Goal: Task Accomplishment & Management: Manage account settings

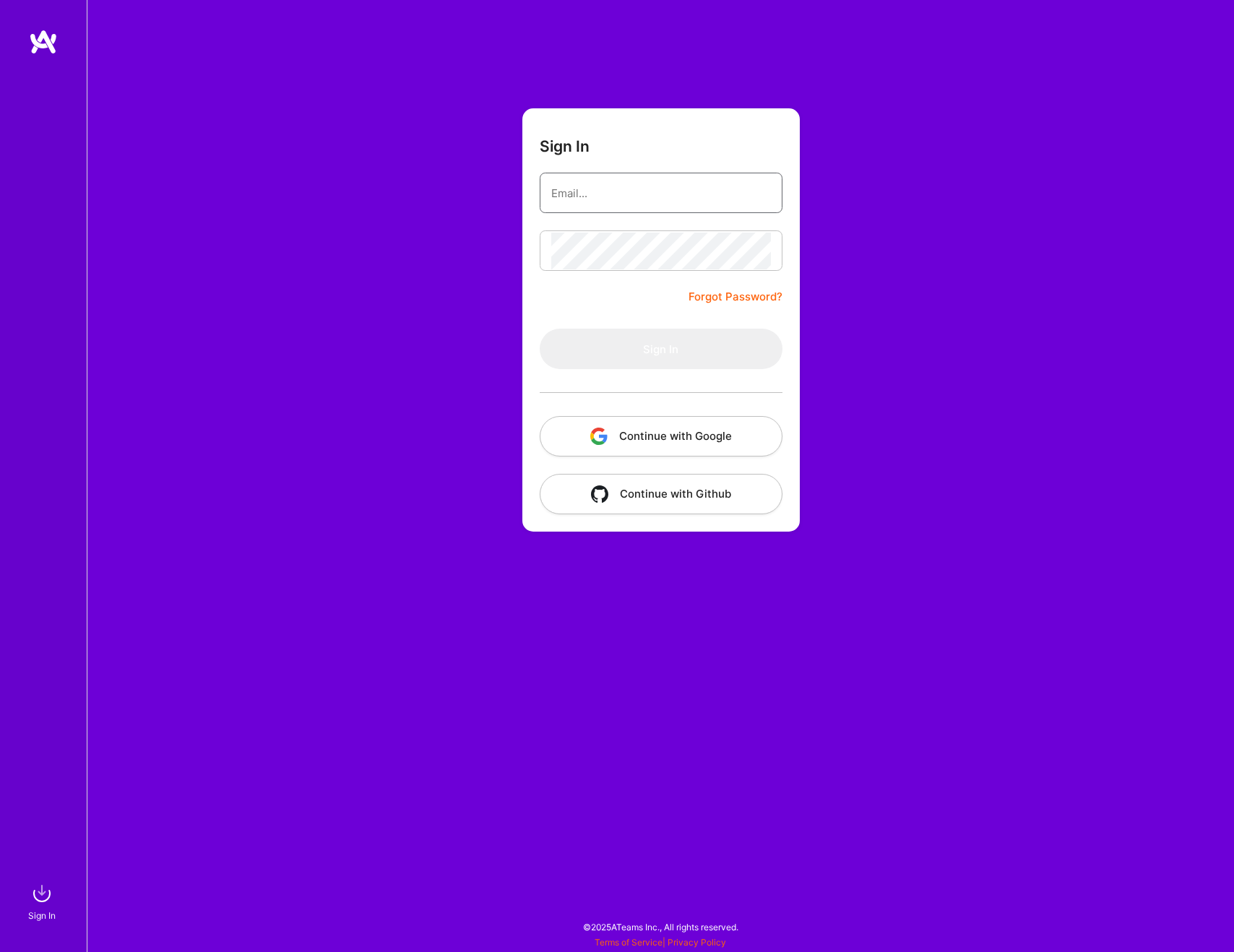
click at [639, 201] on input "email" at bounding box center [661, 193] width 219 height 36
type input "[EMAIL_ADDRESS][DOMAIN_NAME]"
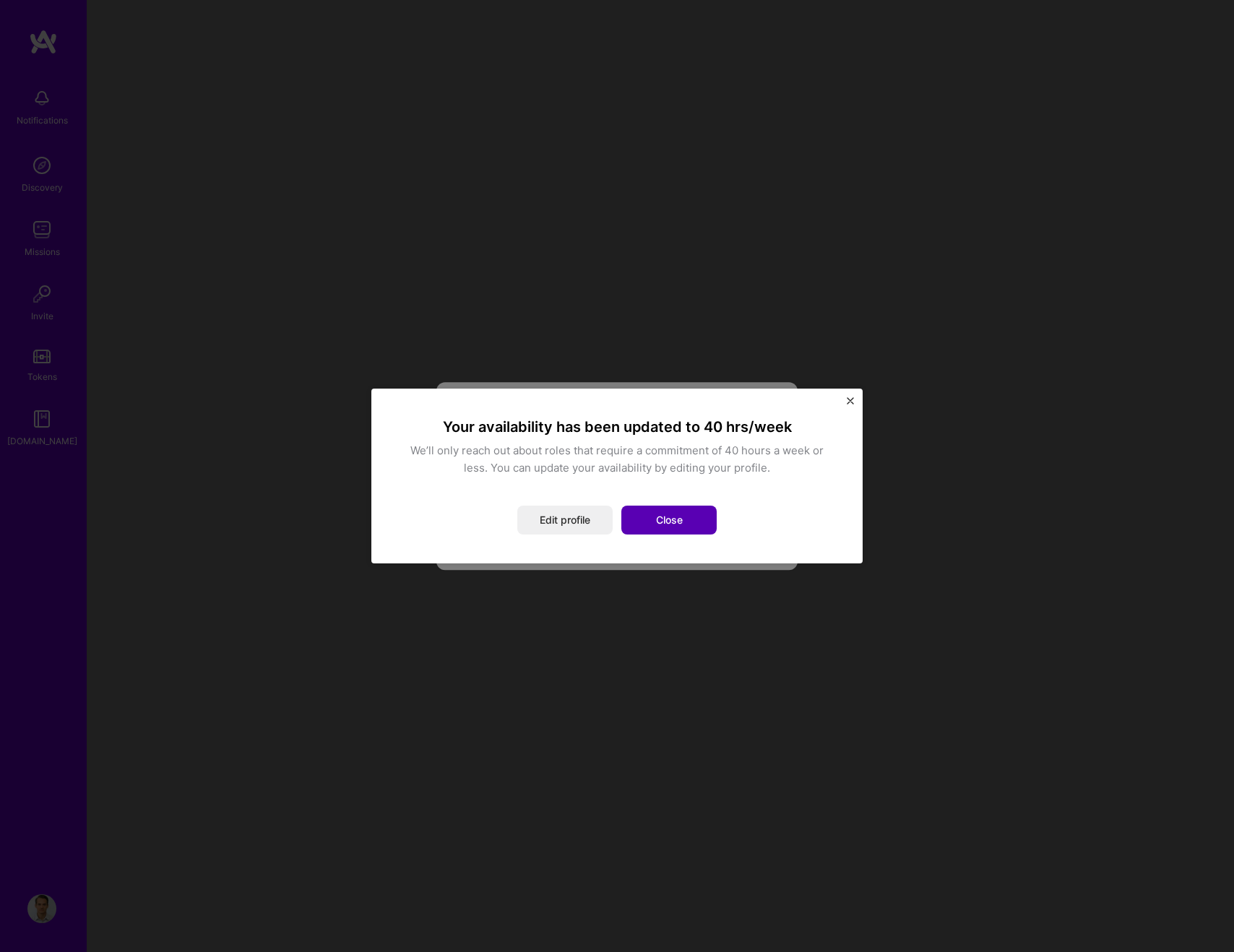
click at [665, 522] on button "Close" at bounding box center [668, 520] width 95 height 29
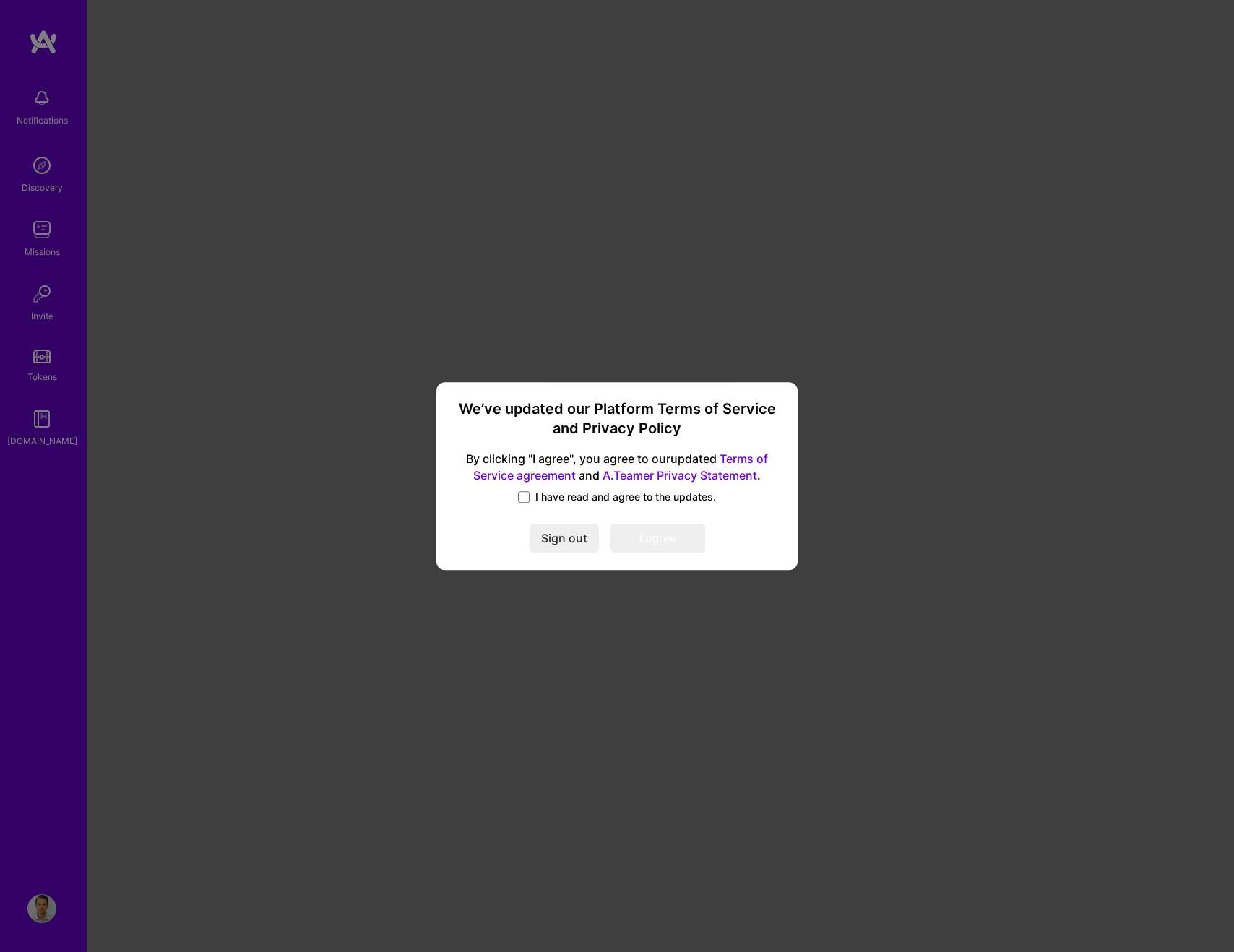
click at [530, 500] on label "I have read and agree to the updates." at bounding box center [617, 497] width 198 height 14
click at [0, 0] on input "I have read and agree to the updates." at bounding box center [0, 0] width 0 height 0
click at [644, 536] on button "I agree" at bounding box center [658, 538] width 94 height 29
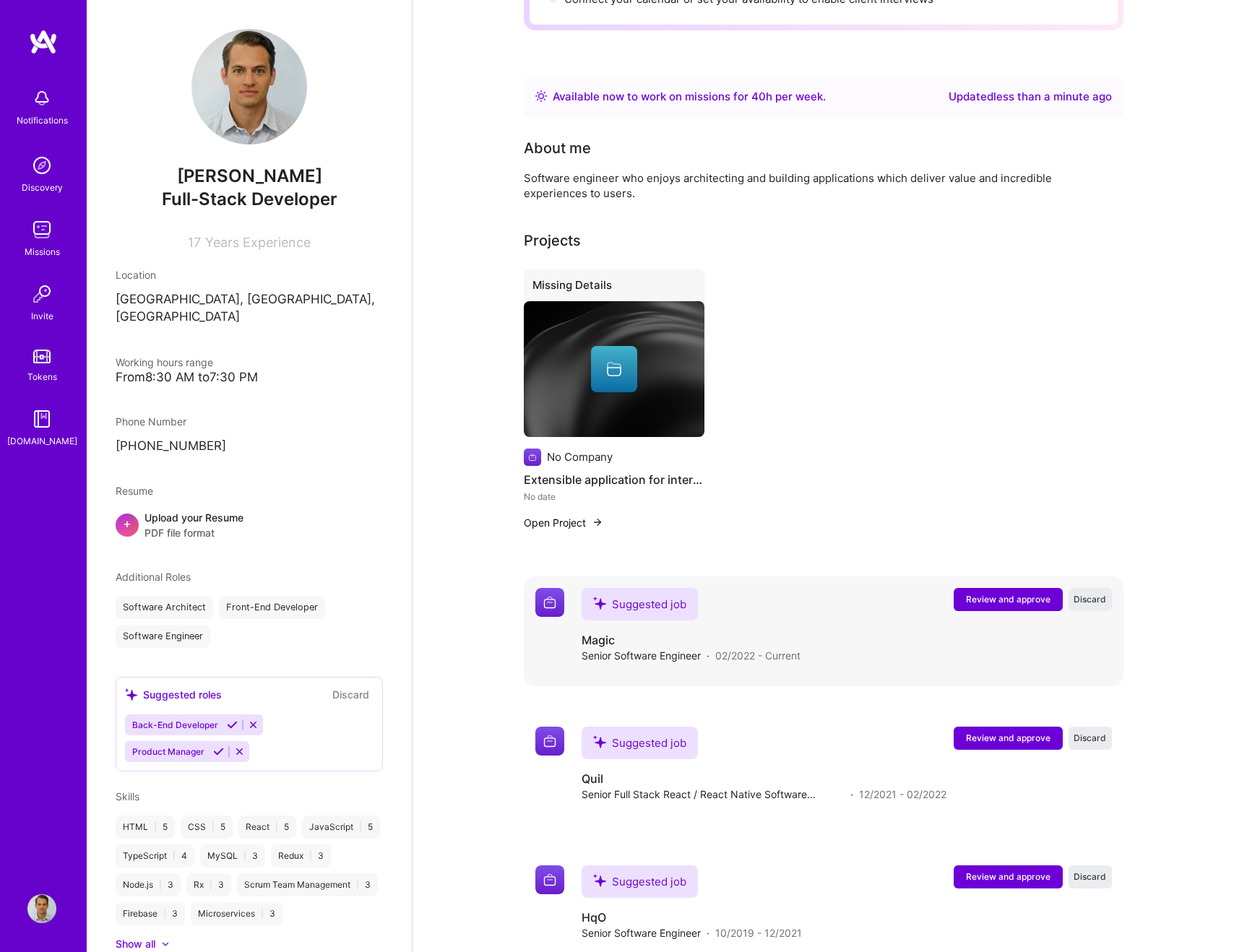
scroll to position [366, 0]
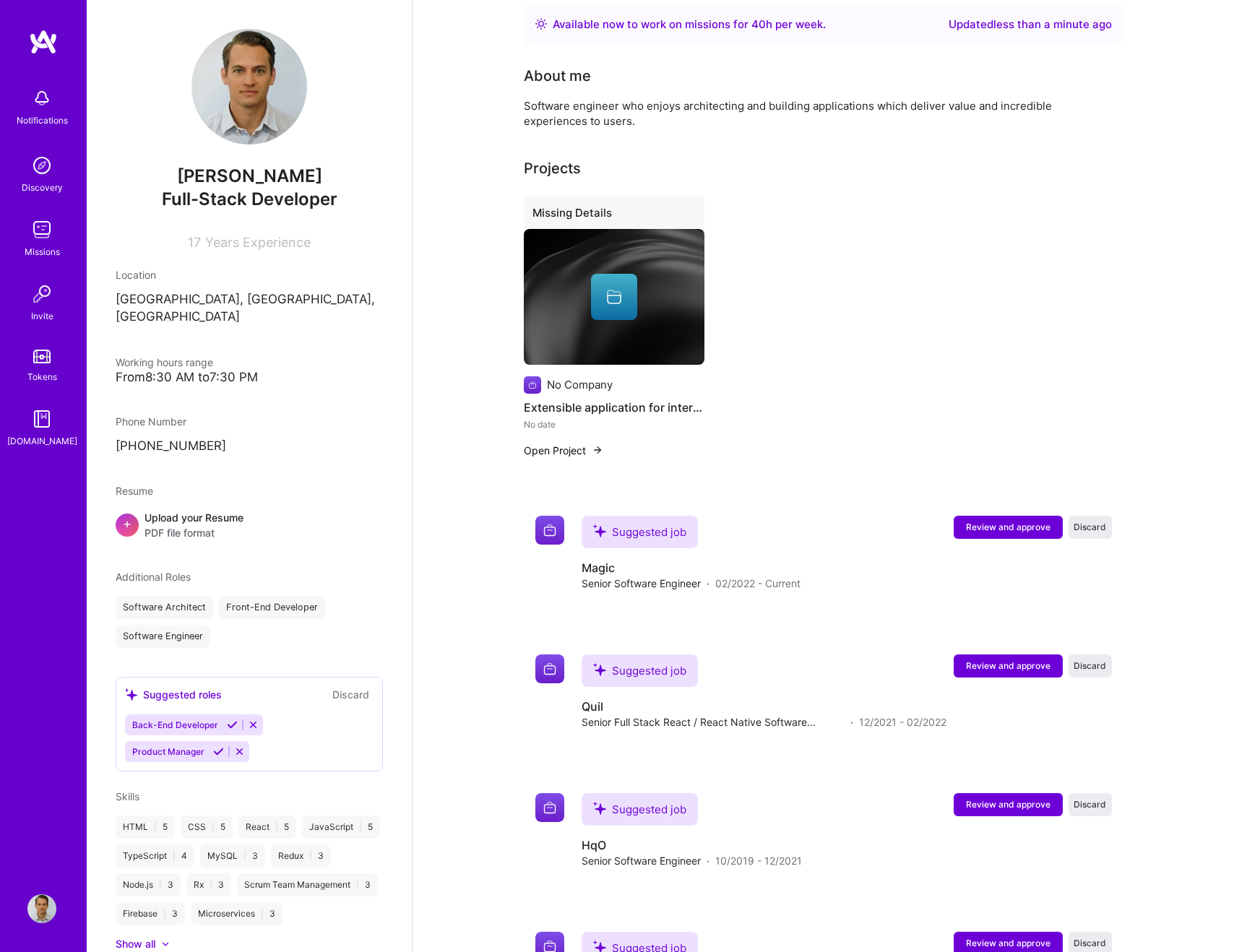
click at [215, 510] on div "Upload your Resume PDF file format" at bounding box center [194, 525] width 99 height 31
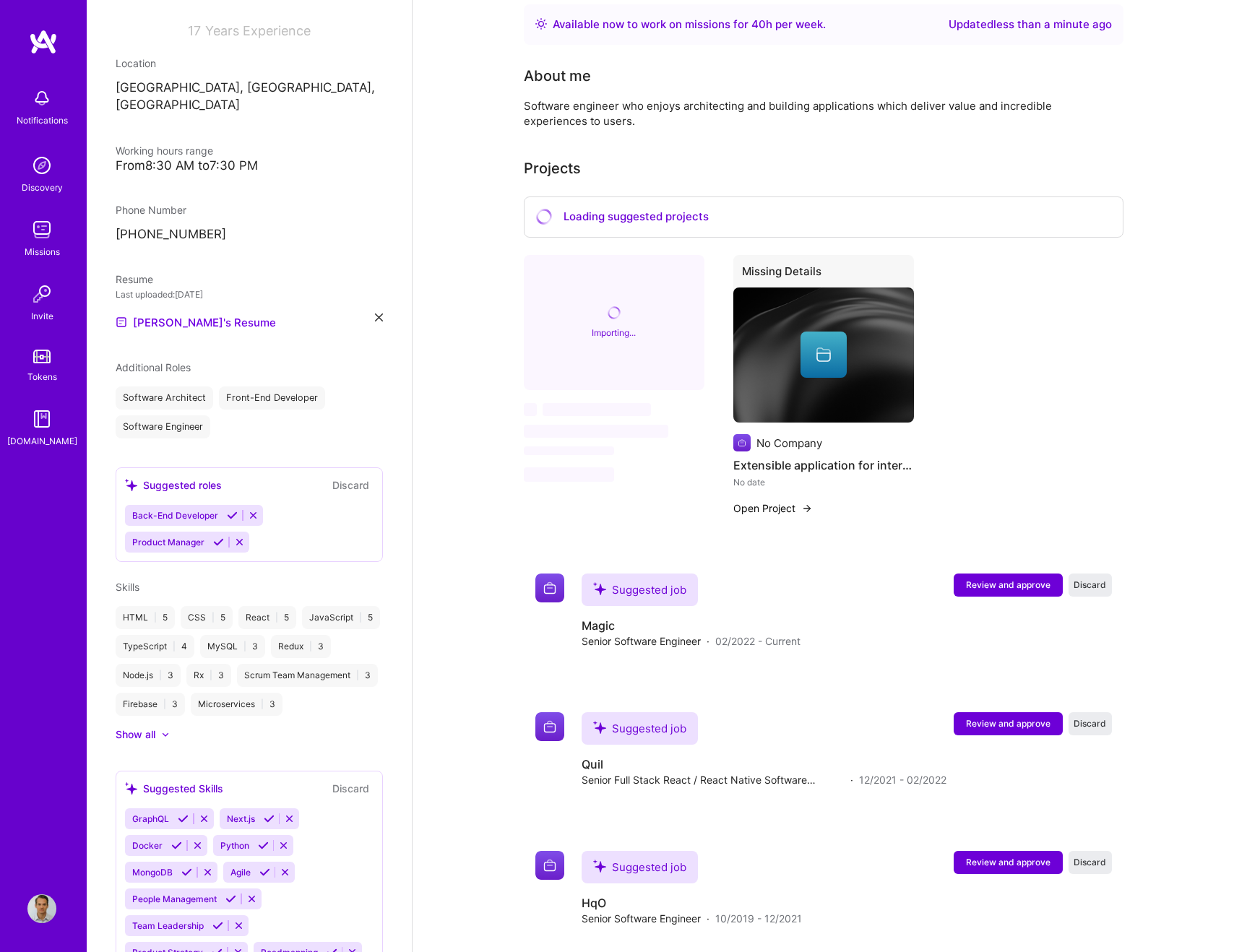
scroll to position [214, 0]
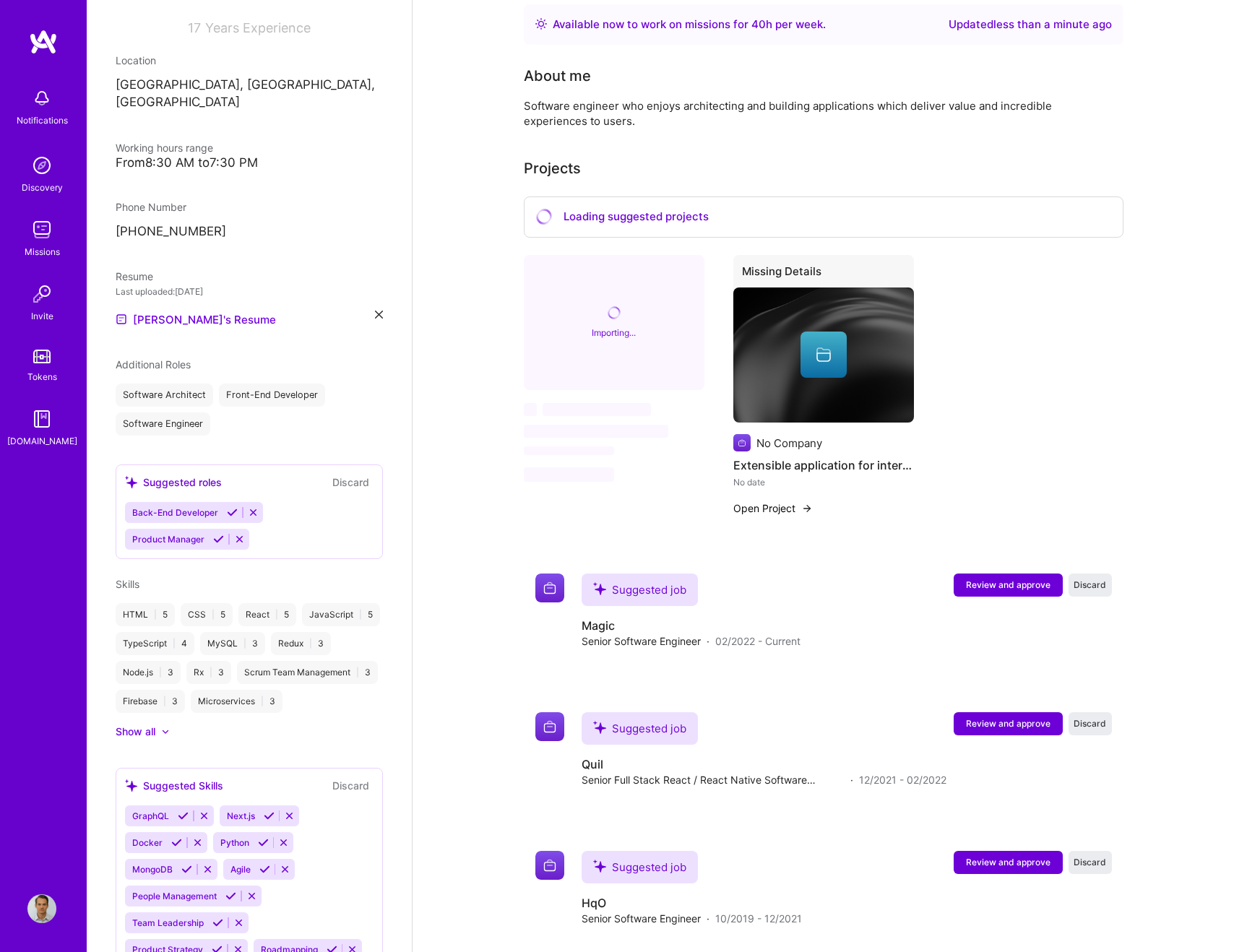
click at [137, 603] on div "HTML | 5" at bounding box center [146, 615] width 60 height 23
click at [200, 576] on div "Skills" at bounding box center [249, 584] width 268 height 15
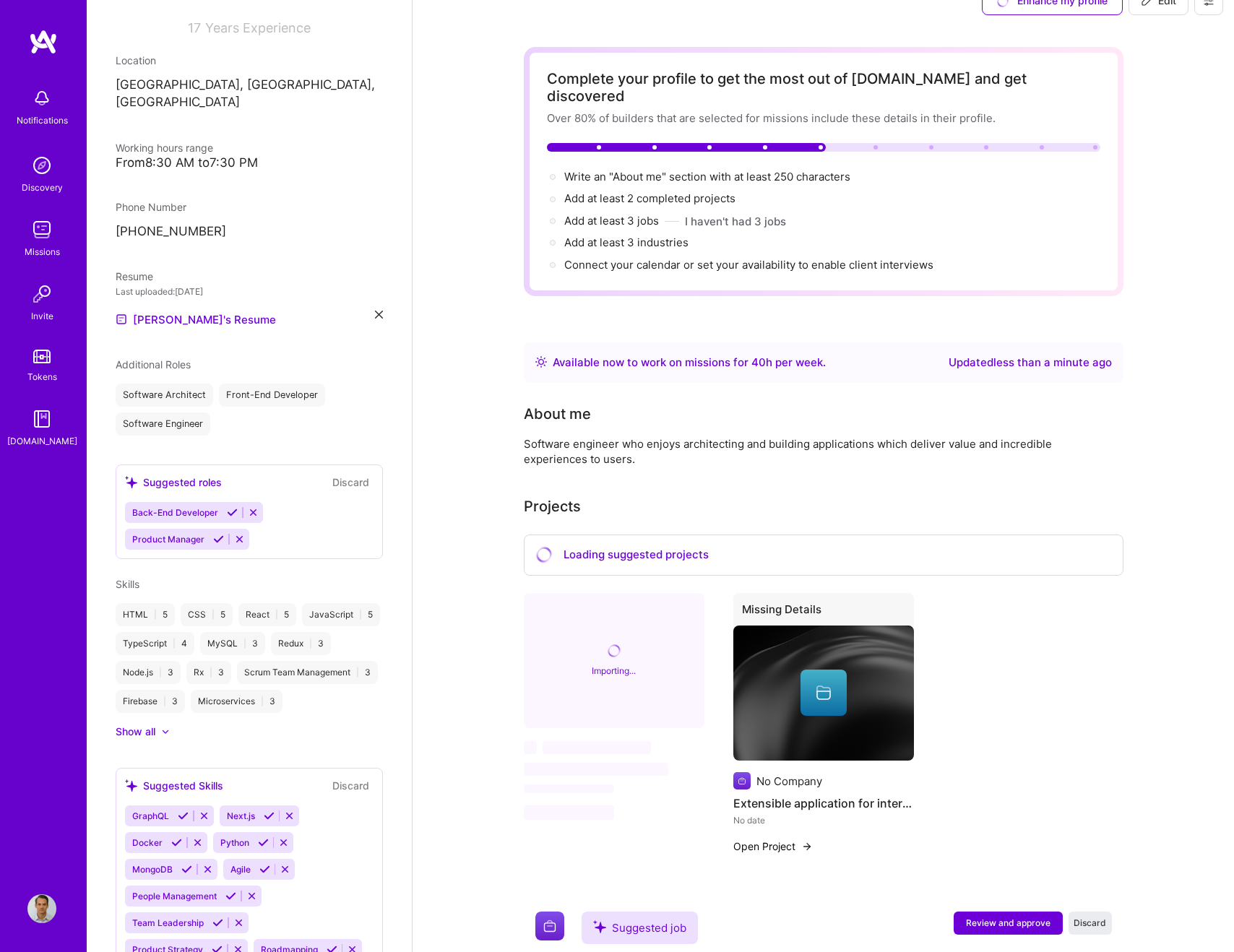
scroll to position [0, 0]
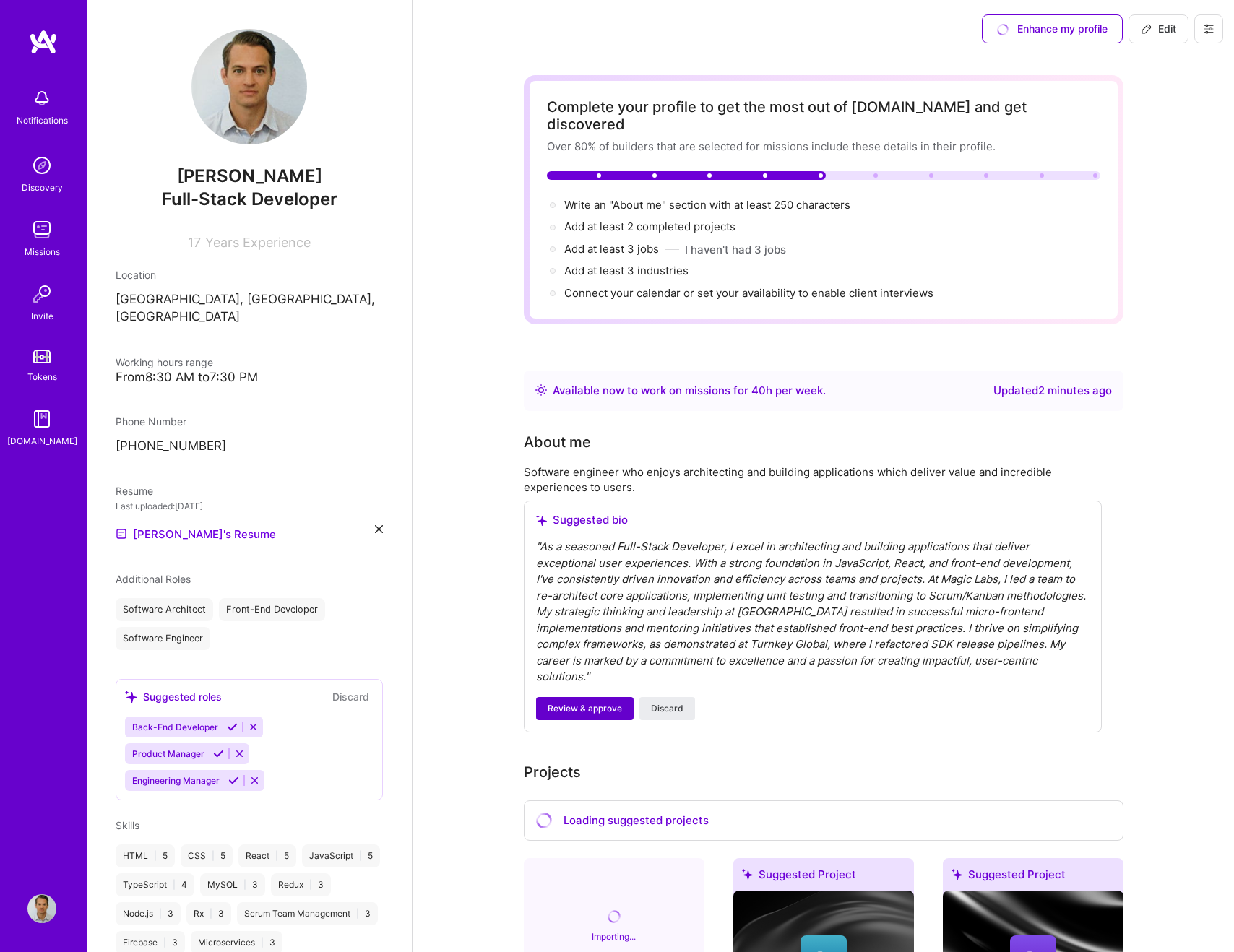
click at [592, 697] on button "Review & approve" at bounding box center [585, 709] width 98 height 23
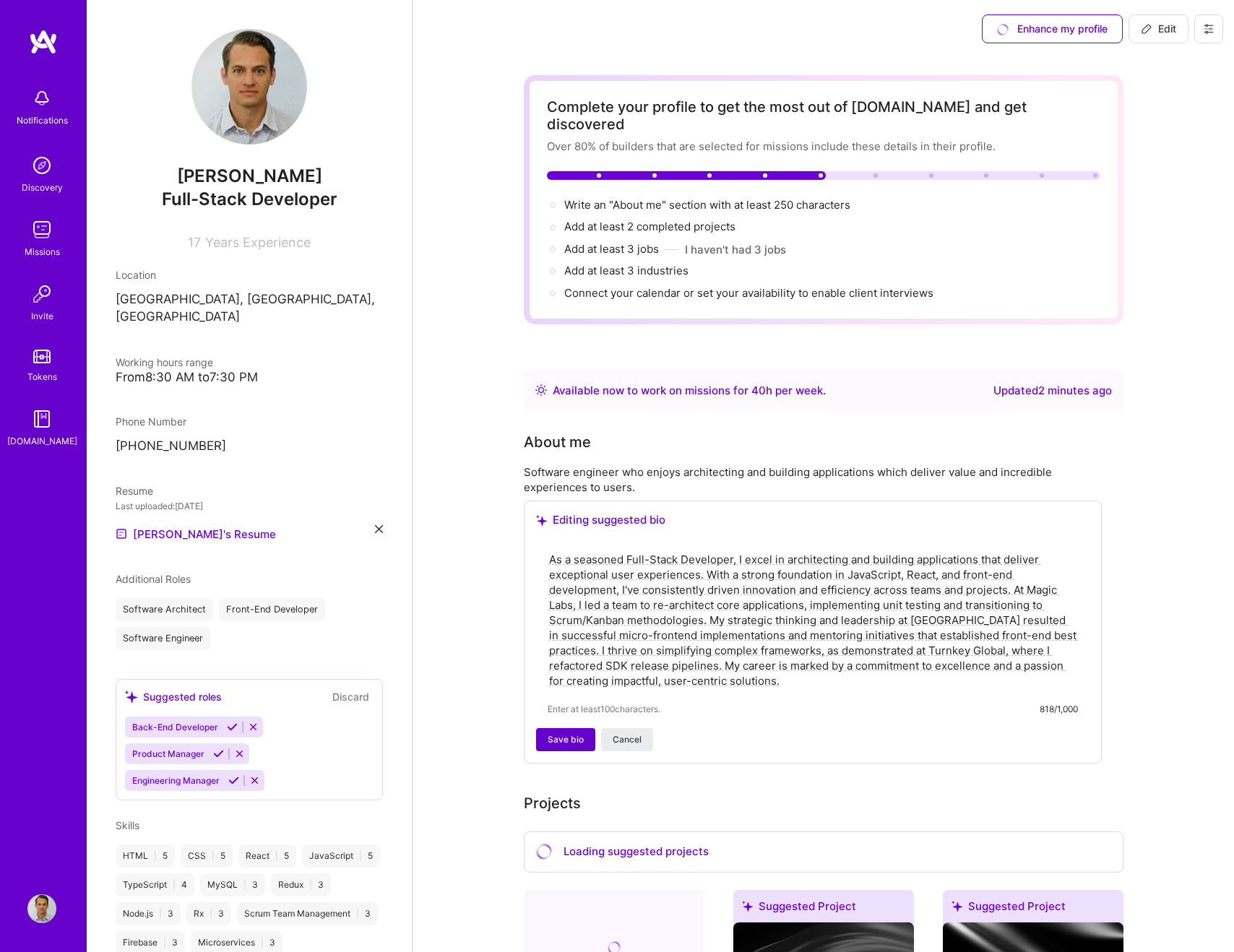
click at [559, 733] on span "Save bio" at bounding box center [566, 740] width 36 height 13
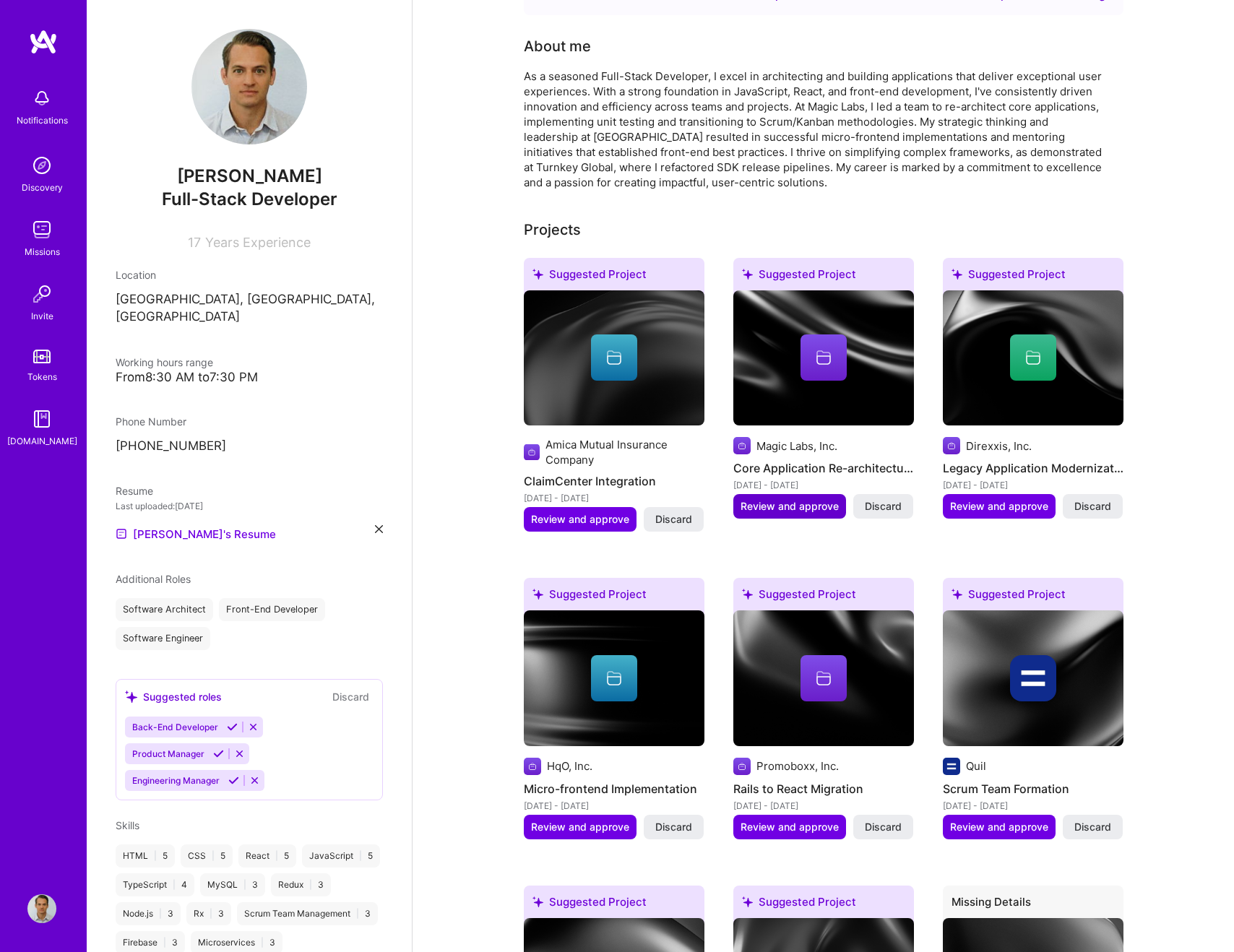
scroll to position [377, 0]
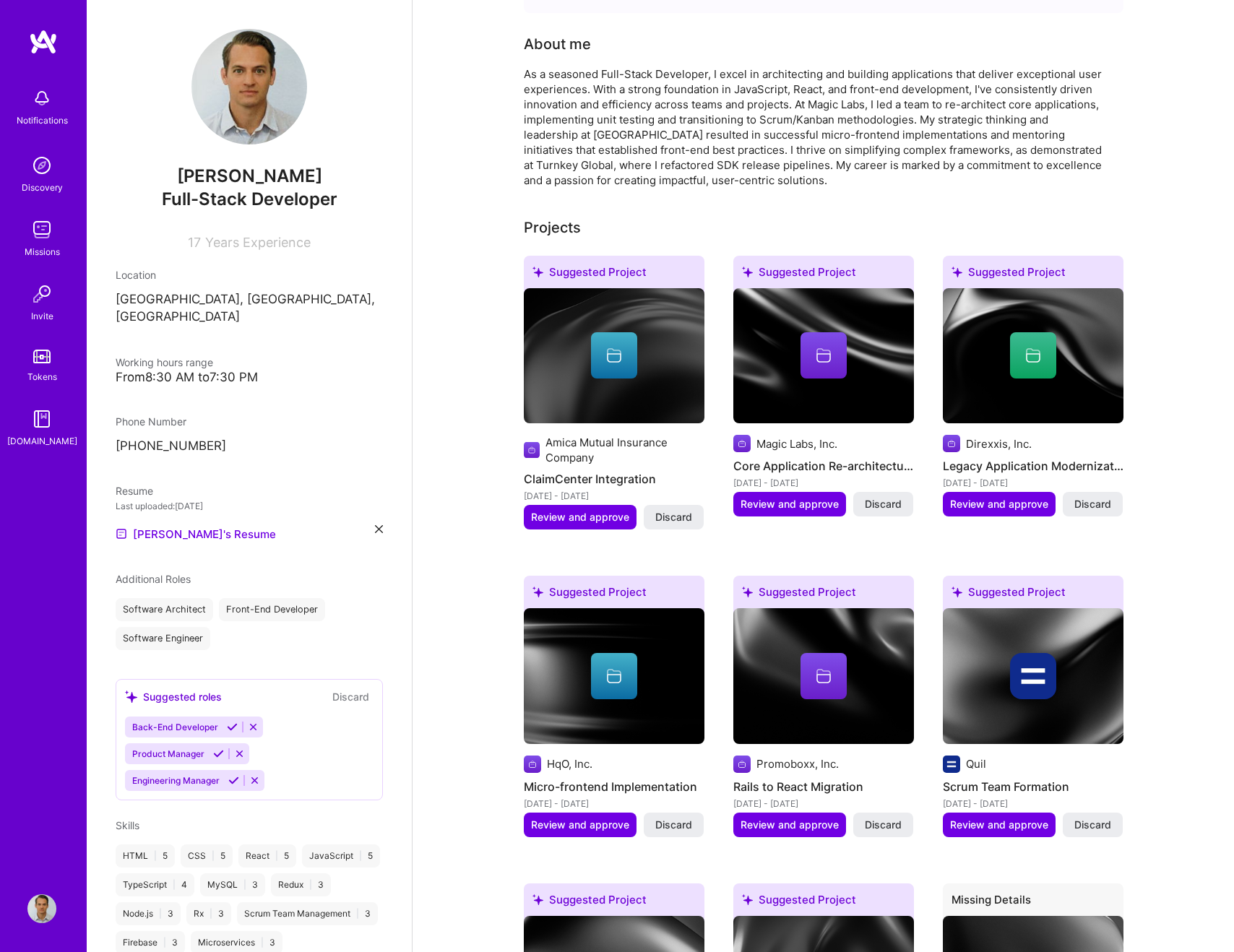
drag, startPoint x: 207, startPoint y: 627, endPoint x: 181, endPoint y: 623, distance: 26.3
click at [206, 627] on div "Software Engineer" at bounding box center [163, 638] width 94 height 23
click at [179, 627] on div "Software Engineer" at bounding box center [163, 638] width 94 height 23
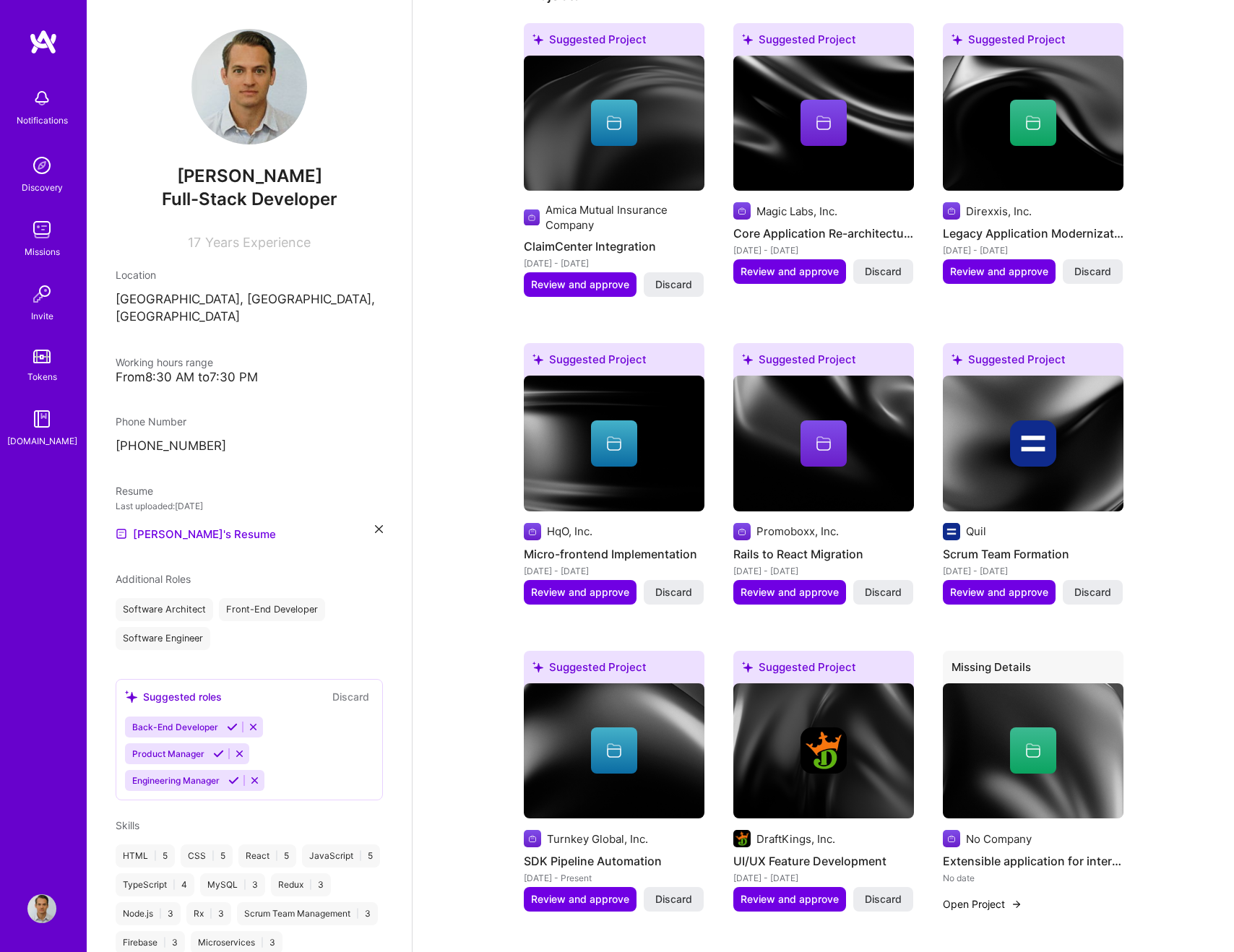
scroll to position [635, 0]
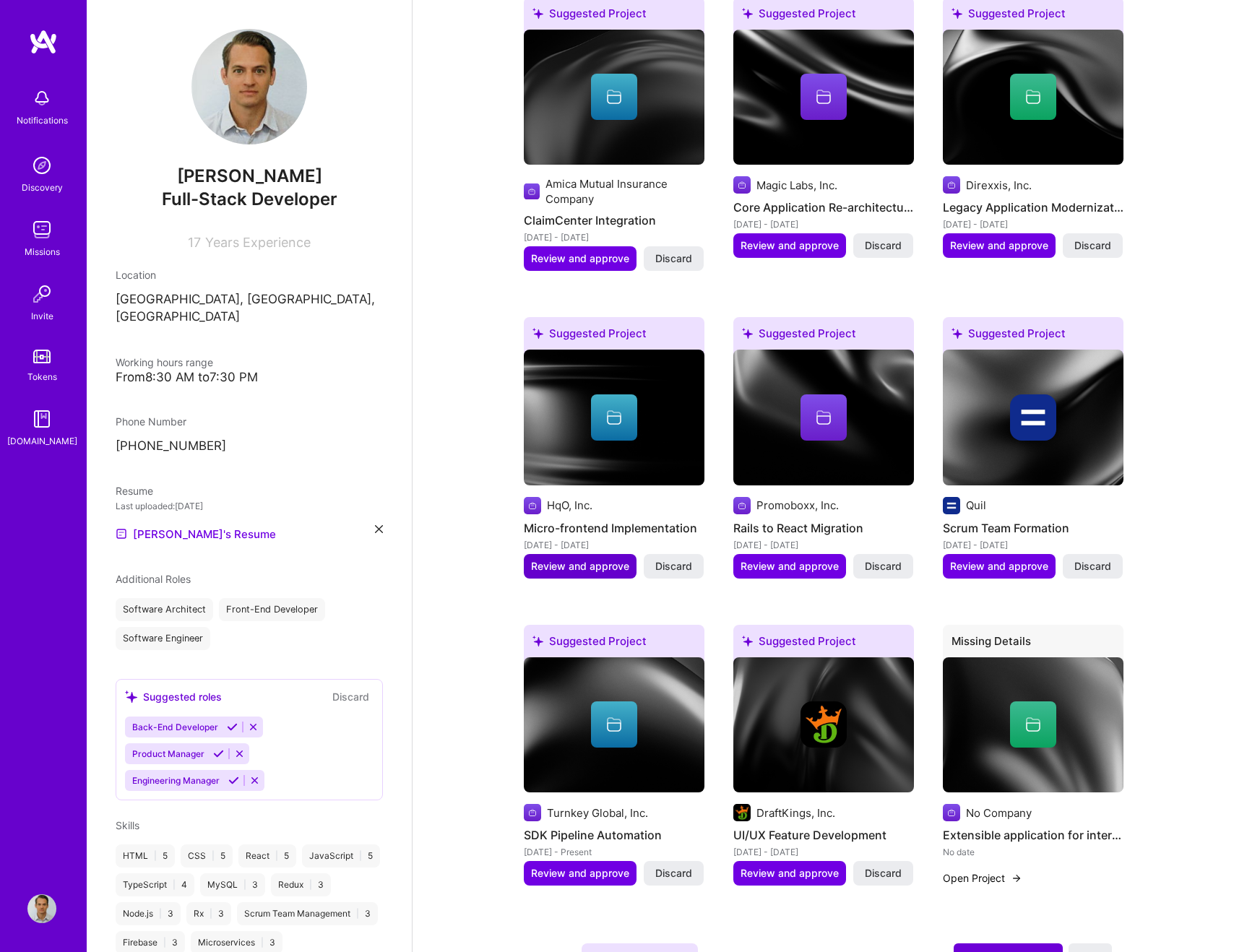
click at [561, 559] on span "Review and approve" at bounding box center [580, 565] width 99 height 14
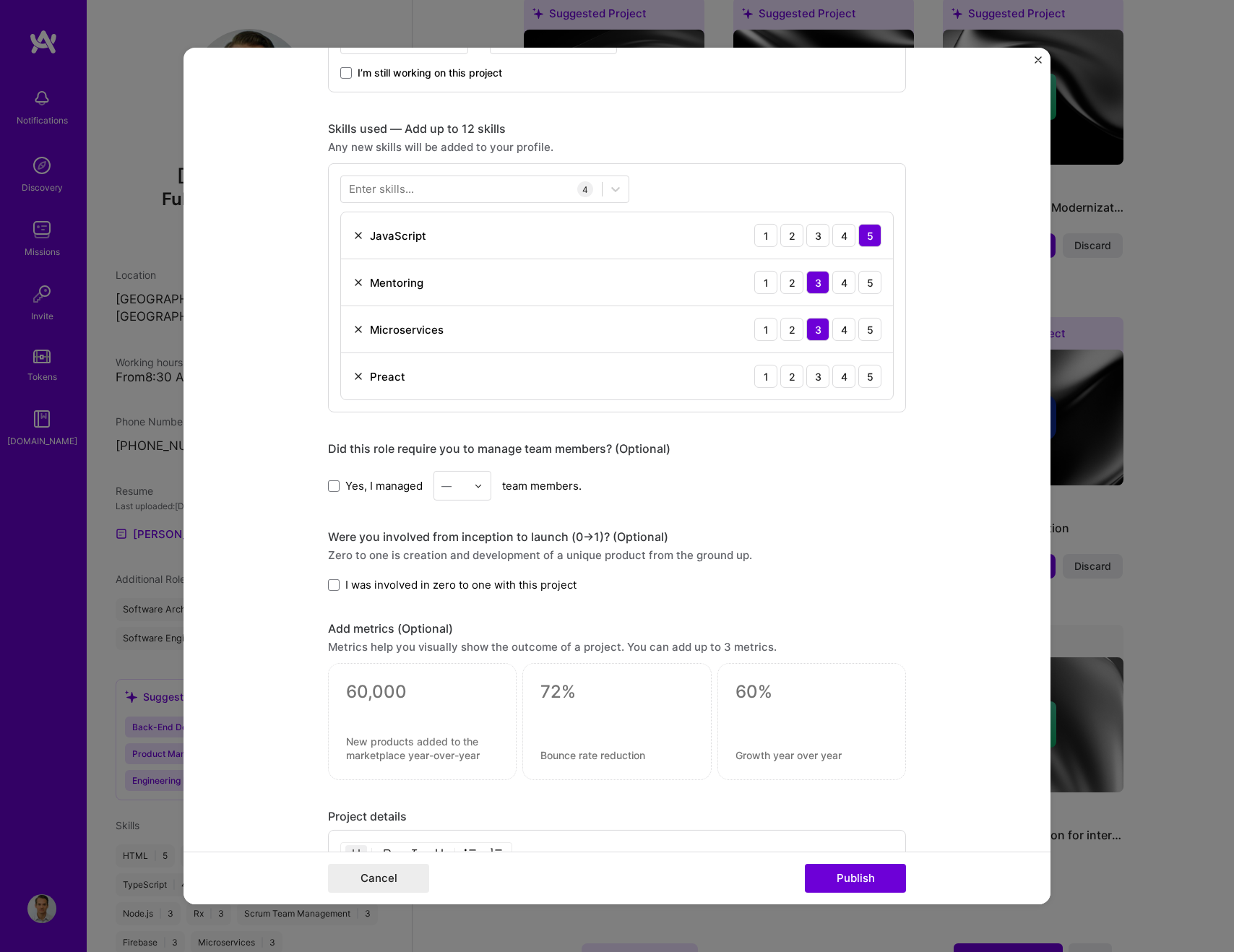
scroll to position [661, 0]
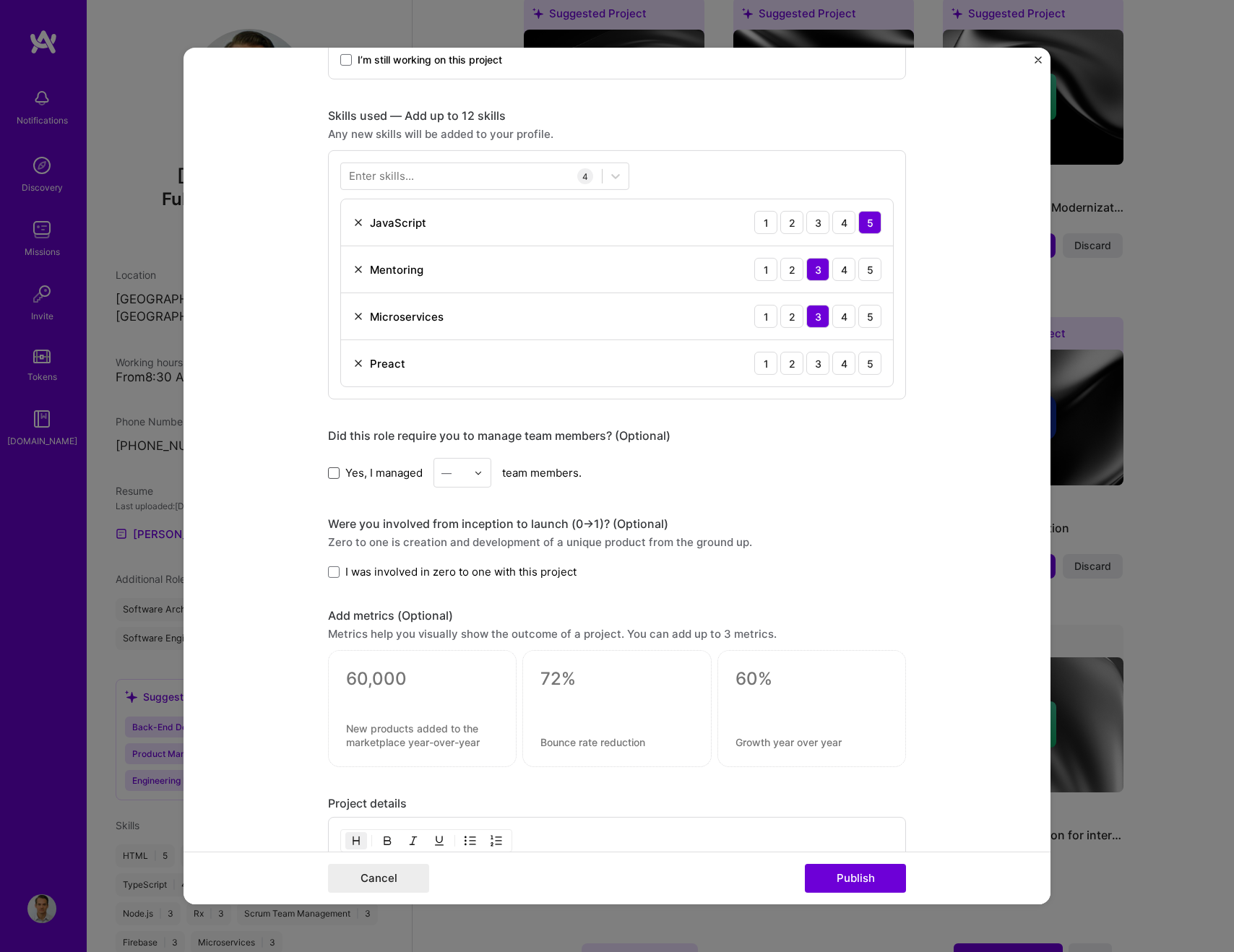
click at [337, 477] on span at bounding box center [334, 473] width 12 height 12
click at [0, 0] on input "Yes, I managed" at bounding box center [0, 0] width 0 height 0
click at [482, 475] on img at bounding box center [478, 472] width 8 height 8
click at [469, 575] on div "3" at bounding box center [462, 565] width 49 height 26
click at [337, 574] on span at bounding box center [334, 572] width 12 height 12
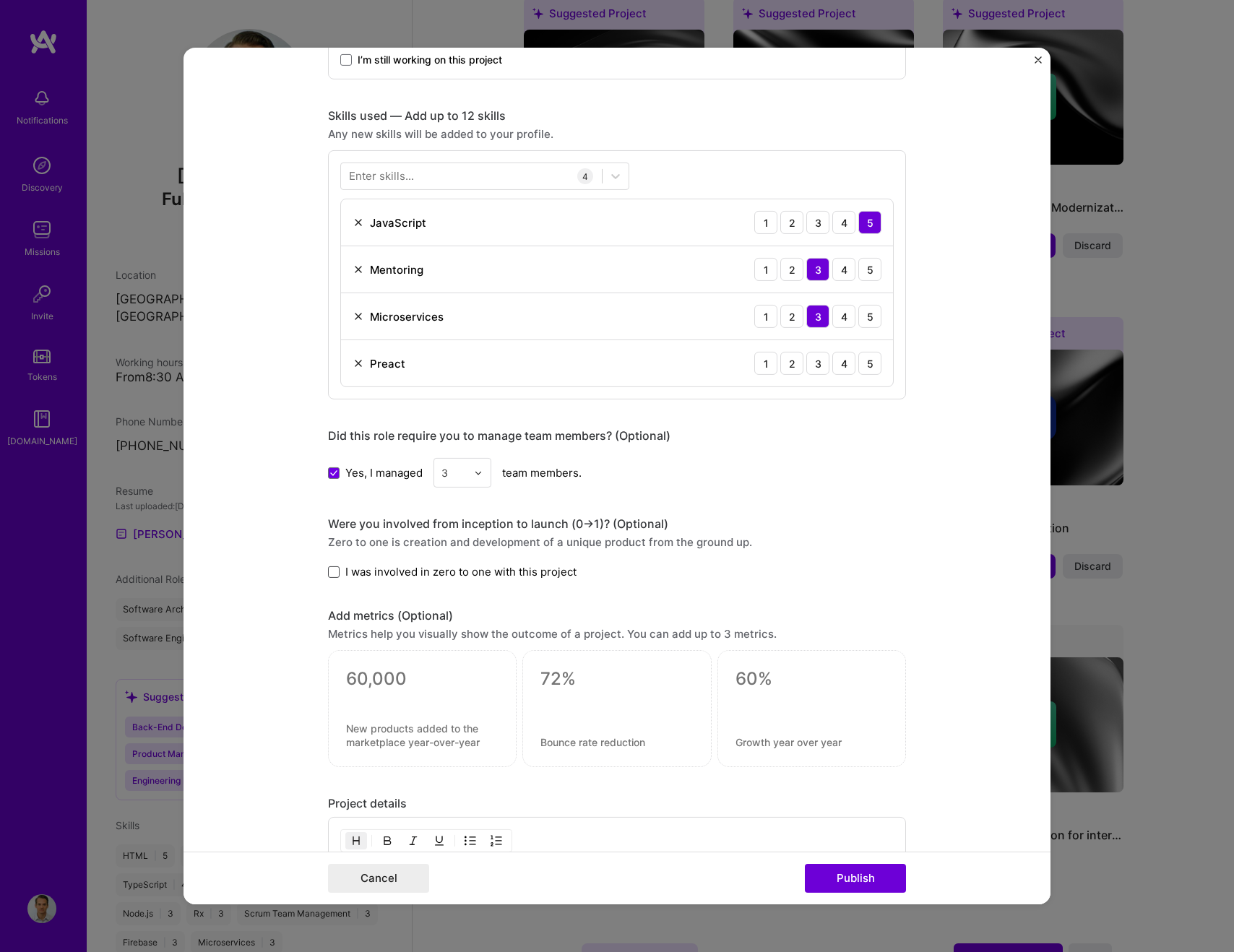
click at [0, 0] on input "I was involved in zero to one with this project" at bounding box center [0, 0] width 0 height 0
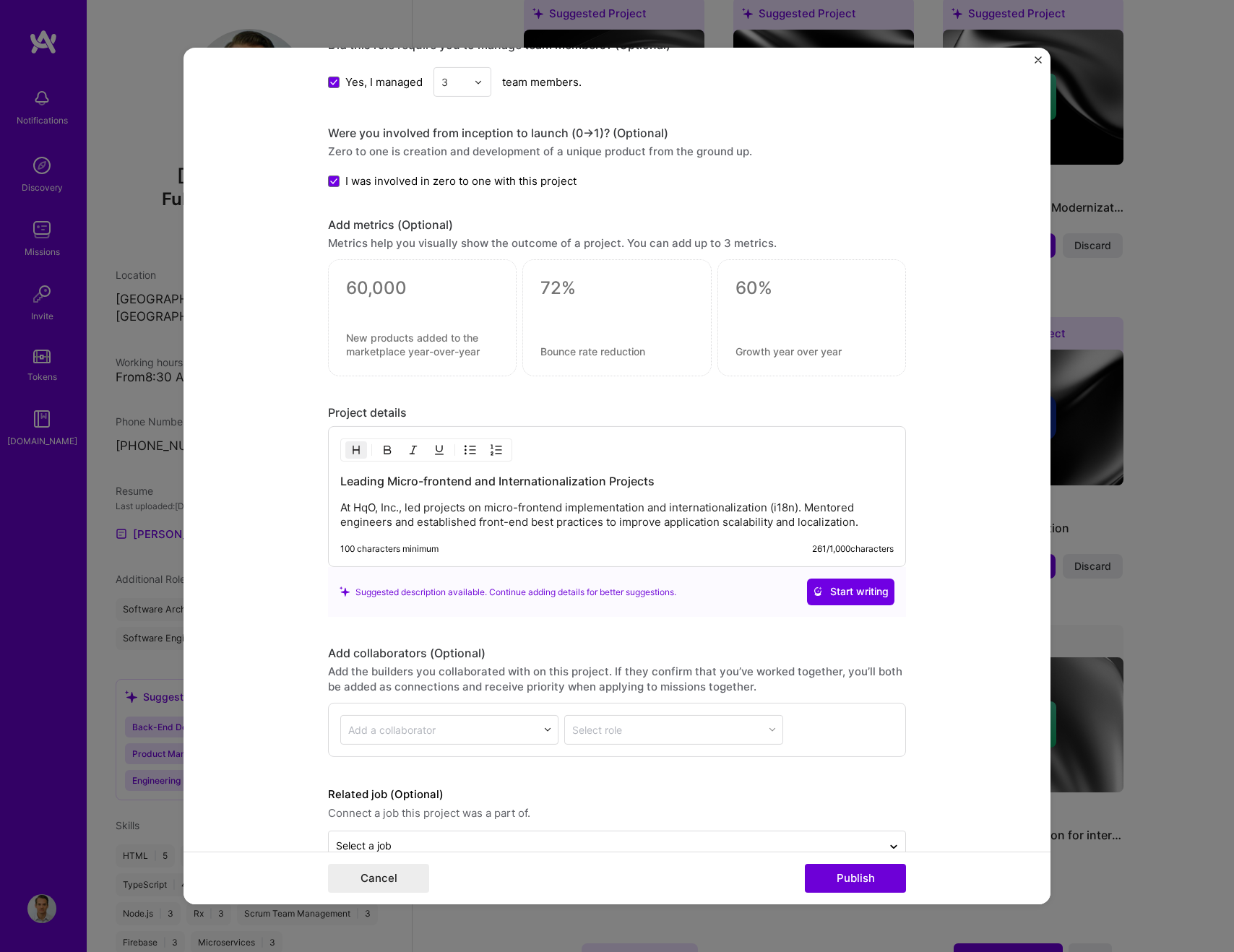
scroll to position [1088, 0]
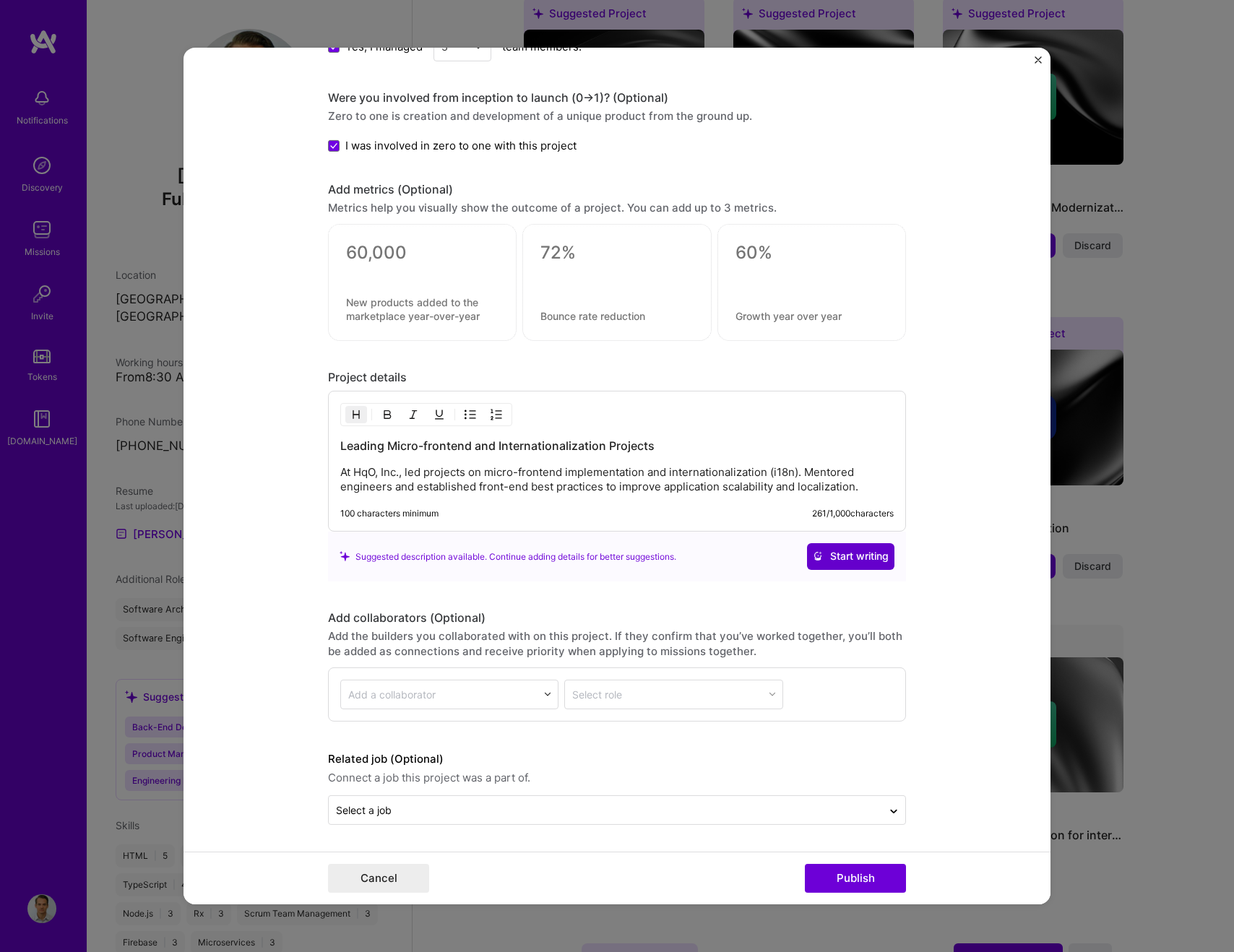
click at [855, 549] on span "Start writing" at bounding box center [851, 555] width 76 height 14
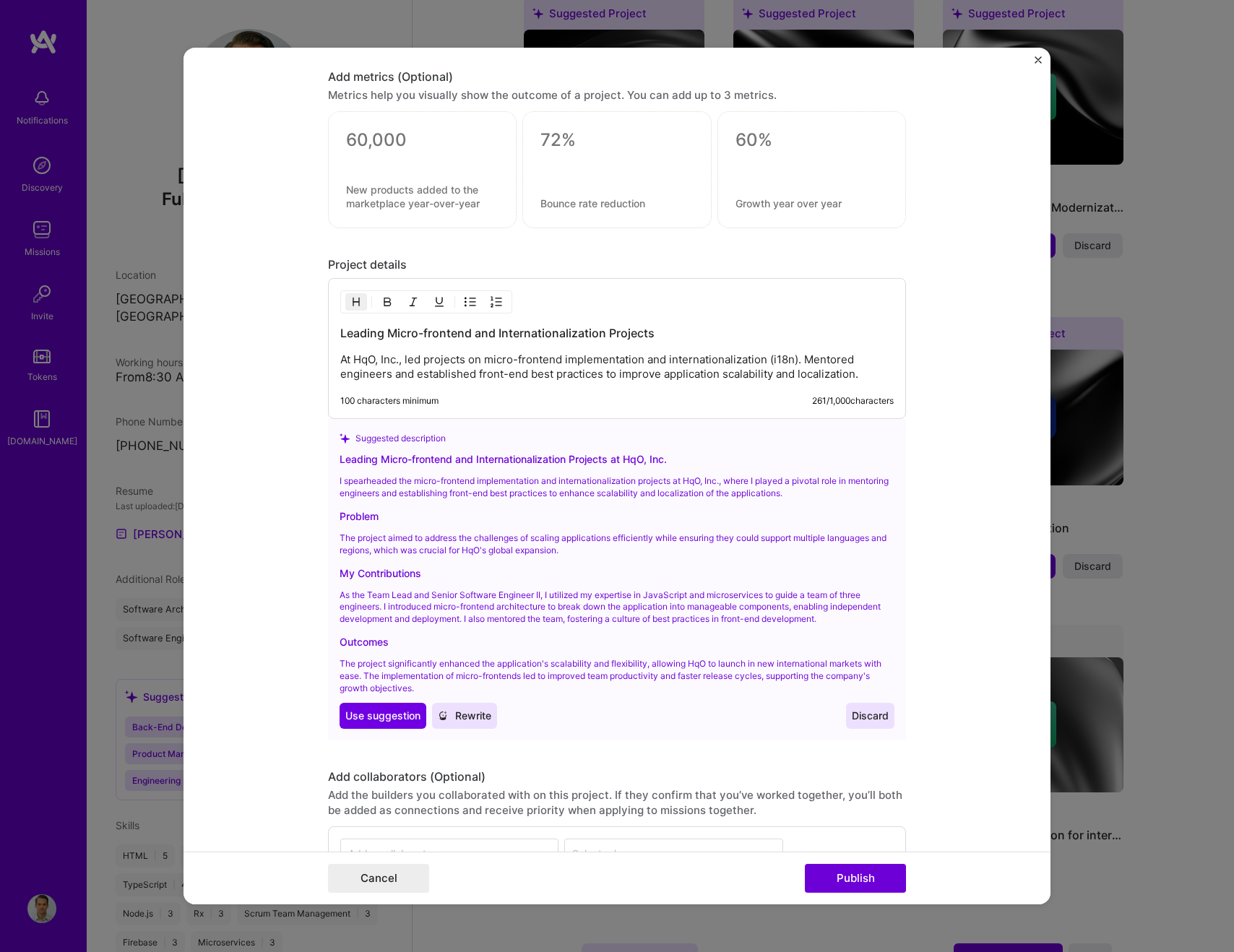
scroll to position [1260, 0]
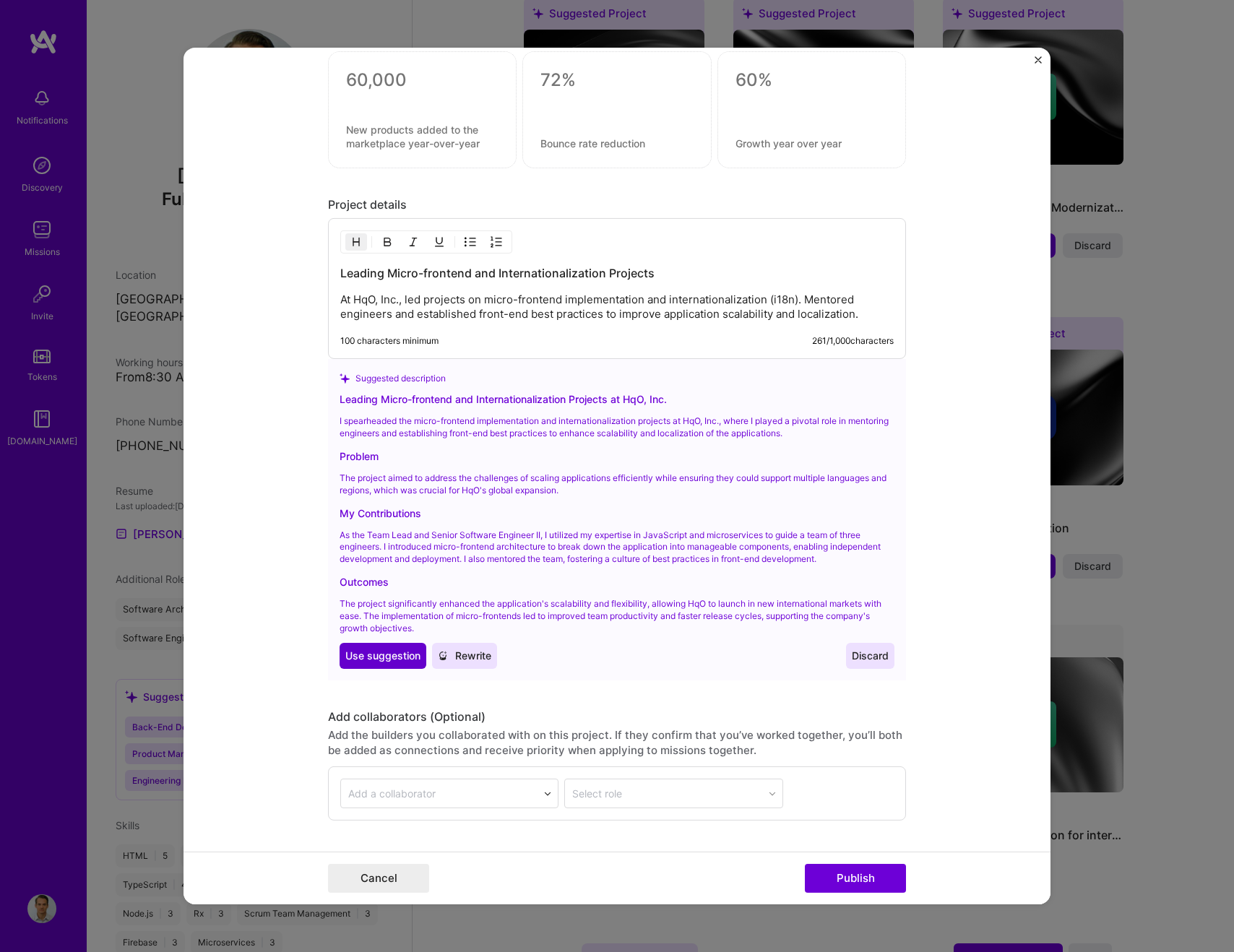
click at [380, 658] on span "Use suggestion" at bounding box center [383, 655] width 75 height 14
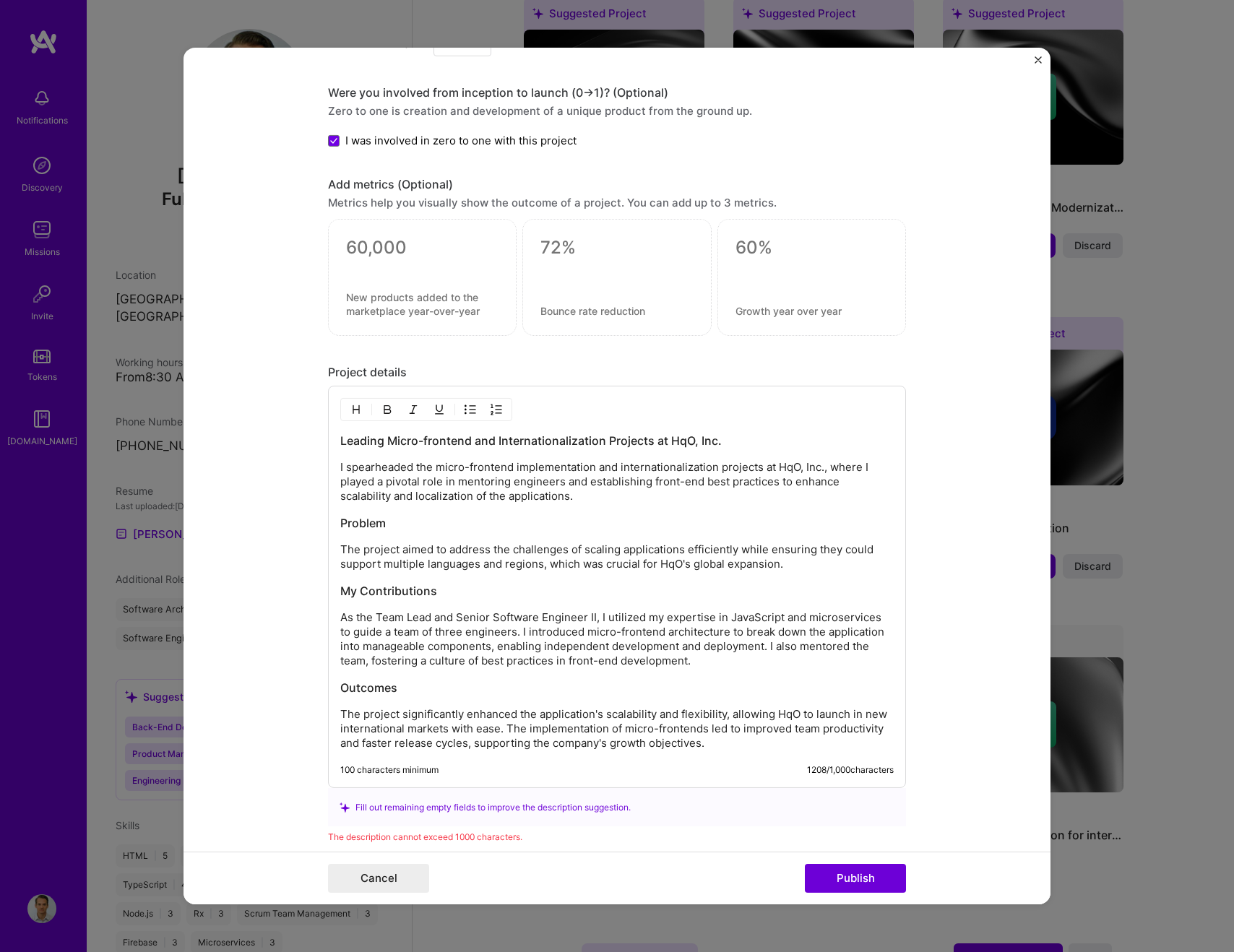
scroll to position [1209, 0]
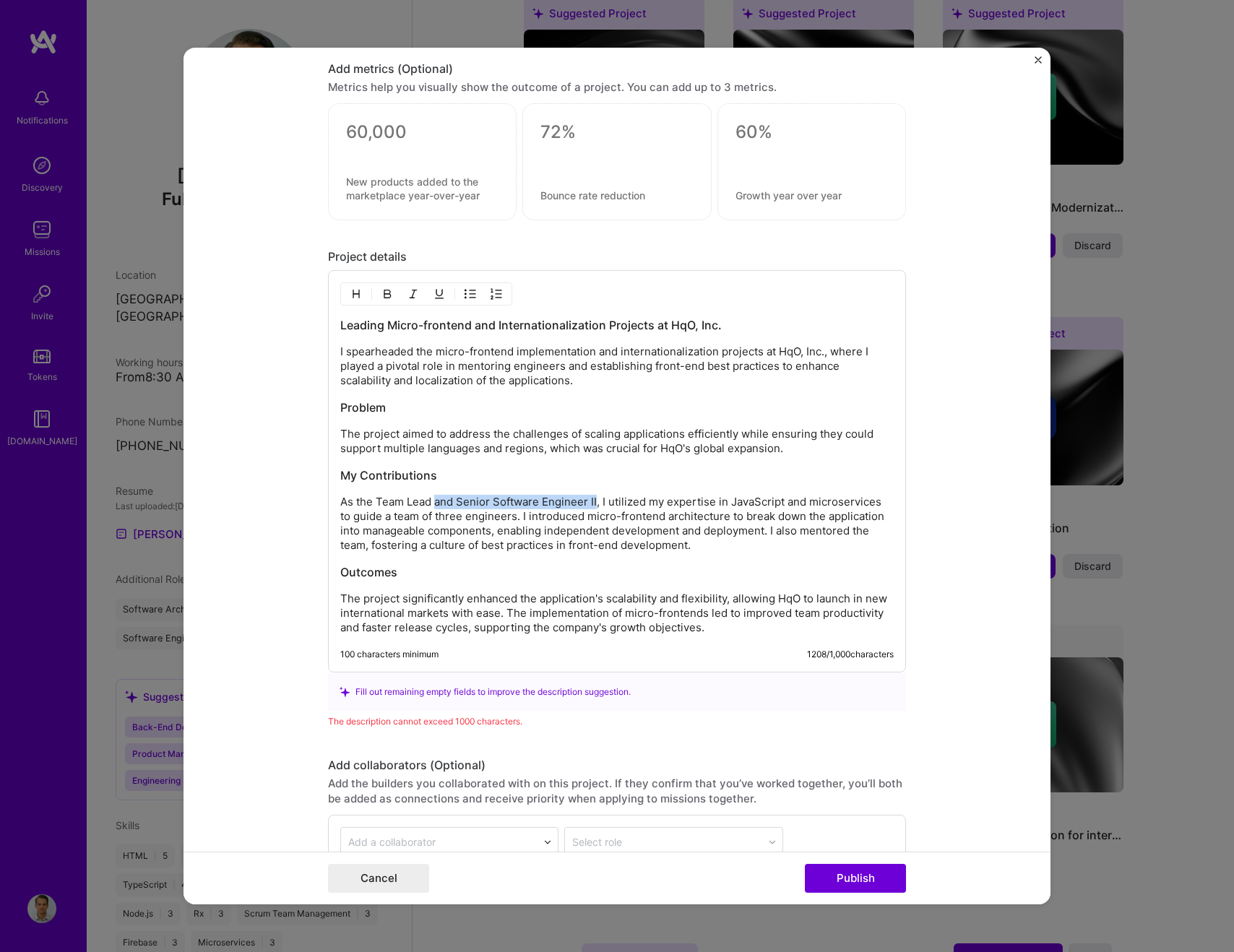
drag, startPoint x: 598, startPoint y: 503, endPoint x: 436, endPoint y: 505, distance: 162.0
click at [436, 505] on p "As the Team Lead and Senior Software Engineer II, I utilized my expertise in Ja…" at bounding box center [617, 524] width 553 height 58
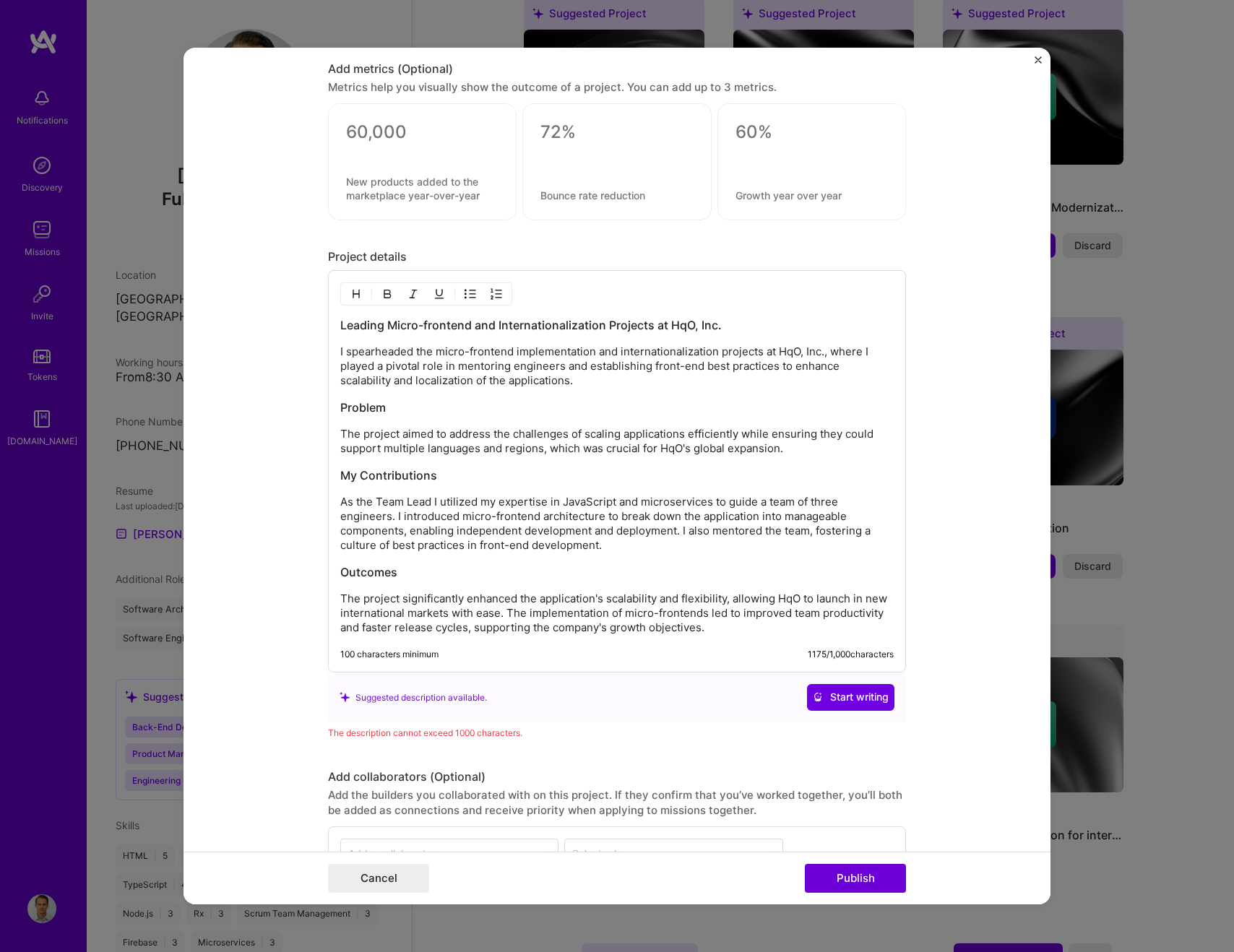
click at [424, 486] on div "Leading Micro-frontend and Internationalization Projects at HqO, Inc. I spearhe…" at bounding box center [617, 476] width 553 height 318
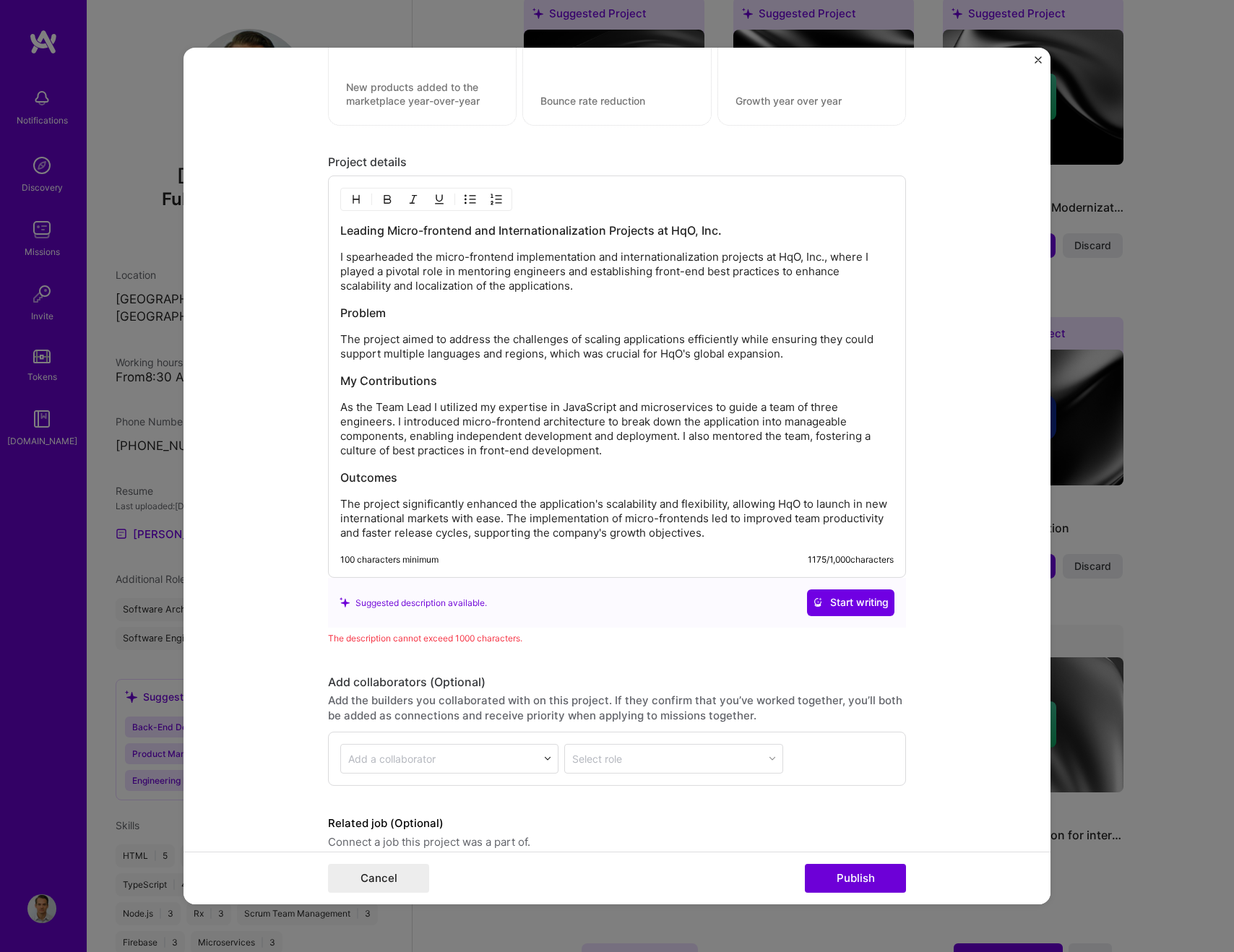
scroll to position [1307, 0]
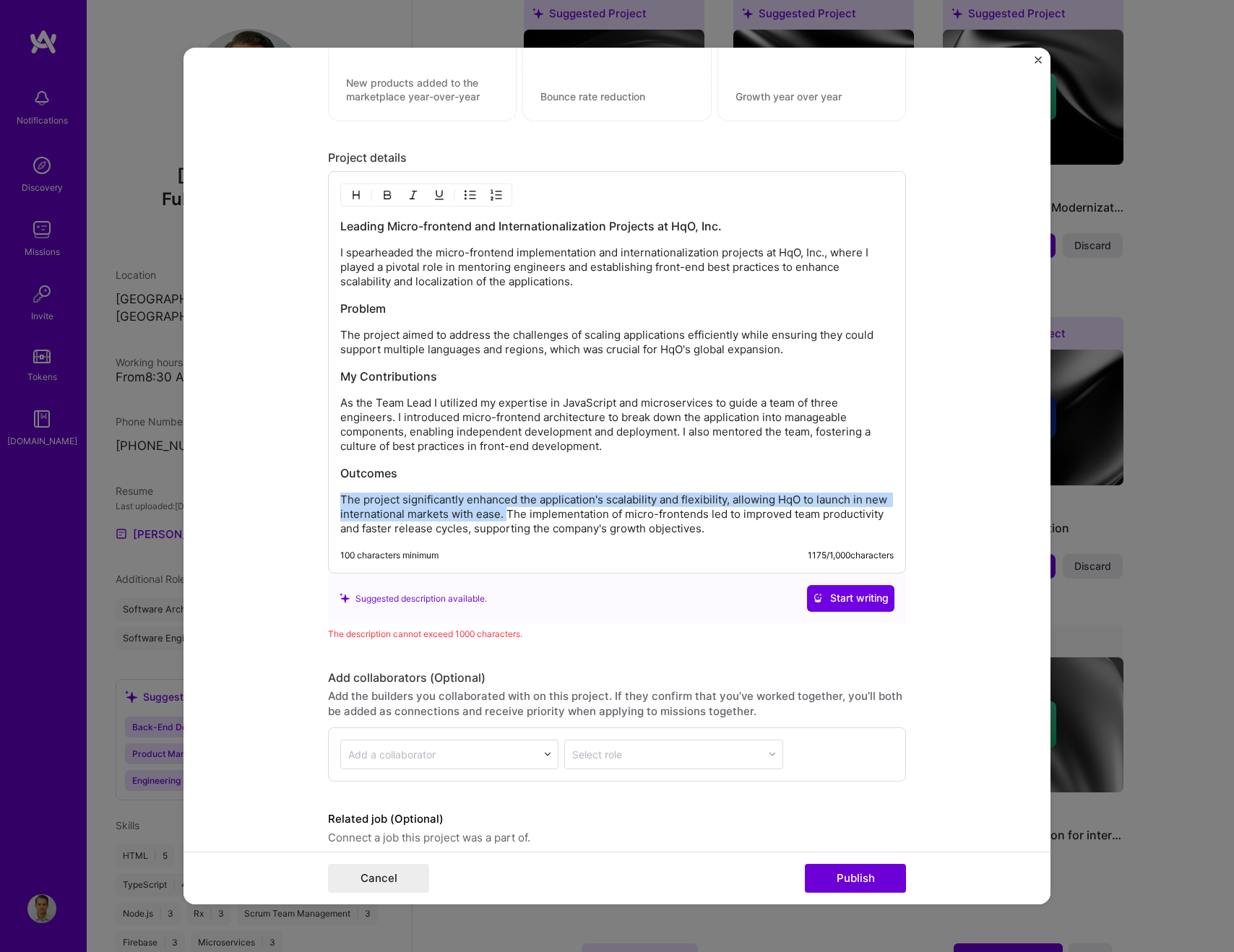
drag, startPoint x: 507, startPoint y: 513, endPoint x: 330, endPoint y: 490, distance: 178.5
click at [330, 490] on div "Leading Micro-frontend and Internationalization Projects at HqO, Inc. I spearhe…" at bounding box center [617, 373] width 578 height 402
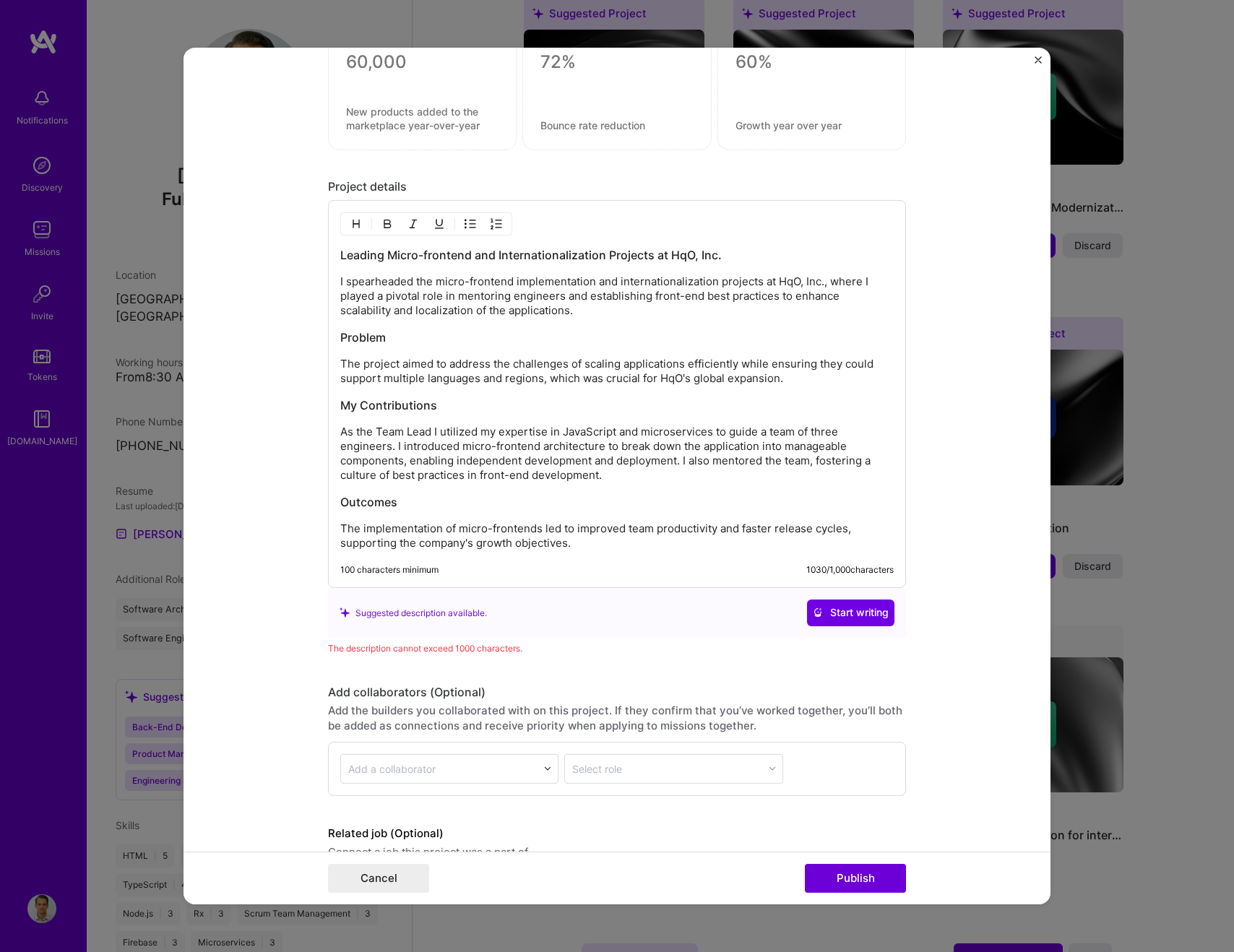
scroll to position [1264, 0]
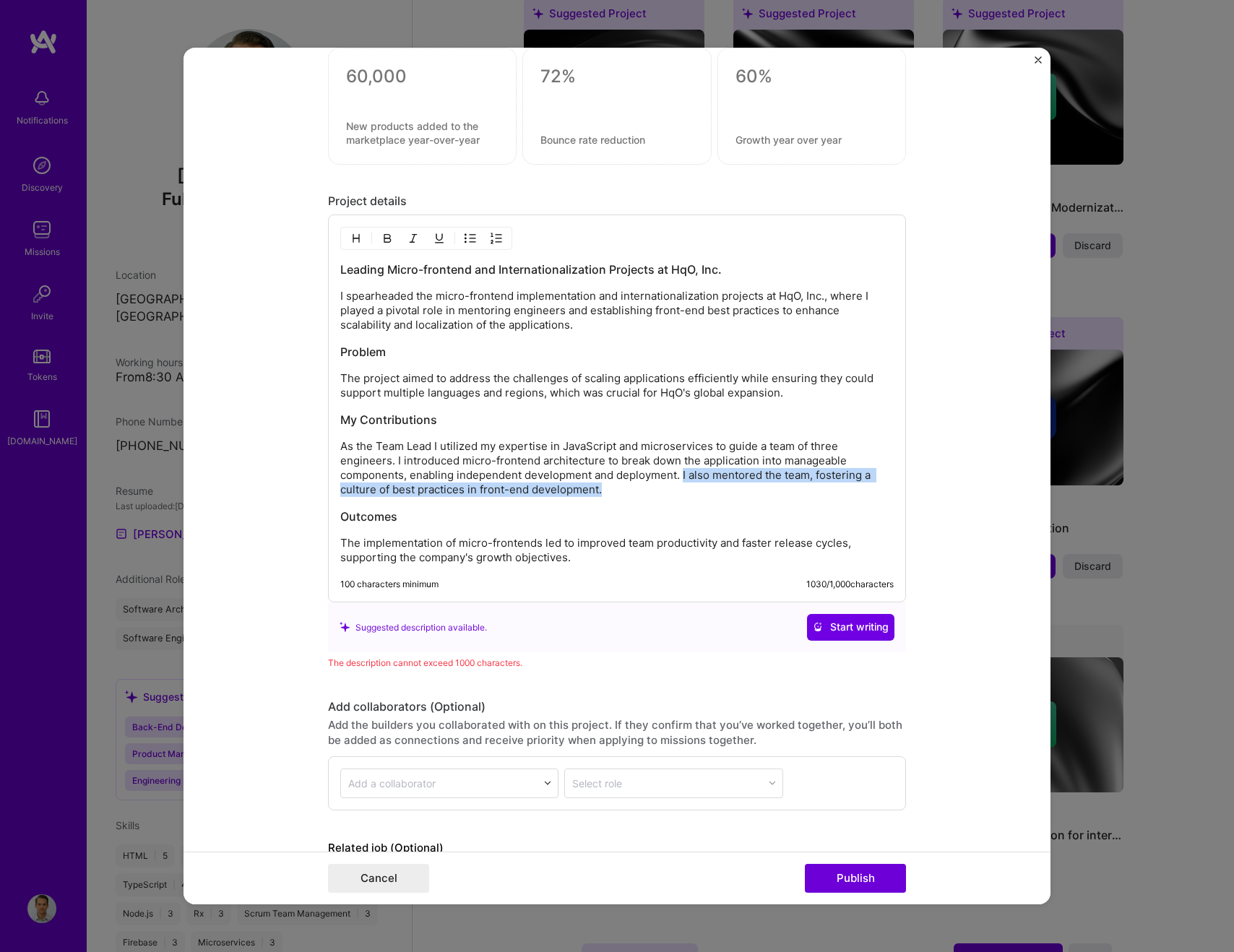
drag, startPoint x: 682, startPoint y: 477, endPoint x: 683, endPoint y: 484, distance: 7.1
click at [683, 484] on p "As the Team Lead I utilized my expertise in JavaScript and microservices to gui…" at bounding box center [617, 468] width 553 height 58
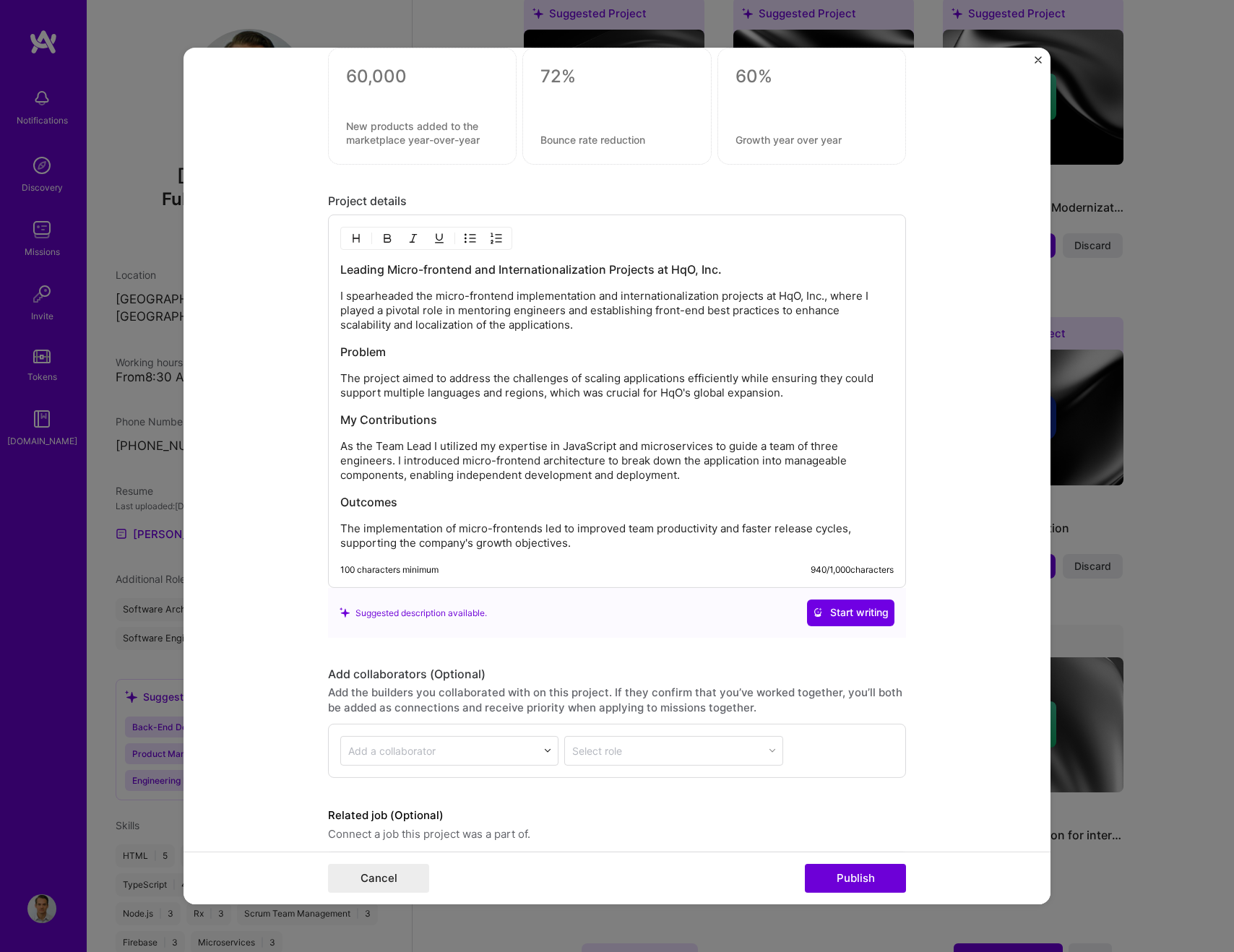
scroll to position [1320, 0]
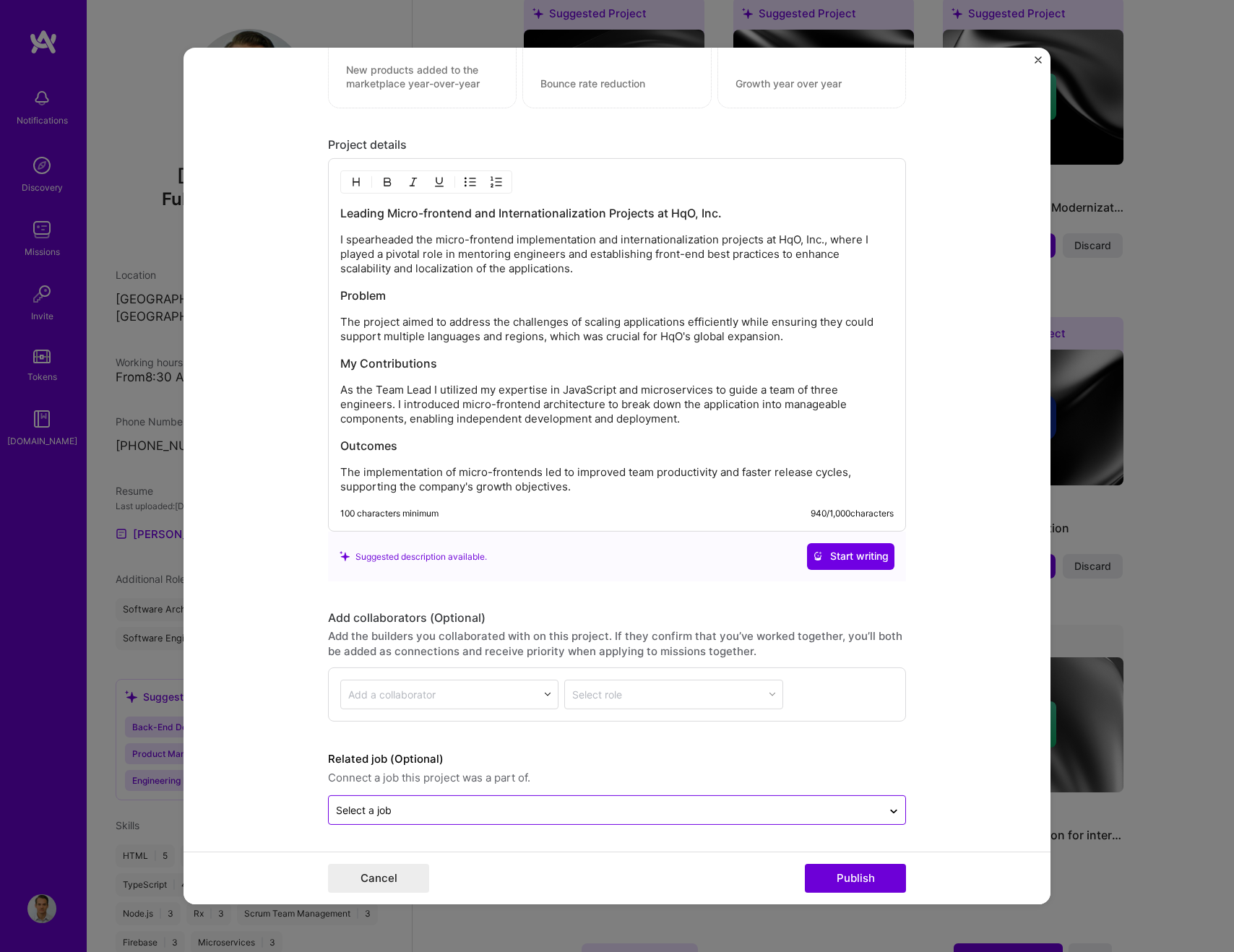
click at [723, 808] on input "text" at bounding box center [605, 809] width 539 height 15
click at [940, 819] on form "Editing suggested project This project is suggested based on your LinkedIn, res…" at bounding box center [617, 476] width 867 height 857
click at [861, 882] on button "Publish" at bounding box center [856, 877] width 101 height 29
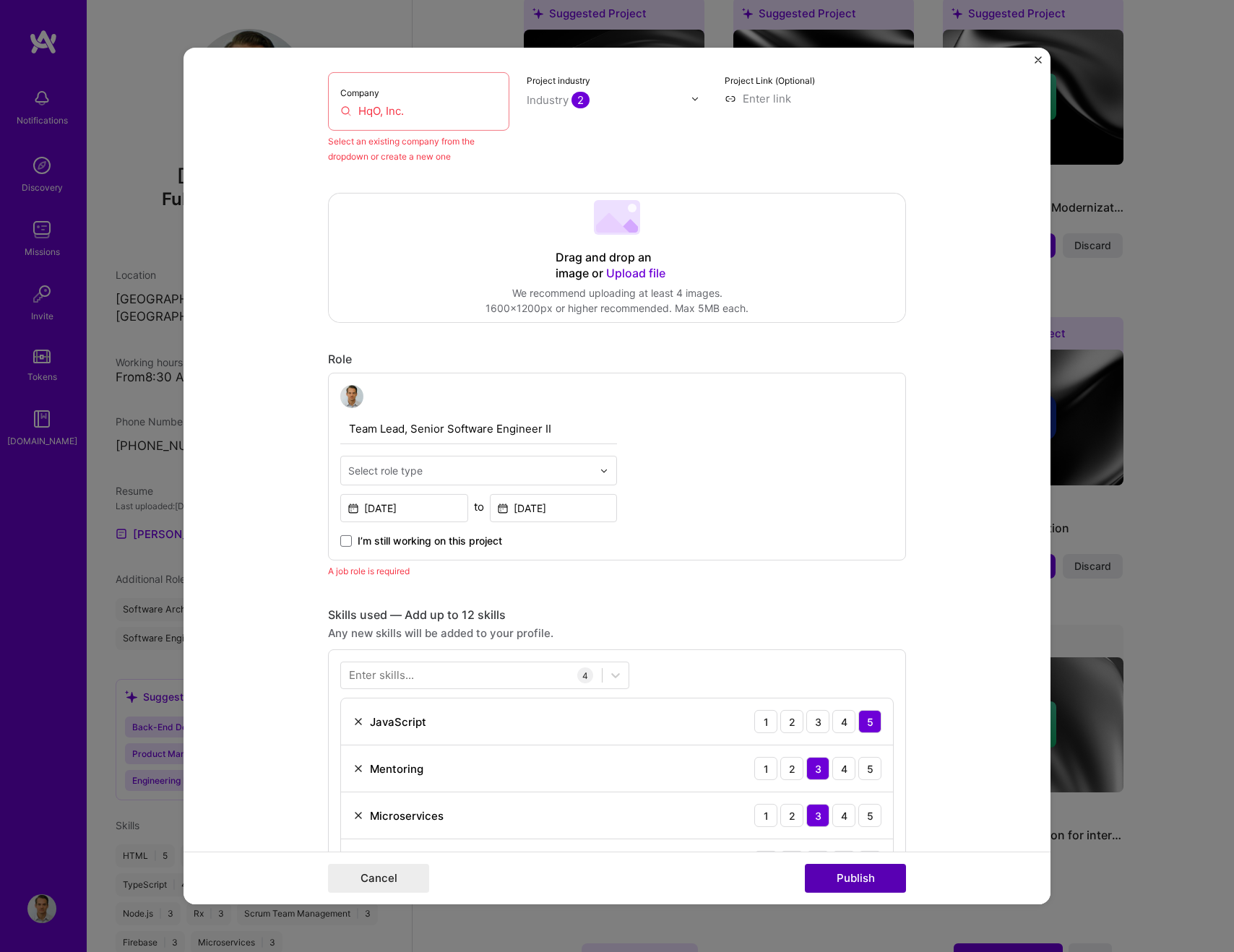
scroll to position [94, 0]
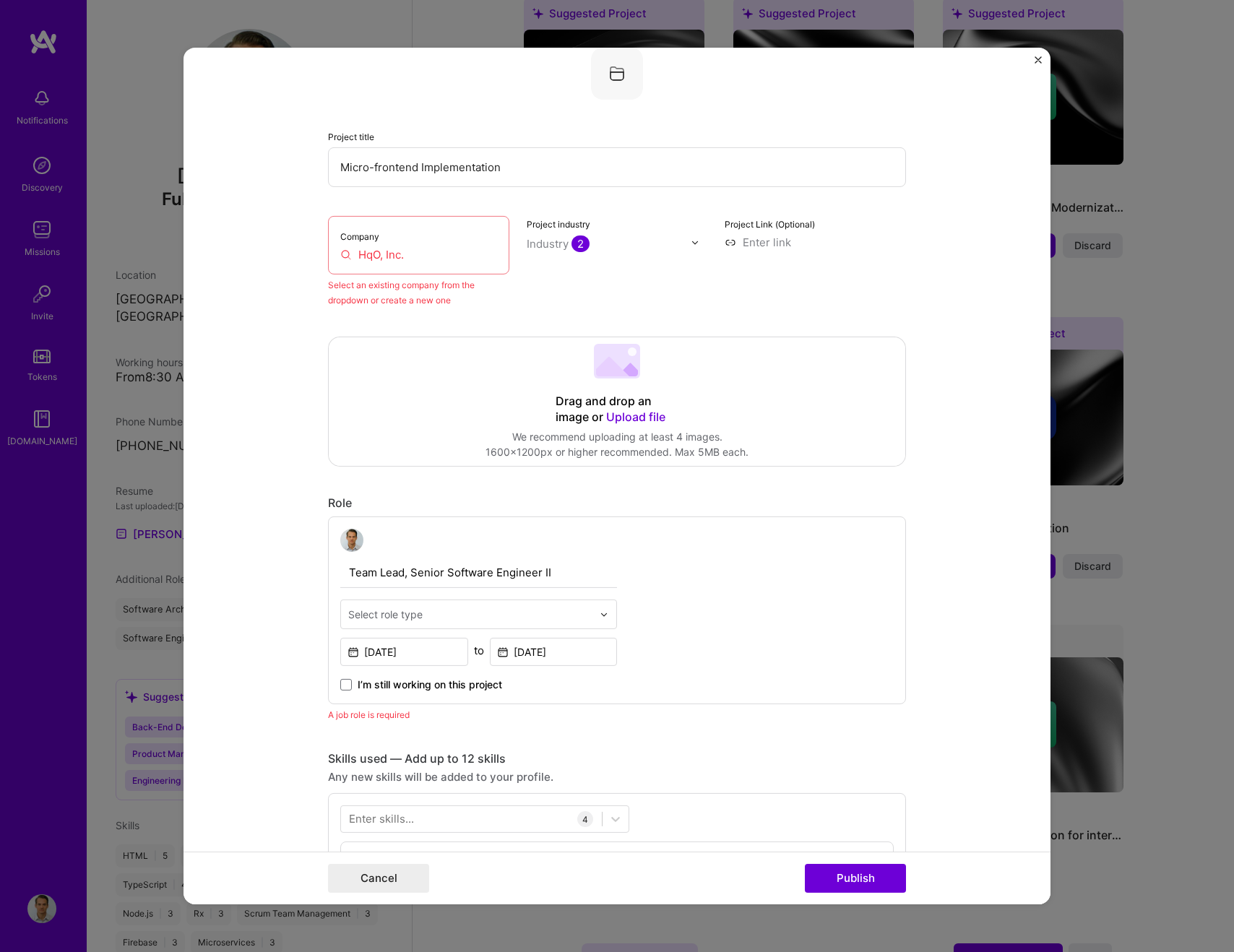
click at [419, 267] on div "Company HqO, Inc." at bounding box center [418, 245] width 181 height 59
click at [399, 253] on input "HqO, Inc." at bounding box center [418, 254] width 157 height 15
click at [593, 614] on div "Select role type" at bounding box center [470, 614] width 258 height 28
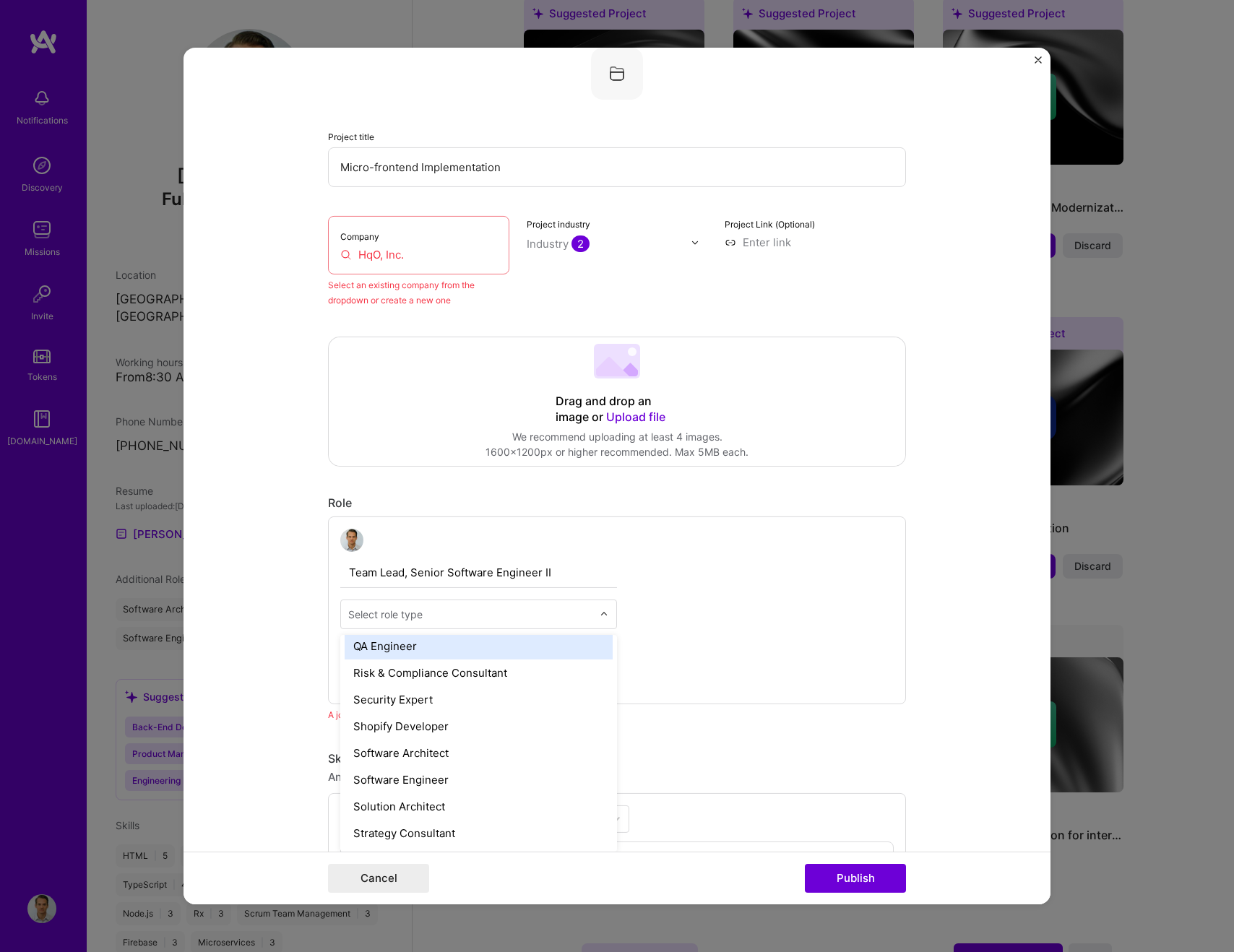
scroll to position [1479, 0]
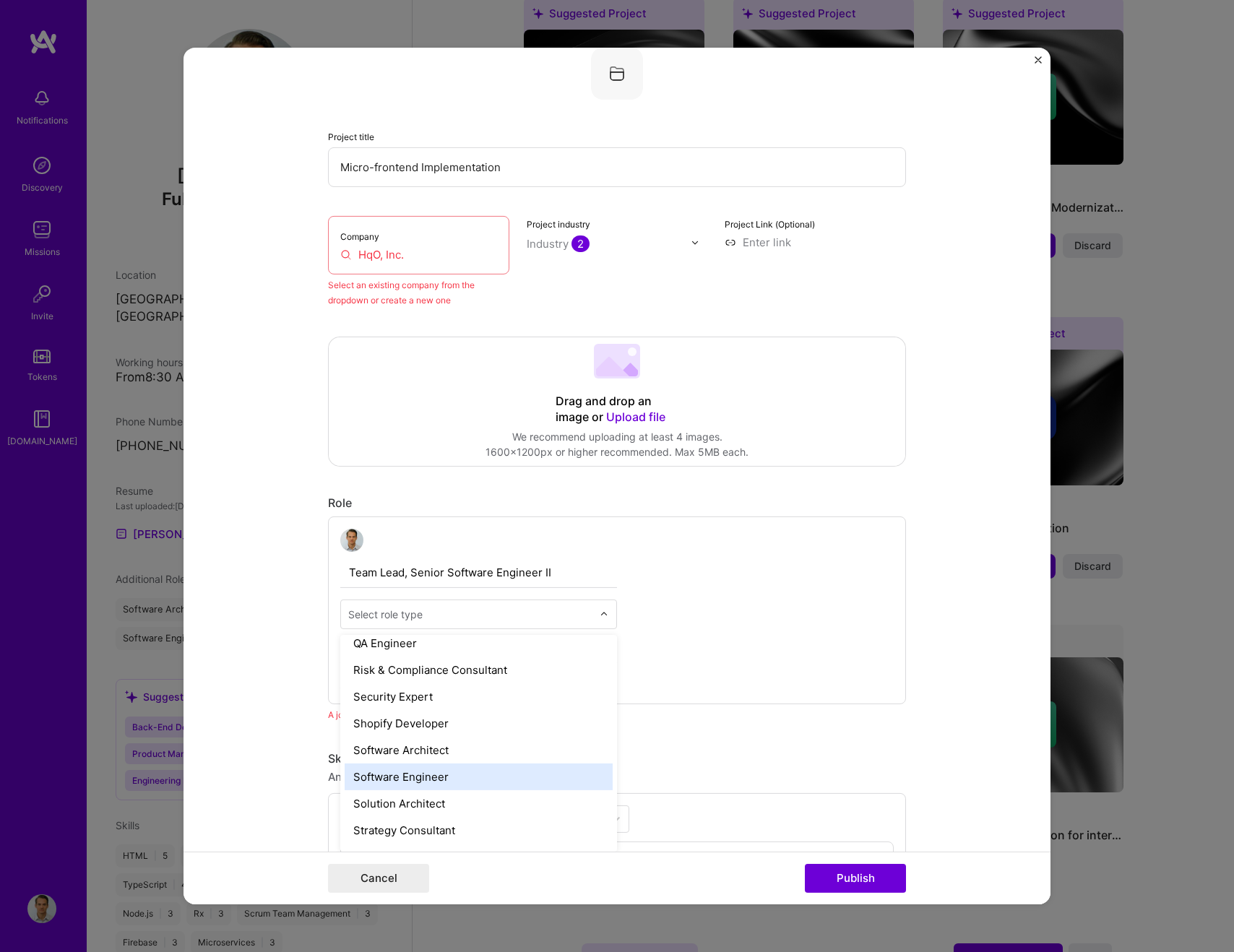
click at [450, 770] on div "Software Engineer" at bounding box center [479, 777] width 268 height 26
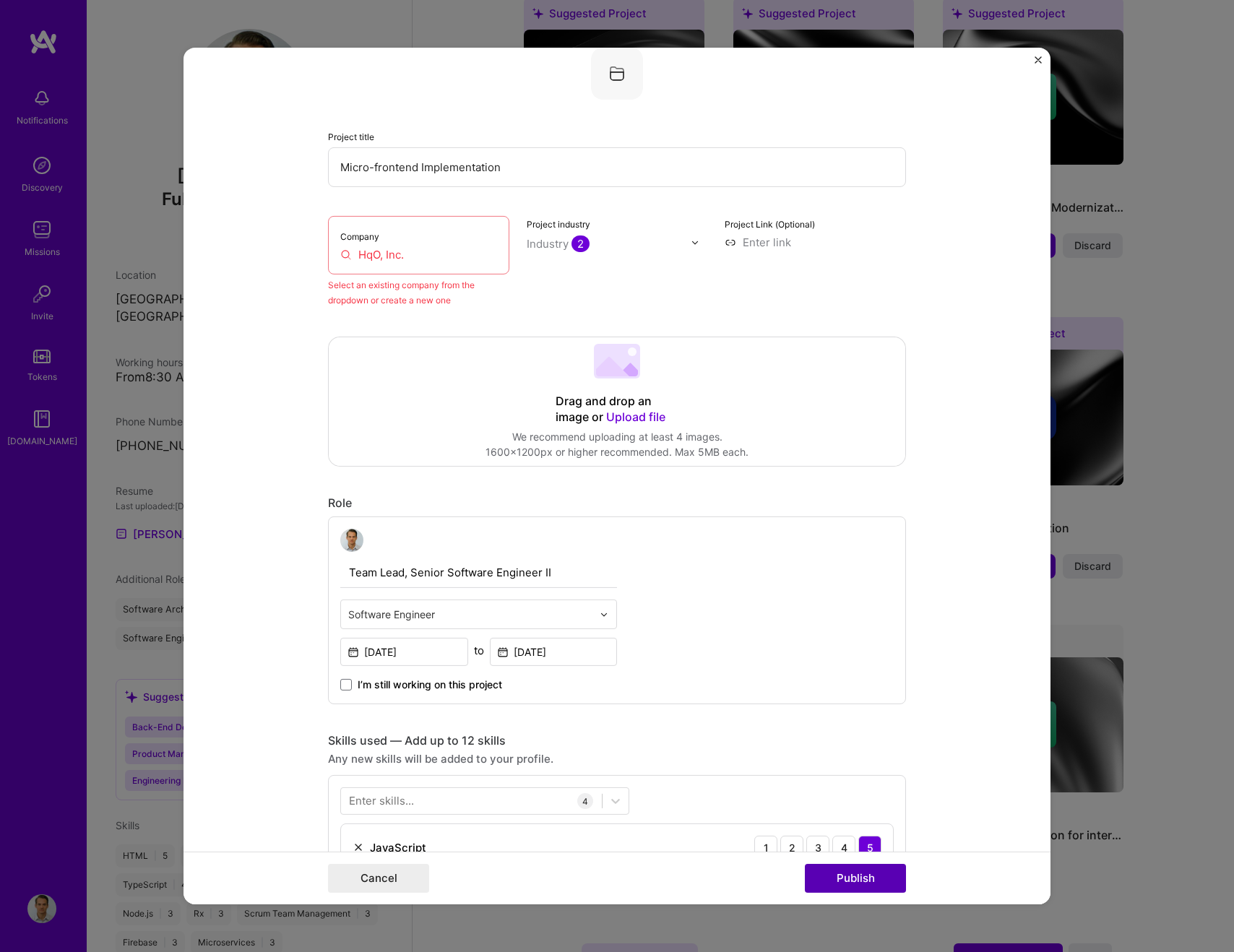
click at [855, 883] on button "Publish" at bounding box center [856, 877] width 101 height 29
click at [389, 255] on input "HqO, Inc." at bounding box center [418, 254] width 157 height 15
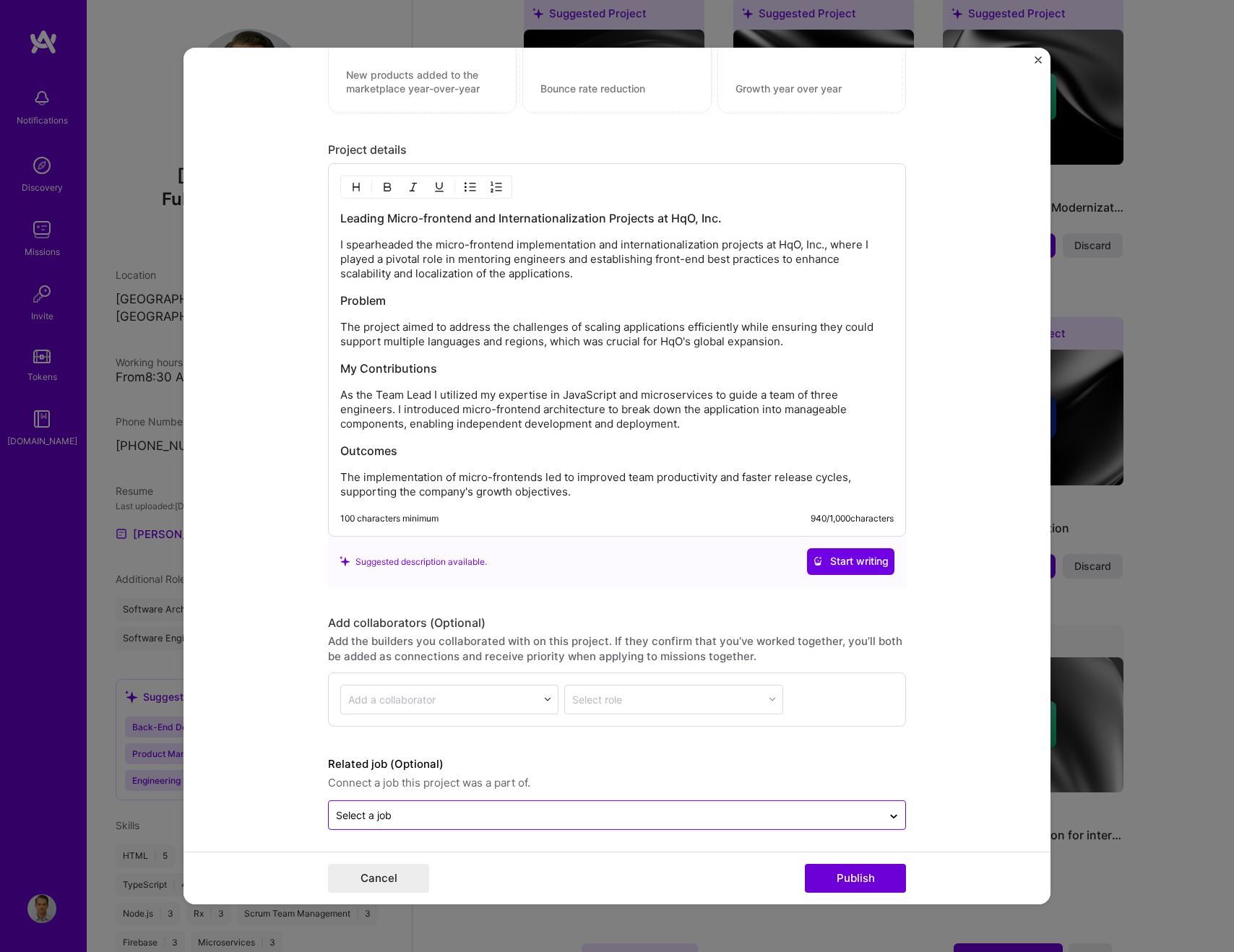
scroll to position [1396, 0]
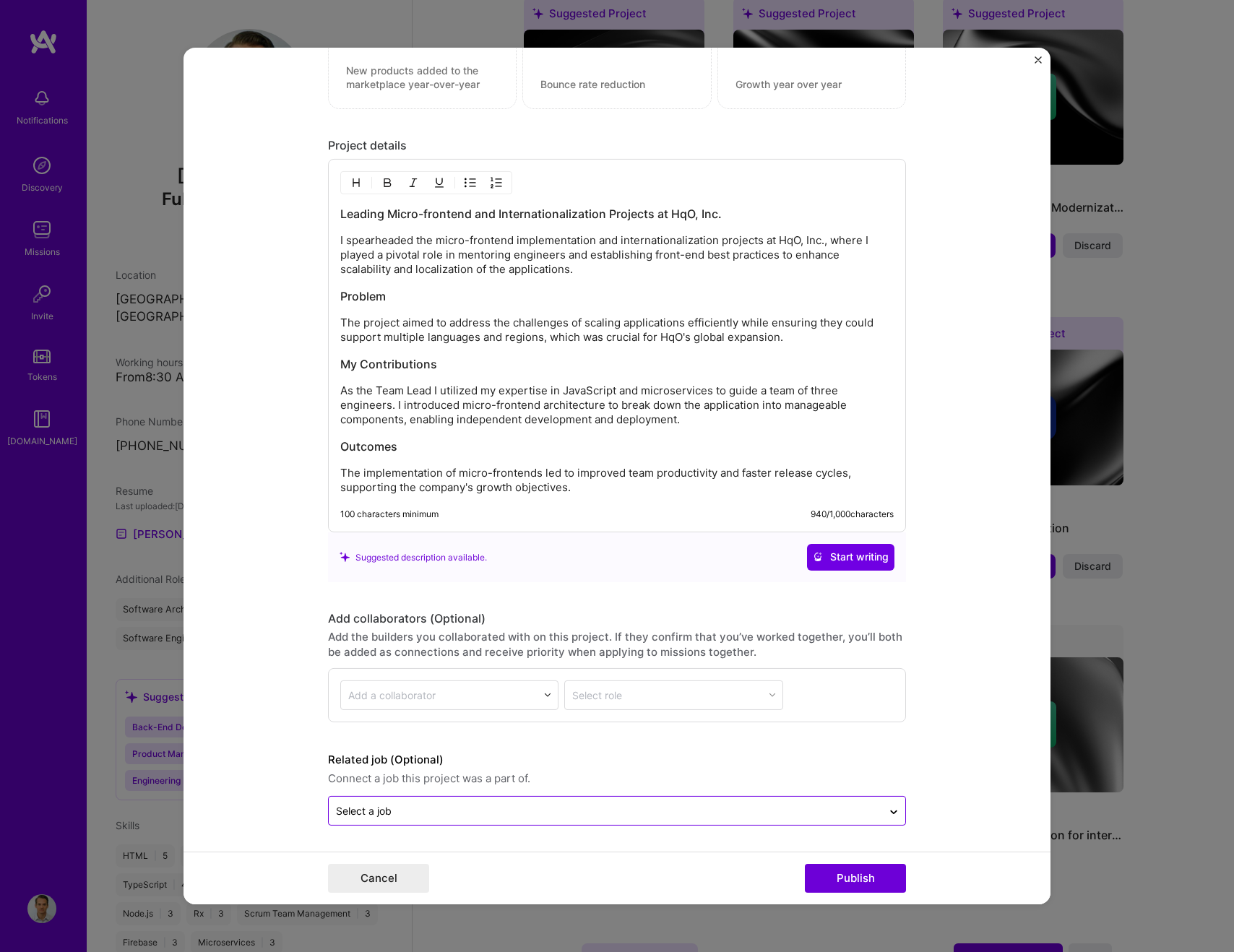
click at [465, 814] on input "text" at bounding box center [605, 810] width 539 height 15
drag, startPoint x: 942, startPoint y: 823, endPoint x: 937, endPoint y: 829, distance: 7.8
click at [942, 823] on form "Editing suggested project This project is suggested based on your LinkedIn, res…" at bounding box center [617, 476] width 867 height 857
click at [886, 870] on button "Publish" at bounding box center [856, 877] width 101 height 29
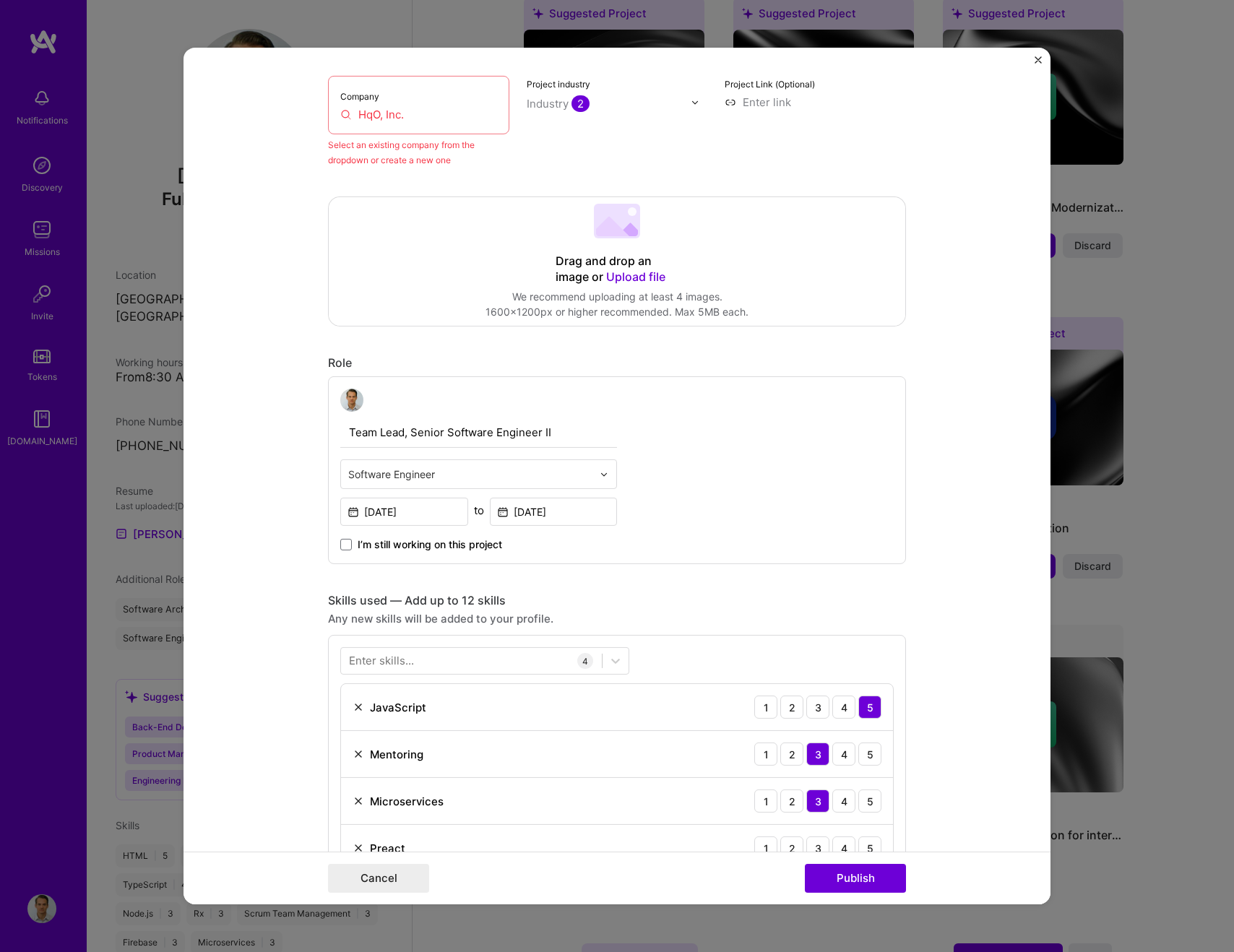
scroll to position [94, 0]
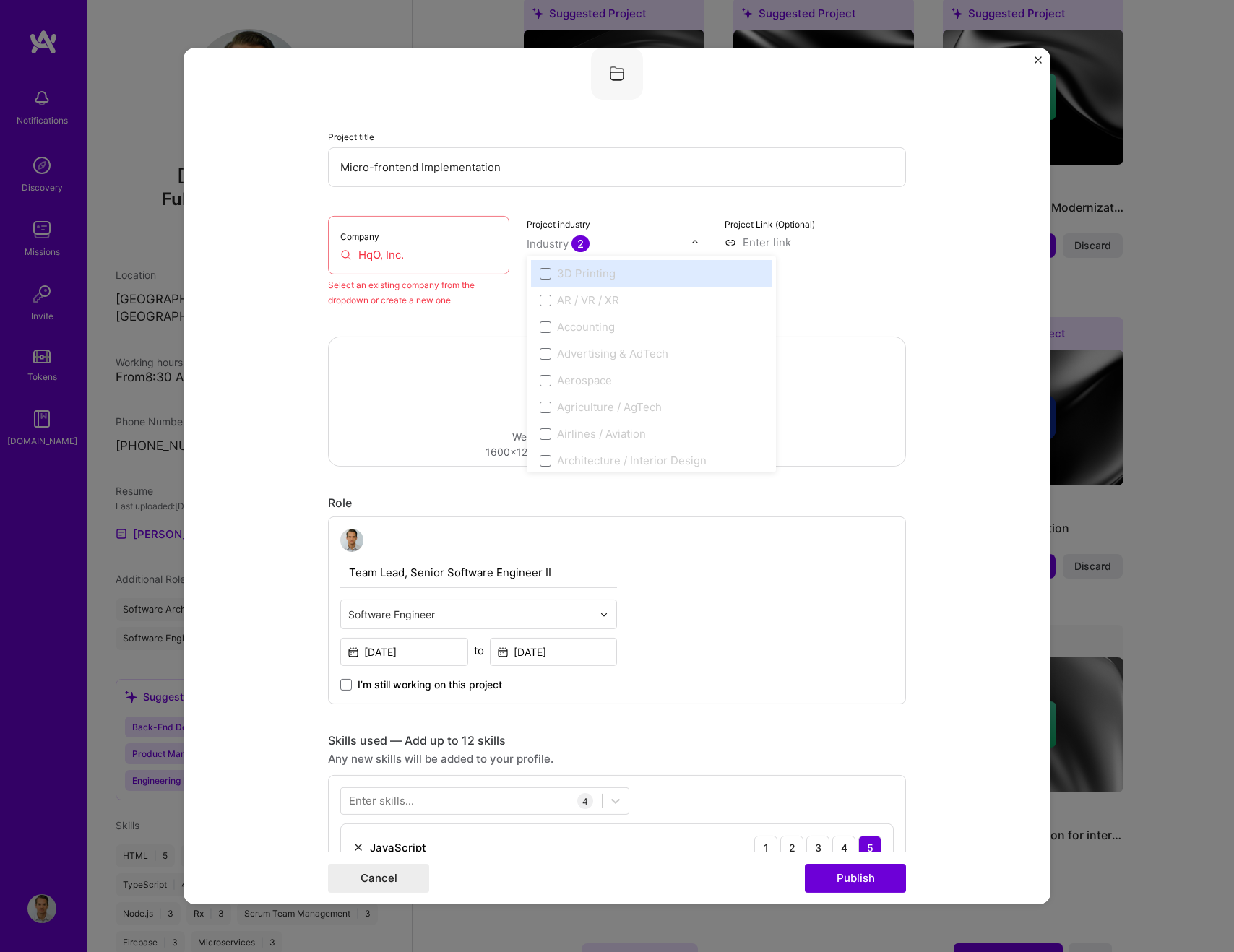
click at [561, 249] on div "Industry 2" at bounding box center [558, 243] width 63 height 15
click at [851, 303] on div "Project Link (Optional)" at bounding box center [815, 262] width 181 height 92
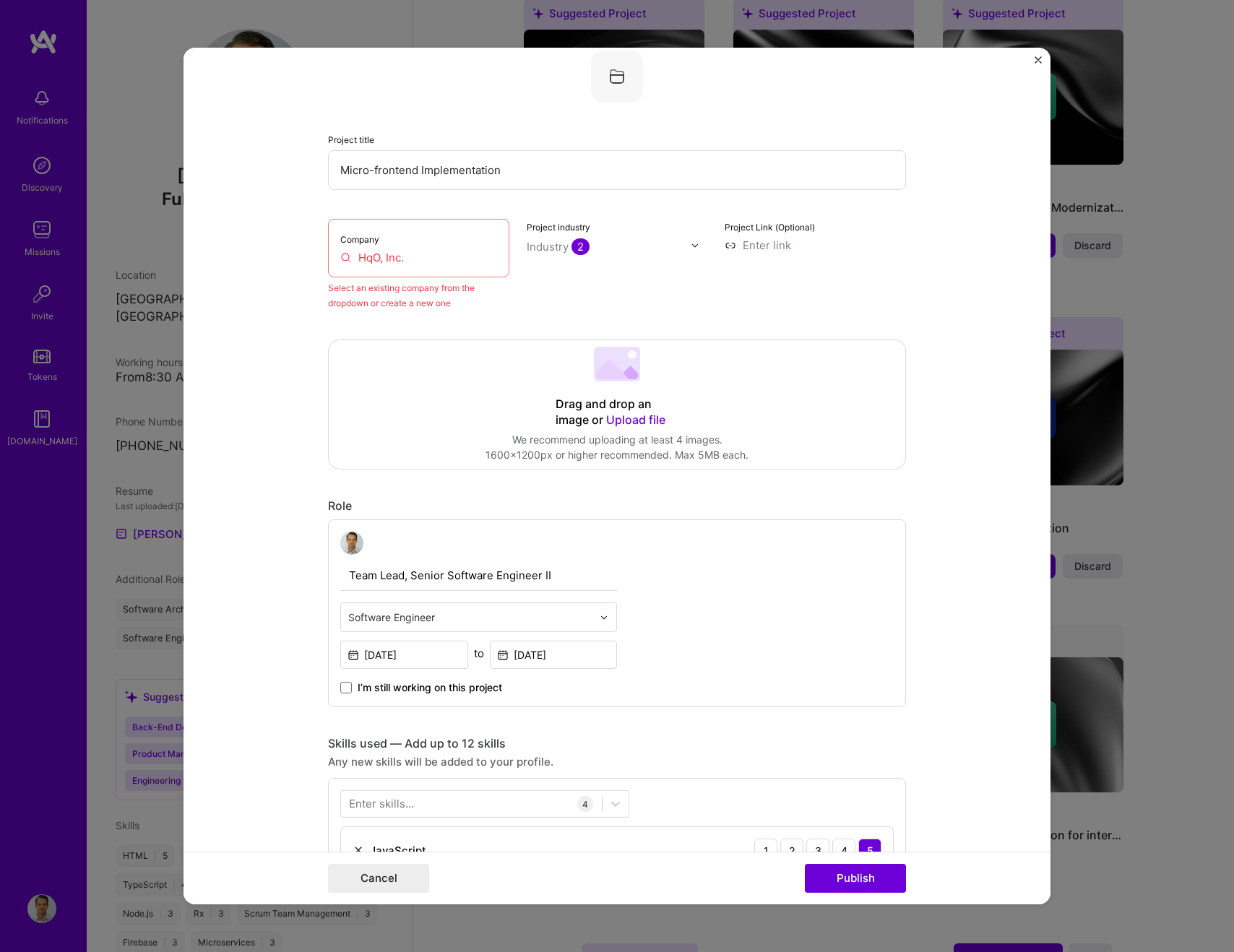
scroll to position [89, 0]
drag, startPoint x: 484, startPoint y: 270, endPoint x: 473, endPoint y: 268, distance: 11.2
click at [480, 269] on div "Company HqO, Inc." at bounding box center [418, 250] width 181 height 59
click at [429, 262] on input "HqO, Inc." at bounding box center [418, 259] width 157 height 15
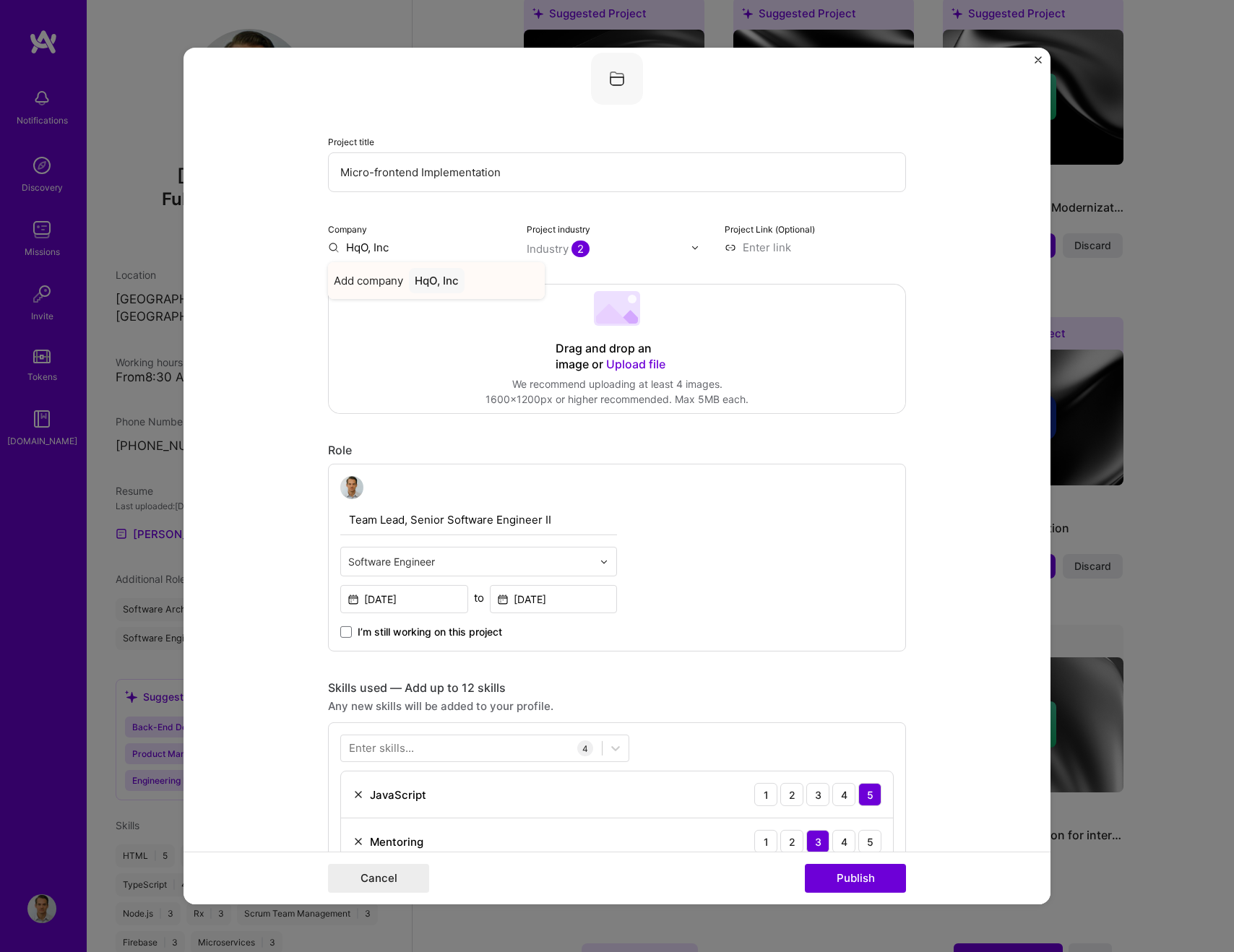
type input "HqO, Inc"
click at [451, 281] on div "HqO, Inc" at bounding box center [436, 281] width 55 height 26
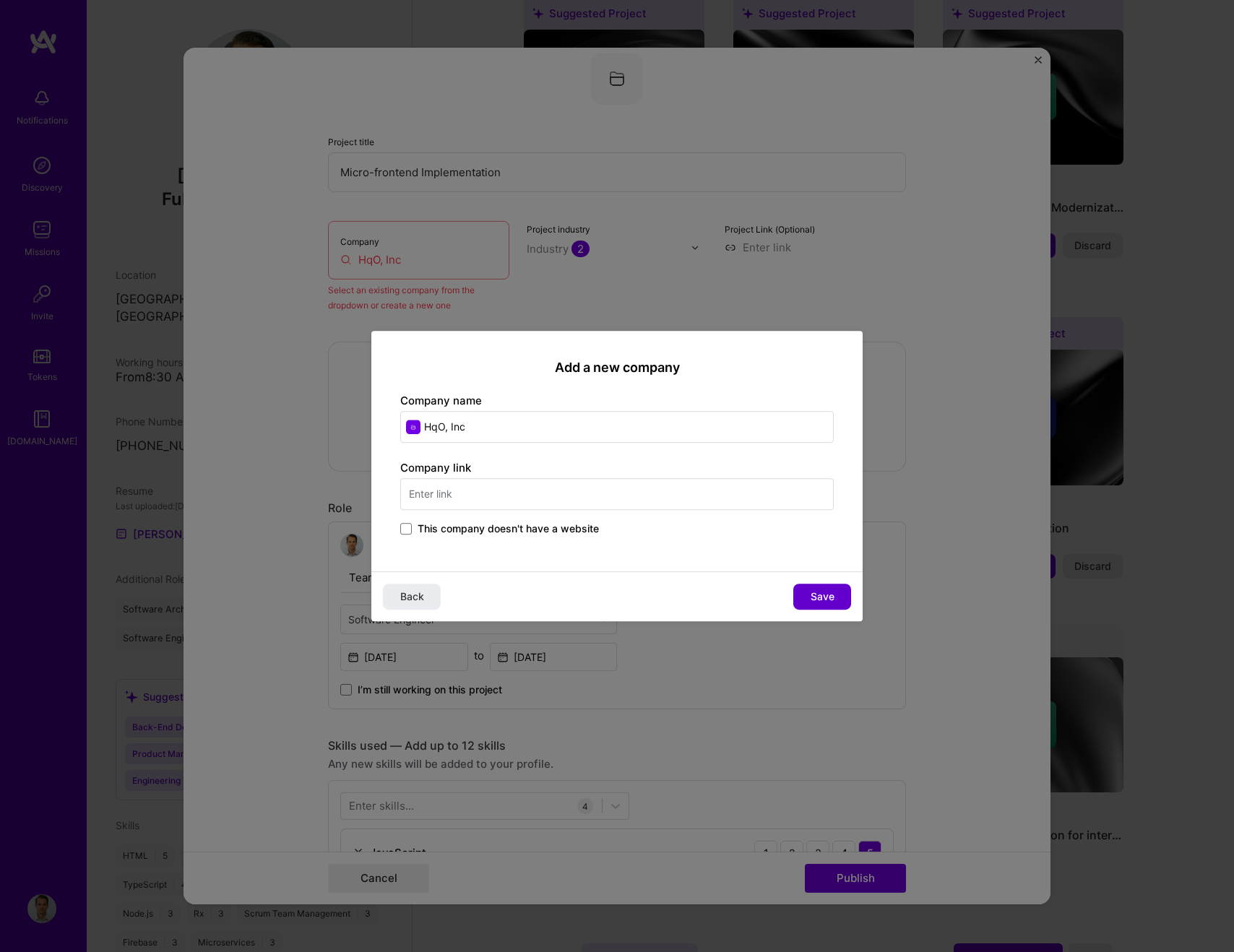
click at [836, 594] on button "Save" at bounding box center [822, 596] width 58 height 26
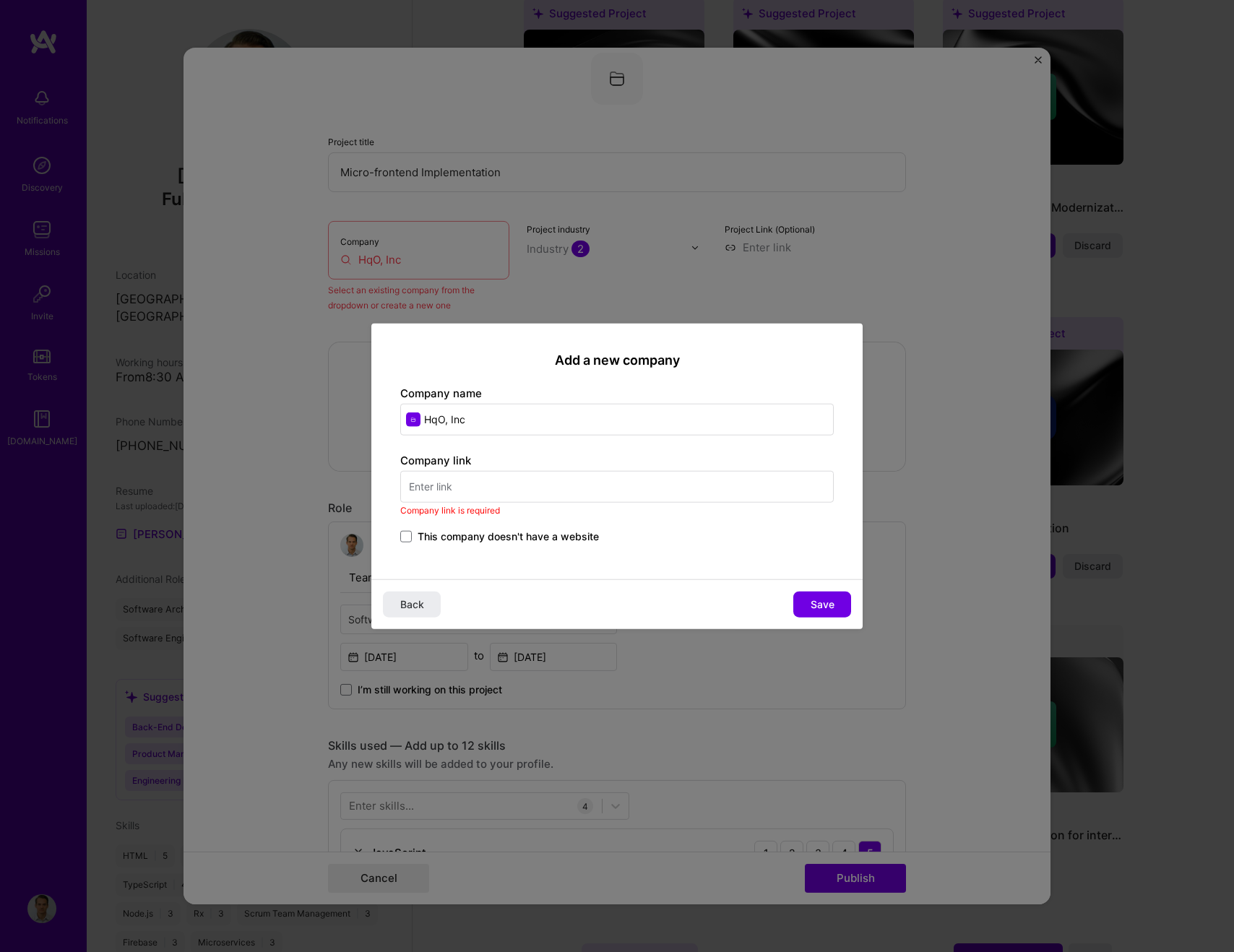
click at [489, 484] on input "text" at bounding box center [616, 486] width 433 height 31
paste input "[URL][DOMAIN_NAME]"
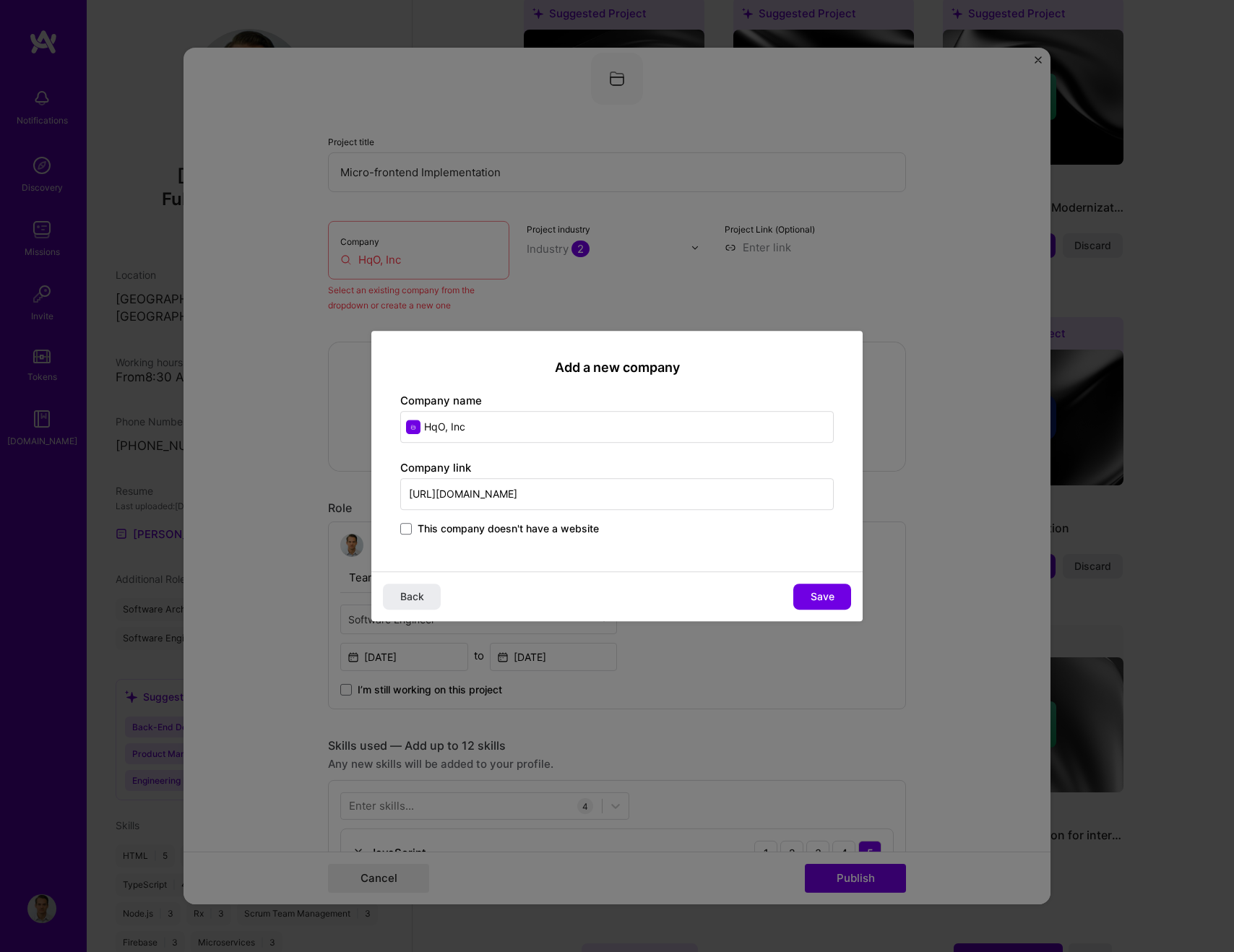
type input "[URL][DOMAIN_NAME]"
click at [575, 559] on div "Add a new company Company name HqO, Inc Company link [URL][DOMAIN_NAME] This co…" at bounding box center [616, 451] width 491 height 241
click at [817, 607] on button "Save" at bounding box center [822, 596] width 58 height 26
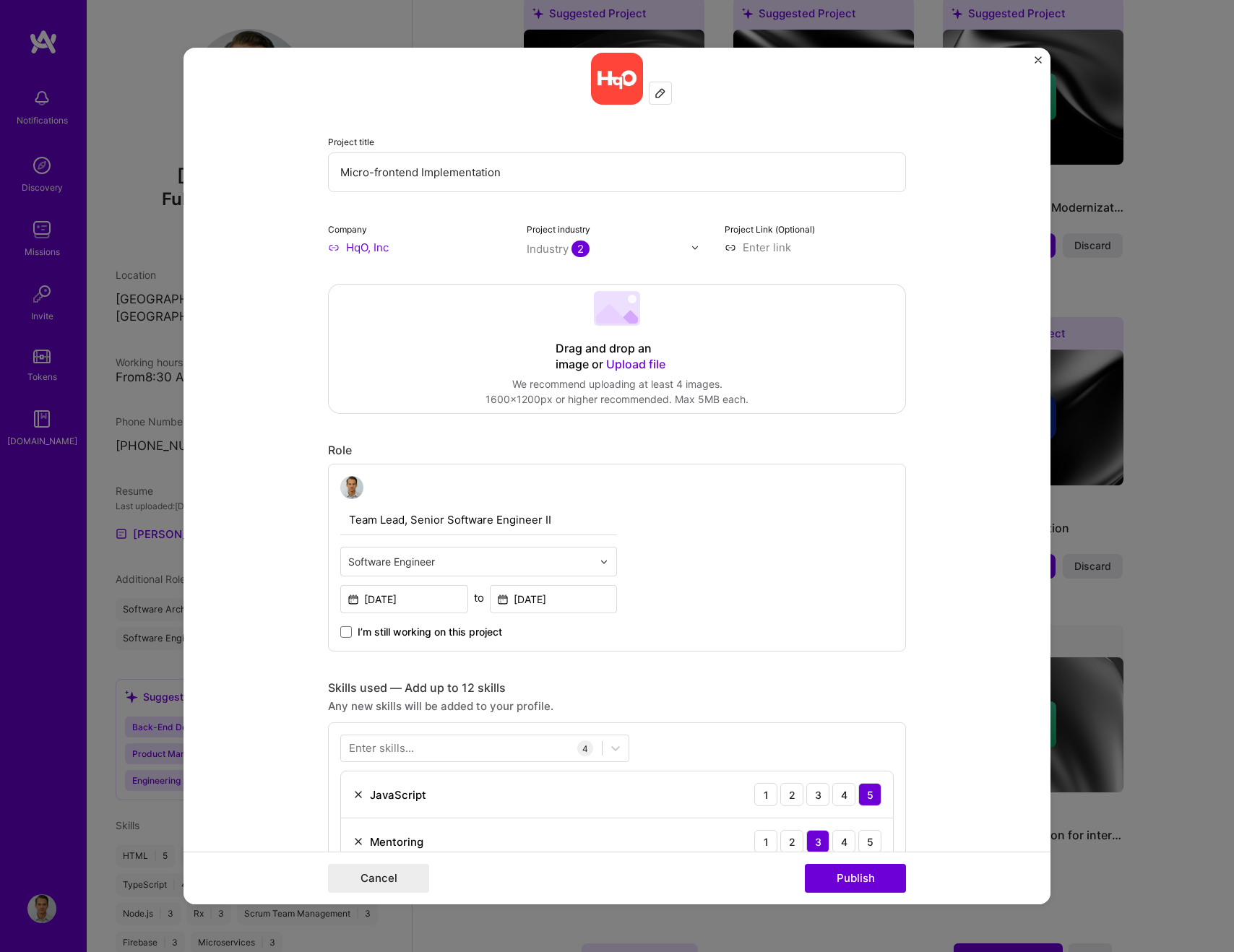
click at [694, 247] on img at bounding box center [695, 247] width 8 height 8
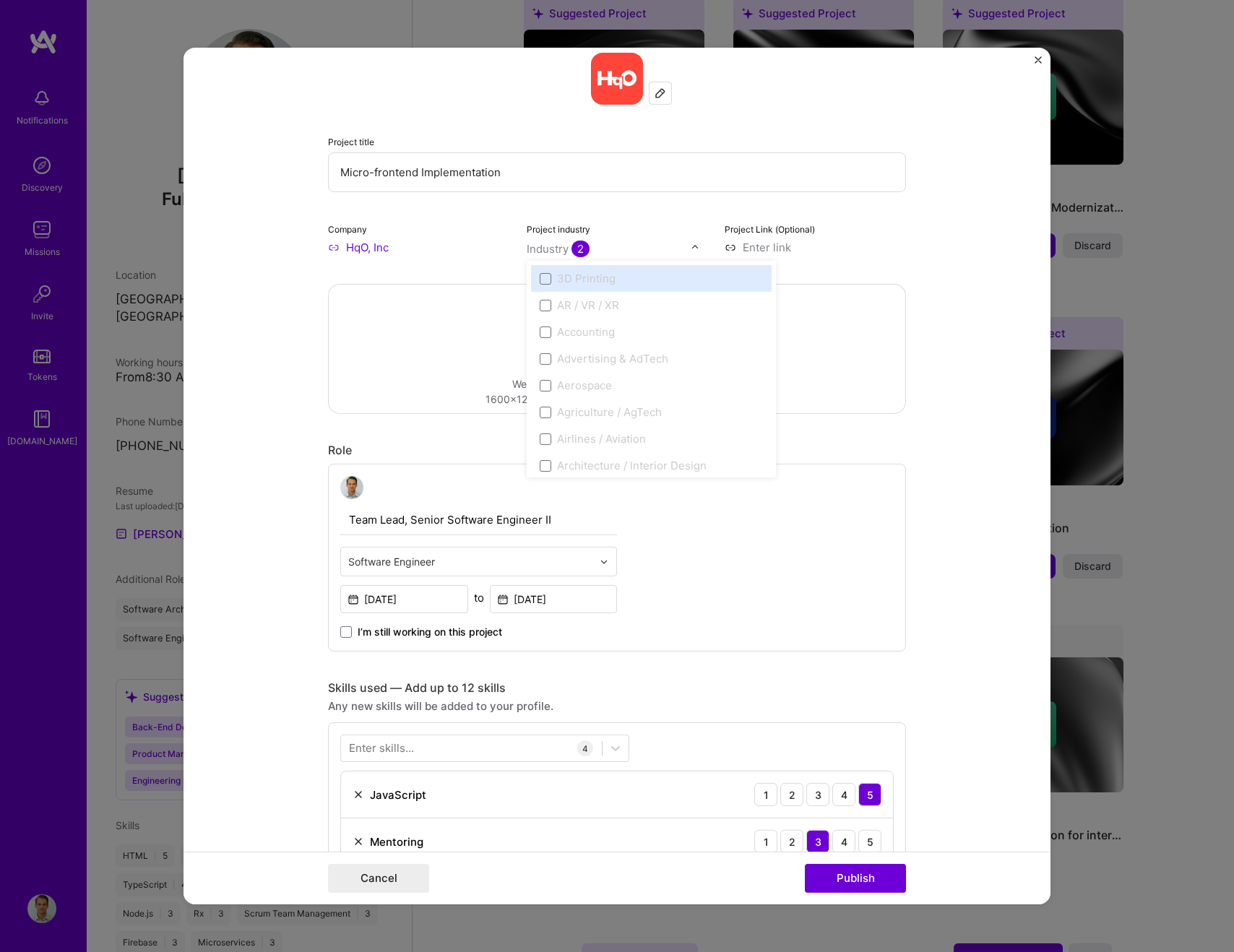
click at [925, 263] on form "Editing suggested project This project is suggested based on your LinkedIn, res…" at bounding box center [617, 476] width 867 height 857
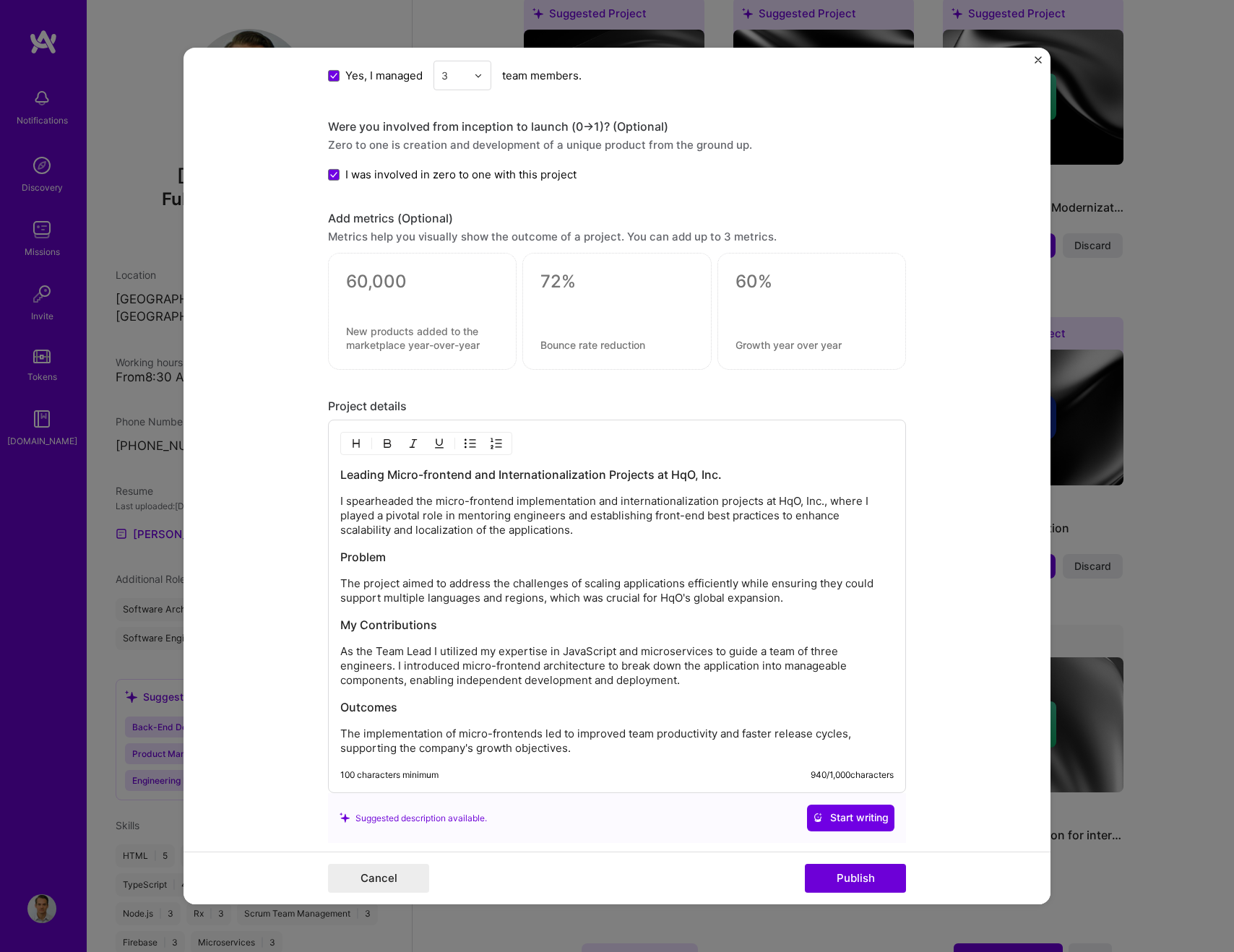
scroll to position [1090, 0]
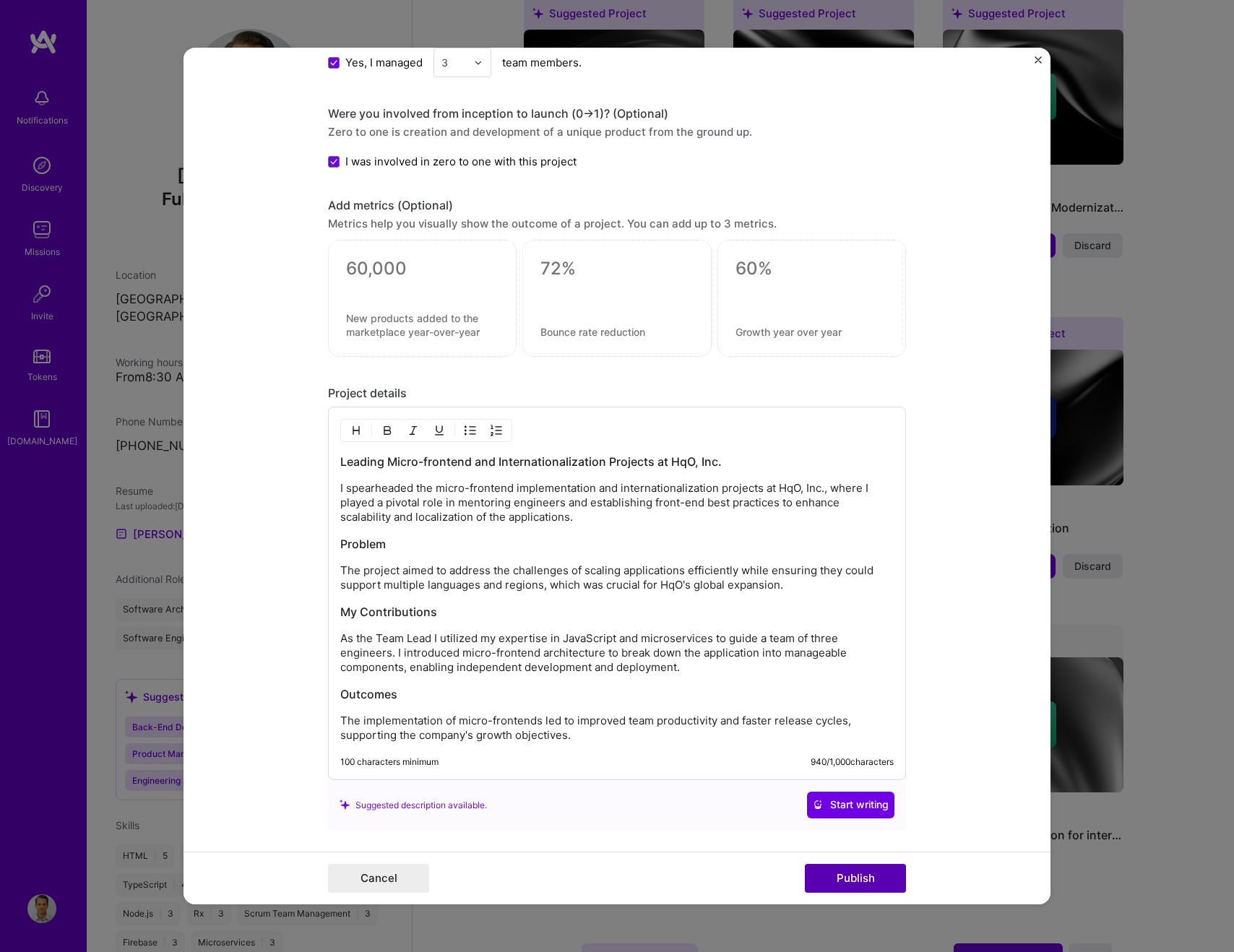
click at [836, 882] on button "Publish" at bounding box center [856, 877] width 101 height 29
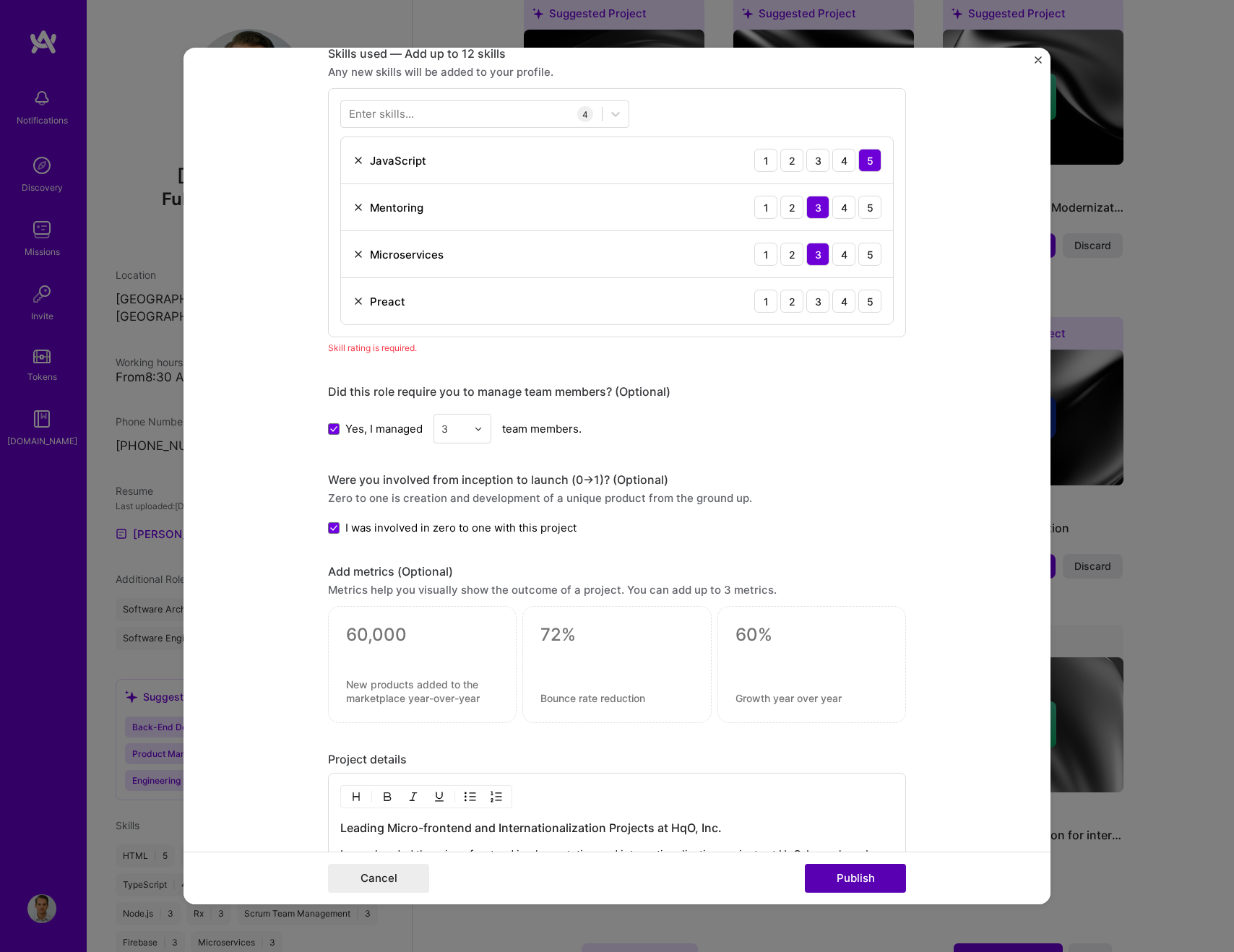
scroll to position [722, 0]
click at [362, 302] on img at bounding box center [359, 303] width 12 height 12
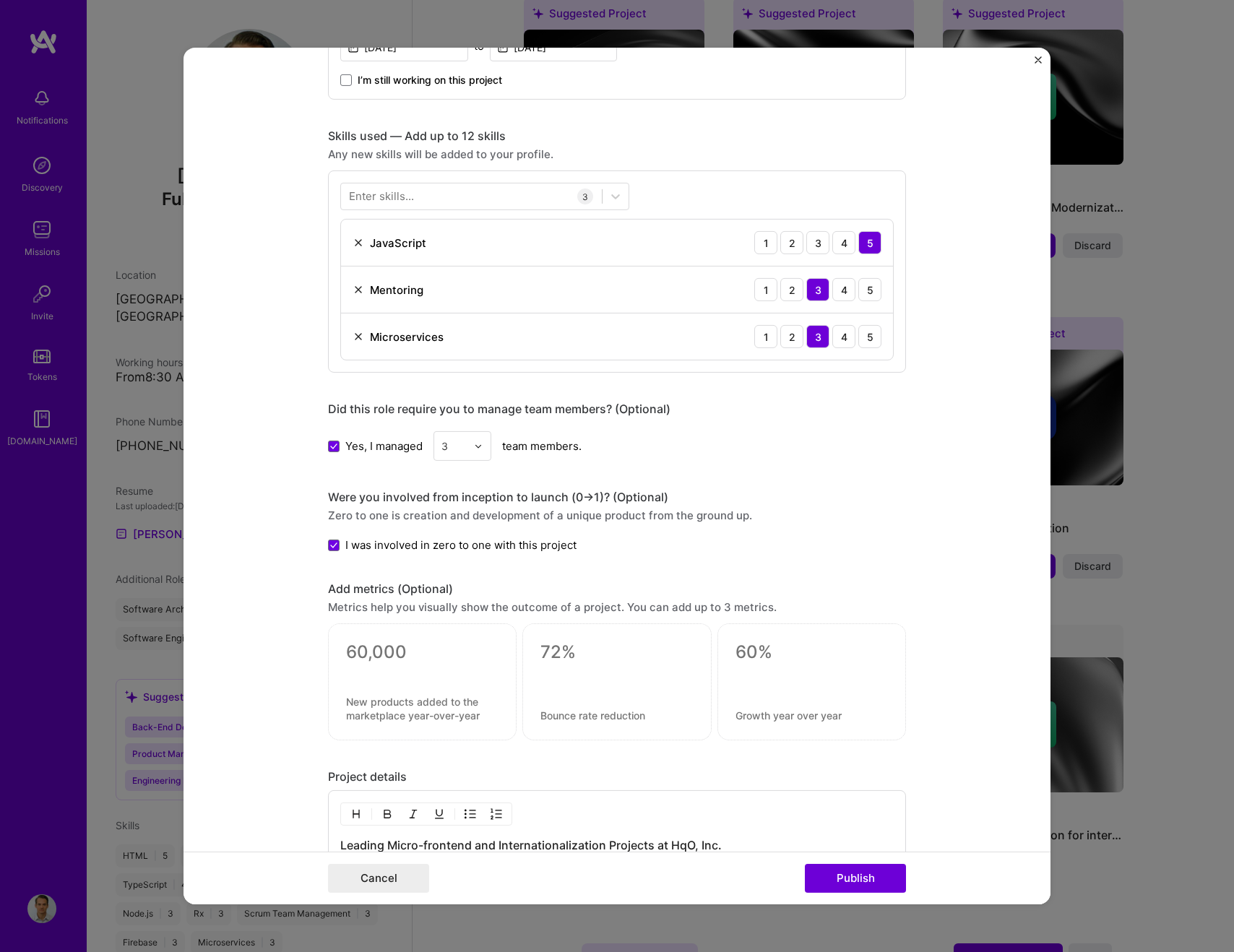
scroll to position [633, 0]
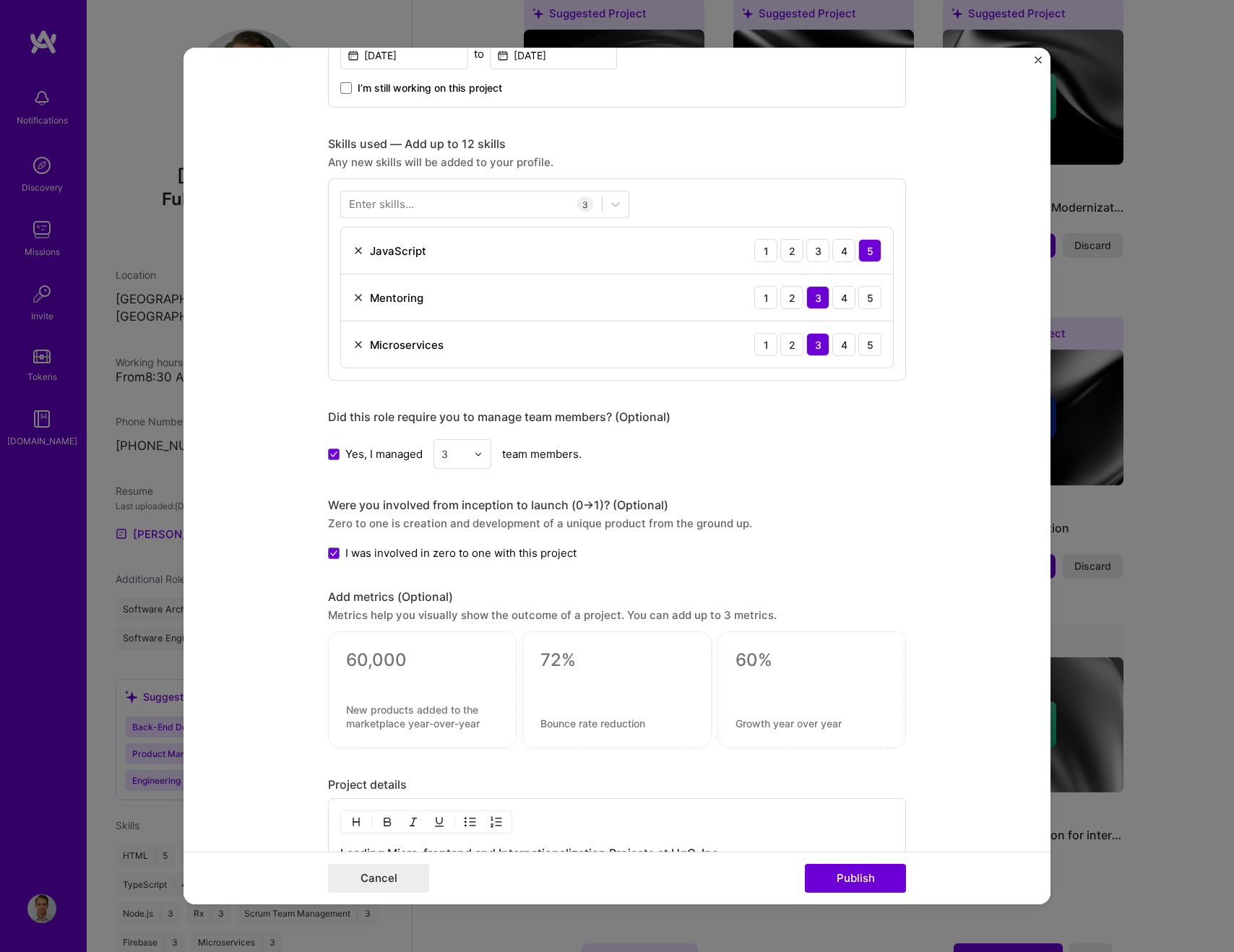
click at [398, 202] on div "Enter skills..." at bounding box center [381, 204] width 65 height 15
click at [392, 207] on div "Enter skills..." at bounding box center [381, 204] width 65 height 15
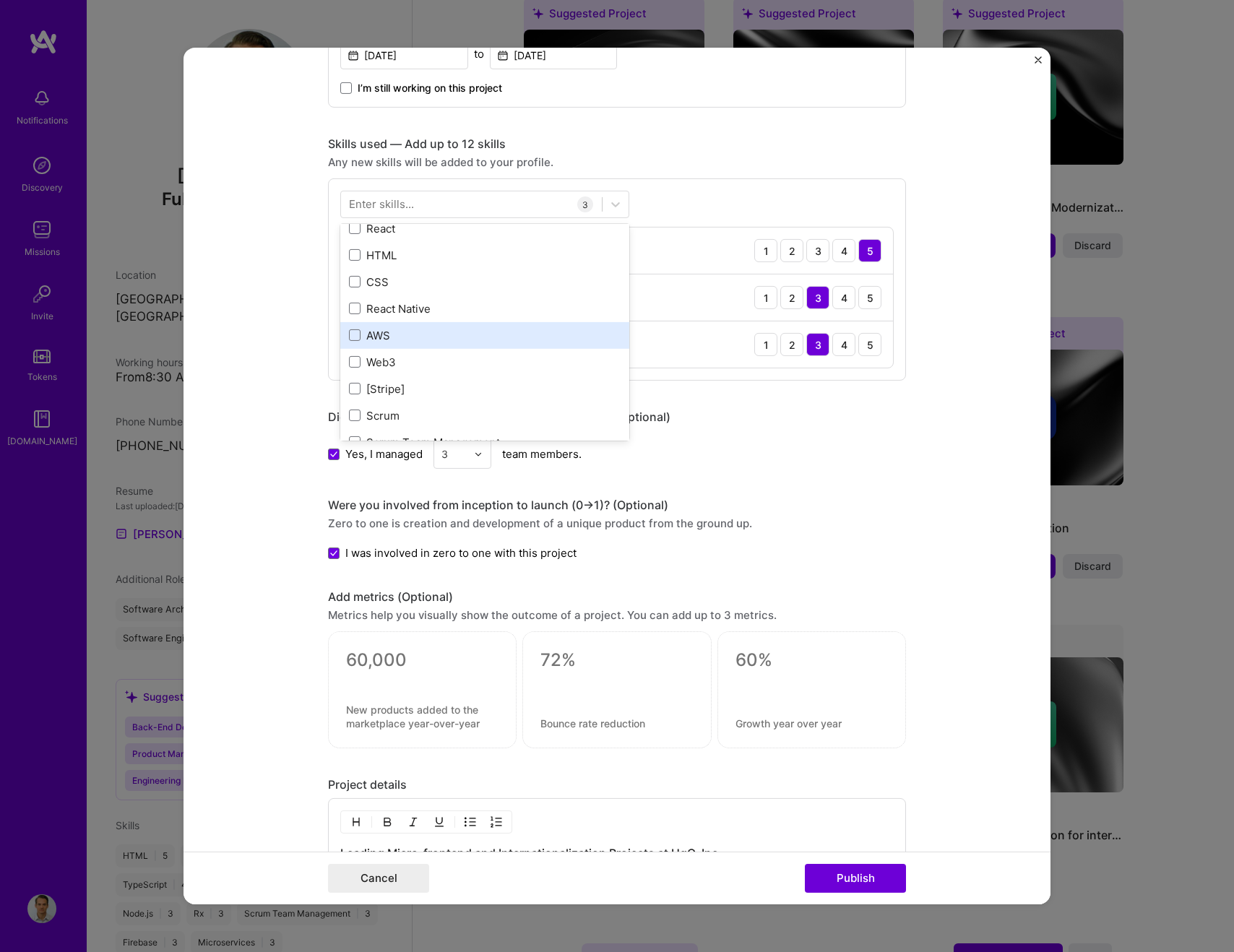
scroll to position [0, 0]
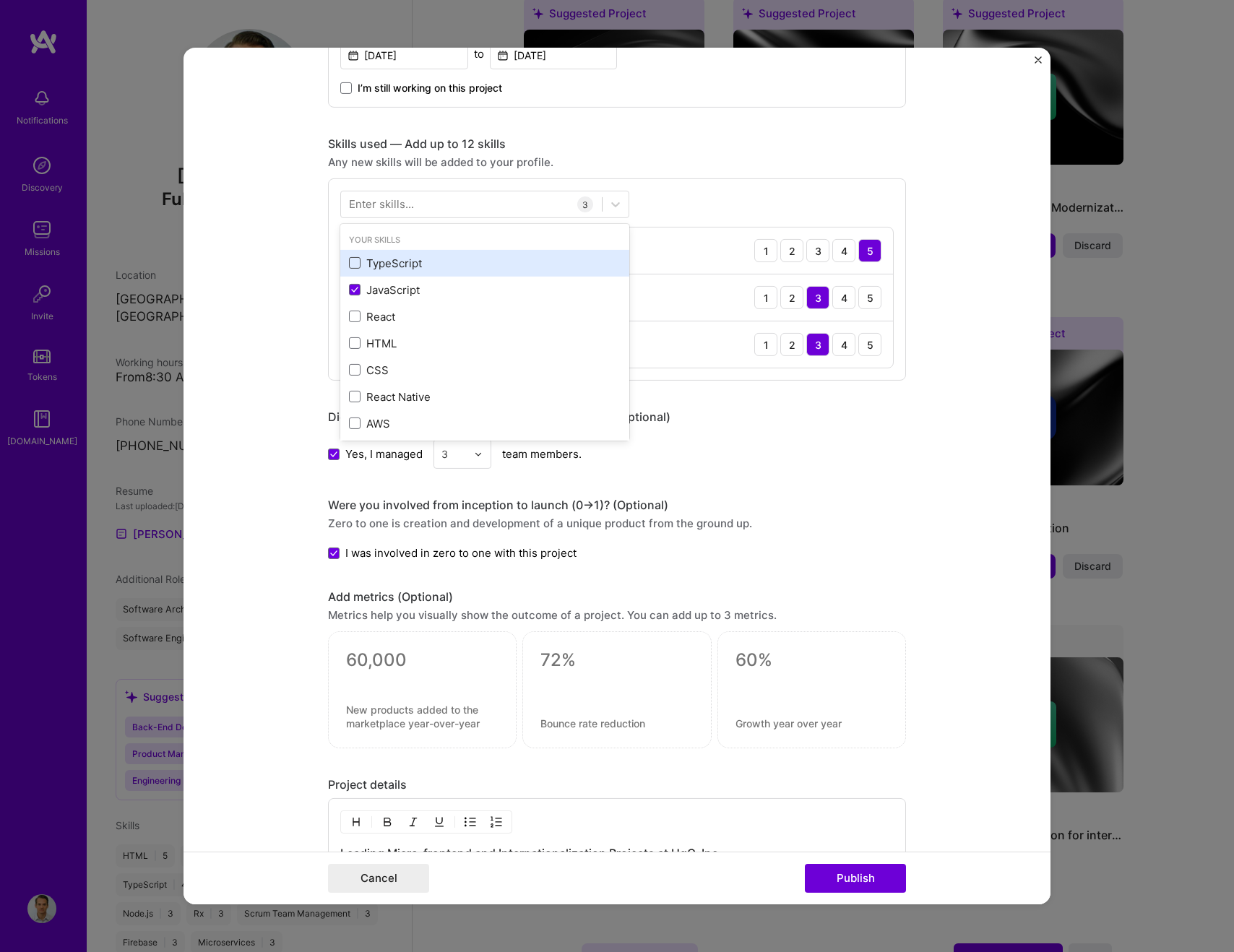
click at [354, 265] on span at bounding box center [354, 263] width 12 height 12
click at [0, 0] on input "checkbox" at bounding box center [0, 0] width 0 height 0
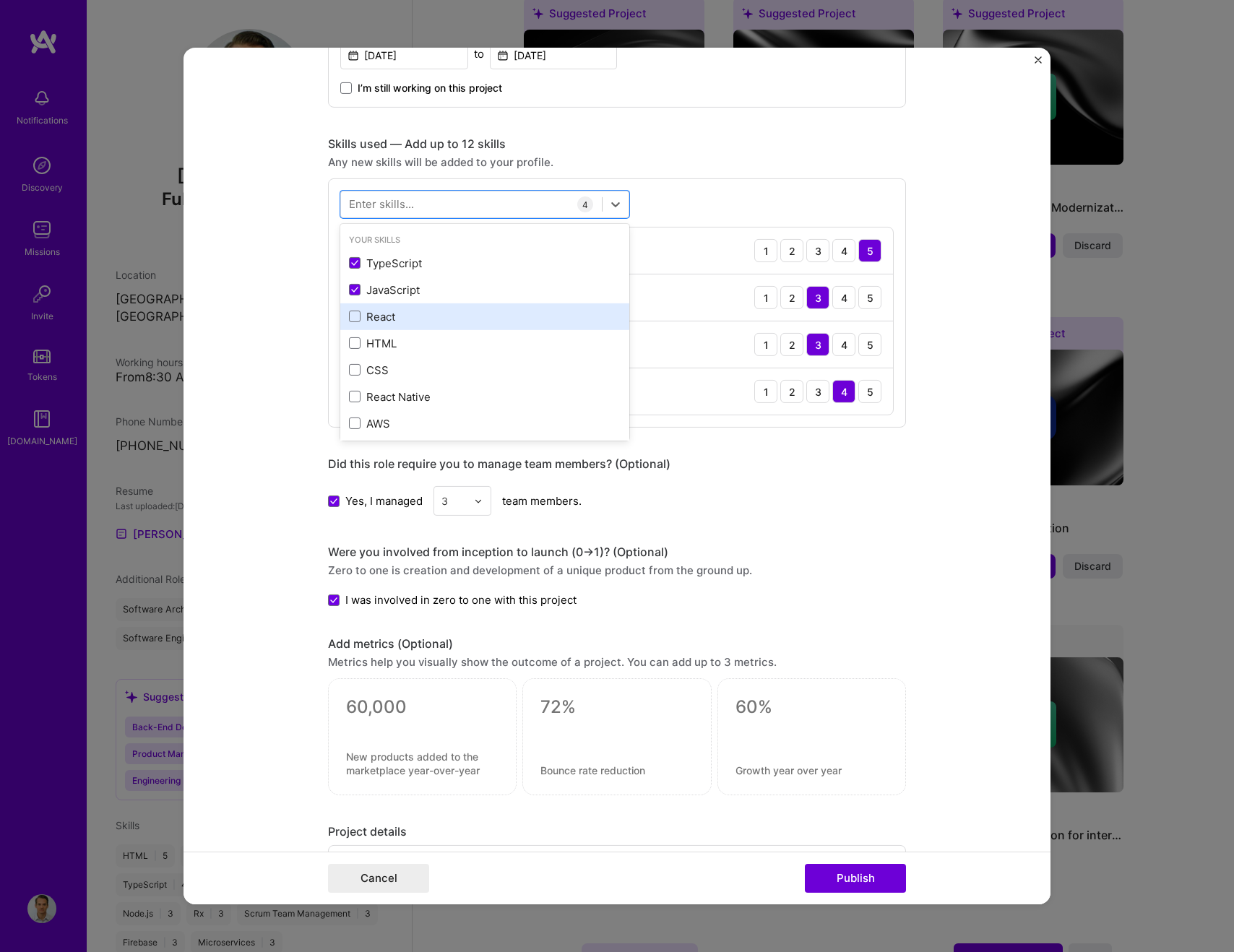
click at [353, 321] on label at bounding box center [354, 316] width 12 height 12
click at [0, 0] on input "checkbox" at bounding box center [0, 0] width 0 height 0
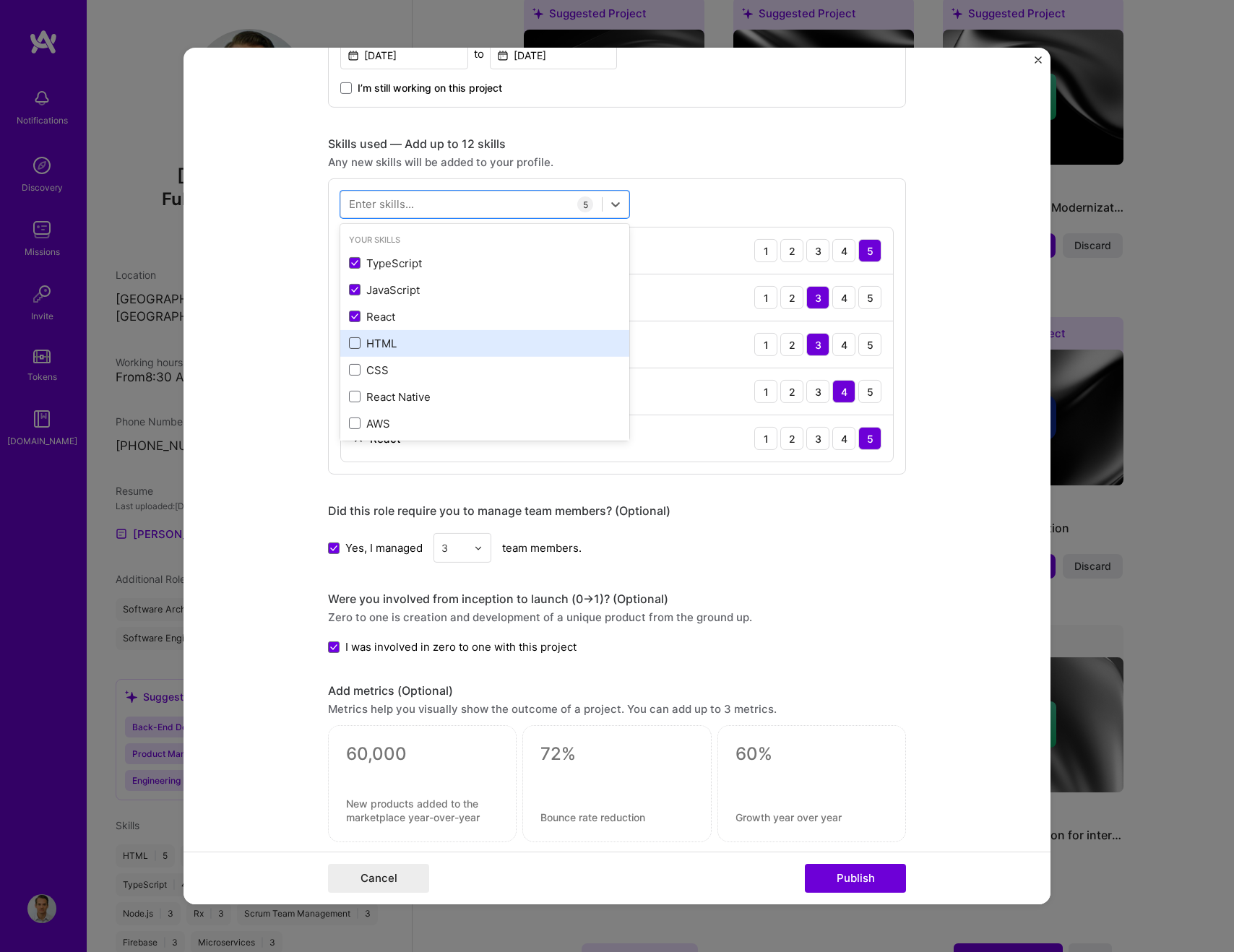
click at [354, 340] on span at bounding box center [354, 343] width 12 height 12
click at [0, 0] on input "checkbox" at bounding box center [0, 0] width 0 height 0
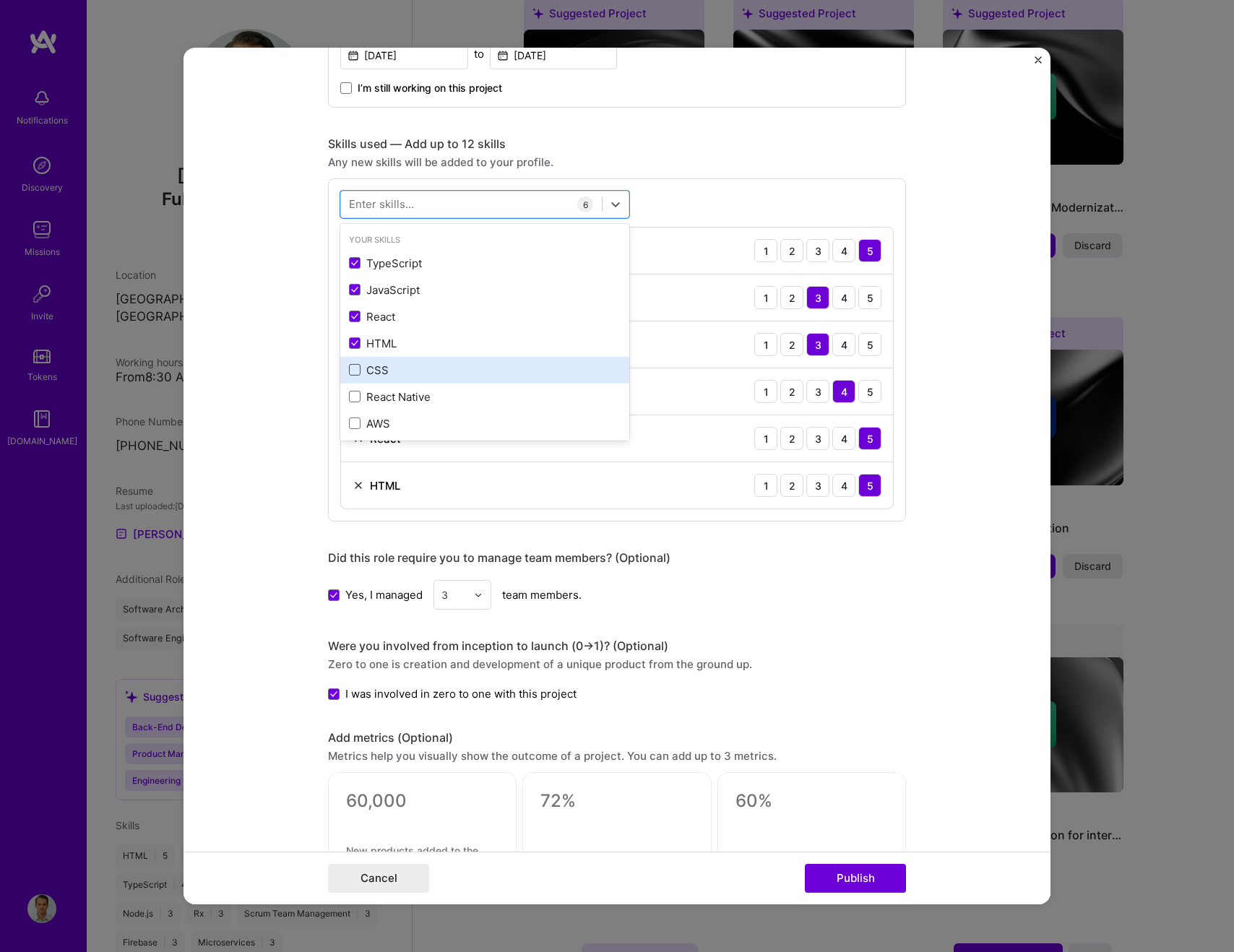
click at [354, 365] on span at bounding box center [354, 370] width 12 height 12
click at [0, 0] on input "checkbox" at bounding box center [0, 0] width 0 height 0
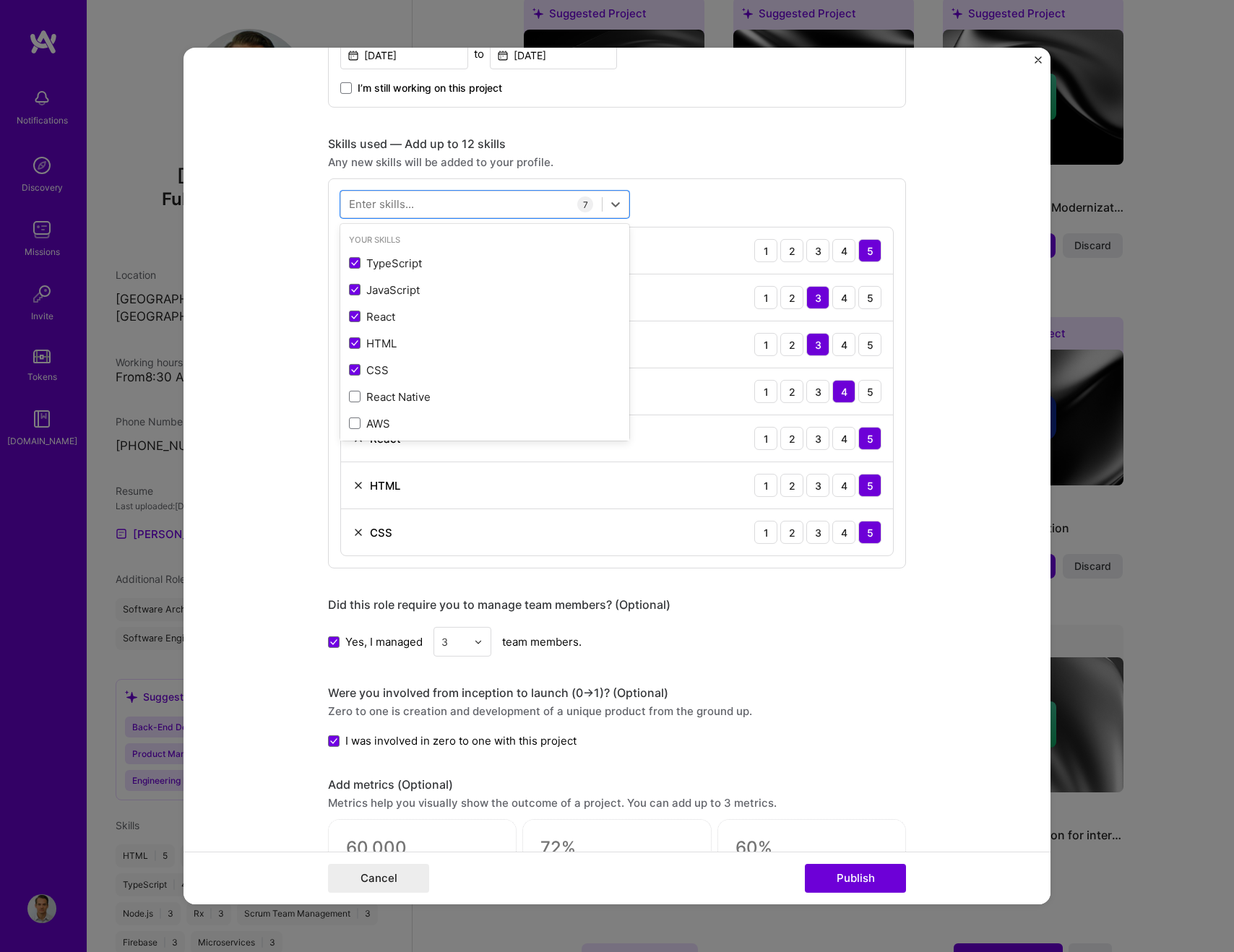
click at [962, 384] on form "Editing suggested project This project is suggested based on your LinkedIn, res…" at bounding box center [617, 476] width 867 height 857
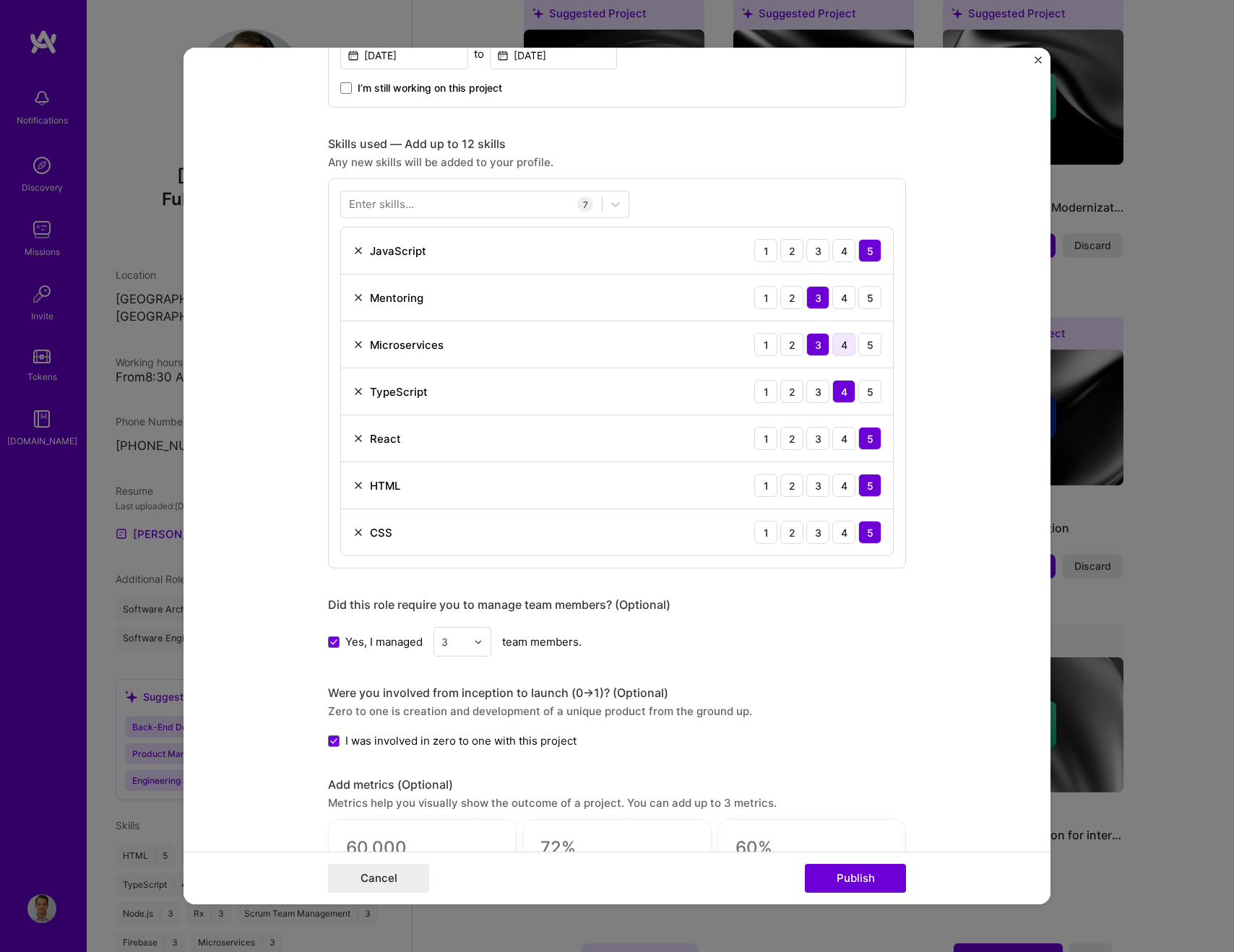
click at [849, 351] on div "4" at bounding box center [844, 344] width 23 height 23
click at [841, 296] on div "4" at bounding box center [844, 298] width 23 height 23
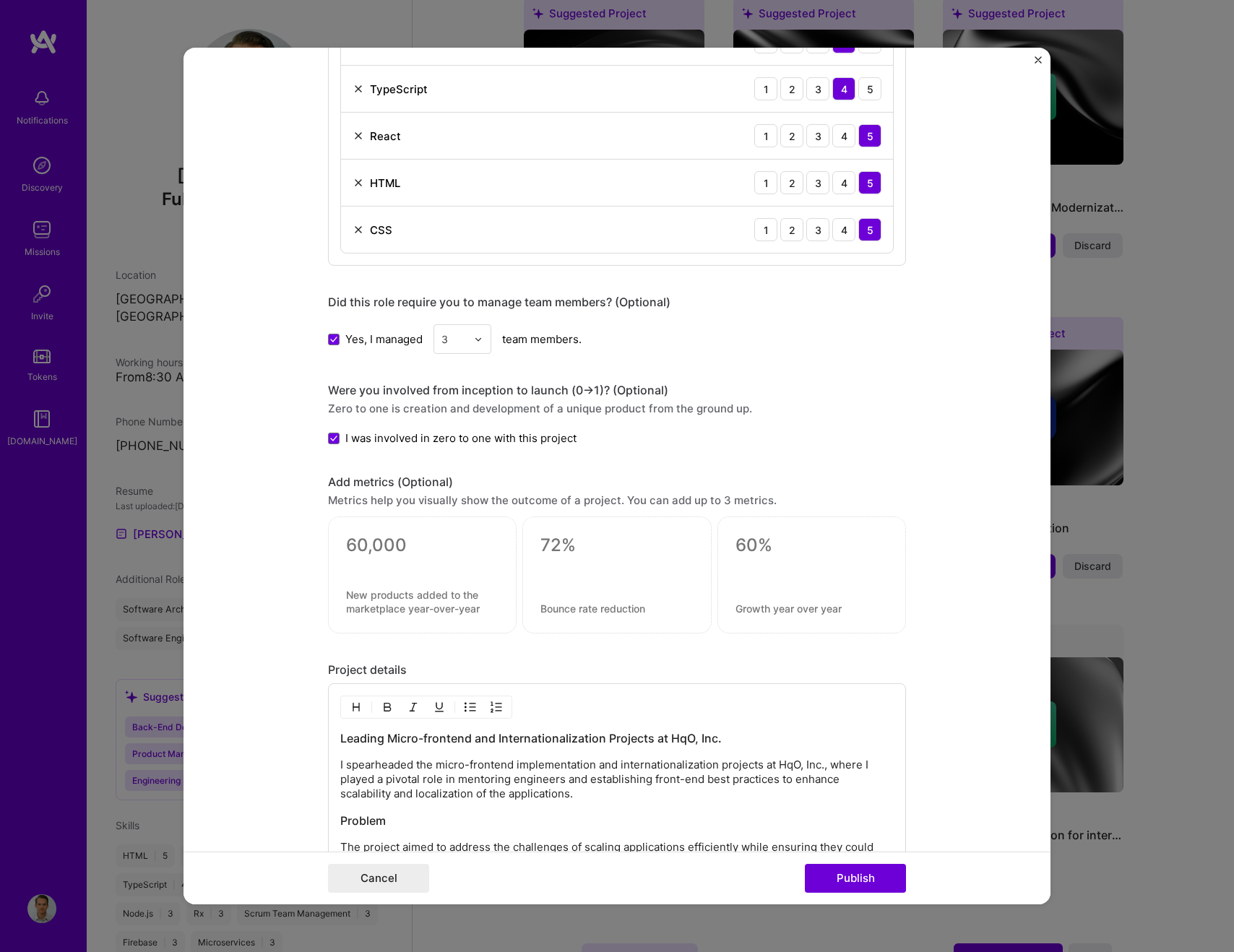
scroll to position [1461, 0]
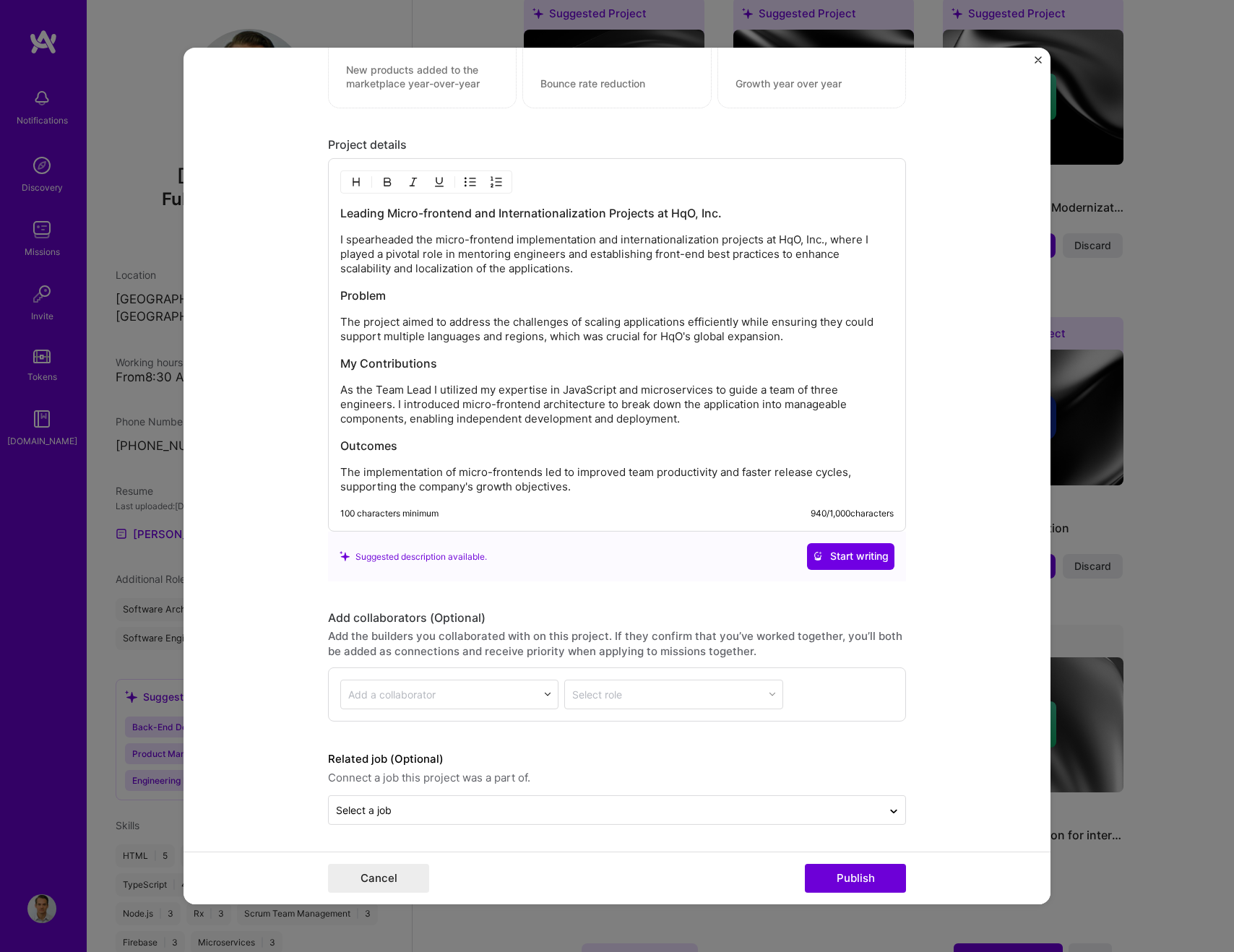
click at [963, 706] on form "Editing suggested project This project is suggested based on your LinkedIn, res…" at bounding box center [617, 476] width 867 height 857
click at [853, 873] on button "Publish" at bounding box center [856, 877] width 101 height 29
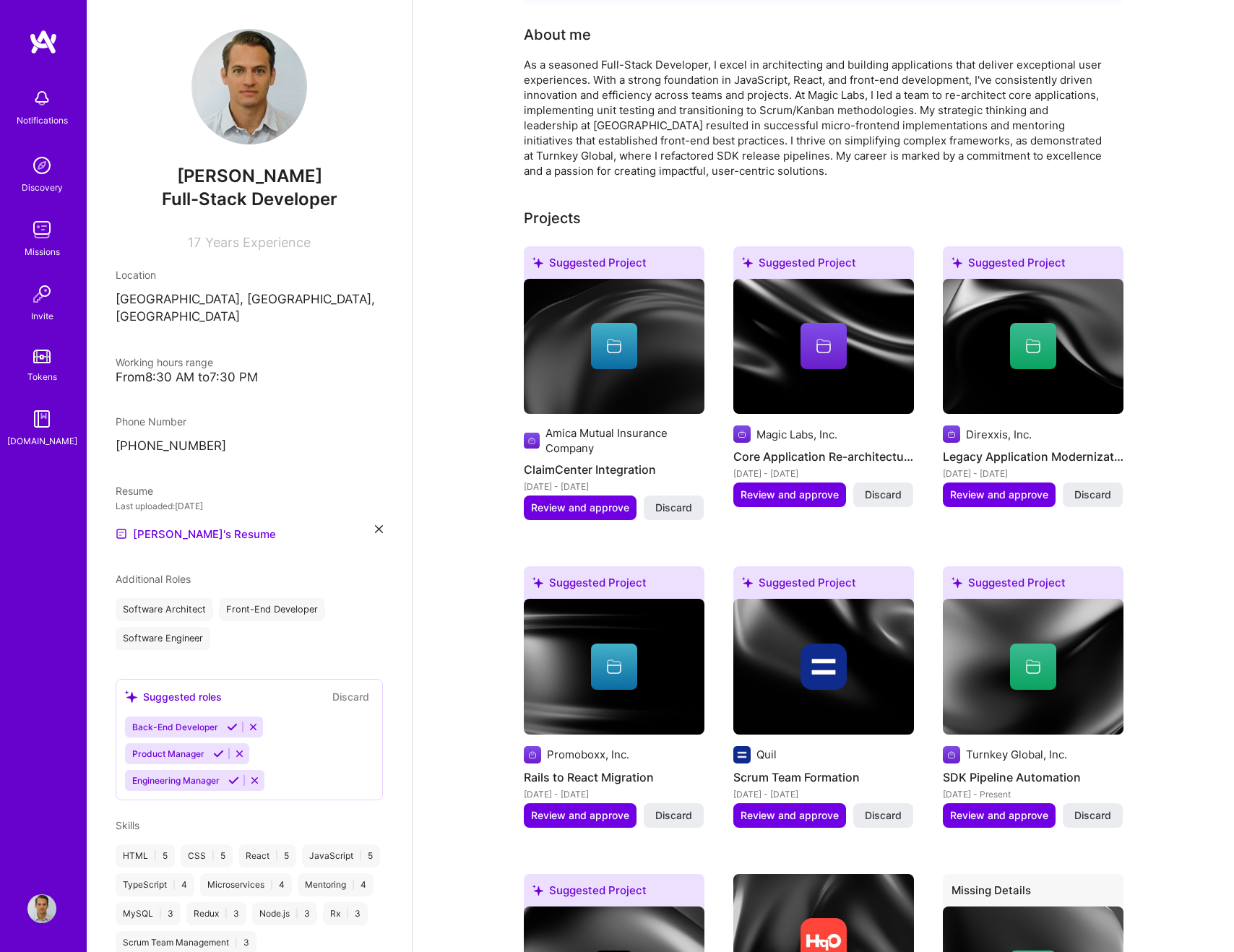
scroll to position [411, 0]
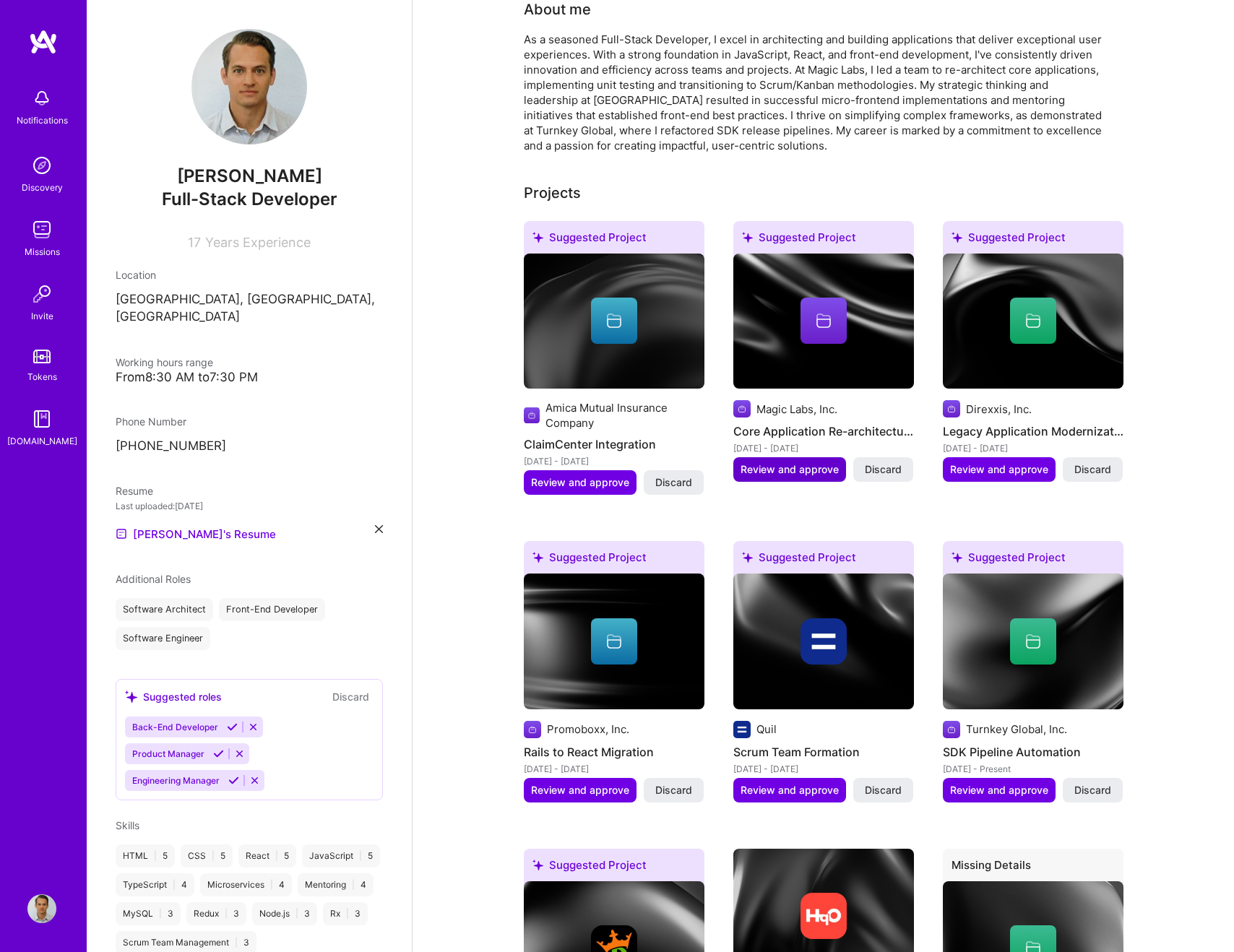
click at [795, 462] on span "Review and approve" at bounding box center [789, 469] width 99 height 14
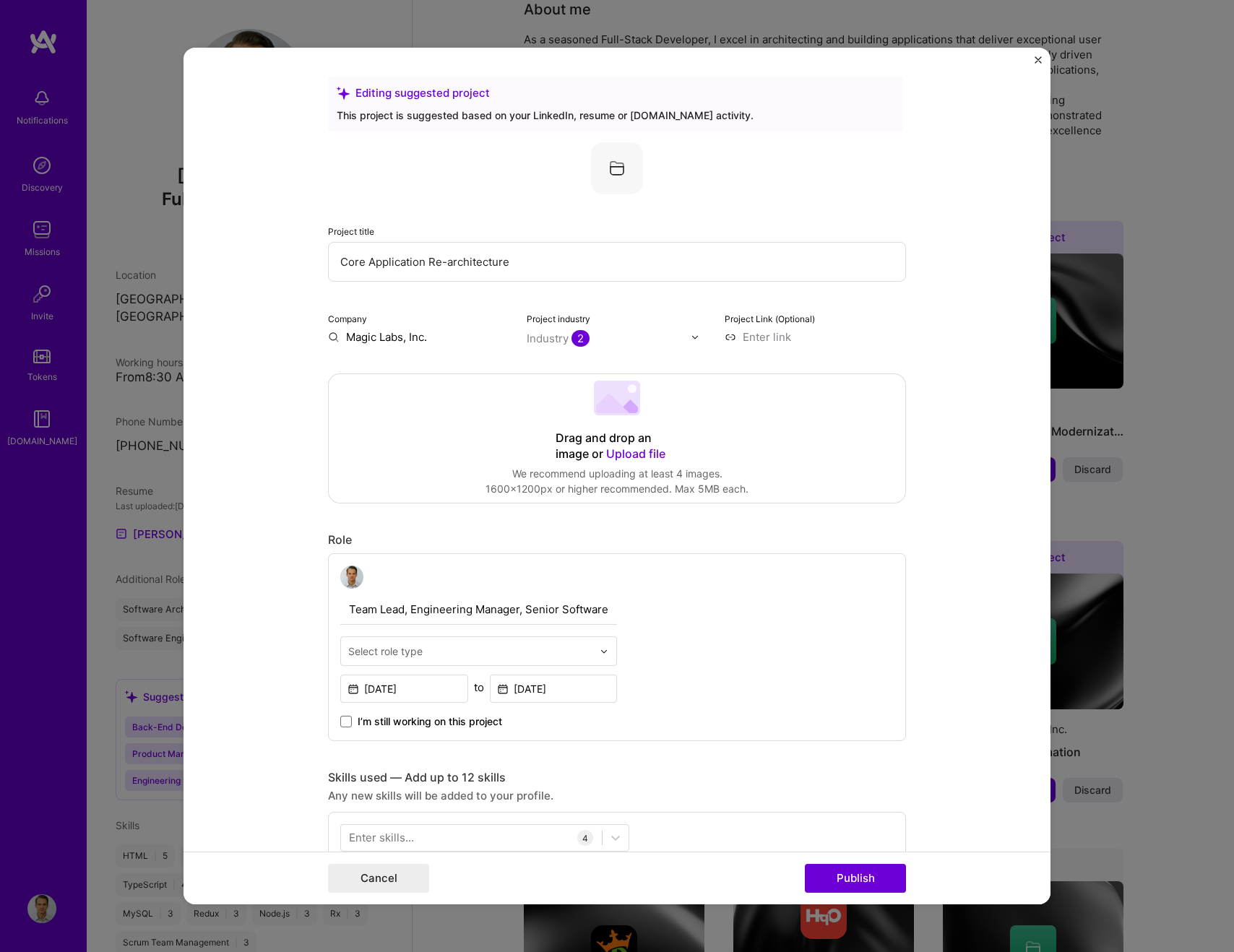
click at [604, 656] on div at bounding box center [608, 651] width 17 height 28
type input "s"
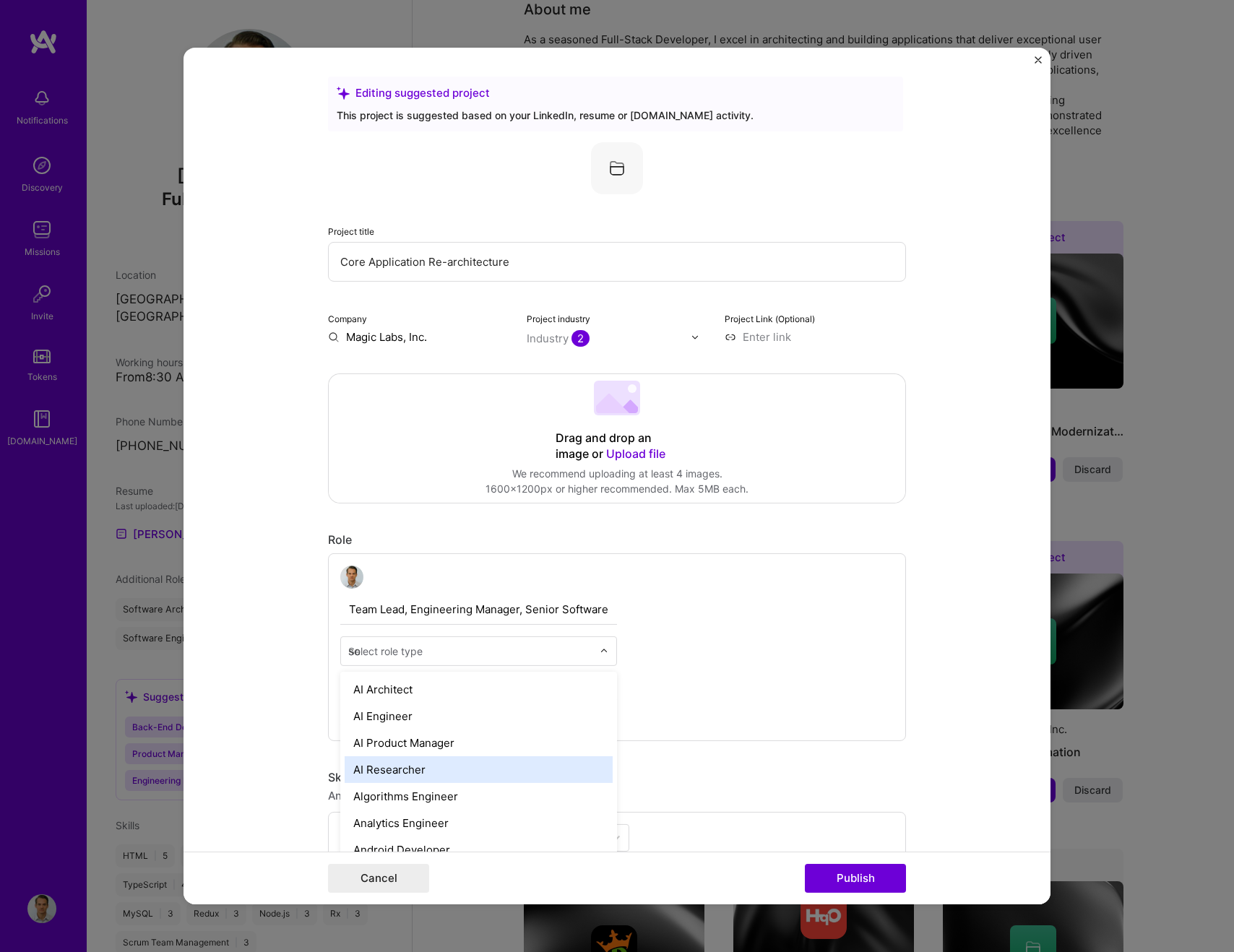
type input "sof"
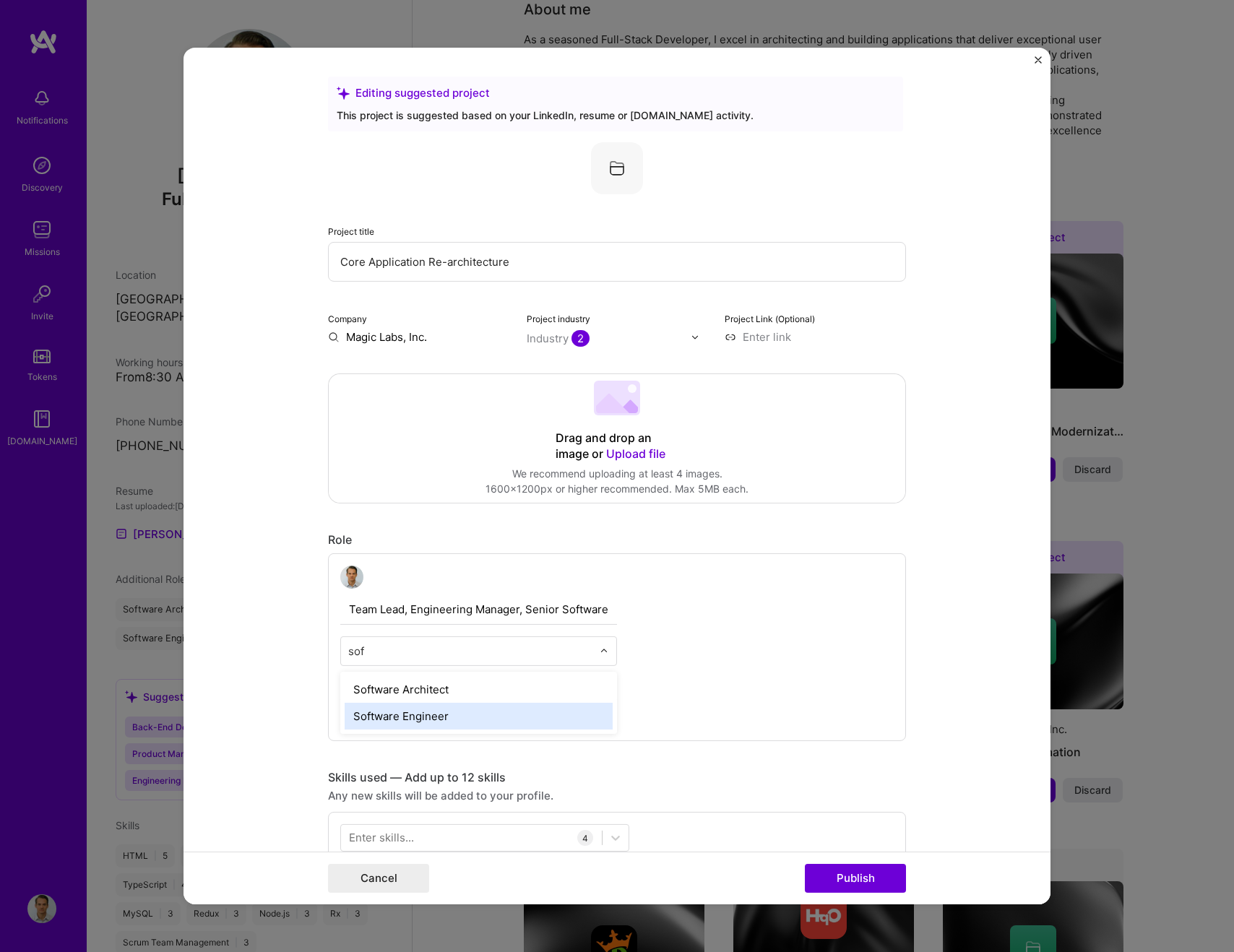
click at [494, 711] on div "Software Engineer" at bounding box center [479, 716] width 268 height 26
click at [822, 721] on div "Team Lead, Engineering Manager, Senior Software Engineer option Software Engine…" at bounding box center [617, 647] width 578 height 188
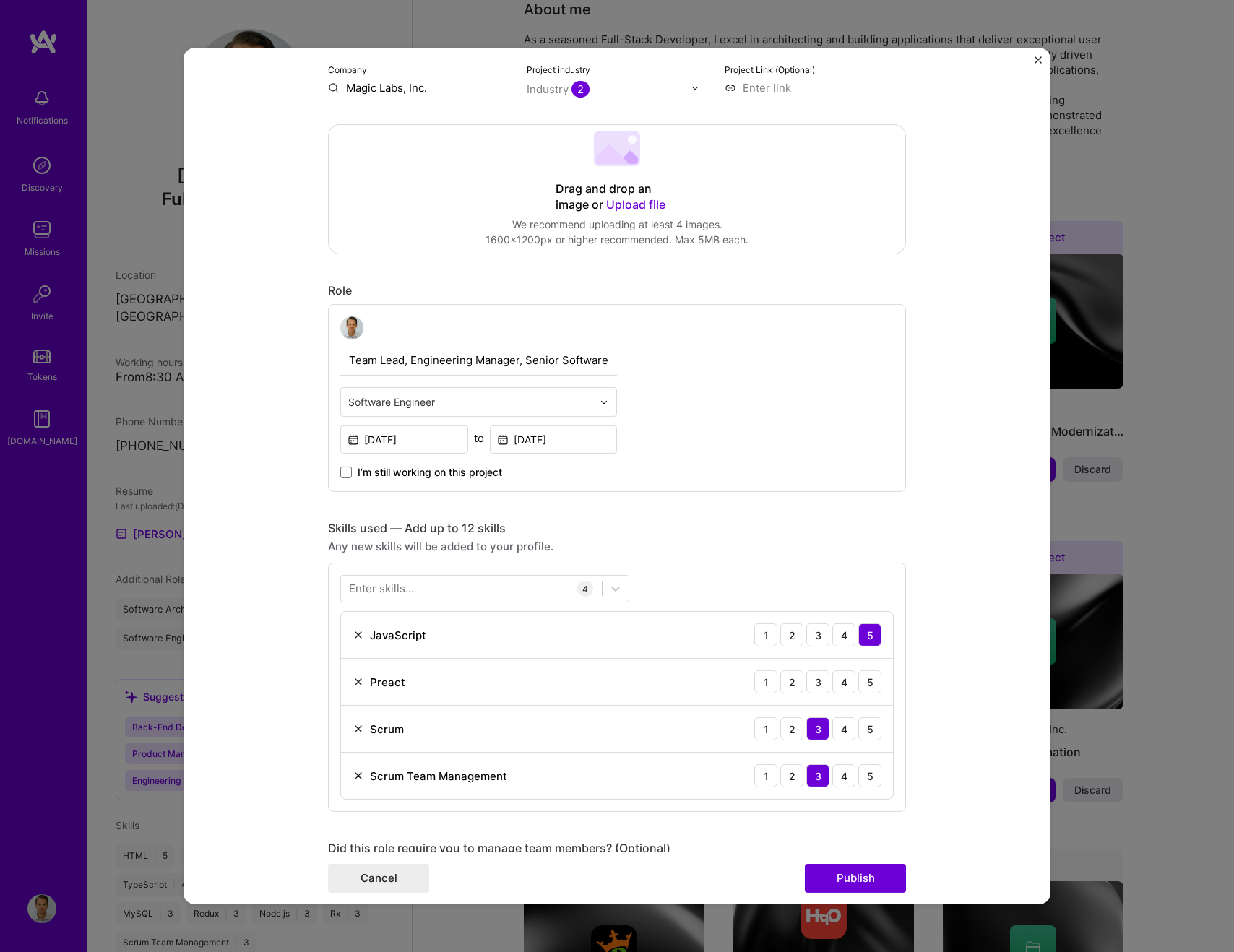
scroll to position [363, 0]
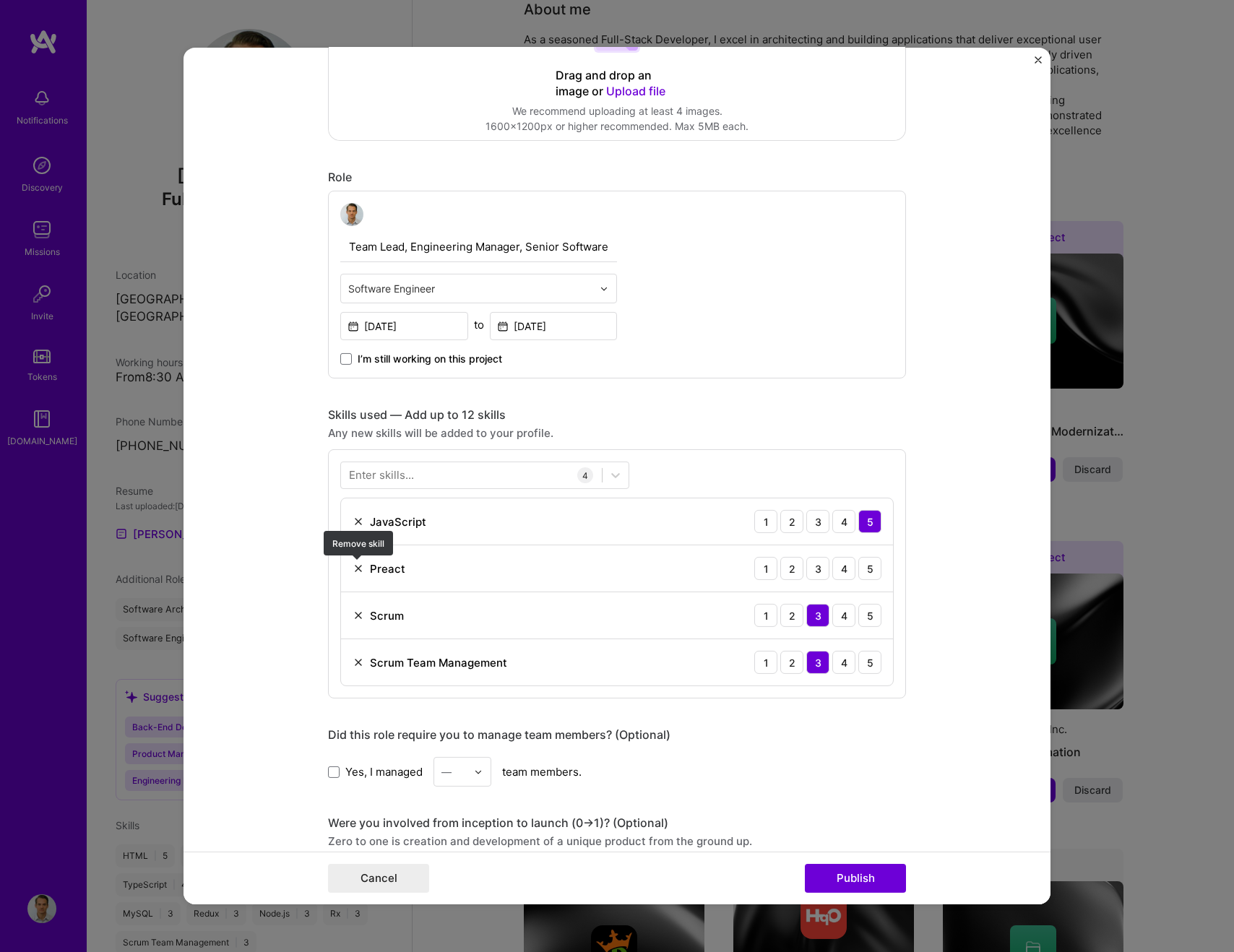
click at [357, 570] on img at bounding box center [359, 569] width 12 height 12
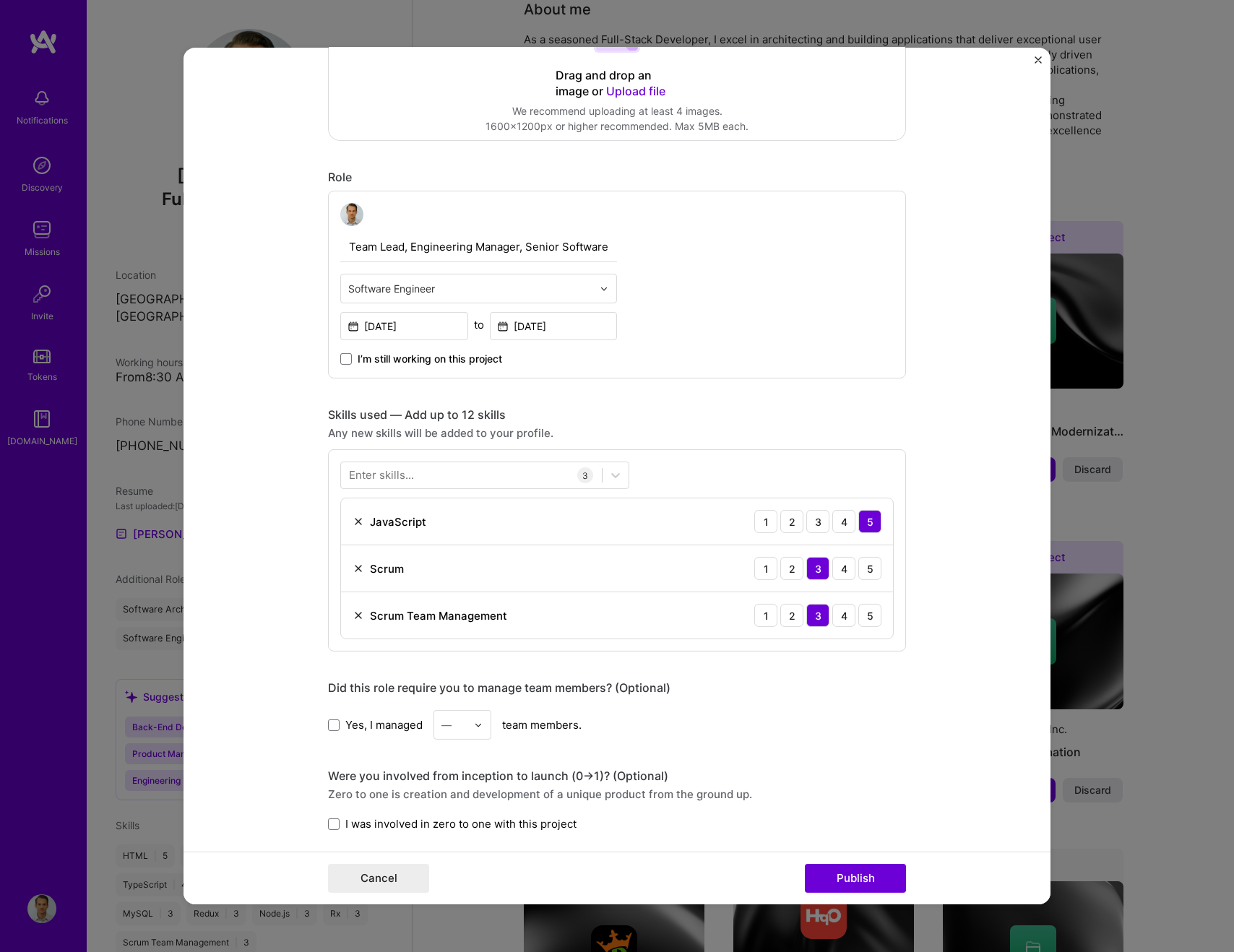
click at [358, 571] on img at bounding box center [359, 569] width 12 height 12
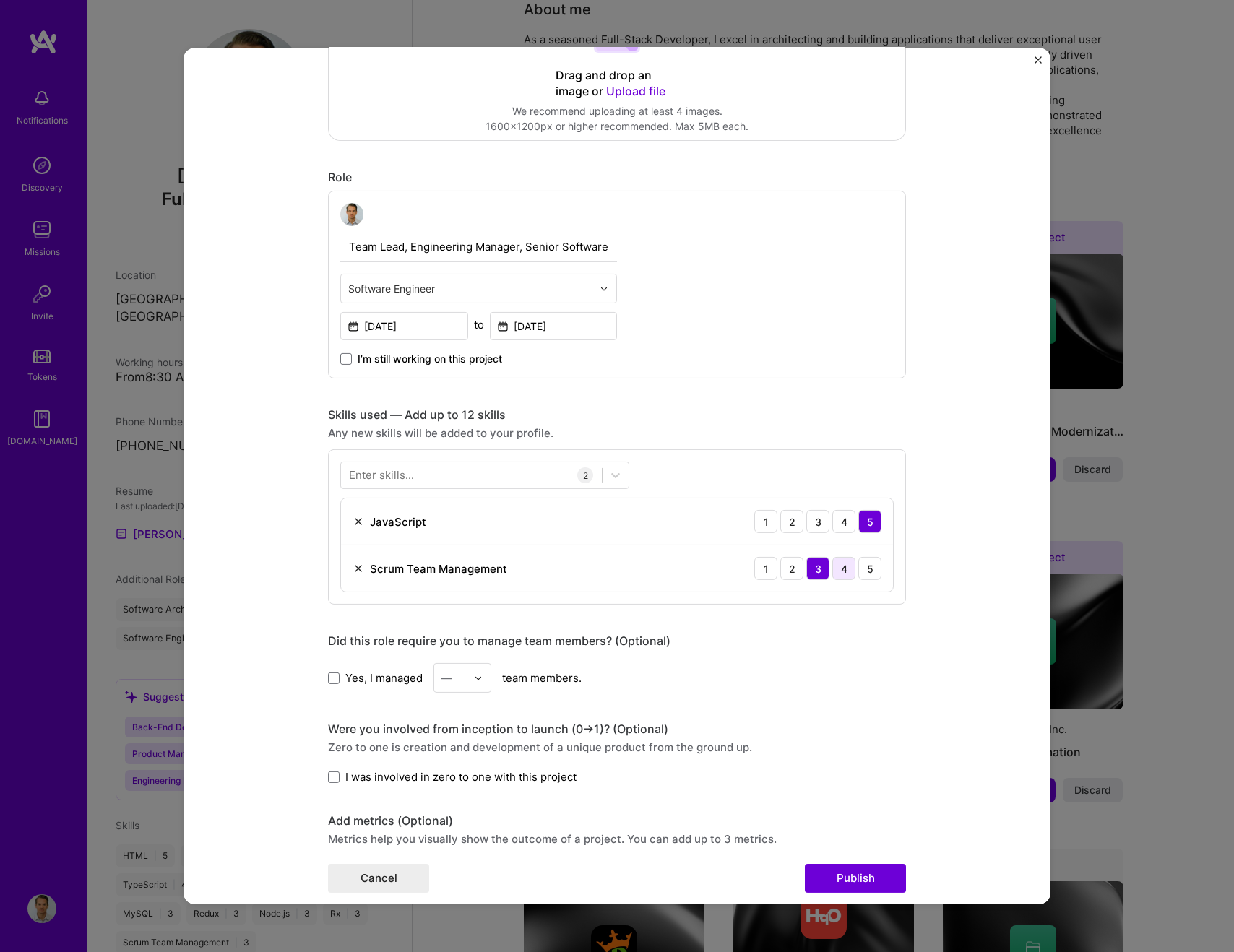
click at [847, 570] on div "4" at bounding box center [844, 569] width 23 height 23
click at [887, 570] on div "Scrum Team Management 1 2 3 4 5" at bounding box center [617, 569] width 552 height 46
click at [873, 573] on div "5" at bounding box center [870, 569] width 23 height 23
click at [439, 477] on div at bounding box center [471, 474] width 261 height 24
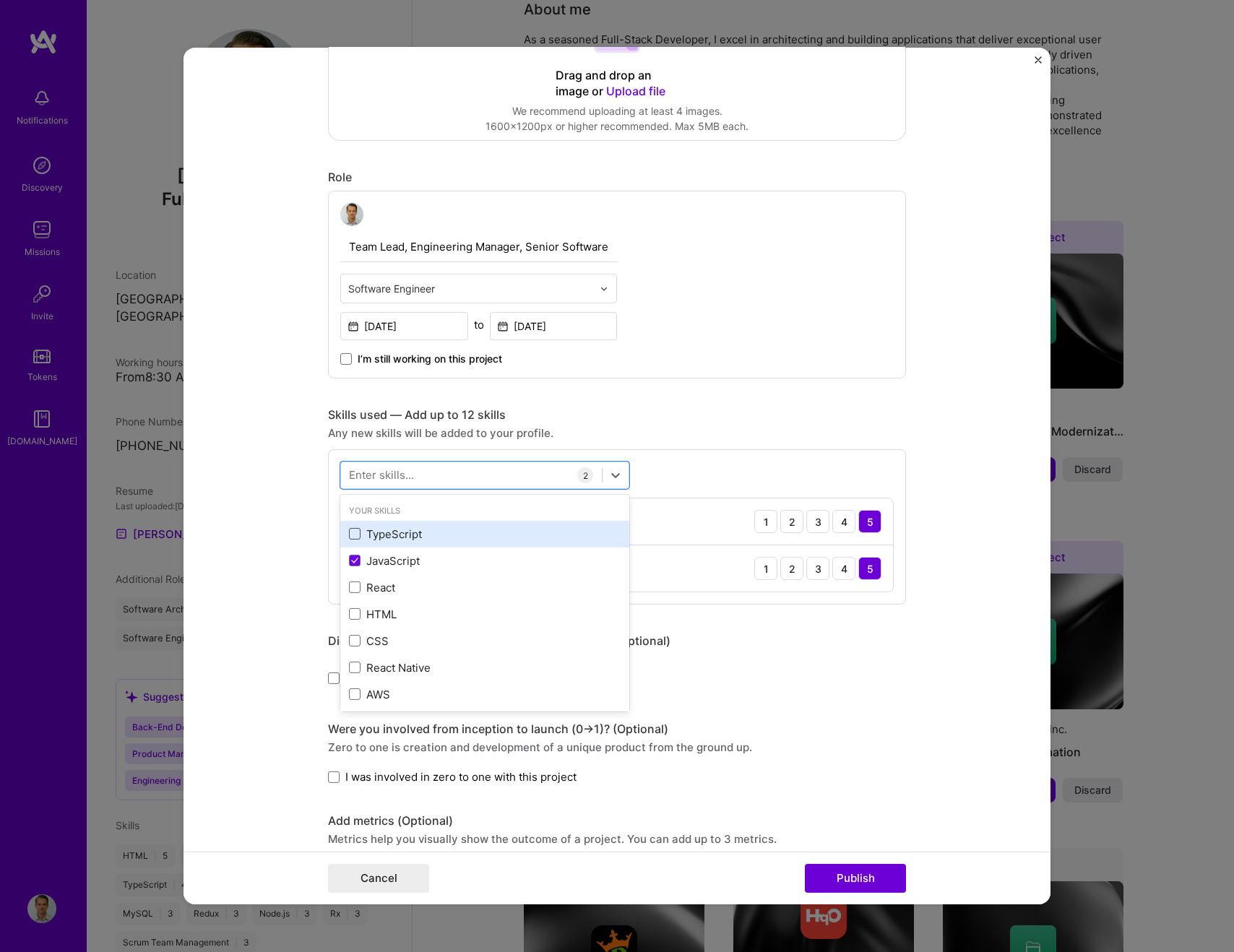
click at [354, 536] on span at bounding box center [354, 534] width 12 height 12
click at [0, 0] on input "checkbox" at bounding box center [0, 0] width 0 height 0
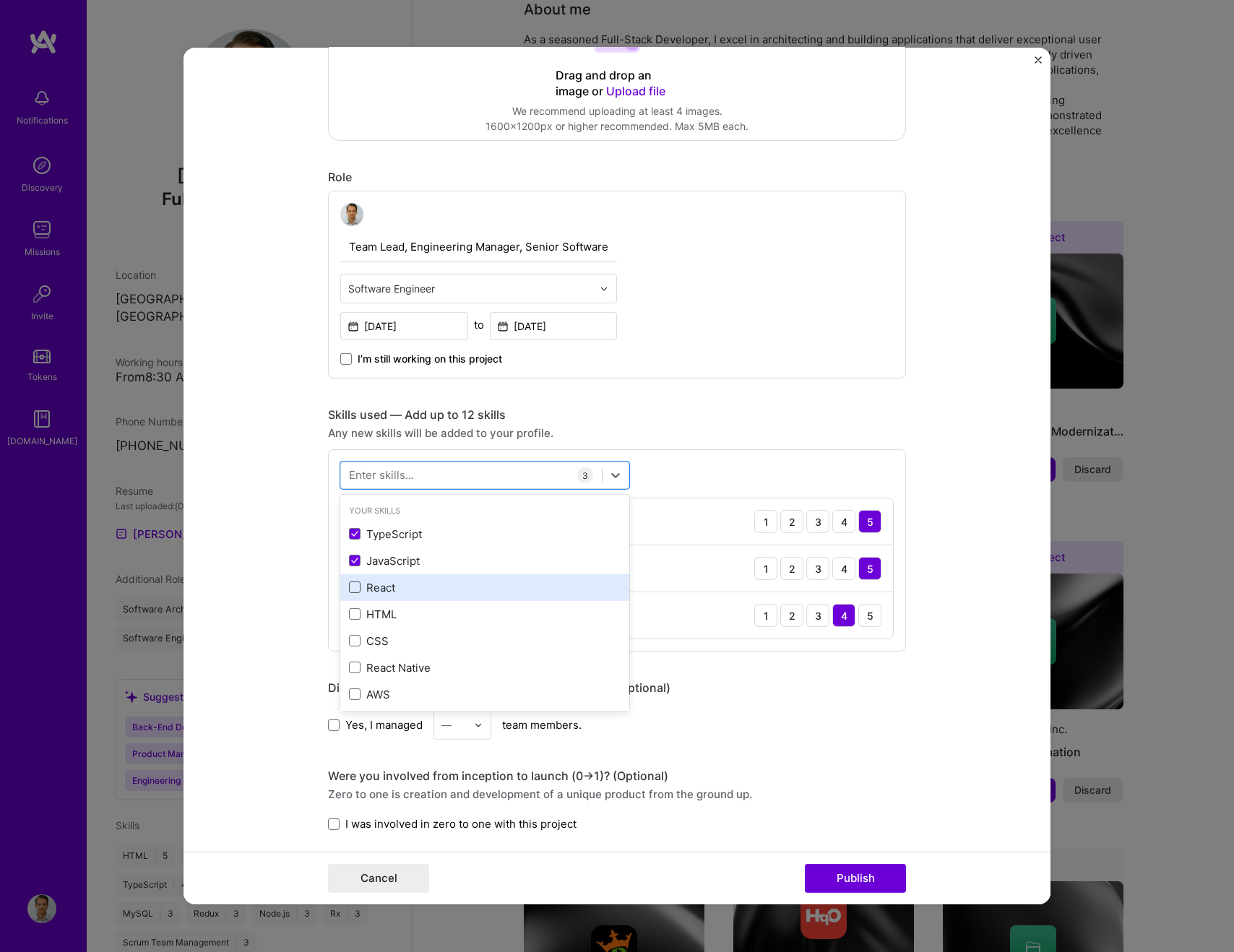
click at [359, 586] on span at bounding box center [354, 587] width 12 height 12
click at [0, 0] on input "checkbox" at bounding box center [0, 0] width 0 height 0
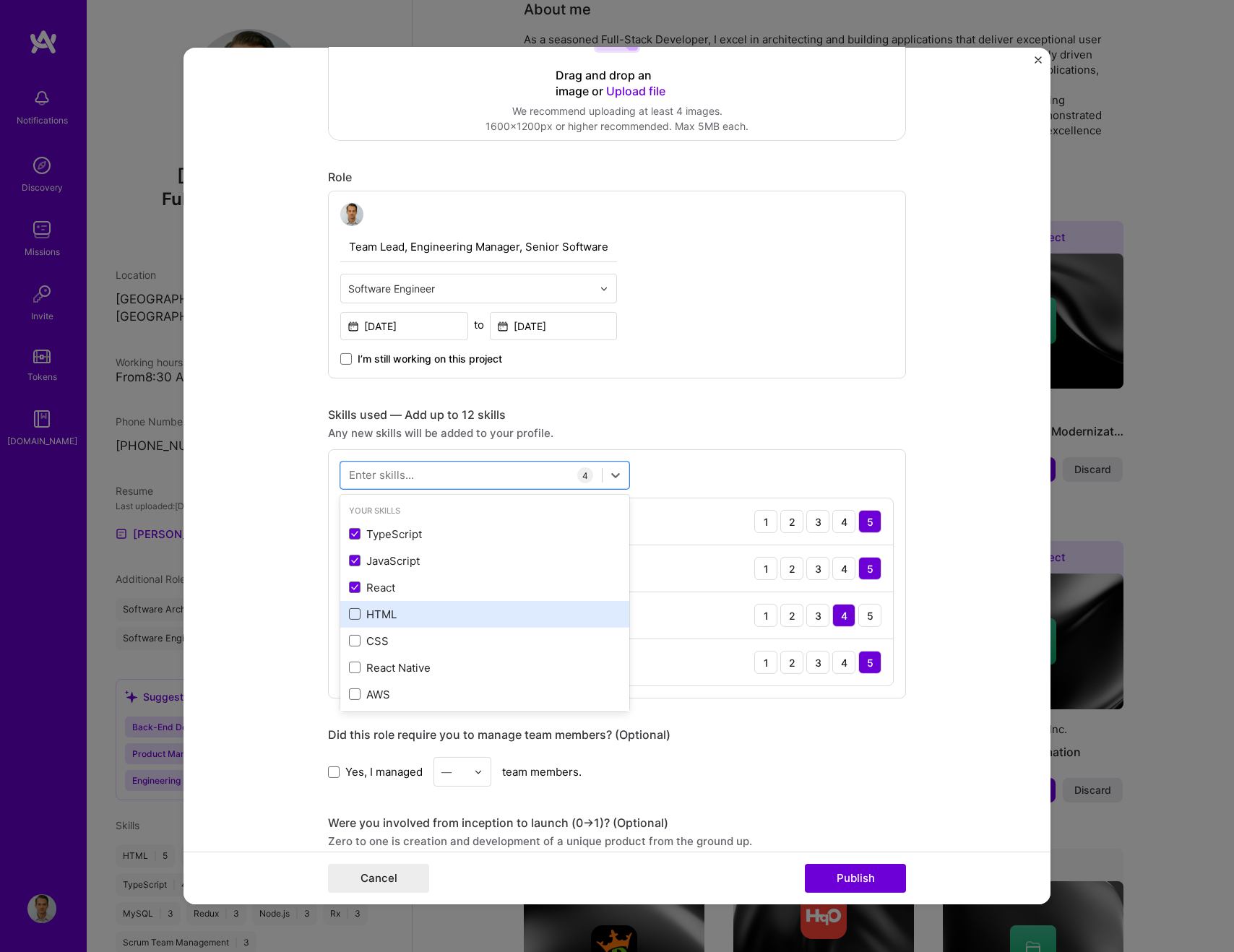
click at [357, 614] on span at bounding box center [354, 614] width 12 height 12
click at [0, 0] on input "checkbox" at bounding box center [0, 0] width 0 height 0
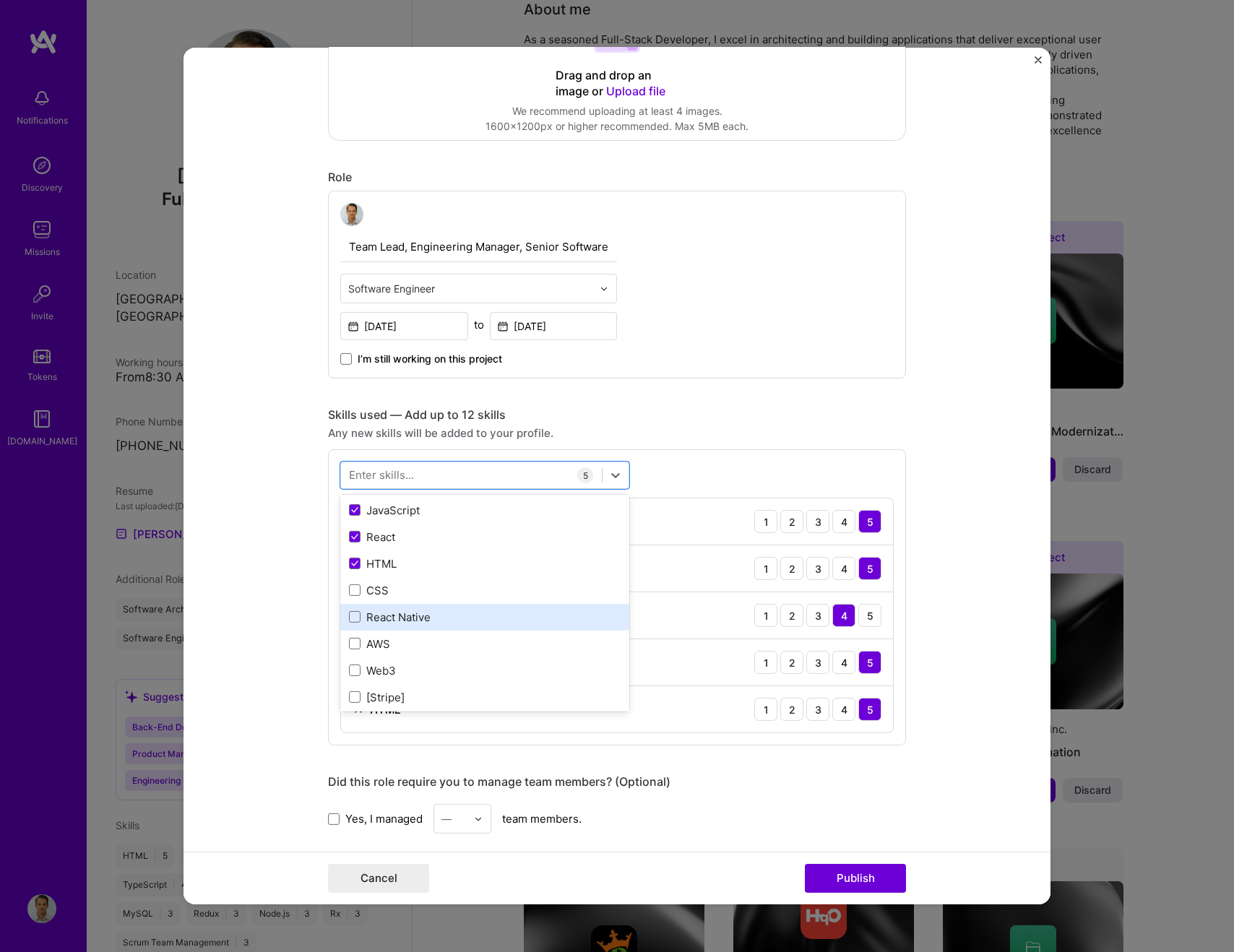
scroll to position [180, 0]
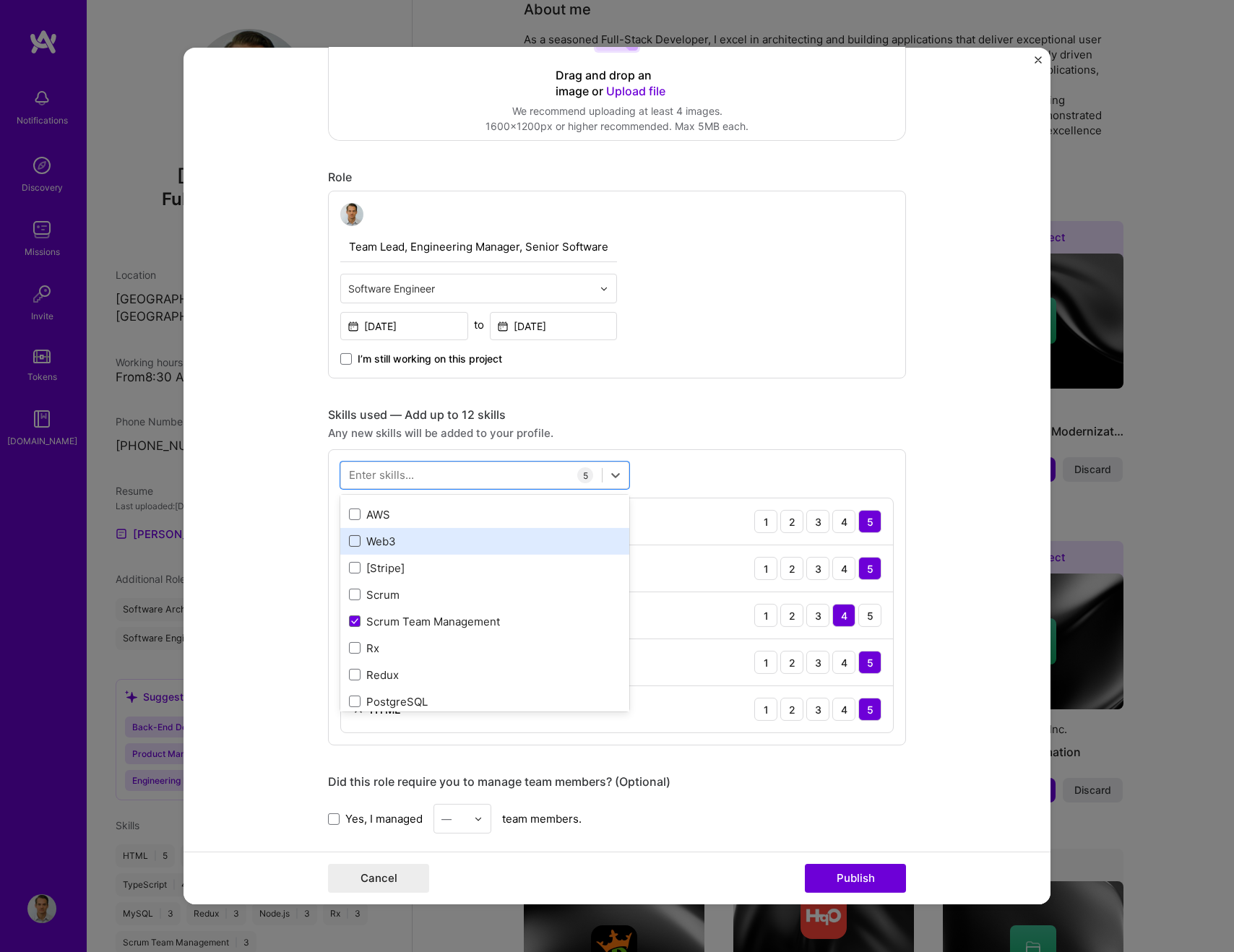
click at [356, 546] on span at bounding box center [354, 541] width 12 height 12
click at [0, 0] on input "checkbox" at bounding box center [0, 0] width 0 height 0
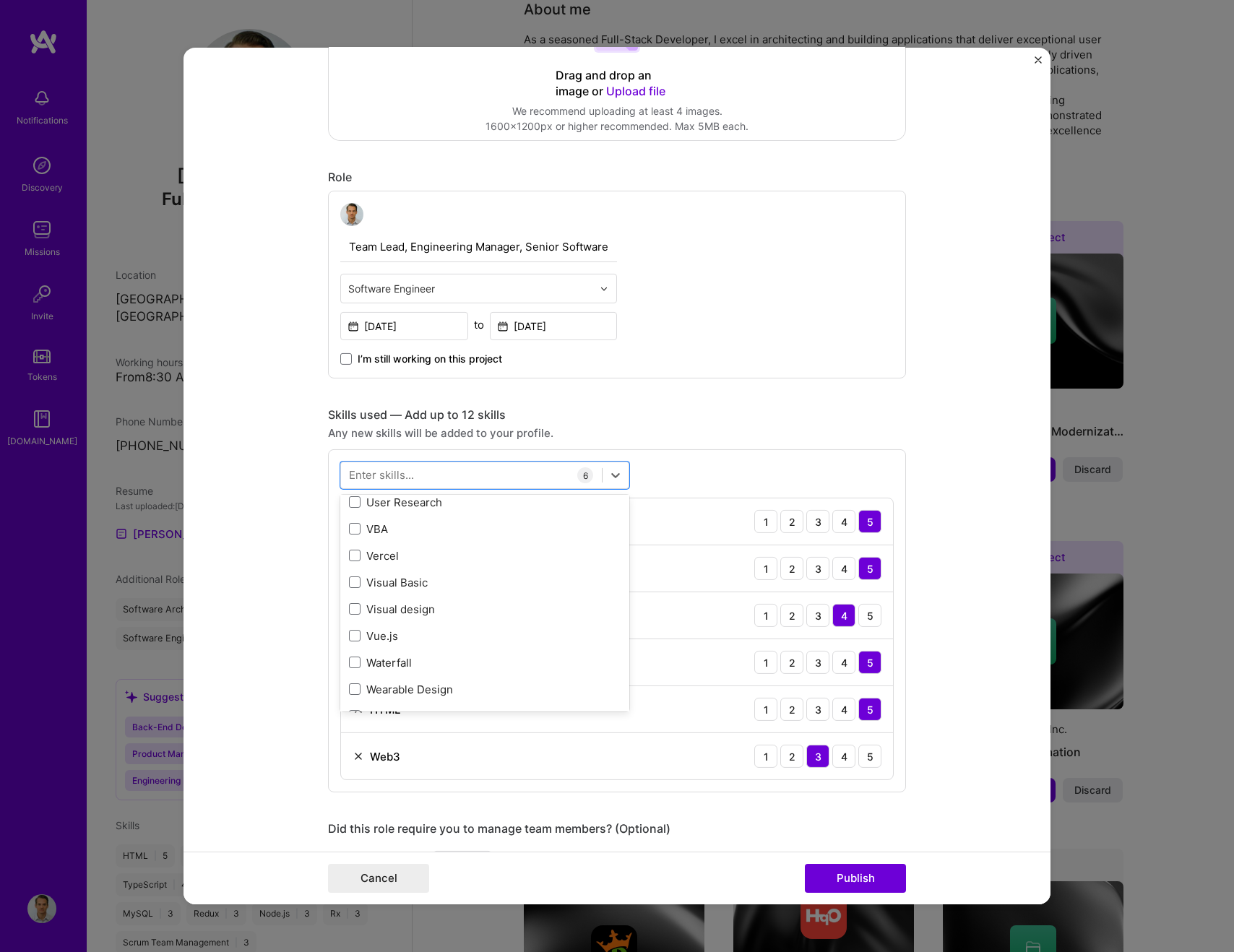
scroll to position [9377, 0]
click at [362, 570] on div "Vercel" at bounding box center [484, 565] width 272 height 15
click at [786, 460] on div "option Vercel, selected. option VBA focused, 0 of 2. 379 results available. Use…" at bounding box center [617, 644] width 578 height 390
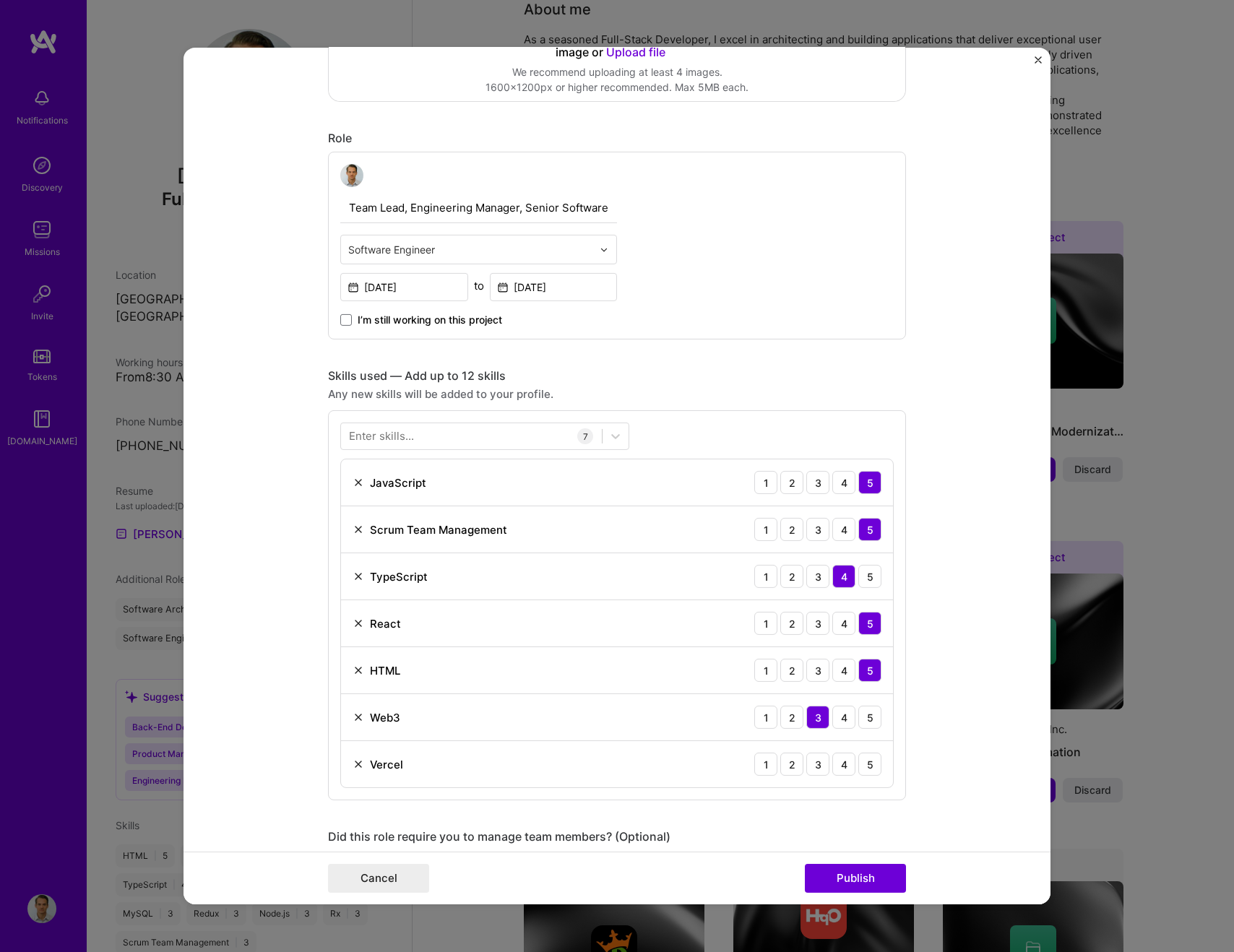
scroll to position [422, 0]
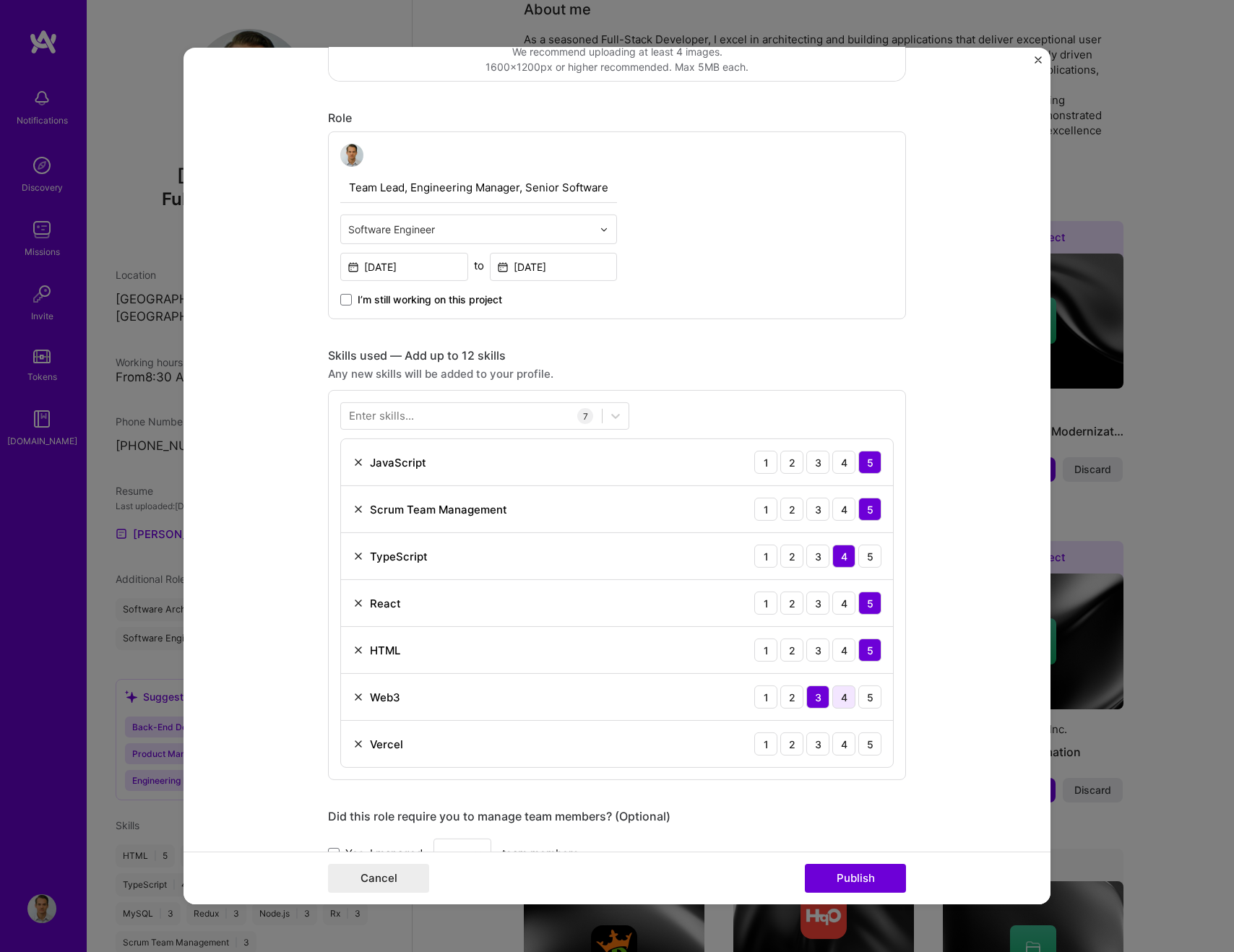
click at [851, 699] on div "4" at bounding box center [844, 697] width 23 height 23
click at [847, 744] on div "4" at bounding box center [844, 744] width 23 height 23
click at [874, 565] on div "5" at bounding box center [870, 556] width 23 height 23
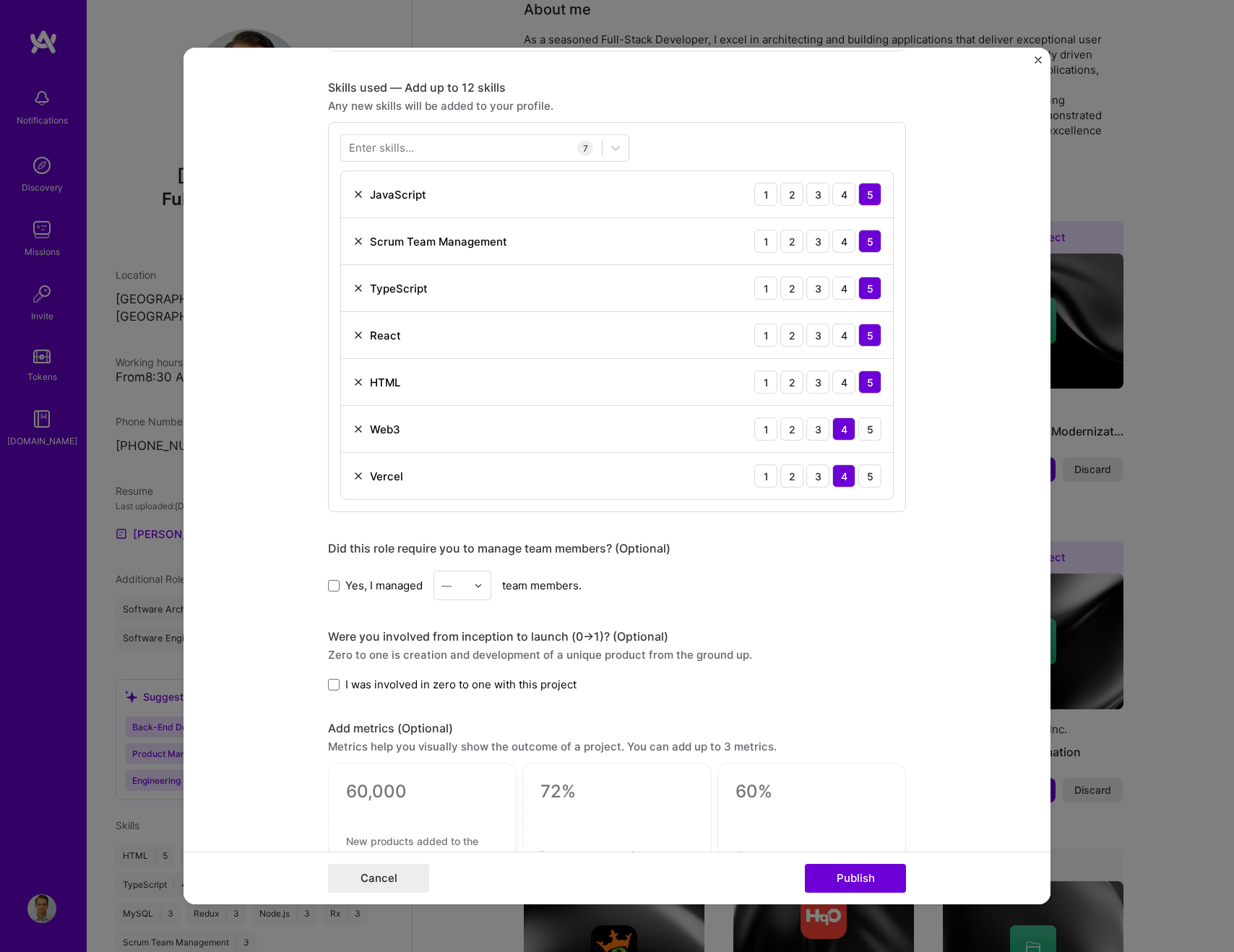
scroll to position [749, 0]
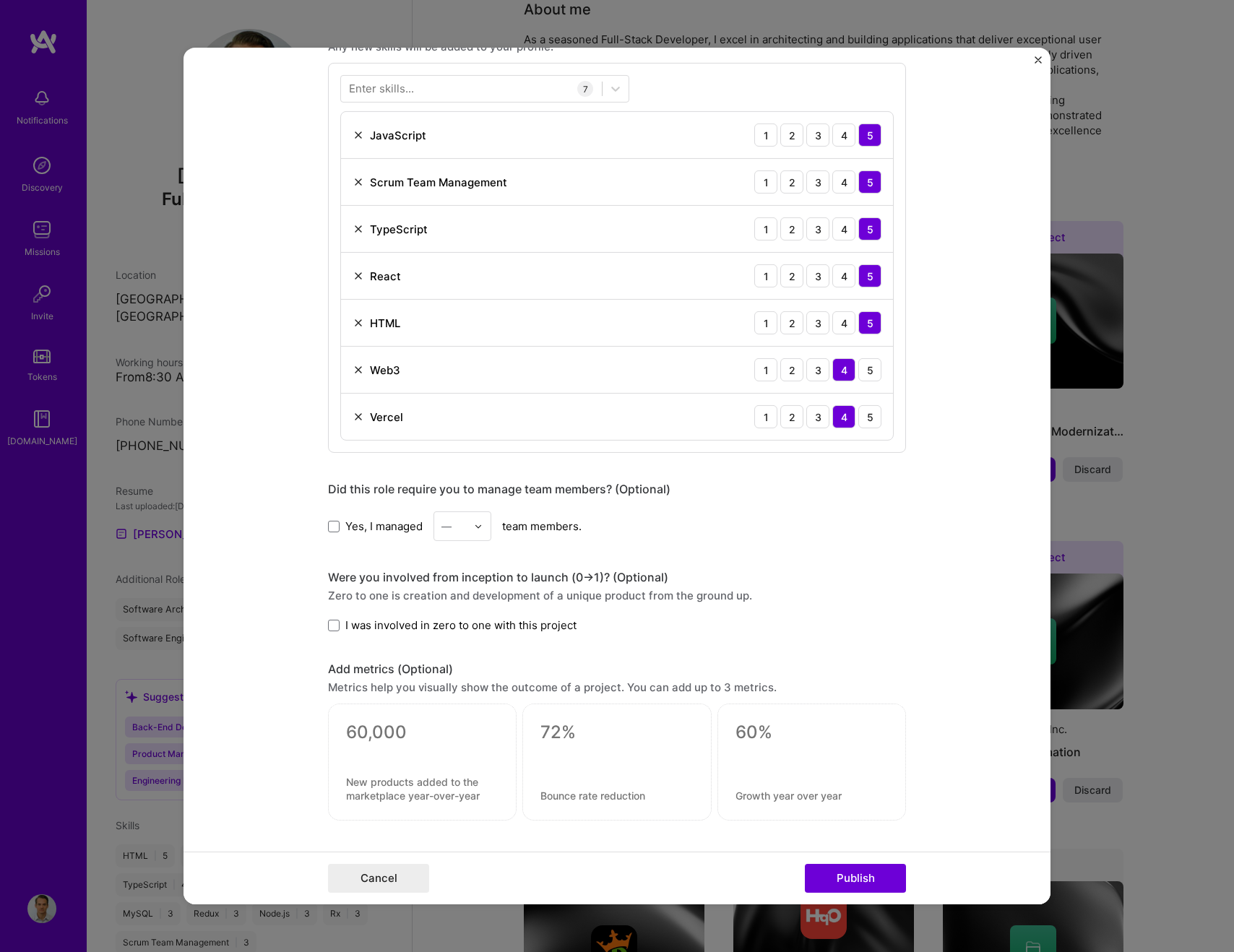
click at [341, 626] on label "I was involved in zero to one with this project" at bounding box center [452, 625] width 248 height 15
click at [0, 0] on input "I was involved in zero to one with this project" at bounding box center [0, 0] width 0 height 0
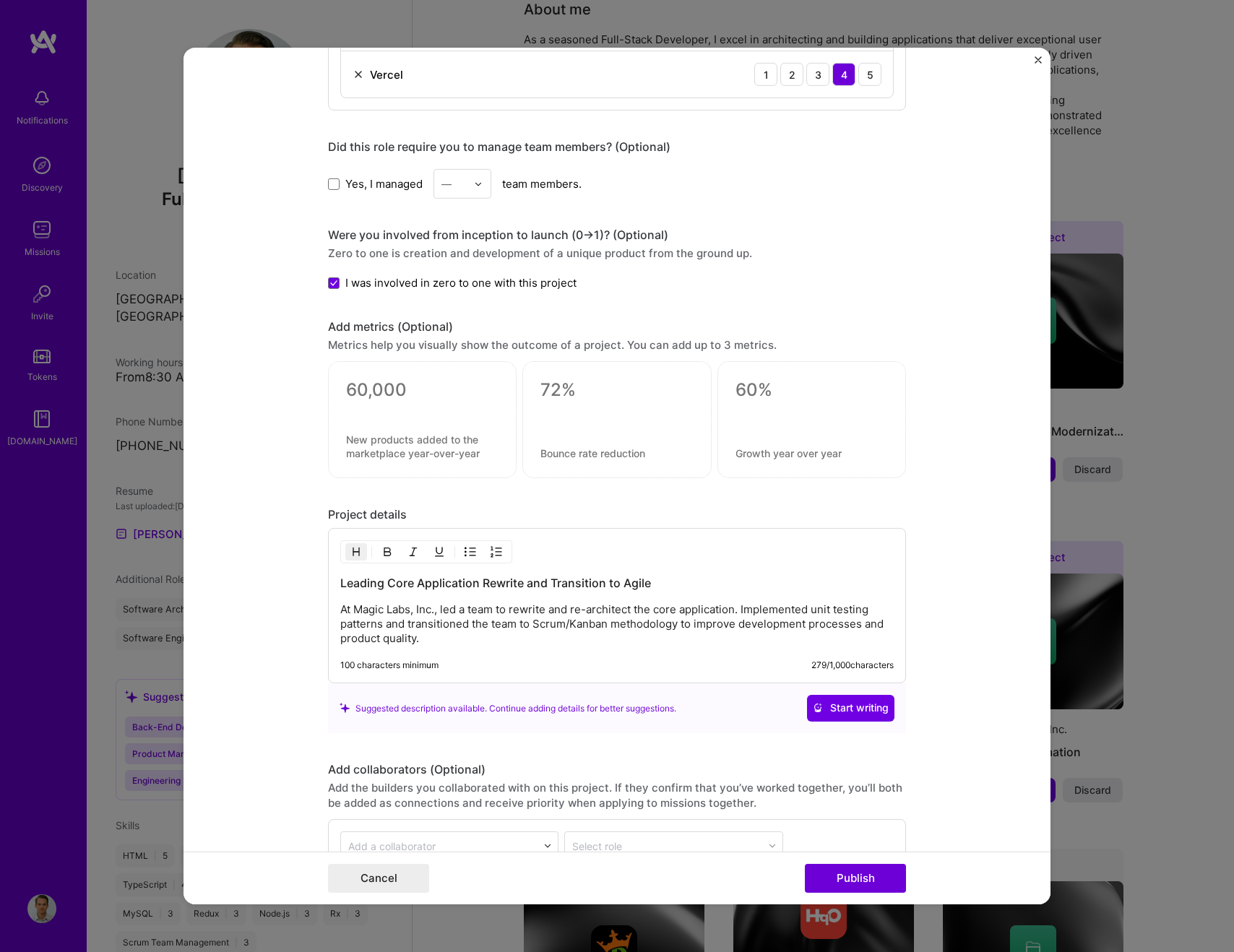
scroll to position [1243, 0]
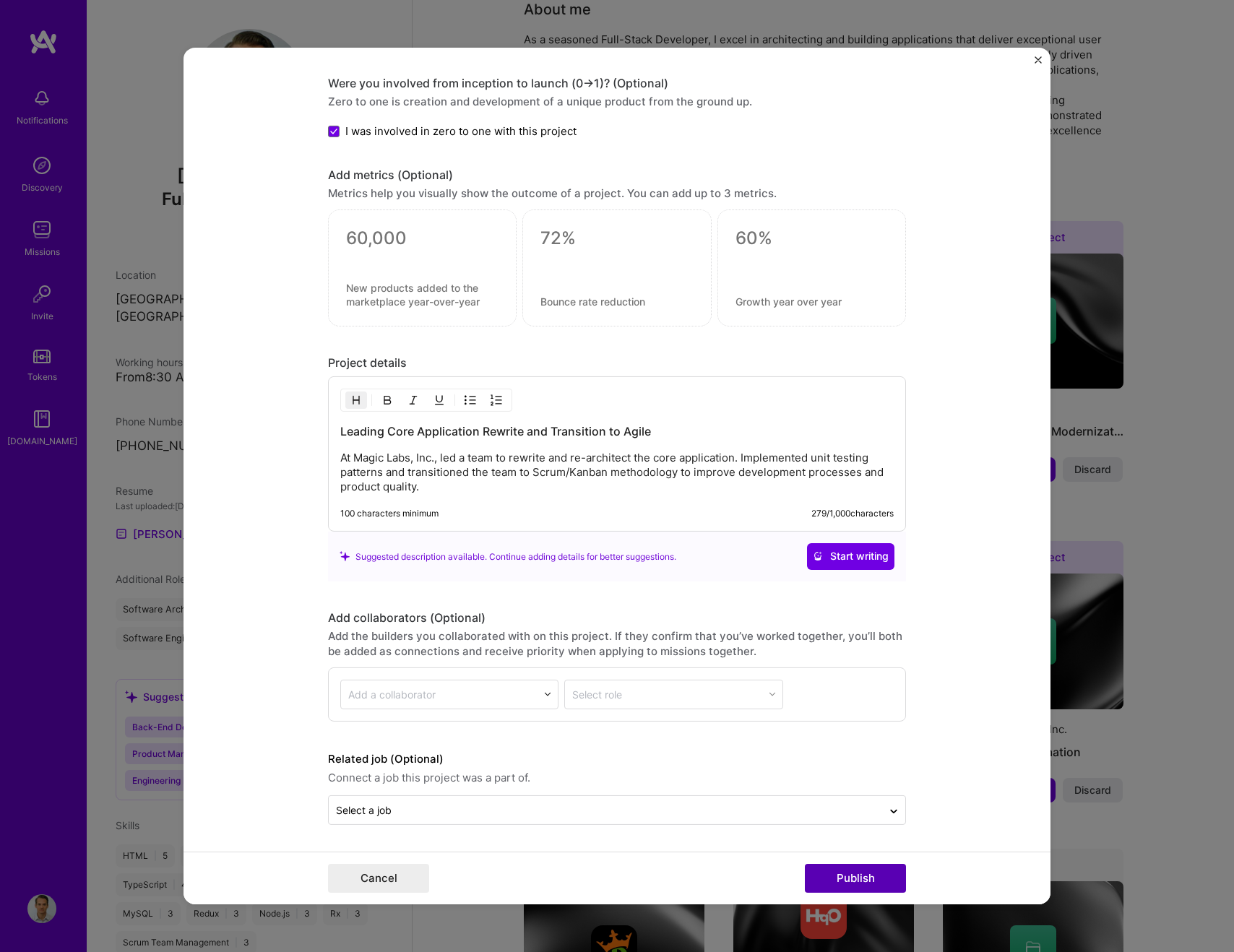
click at [860, 878] on button "Publish" at bounding box center [856, 877] width 101 height 29
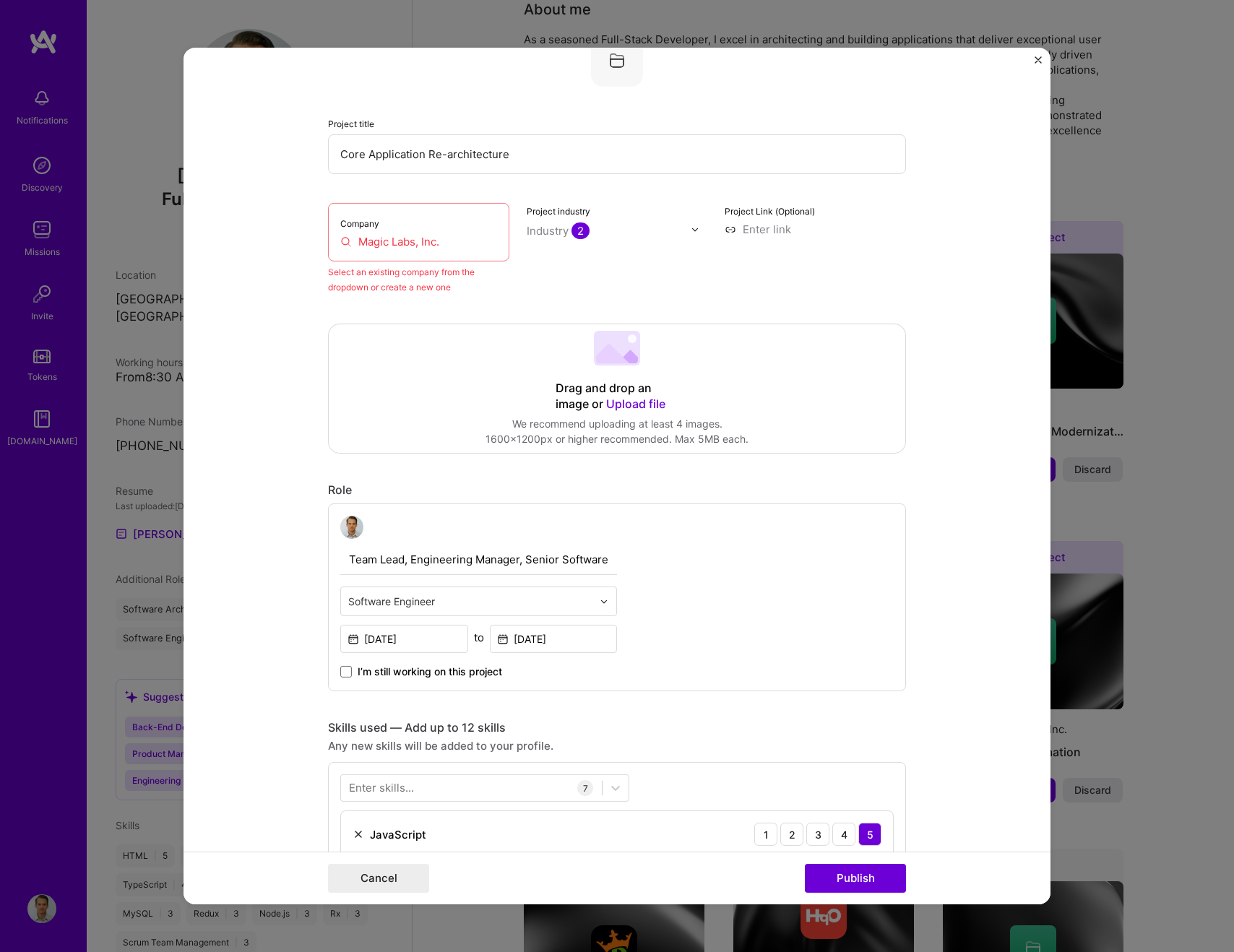
scroll to position [94, 0]
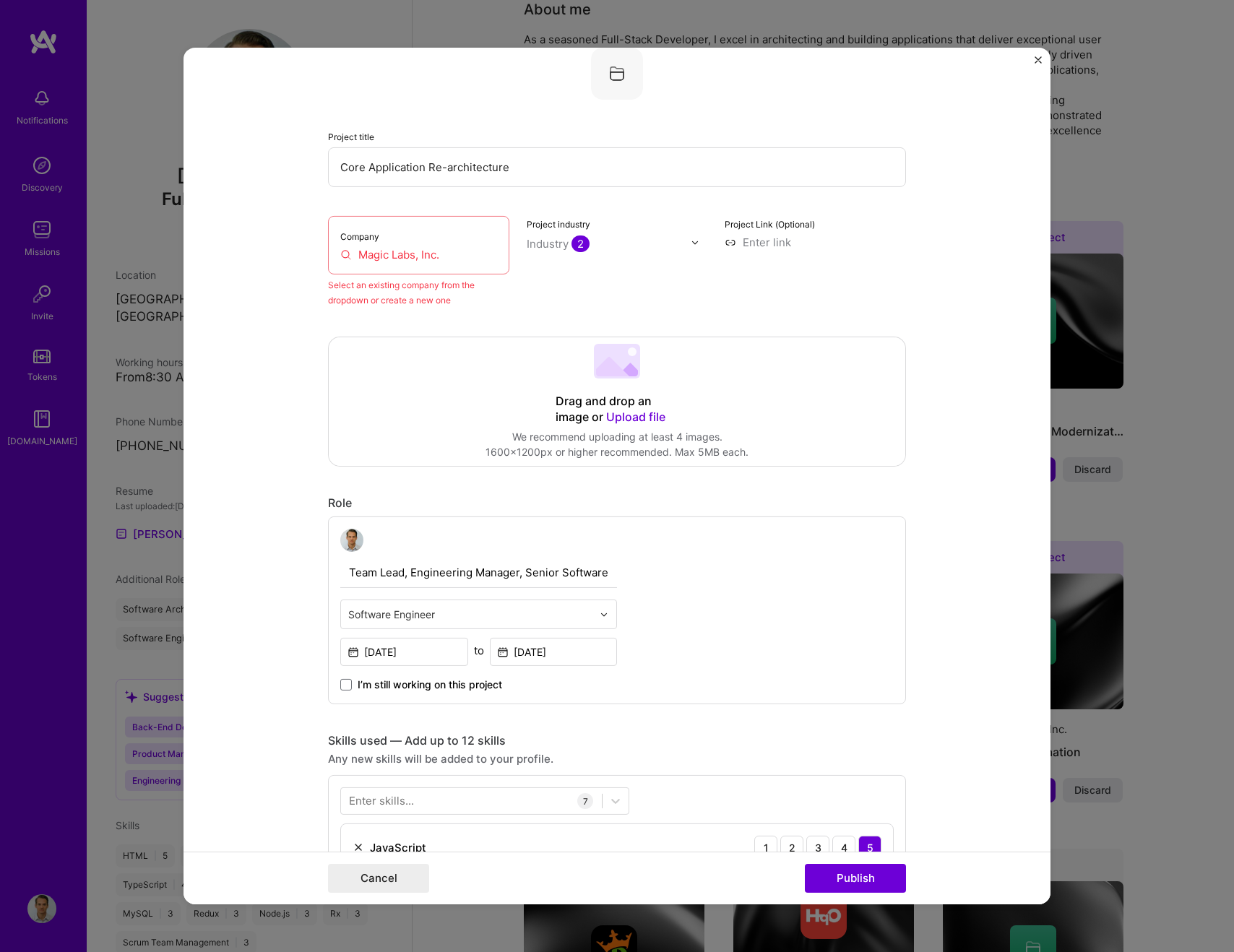
click at [473, 257] on input "Magic Labs, Inc." at bounding box center [418, 254] width 157 height 15
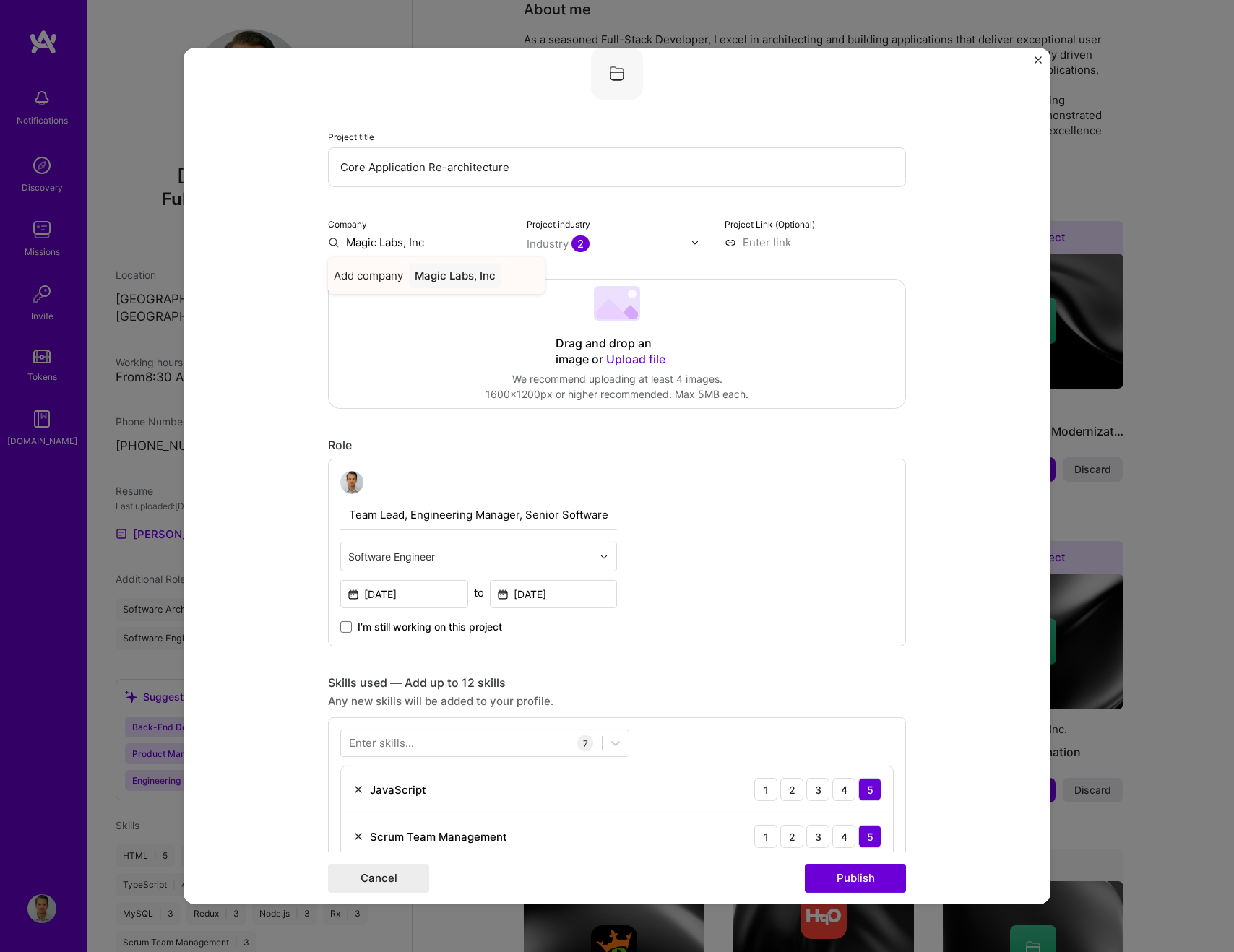
type input "Magic Labs, Inc"
click at [476, 277] on div "Magic Labs, Inc" at bounding box center [456, 276] width 93 height 26
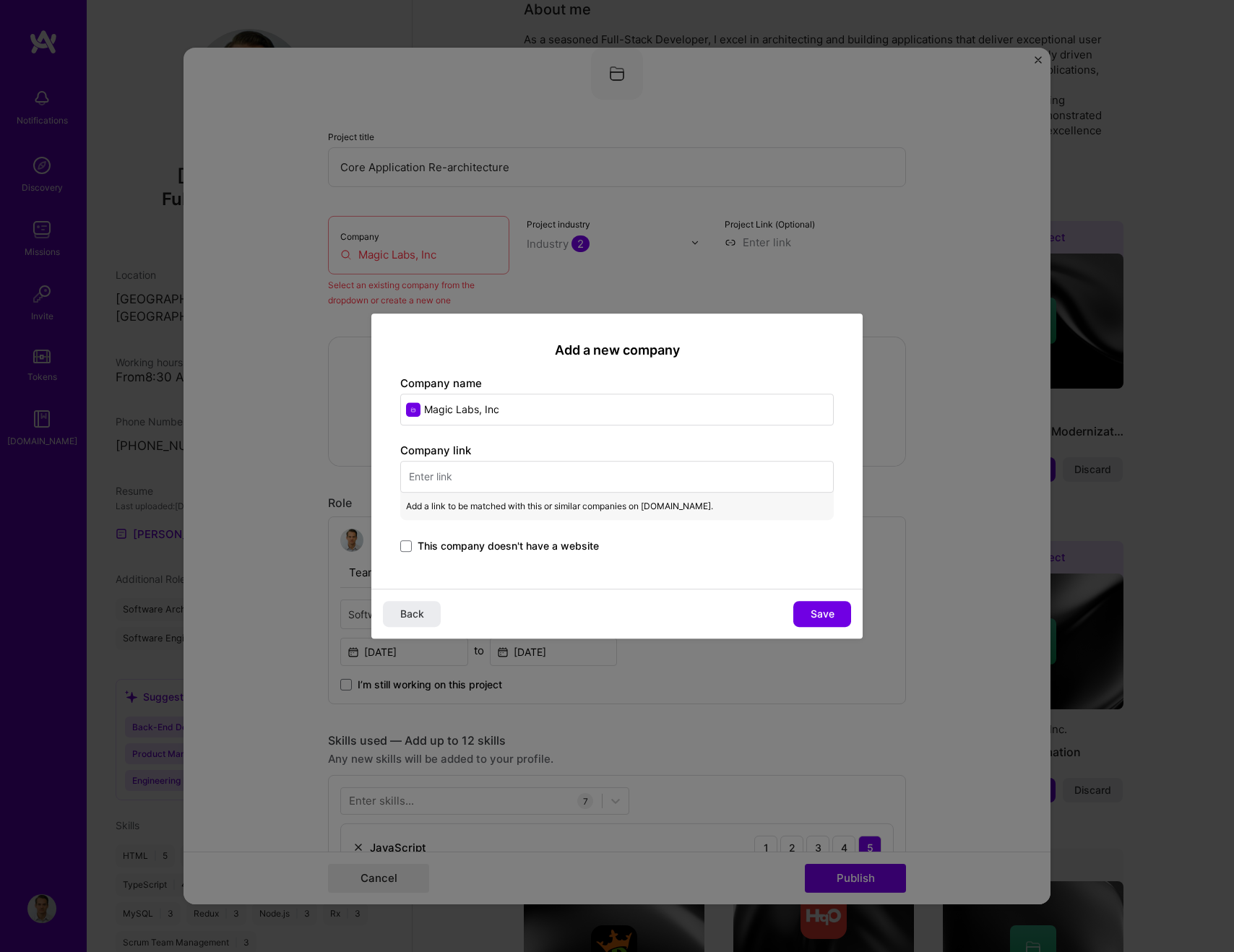
click at [469, 482] on input "text" at bounding box center [616, 477] width 433 height 31
paste input "[URL][DOMAIN_NAME]"
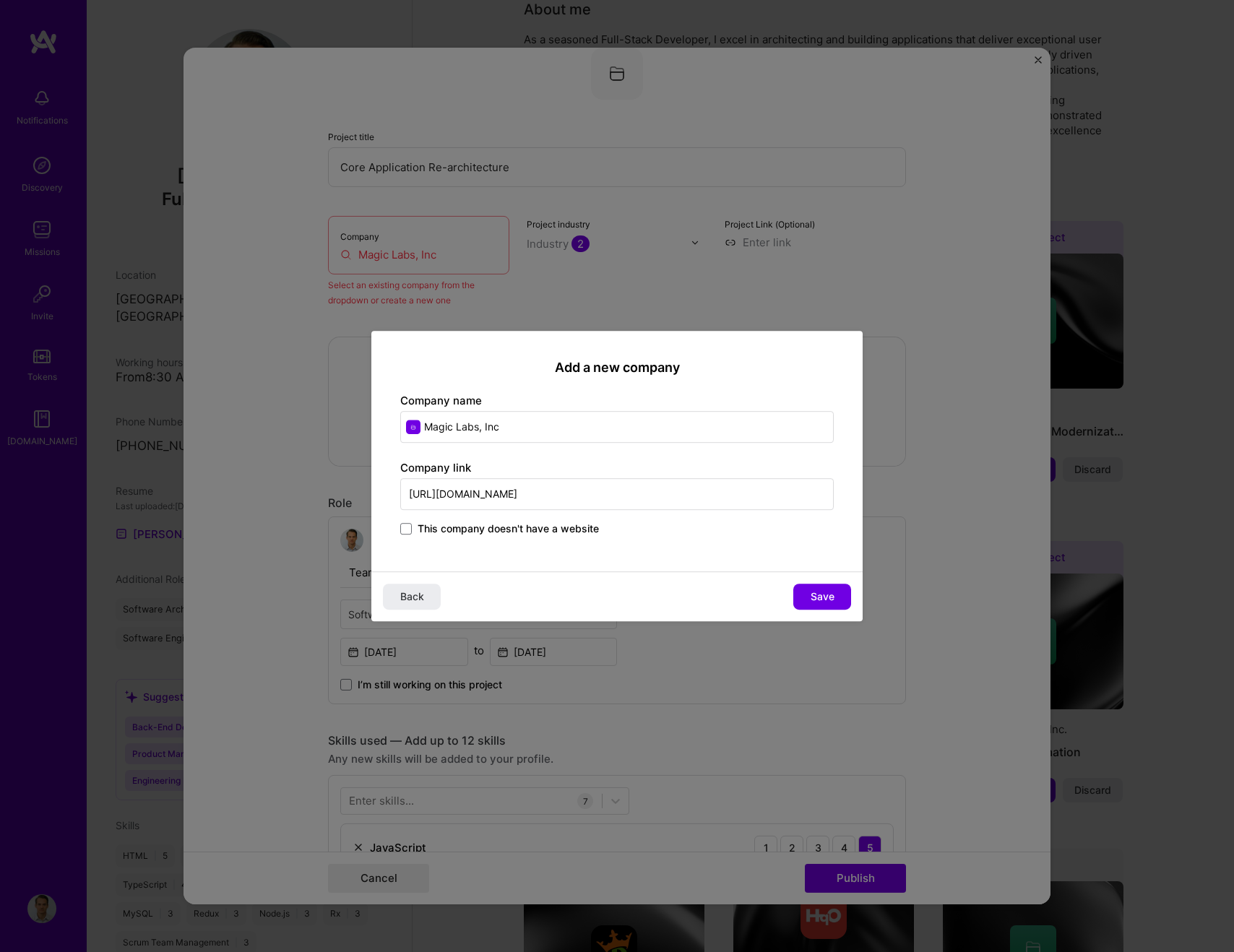
type input "[URL][DOMAIN_NAME]"
click at [582, 602] on div "Back Save" at bounding box center [616, 596] width 491 height 50
click at [802, 592] on button "Save" at bounding box center [822, 596] width 58 height 26
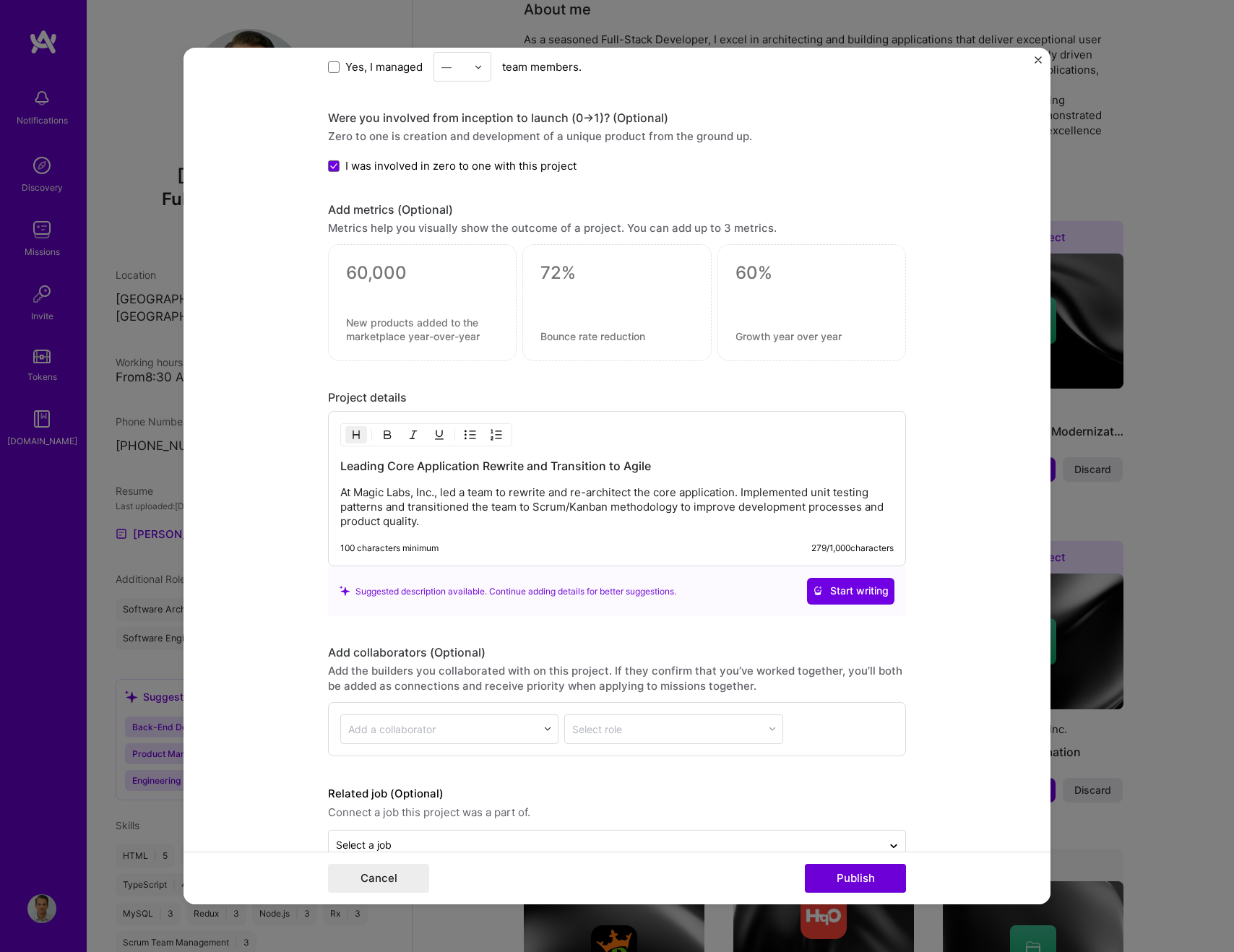
scroll to position [1233, 0]
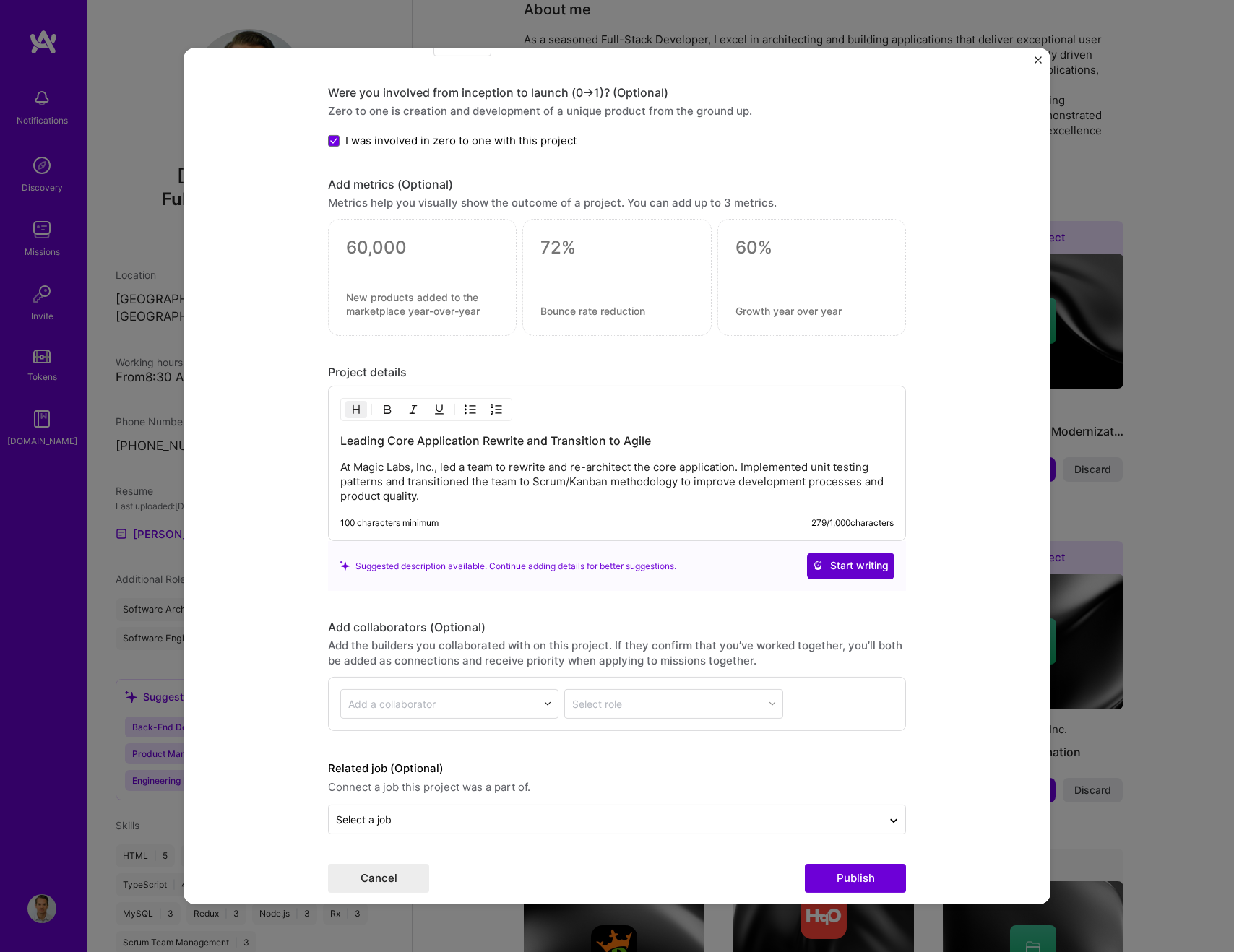
click at [842, 573] on span "Start writing" at bounding box center [851, 565] width 76 height 14
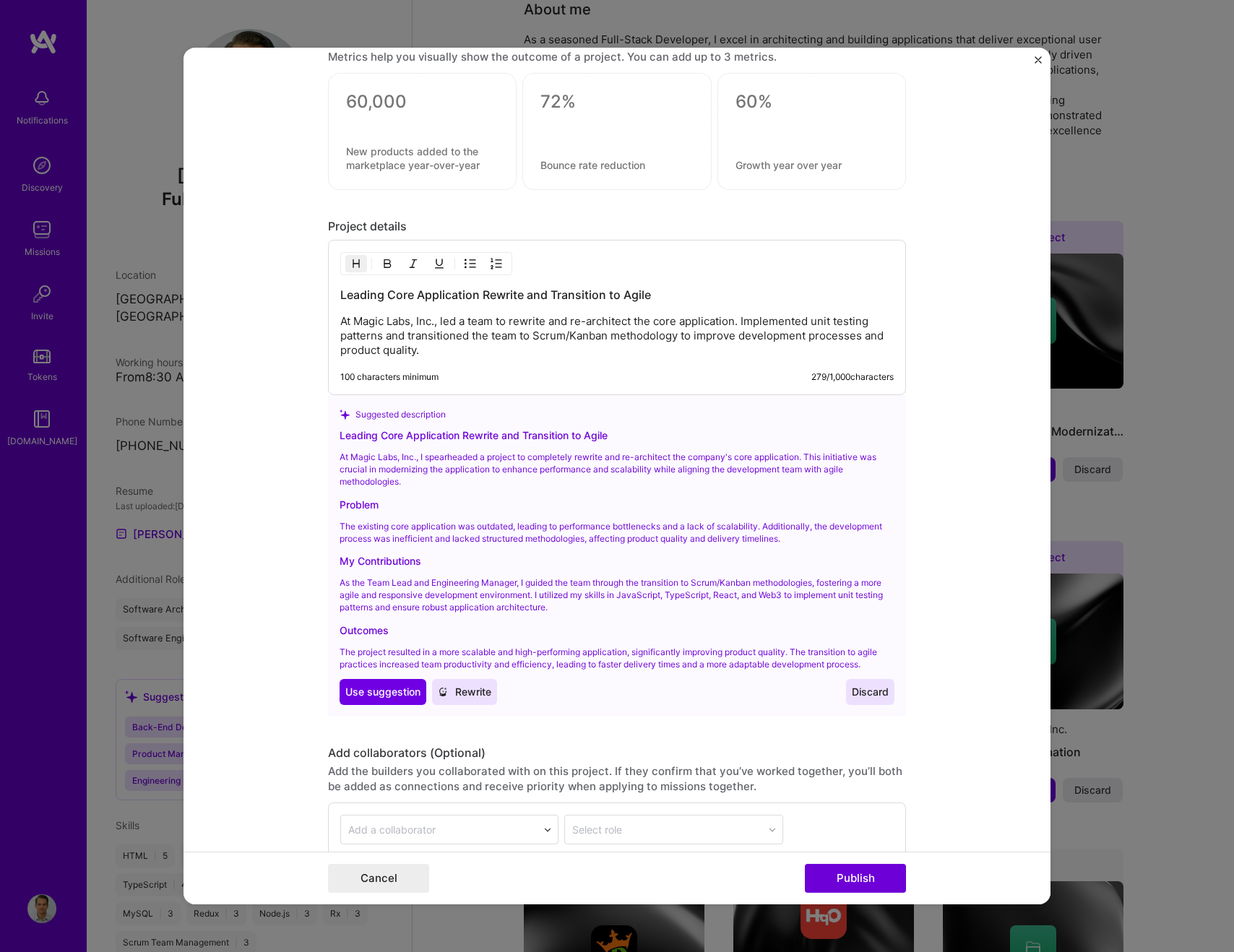
scroll to position [1380, 0]
click at [384, 688] on span "Use suggestion" at bounding box center [383, 690] width 75 height 14
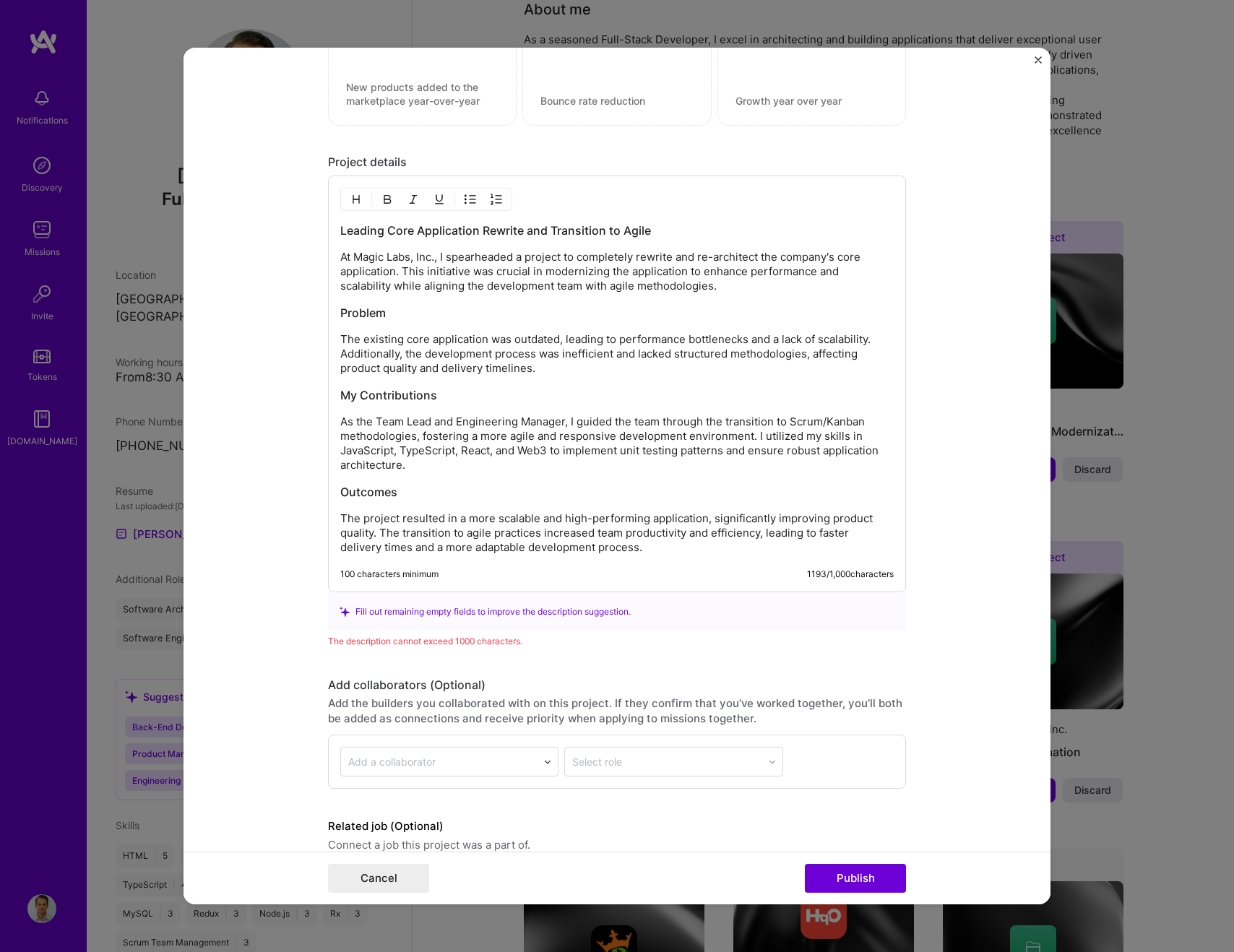
scroll to position [1445, 0]
drag, startPoint x: 410, startPoint y: 354, endPoint x: 336, endPoint y: 354, distance: 74.0
click at [336, 354] on div "Leading Core Application Rewrite and Transition to Agile At Magic Labs, Inc., I…" at bounding box center [617, 382] width 578 height 416
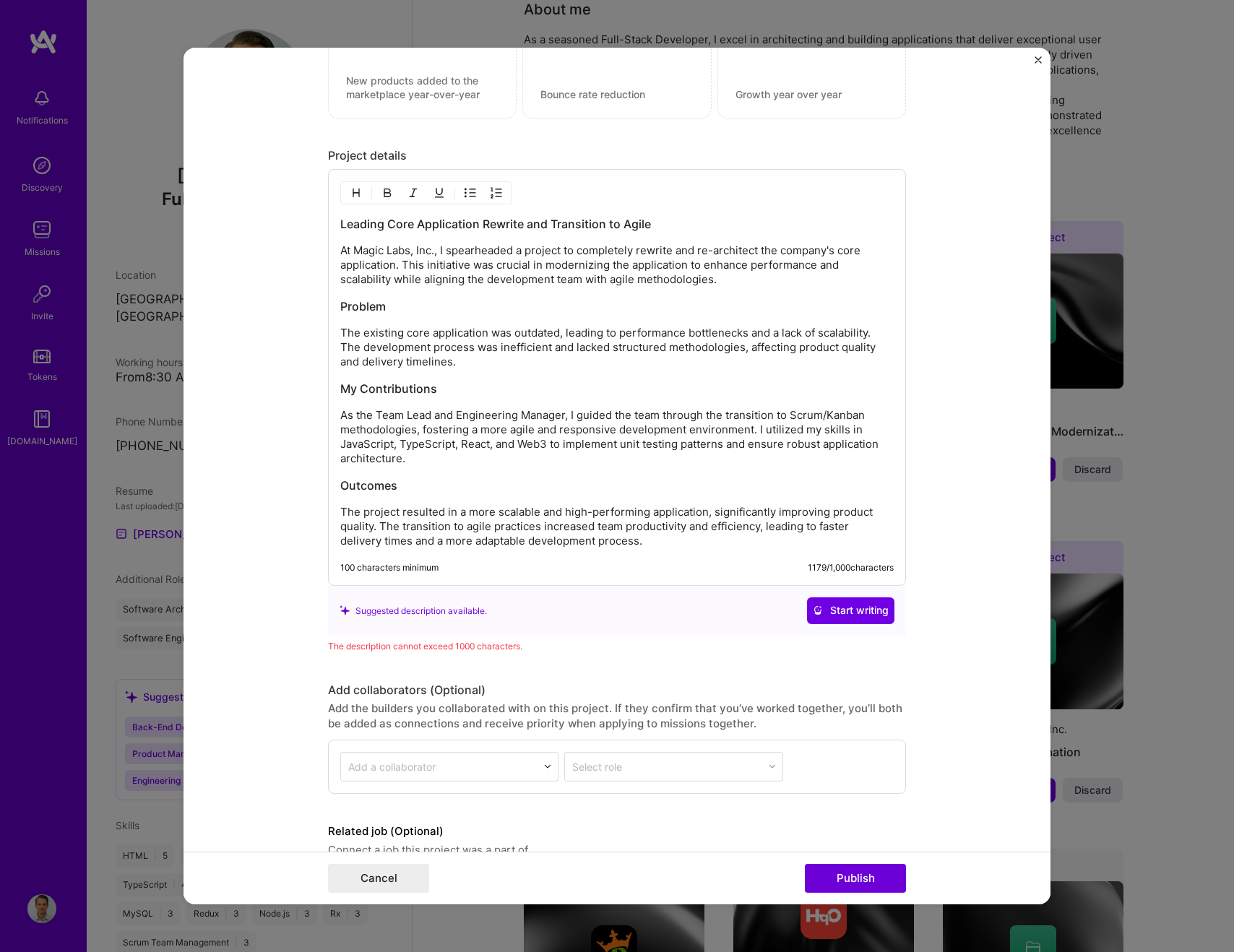
click at [490, 371] on div "Leading Core Application Rewrite and Transition to Agile At Magic Labs, Inc., I…" at bounding box center [617, 382] width 553 height 332
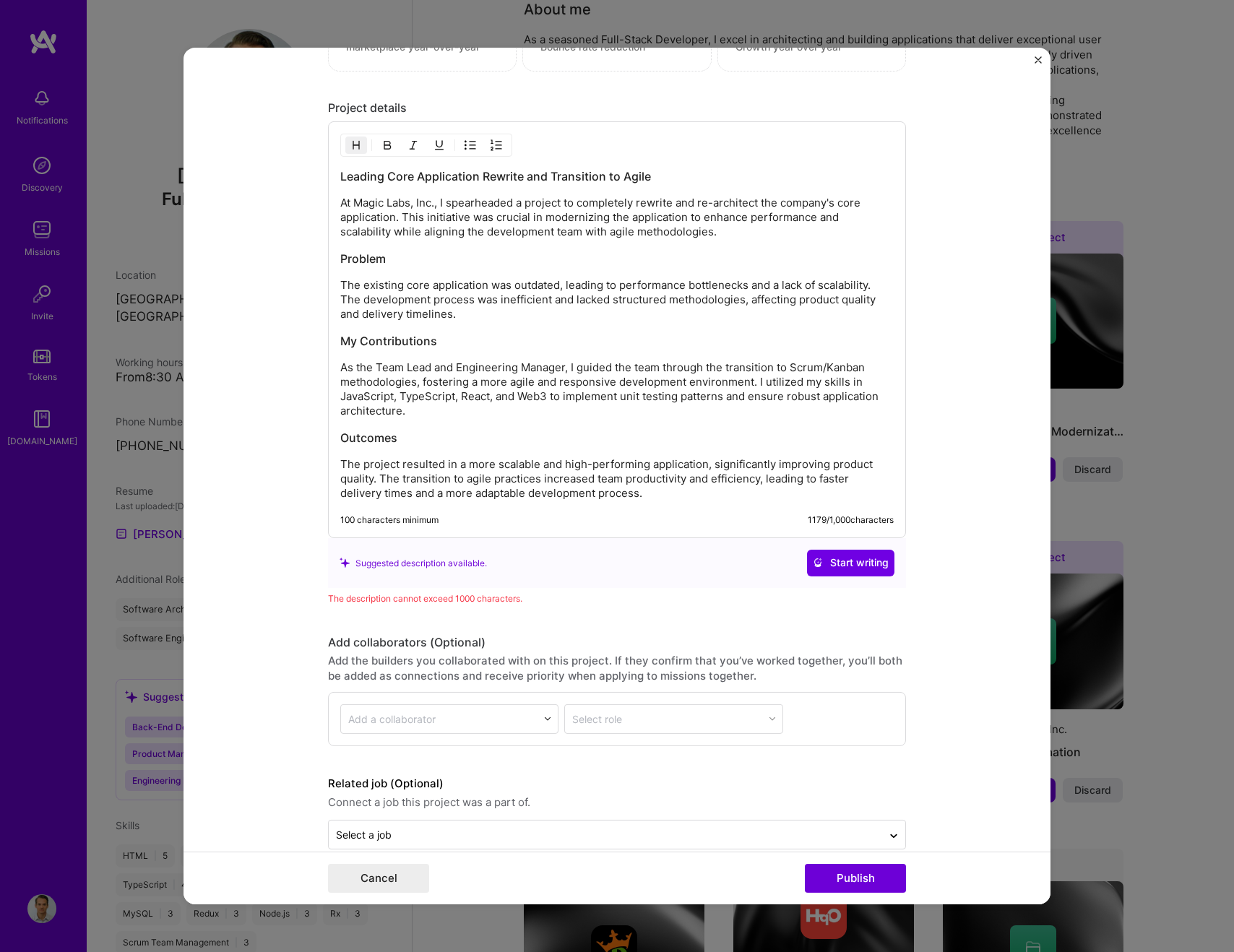
scroll to position [1498, 0]
drag, startPoint x: 399, startPoint y: 397, endPoint x: 343, endPoint y: 397, distance: 56.0
click at [343, 397] on p "As the Team Lead and Engineering Manager, I guided the team through the transit…" at bounding box center [617, 390] width 553 height 58
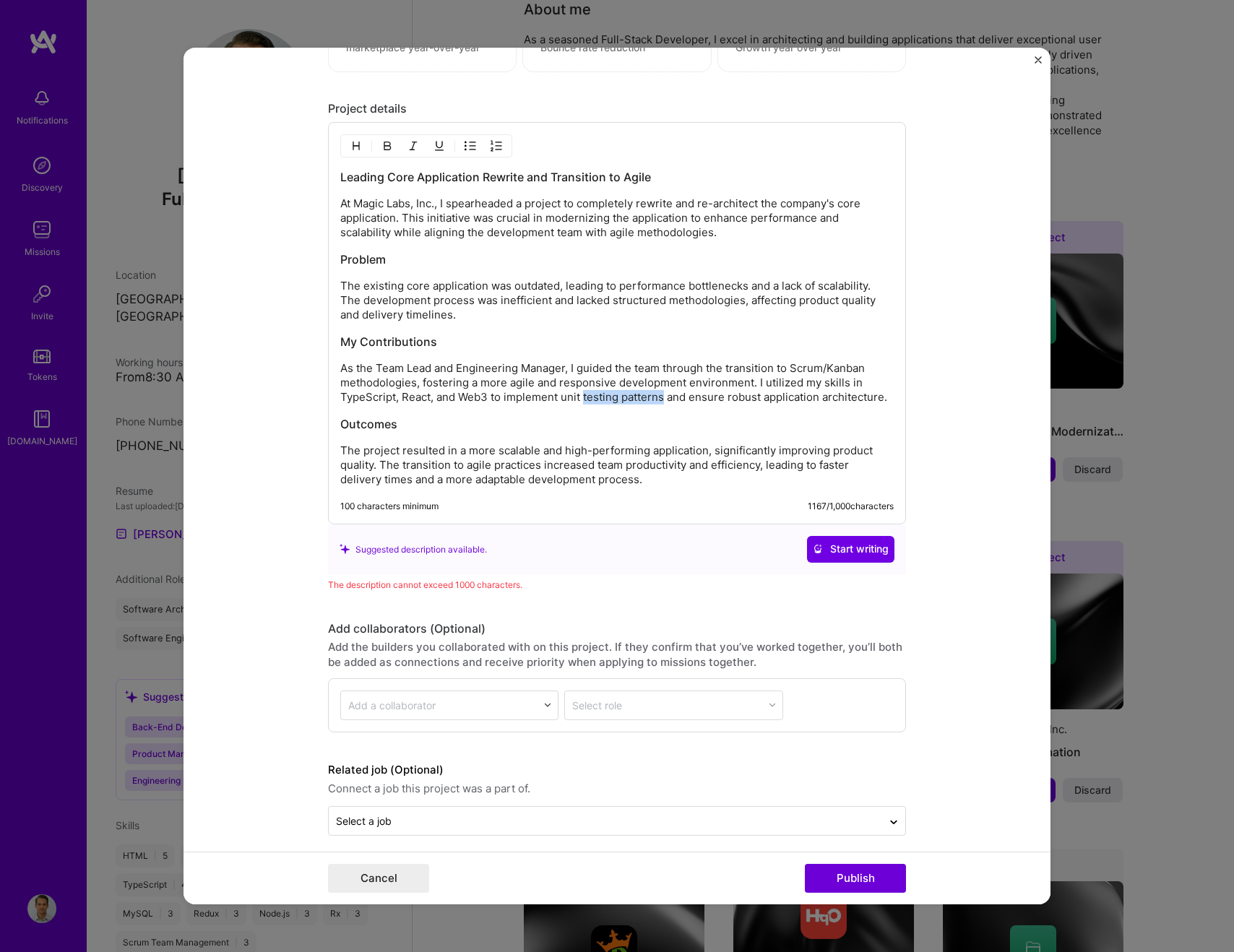
drag, startPoint x: 583, startPoint y: 397, endPoint x: 665, endPoint y: 399, distance: 82.0
click at [665, 399] on p "As the Team Lead and Engineering Manager, I guided the team through the transit…" at bounding box center [617, 382] width 553 height 43
click at [658, 399] on p "As the Team Lead and Engineering Manager, I guided the team through the transit…" at bounding box center [617, 382] width 553 height 43
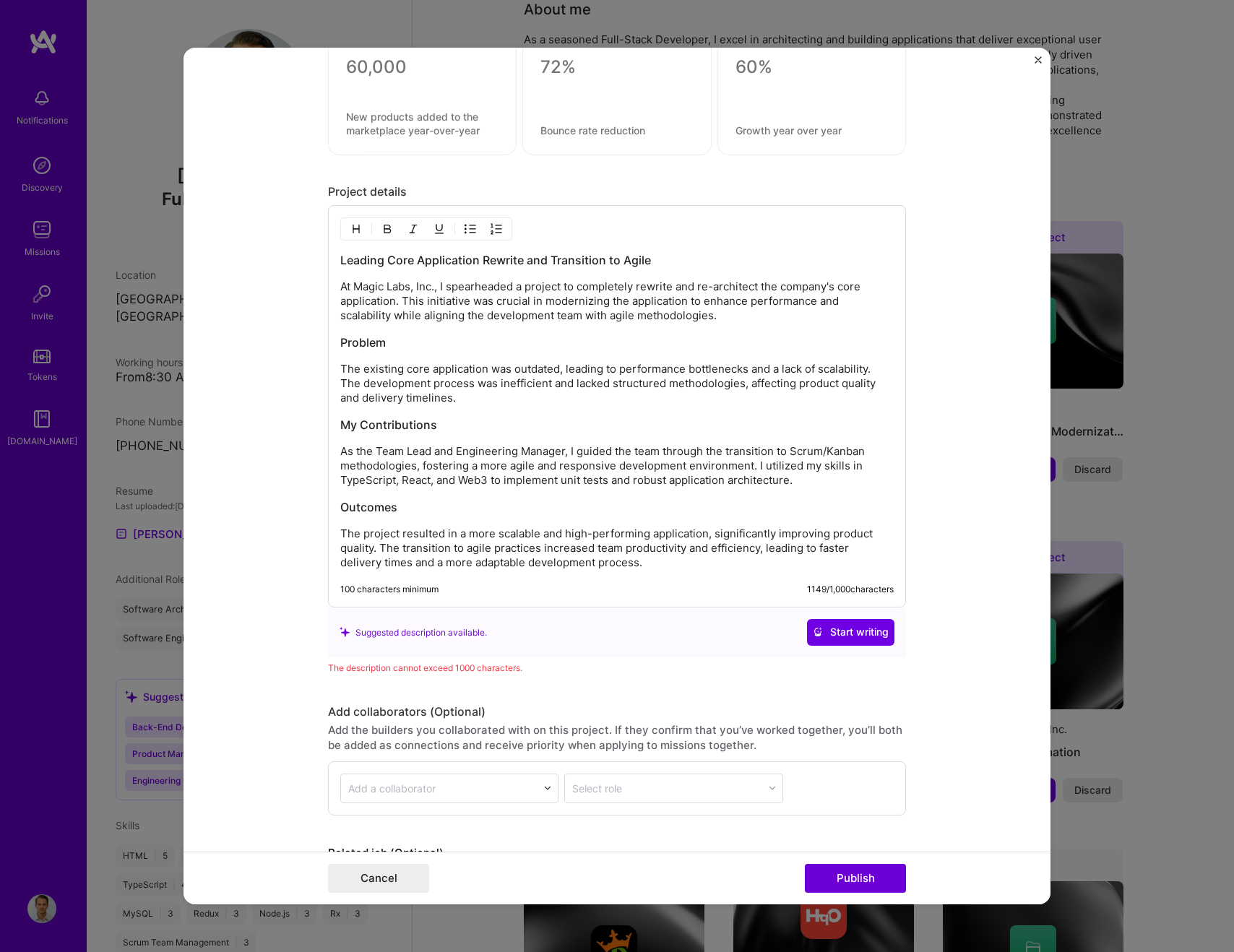
scroll to position [1418, 0]
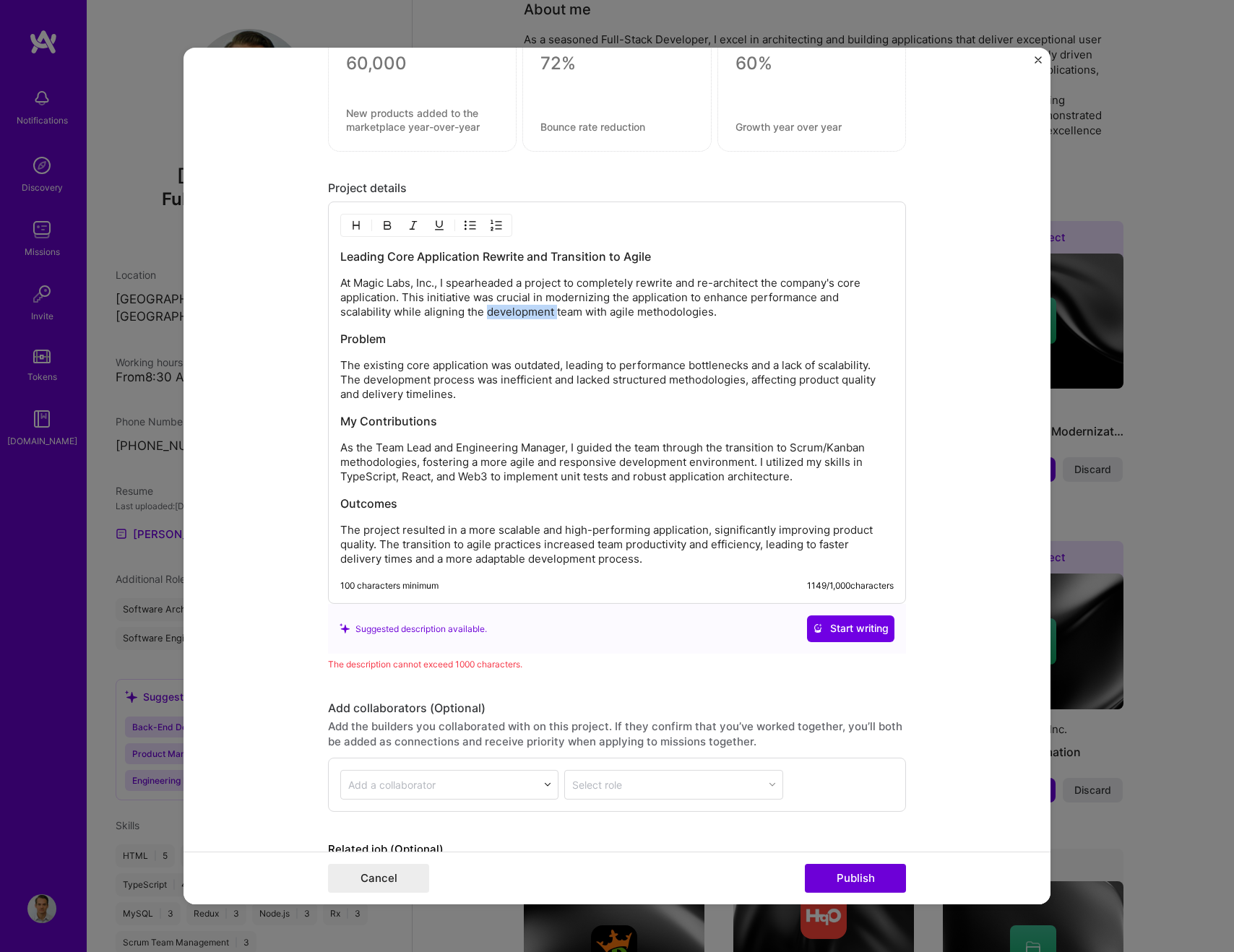
drag, startPoint x: 486, startPoint y: 315, endPoint x: 557, endPoint y: 315, distance: 71.0
click at [557, 315] on p "At Magic Labs, Inc., I spearheaded a project to completely rewrite and re-archi…" at bounding box center [617, 297] width 553 height 43
drag, startPoint x: 436, startPoint y: 282, endPoint x: 389, endPoint y: 283, distance: 47.0
click at [389, 283] on p "At Magic Labs, Inc., I spearheaded a project to completely rewrite and re-archi…" at bounding box center [617, 297] width 553 height 43
drag, startPoint x: 462, startPoint y: 283, endPoint x: 399, endPoint y: 281, distance: 63.0
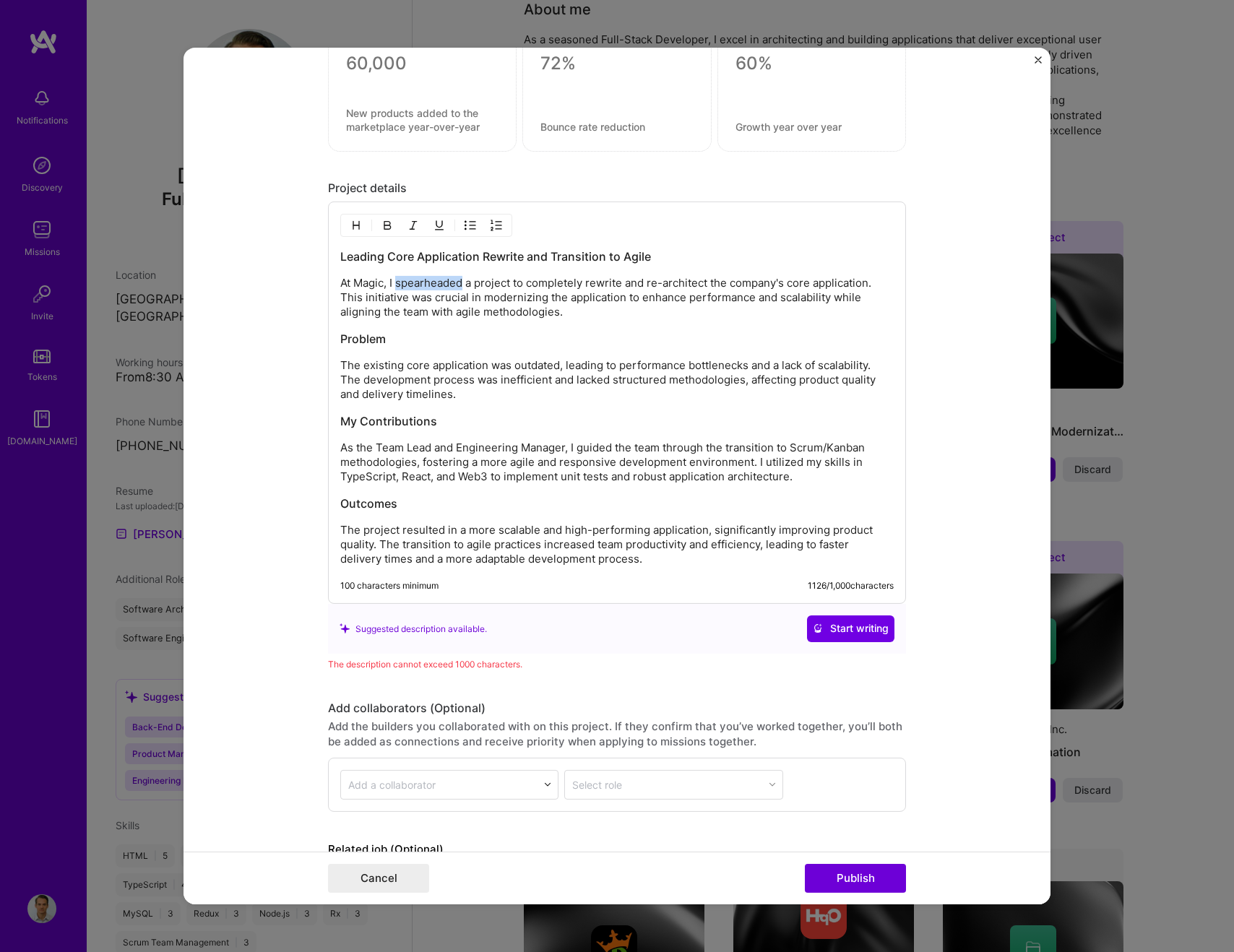
click at [399, 281] on p "At Magic, I spearheaded a project to completely rewrite and re-architect the co…" at bounding box center [617, 297] width 553 height 43
drag, startPoint x: 734, startPoint y: 284, endPoint x: 680, endPoint y: 286, distance: 54.0
click at [680, 286] on p "At Magic, I led a project to completely rewrite and re-architect the company's …" at bounding box center [617, 297] width 553 height 43
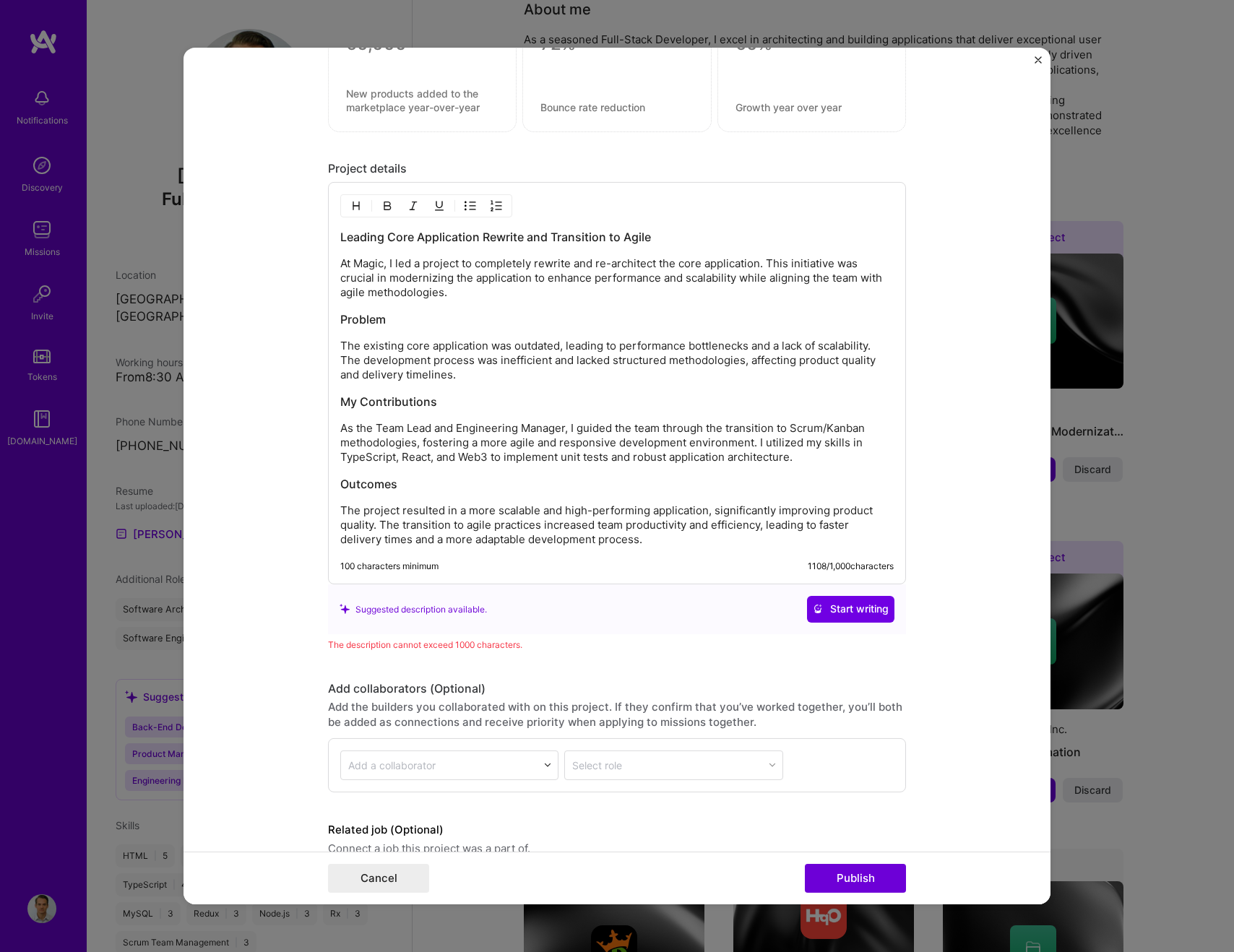
click at [661, 564] on div "100 characters minimum 1108 / 1,000 characters" at bounding box center [617, 566] width 553 height 12
drag, startPoint x: 566, startPoint y: 429, endPoint x: 465, endPoint y: 430, distance: 101.0
click at [465, 430] on p "As the Team Lead and Engineering Manager, I guided the team through the transit…" at bounding box center [617, 443] width 553 height 43
drag, startPoint x: 853, startPoint y: 430, endPoint x: 734, endPoint y: 433, distance: 119.0
click at [734, 433] on p "As the Team Lead and EM, I guided the team through the transition to Scrum/Kanb…" at bounding box center [617, 443] width 553 height 43
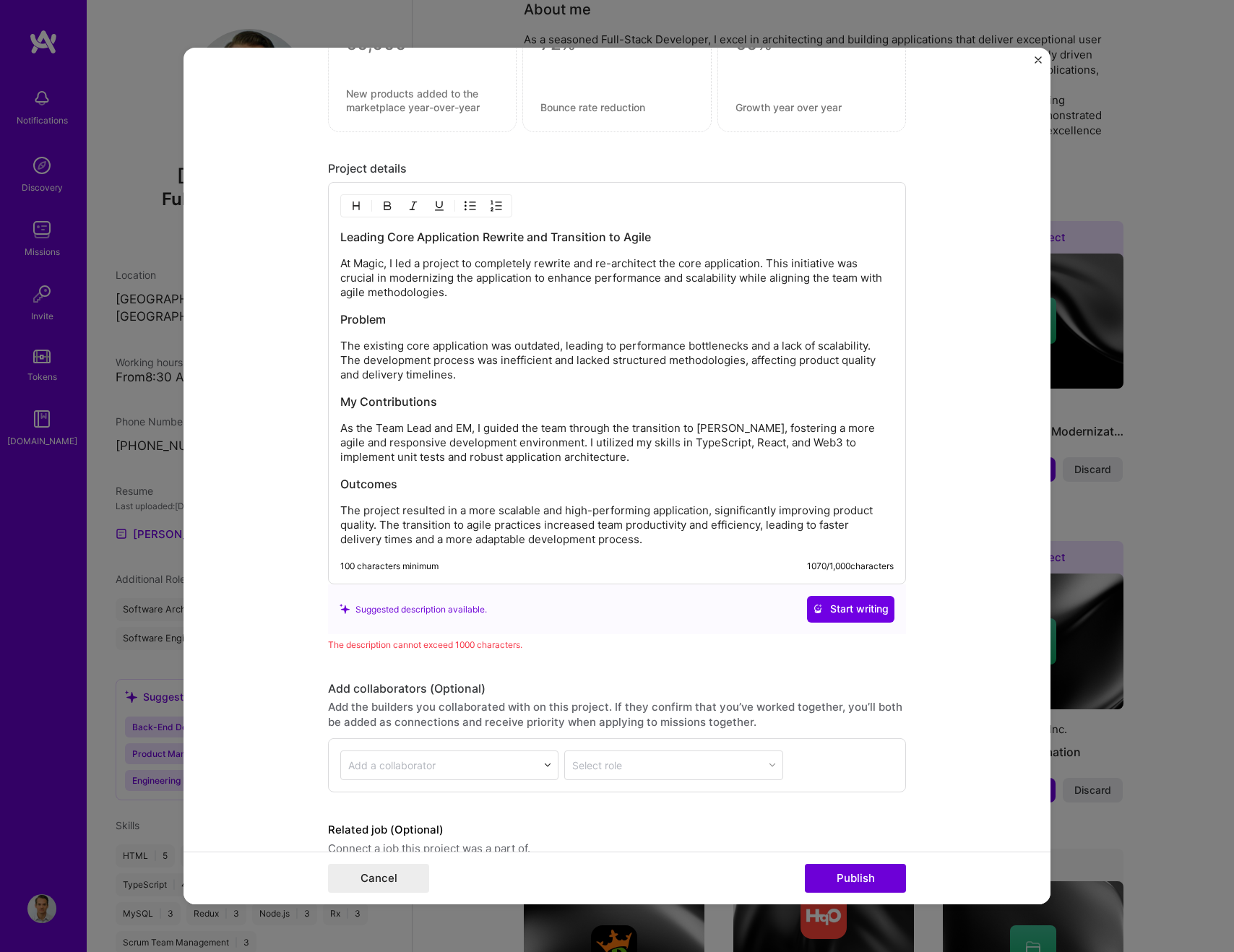
click at [551, 456] on p "As the Team Lead and EM, I guided the team through the transition to [PERSON_NA…" at bounding box center [617, 443] width 553 height 43
click at [794, 445] on p "As the Team Lead and EM, I guided the team through the transition to [PERSON_NA…" at bounding box center [617, 443] width 553 height 43
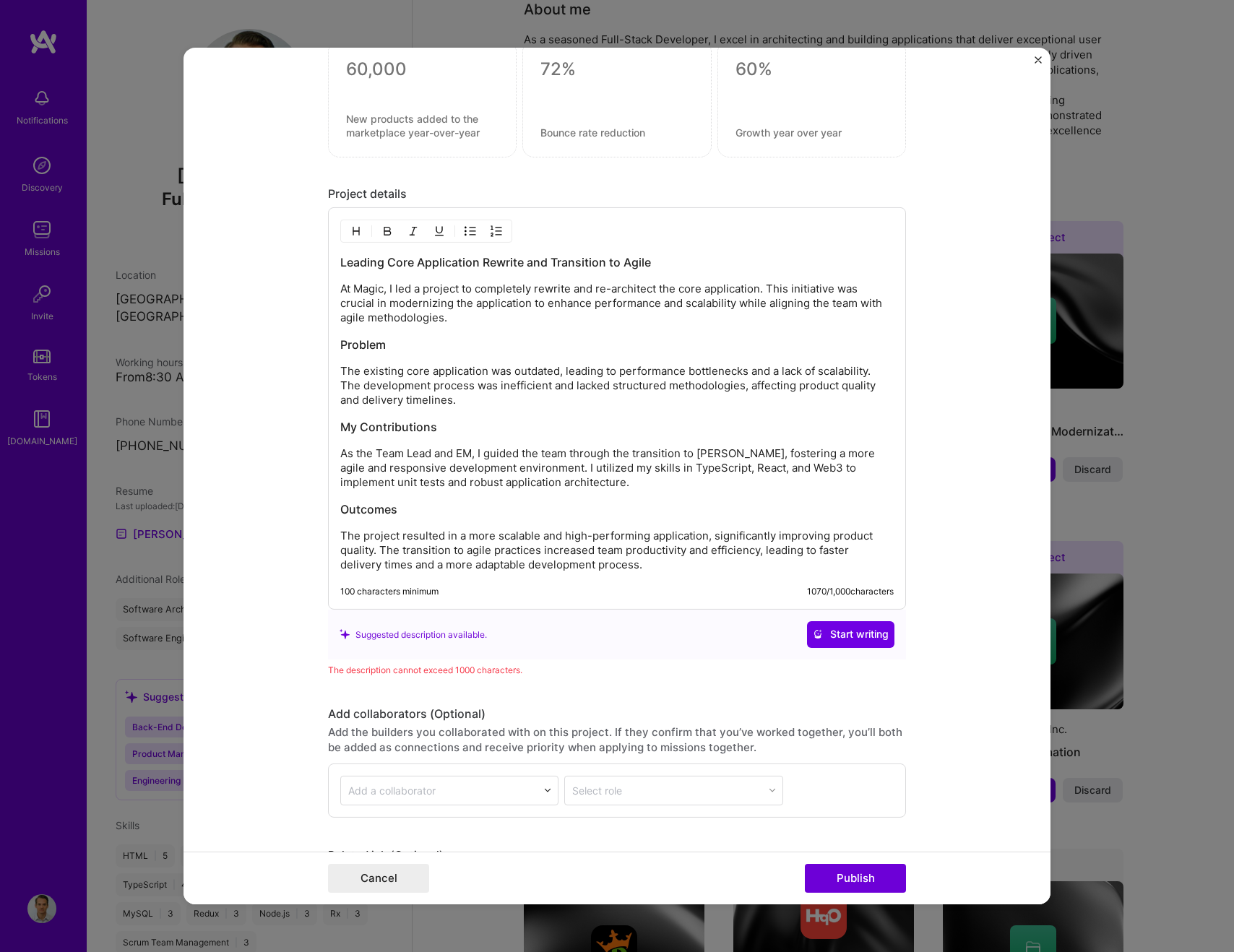
scroll to position [1397, 0]
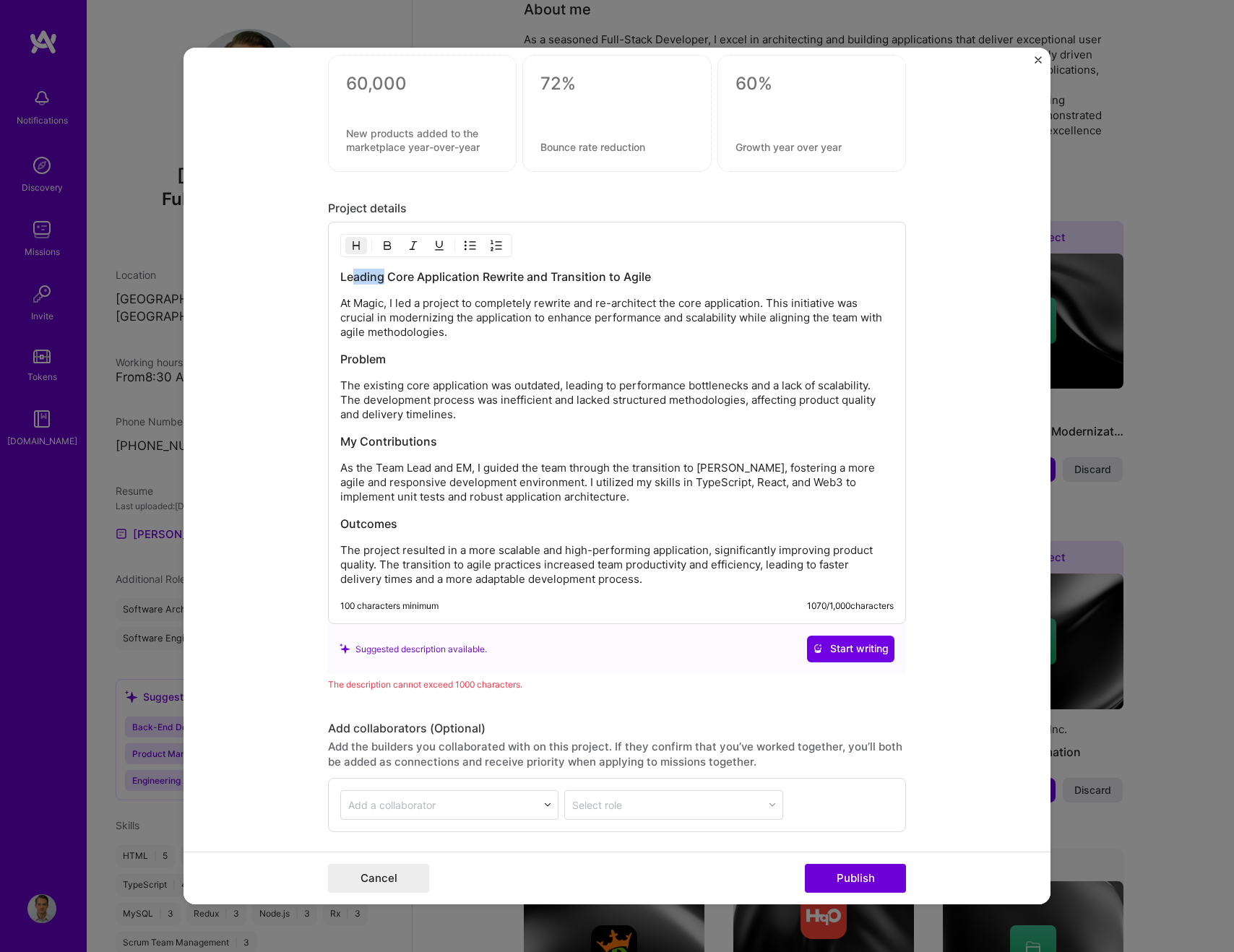
drag, startPoint x: 383, startPoint y: 278, endPoint x: 354, endPoint y: 278, distance: 29.0
click at [354, 278] on h3 "Leading Core Application Rewrite and Transition to Agile" at bounding box center [617, 276] width 553 height 16
drag, startPoint x: 499, startPoint y: 278, endPoint x: 633, endPoint y: 281, distance: 134.0
click at [633, 281] on h3 "Led Core Application Rewrite and Transition to Agile" at bounding box center [617, 276] width 553 height 16
drag, startPoint x: 455, startPoint y: 552, endPoint x: 402, endPoint y: 551, distance: 53.0
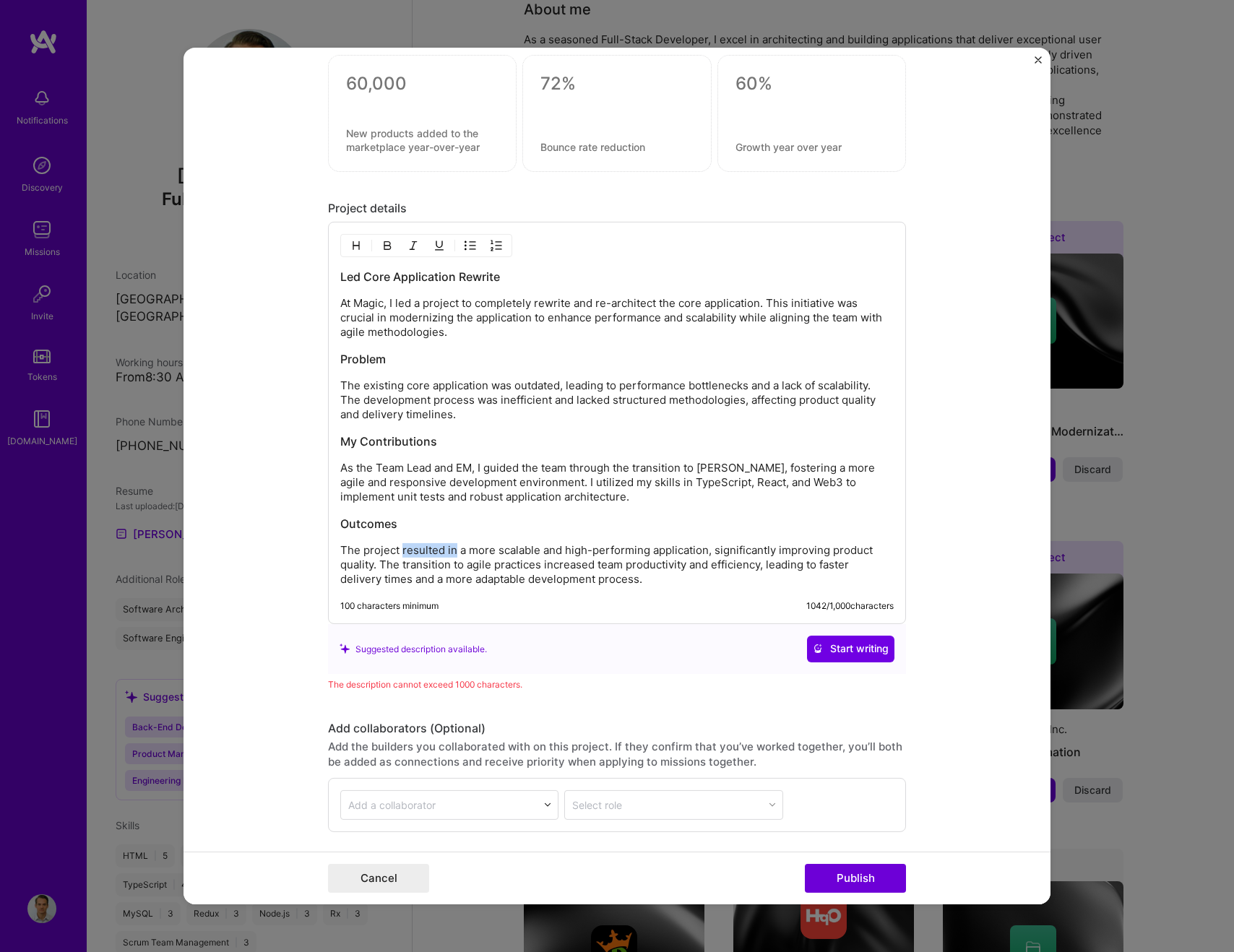
click at [402, 551] on p "The project resulted in a more scalable and high-performing application, signif…" at bounding box center [617, 565] width 553 height 43
click at [480, 549] on p "The project resulted in a more scalable and high-performing application, signif…" at bounding box center [617, 565] width 553 height 43
click at [528, 551] on p "The project resulted in a scalable and high-performing application, significant…" at bounding box center [617, 565] width 553 height 43
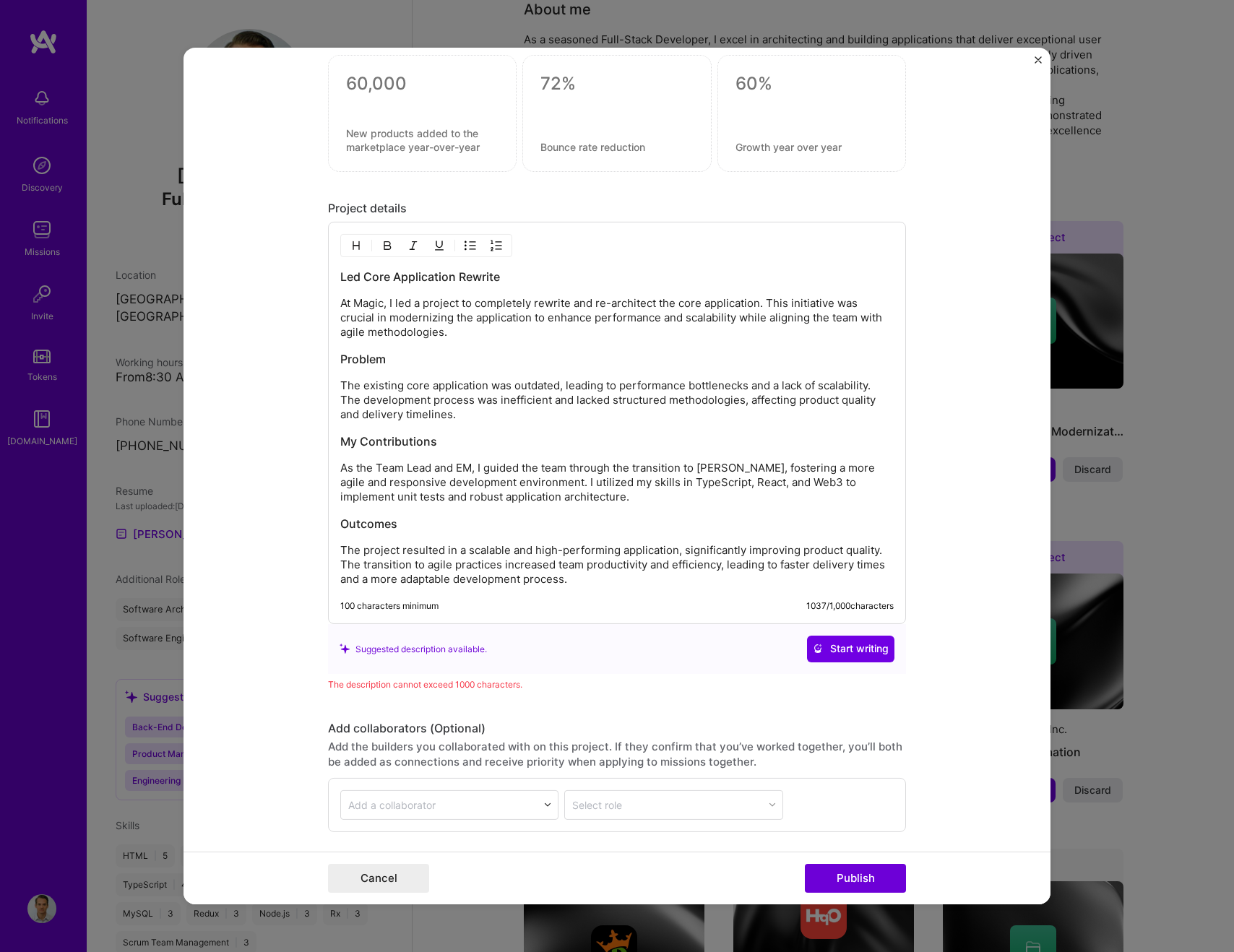
click at [569, 580] on p "The project resulted in a scalable and high-performing application, significant…" at bounding box center [617, 565] width 553 height 43
click at [566, 580] on p "The project resulted in a scalable and high-performing application, significant…" at bounding box center [617, 565] width 553 height 43
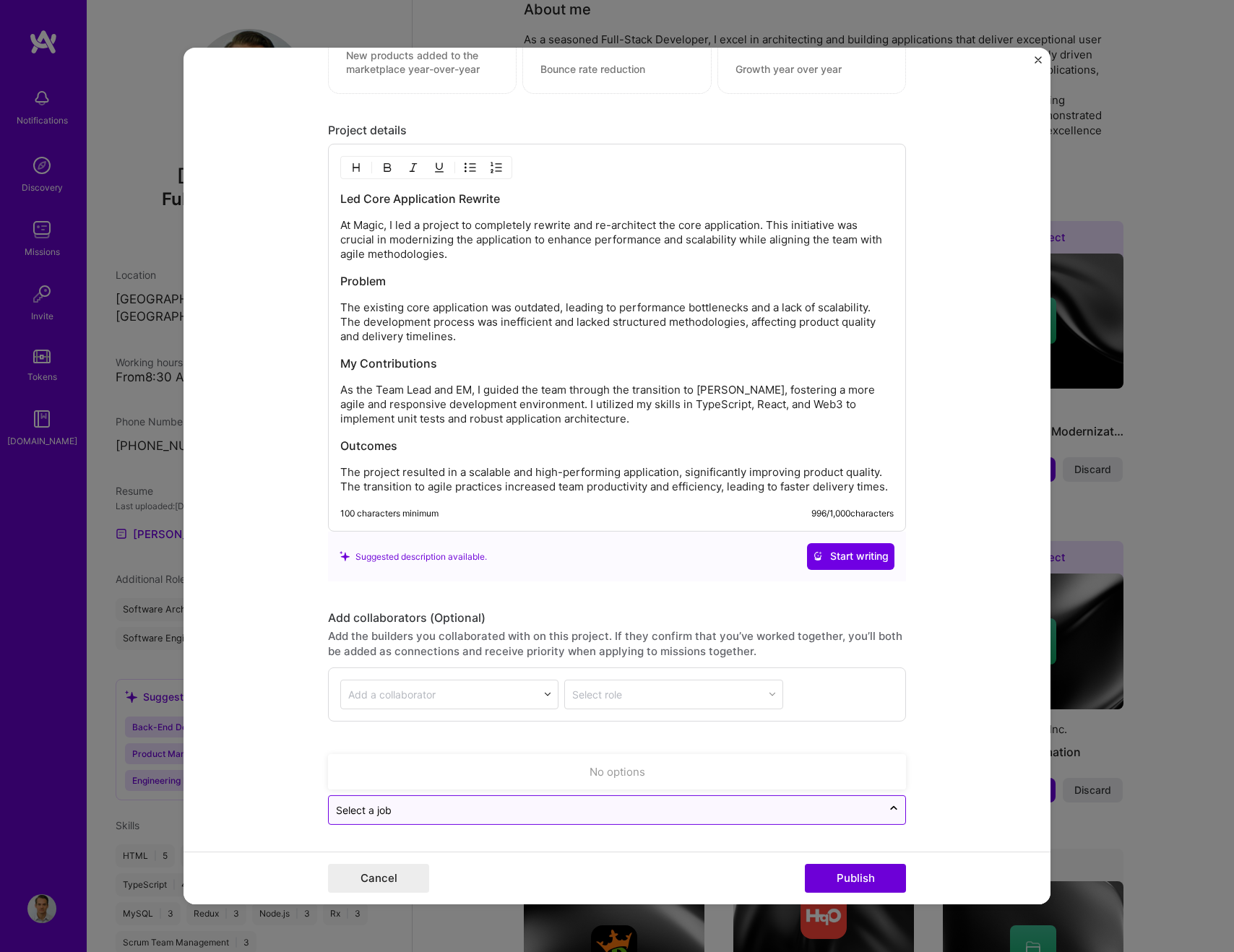
click at [823, 806] on input "text" at bounding box center [605, 809] width 539 height 15
click at [974, 821] on form "Editing suggested project This project is suggested based on your LinkedIn, res…" at bounding box center [617, 476] width 867 height 857
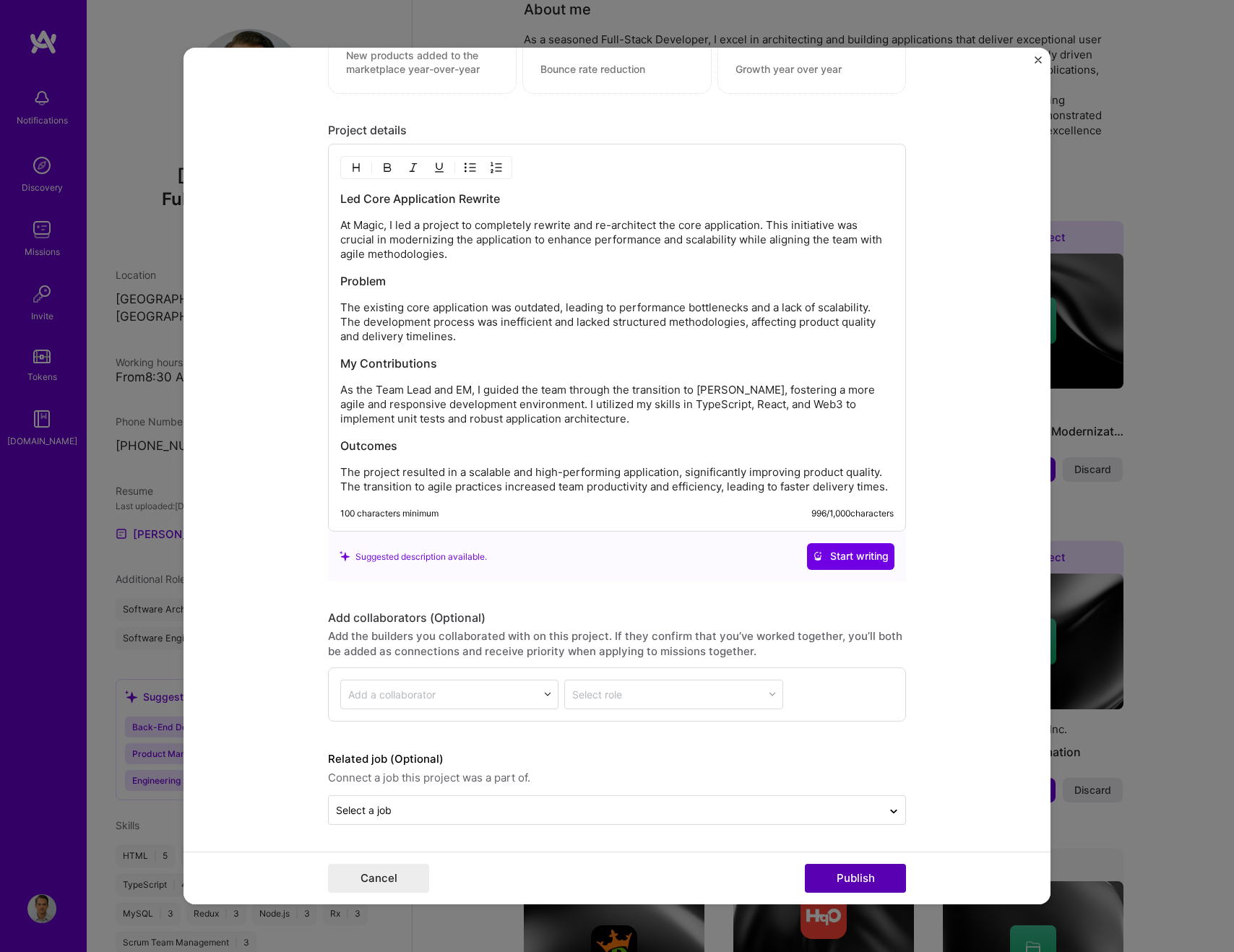
click at [872, 870] on button "Publish" at bounding box center [856, 877] width 101 height 29
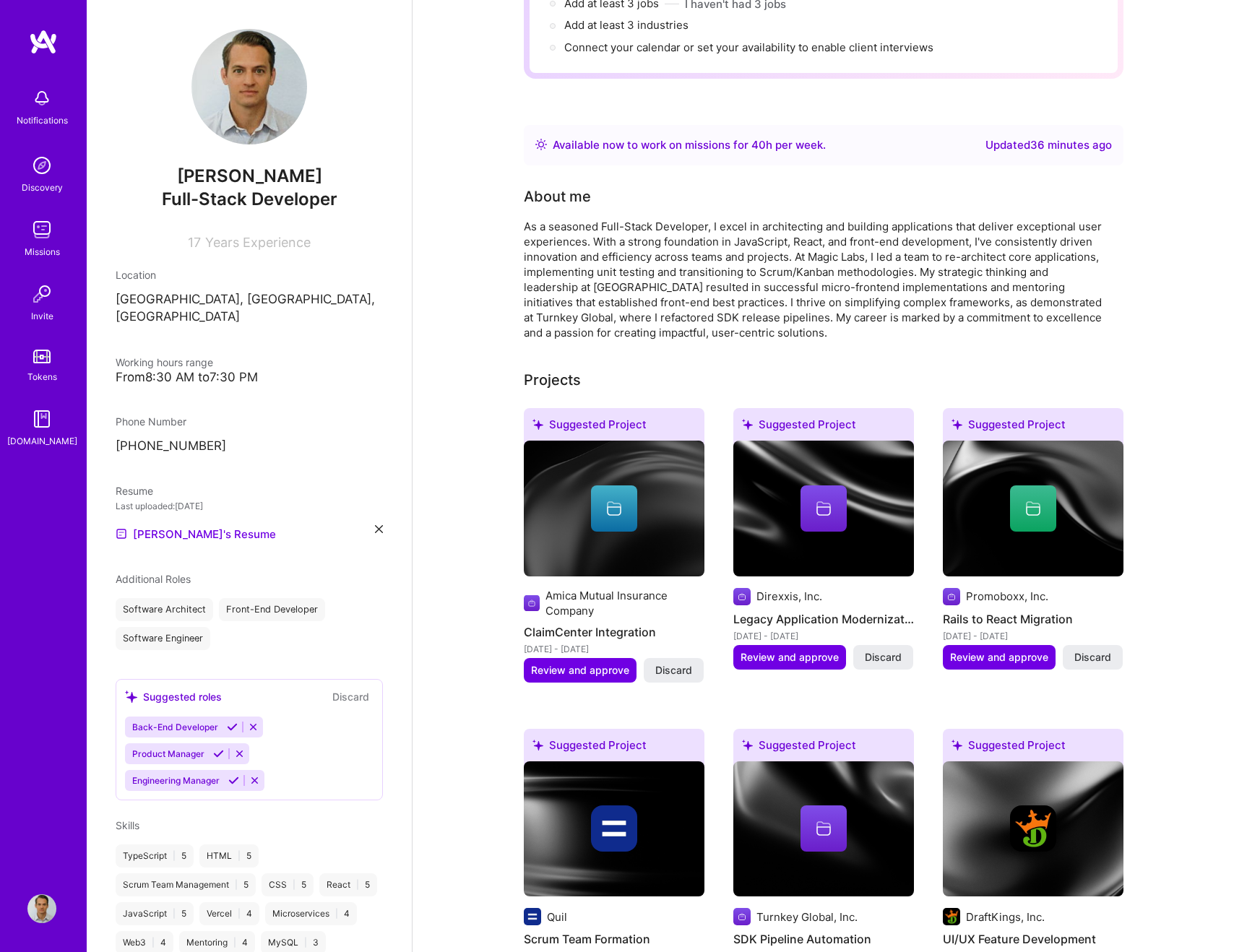
scroll to position [0, 0]
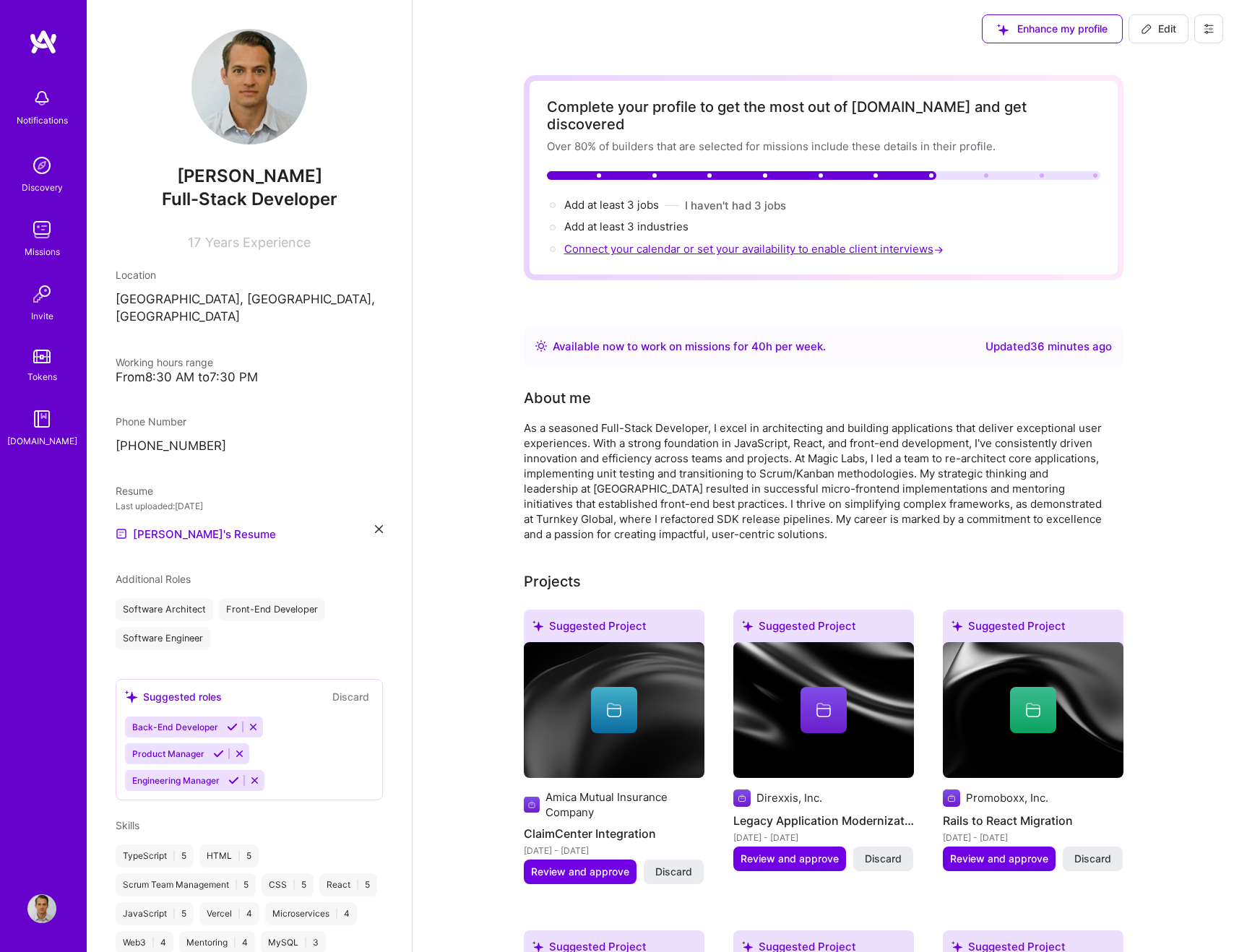
click at [654, 242] on span "Connect your calendar or set your availability to enable client interviews →" at bounding box center [755, 248] width 383 height 14
select select "US"
select select "Right Now"
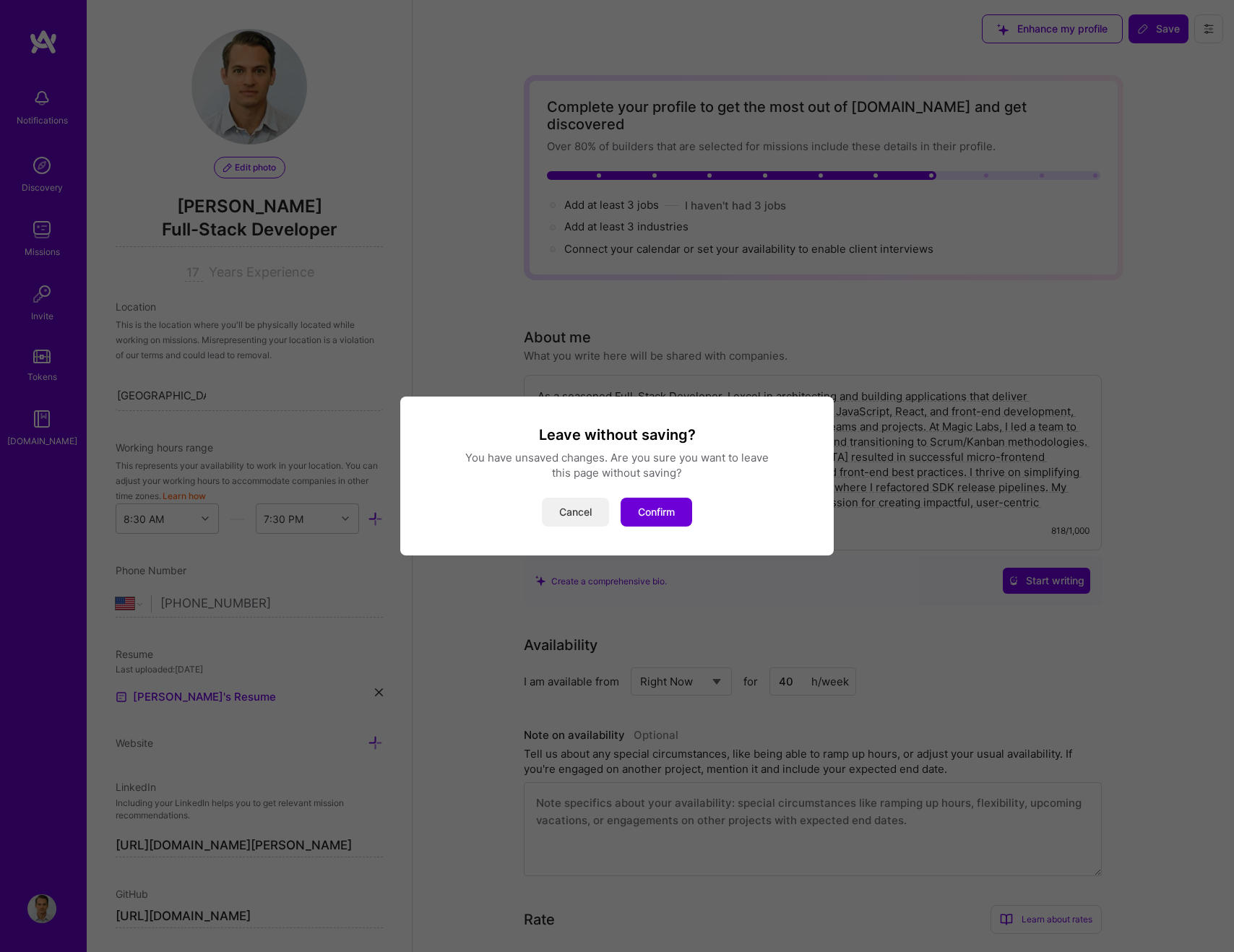
click at [572, 517] on button "Cancel" at bounding box center [575, 512] width 67 height 29
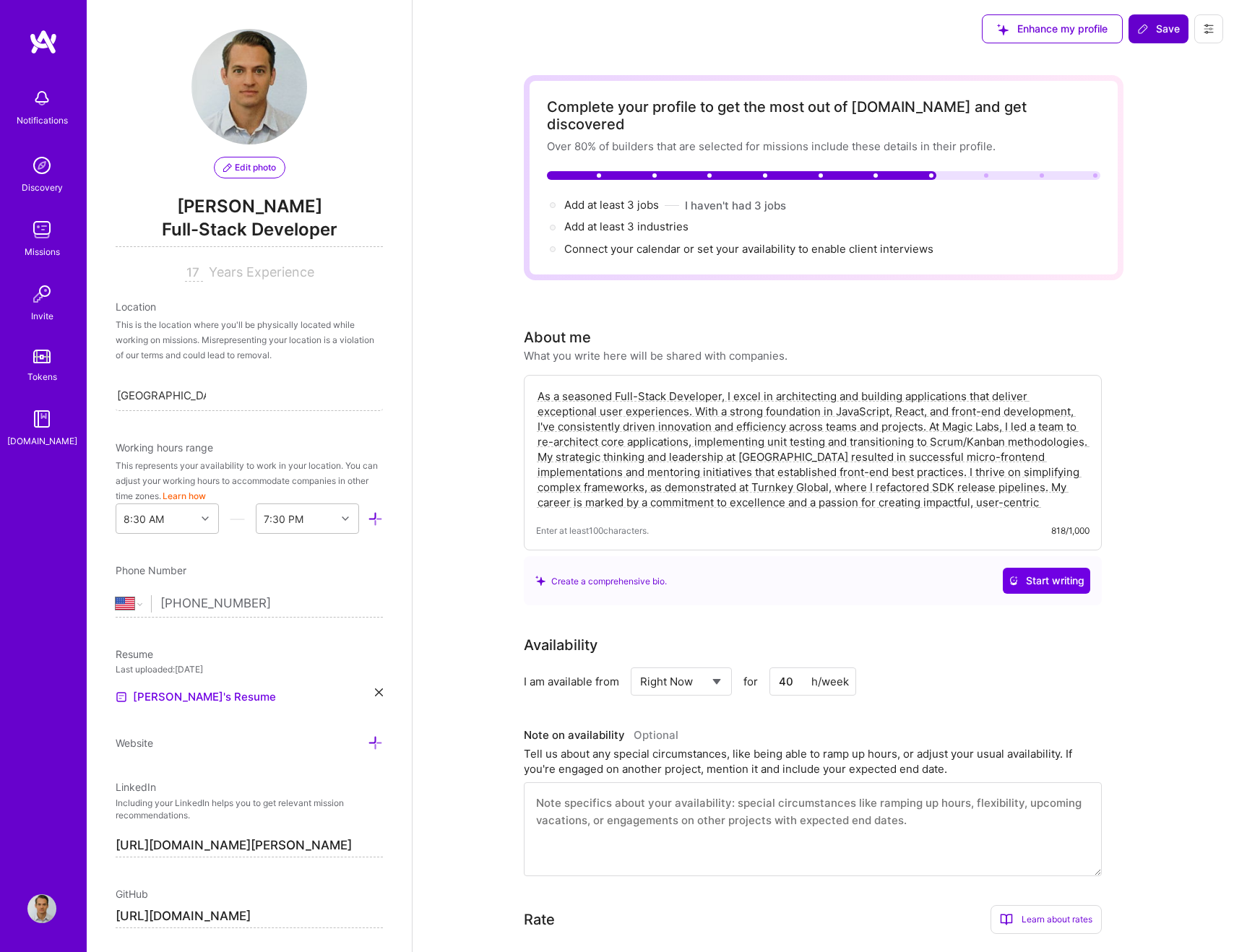
click at [1147, 40] on button "Save" at bounding box center [1159, 28] width 60 height 29
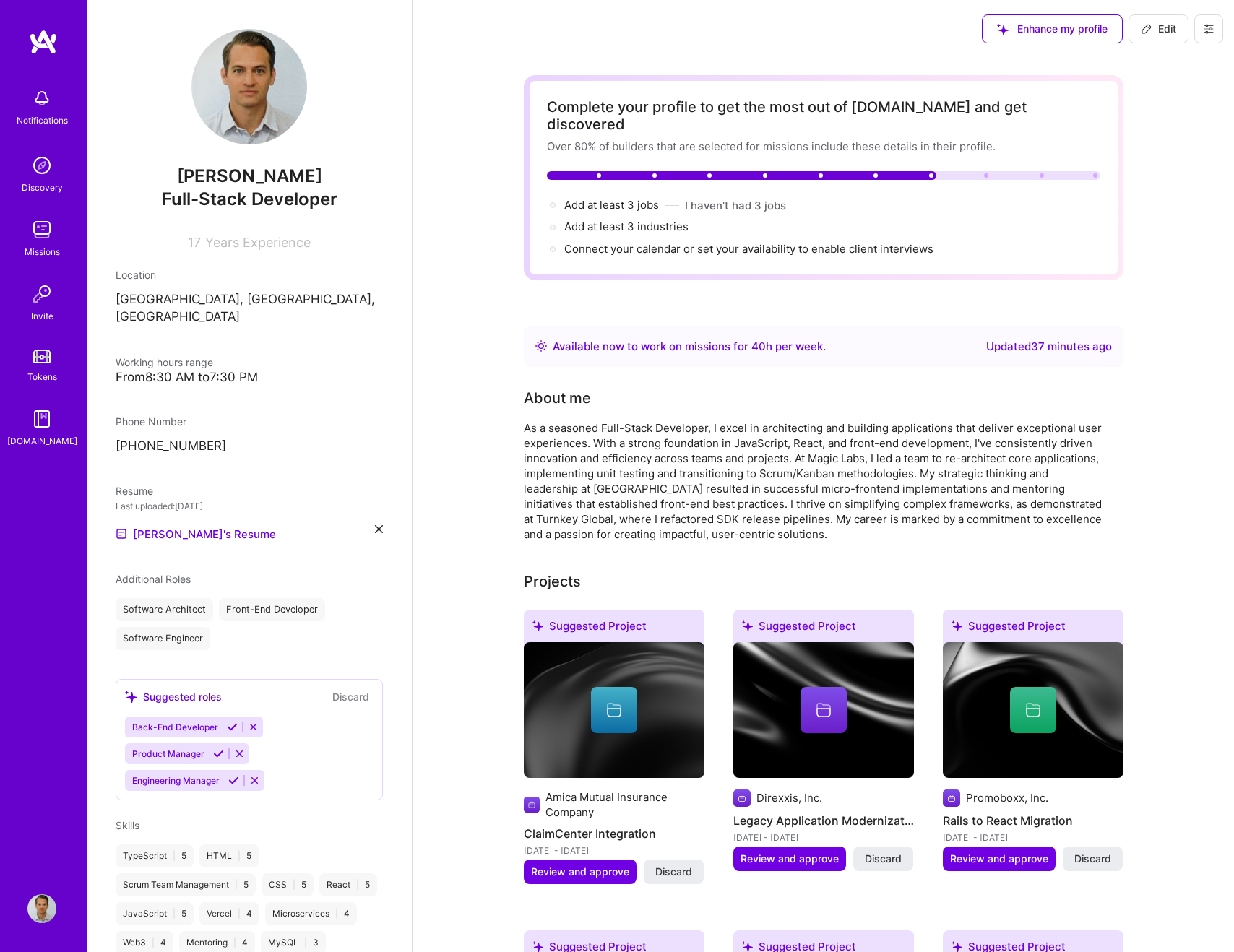
click at [672, 219] on span "Add at least 3 industries →" at bounding box center [633, 226] width 137 height 14
select select "US"
select select "Right Now"
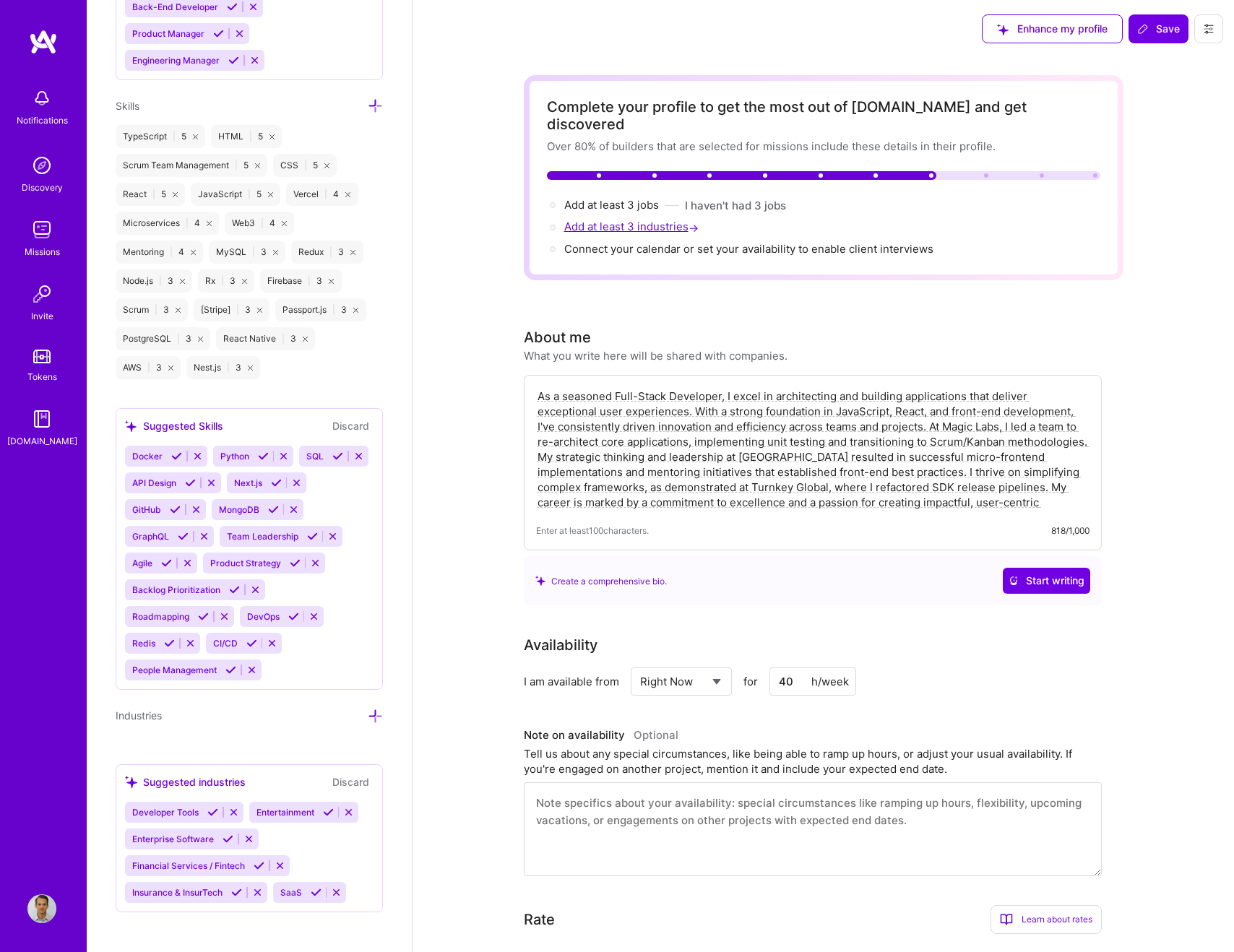
scroll to position [1113, 0]
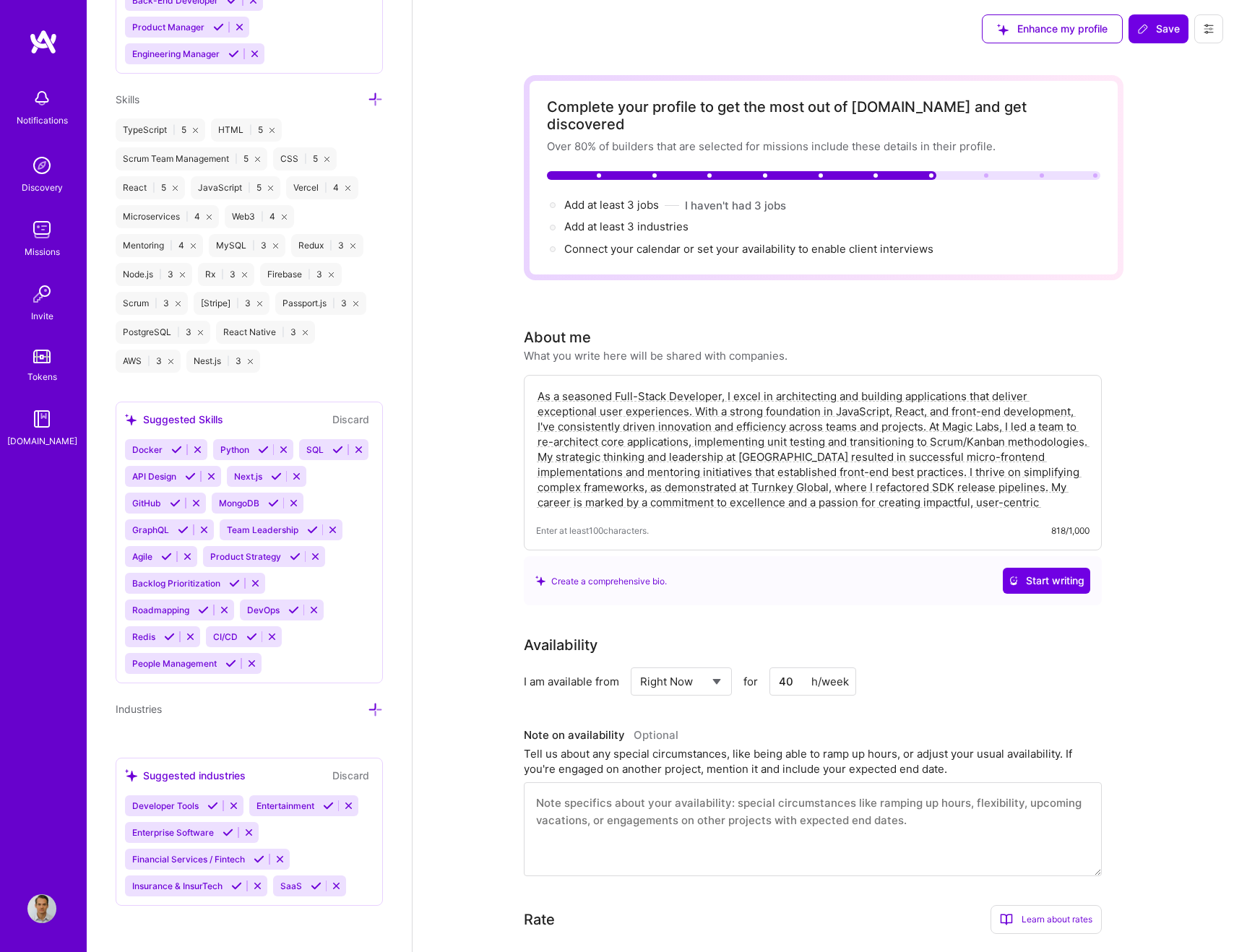
click at [295, 833] on div "Developer Tools Entertainment Enterprise Software Financial Services / Fintech …" at bounding box center [249, 846] width 248 height 101
click at [372, 706] on icon at bounding box center [375, 709] width 15 height 15
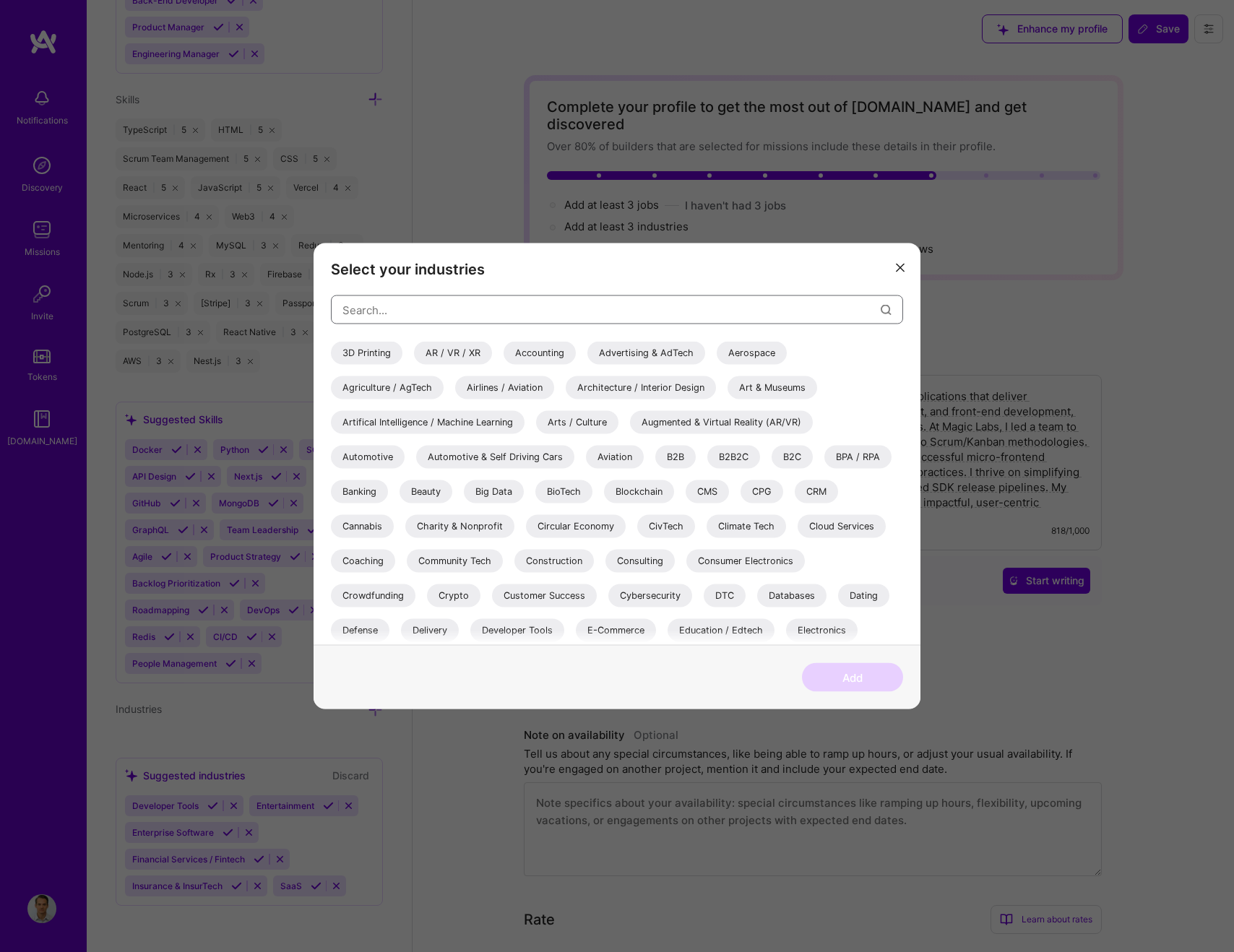
click at [425, 317] on input "modal" at bounding box center [612, 310] width 538 height 36
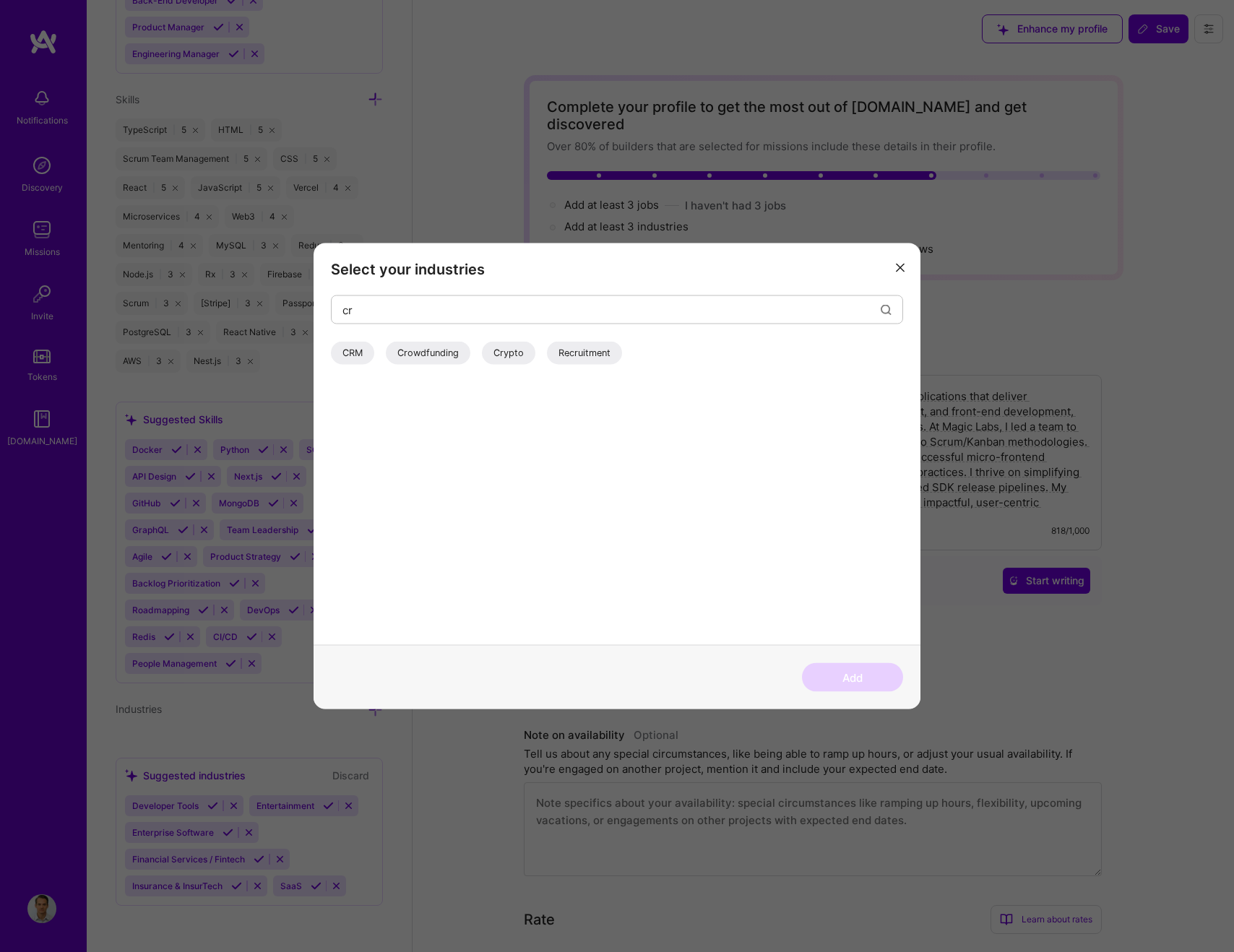
click at [503, 349] on div "Crypto" at bounding box center [509, 353] width 54 height 23
click at [446, 320] on input "cr" at bounding box center [612, 310] width 538 height 36
click at [371, 357] on div "Blockchain" at bounding box center [366, 353] width 70 height 23
click at [390, 317] on input "blo" at bounding box center [612, 310] width 538 height 36
click at [391, 349] on div "Financial Services / Fintech" at bounding box center [402, 353] width 142 height 23
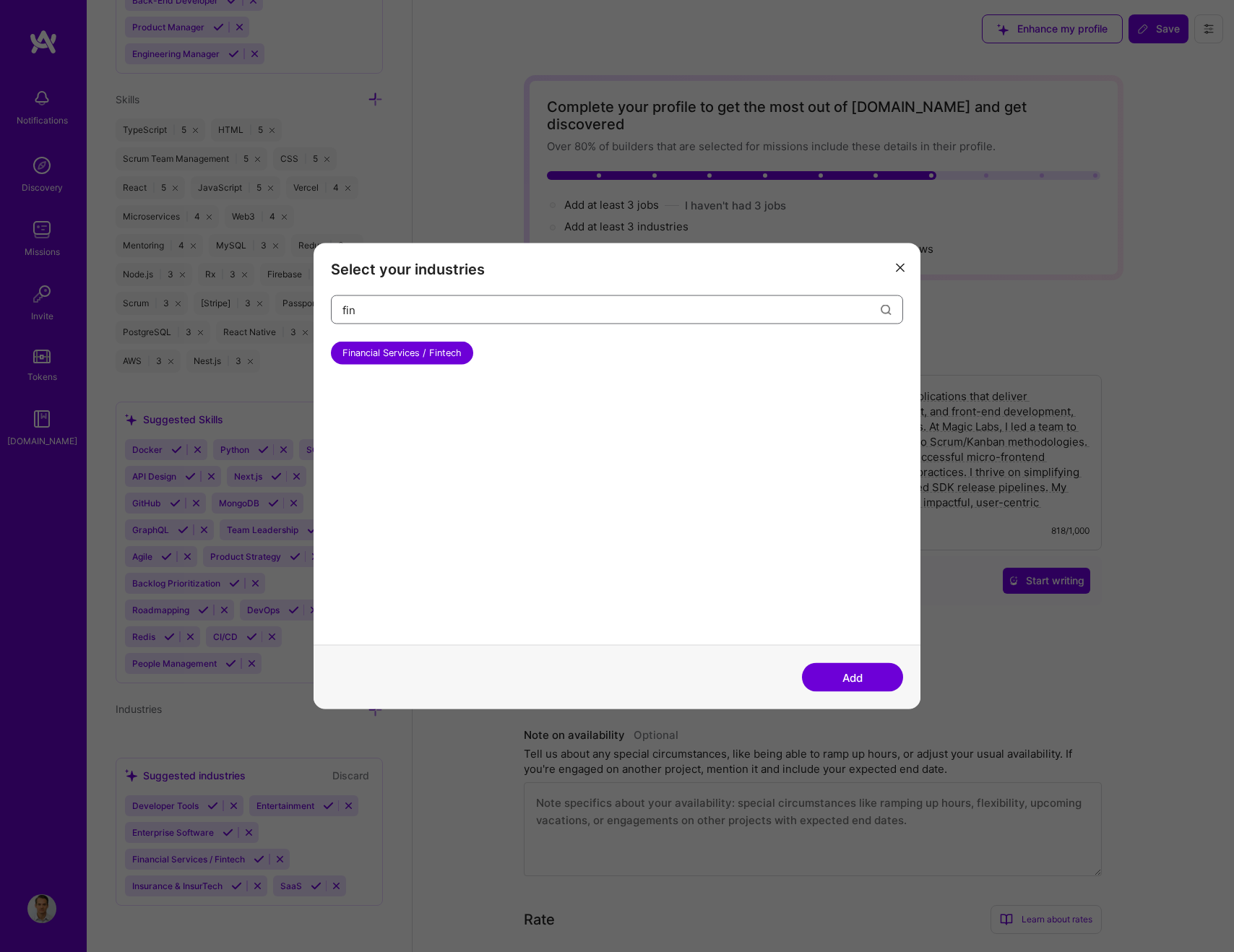
click at [393, 312] on input "fin" at bounding box center [612, 310] width 538 height 36
type input "real"
click at [669, 360] on div "Real Estate, Construction & Architecture" at bounding box center [701, 353] width 200 height 23
click at [858, 671] on button "Add" at bounding box center [852, 677] width 101 height 29
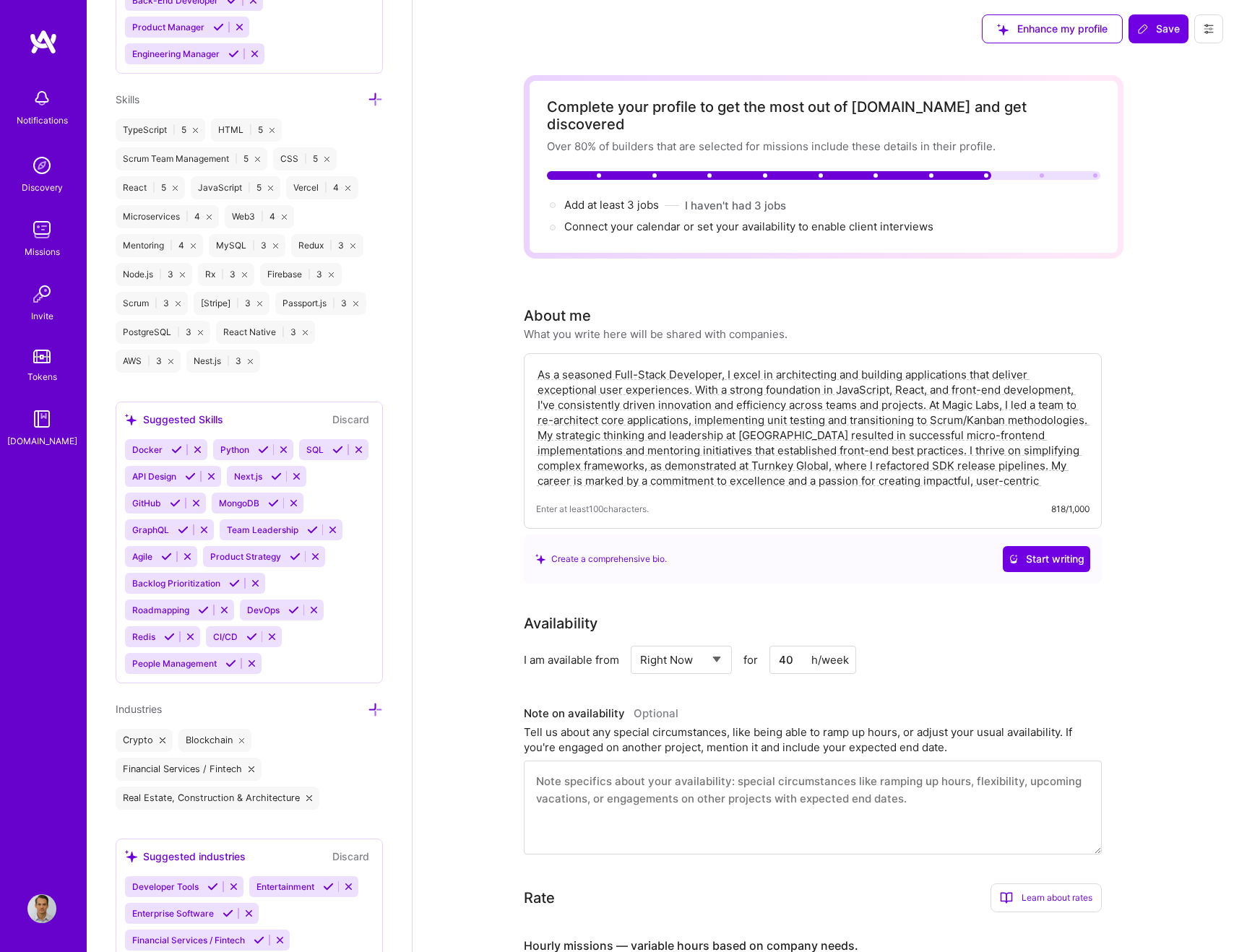
scroll to position [1195, 0]
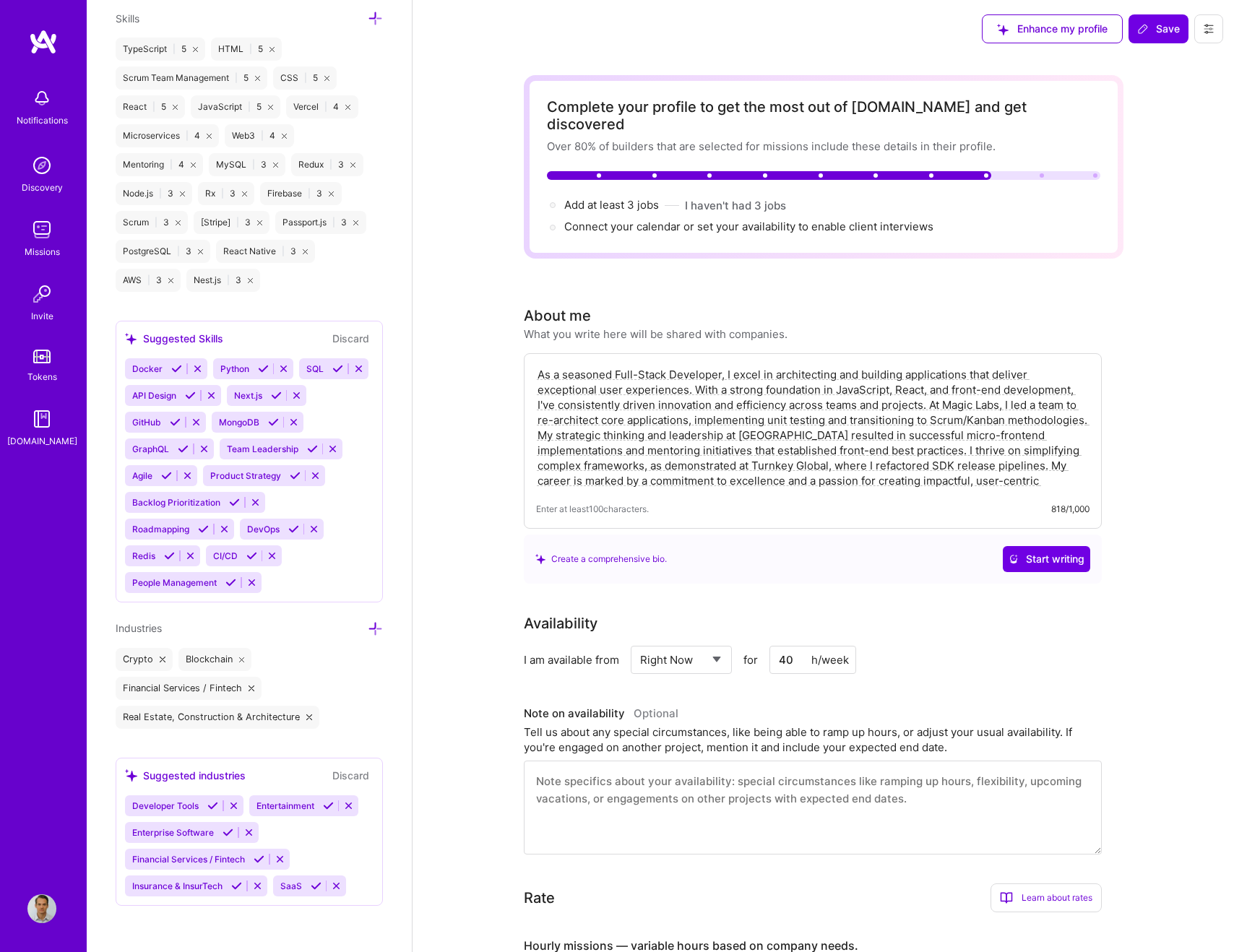
click at [226, 832] on icon at bounding box center [228, 832] width 11 height 11
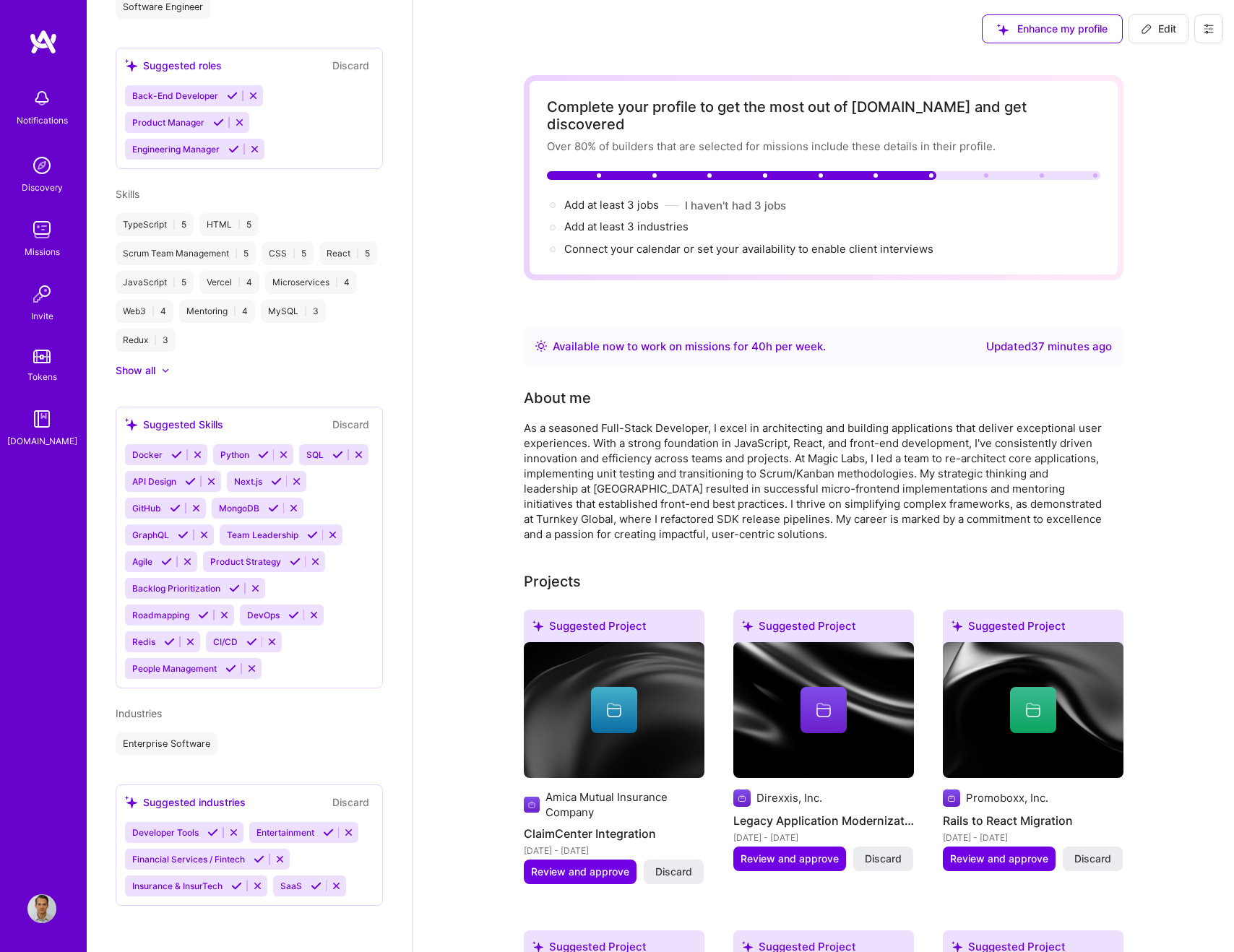
scroll to position [614, 0]
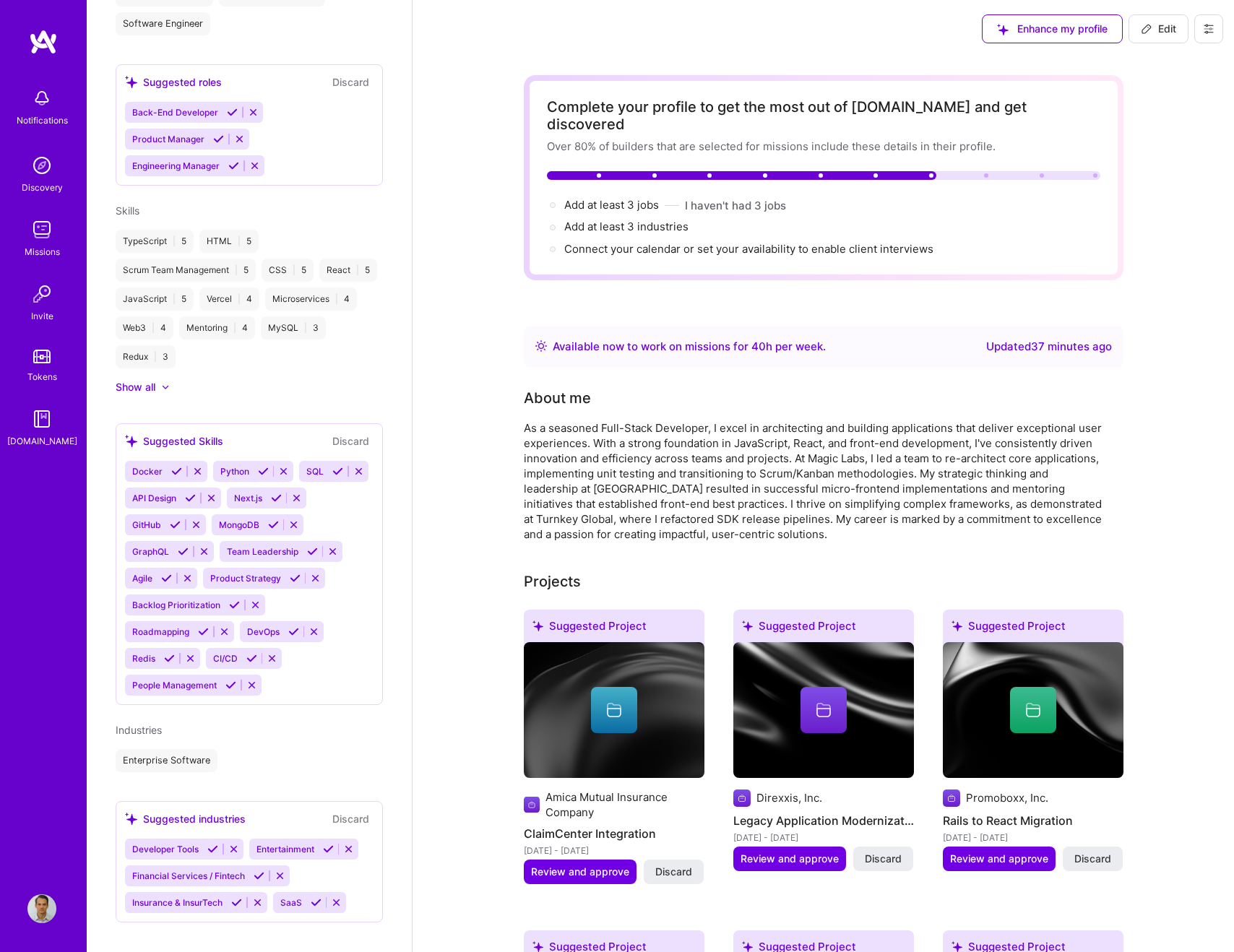
click at [319, 897] on icon at bounding box center [316, 902] width 11 height 11
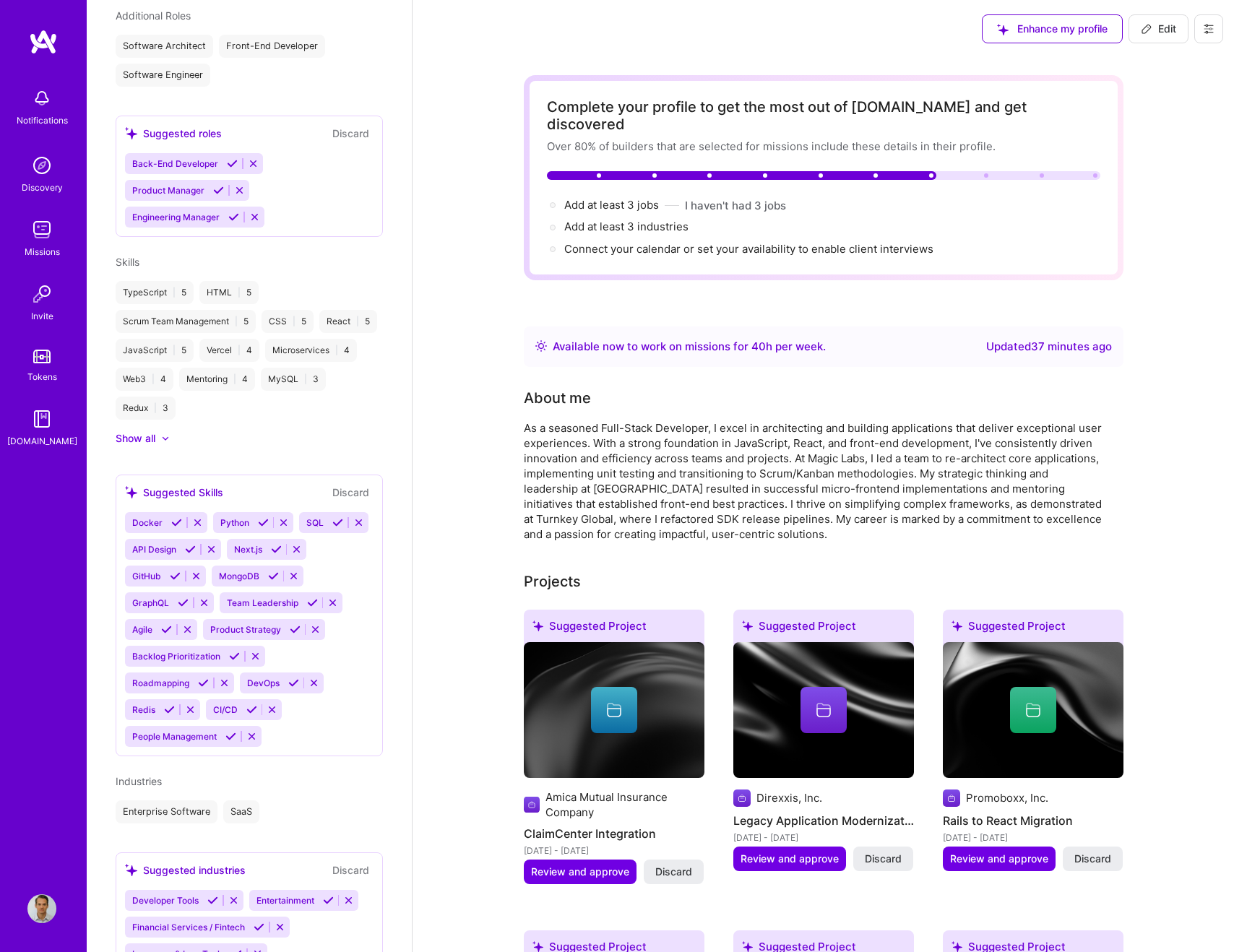
scroll to position [512, 0]
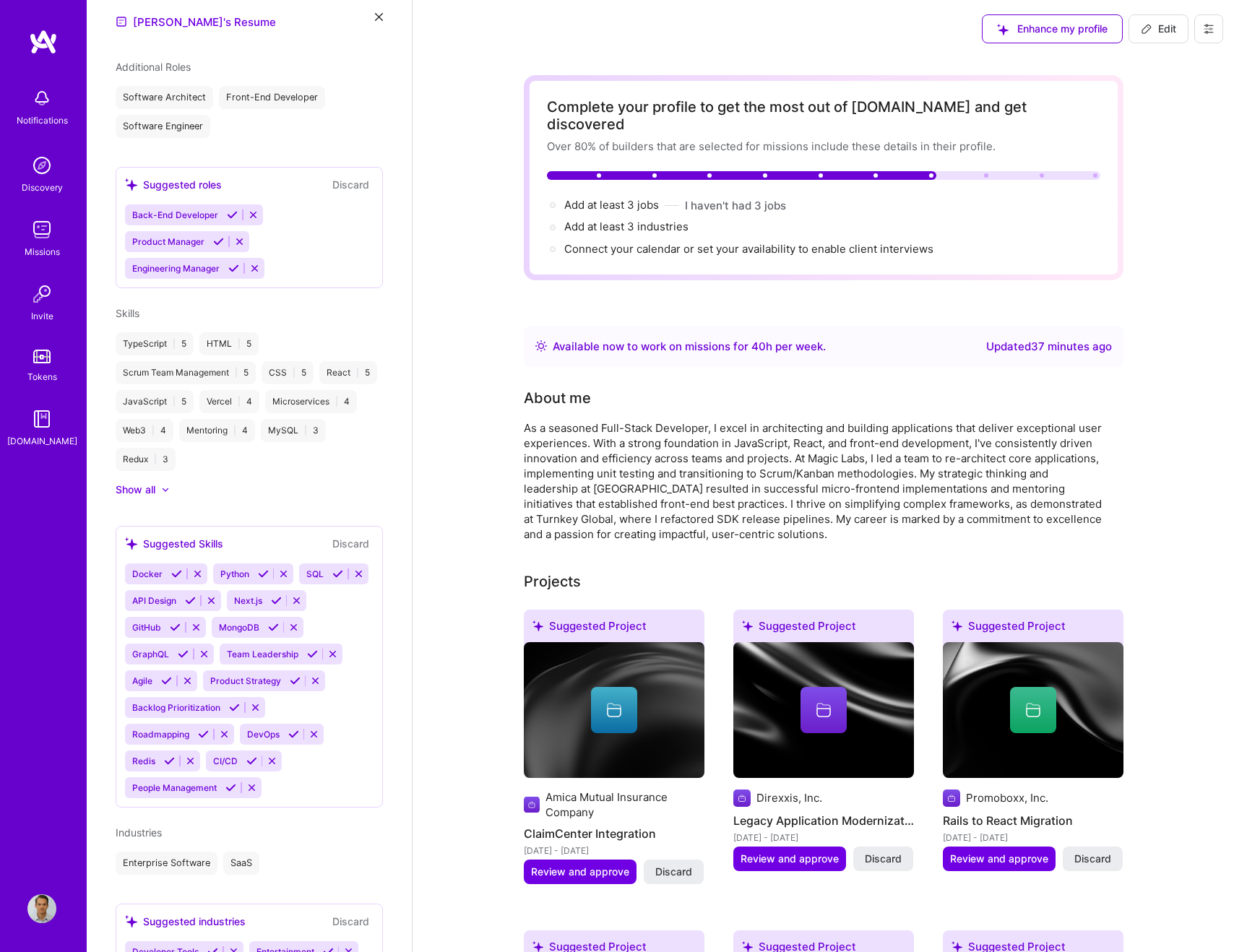
click at [276, 595] on icon at bounding box center [276, 600] width 11 height 11
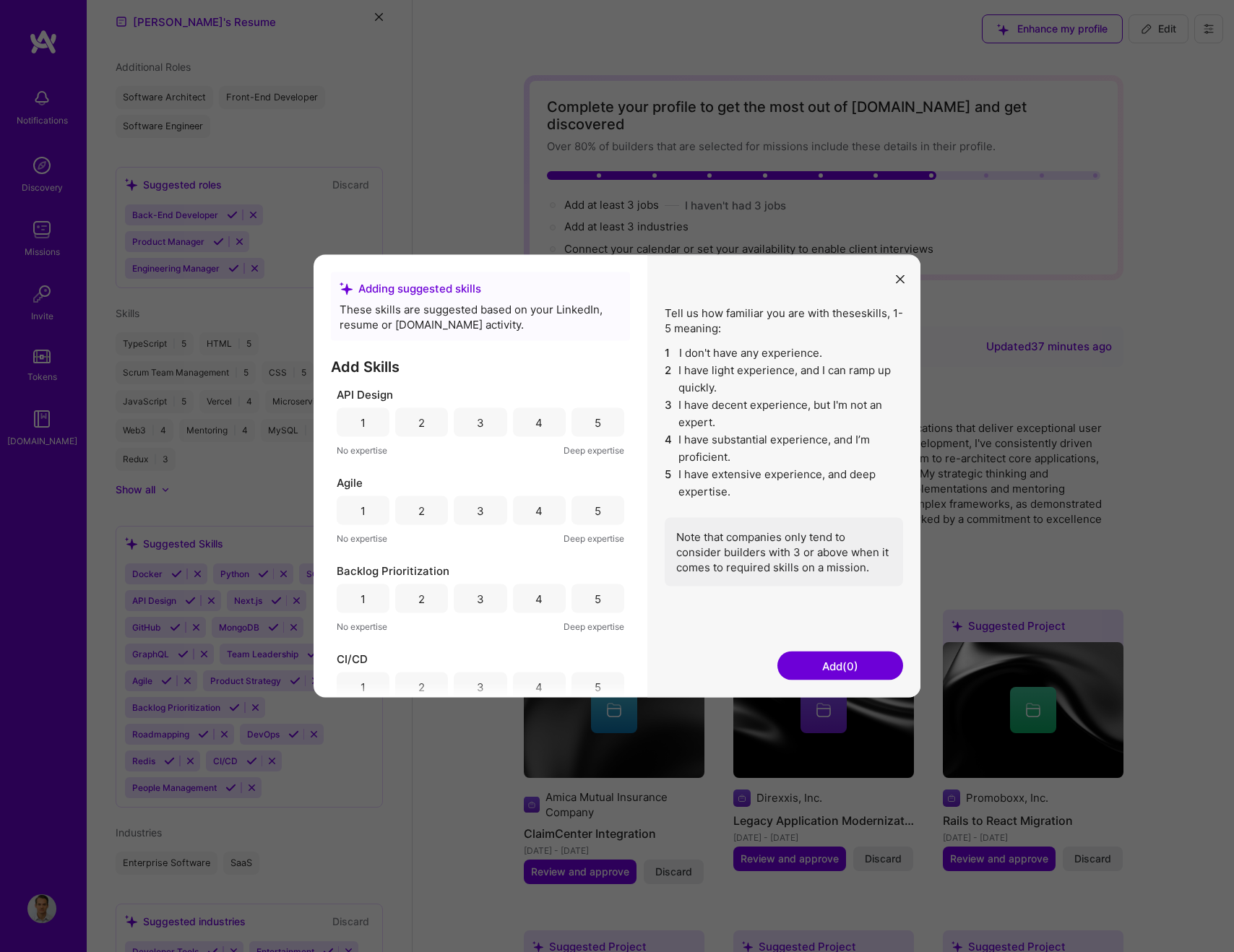
scroll to position [1, 0]
click at [529, 426] on div "4" at bounding box center [539, 422] width 53 height 29
click at [547, 512] on div "4" at bounding box center [539, 510] width 53 height 29
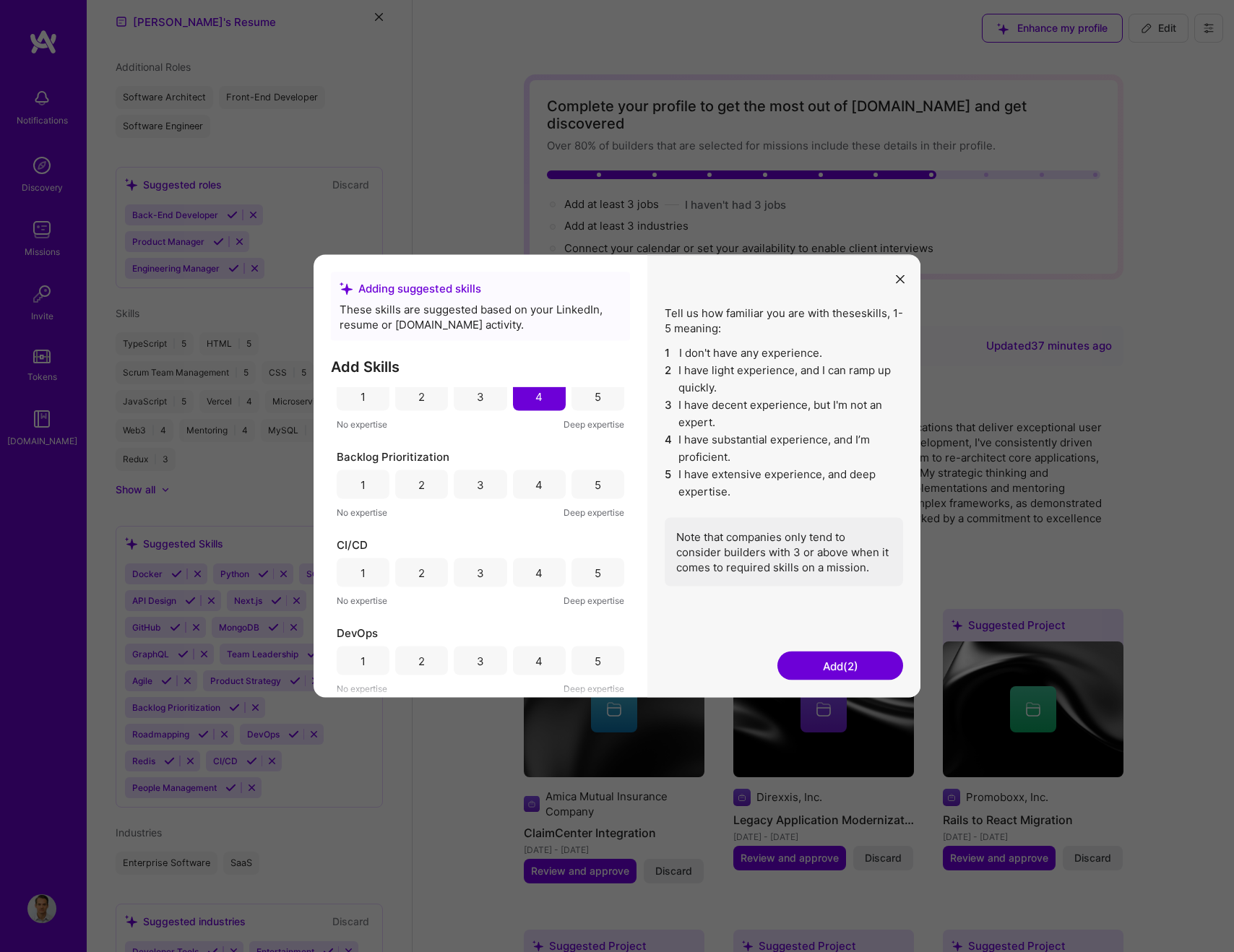
scroll to position [137, 0]
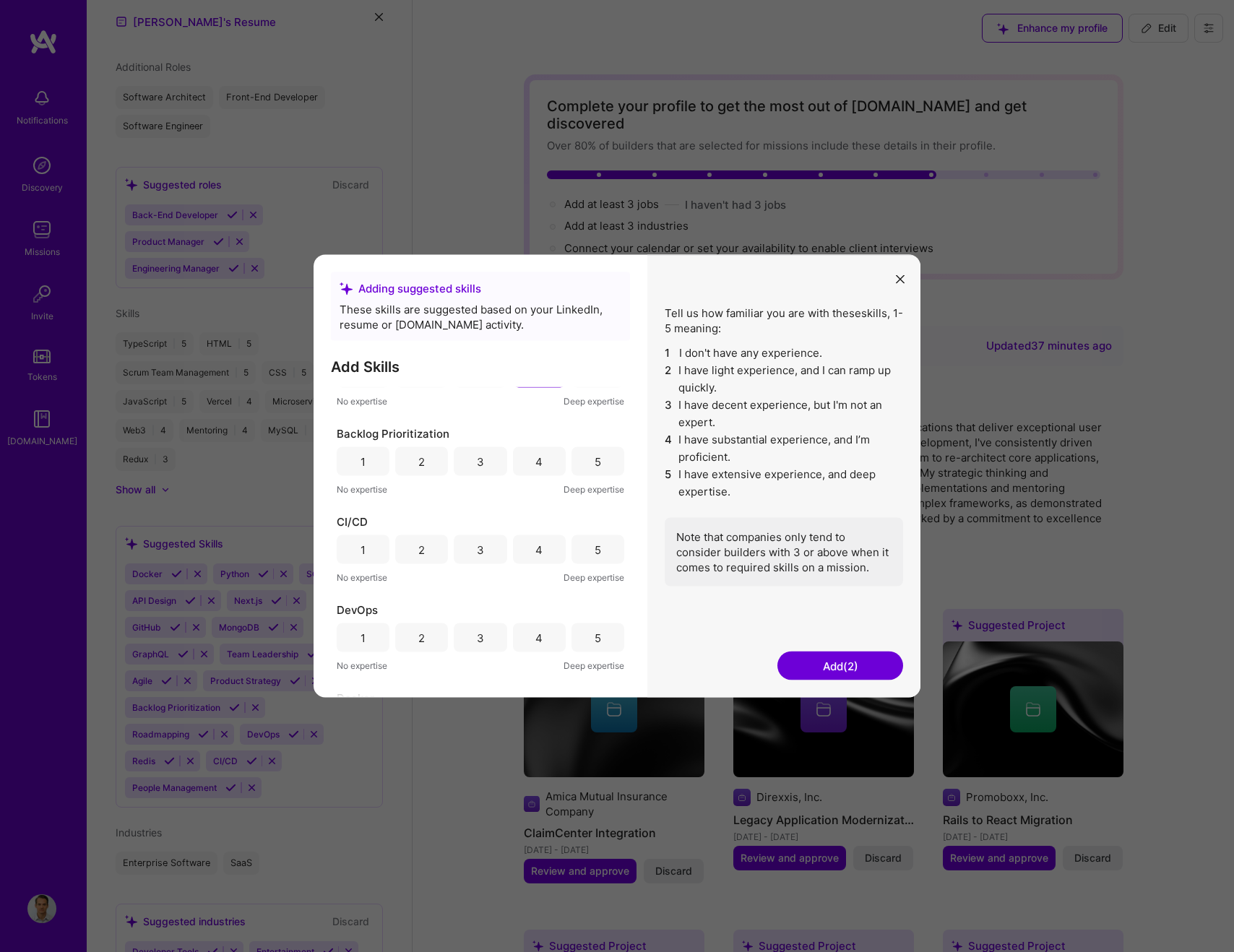
click at [538, 468] on div "4" at bounding box center [539, 461] width 53 height 29
click at [530, 541] on div "4" at bounding box center [539, 550] width 53 height 29
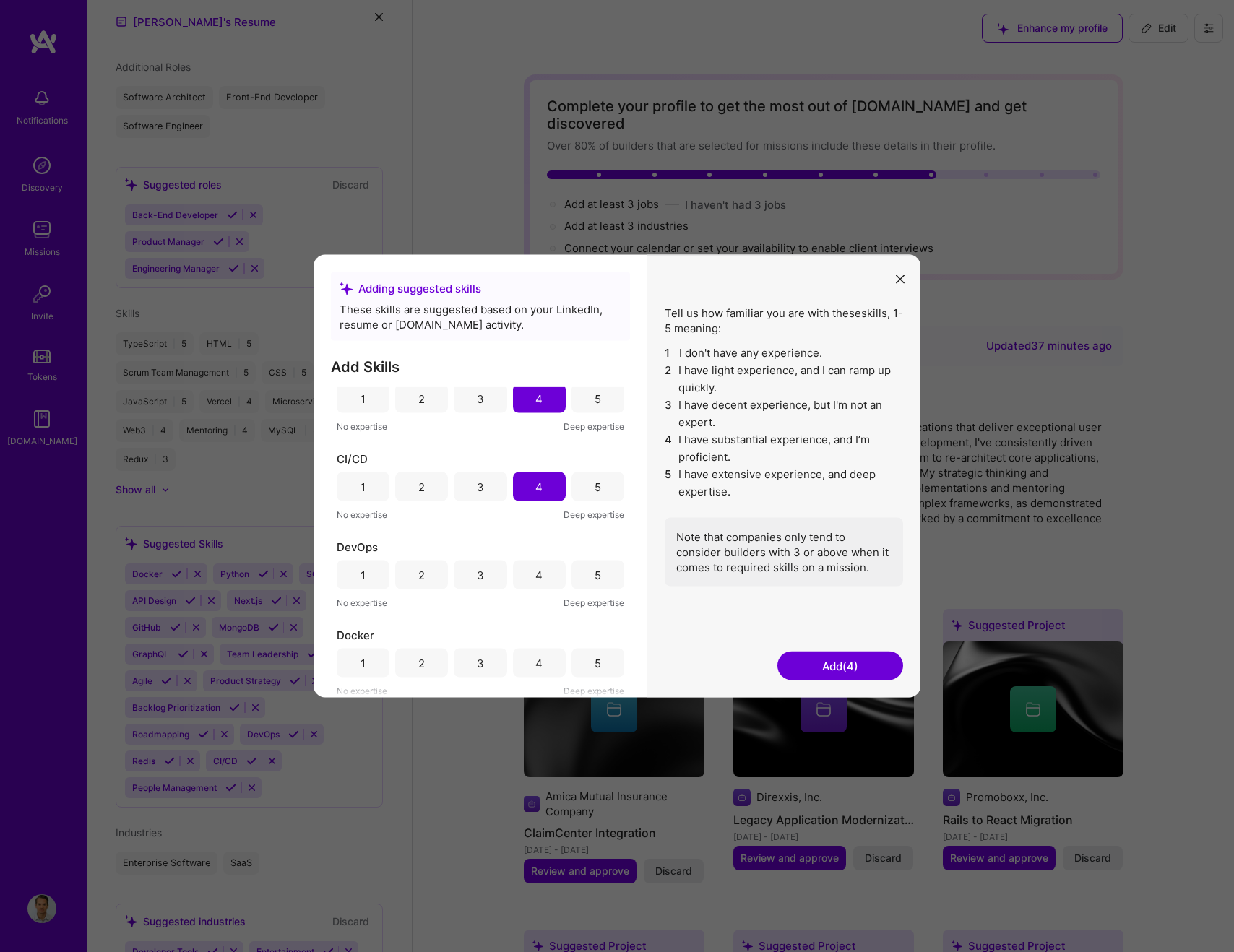
scroll to position [305, 0]
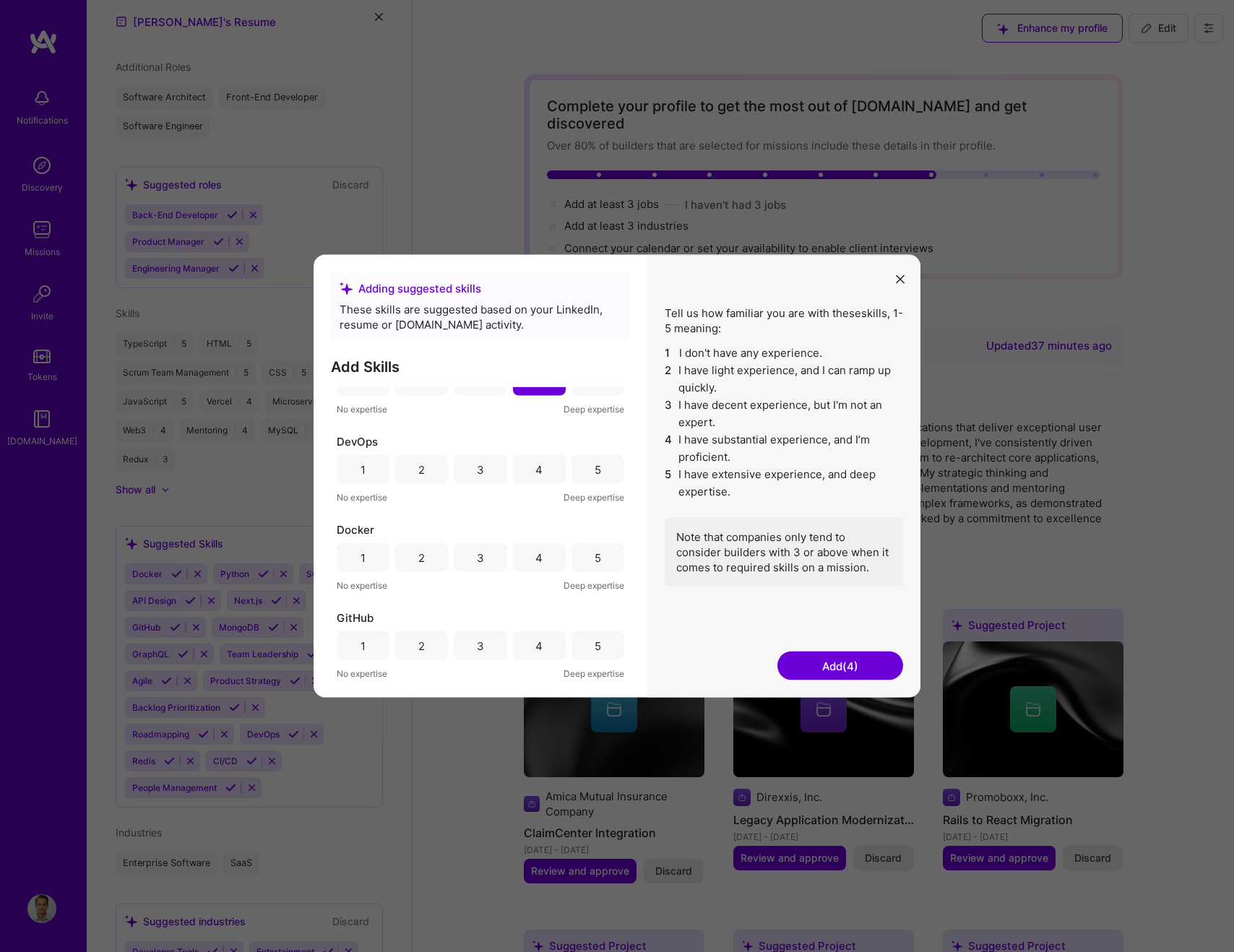
click at [587, 644] on div "5" at bounding box center [598, 646] width 53 height 29
click at [537, 477] on div "4" at bounding box center [539, 469] width 53 height 29
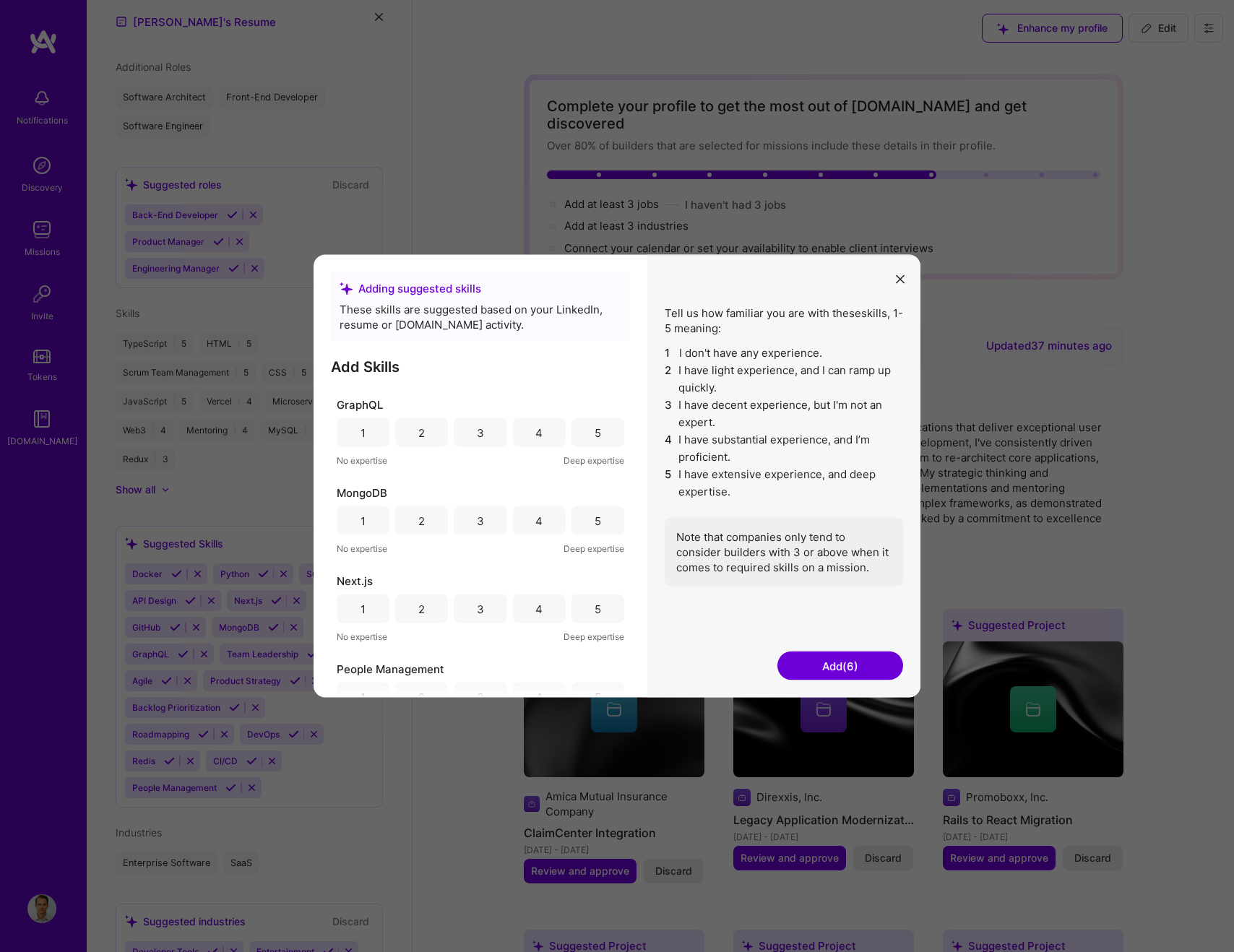
scroll to position [608, 0]
click at [519, 430] on div "4" at bounding box center [539, 430] width 53 height 29
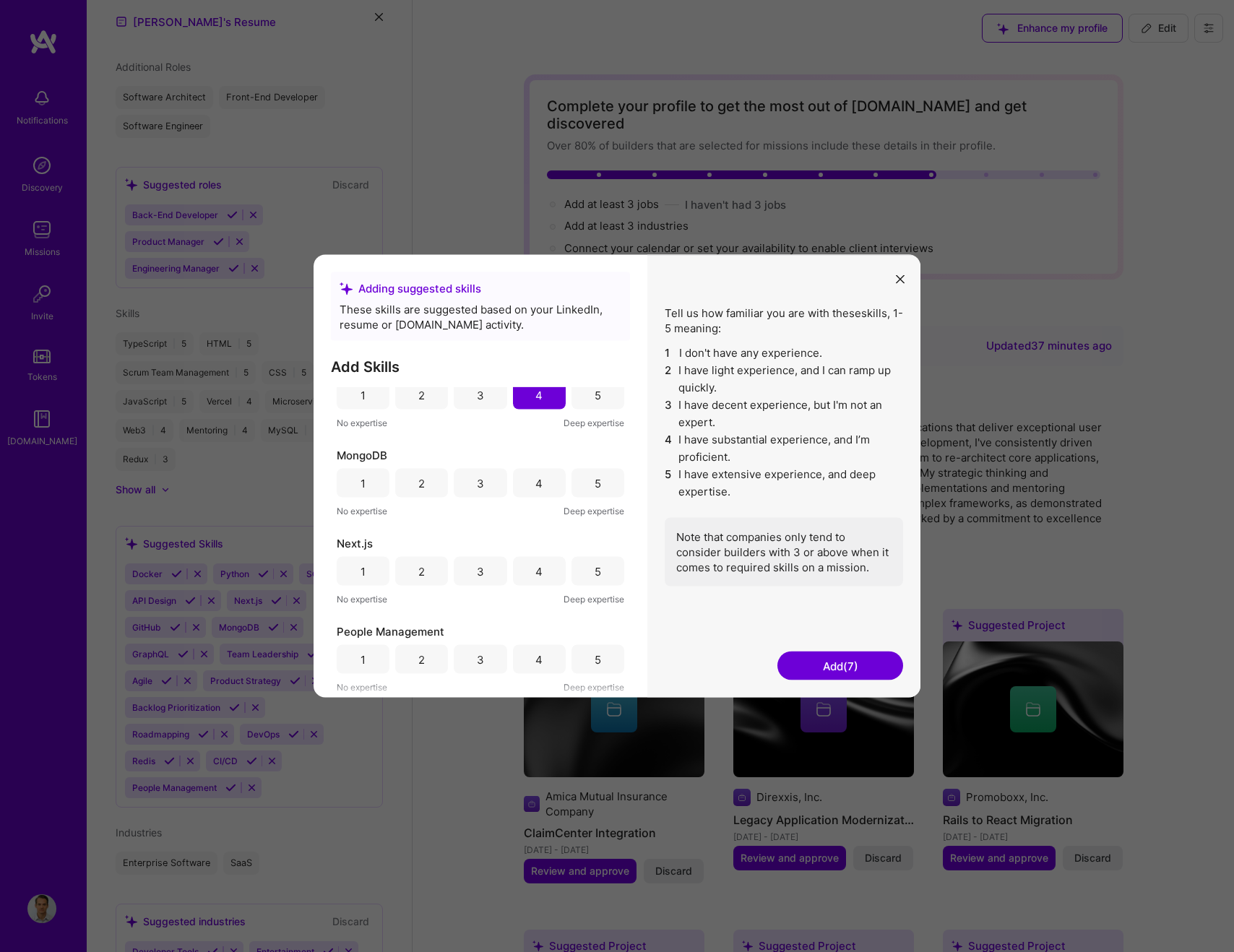
scroll to position [652, 0]
click at [536, 560] on div "4" at bounding box center [539, 563] width 7 height 15
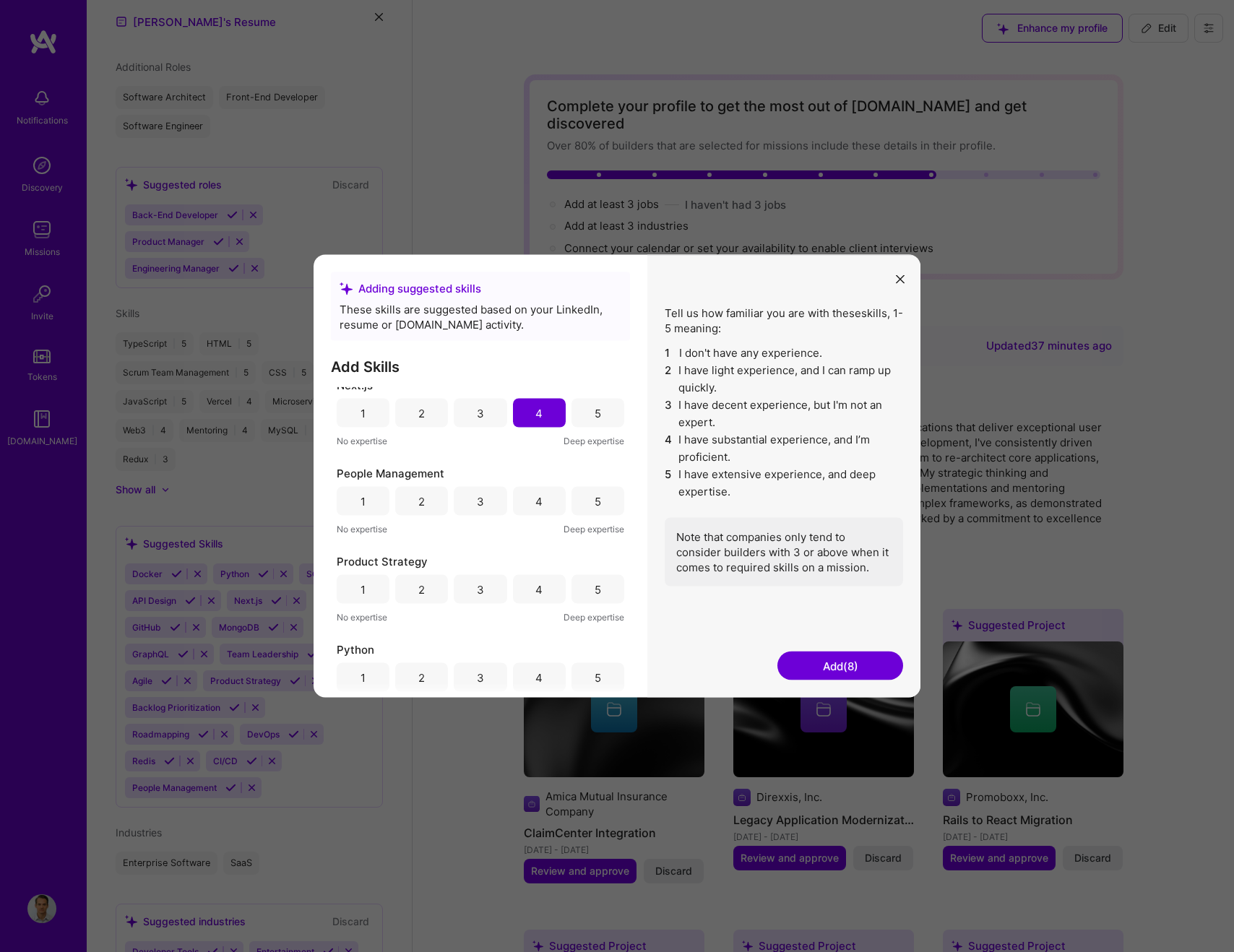
scroll to position [813, 0]
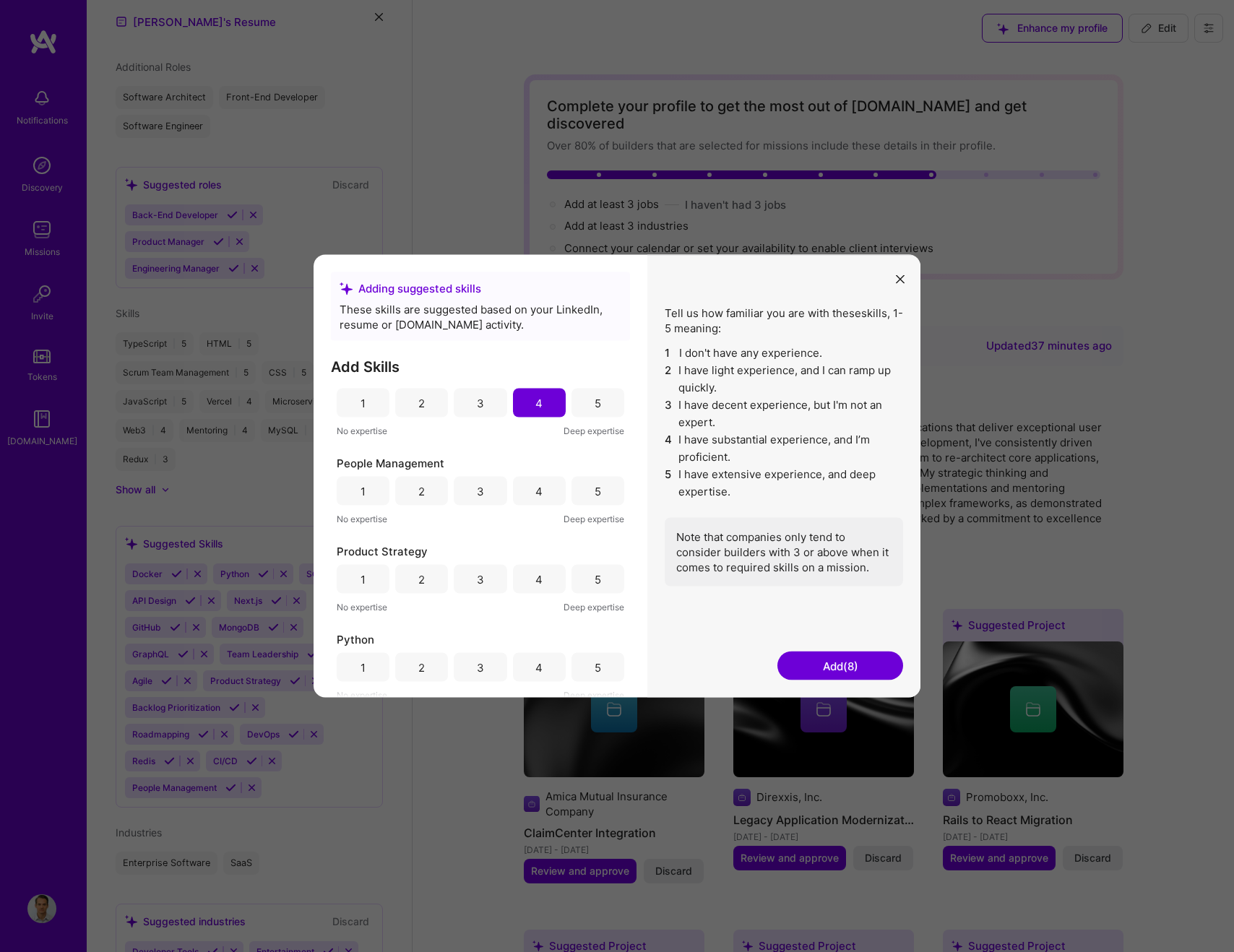
click at [537, 490] on div "4" at bounding box center [539, 491] width 7 height 15
click at [536, 570] on div "4" at bounding box center [539, 579] width 53 height 29
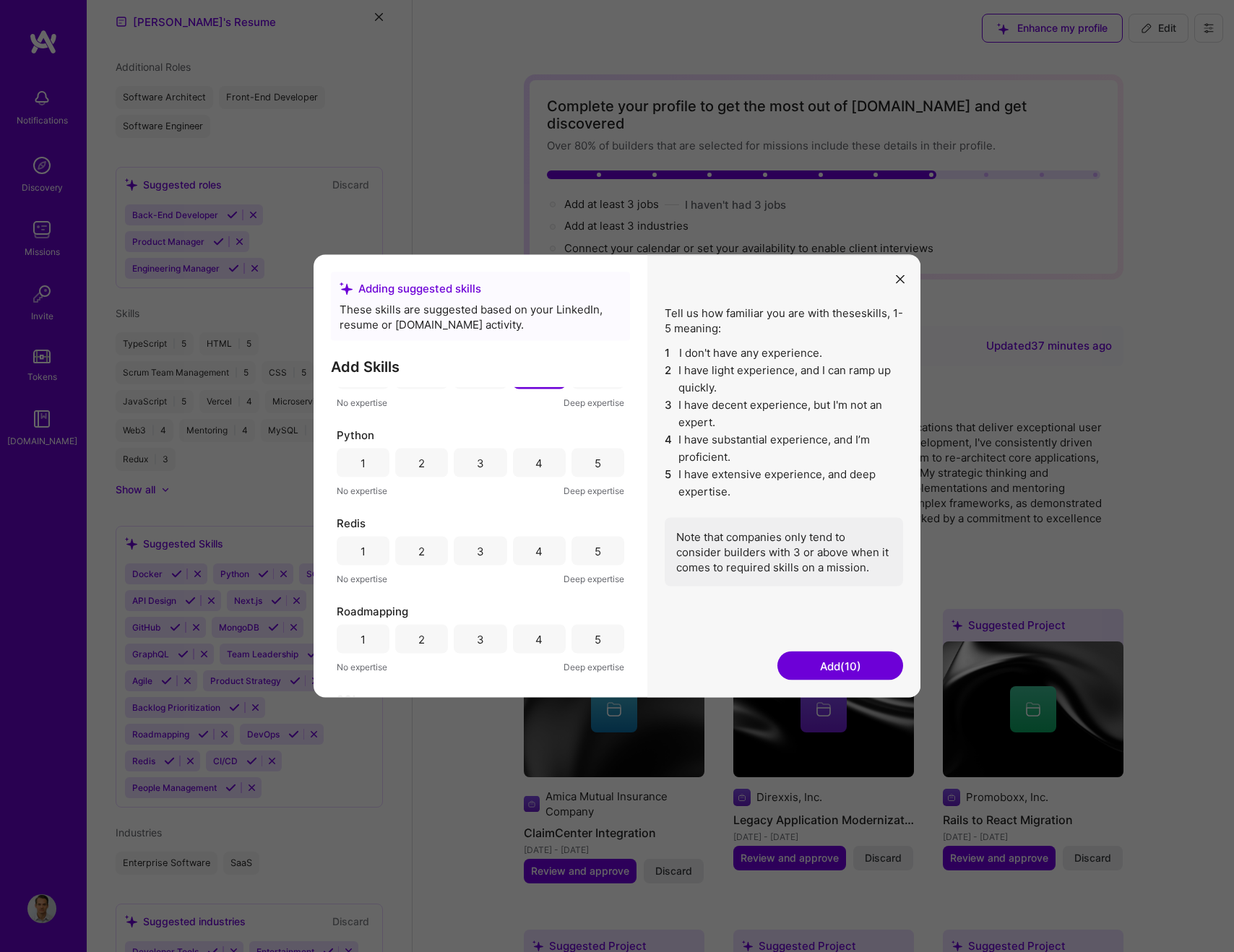
scroll to position [1118, 0]
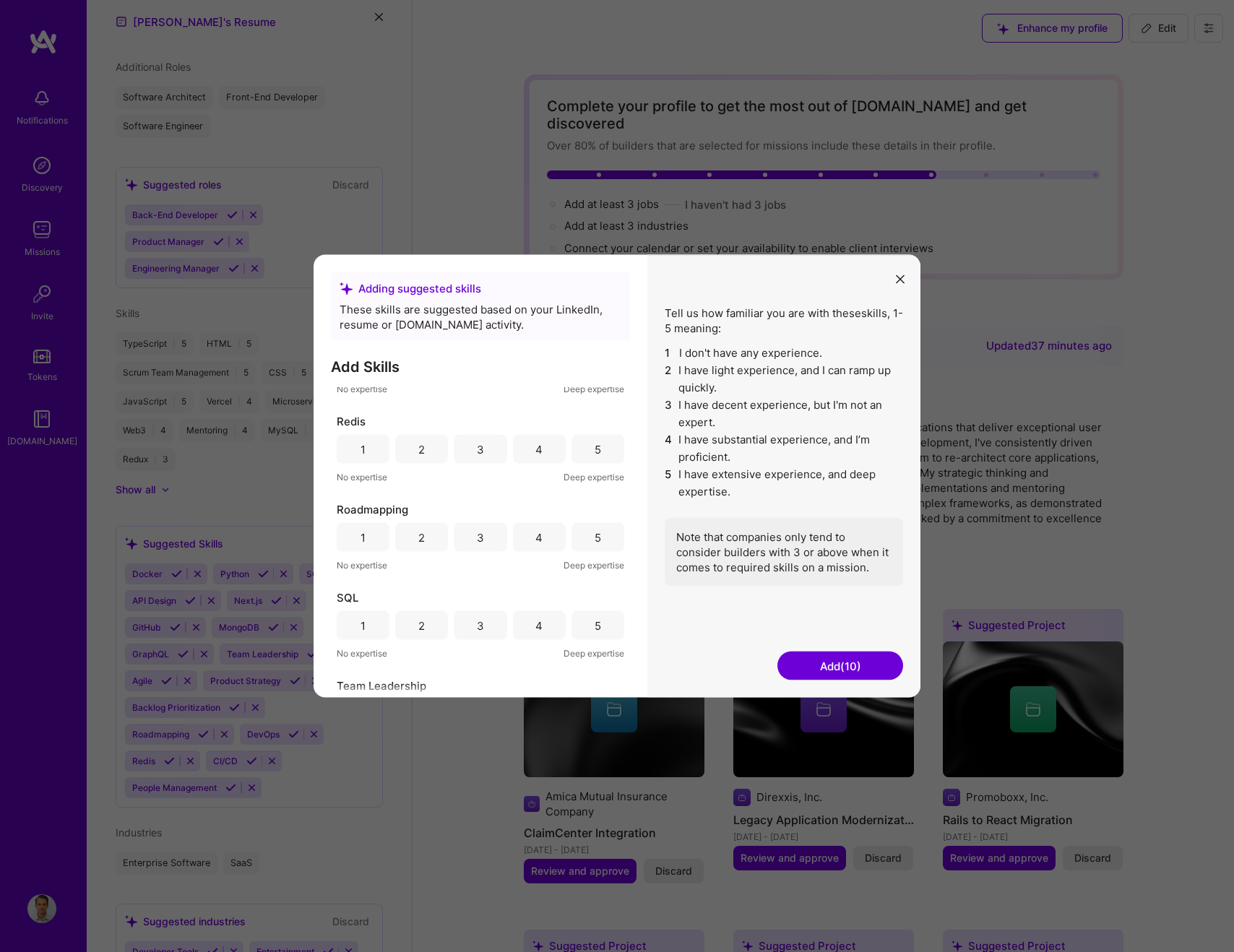
click at [547, 530] on div "4" at bounding box center [539, 537] width 53 height 29
click at [530, 624] on div "4" at bounding box center [539, 625] width 53 height 29
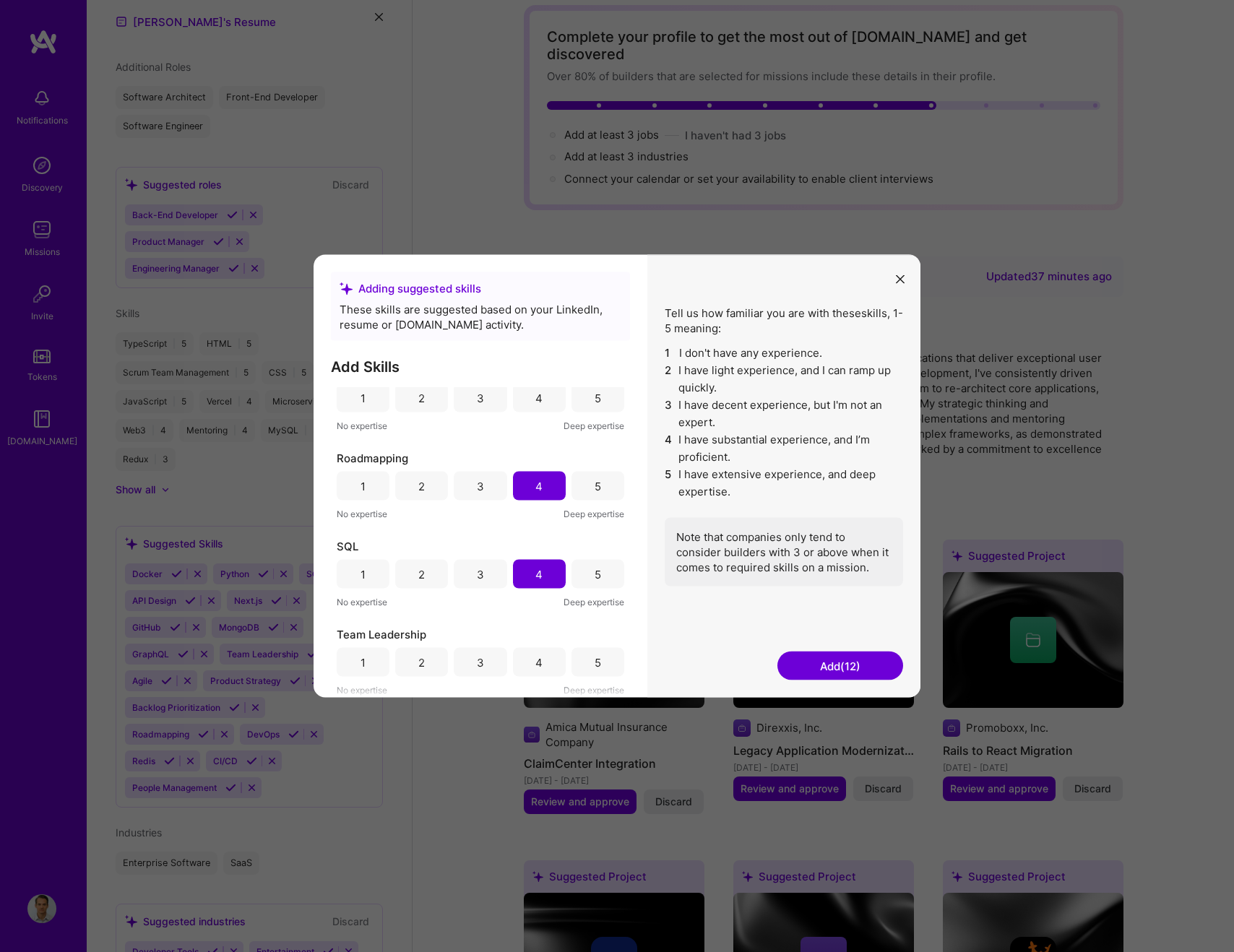
scroll to position [72, 0]
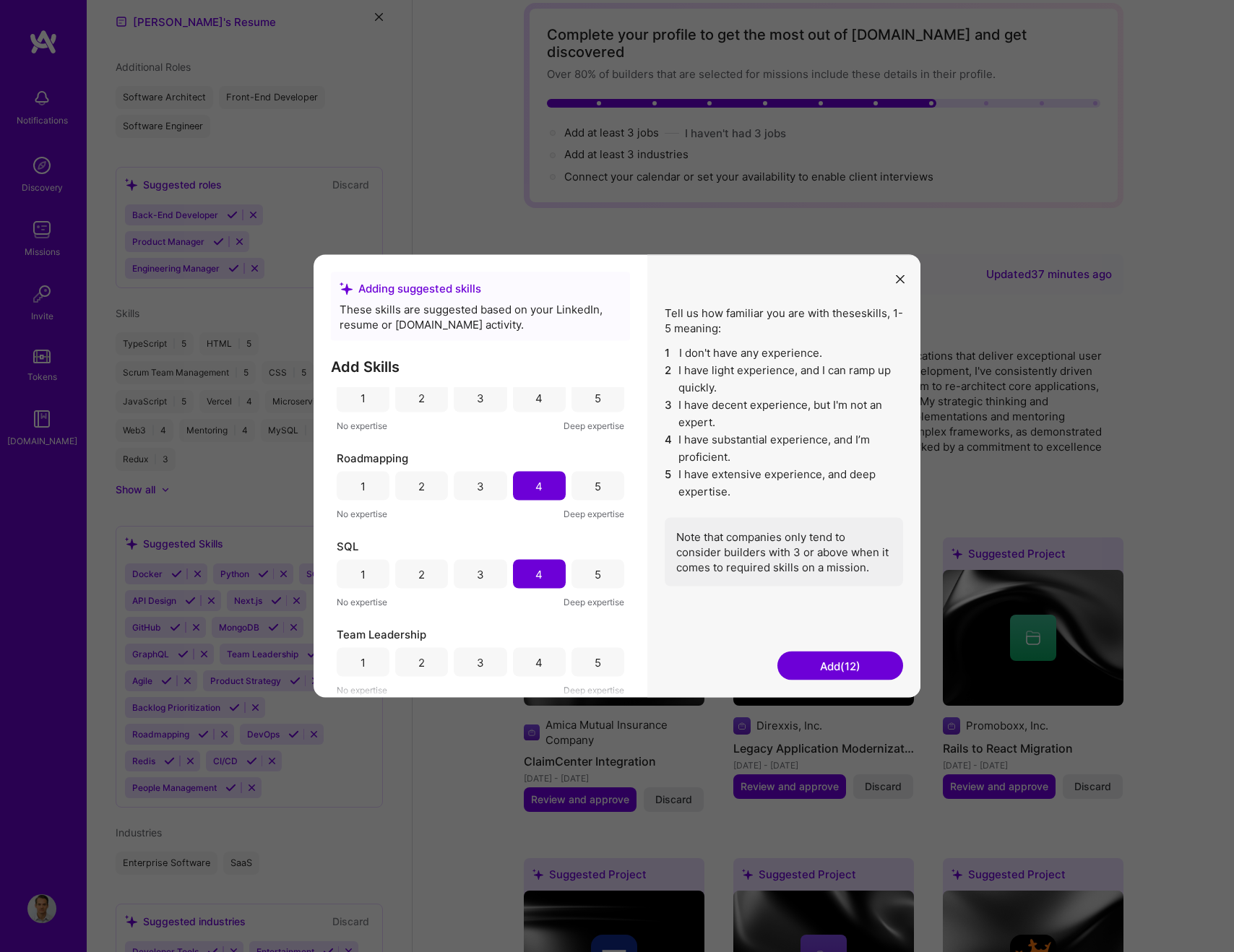
click at [533, 652] on div "4" at bounding box center [539, 662] width 53 height 29
click at [826, 674] on button "Add (13)" at bounding box center [841, 666] width 126 height 29
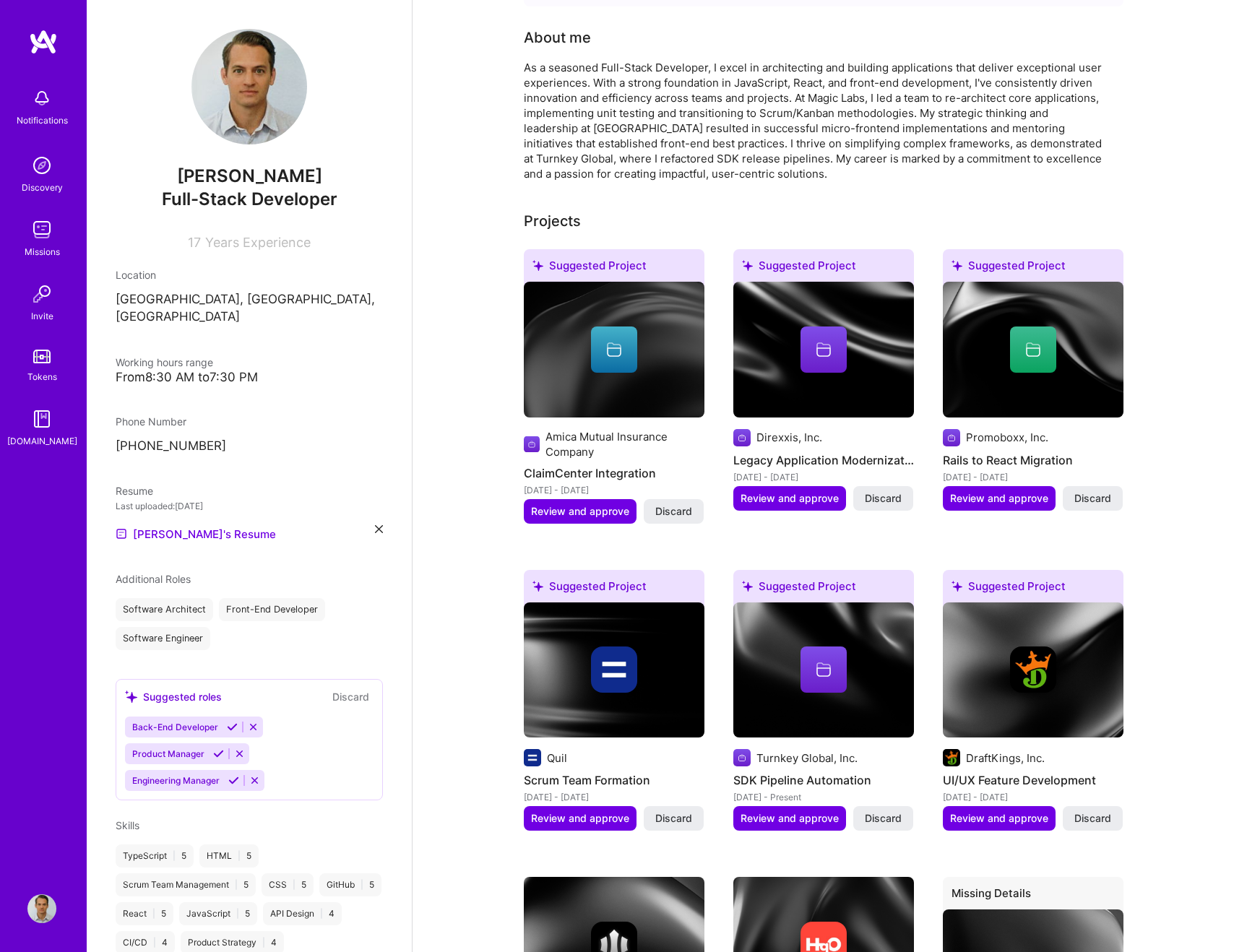
scroll to position [553, 0]
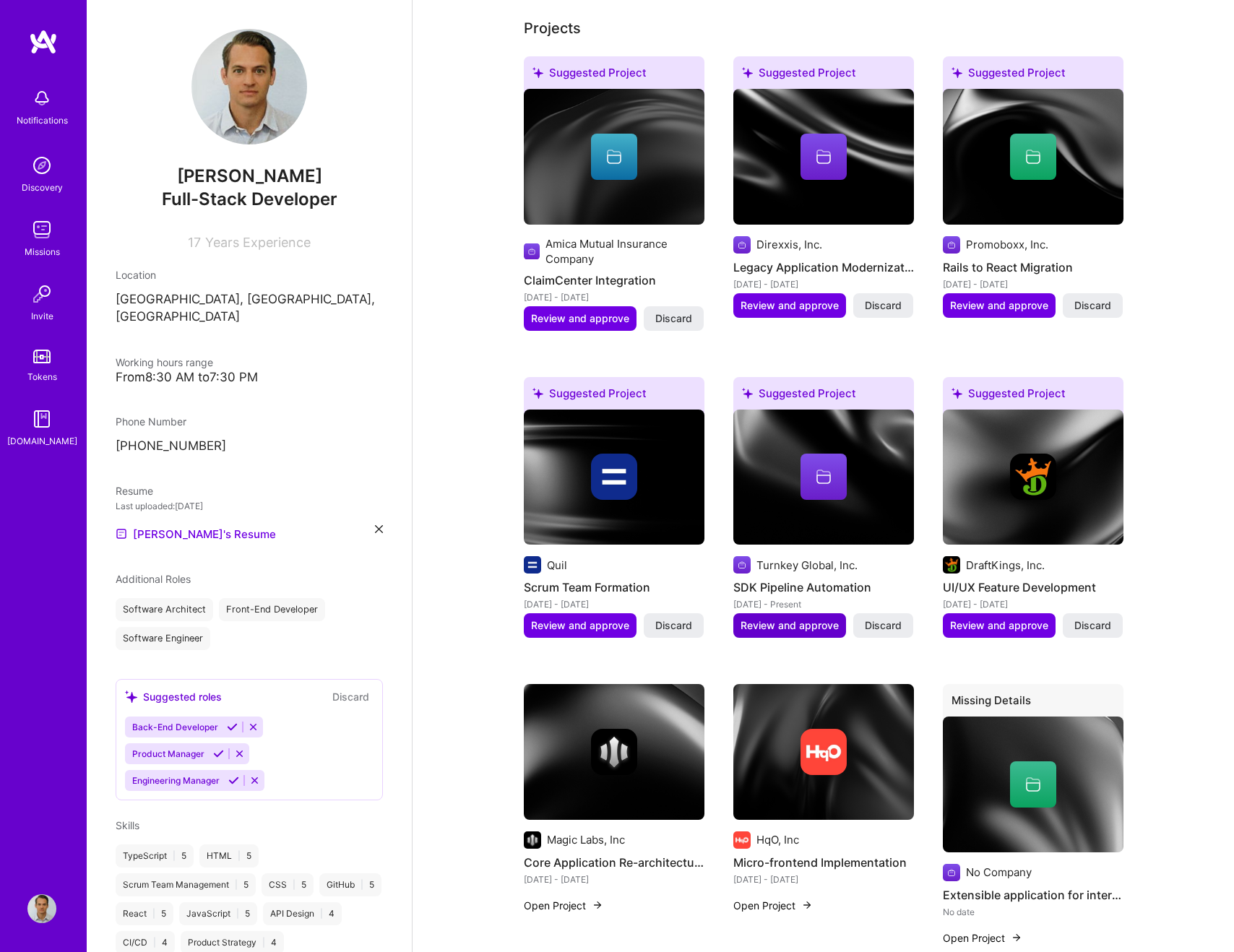
click at [812, 618] on span "Review and approve" at bounding box center [789, 625] width 99 height 14
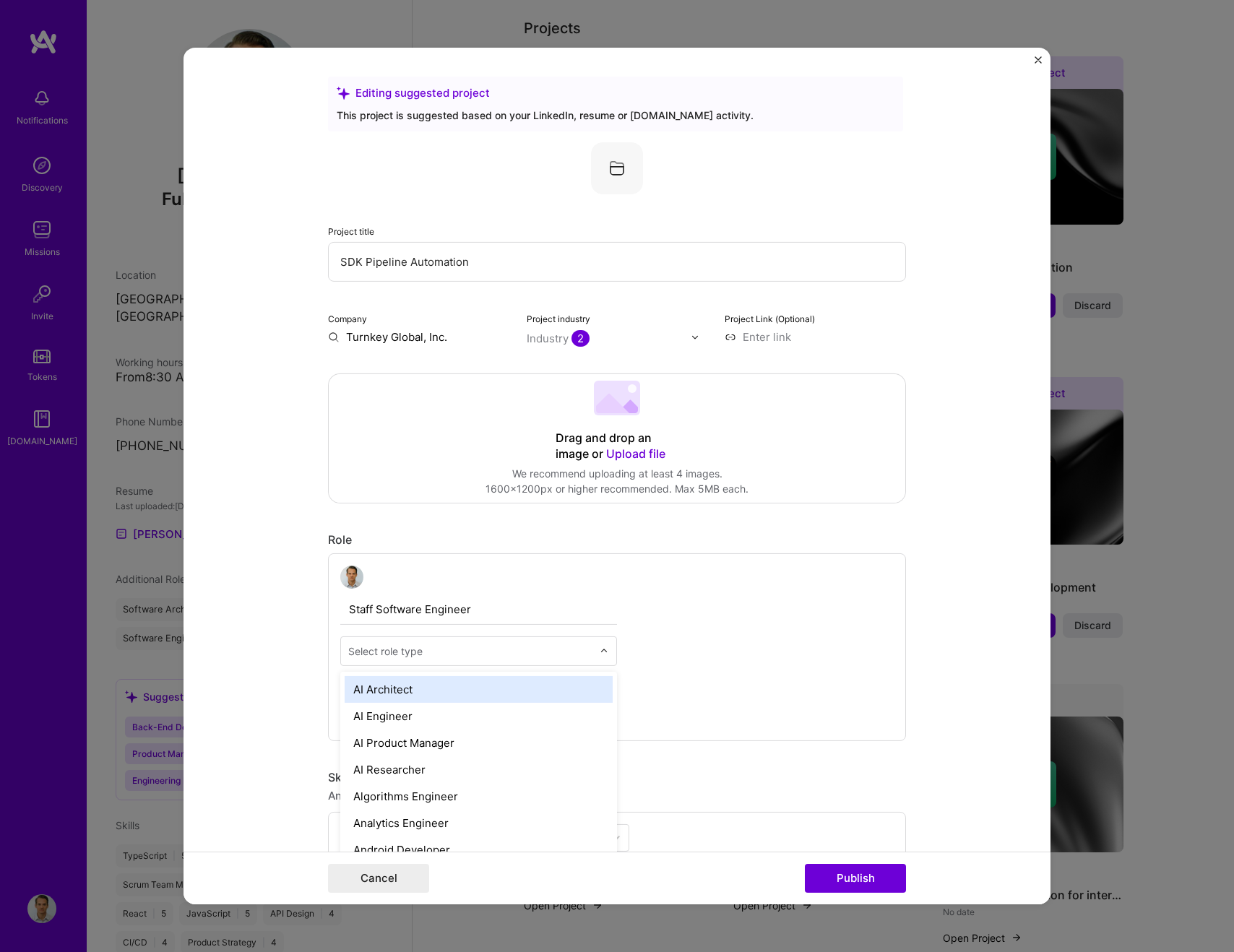
click at [493, 660] on div "Select role type" at bounding box center [470, 651] width 258 height 28
type input "so"
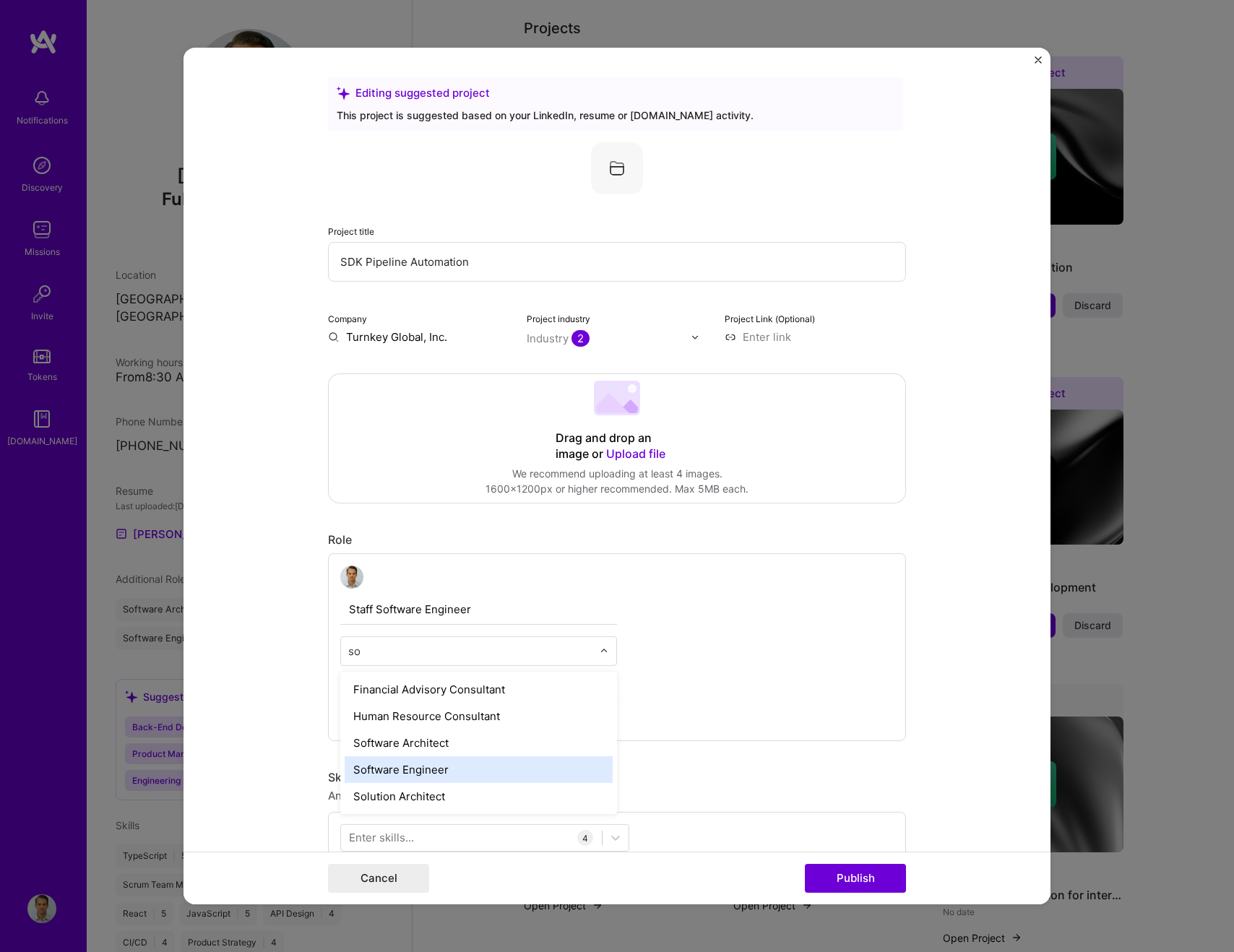
click at [462, 762] on div "Software Engineer" at bounding box center [479, 769] width 268 height 26
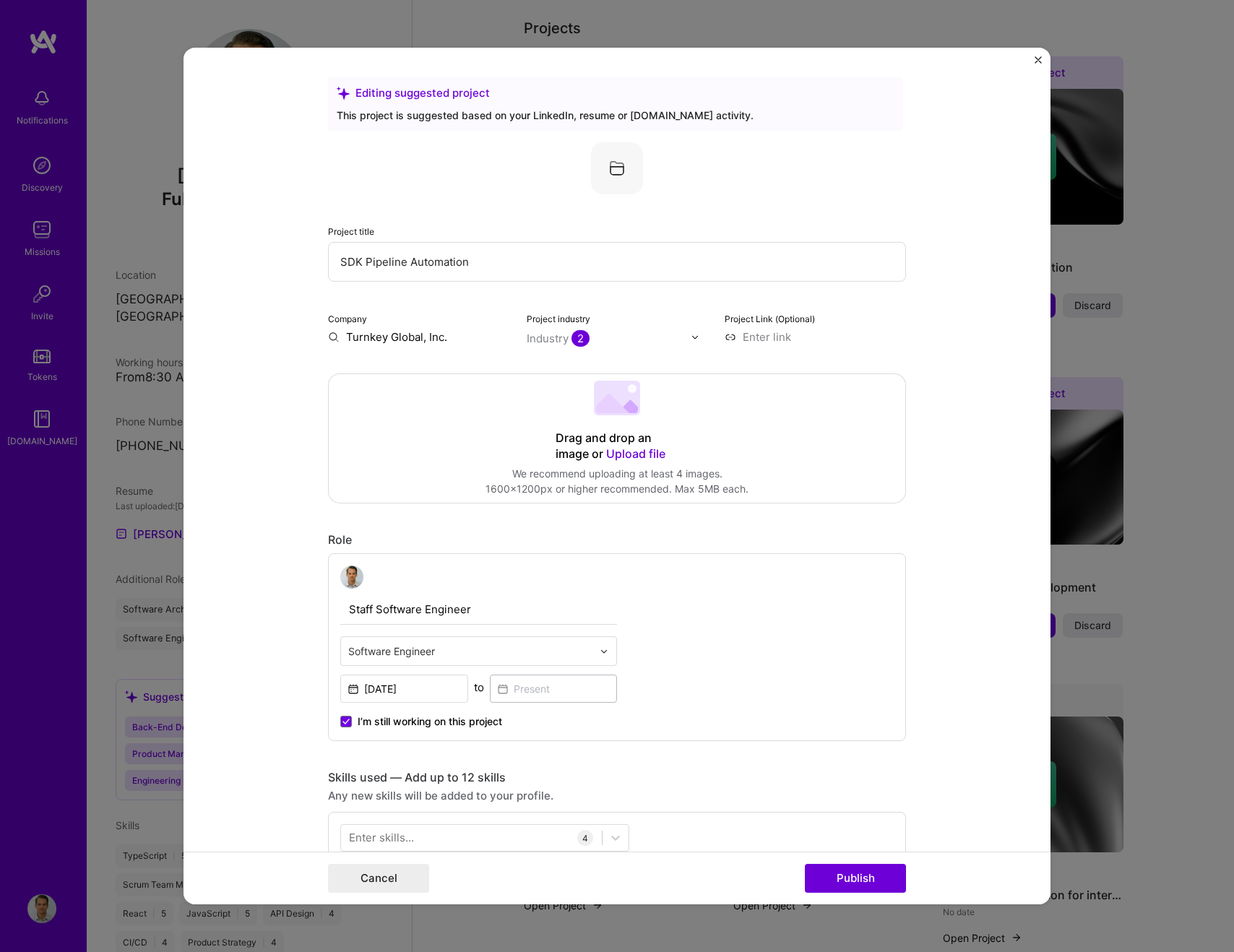
click at [590, 727] on div "I’m still working on this project" at bounding box center [479, 715] width 277 height 26
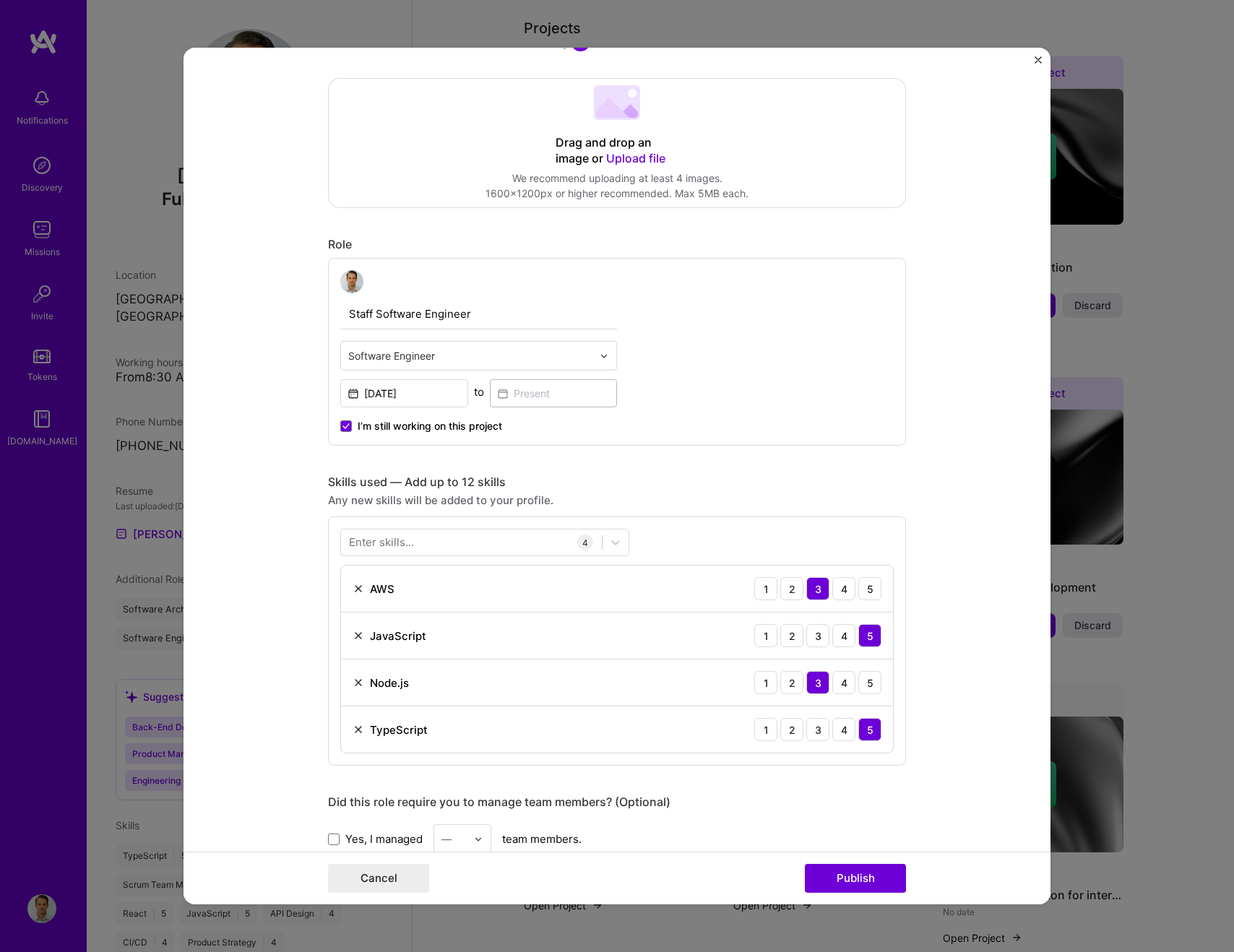
scroll to position [434, 0]
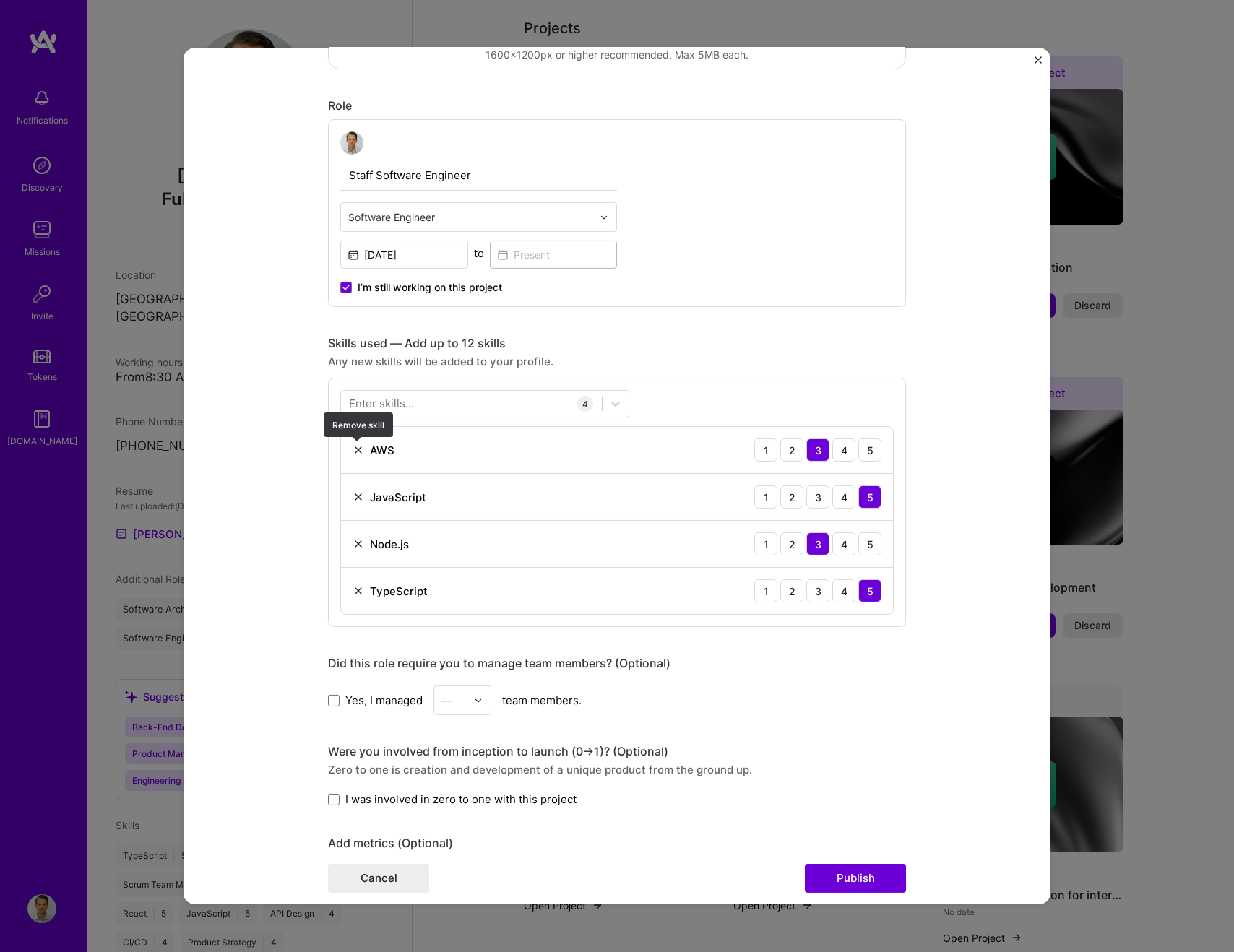
click at [359, 450] on img at bounding box center [359, 450] width 12 height 12
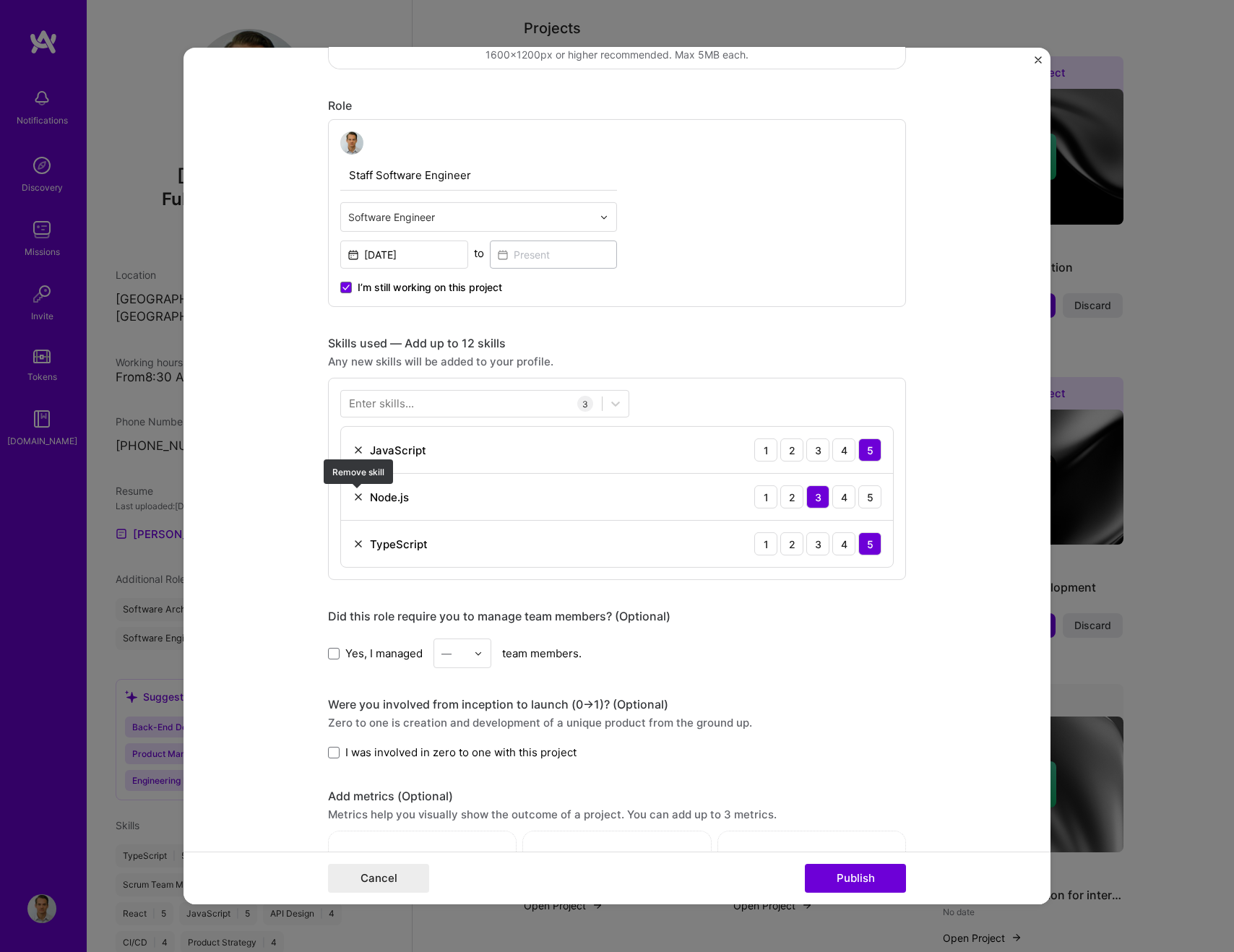
click at [358, 491] on img at bounding box center [359, 497] width 12 height 12
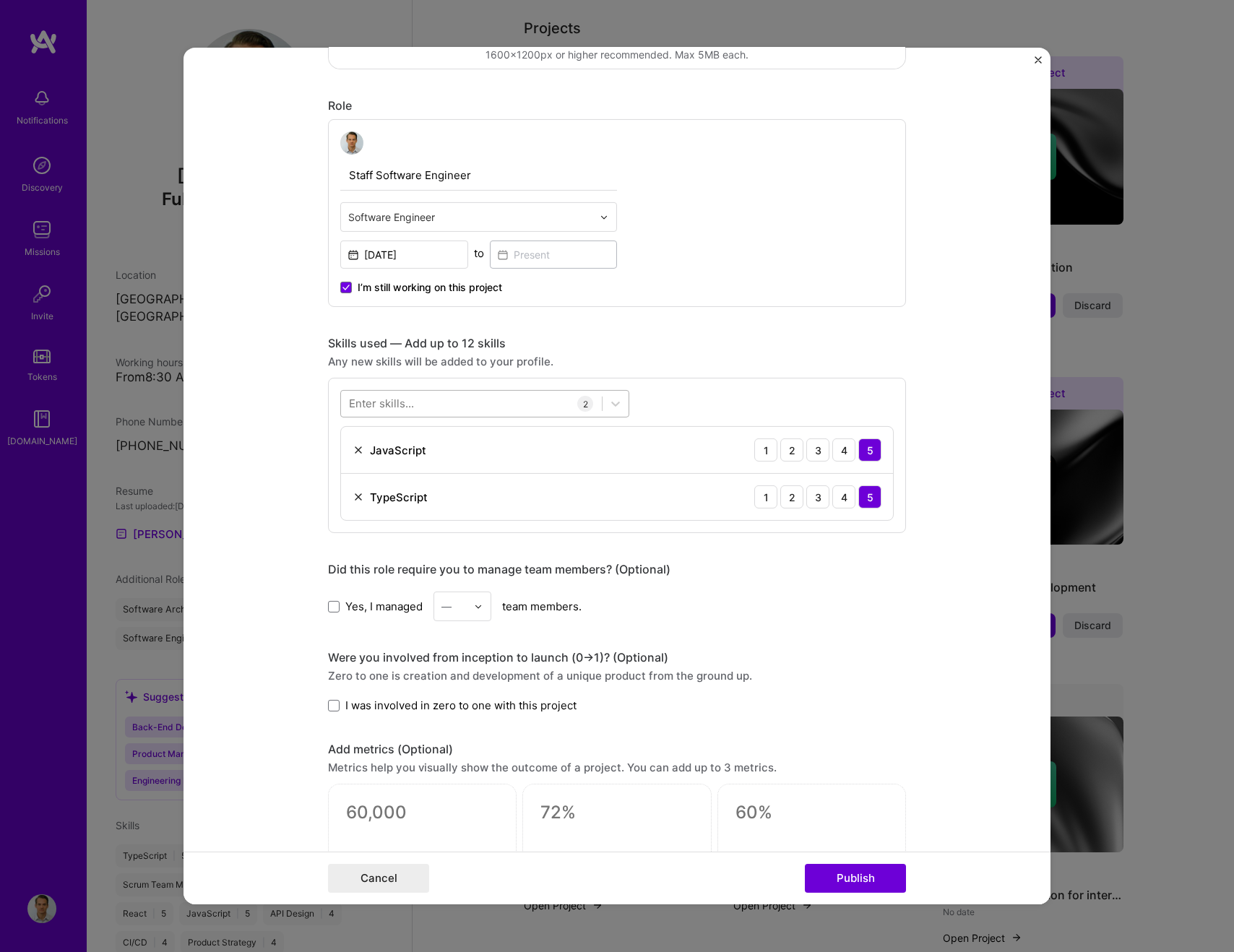
click at [429, 407] on div at bounding box center [471, 403] width 261 height 24
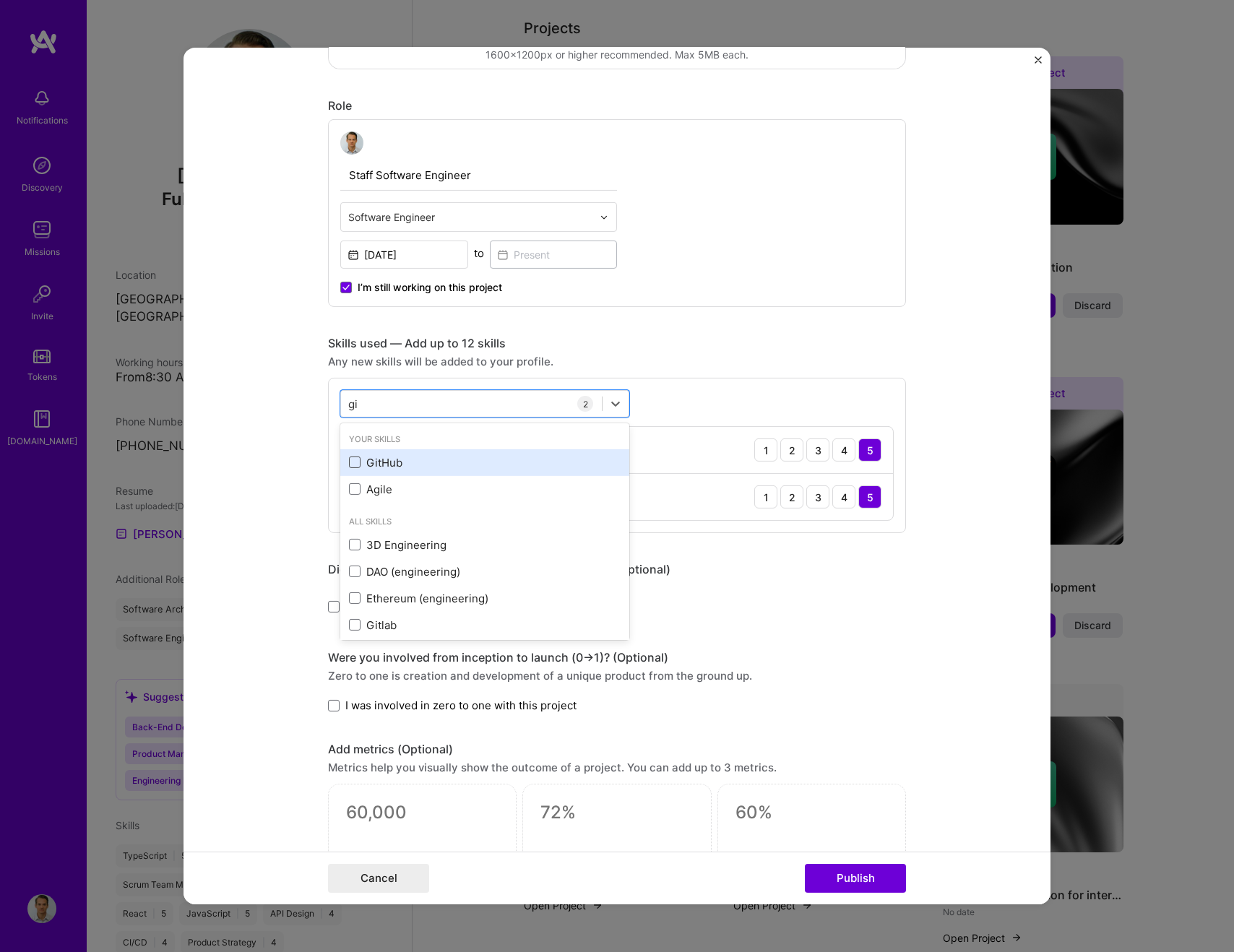
click at [353, 462] on span at bounding box center [354, 462] width 12 height 12
click at [0, 0] on input "checkbox" at bounding box center [0, 0] width 0 height 0
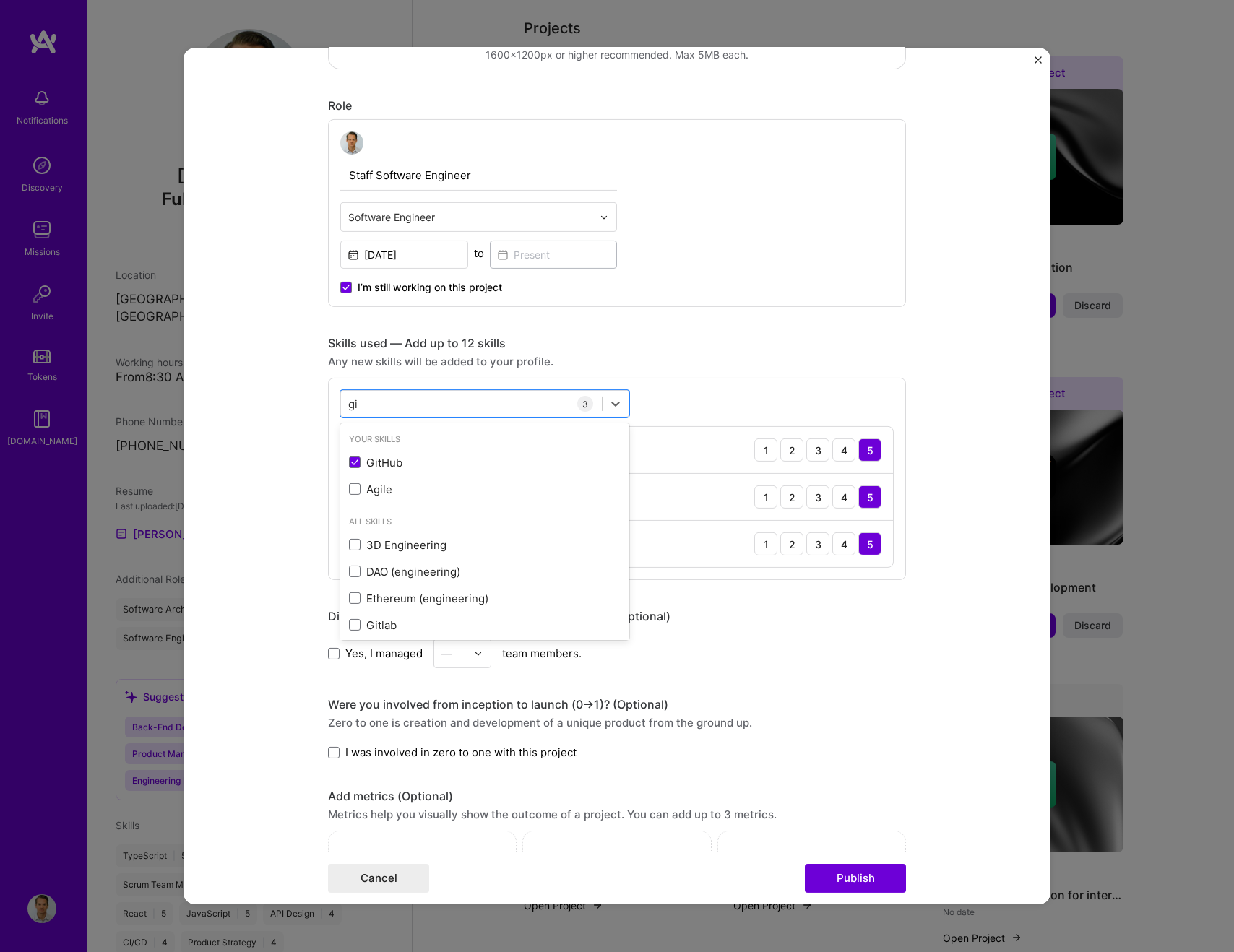
type input "gi"
click at [821, 643] on div "Yes, I managed — team members." at bounding box center [617, 653] width 578 height 30
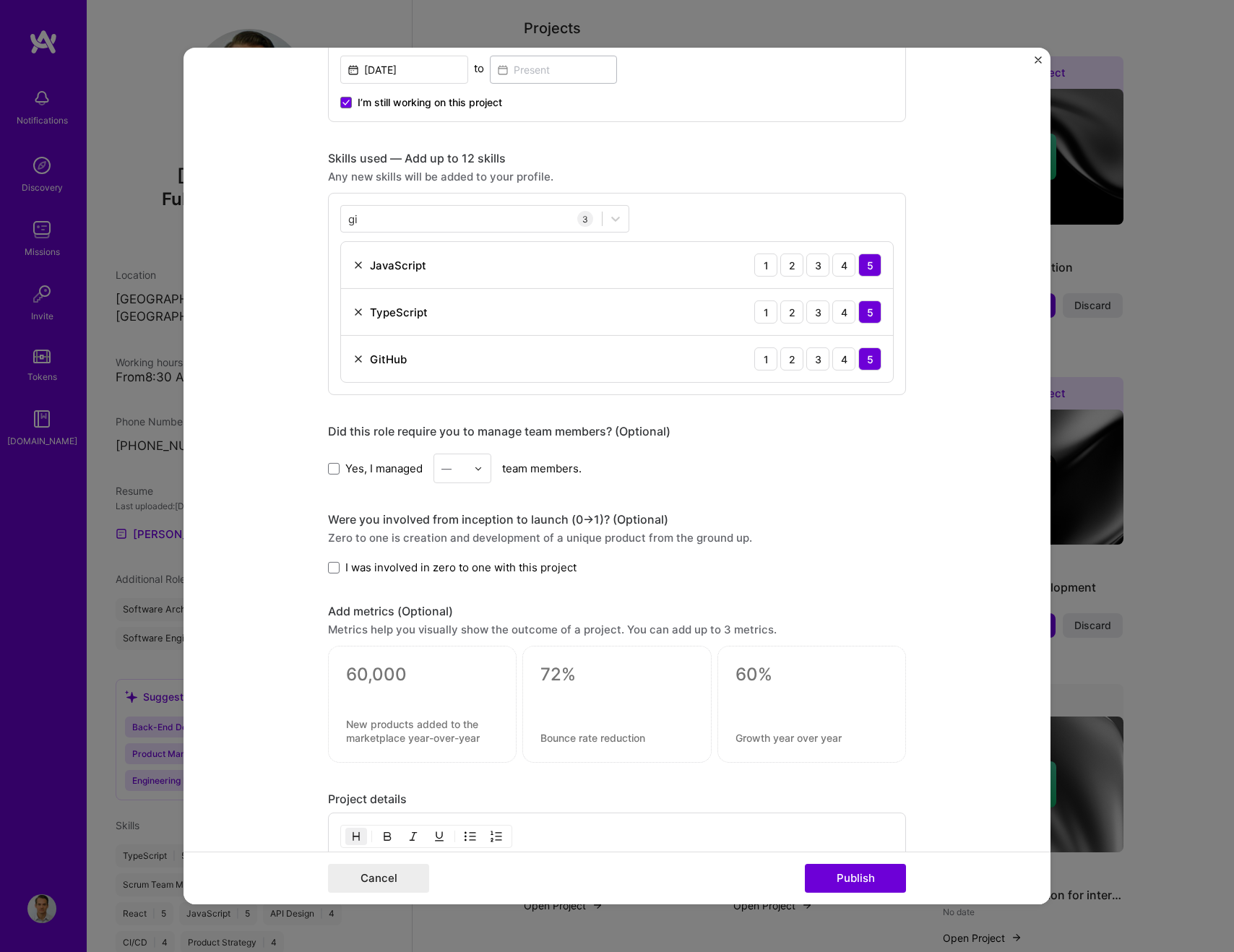
scroll to position [632, 0]
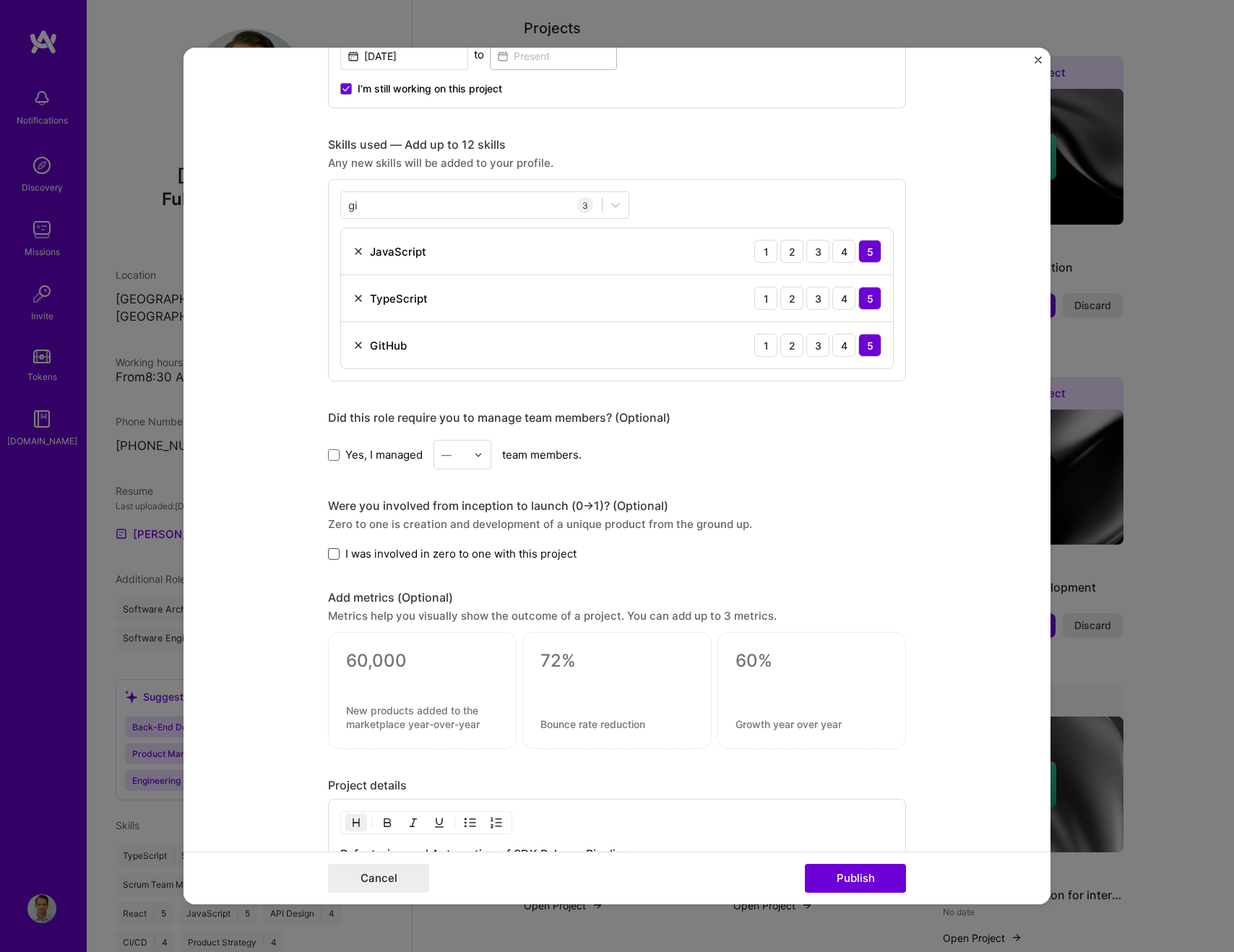
click at [337, 553] on span at bounding box center [334, 554] width 12 height 12
click at [0, 0] on input "I was involved in zero to one with this project" at bounding box center [0, 0] width 0 height 0
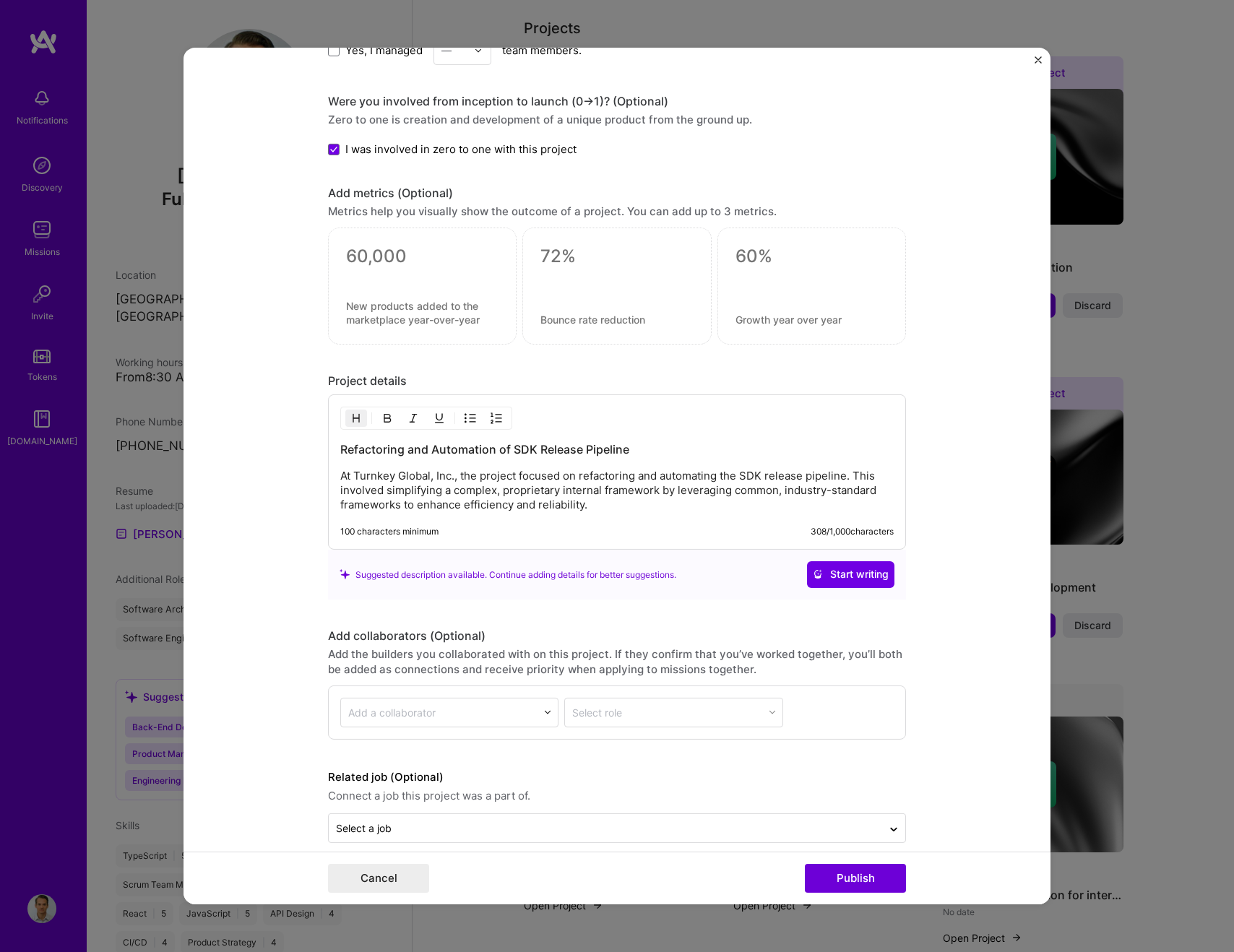
scroll to position [1040, 0]
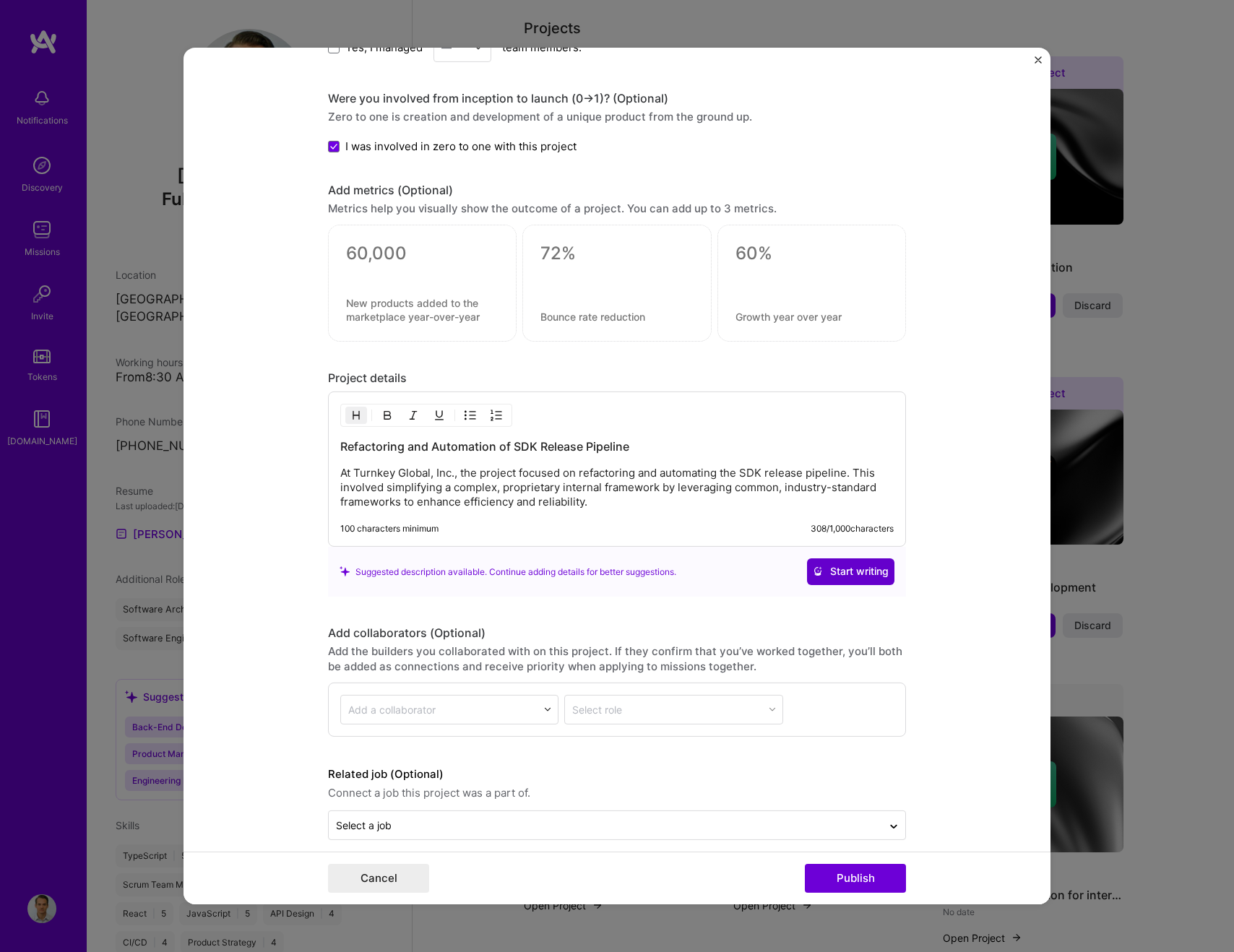
click at [839, 578] on span "Start writing" at bounding box center [851, 570] width 76 height 14
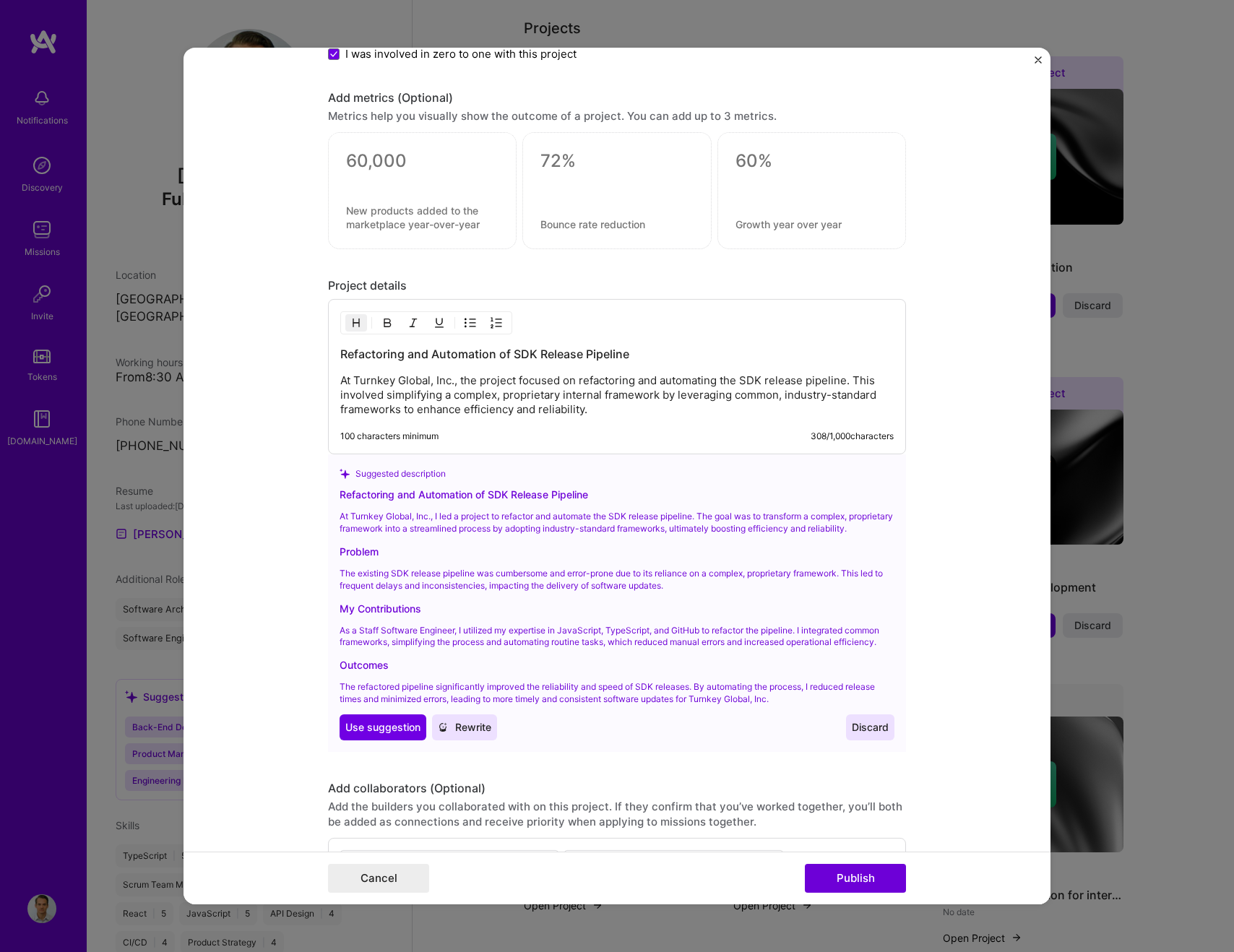
scroll to position [1301, 0]
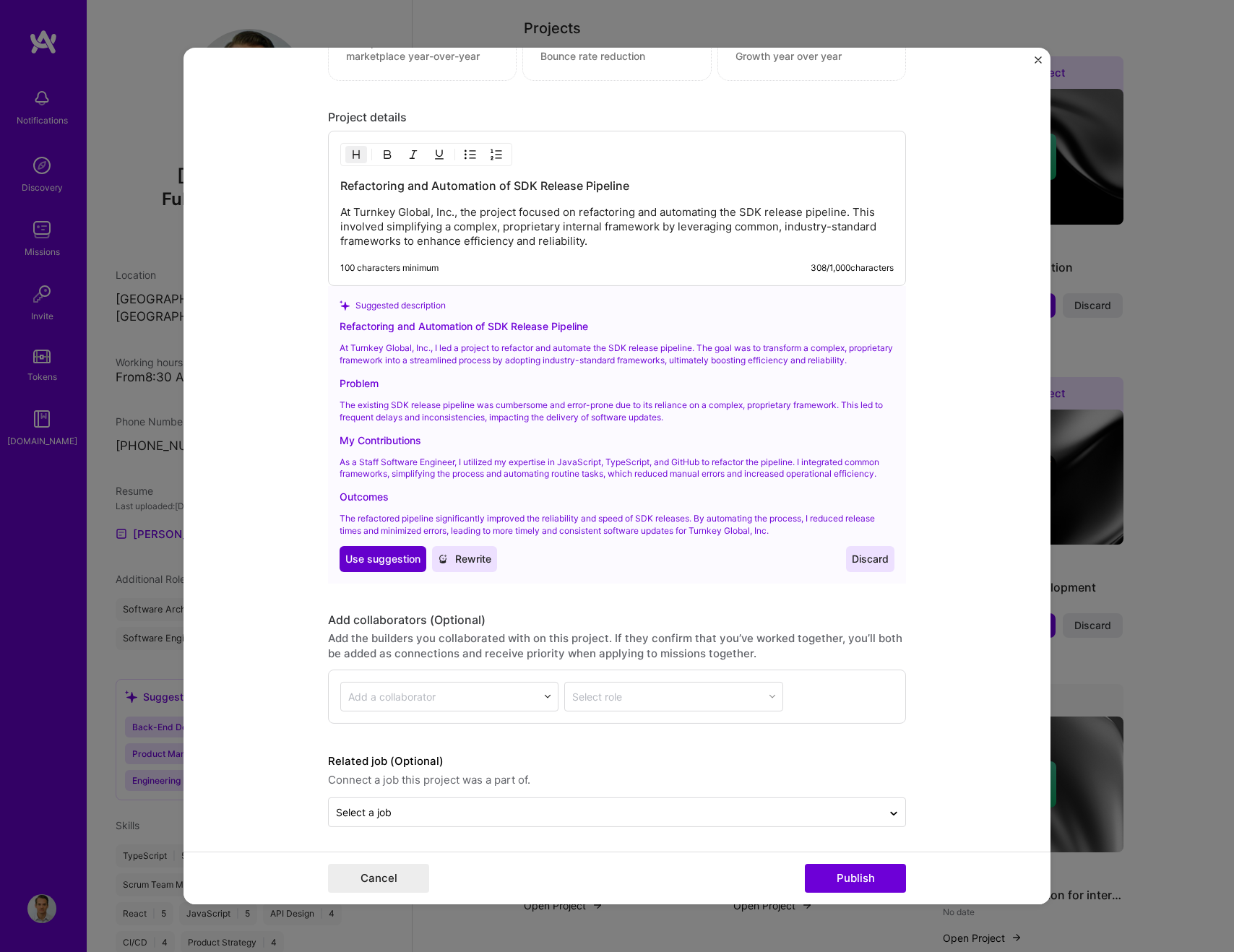
click at [398, 566] on span "Use suggestion" at bounding box center [383, 559] width 75 height 14
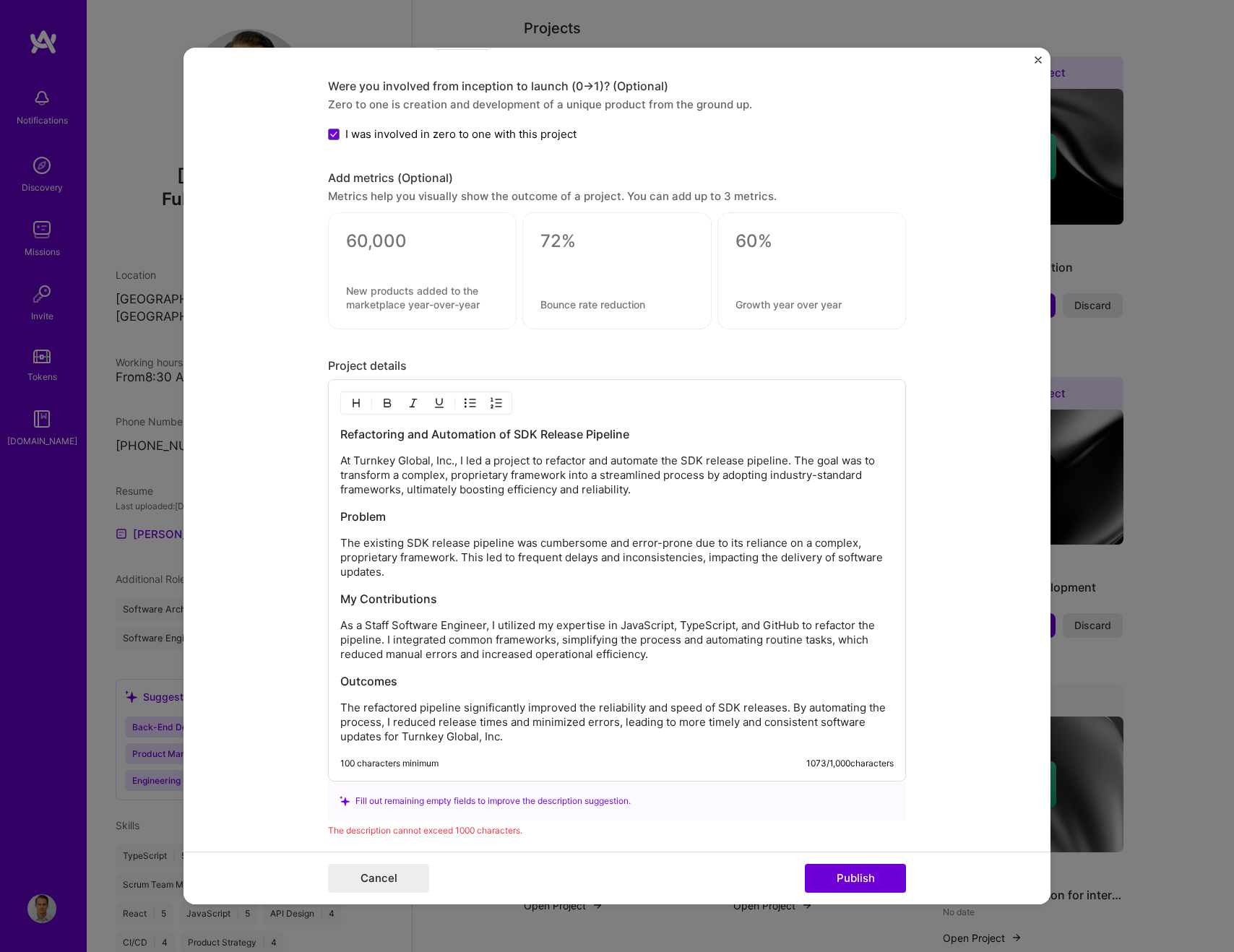
scroll to position [1051, 0]
drag, startPoint x: 455, startPoint y: 464, endPoint x: 394, endPoint y: 463, distance: 61.0
click at [394, 463] on p "At Turnkey Global, Inc., I led a project to refactor and automate the SDK relea…" at bounding box center [617, 476] width 553 height 43
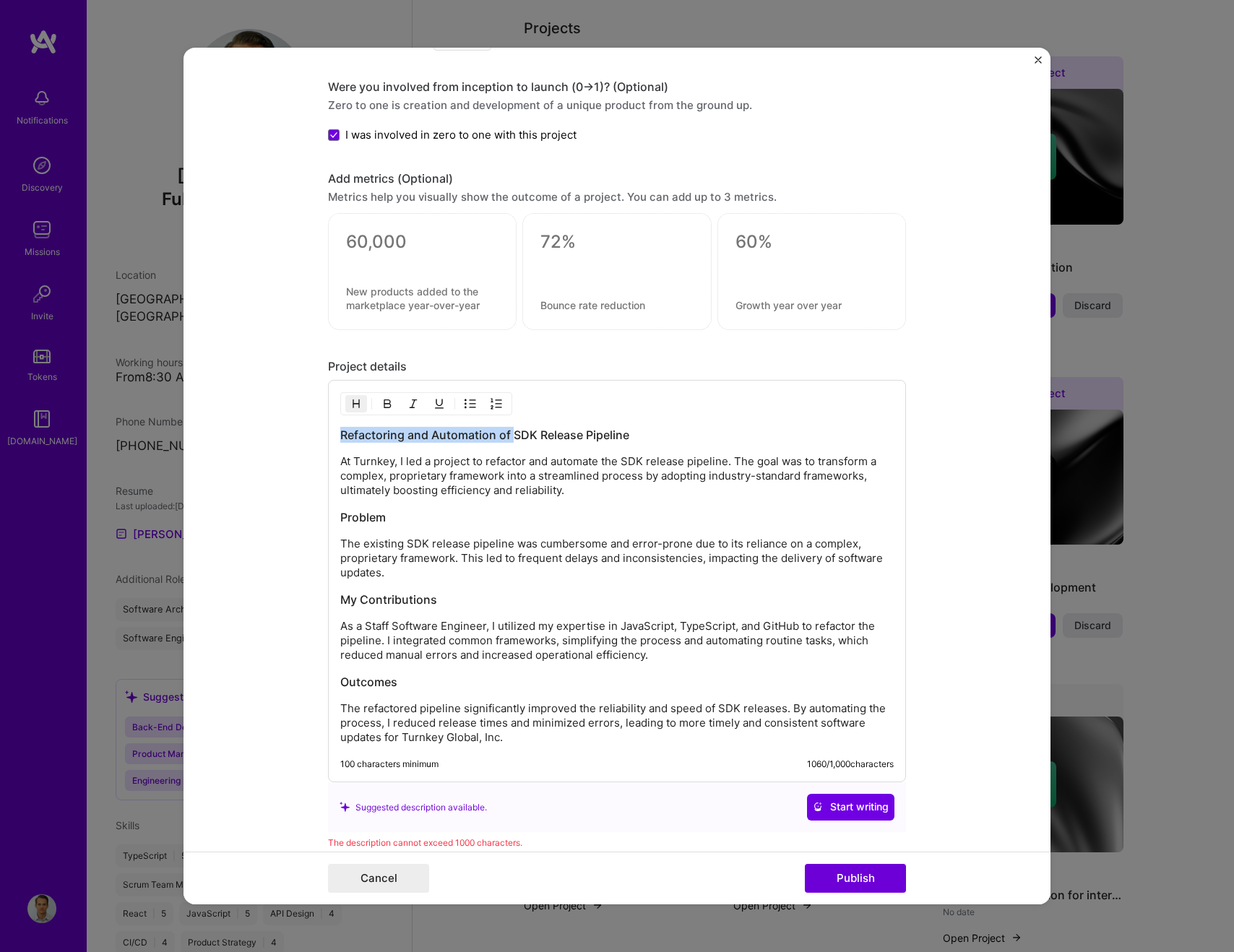
drag, startPoint x: 512, startPoint y: 435, endPoint x: 274, endPoint y: 433, distance: 238.0
click at [274, 433] on form "Editing suggested project This project is suggested based on your LinkedIn, res…" at bounding box center [617, 476] width 867 height 857
drag, startPoint x: 762, startPoint y: 627, endPoint x: 621, endPoint y: 626, distance: 141.0
click at [621, 626] on p "As a Staff Software Engineer, I utilized my expertise in JavaScript, TypeScript…" at bounding box center [617, 641] width 553 height 43
drag, startPoint x: 392, startPoint y: 642, endPoint x: 557, endPoint y: 643, distance: 165.0
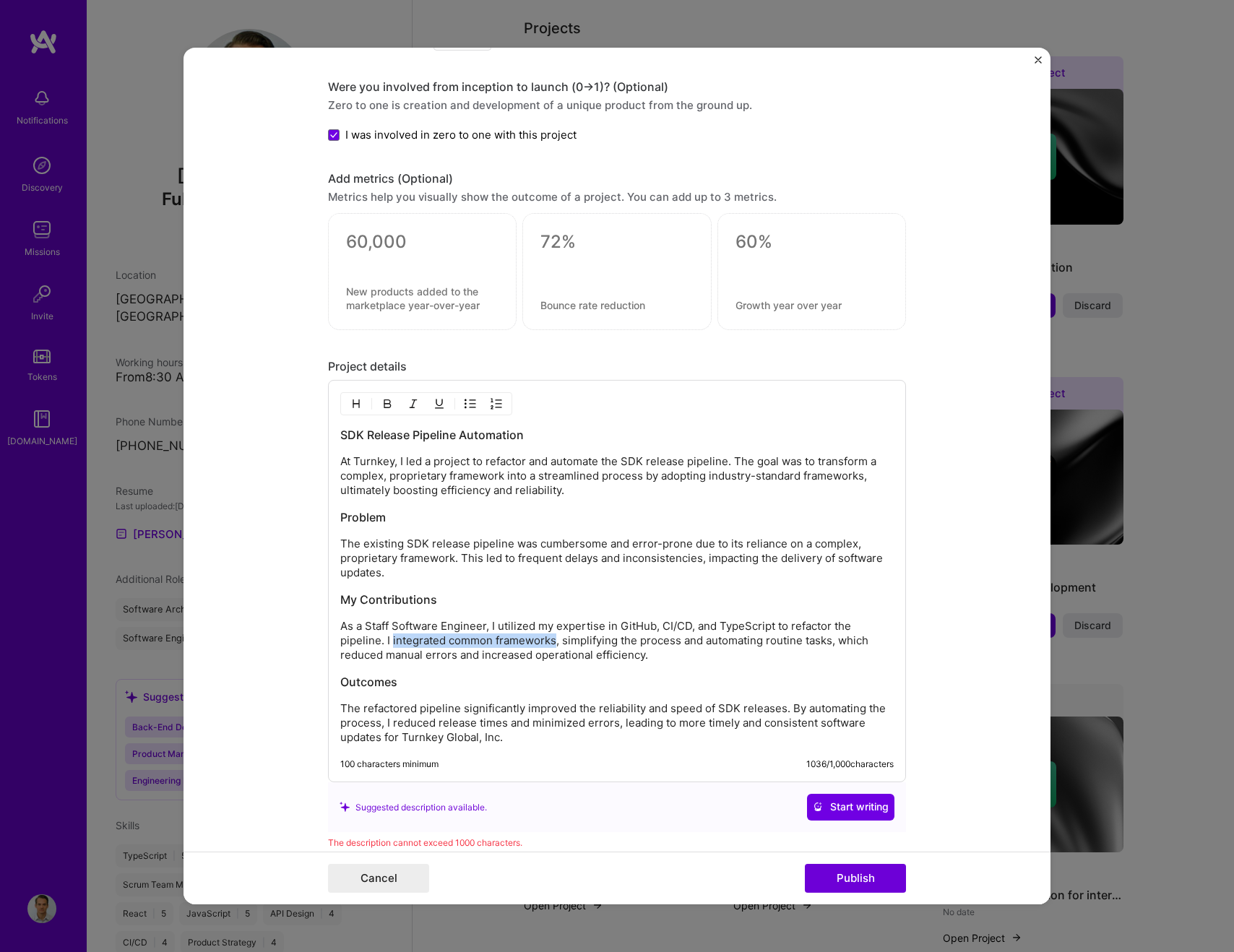
click at [557, 643] on p "As a Staff Software Engineer, I utilized my expertise in GitHub, CI/CD, and Typ…" at bounding box center [617, 641] width 553 height 43
click at [706, 643] on p "As a Staff Software Engineer, I utilized my expertise in GitHub, CI/CD, and Typ…" at bounding box center [617, 641] width 553 height 43
click at [518, 654] on p "As a Staff Software Engineer, I utilized my expertise in GitHub, CI/CD, and Typ…" at bounding box center [617, 641] width 553 height 43
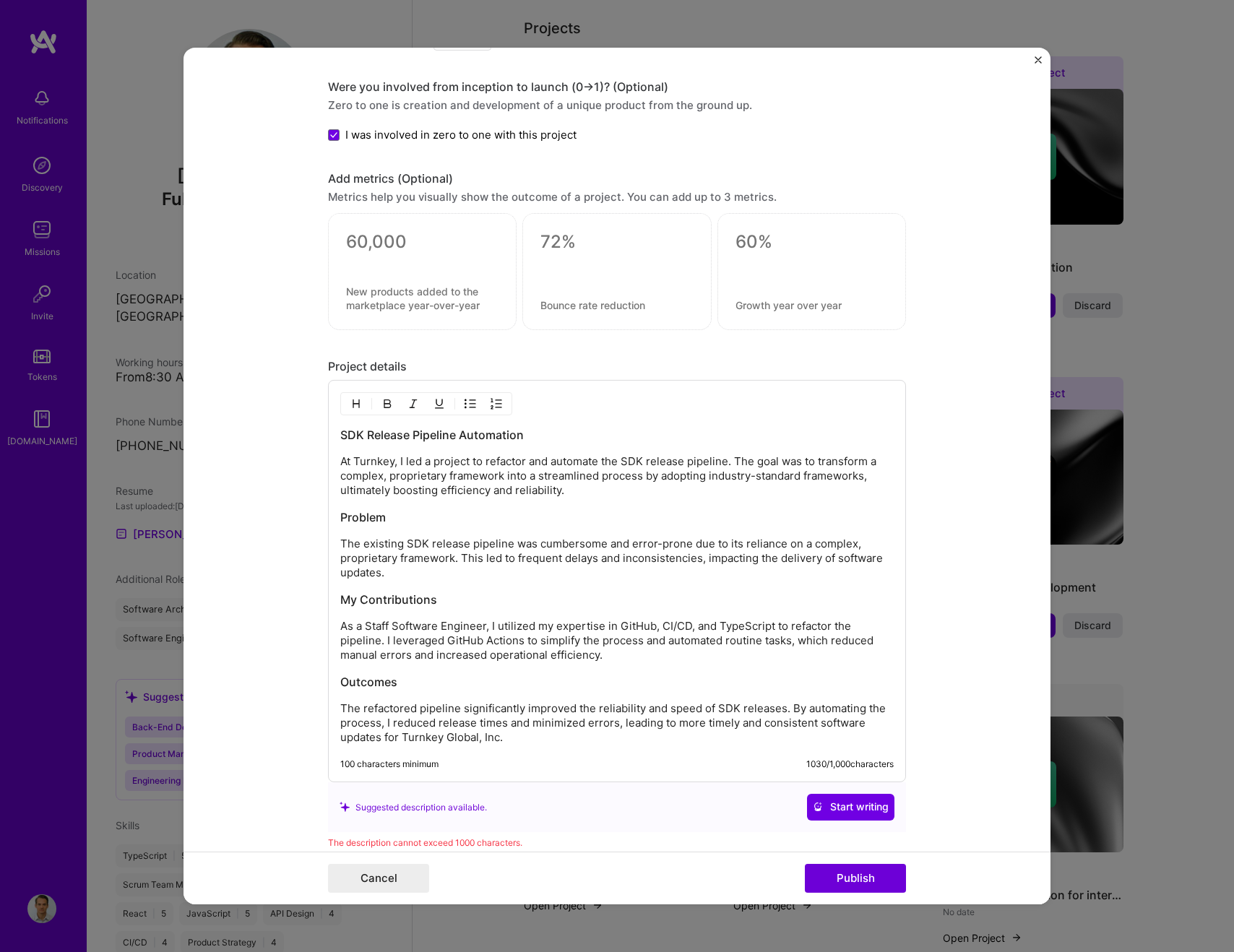
click at [518, 654] on p "As a Staff Software Engineer, I utilized my expertise in GitHub, CI/CD, and Typ…" at bounding box center [617, 641] width 553 height 43
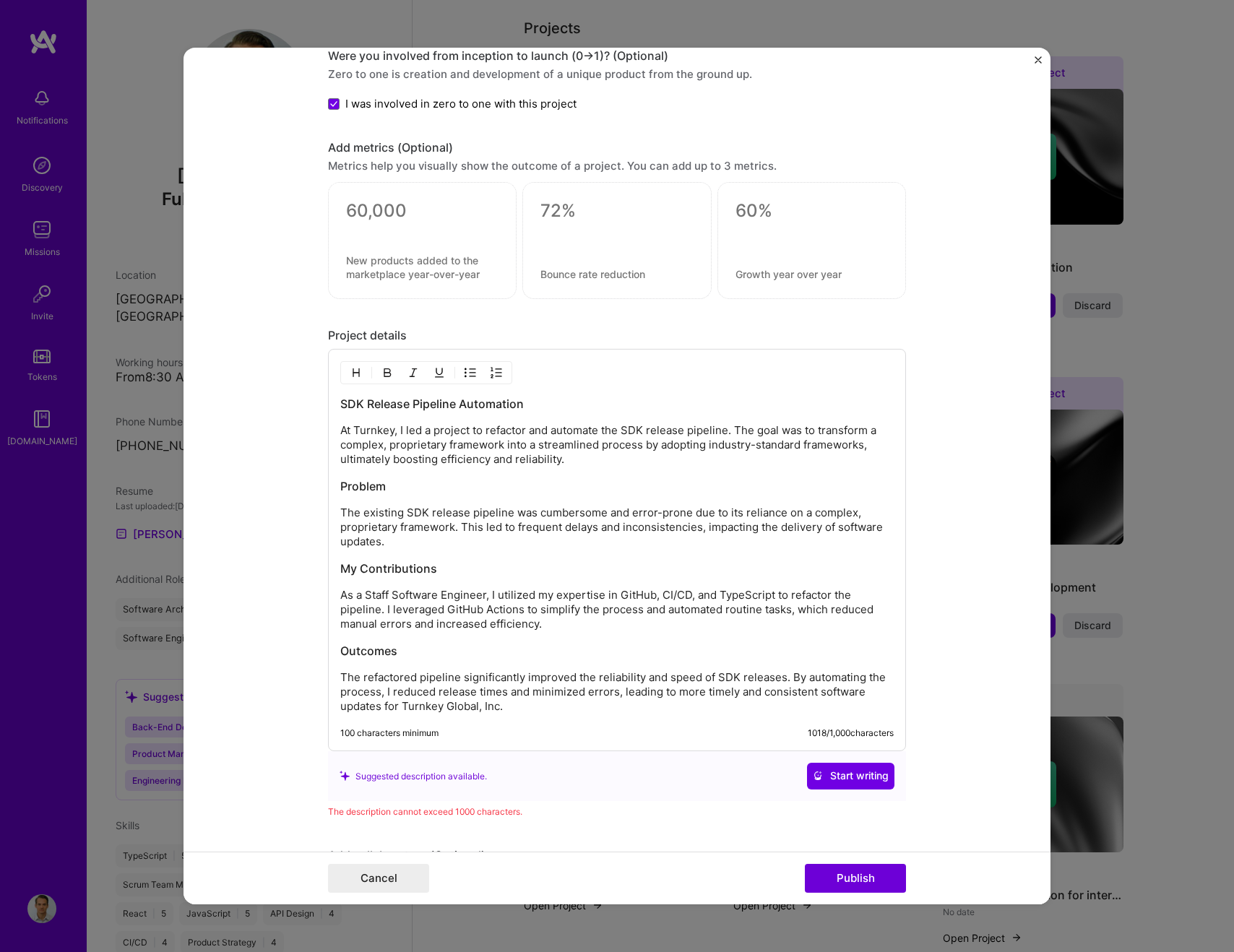
scroll to position [1084, 0]
drag, startPoint x: 499, startPoint y: 707, endPoint x: 417, endPoint y: 703, distance: 82.1
click at [417, 703] on p "The refactored pipeline significantly improved the reliability and speed of SDK…" at bounding box center [617, 690] width 553 height 43
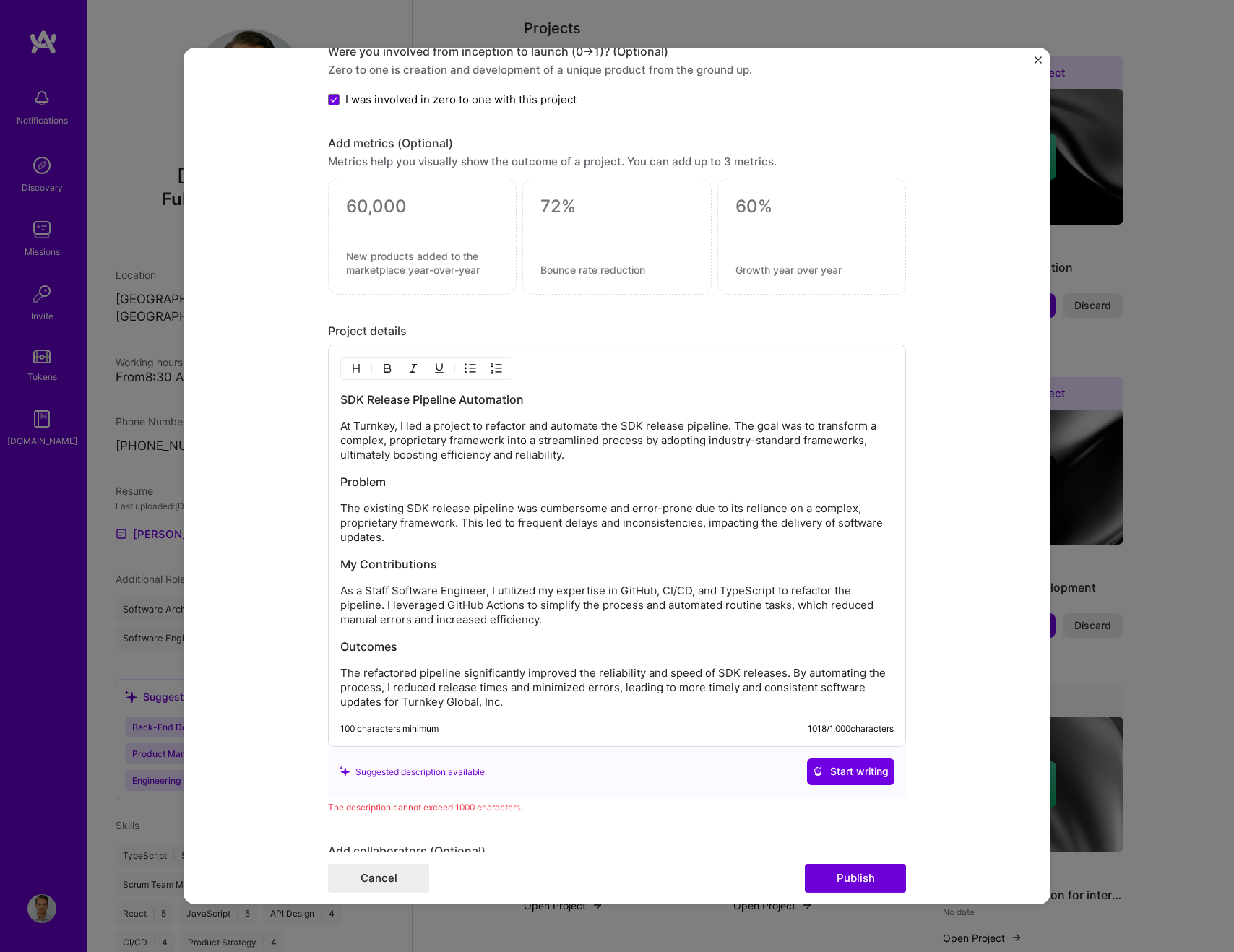
click at [405, 702] on p "The refactored pipeline significantly improved the reliability and speed of SDK…" at bounding box center [617, 687] width 553 height 43
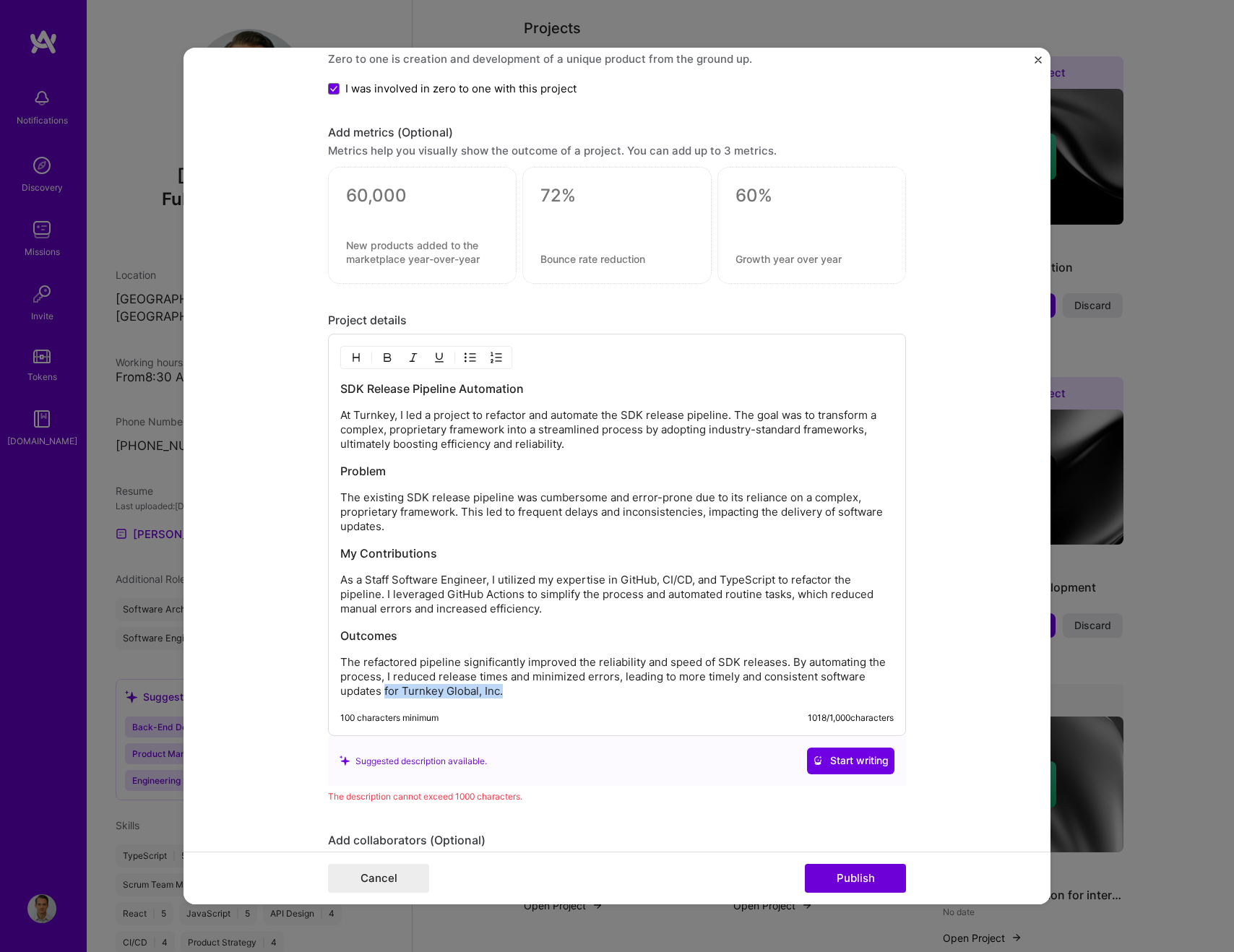
drag, startPoint x: 383, startPoint y: 703, endPoint x: 384, endPoint y: 695, distance: 8.1
click at [383, 695] on p "The refactored pipeline significantly improved the reliability and speed of SDK…" at bounding box center [617, 676] width 553 height 43
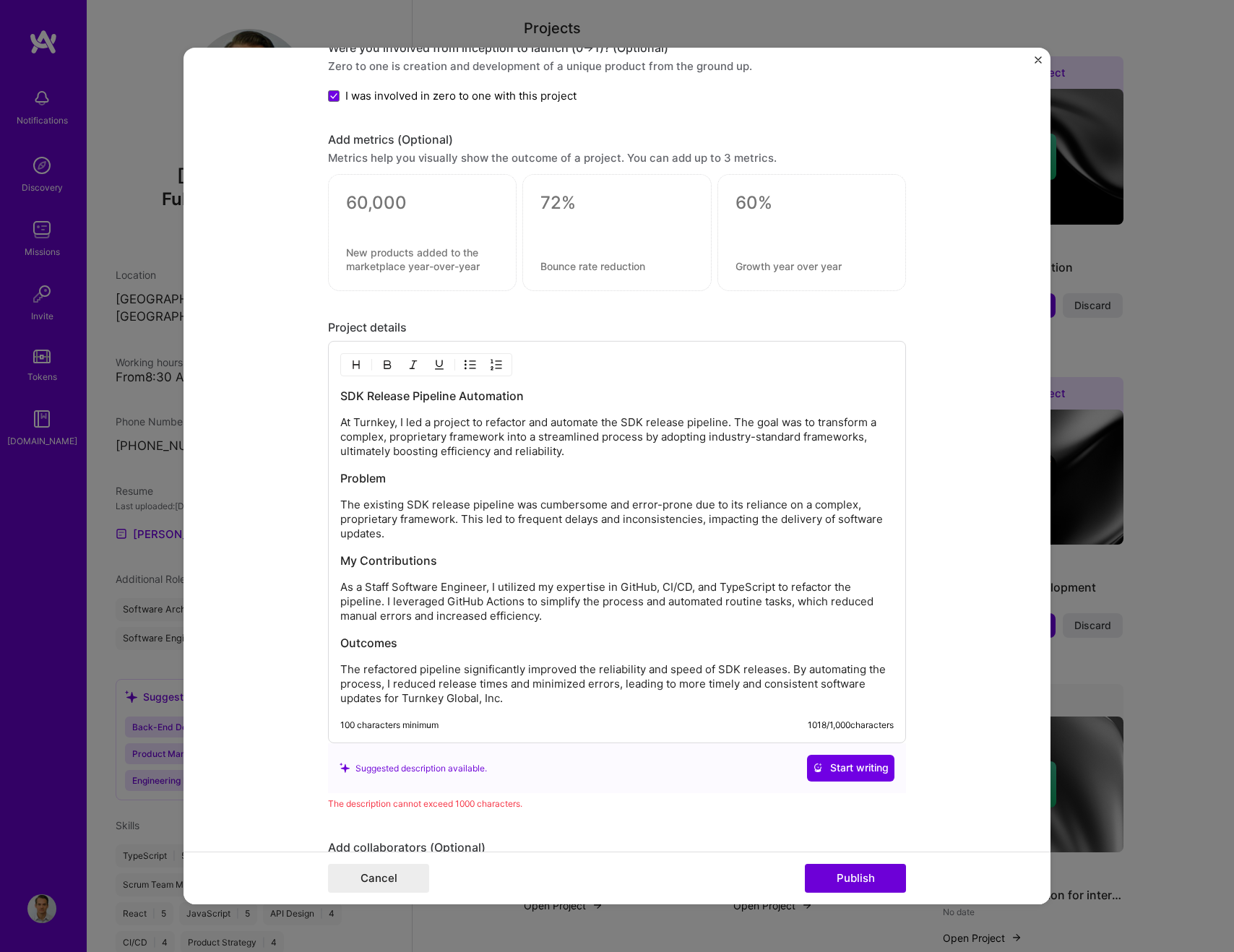
click at [383, 695] on p "The refactored pipeline significantly improved the reliability and speed of SDK…" at bounding box center [617, 684] width 553 height 43
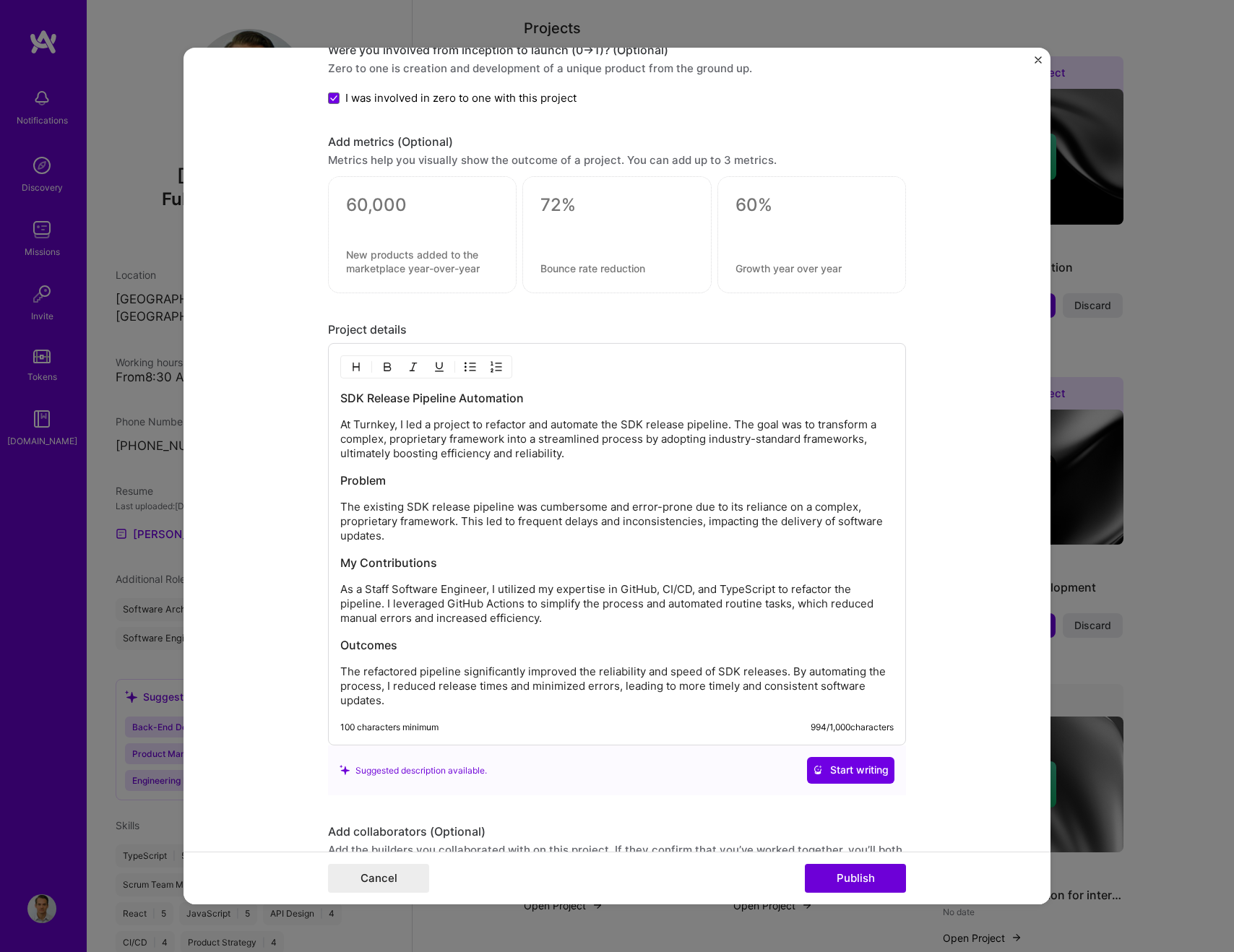
scroll to position [1302, 0]
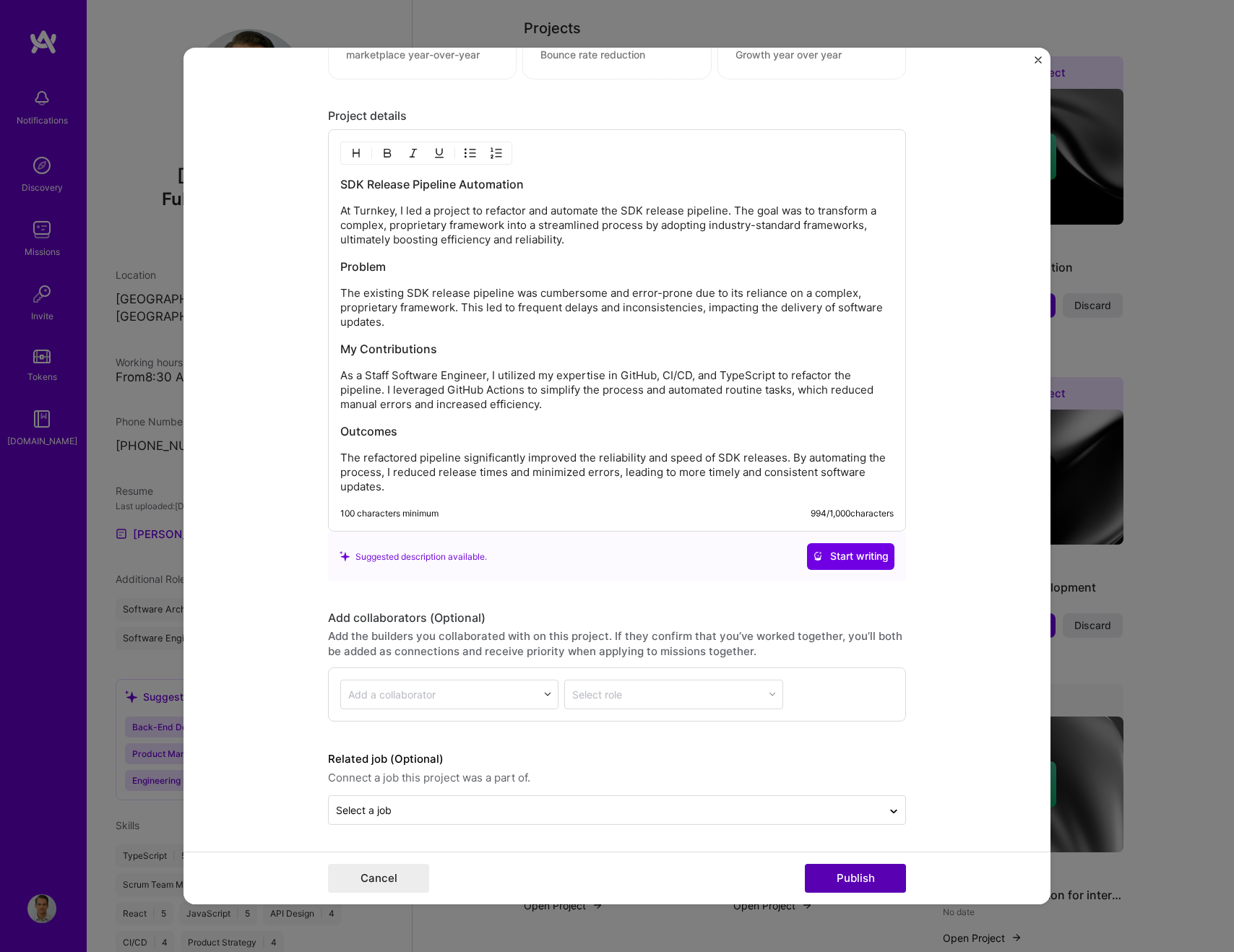
click at [853, 879] on button "Publish" at bounding box center [856, 877] width 101 height 29
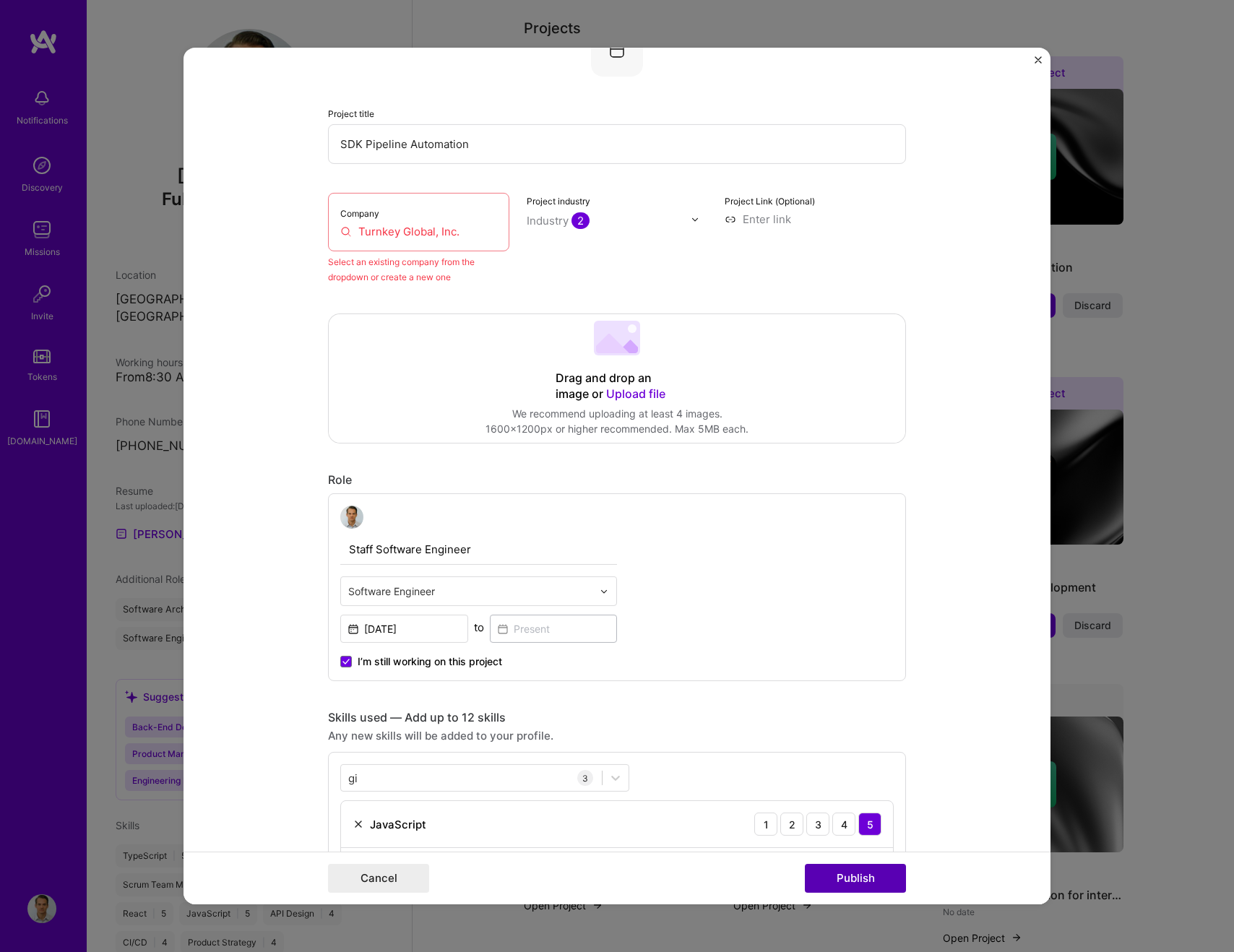
scroll to position [94, 0]
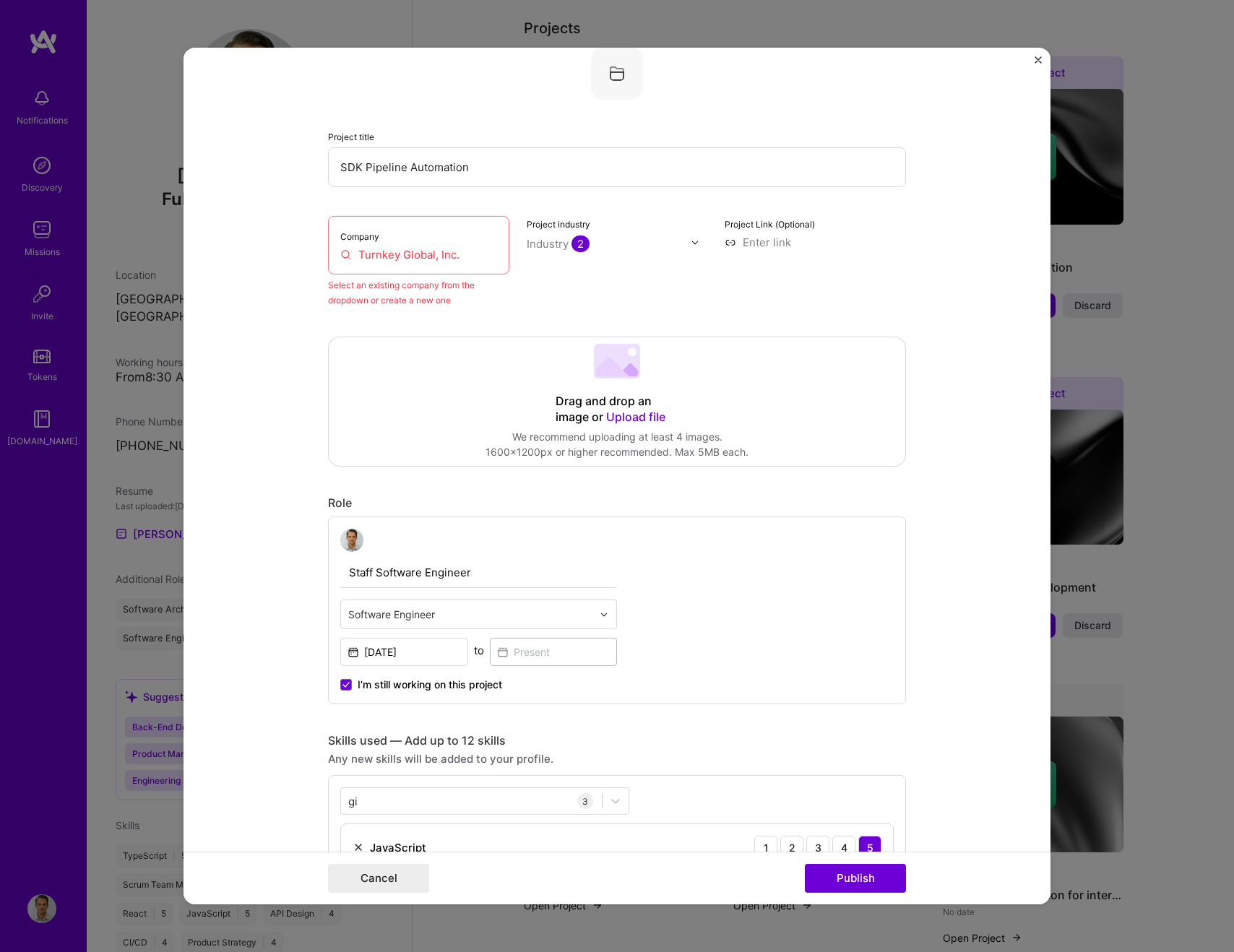
click at [467, 262] on input "Turnkey Global, Inc." at bounding box center [418, 254] width 157 height 15
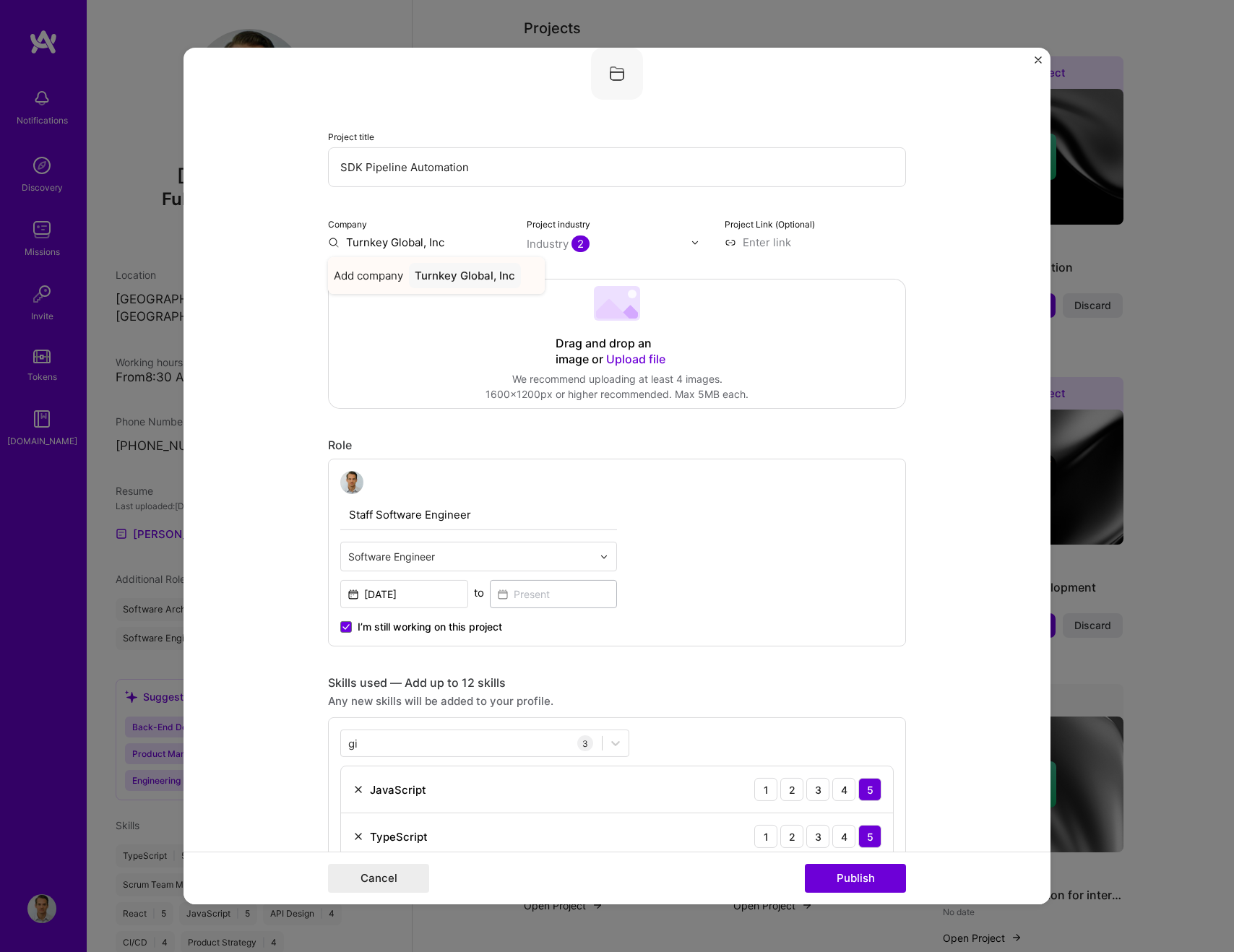
type input "Turnkey Global, Inc"
click at [451, 267] on div "Turnkey Global, Inc" at bounding box center [465, 276] width 112 height 26
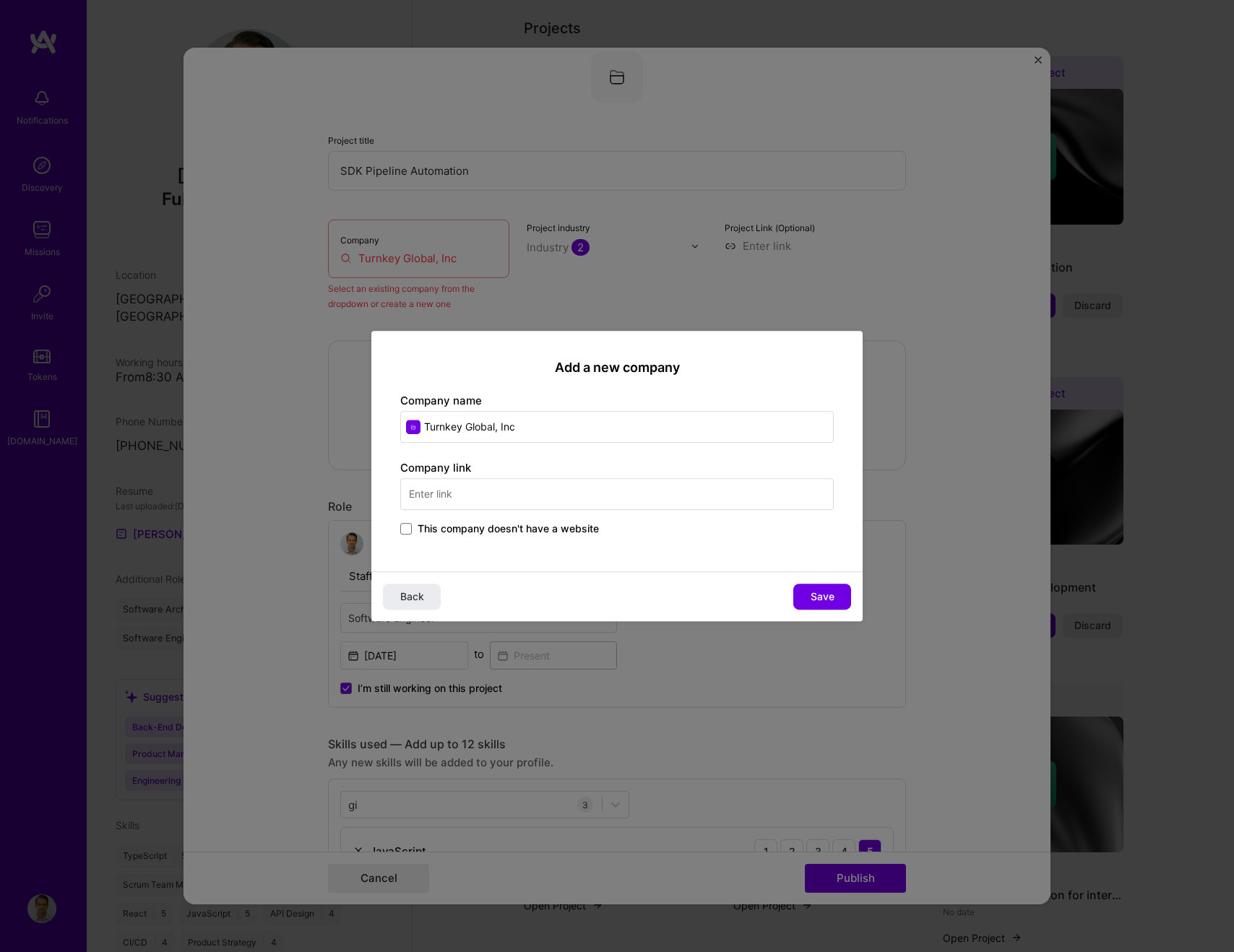
click at [541, 498] on input "text" at bounding box center [616, 494] width 433 height 31
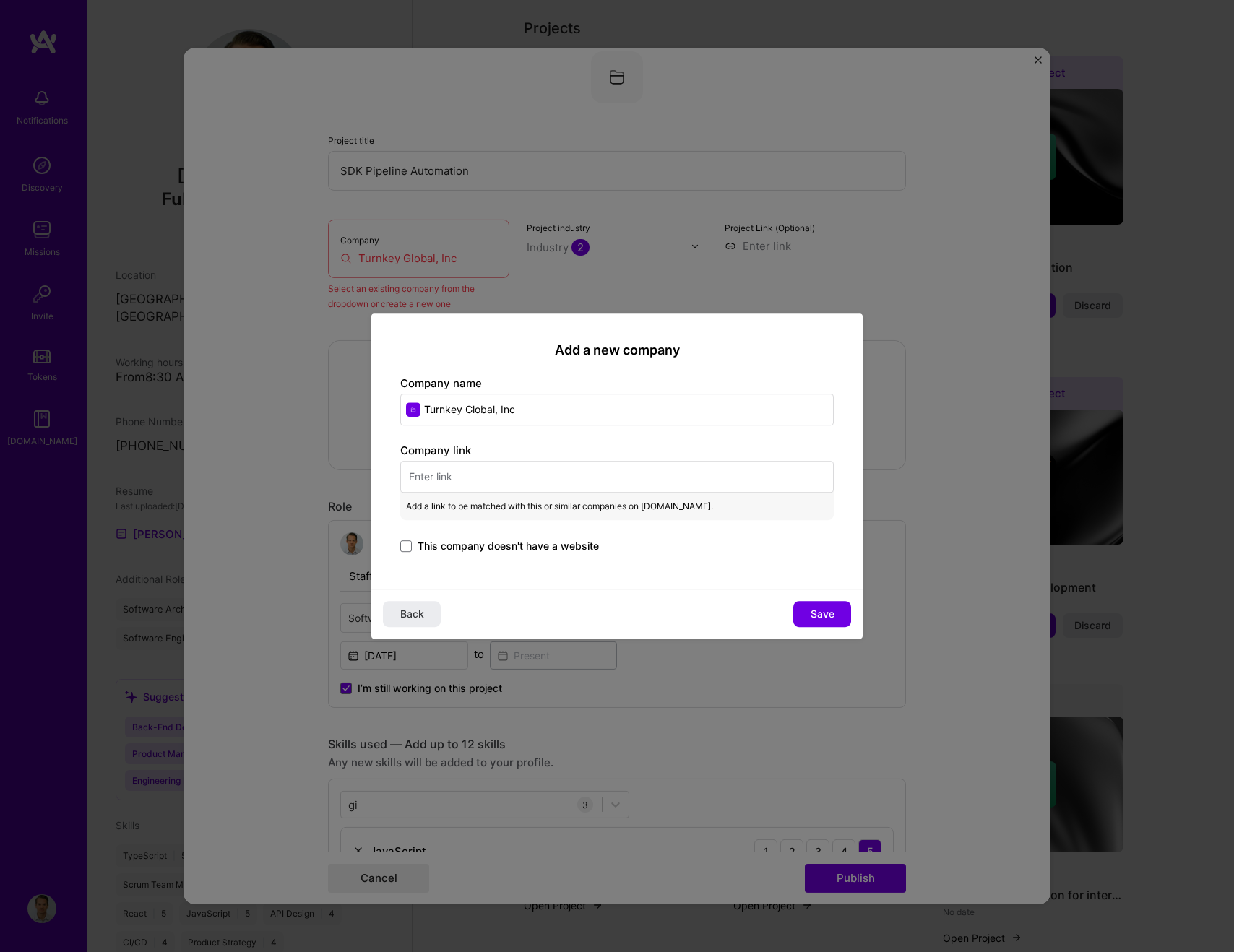
paste input "[URL][DOMAIN_NAME]"
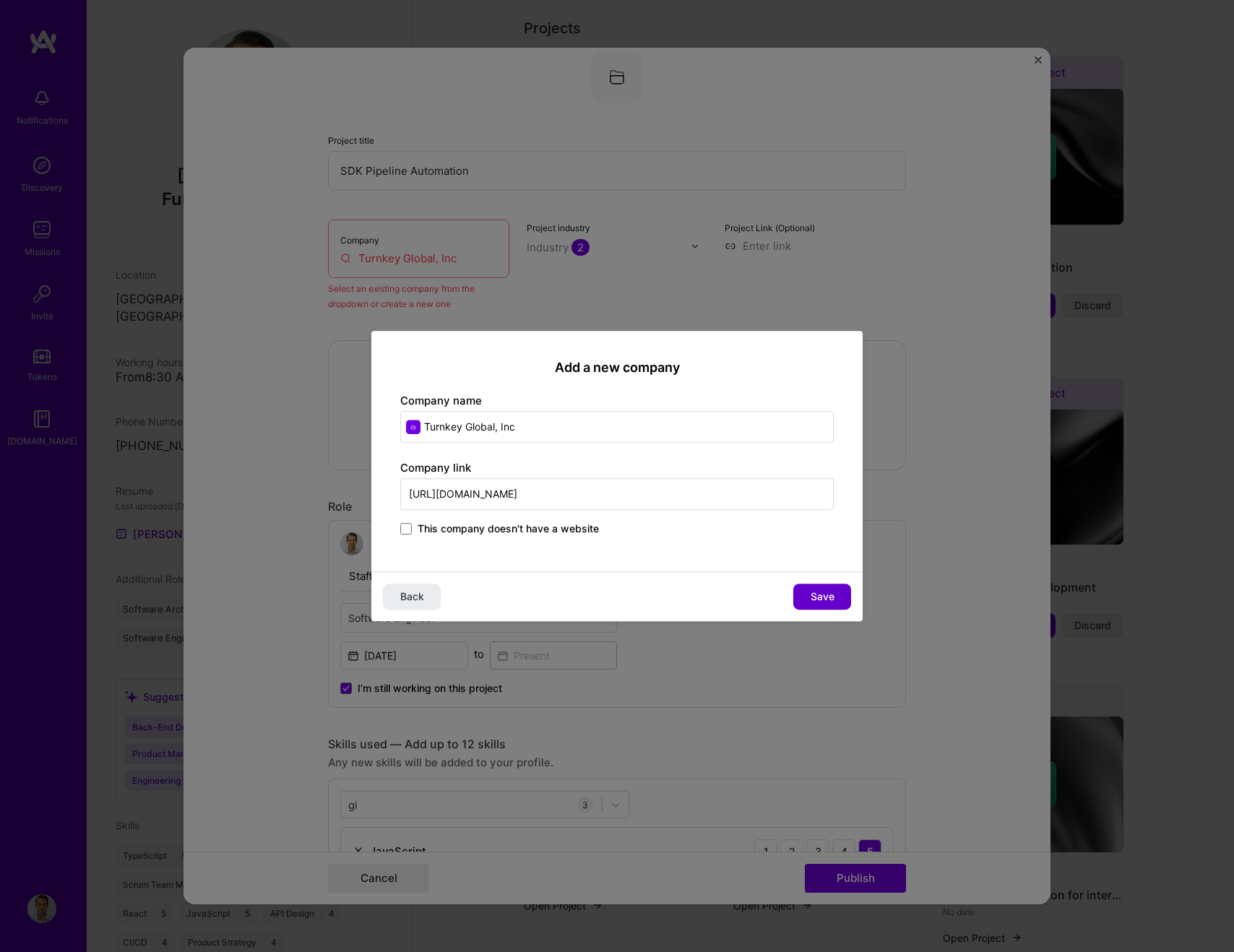
type input "[URL][DOMAIN_NAME]"
click at [807, 594] on button "Save" at bounding box center [822, 596] width 58 height 26
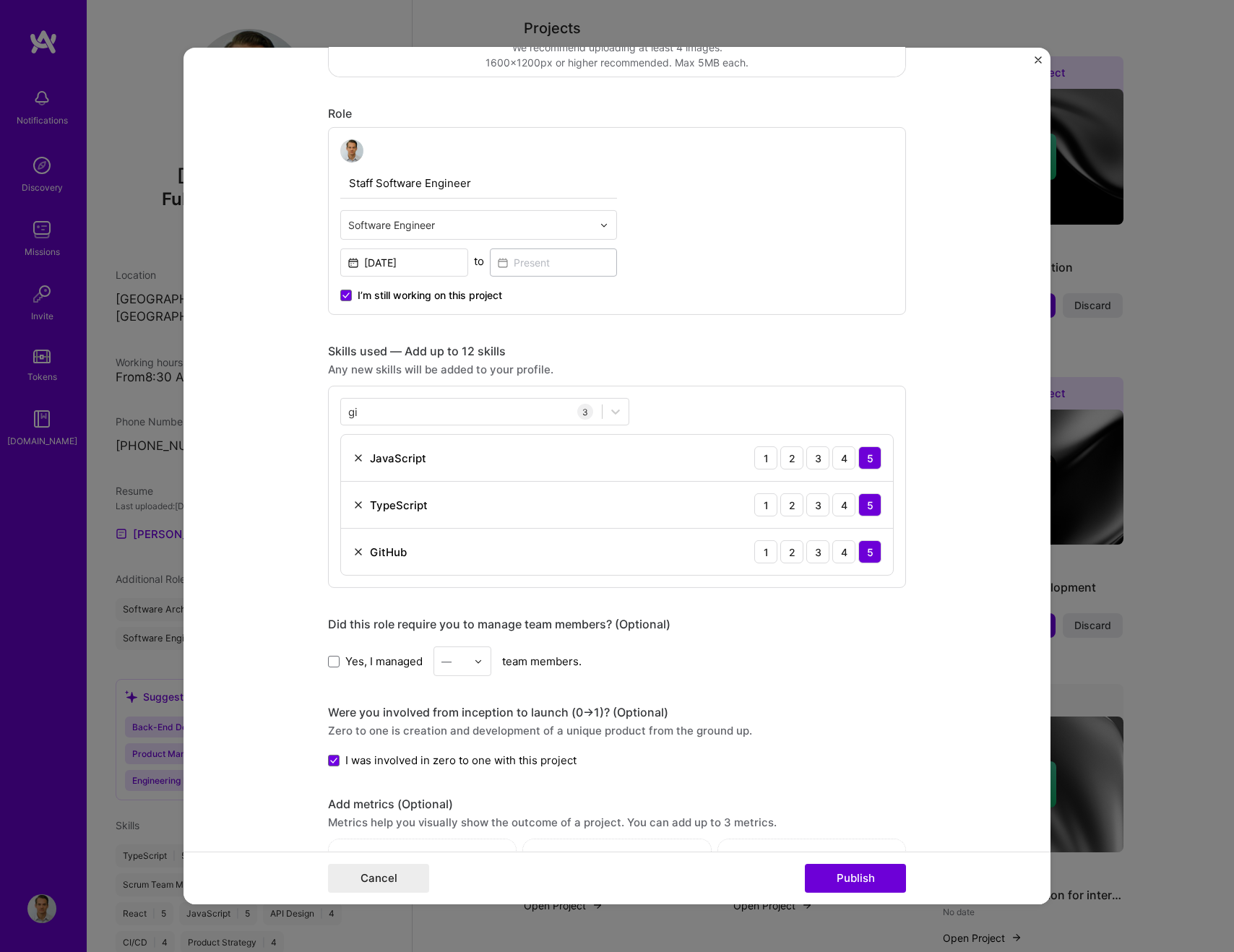
scroll to position [427, 0]
click at [873, 877] on button "Publish" at bounding box center [856, 877] width 101 height 29
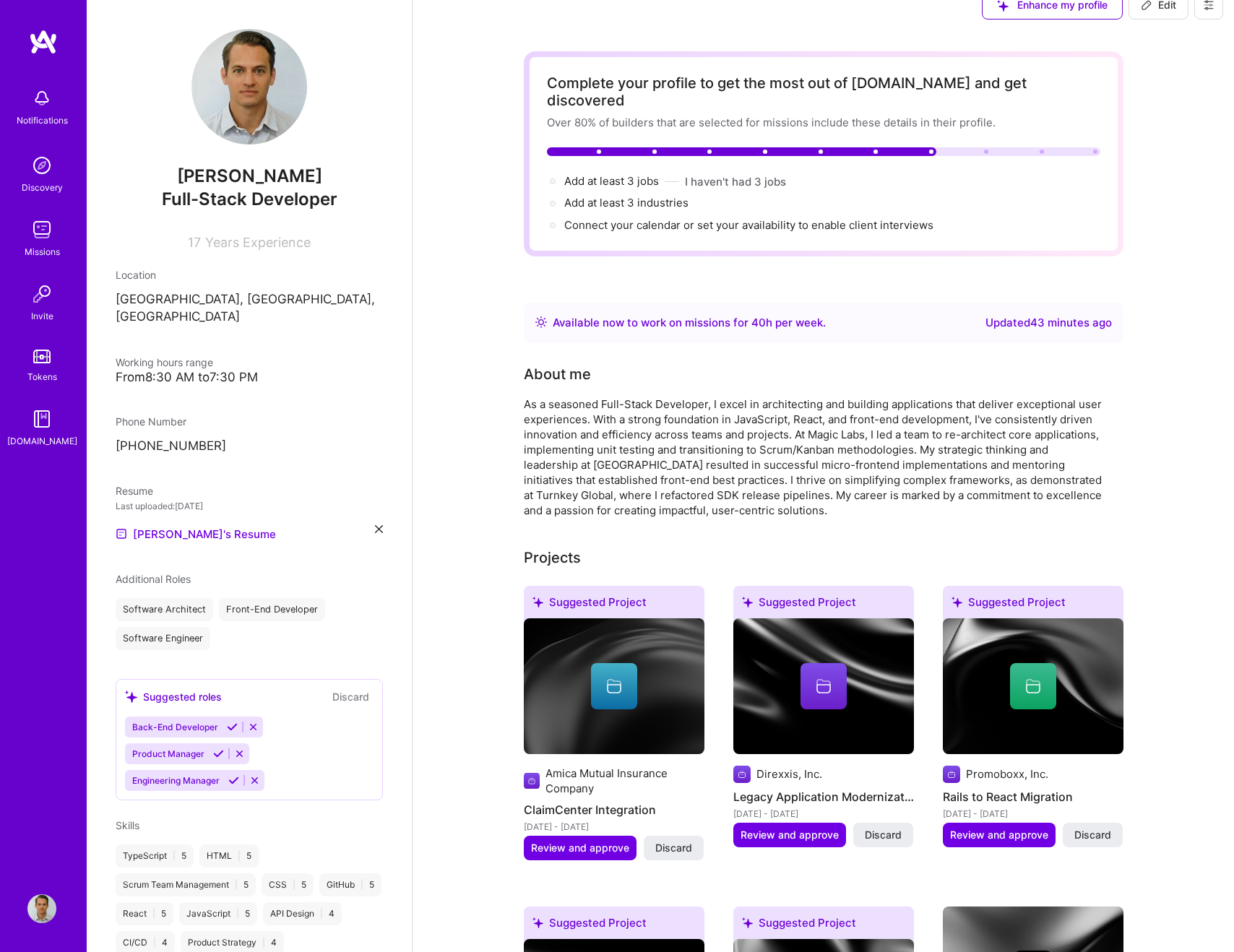
scroll to position [0, 0]
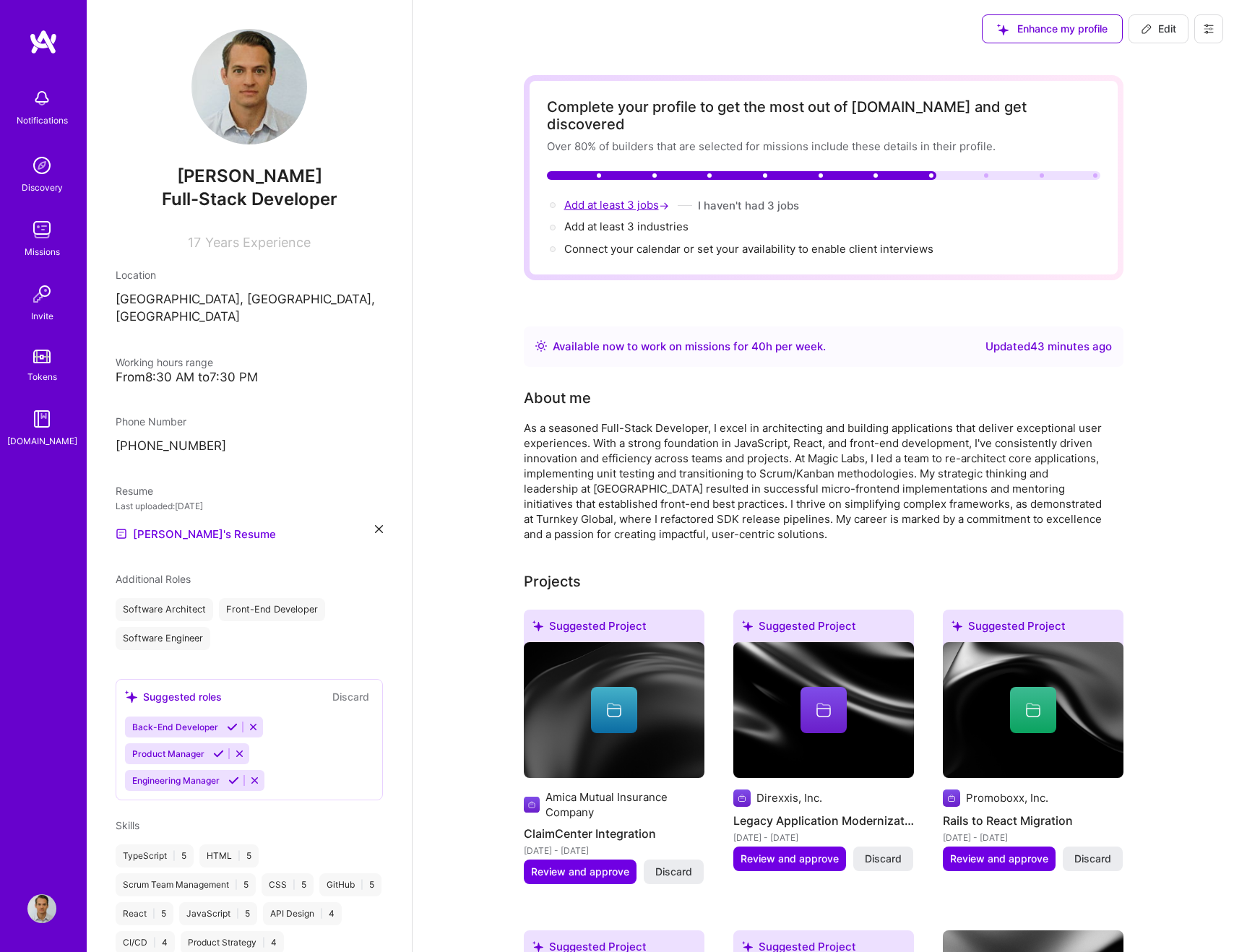
click at [595, 198] on span "Add at least 3 jobs →" at bounding box center [618, 204] width 108 height 14
select select "US"
select select "Right Now"
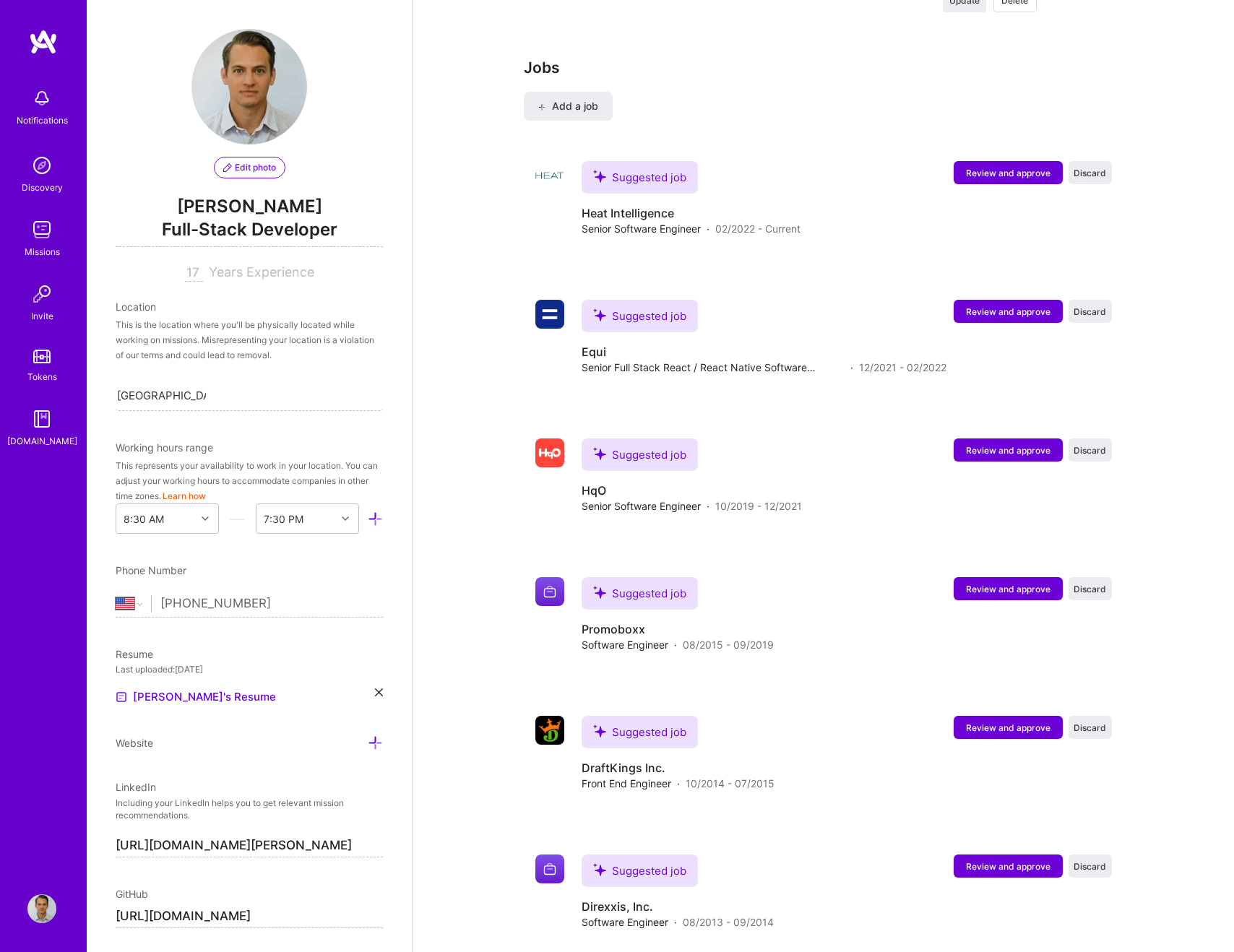
scroll to position [2163, 0]
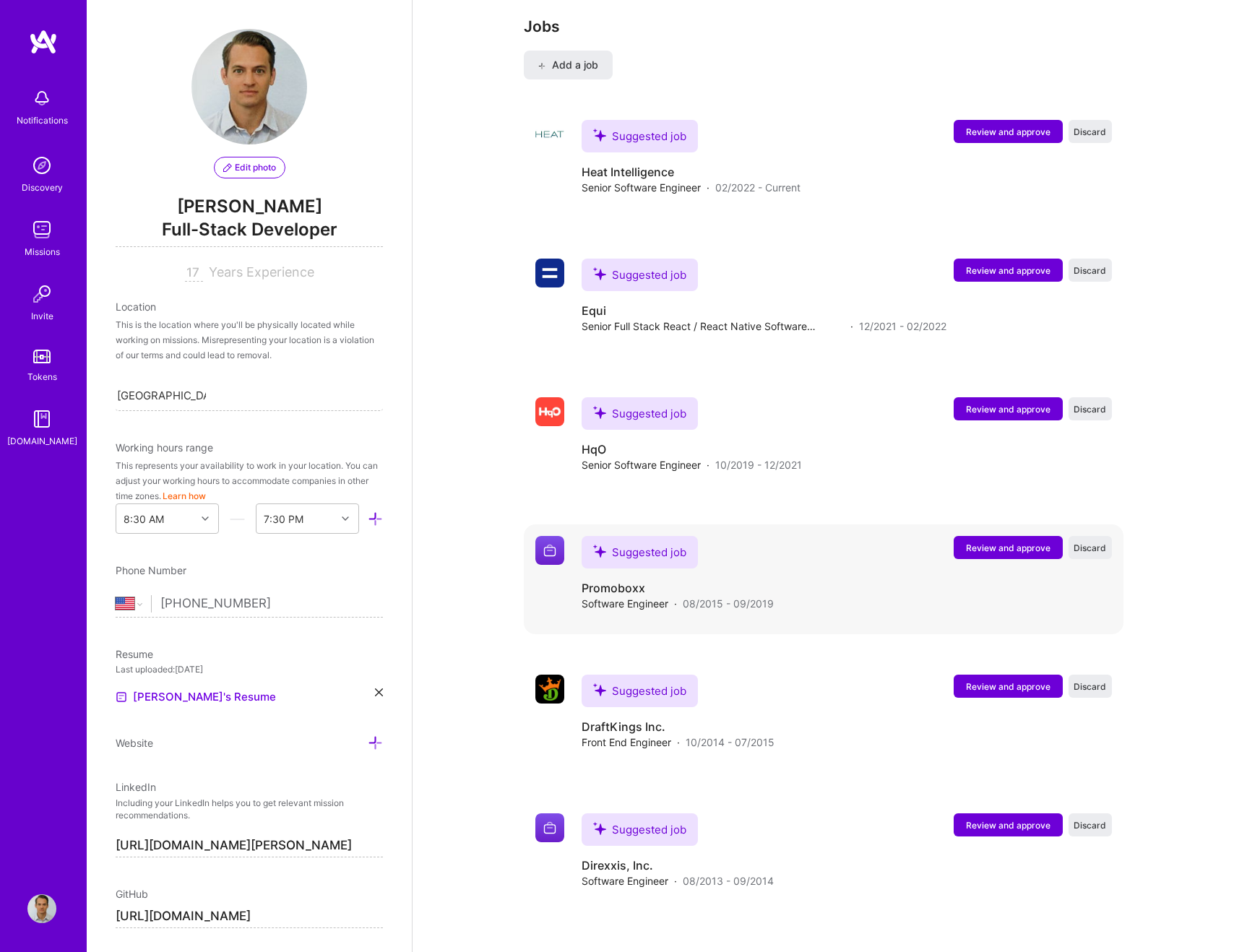
click at [1003, 541] on span "Review and approve" at bounding box center [1009, 547] width 84 height 12
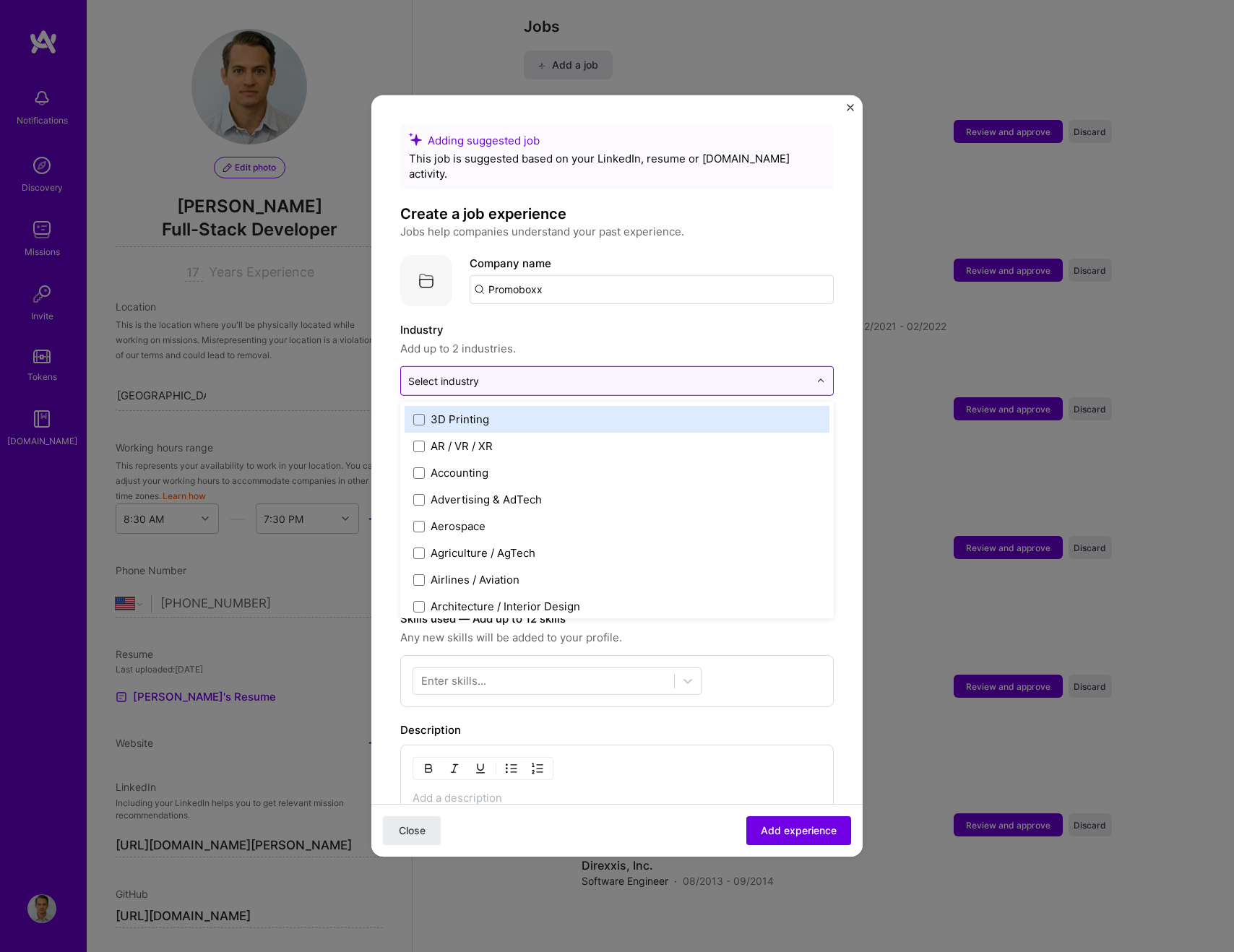
click at [592, 373] on input "text" at bounding box center [609, 381] width 401 height 15
type input "sa"
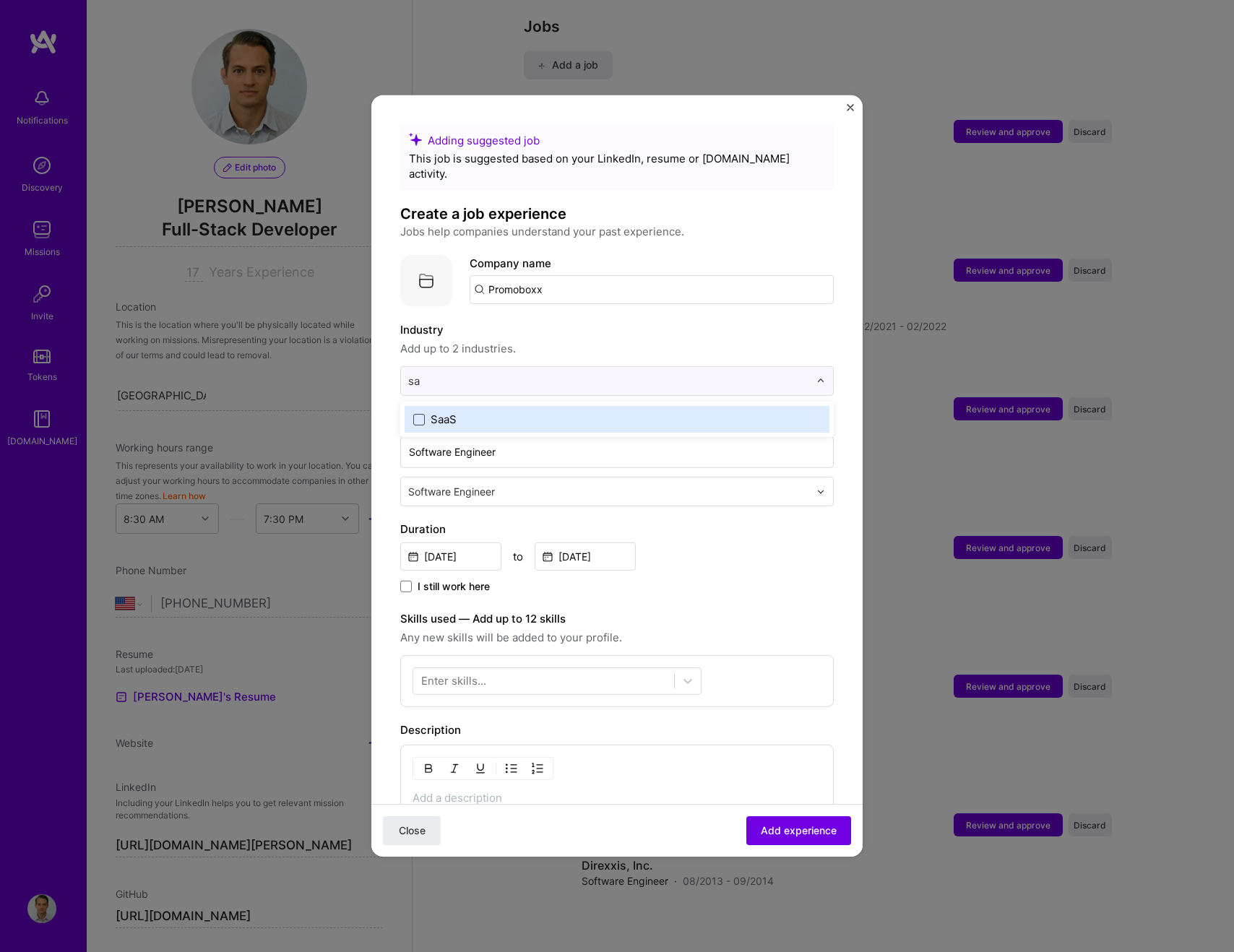
click at [421, 413] on span at bounding box center [419, 419] width 12 height 12
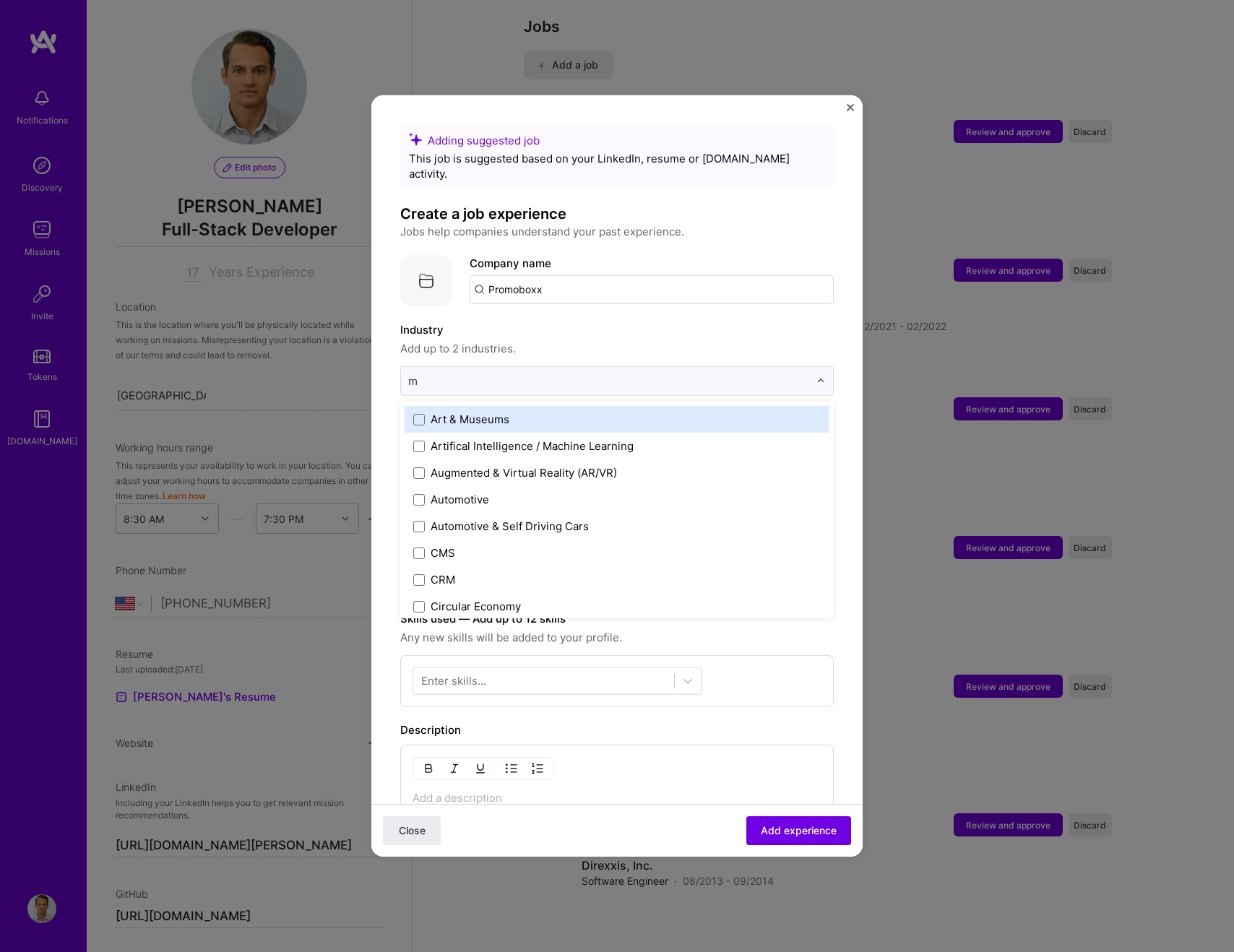
type input "ma"
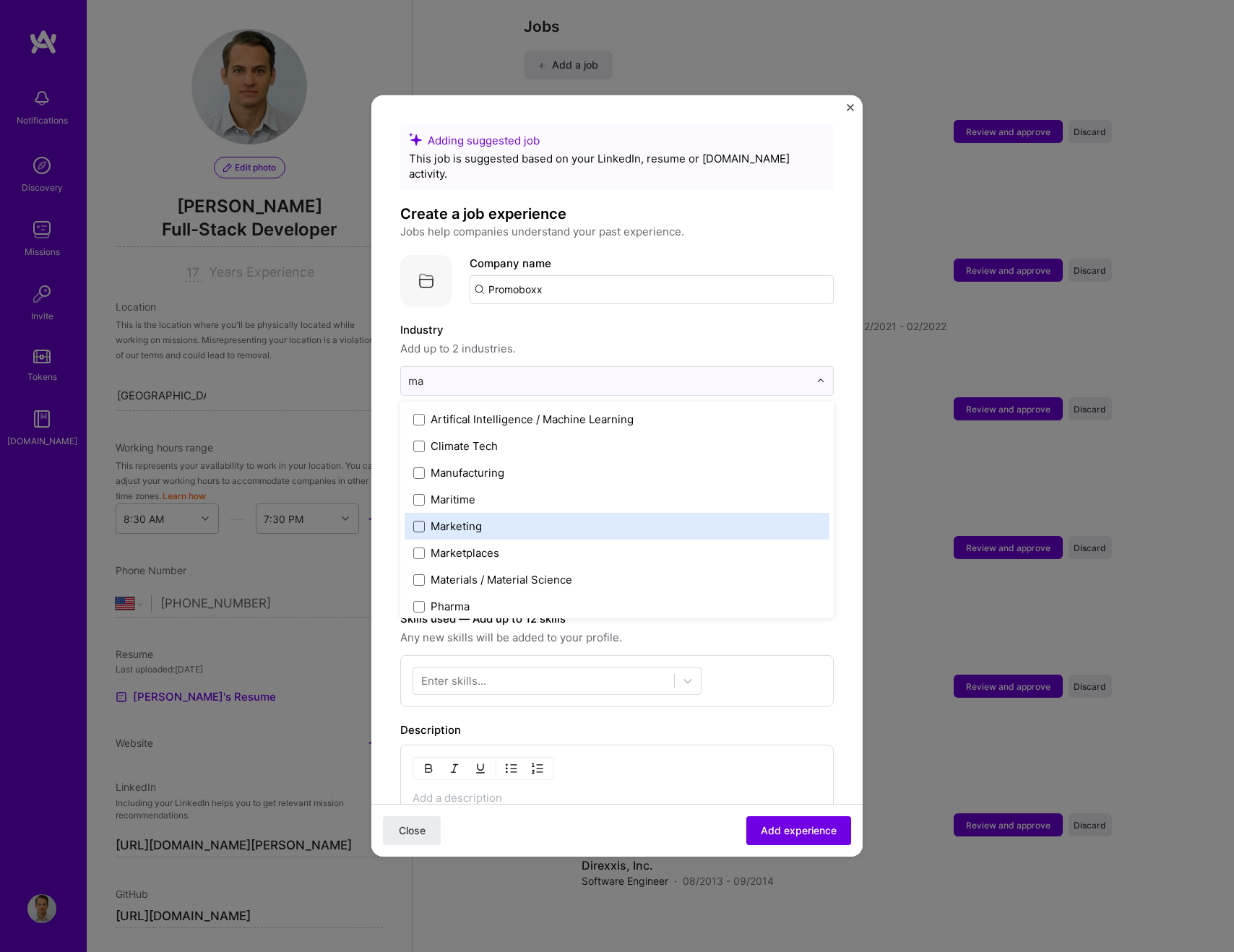
click at [422, 520] on span at bounding box center [419, 526] width 12 height 12
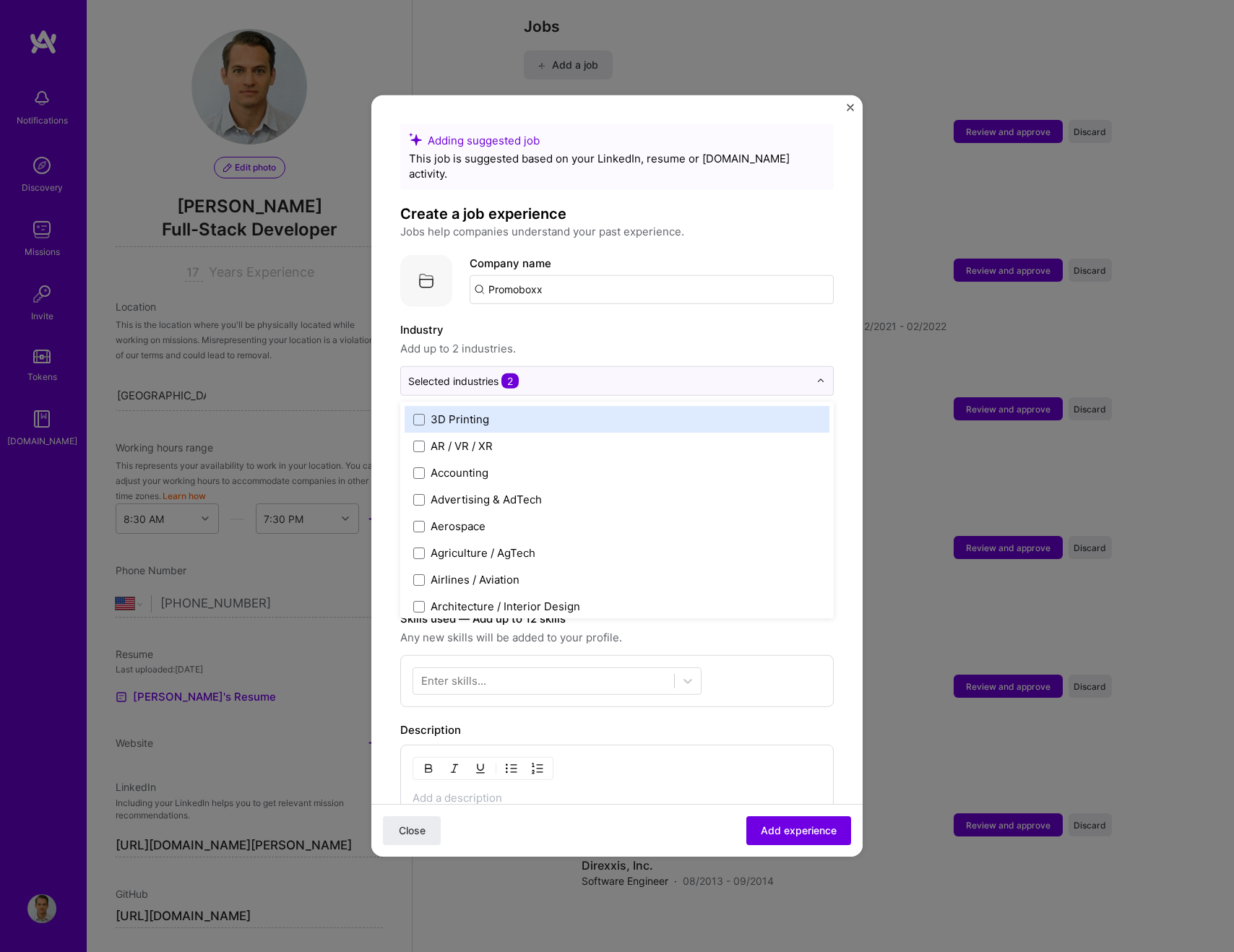
click at [626, 340] on span "Add up to 2 industries." at bounding box center [616, 349] width 433 height 17
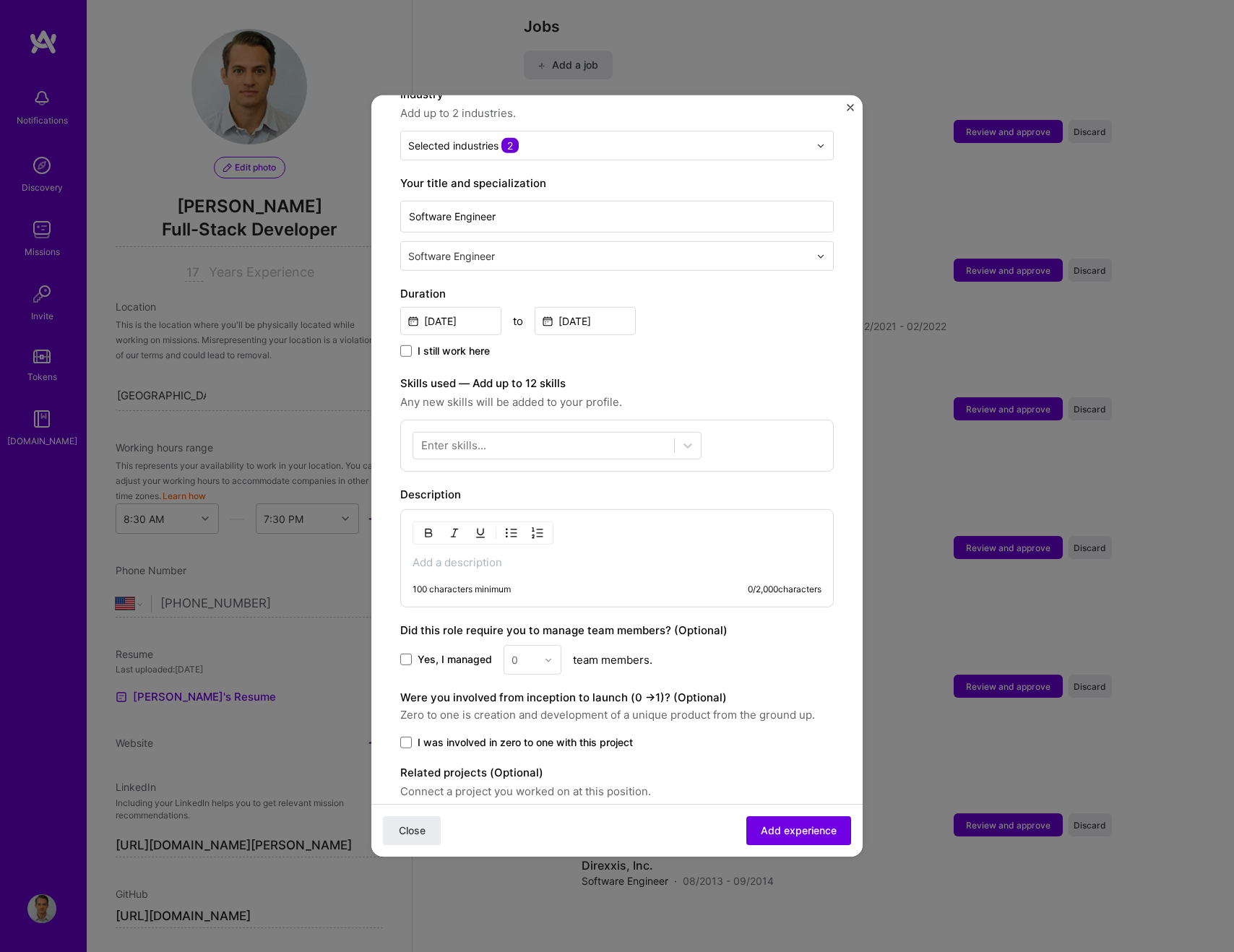
scroll to position [284, 0]
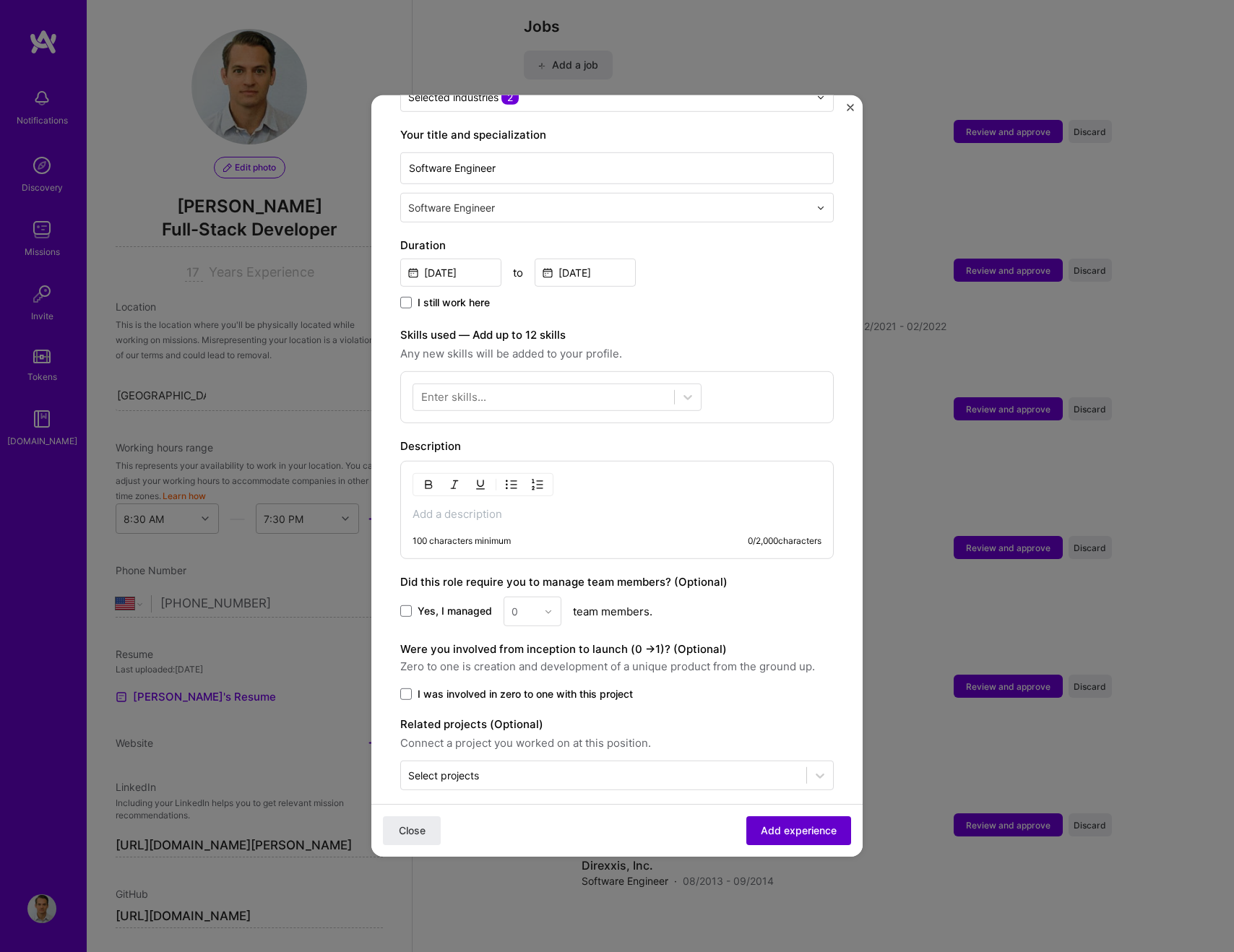
click at [803, 828] on span "Add experience" at bounding box center [799, 830] width 76 height 14
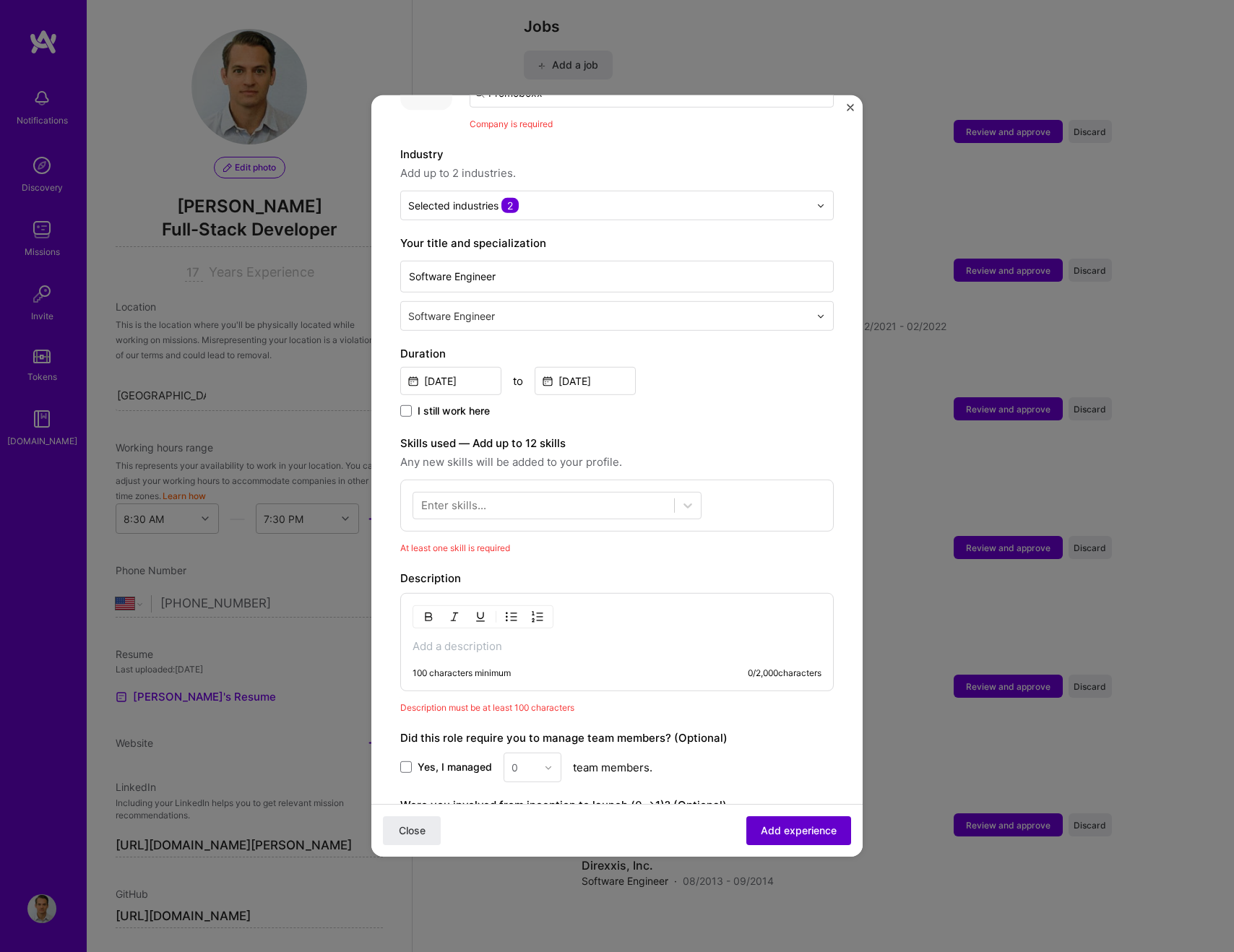
scroll to position [144, 0]
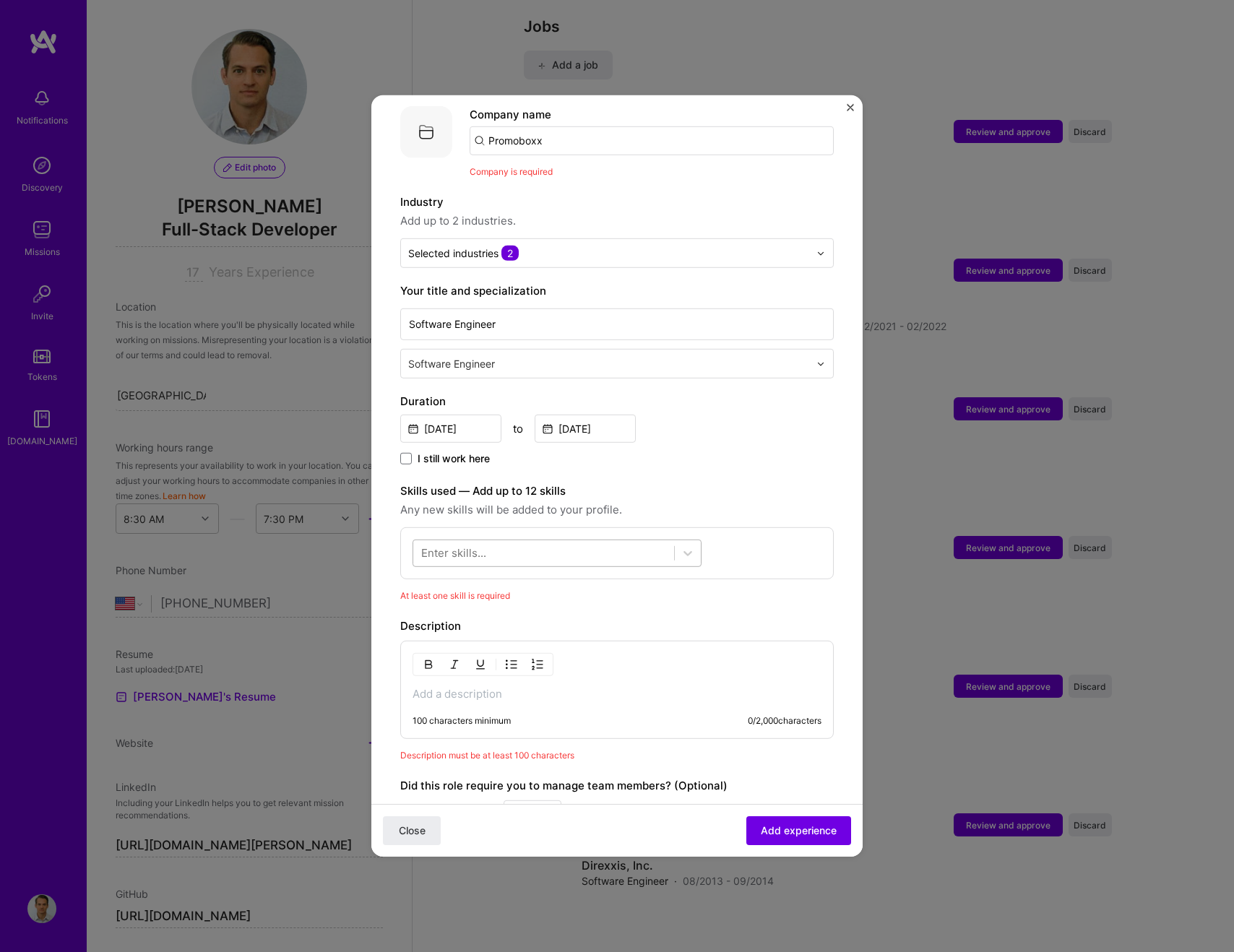
click at [502, 549] on div at bounding box center [543, 552] width 261 height 24
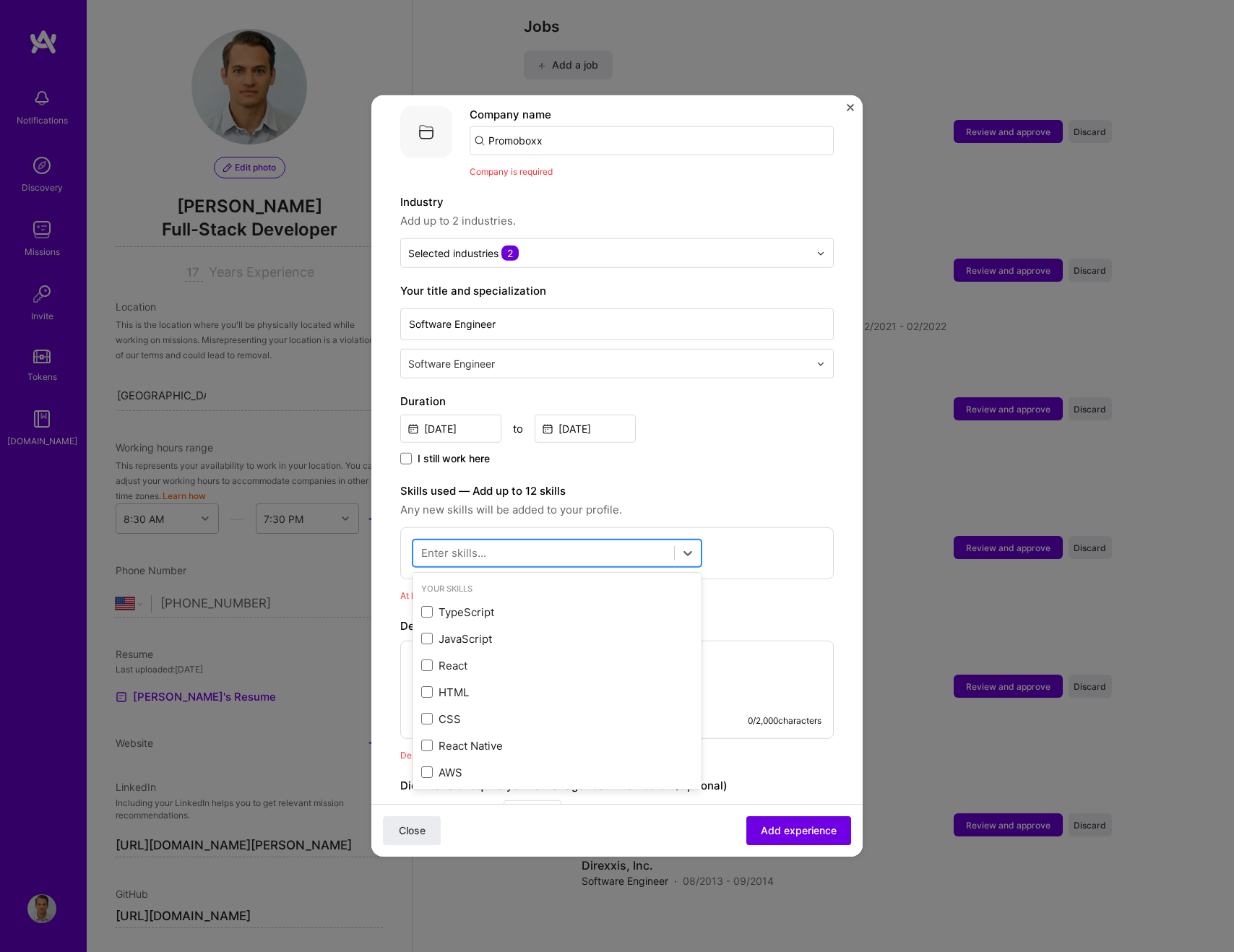
scroll to position [145, 0]
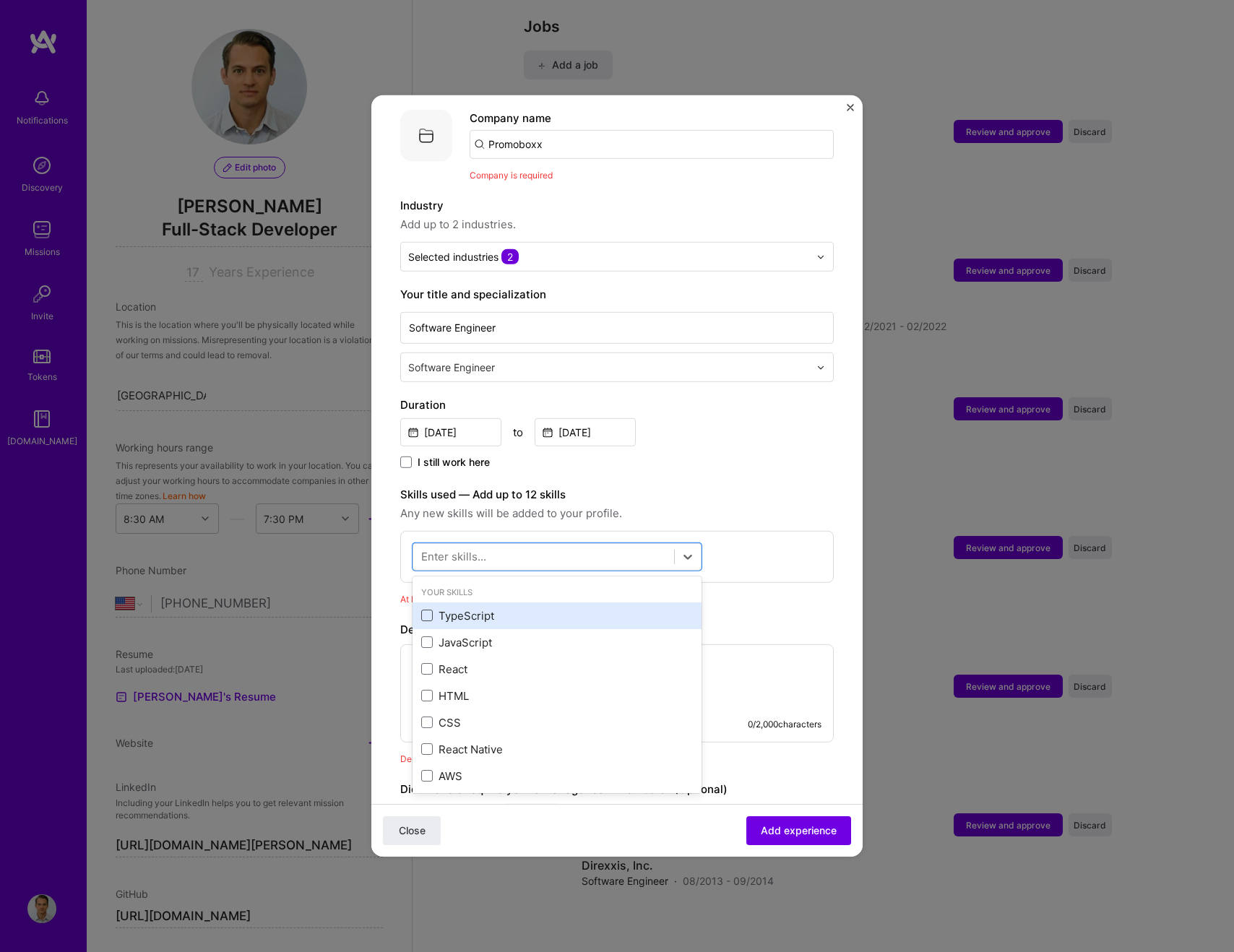
click at [428, 609] on span at bounding box center [427, 615] width 12 height 12
click at [0, 0] on input "checkbox" at bounding box center [0, 0] width 0 height 0
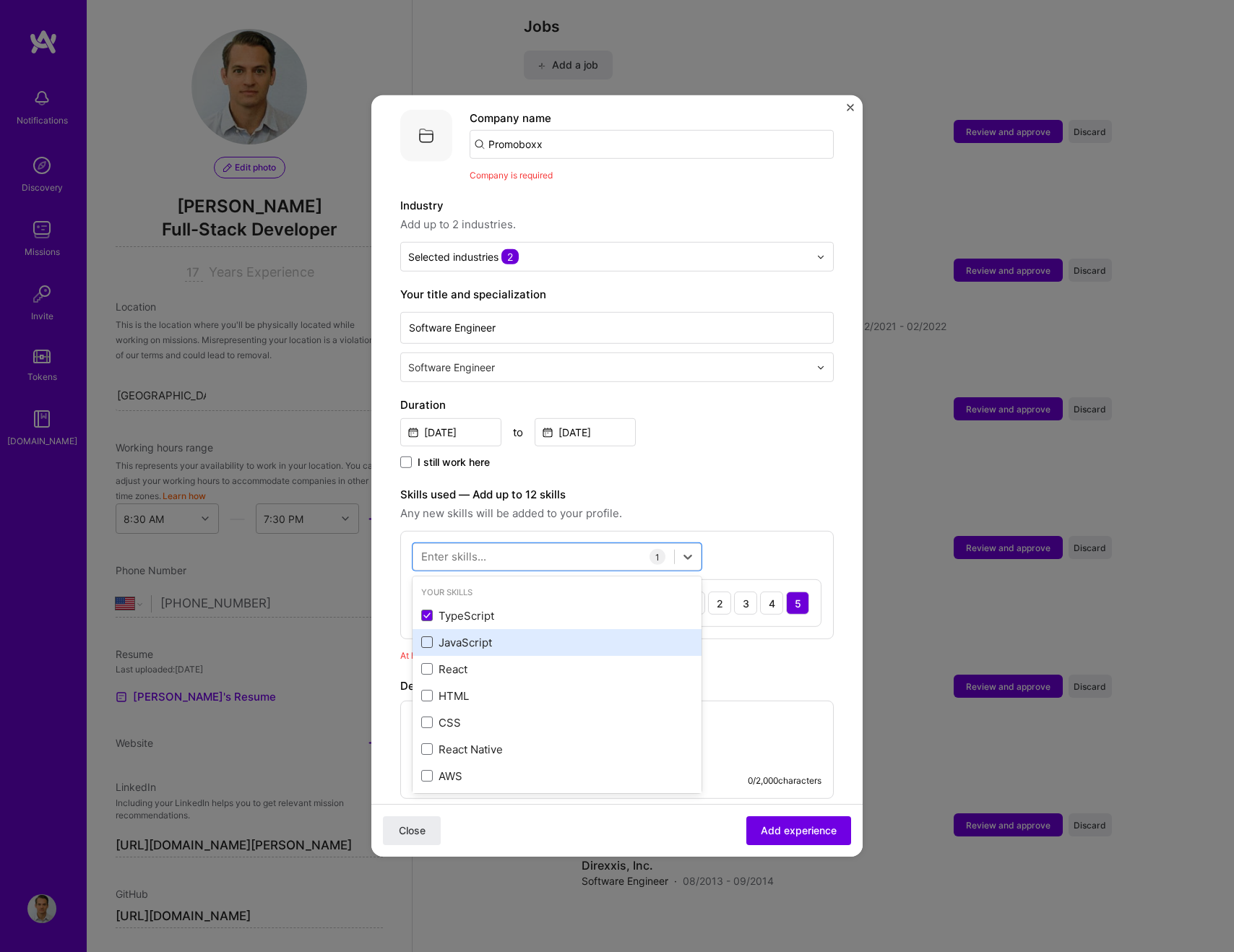
click at [428, 637] on span at bounding box center [427, 642] width 12 height 12
click at [0, 0] on input "checkbox" at bounding box center [0, 0] width 0 height 0
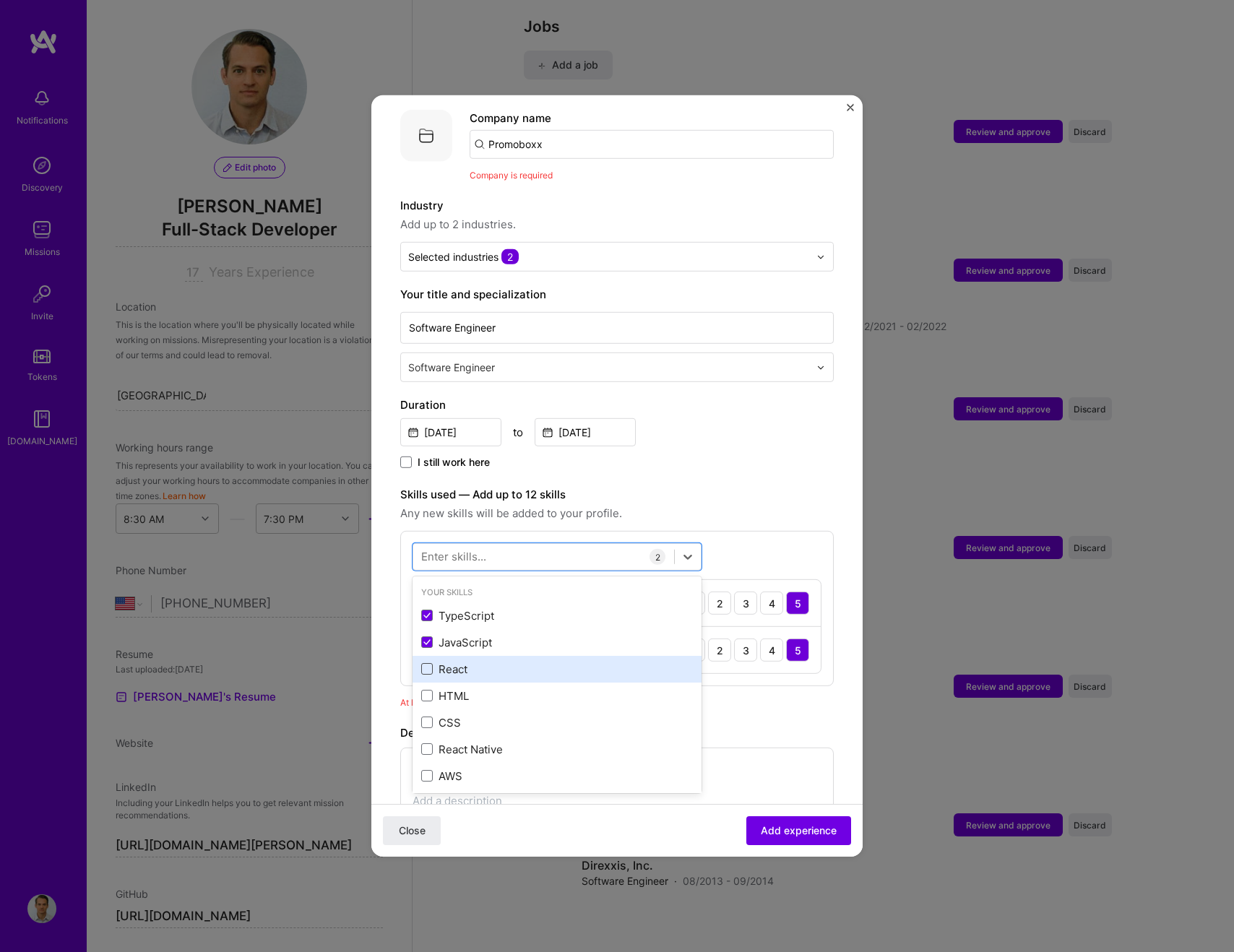
click at [427, 663] on span at bounding box center [427, 669] width 12 height 12
click at [0, 0] on input "checkbox" at bounding box center [0, 0] width 0 height 0
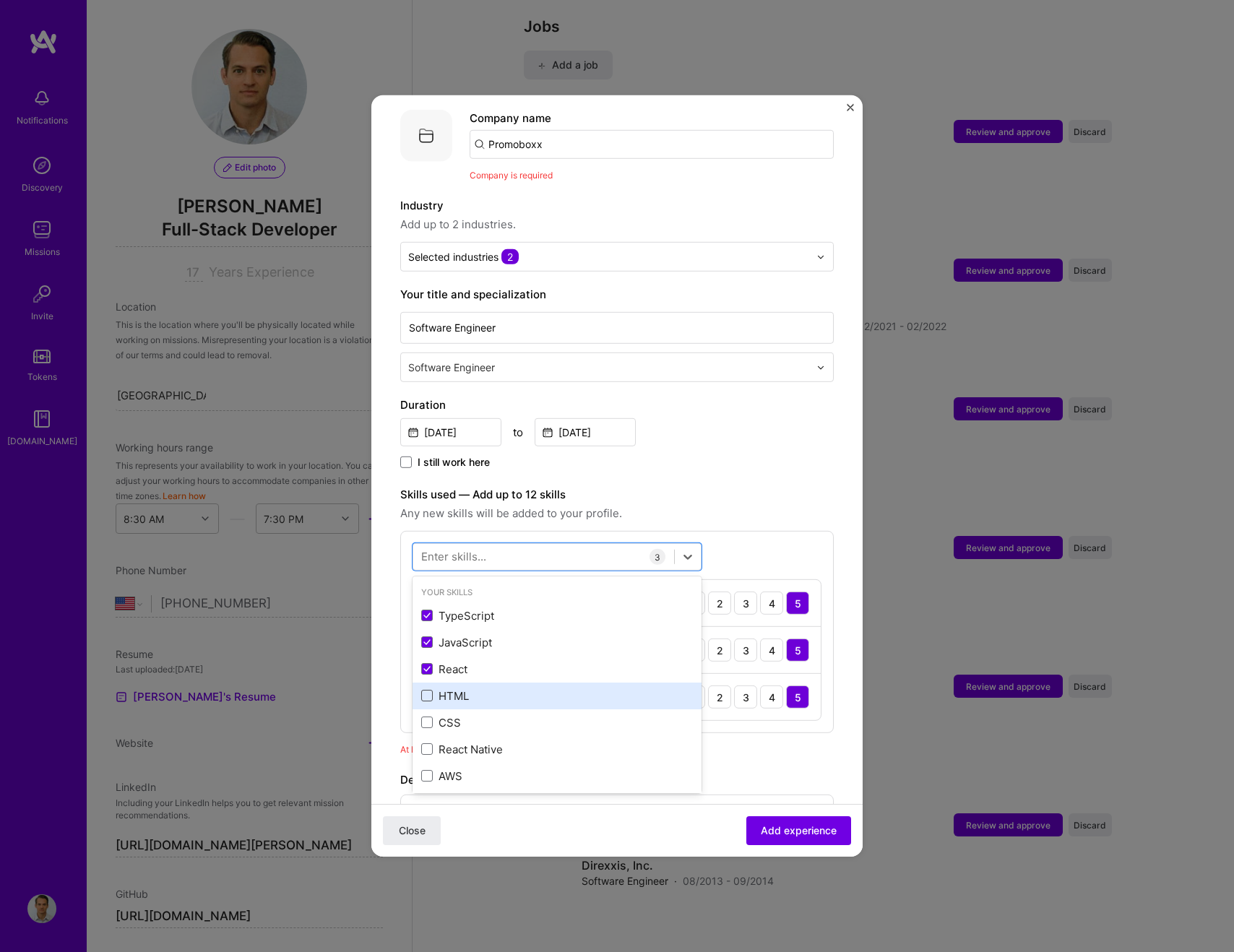
click at [428, 690] on span at bounding box center [427, 695] width 12 height 12
click at [0, 0] on input "checkbox" at bounding box center [0, 0] width 0 height 0
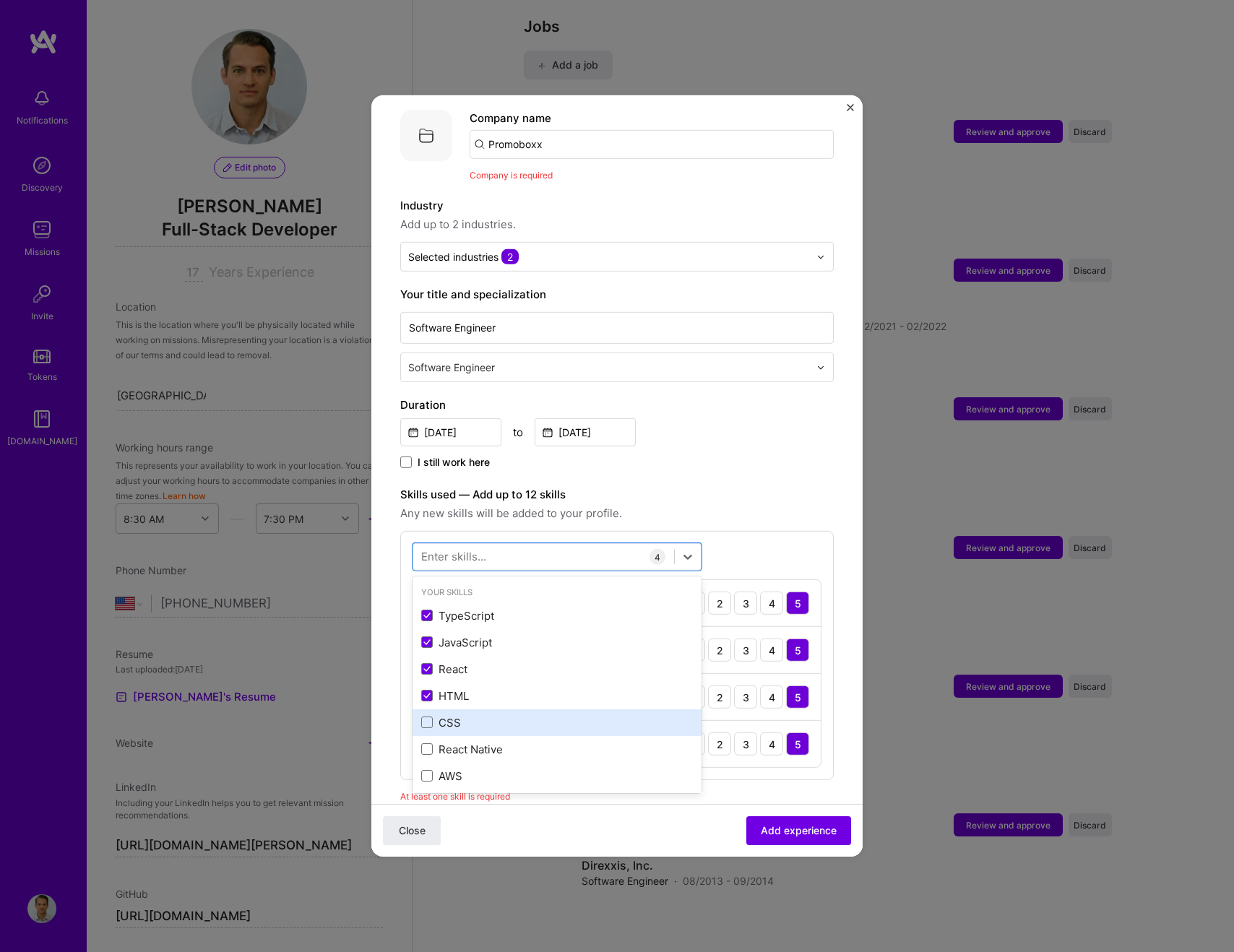
drag, startPoint x: 430, startPoint y: 705, endPoint x: 499, endPoint y: 697, distance: 69.5
click at [431, 716] on span at bounding box center [427, 722] width 12 height 12
click at [0, 0] on input "checkbox" at bounding box center [0, 0] width 0 height 0
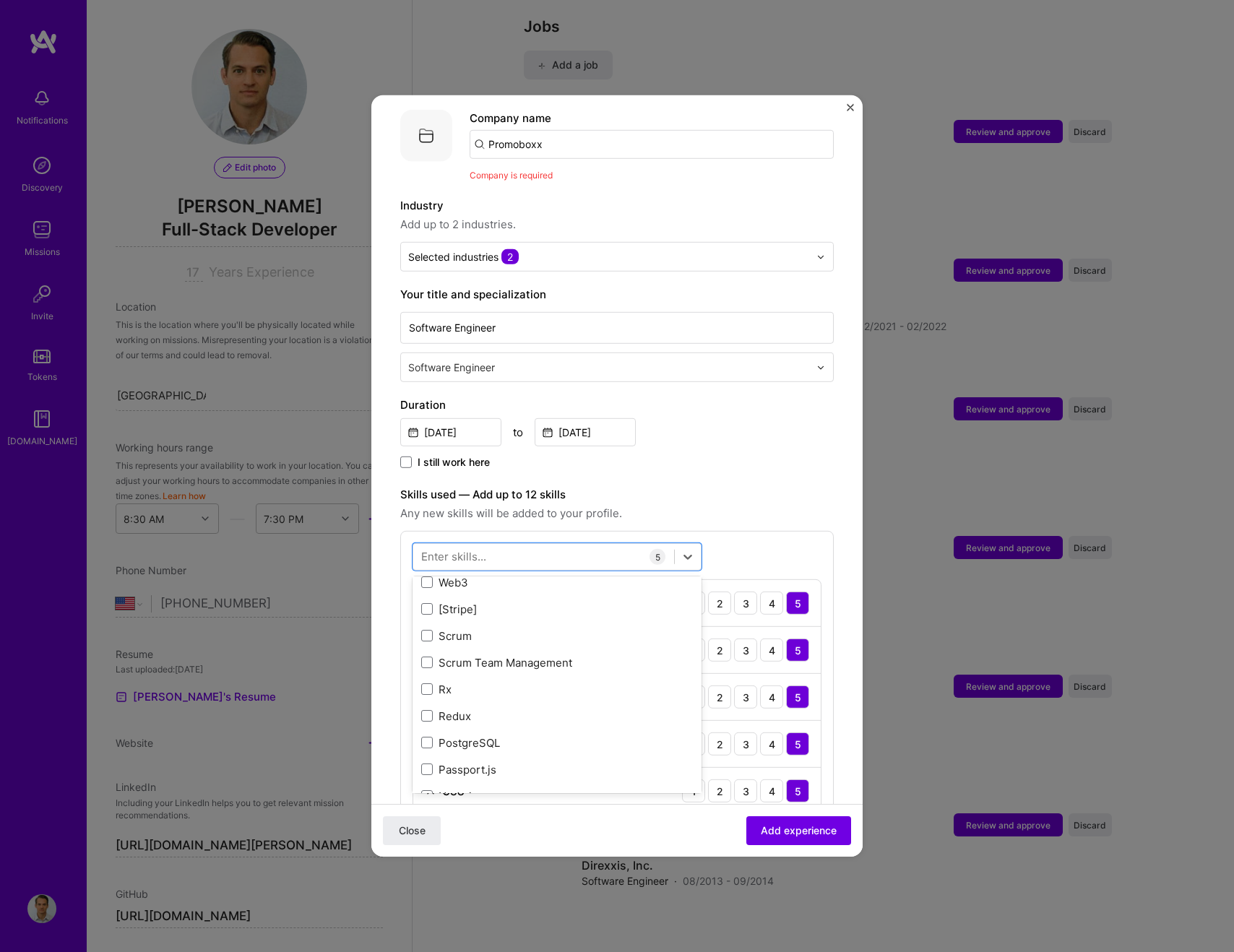
scroll to position [221, 0]
click at [427, 682] on span at bounding box center [427, 688] width 12 height 12
click at [0, 0] on input "checkbox" at bounding box center [0, 0] width 0 height 0
click at [425, 705] on div "Redux" at bounding box center [557, 713] width 272 height 15
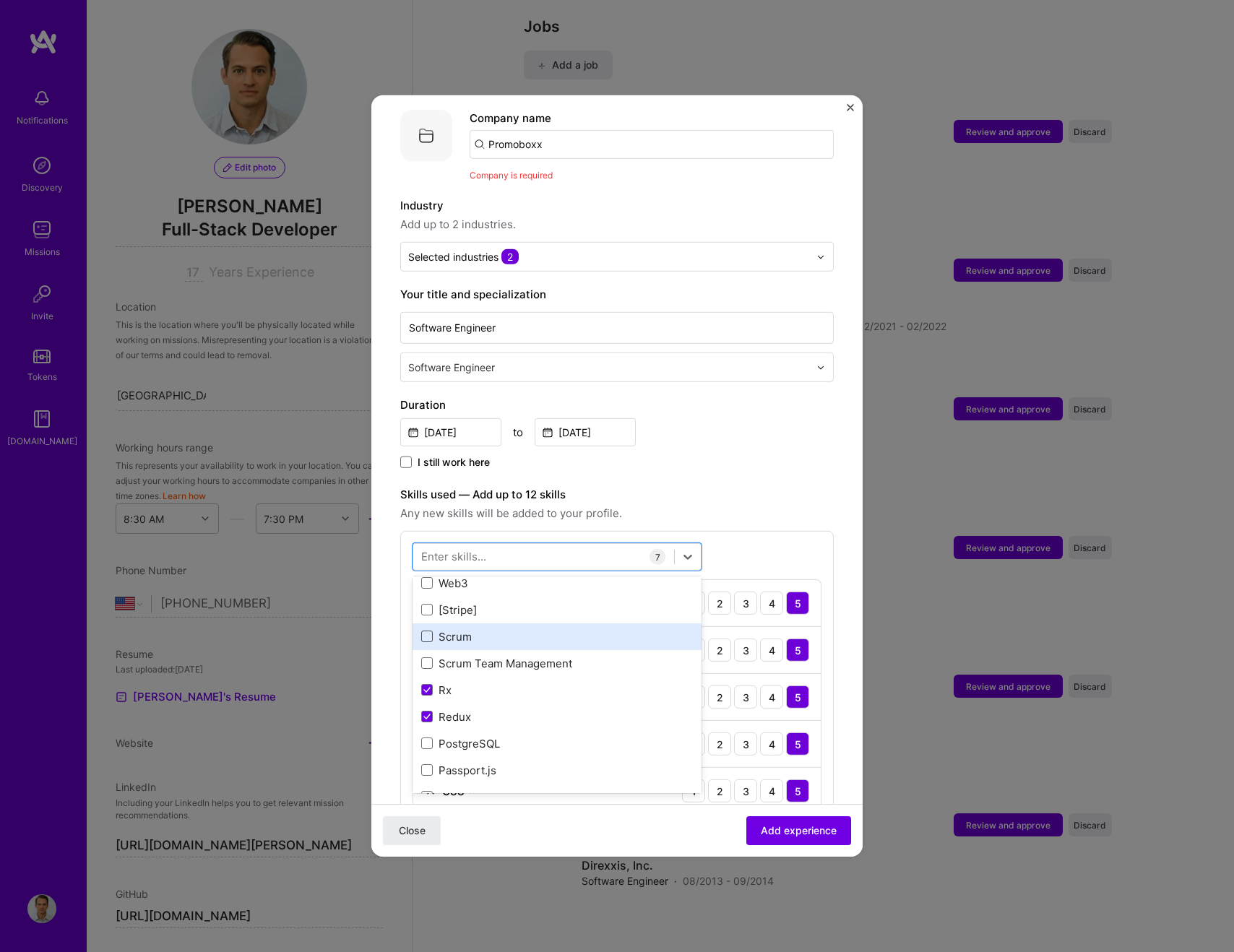
click at [426, 631] on span at bounding box center [427, 637] width 12 height 12
click at [0, 0] on input "checkbox" at bounding box center [0, 0] width 0 height 0
click at [647, 825] on div "Close Add experience" at bounding box center [616, 830] width 491 height 53
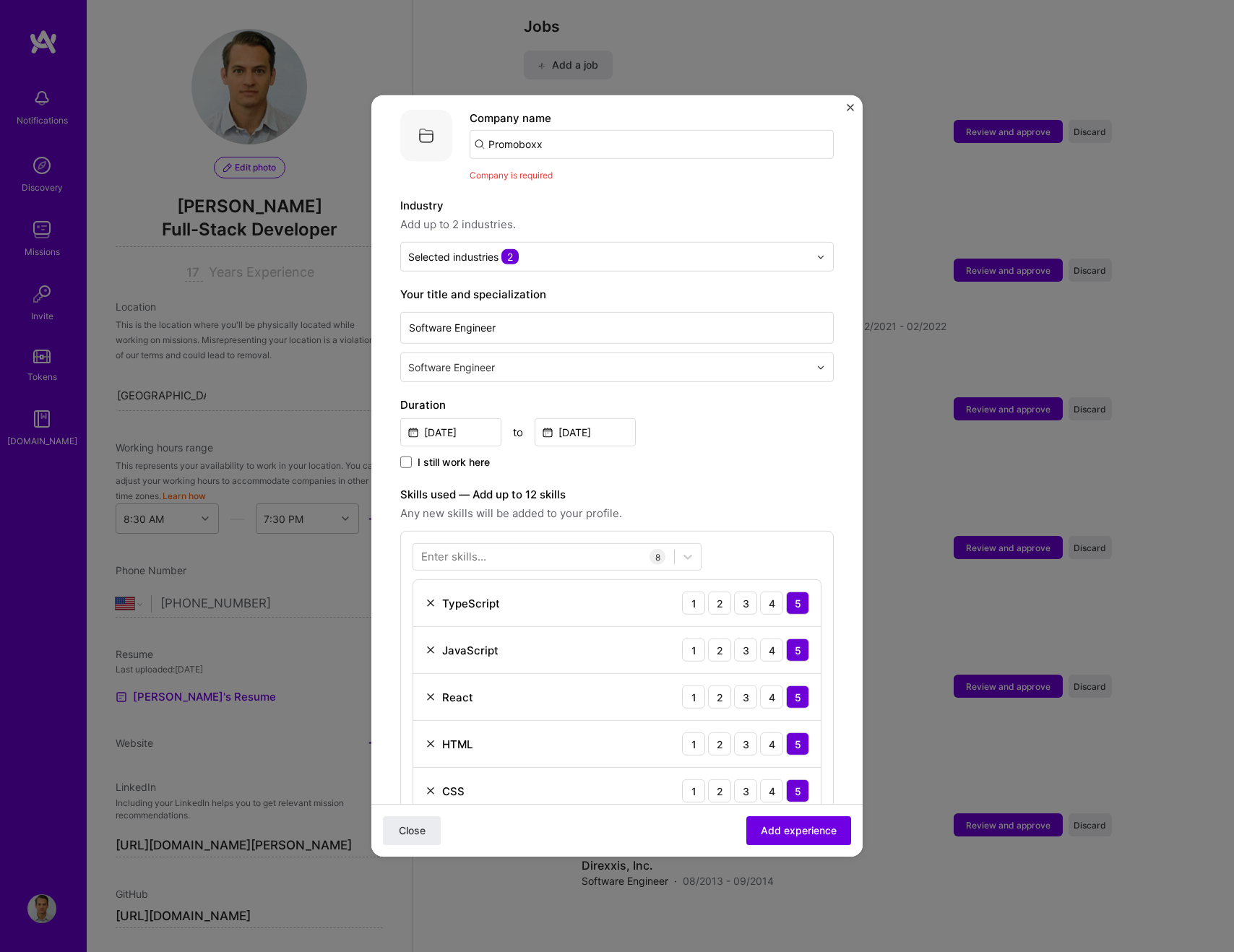
scroll to position [409, 0]
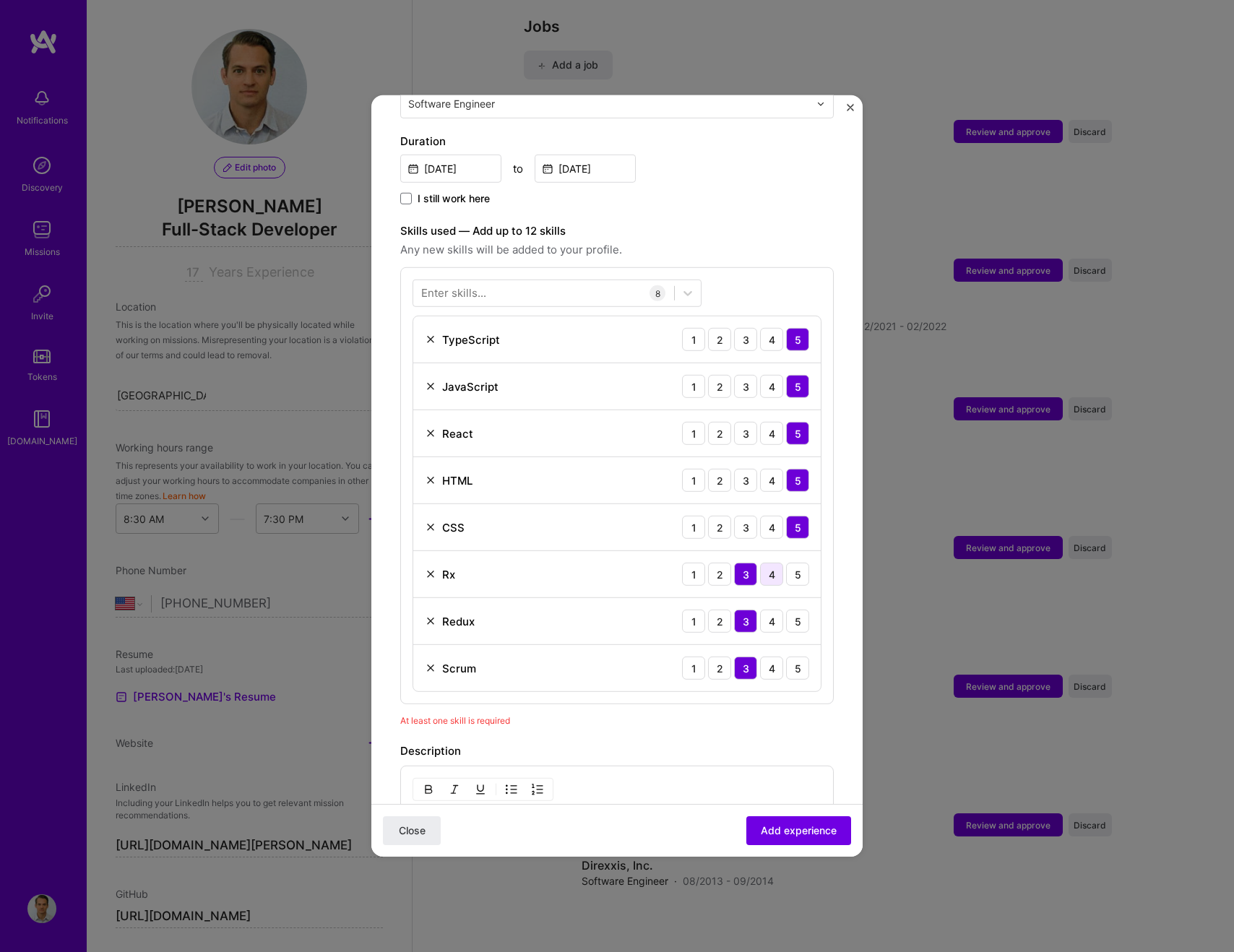
click at [760, 563] on div "4" at bounding box center [772, 575] width 23 height 23
click at [760, 609] on div "4" at bounding box center [772, 621] width 23 height 23
click at [786, 656] on div "5" at bounding box center [798, 668] width 23 height 23
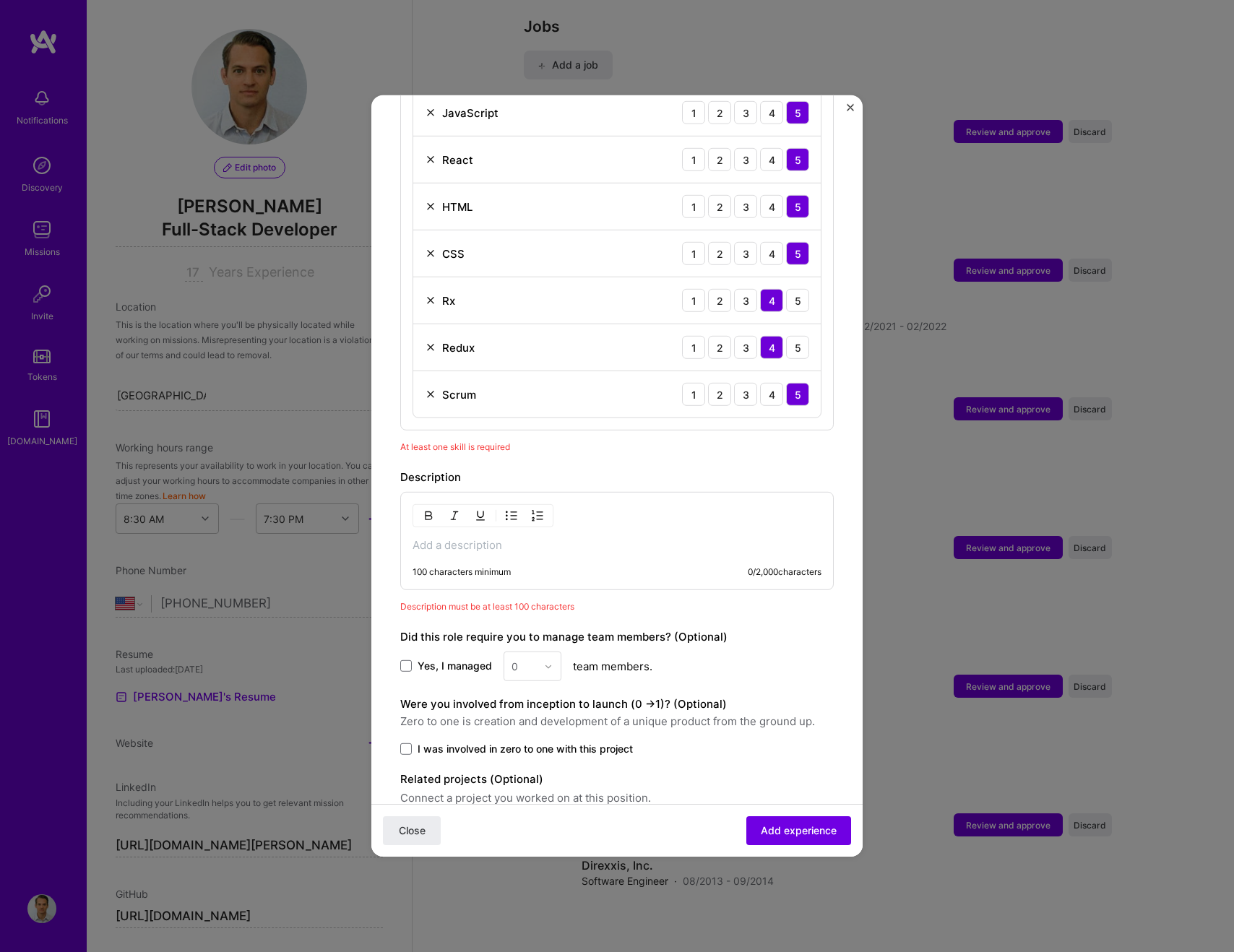
scroll to position [713, 0]
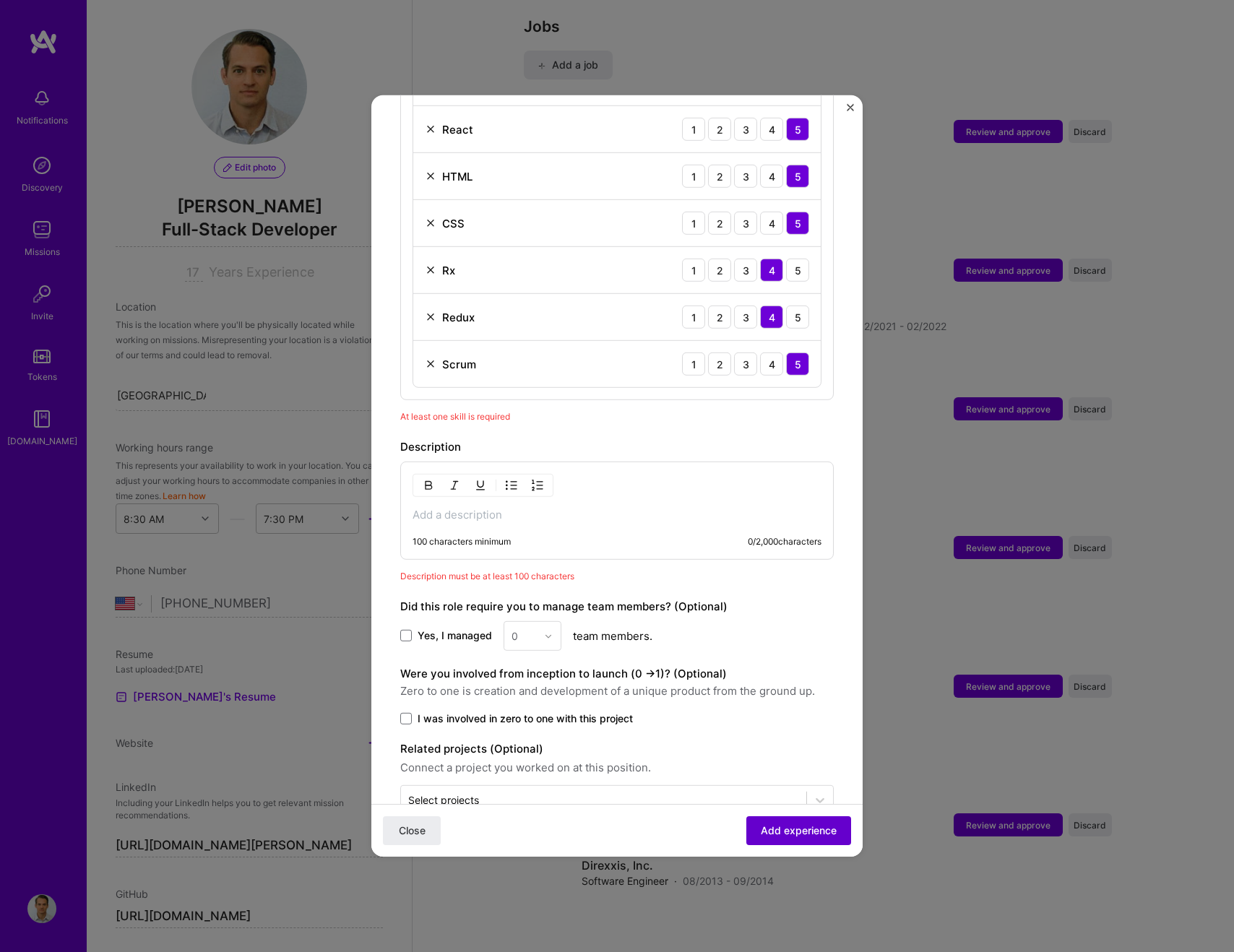
click at [795, 825] on span "Add experience" at bounding box center [799, 830] width 76 height 14
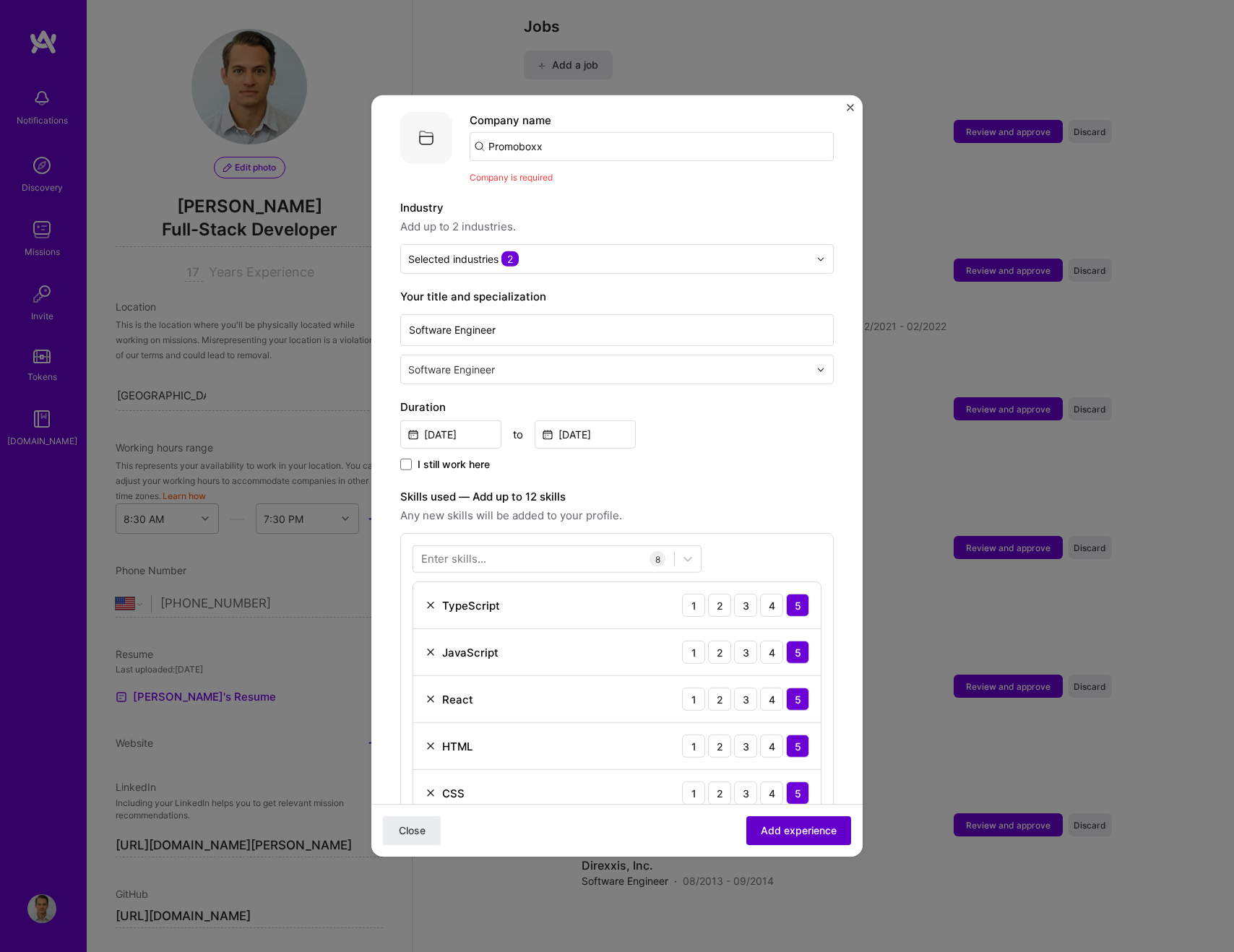
scroll to position [141, 0]
click at [566, 137] on input "Promoboxx" at bounding box center [652, 148] width 364 height 29
click at [596, 172] on div "Company is required" at bounding box center [652, 180] width 364 height 15
click at [787, 820] on button "Add experience" at bounding box center [798, 830] width 105 height 29
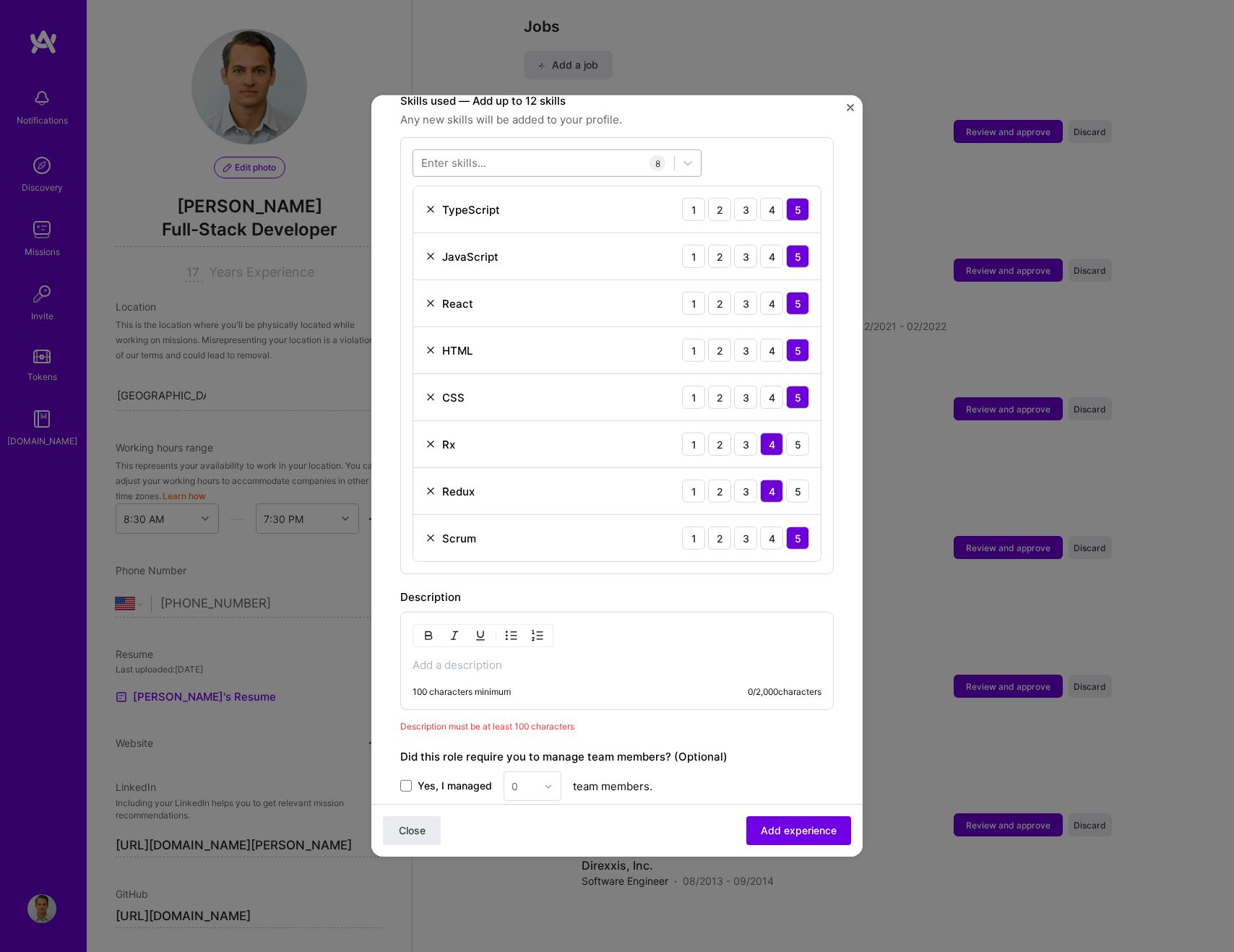
scroll to position [714, 0]
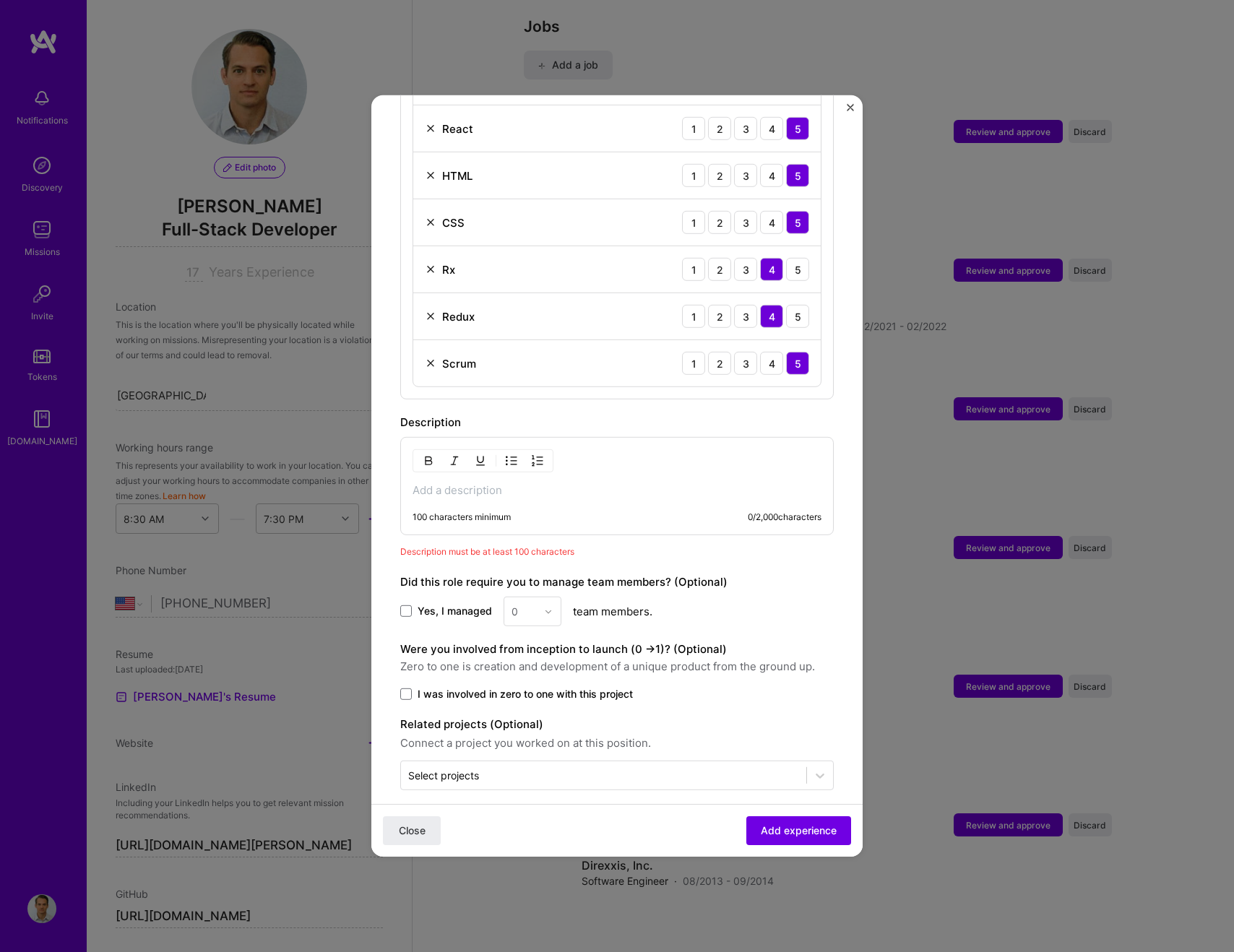
click at [471, 483] on p at bounding box center [617, 490] width 409 height 14
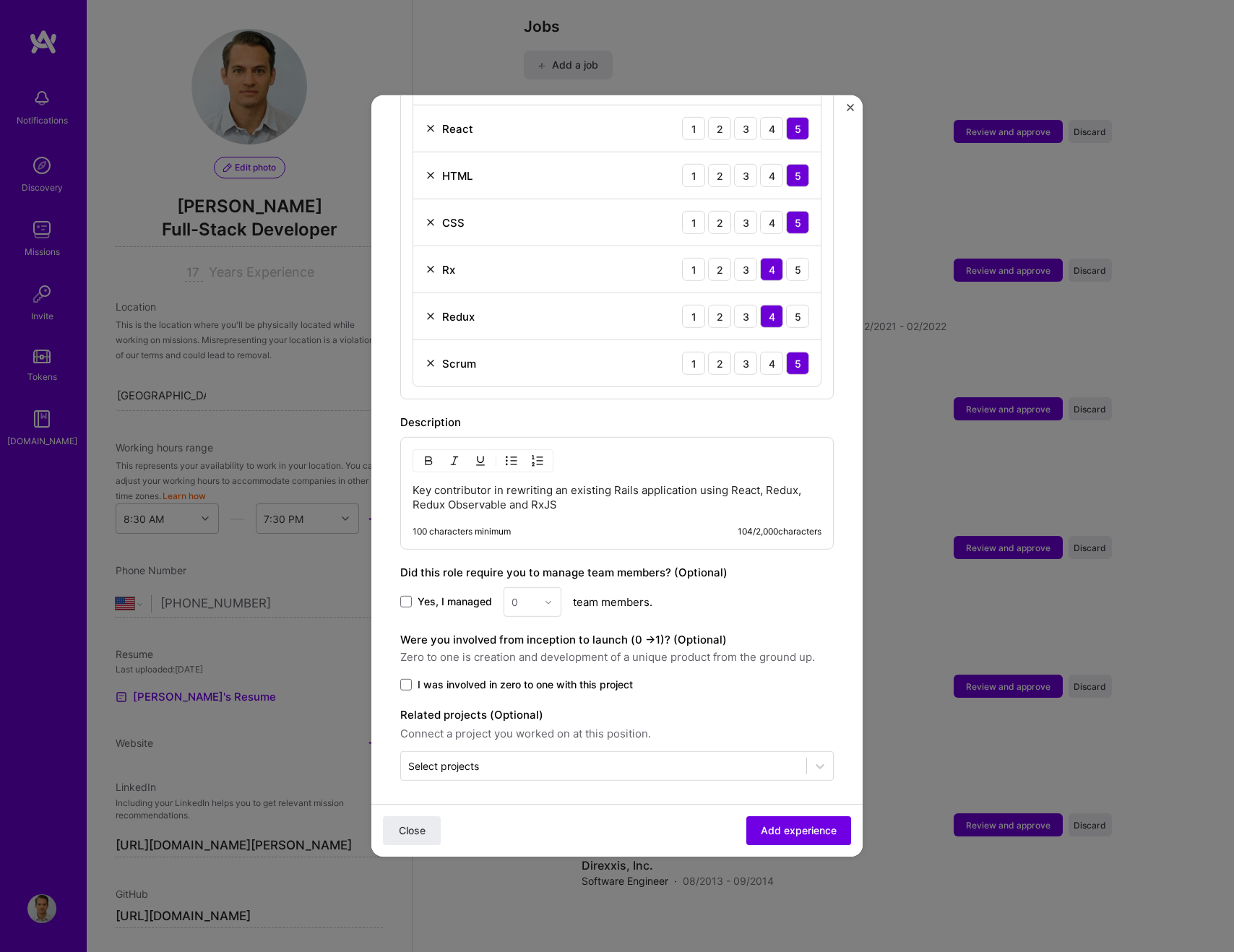
scroll to position [704, 0]
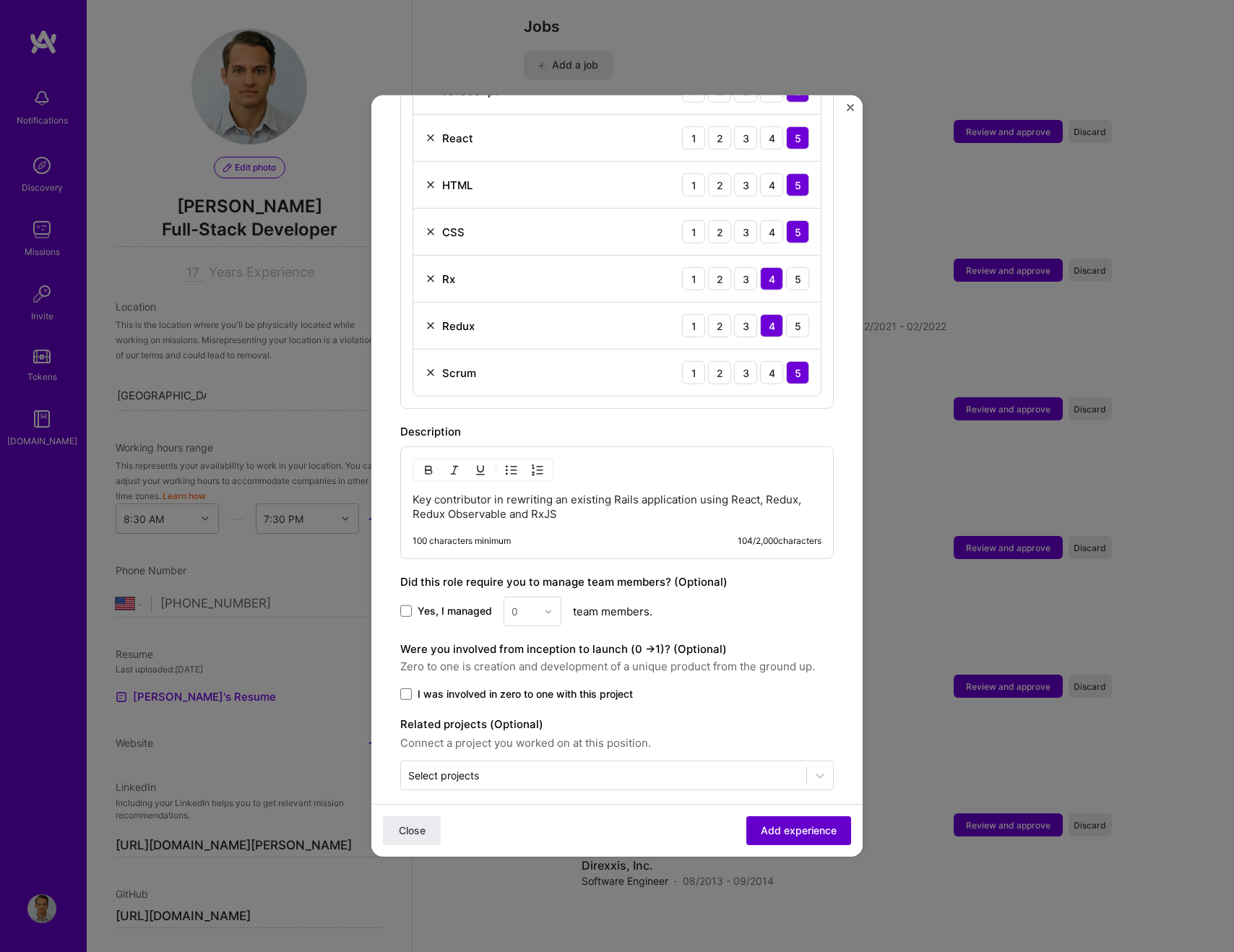
click at [807, 829] on span "Add experience" at bounding box center [799, 830] width 76 height 14
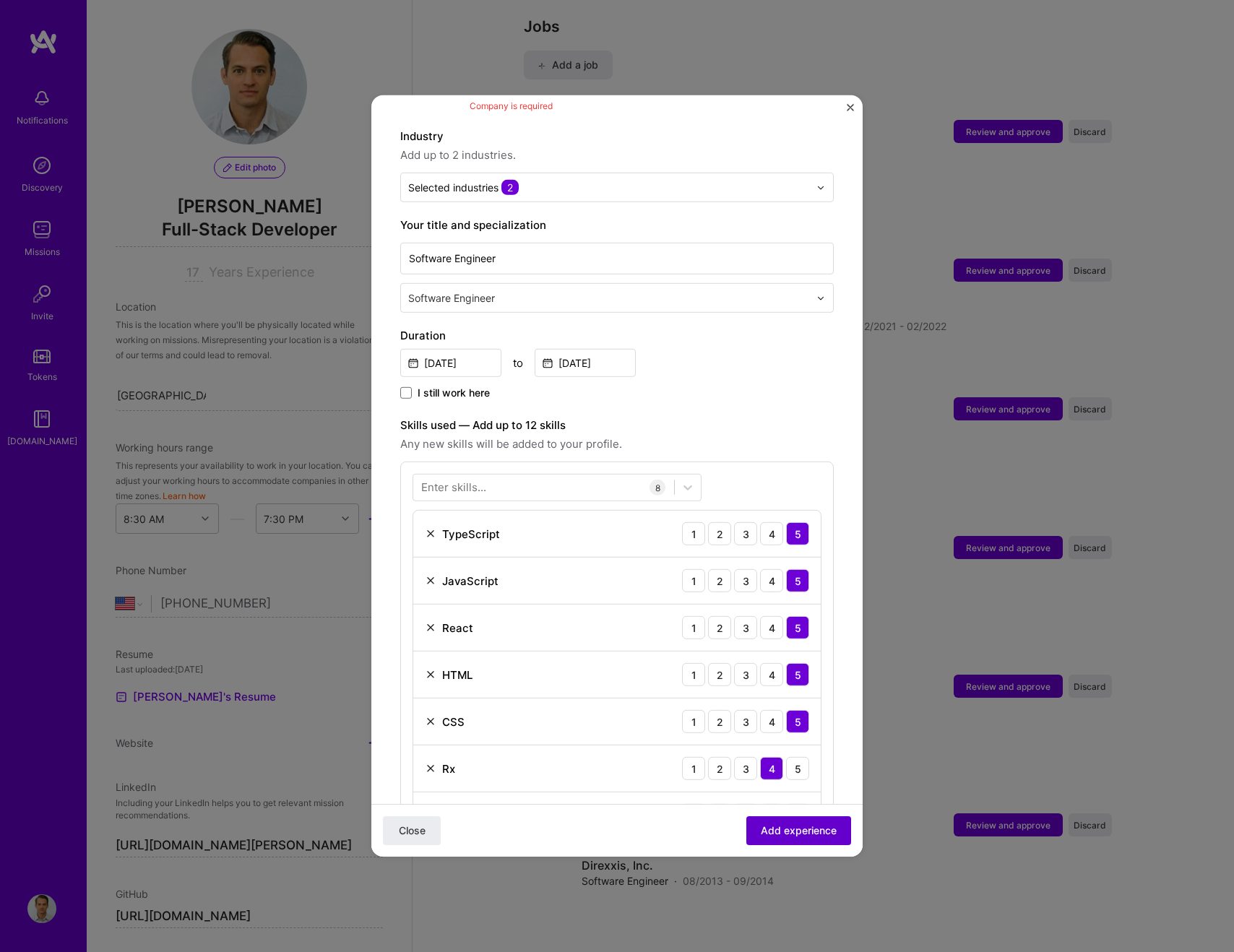
scroll to position [144, 0]
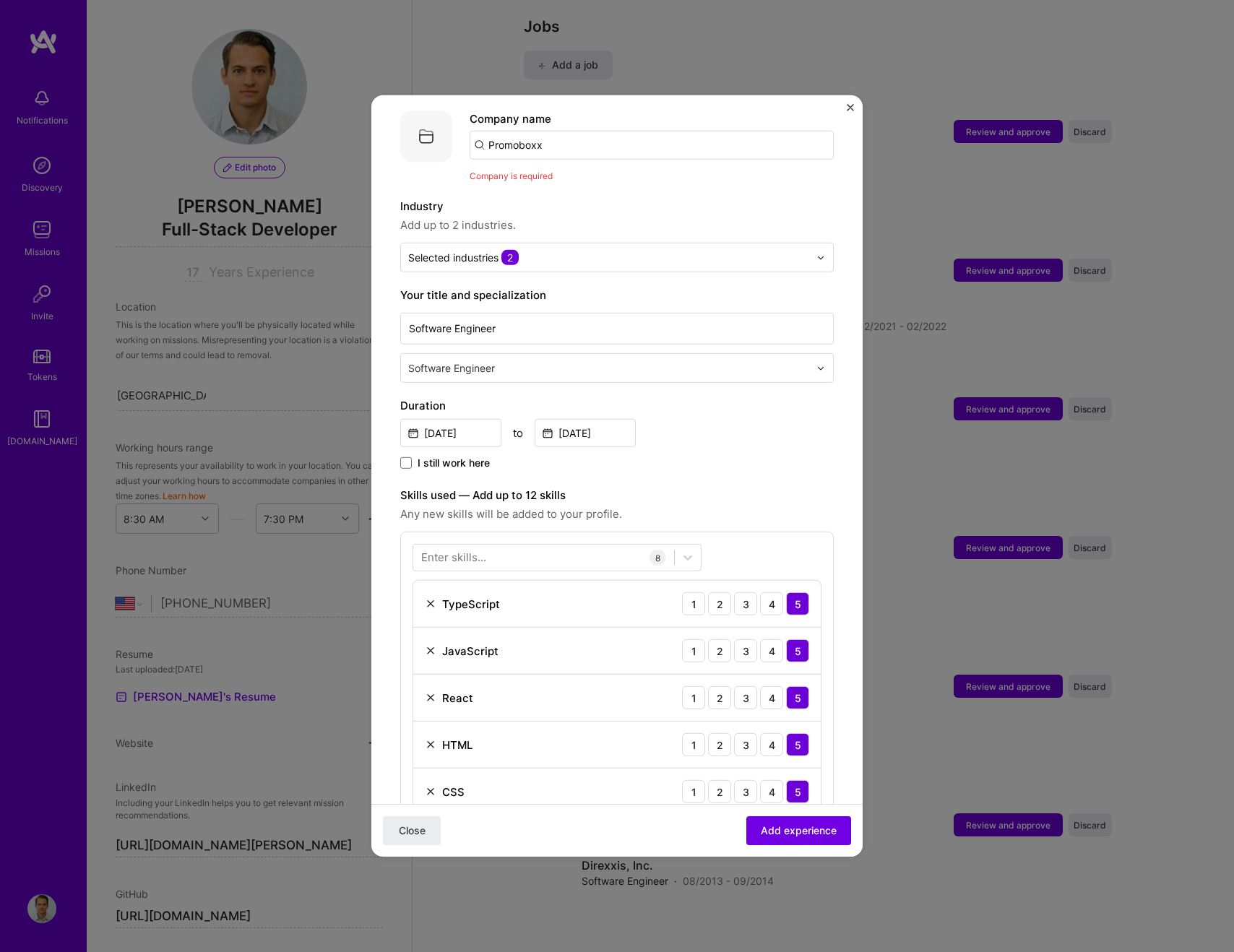
click at [565, 136] on input "Promoboxx" at bounding box center [652, 145] width 364 height 29
type input "Promoboxx"
click at [610, 173] on div "Promoboxx" at bounding box center [586, 185] width 70 height 26
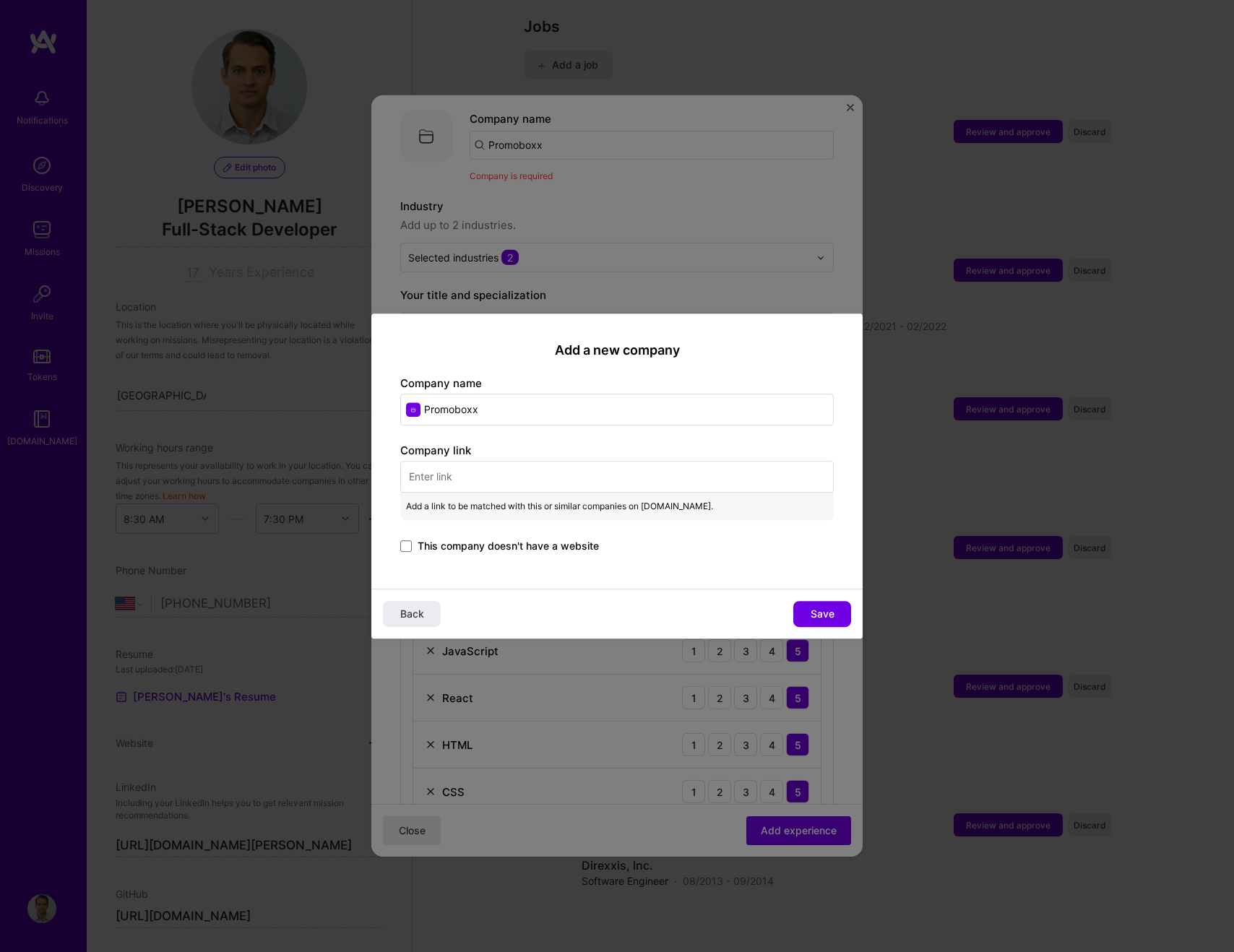
click at [489, 485] on input "text" at bounding box center [616, 477] width 433 height 31
paste input "[URL][DOMAIN_NAME]"
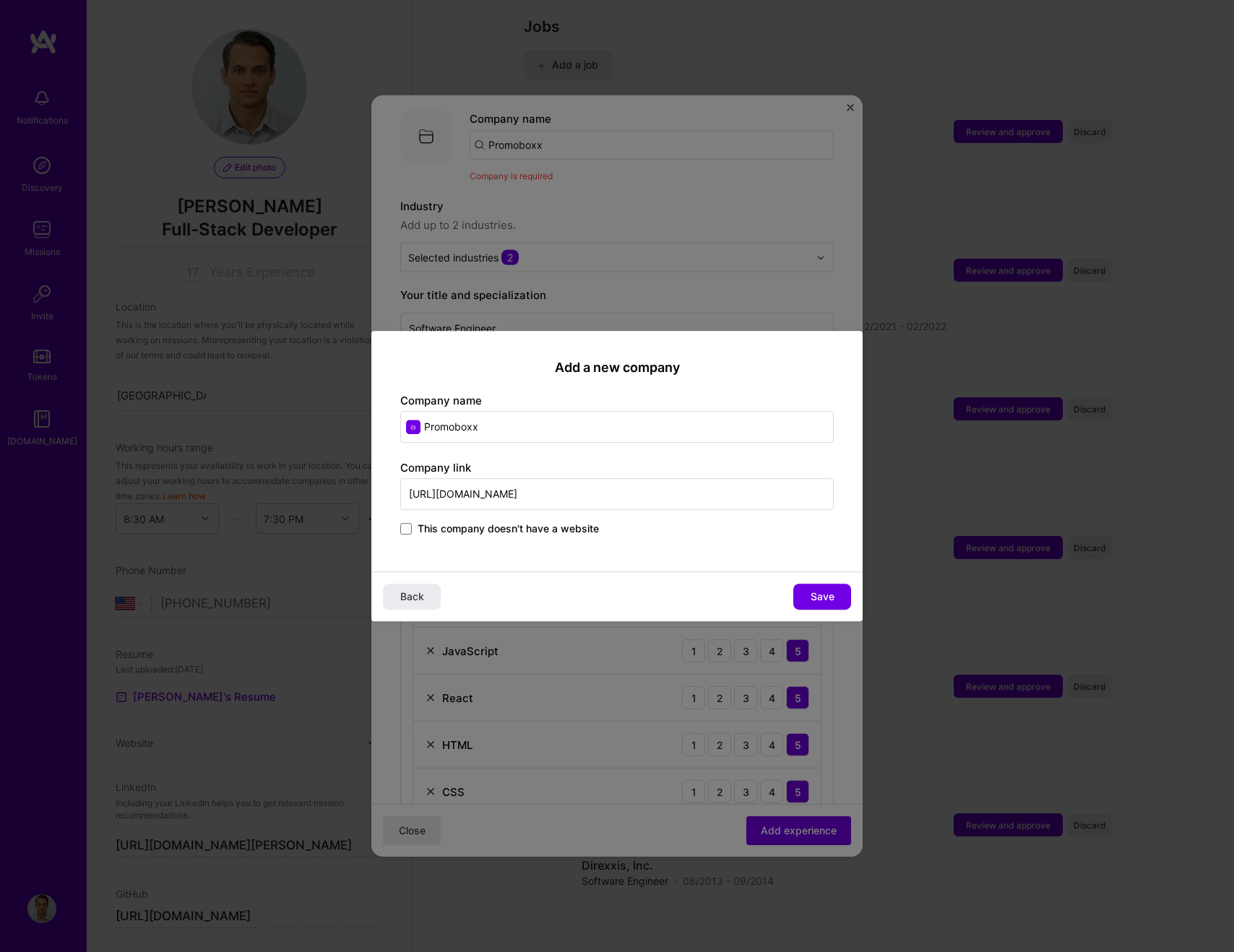
type input "[URL][DOMAIN_NAME]"
click at [592, 555] on div "Add a new company Company name Promoboxx Company link [URL][DOMAIN_NAME] This c…" at bounding box center [616, 451] width 491 height 241
click at [805, 595] on button "Save" at bounding box center [822, 596] width 58 height 26
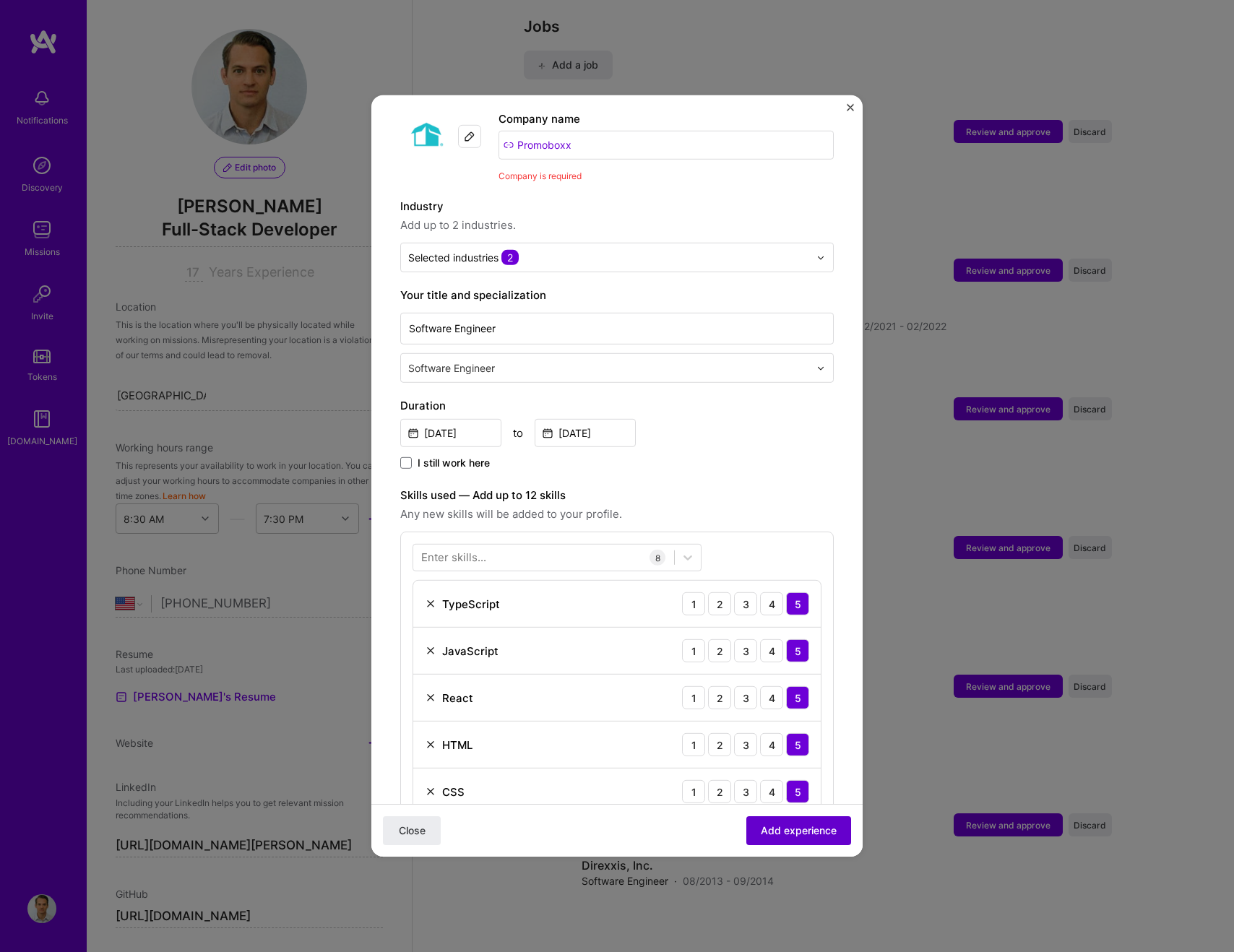
click at [807, 829] on span "Add experience" at bounding box center [799, 830] width 76 height 14
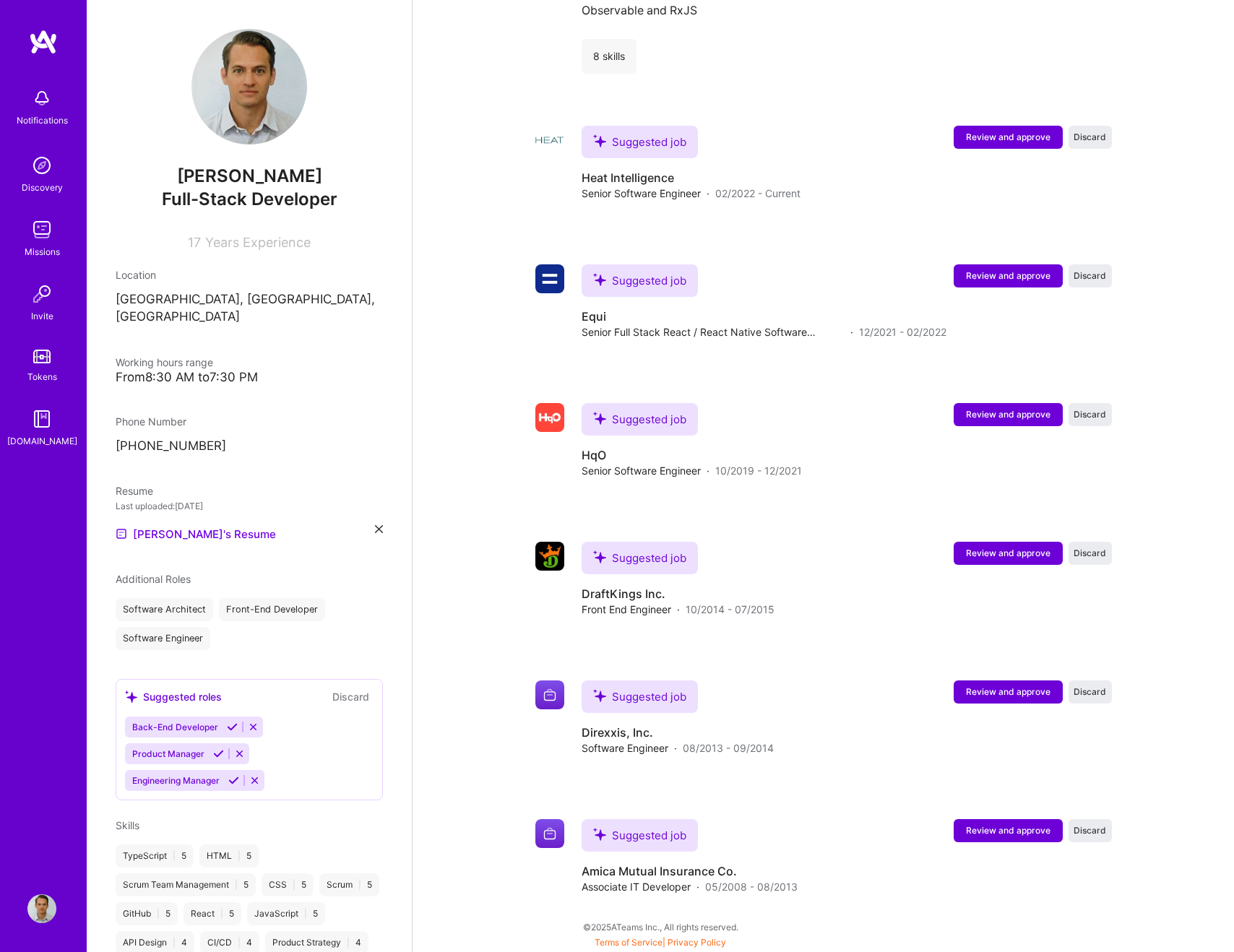
scroll to position [1647, 0]
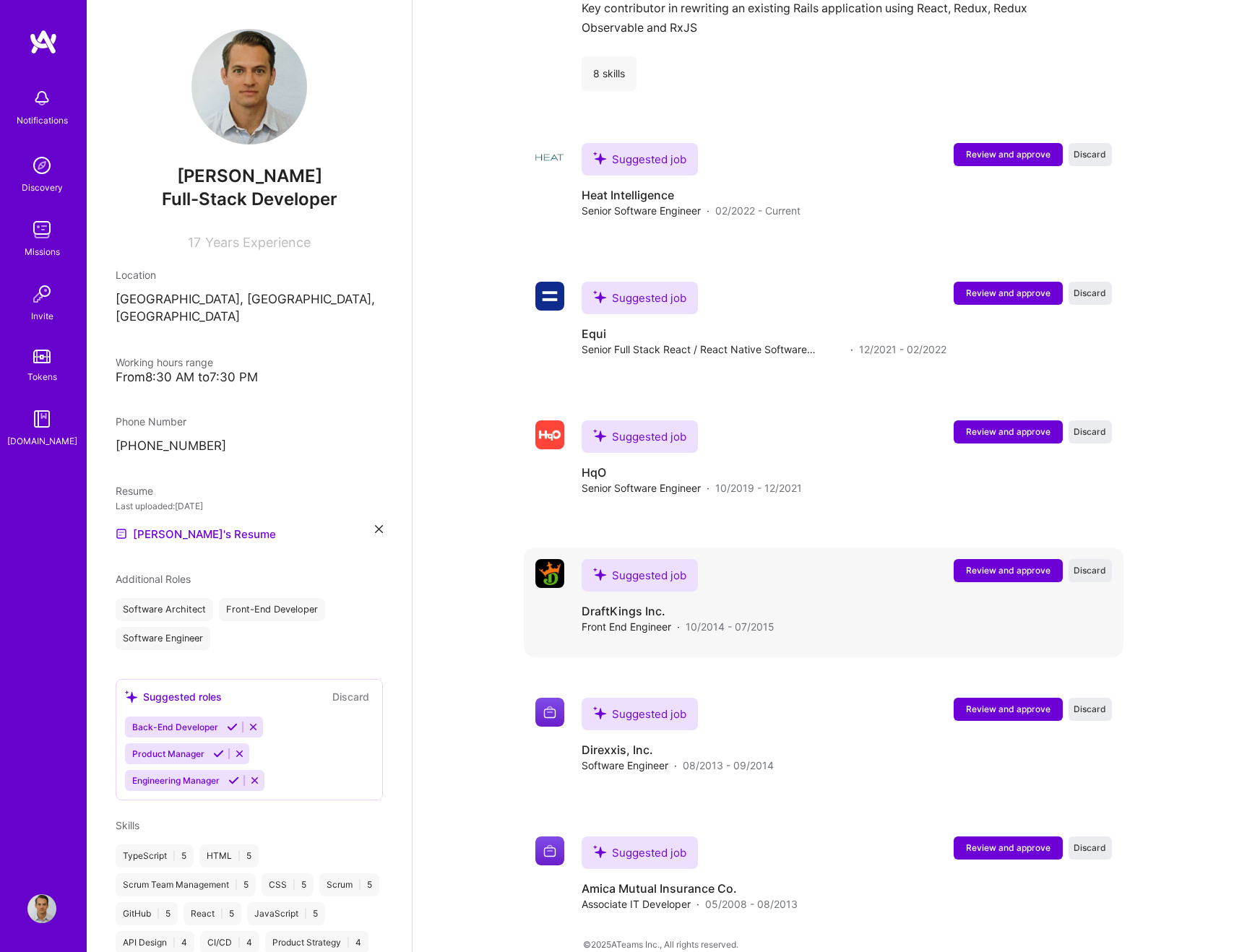
click at [1001, 564] on span "Review and approve" at bounding box center [1009, 570] width 84 height 12
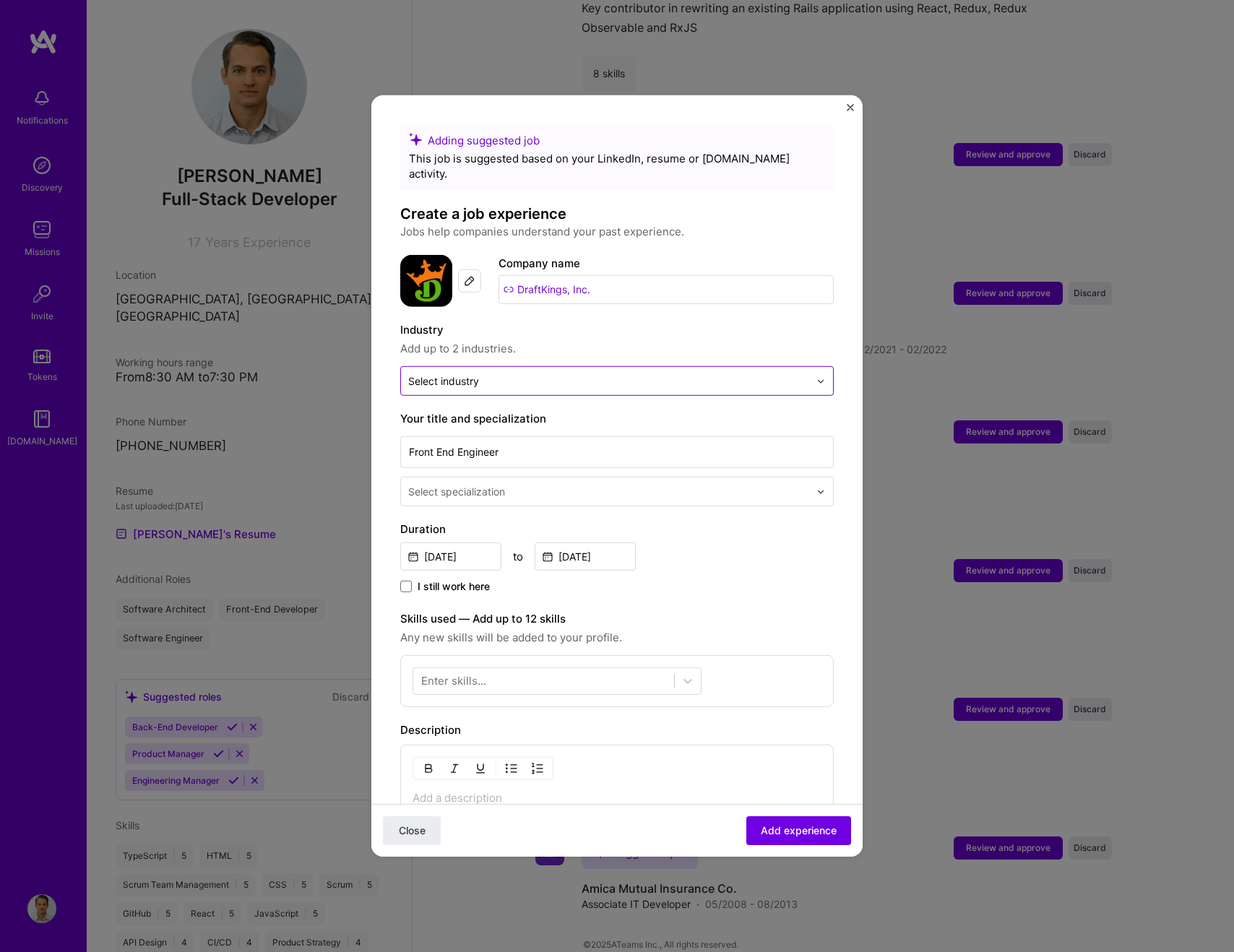
click at [445, 379] on div "Select industry 0" at bounding box center [609, 381] width 416 height 28
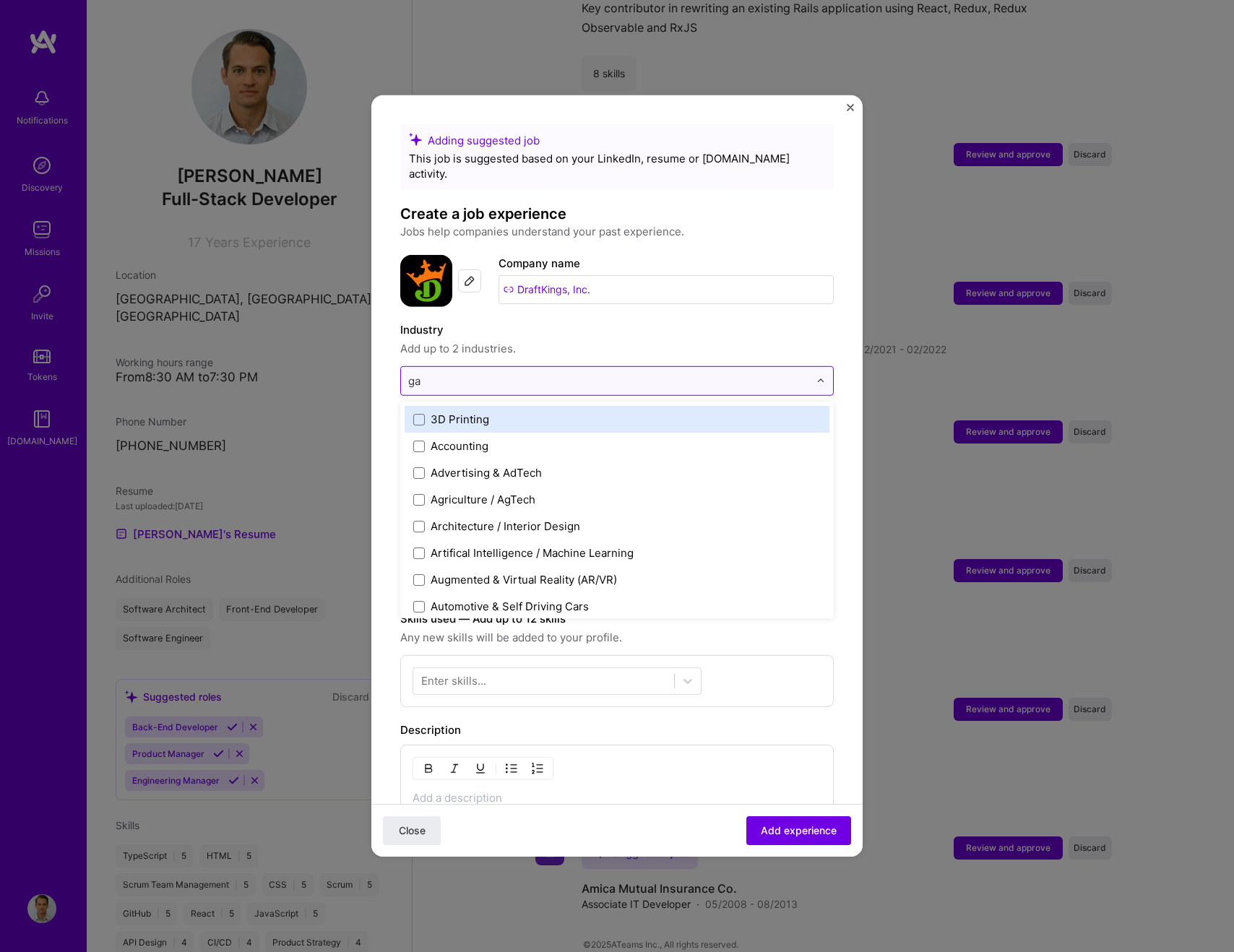
type input "gam"
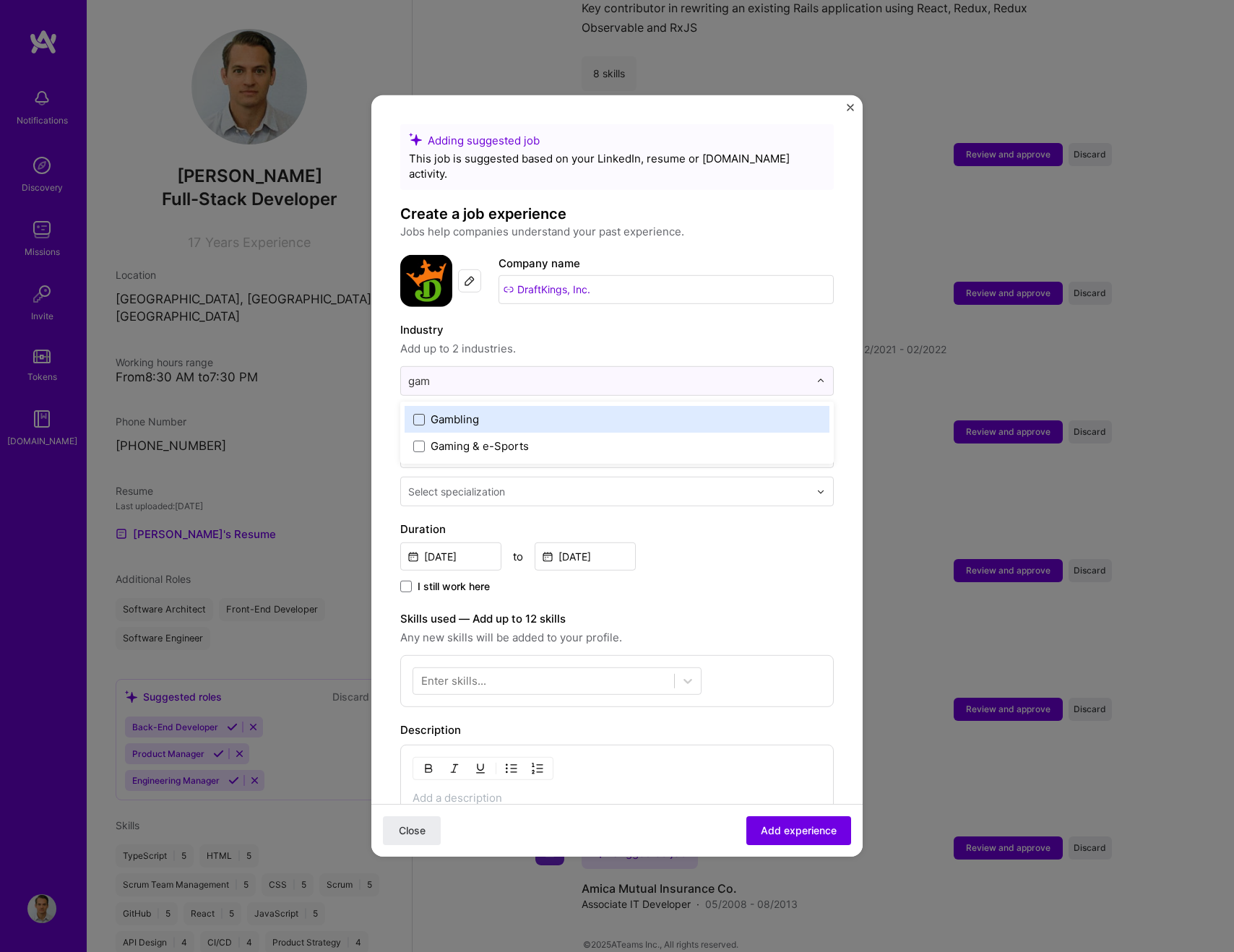
click at [417, 413] on span at bounding box center [419, 419] width 12 height 12
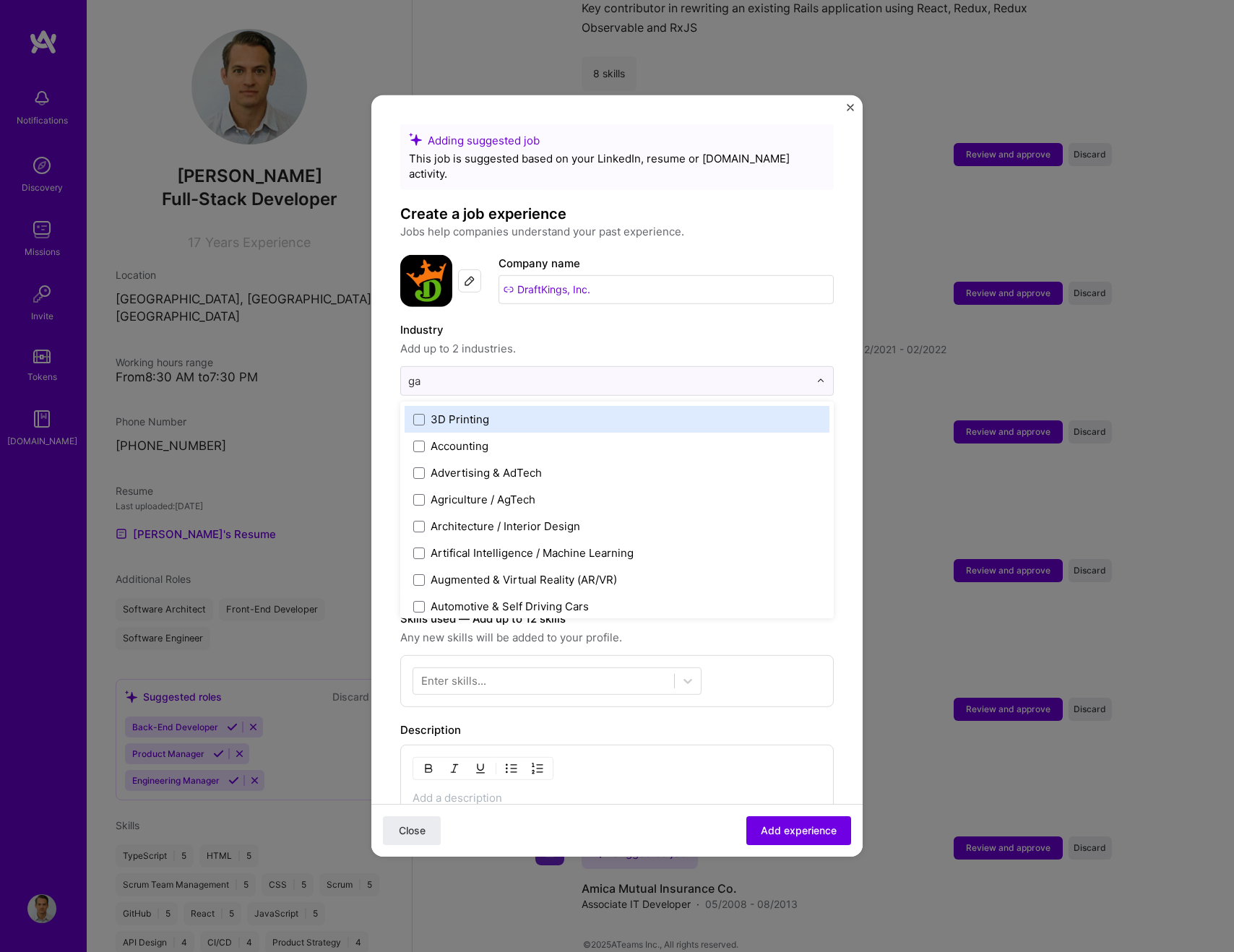
type input "gam"
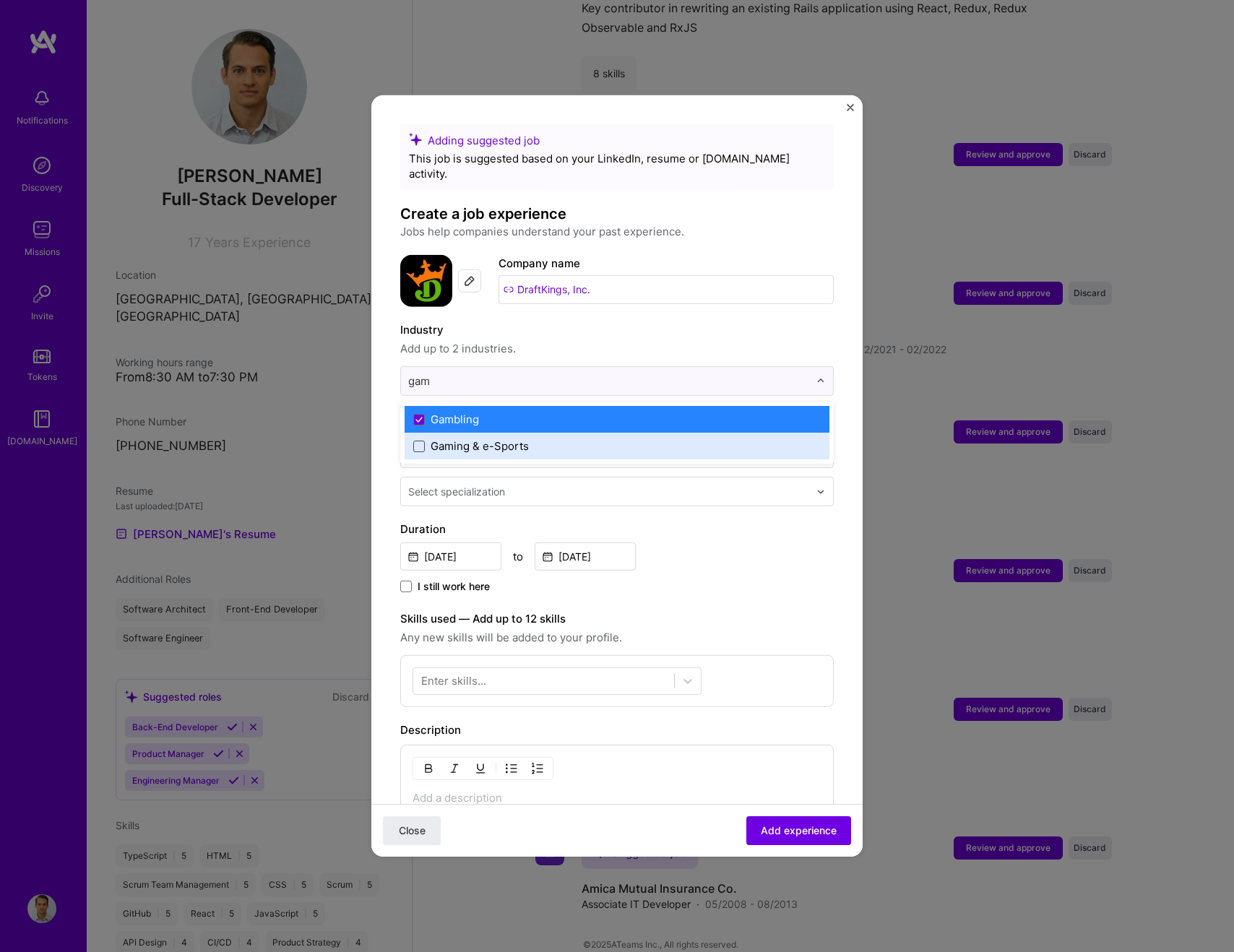
click at [421, 440] on span at bounding box center [419, 445] width 12 height 12
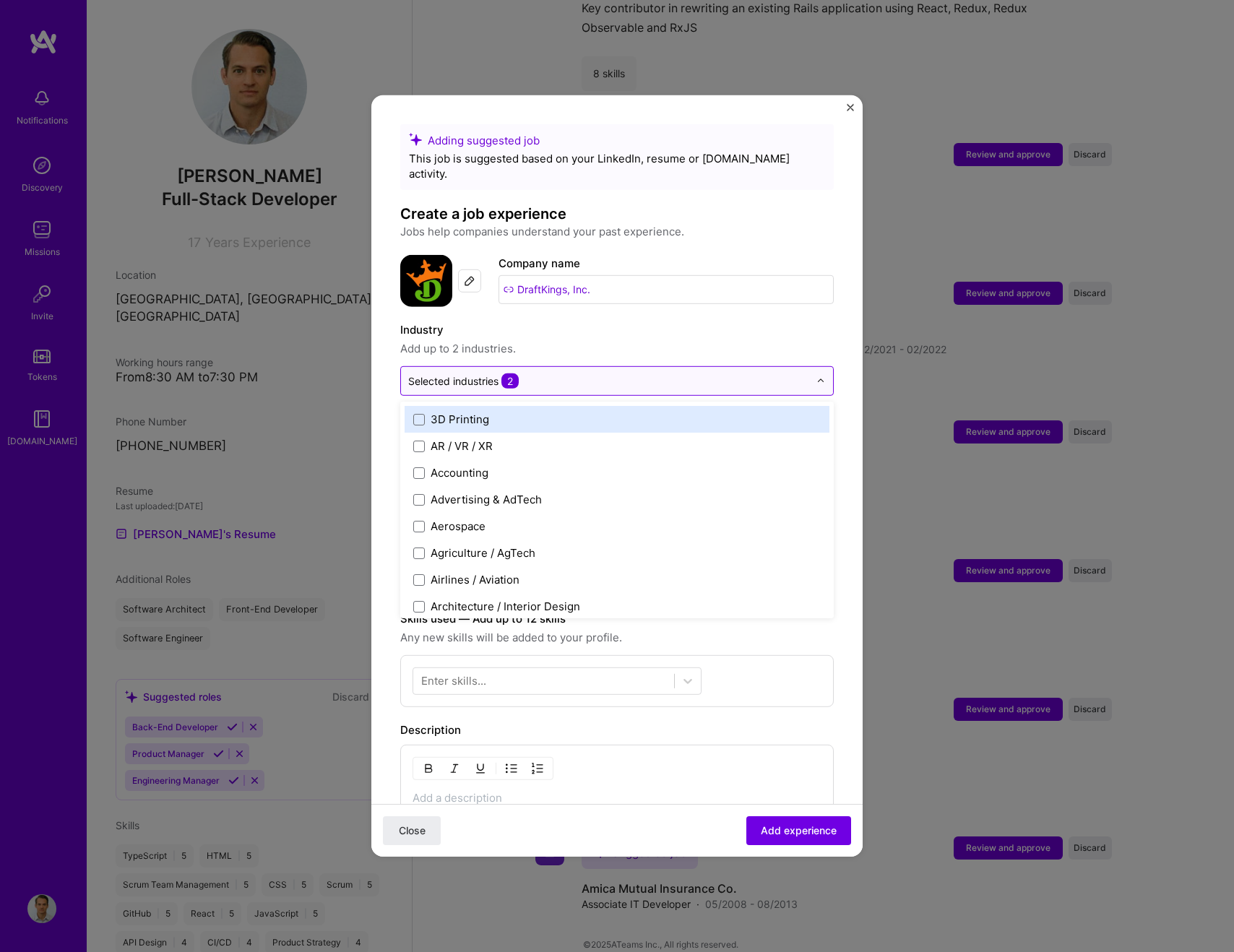
click at [469, 375] on div "Selected industries 2" at bounding box center [609, 381] width 416 height 28
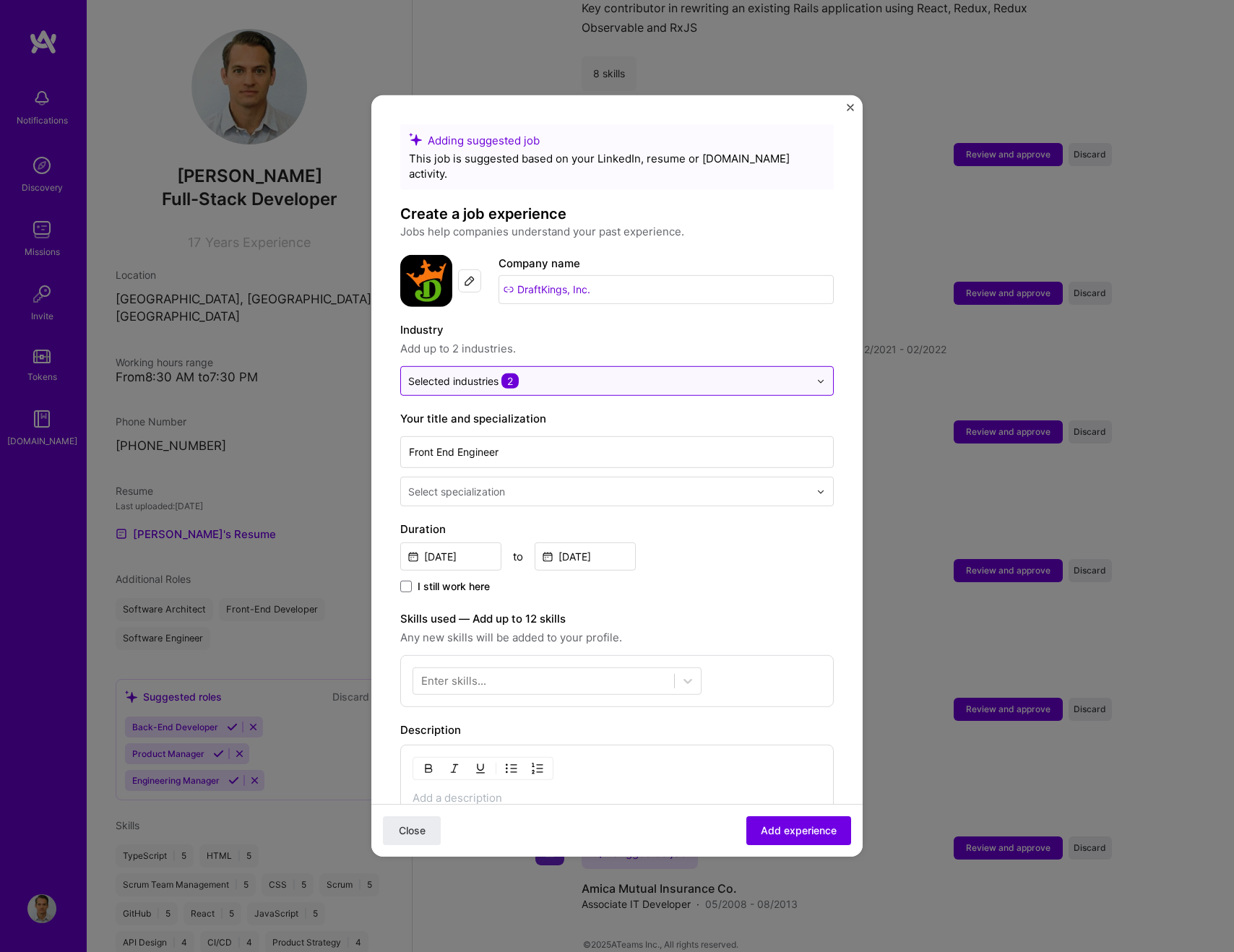
click at [469, 375] on div "Selected industries 2" at bounding box center [609, 381] width 416 height 28
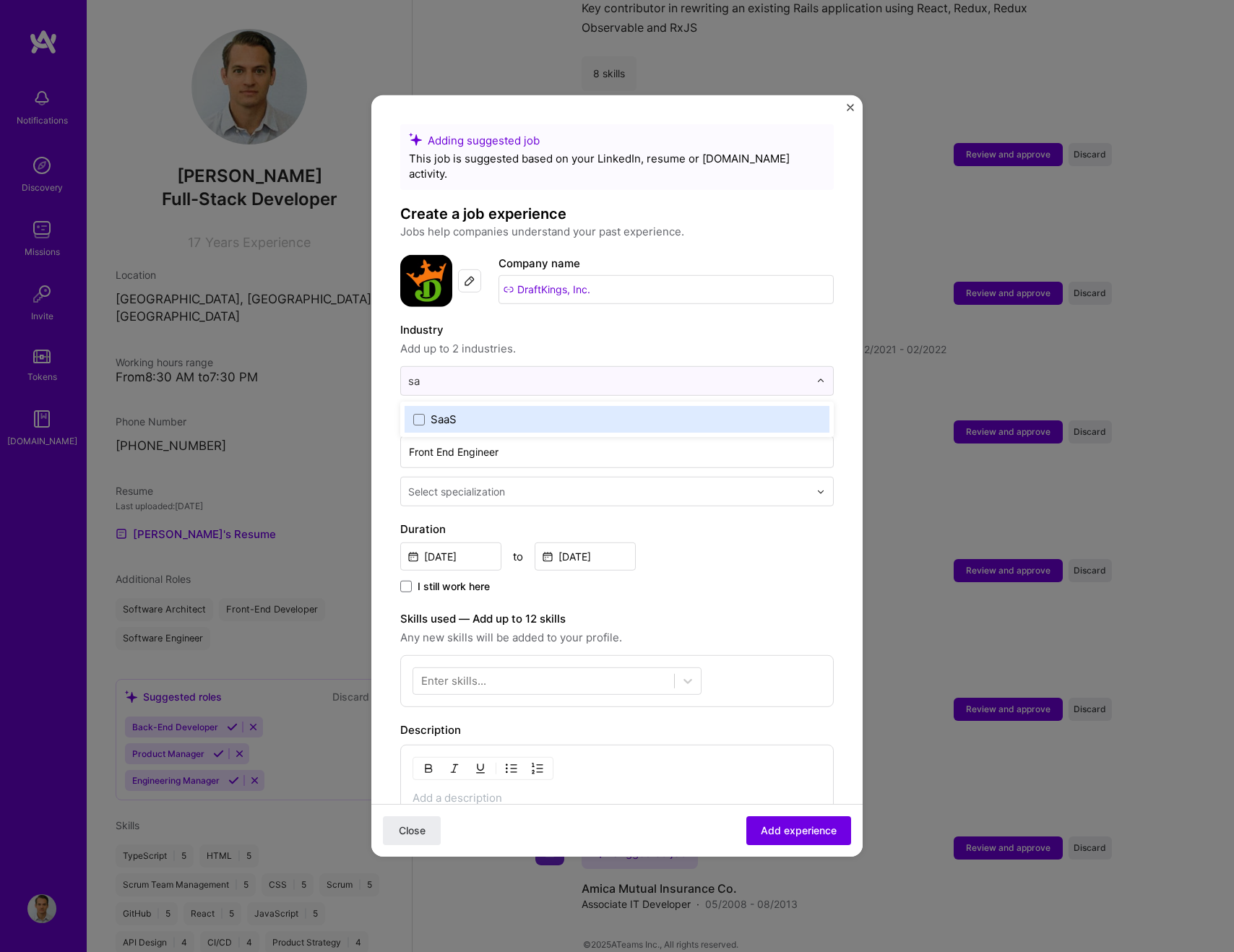
type input "s"
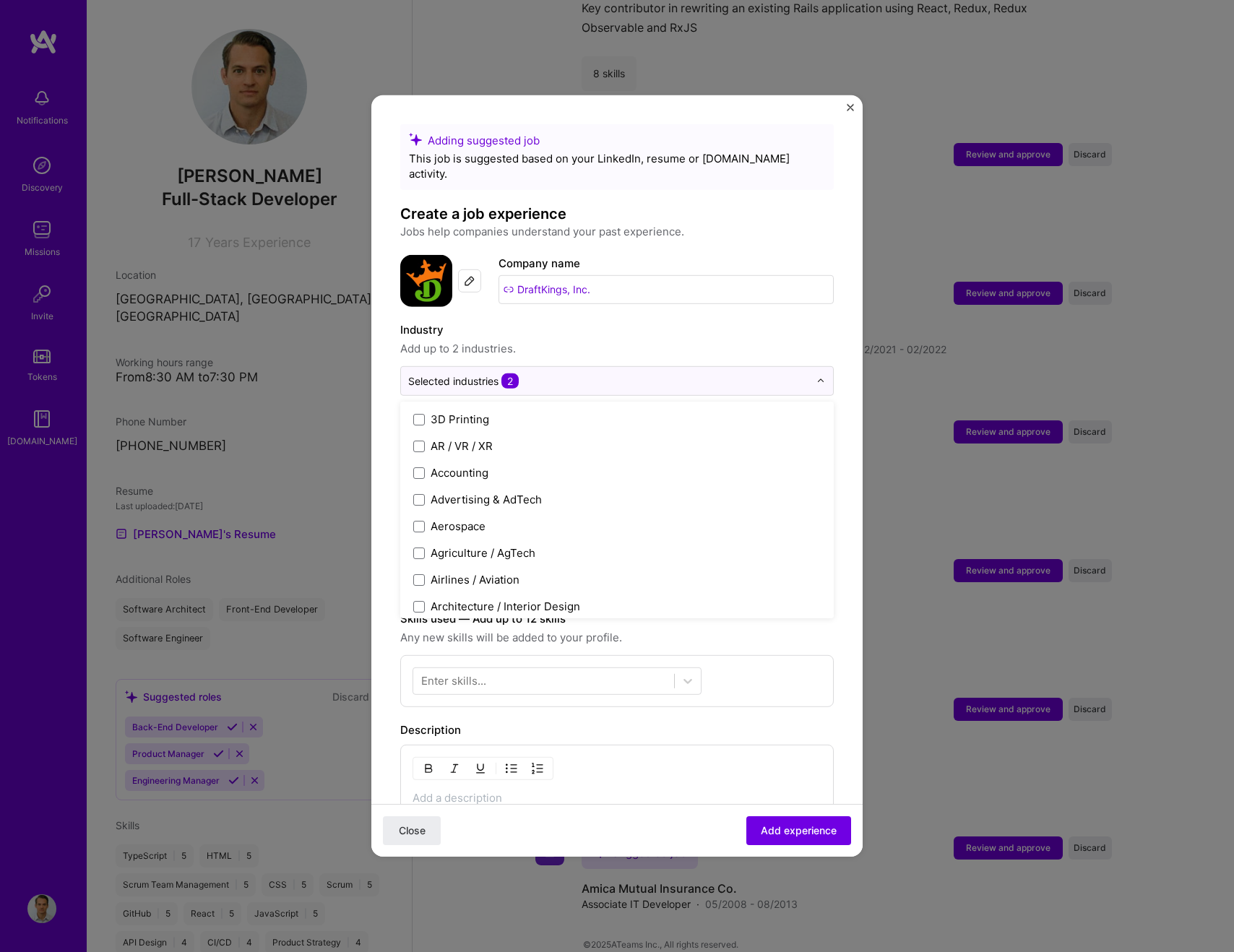
click at [836, 309] on form "Adding suggested job This job is suggested based on your LinkedIn, resume or [D…" at bounding box center [616, 640] width 491 height 1031
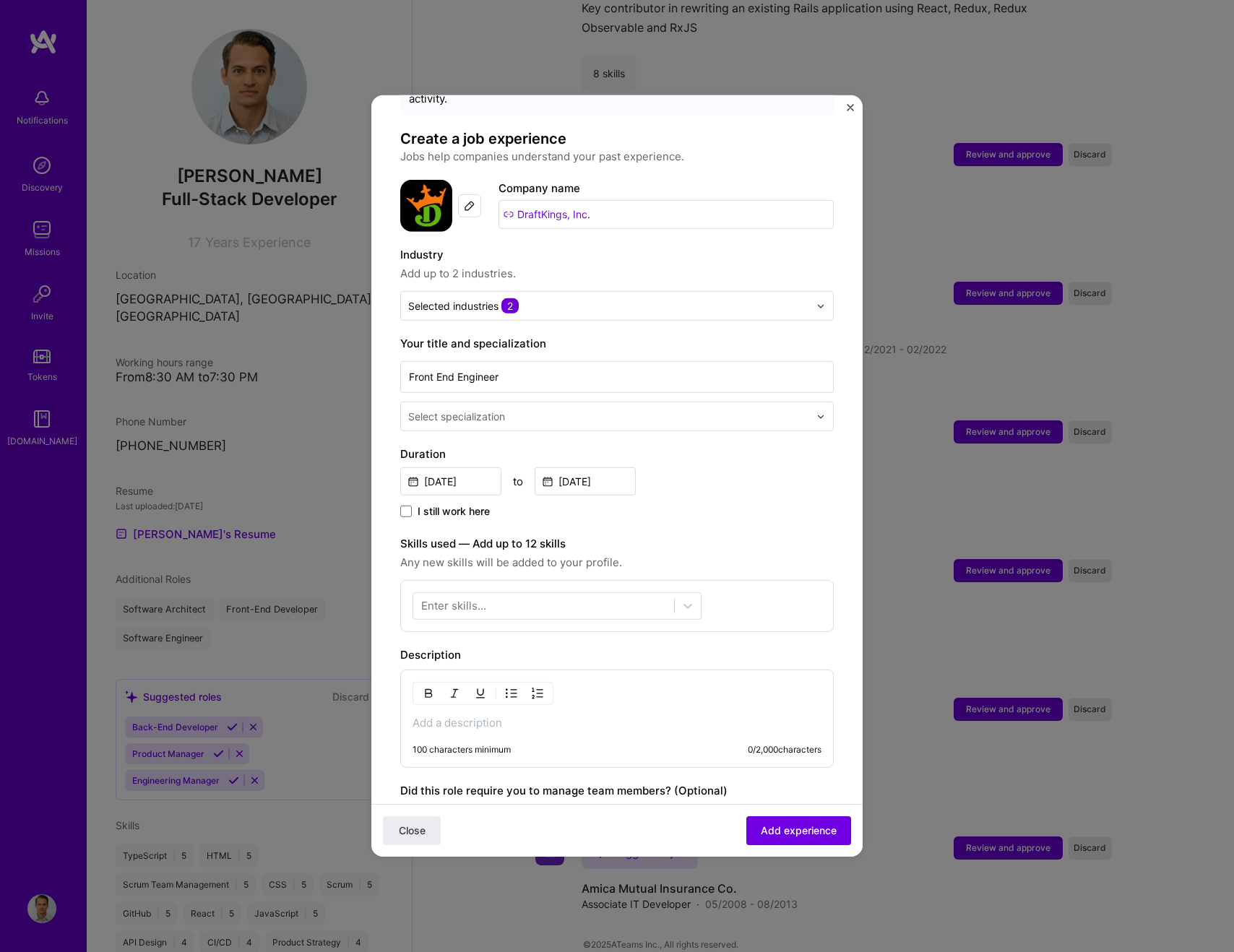
scroll to position [140, 0]
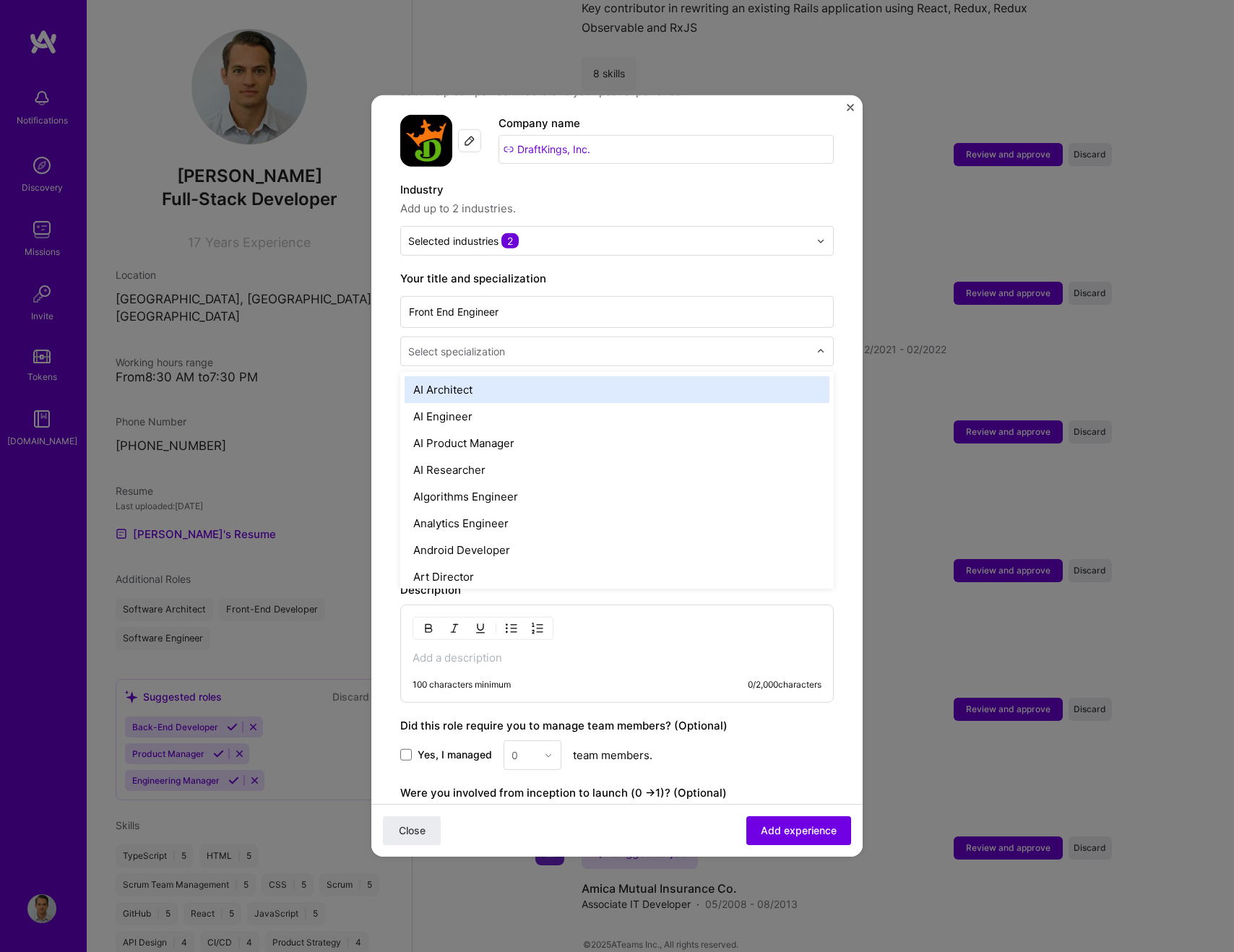
click at [592, 344] on input "text" at bounding box center [610, 351] width 404 height 15
type input "fr"
click at [586, 377] on div "Front-End Developer" at bounding box center [617, 390] width 425 height 26
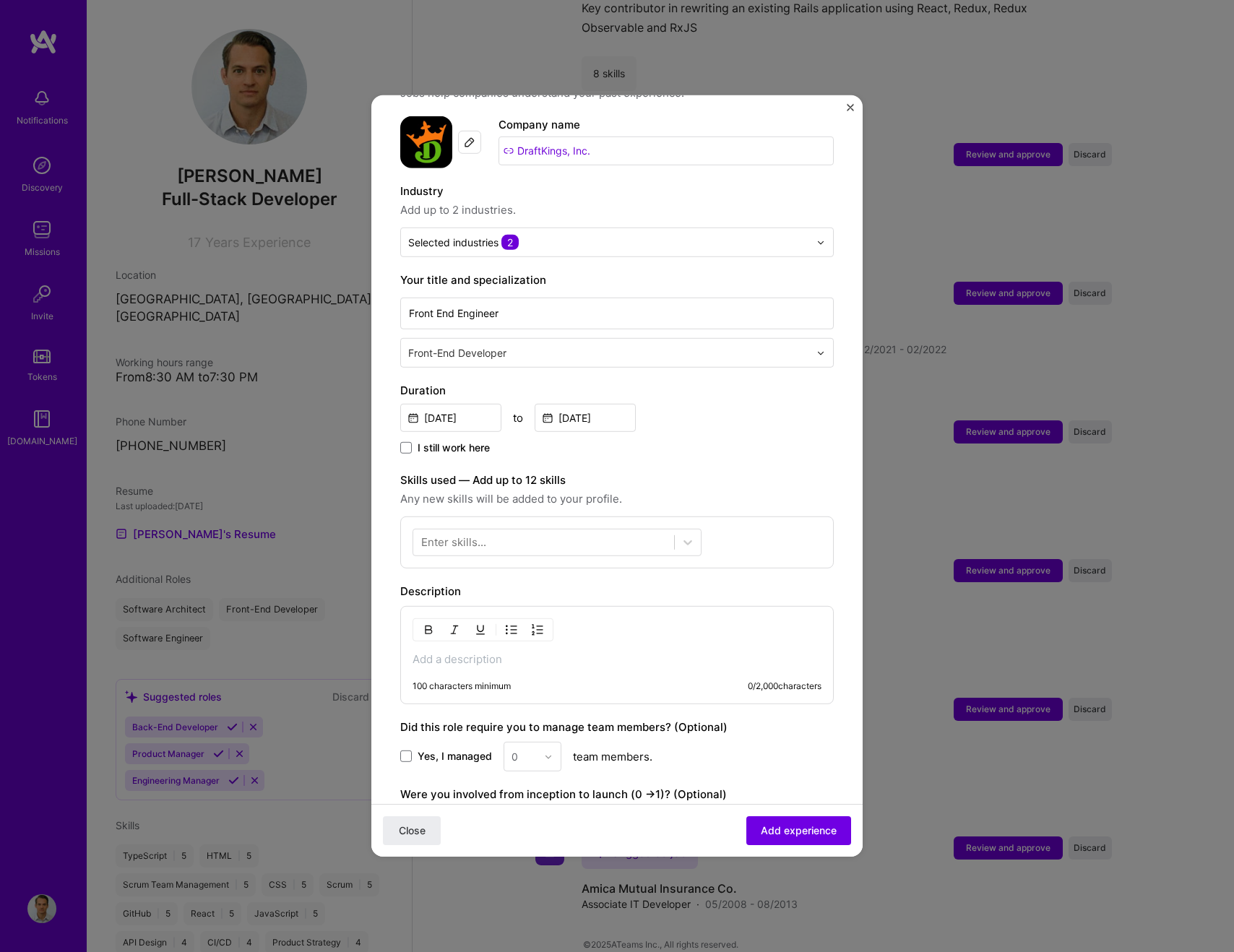
click at [728, 440] on div "I still work here" at bounding box center [616, 449] width 433 height 17
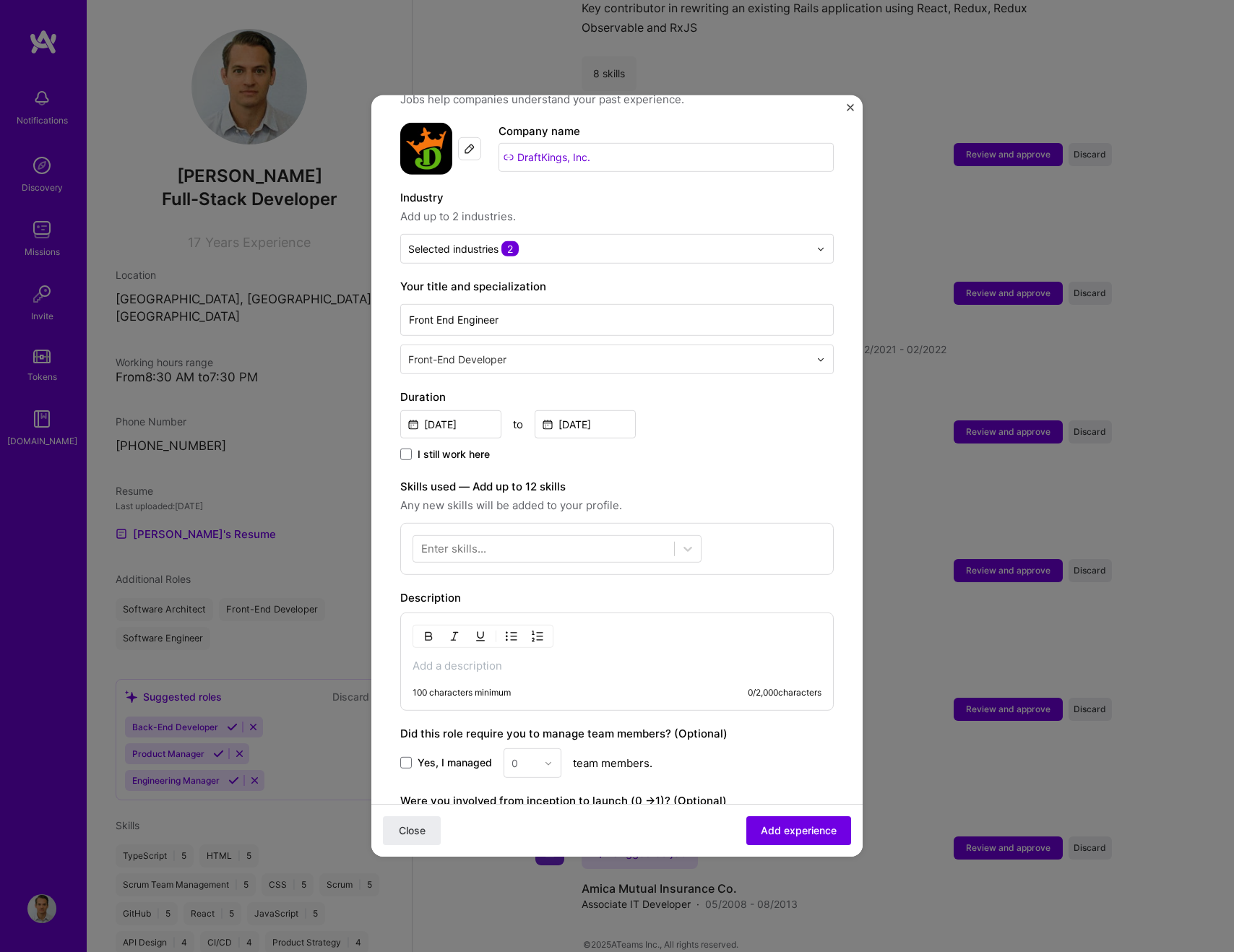
scroll to position [284, 0]
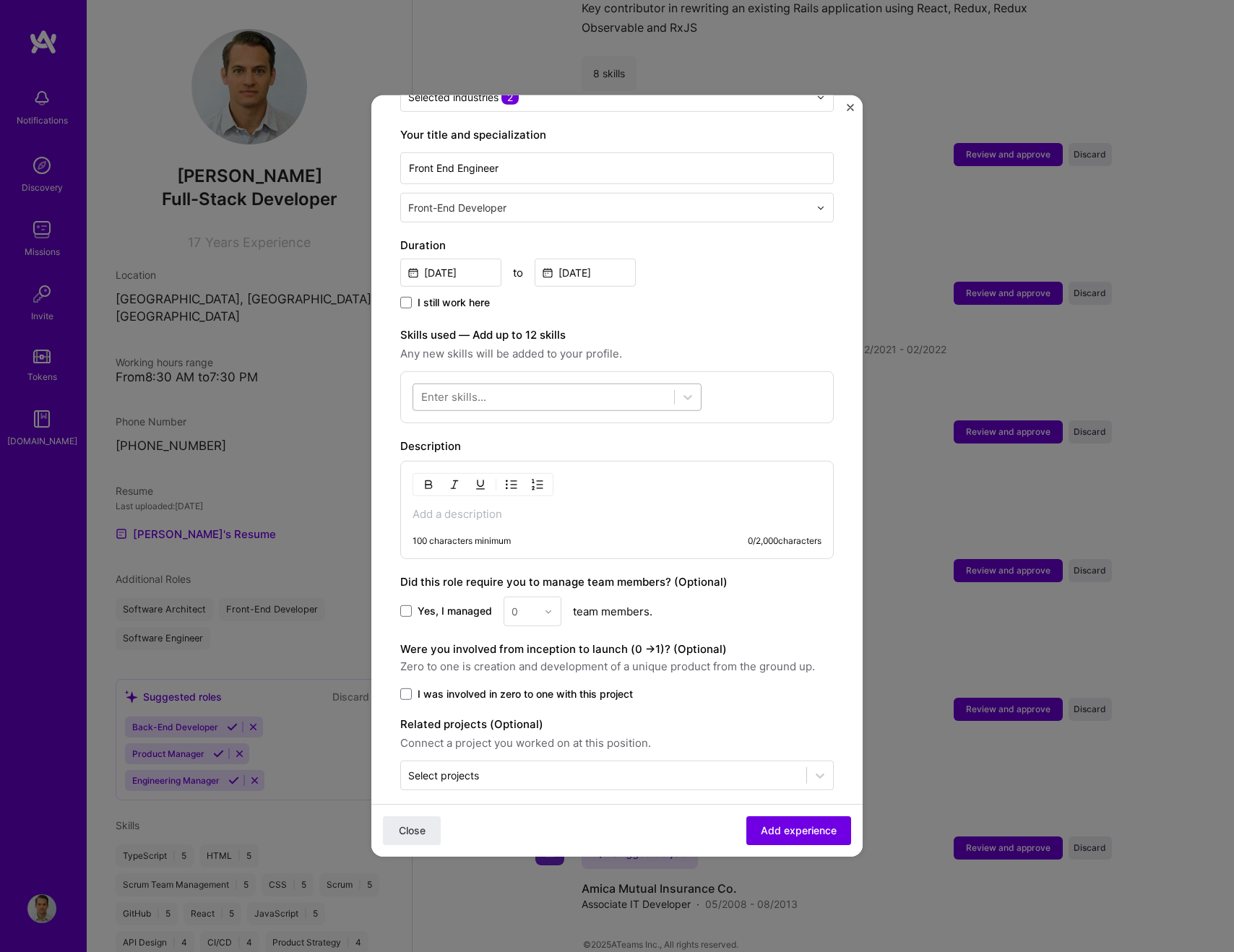
click at [489, 385] on div at bounding box center [543, 397] width 261 height 24
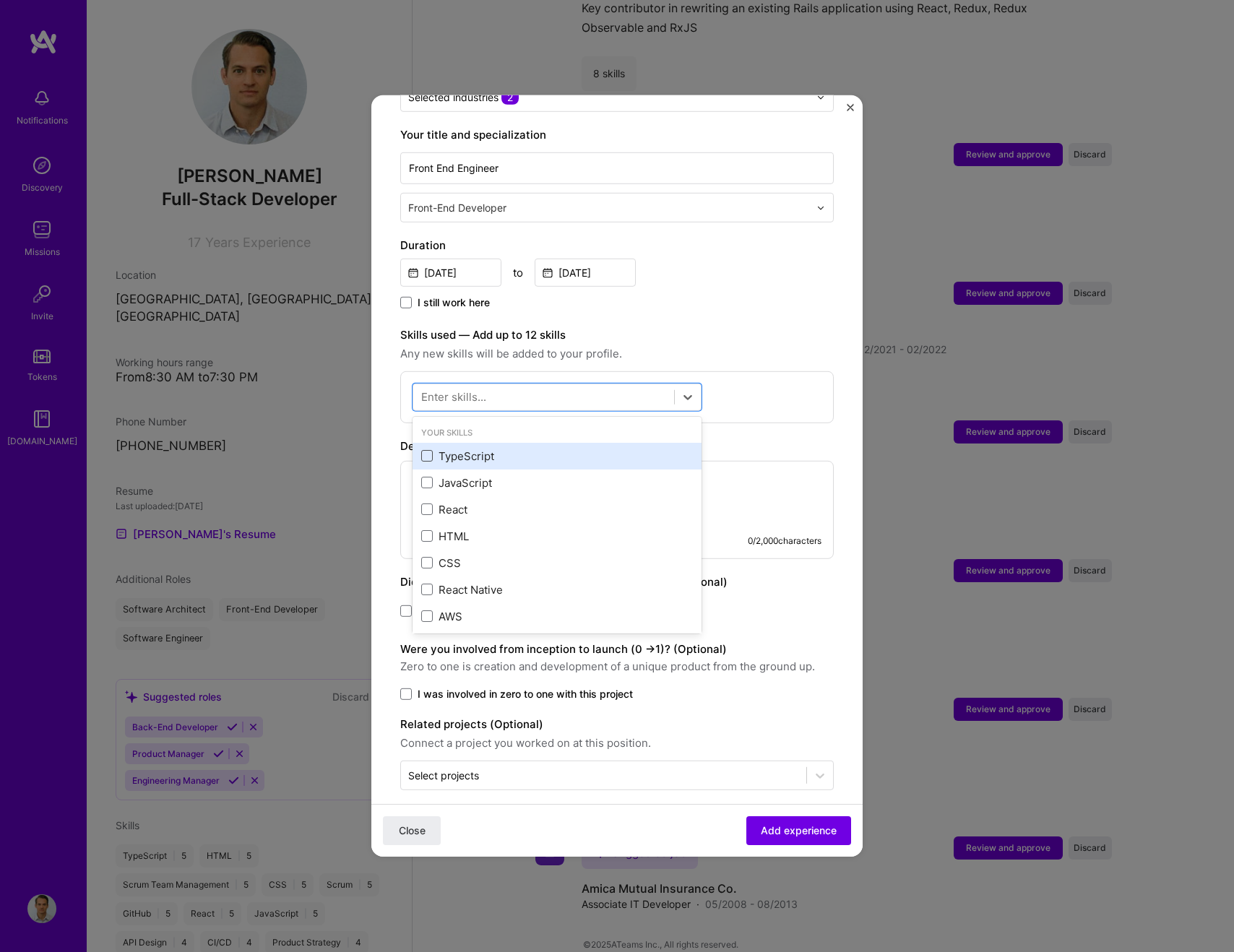
click at [429, 450] on span at bounding box center [427, 456] width 12 height 12
click at [0, 0] on input "checkbox" at bounding box center [0, 0] width 0 height 0
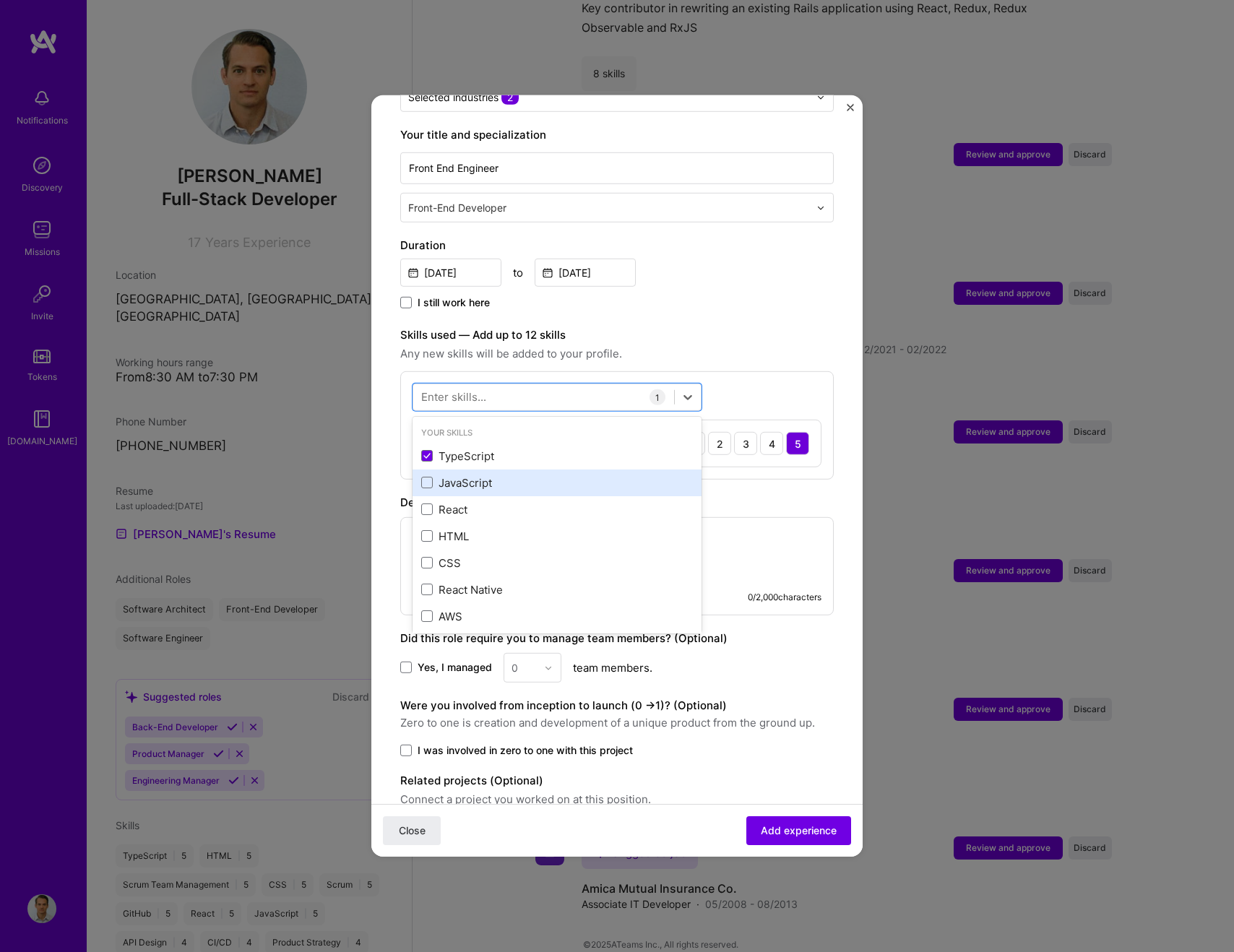
click at [431, 475] on div "JavaScript" at bounding box center [557, 483] width 272 height 15
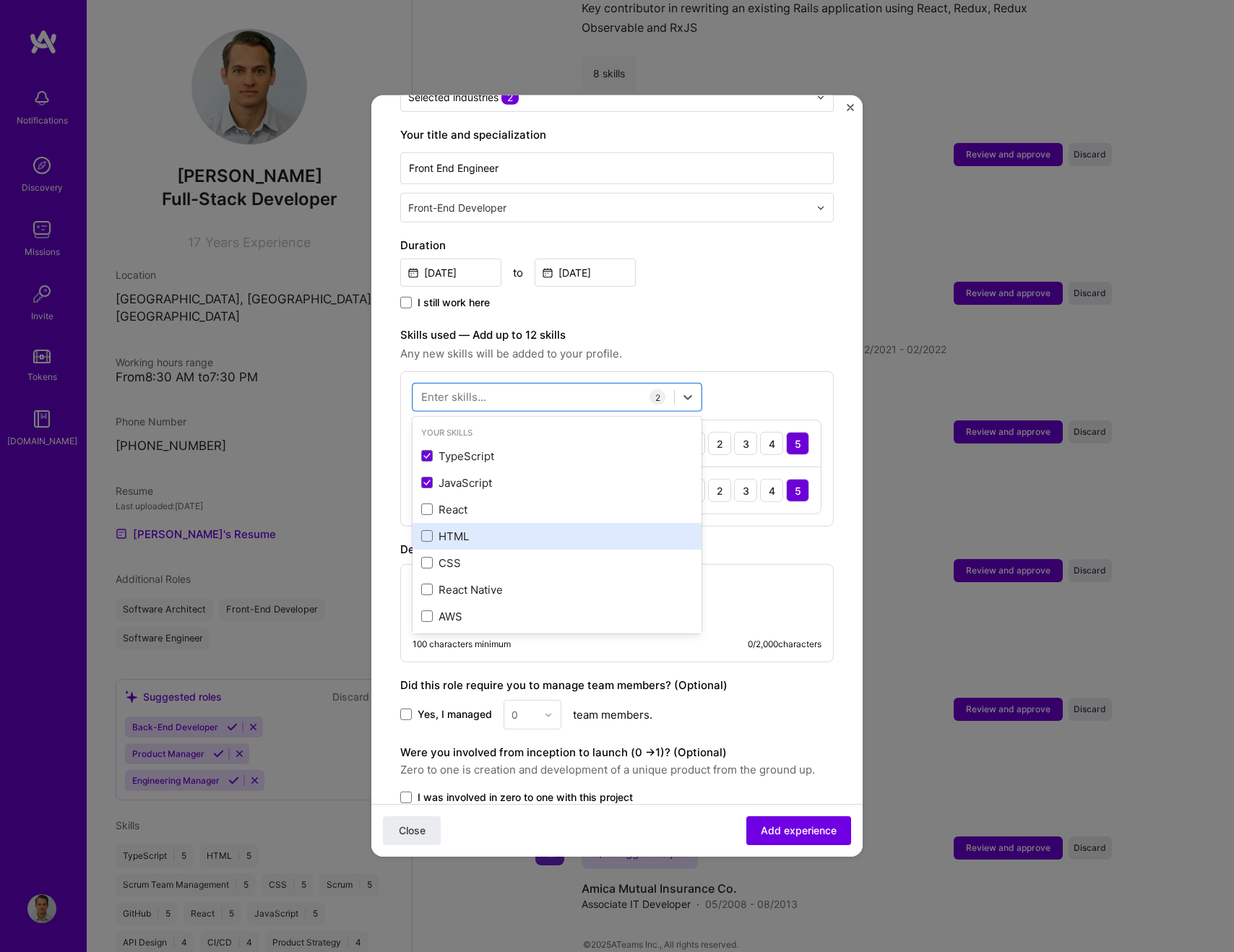
drag, startPoint x: 427, startPoint y: 498, endPoint x: 425, endPoint y: 512, distance: 14.1
click at [427, 503] on span at bounding box center [427, 509] width 12 height 12
click at [0, 0] on input "checkbox" at bounding box center [0, 0] width 0 height 0
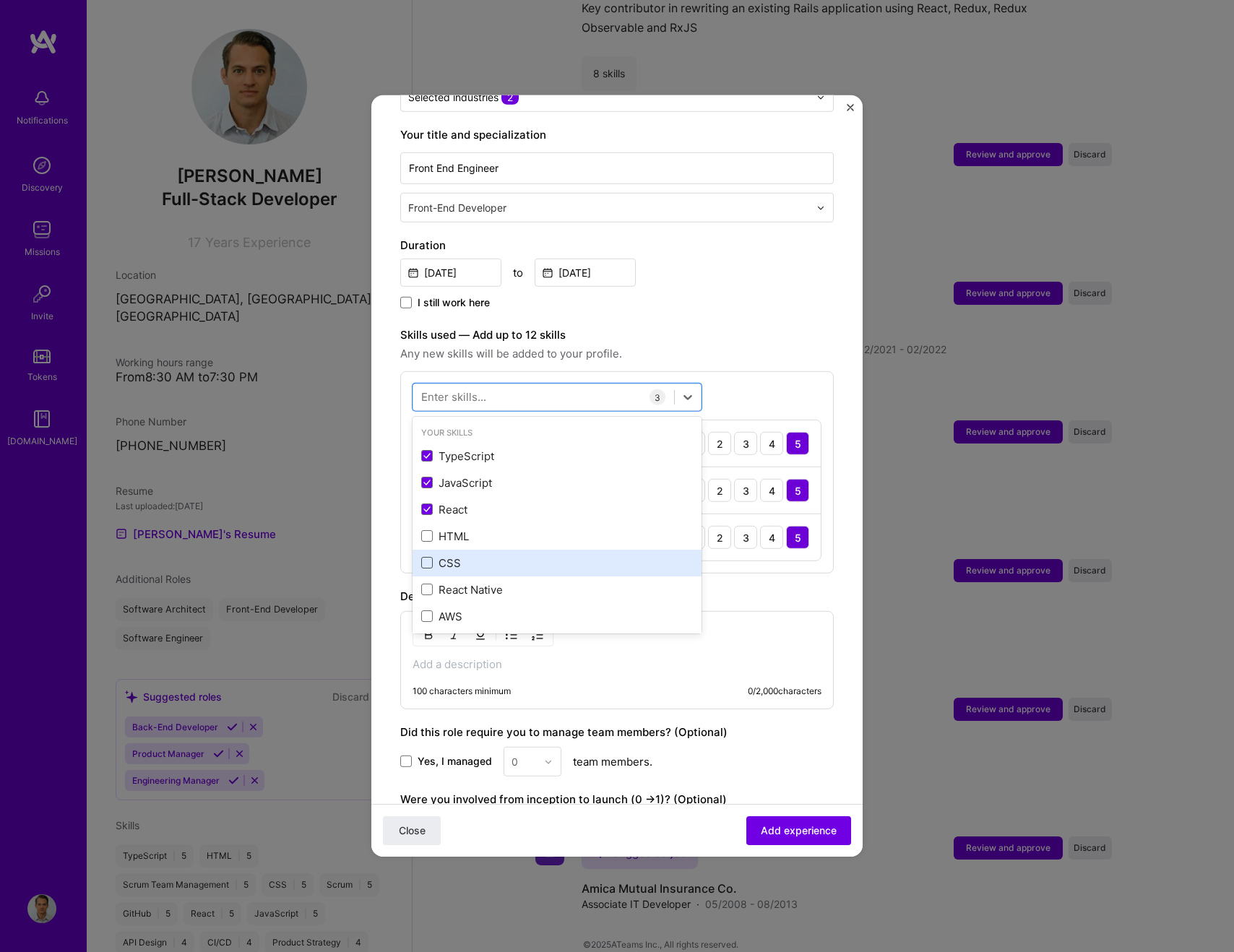
drag, startPoint x: 426, startPoint y: 520, endPoint x: 431, endPoint y: 542, distance: 22.6
click at [426, 530] on span at bounding box center [427, 536] width 12 height 12
click at [0, 0] on input "checkbox" at bounding box center [0, 0] width 0 height 0
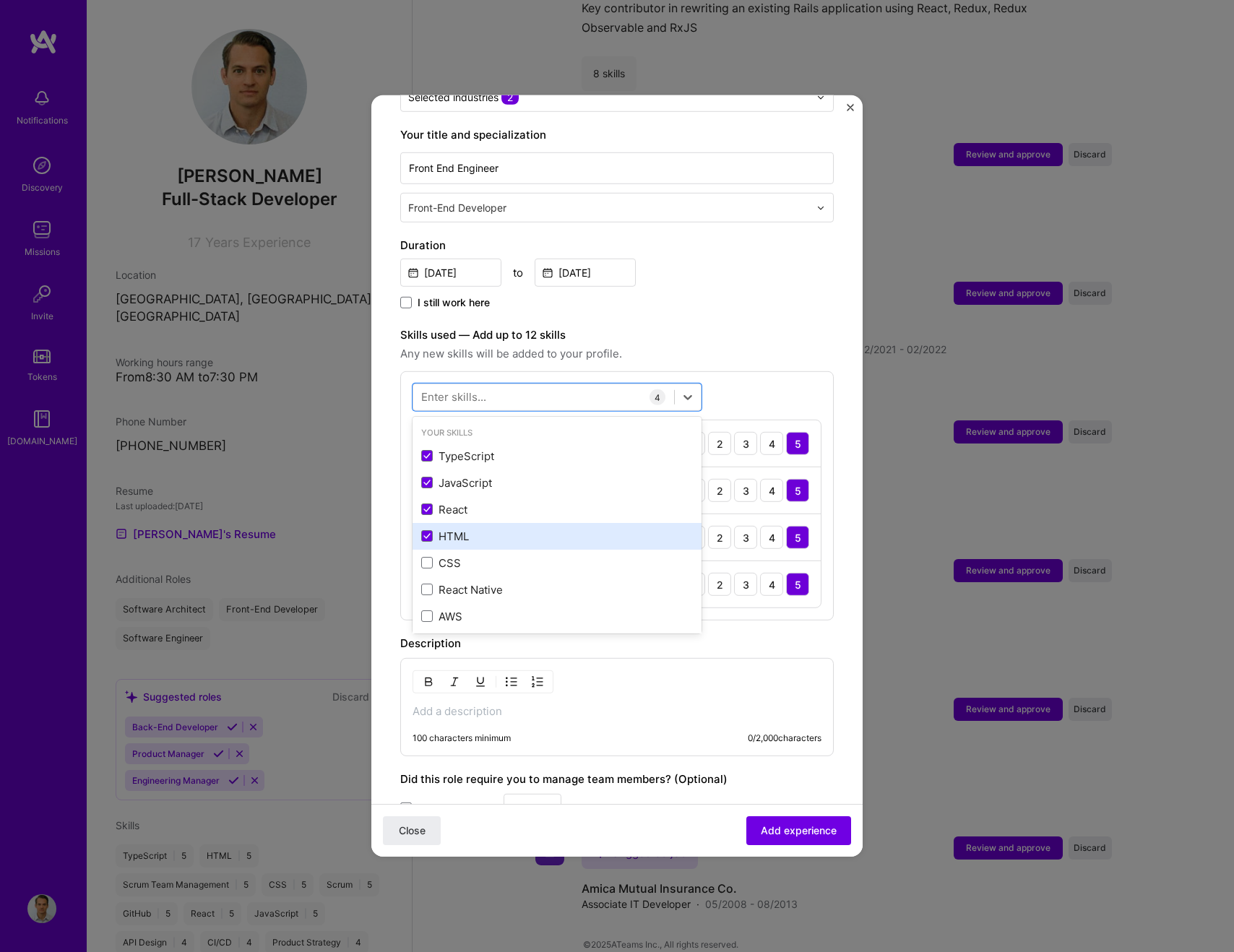
drag, startPoint x: 431, startPoint y: 551, endPoint x: 507, endPoint y: 523, distance: 81.0
click at [432, 557] on span at bounding box center [427, 563] width 12 height 12
click at [0, 0] on input "checkbox" at bounding box center [0, 0] width 0 height 0
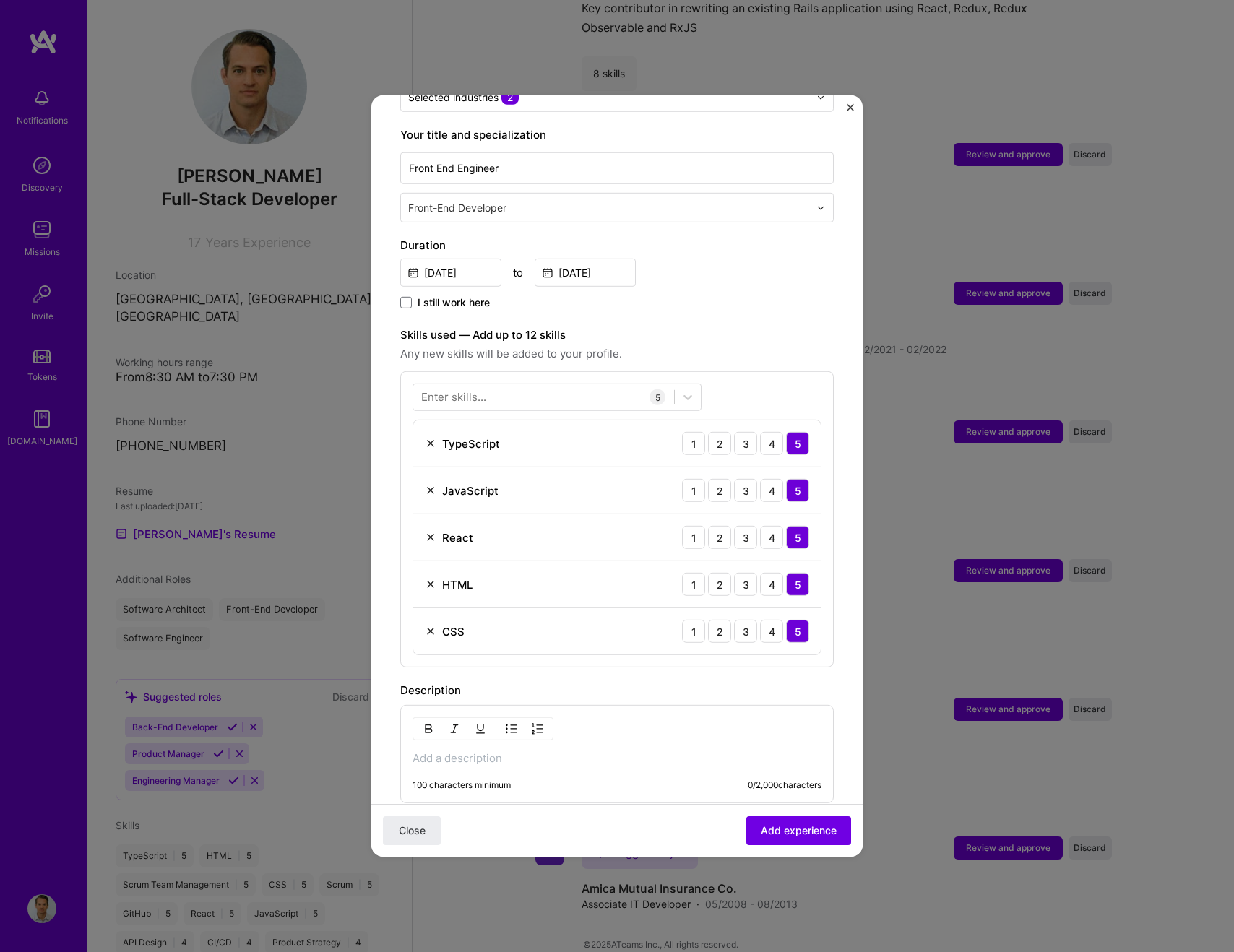
click at [729, 382] on div "Enter skills... 5 TypeScript 1 2 3 4 5 JavaScript 1 2 3 4 5 React 1 2 3 4 5 HTM…" at bounding box center [616, 519] width 433 height 296
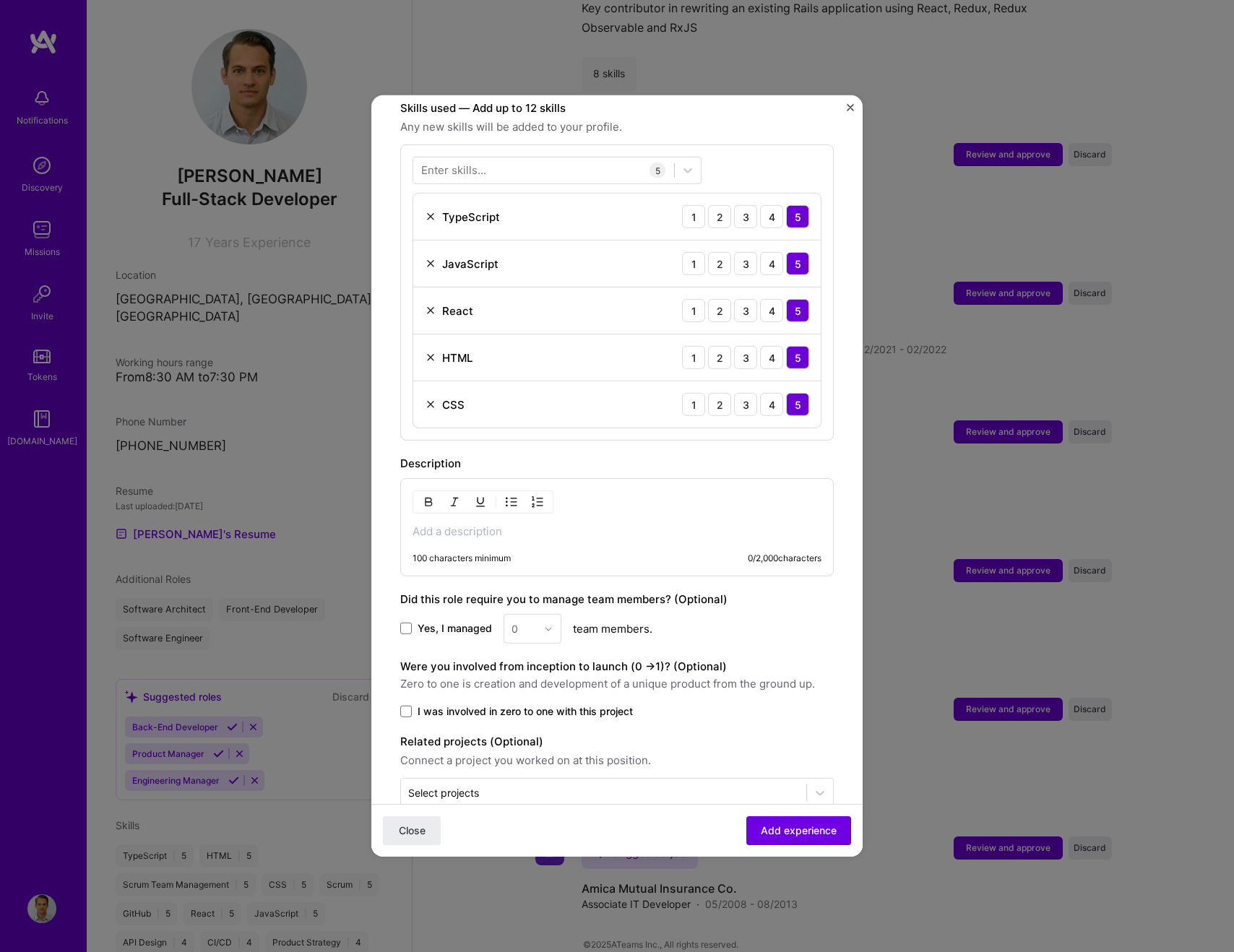
scroll to position [528, 0]
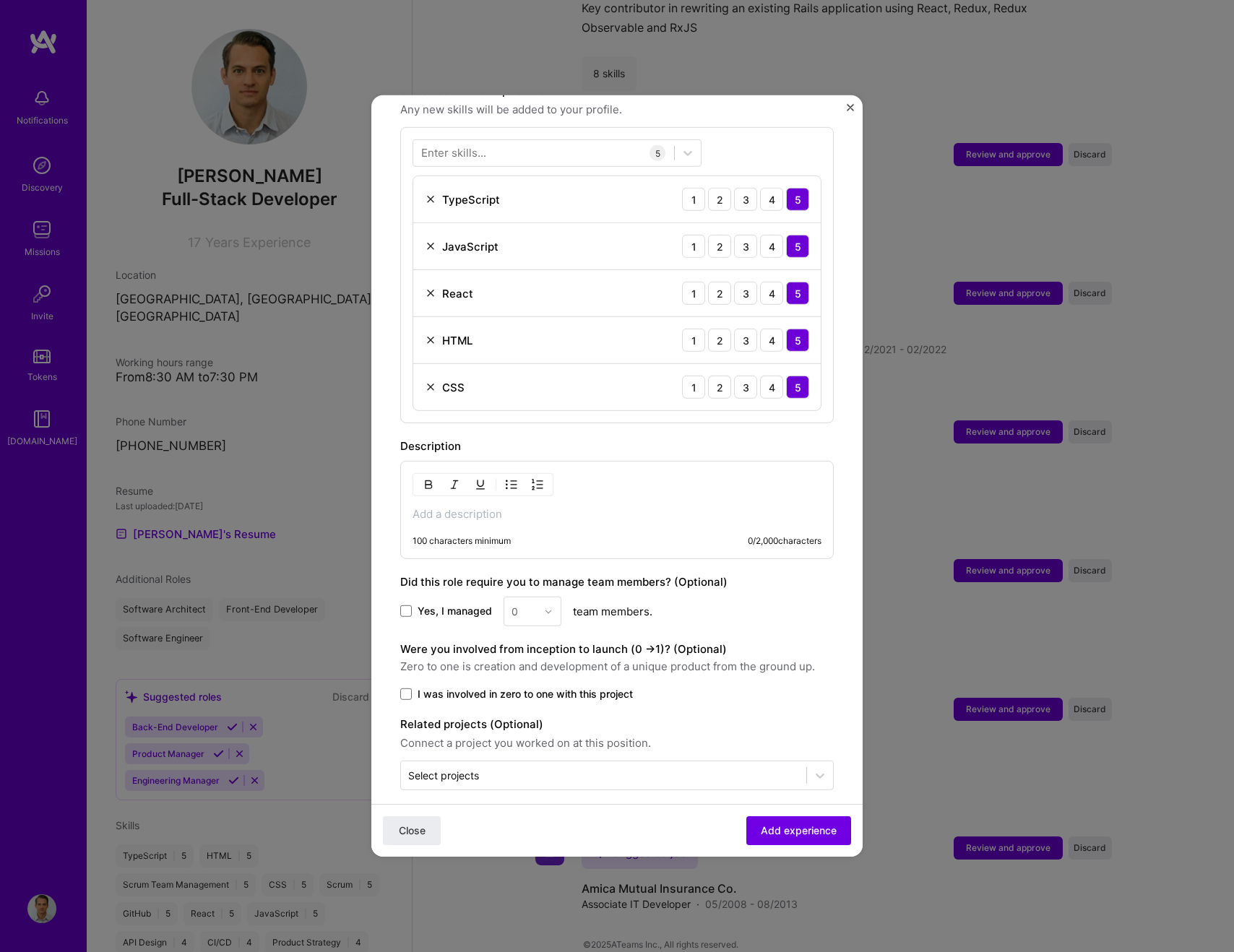
click at [431, 507] on p at bounding box center [617, 513] width 409 height 14
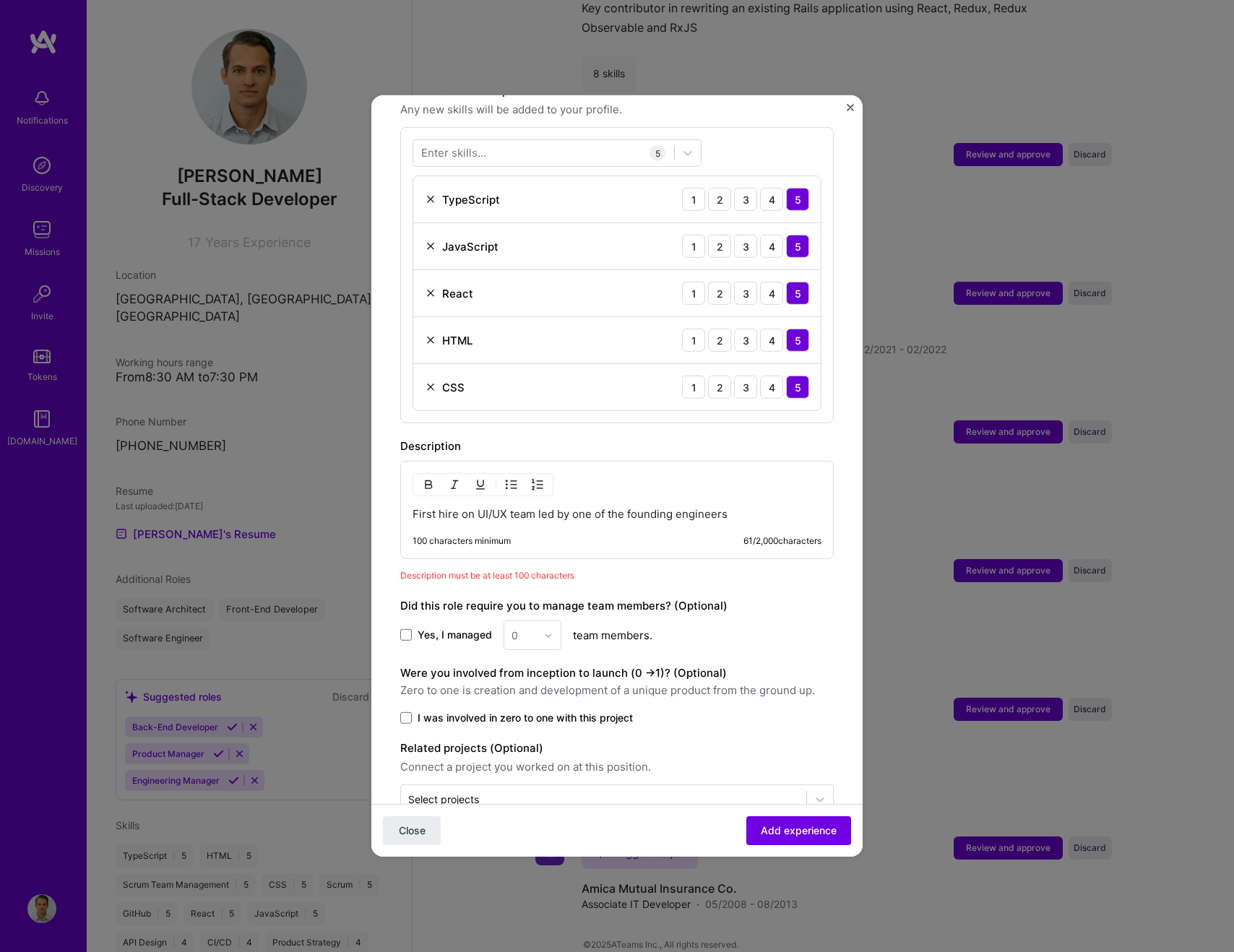
click at [747, 507] on p "First hire on UI/UX team led by one of the founding engineers" at bounding box center [617, 513] width 409 height 14
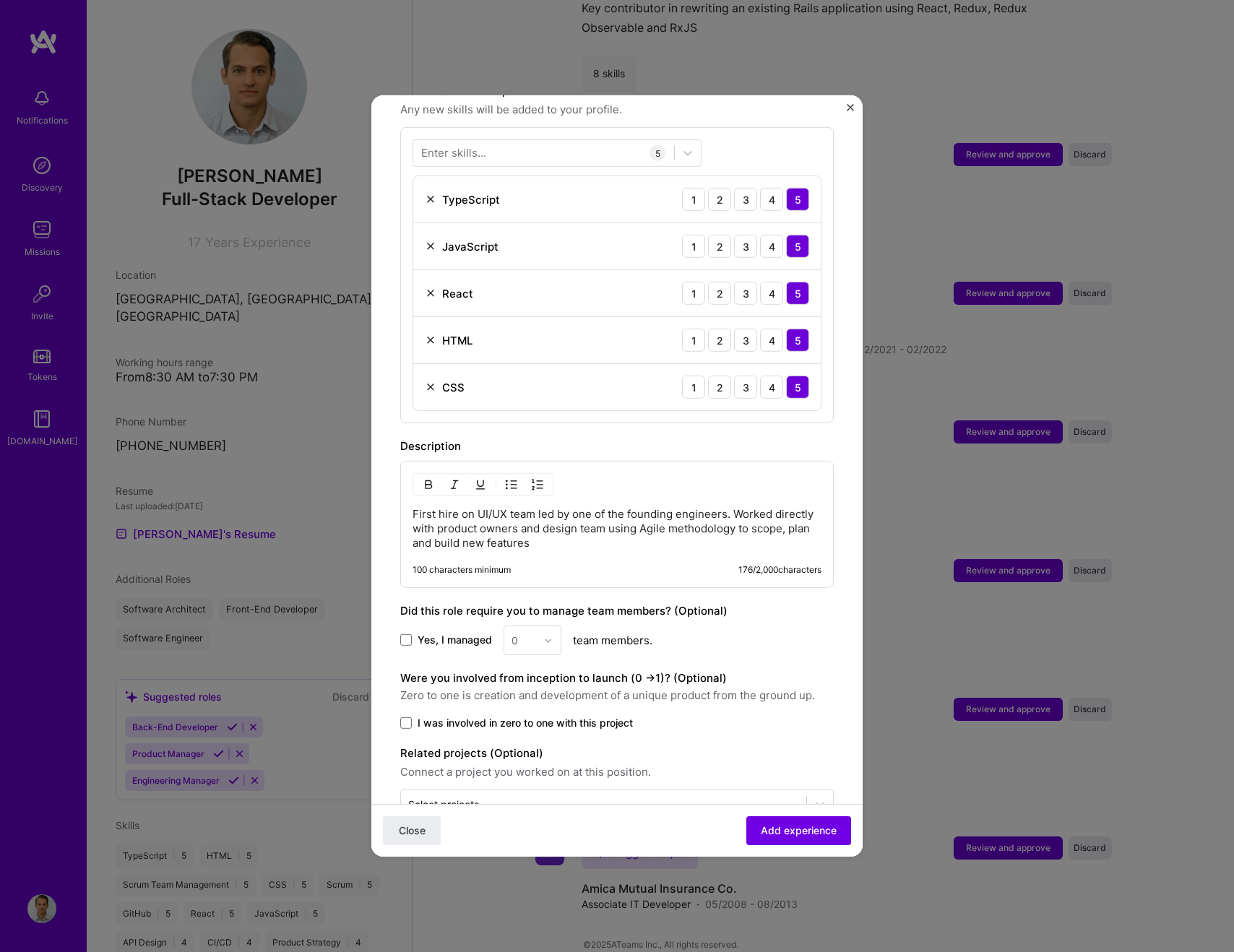
click at [607, 525] on p "First hire on UI/UX team led by one of the founding engineers. Worked directly …" at bounding box center [617, 528] width 409 height 43
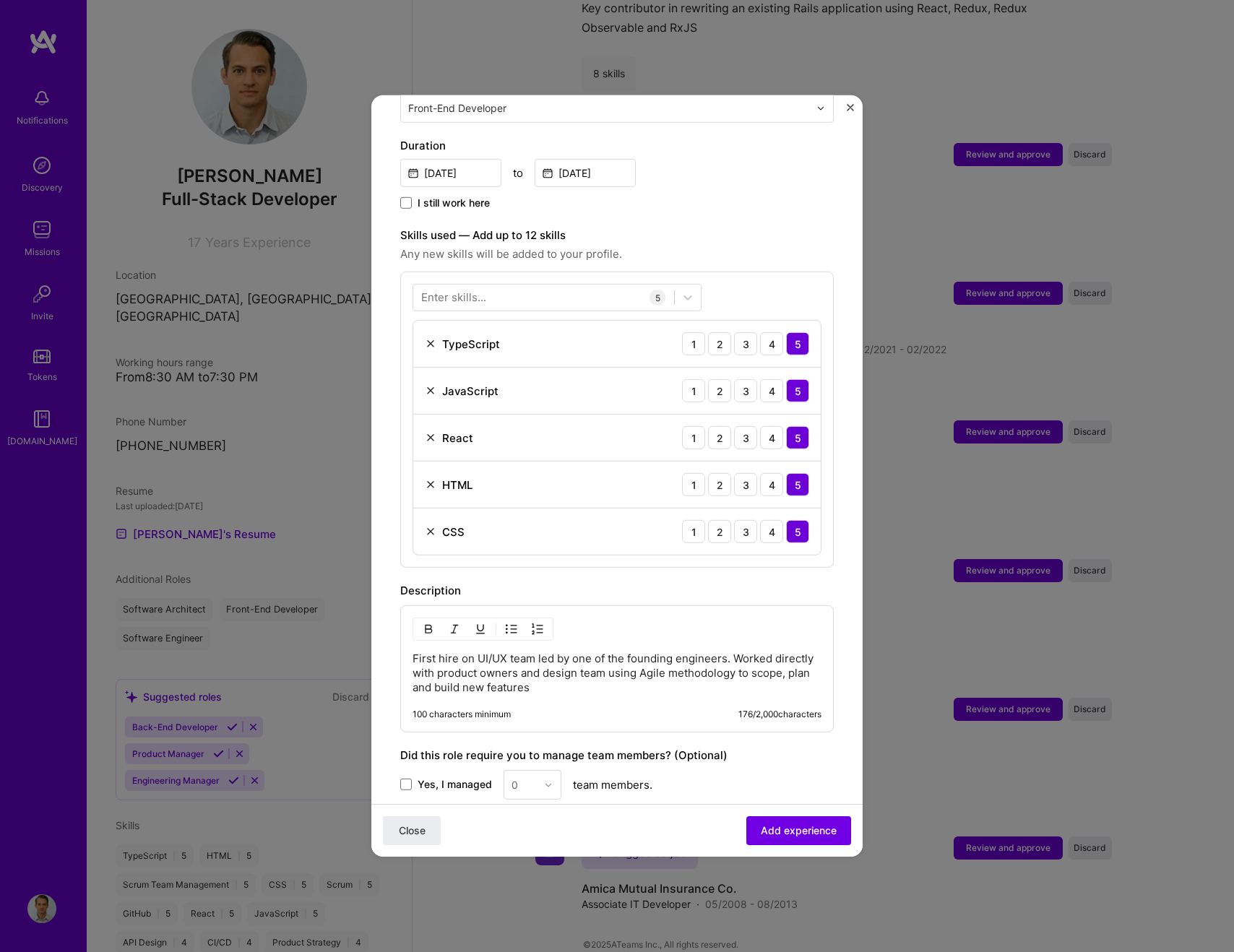
scroll to position [0, 0]
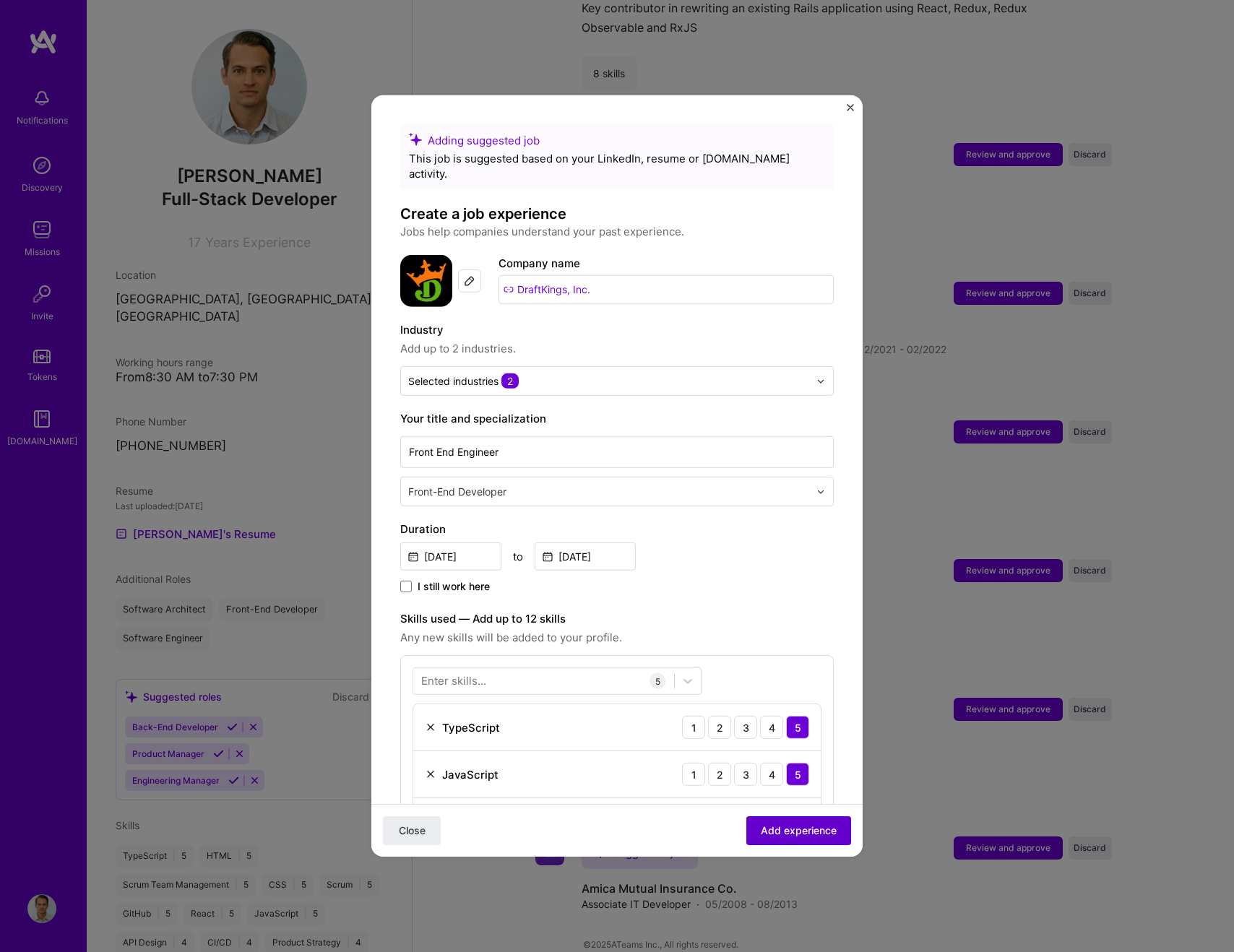
click at [819, 825] on span "Add experience" at bounding box center [799, 830] width 76 height 14
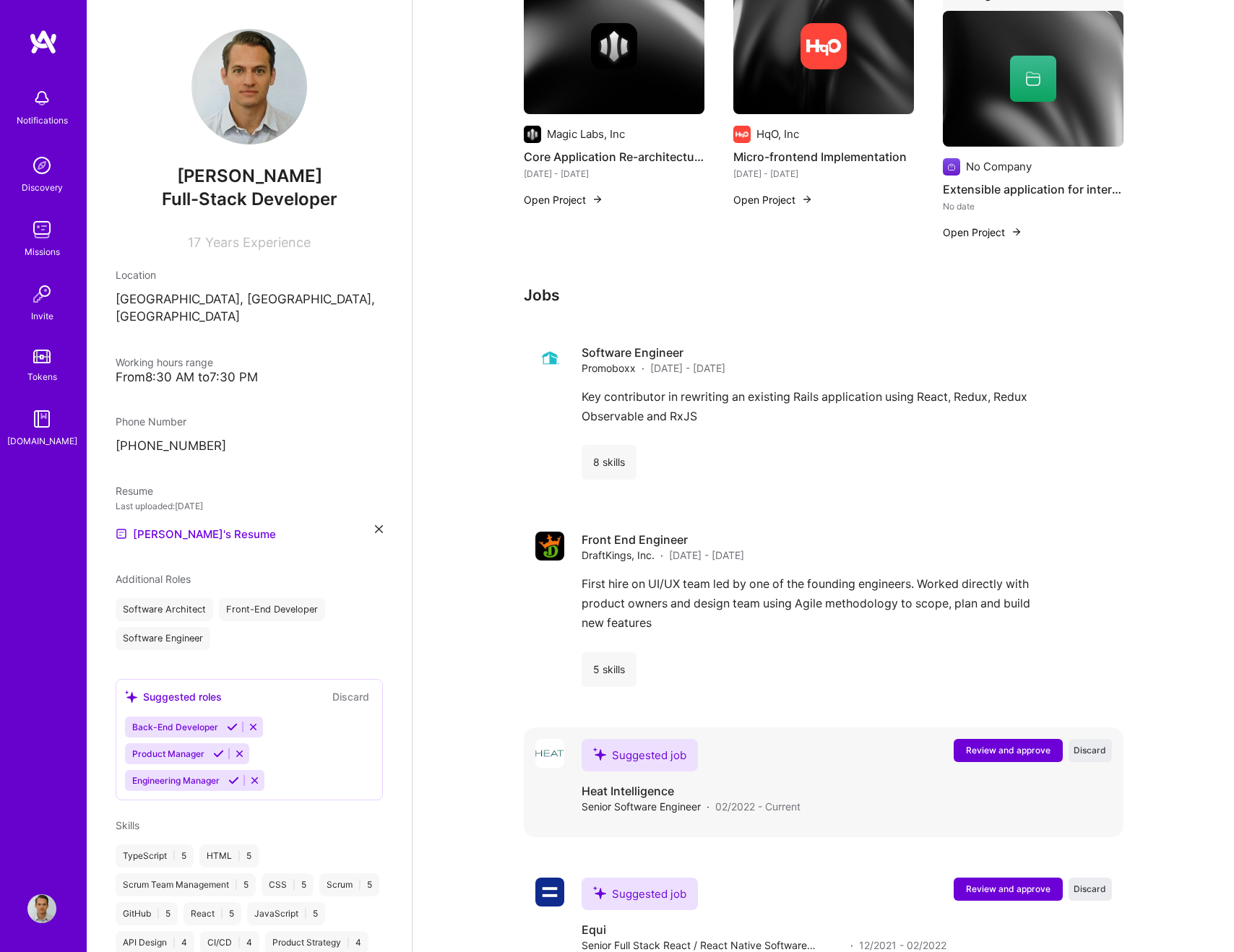
scroll to position [1448, 0]
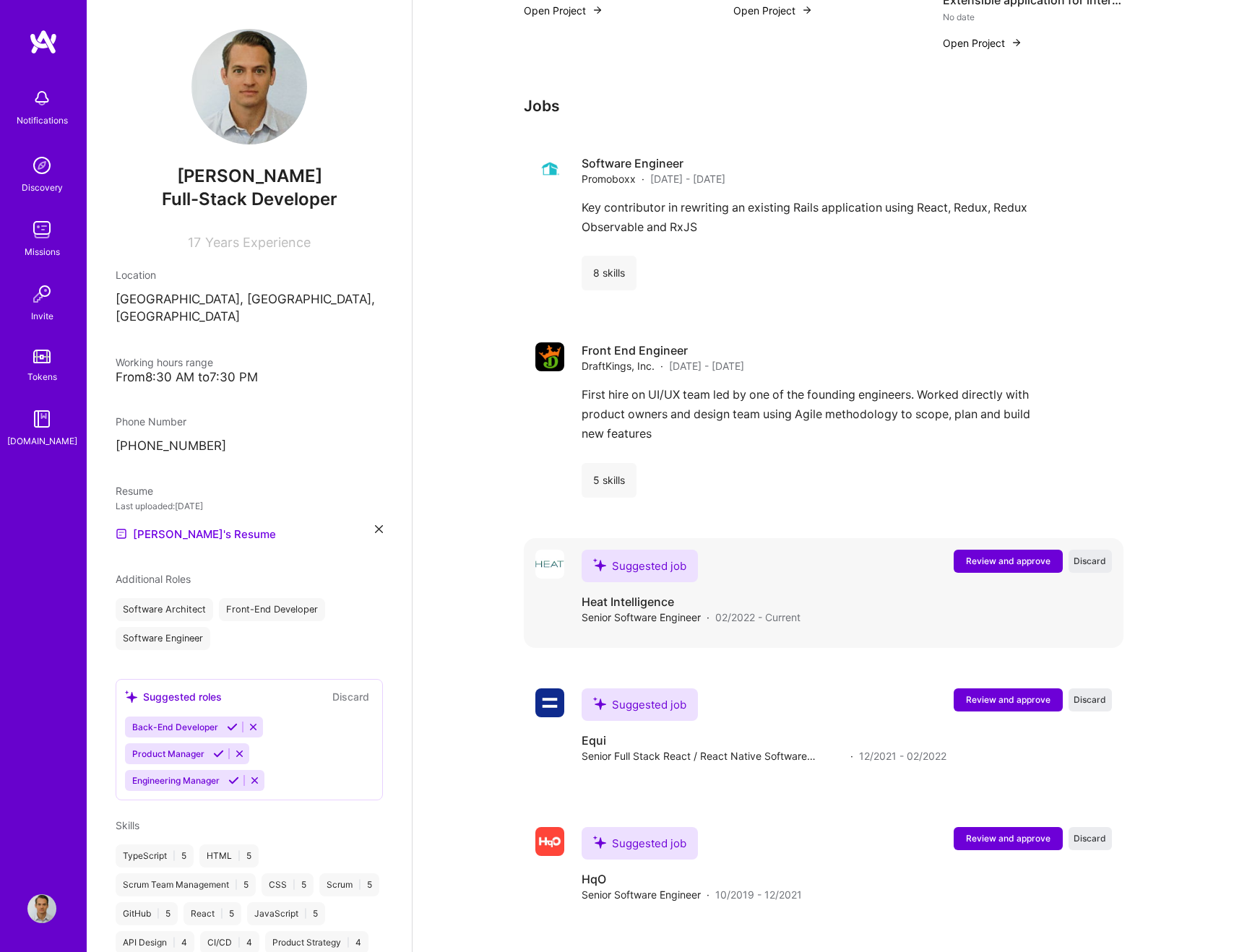
click at [981, 555] on span "Review and approve" at bounding box center [1009, 560] width 84 height 12
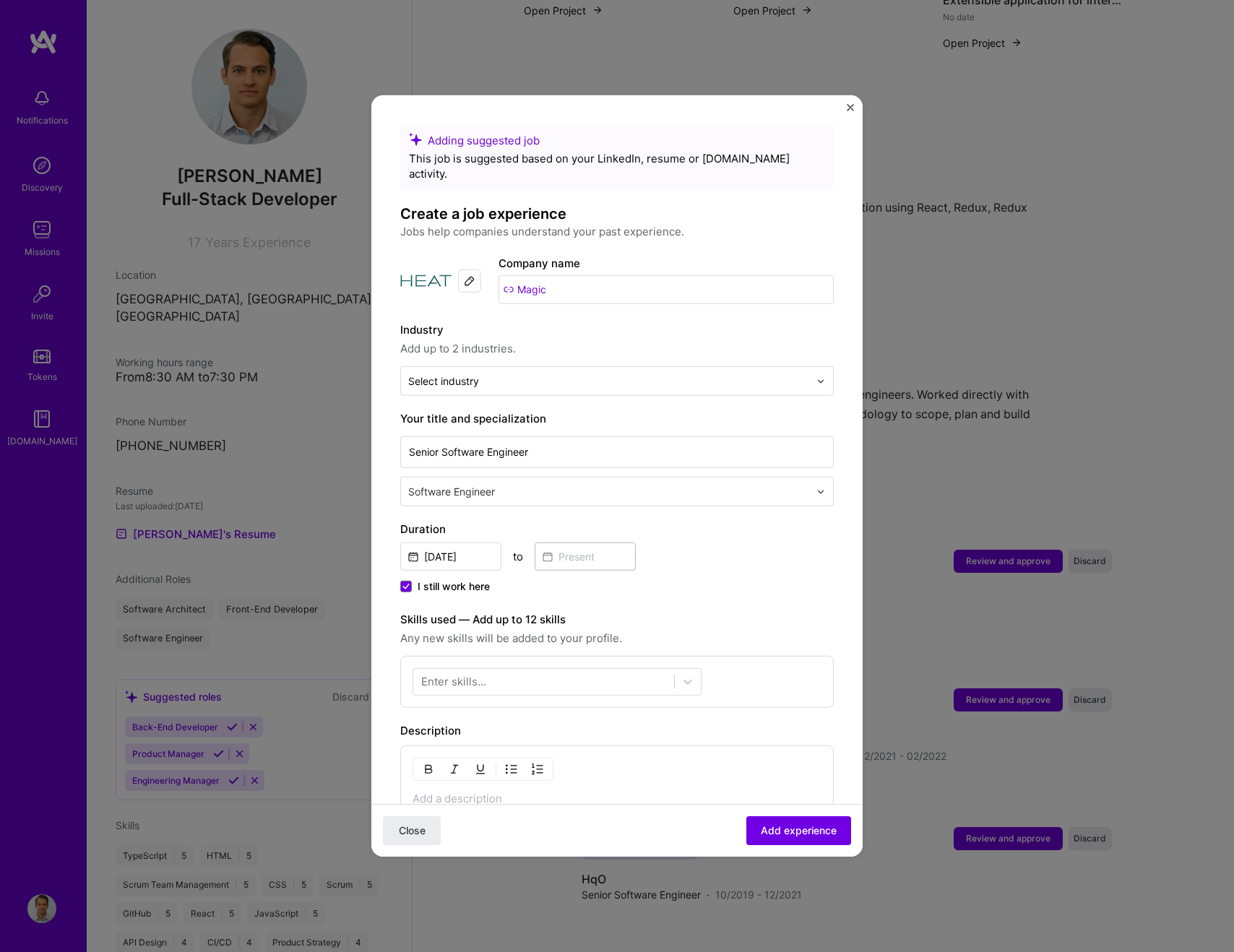
click at [848, 104] on img "Close" at bounding box center [851, 108] width 7 height 7
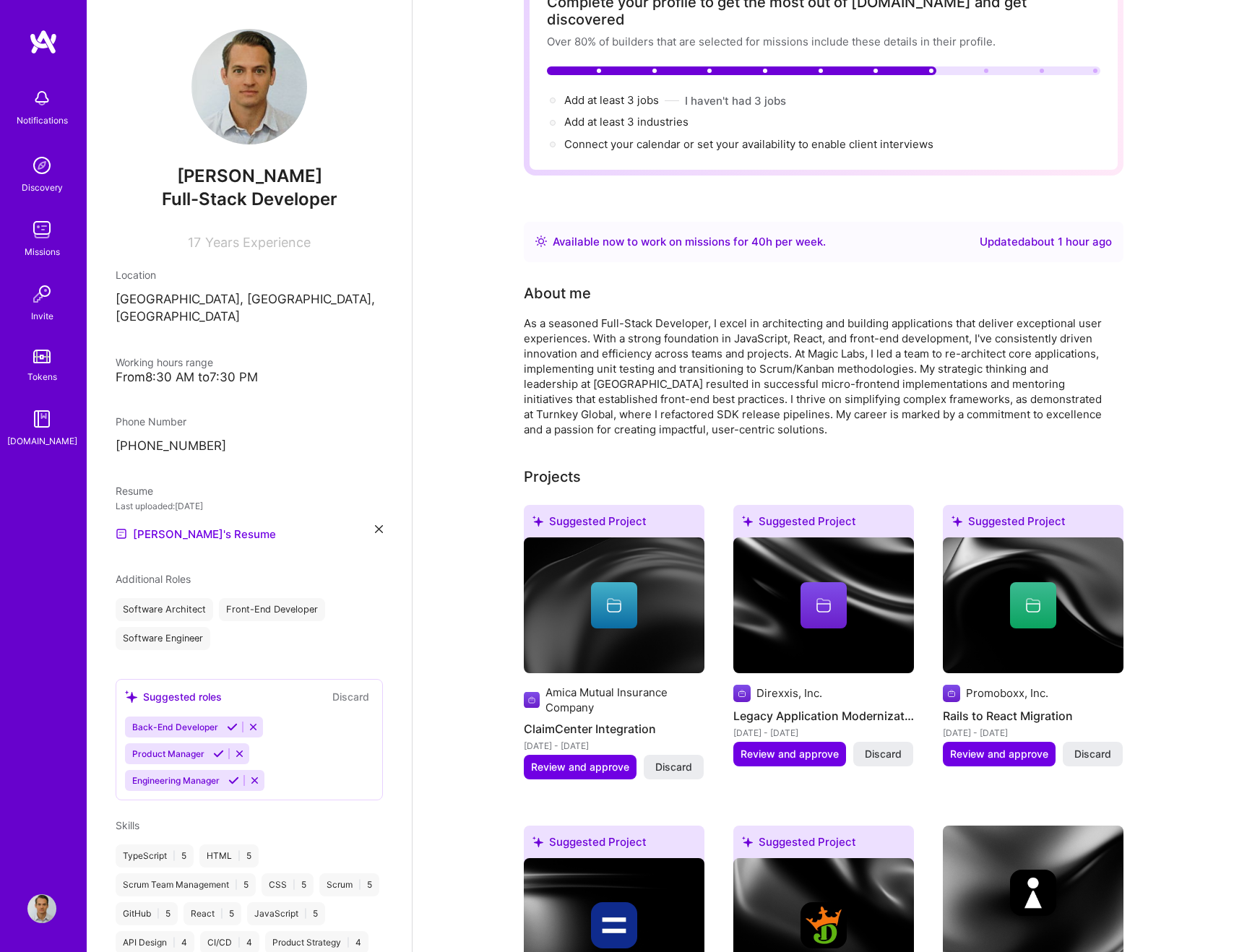
scroll to position [0, 0]
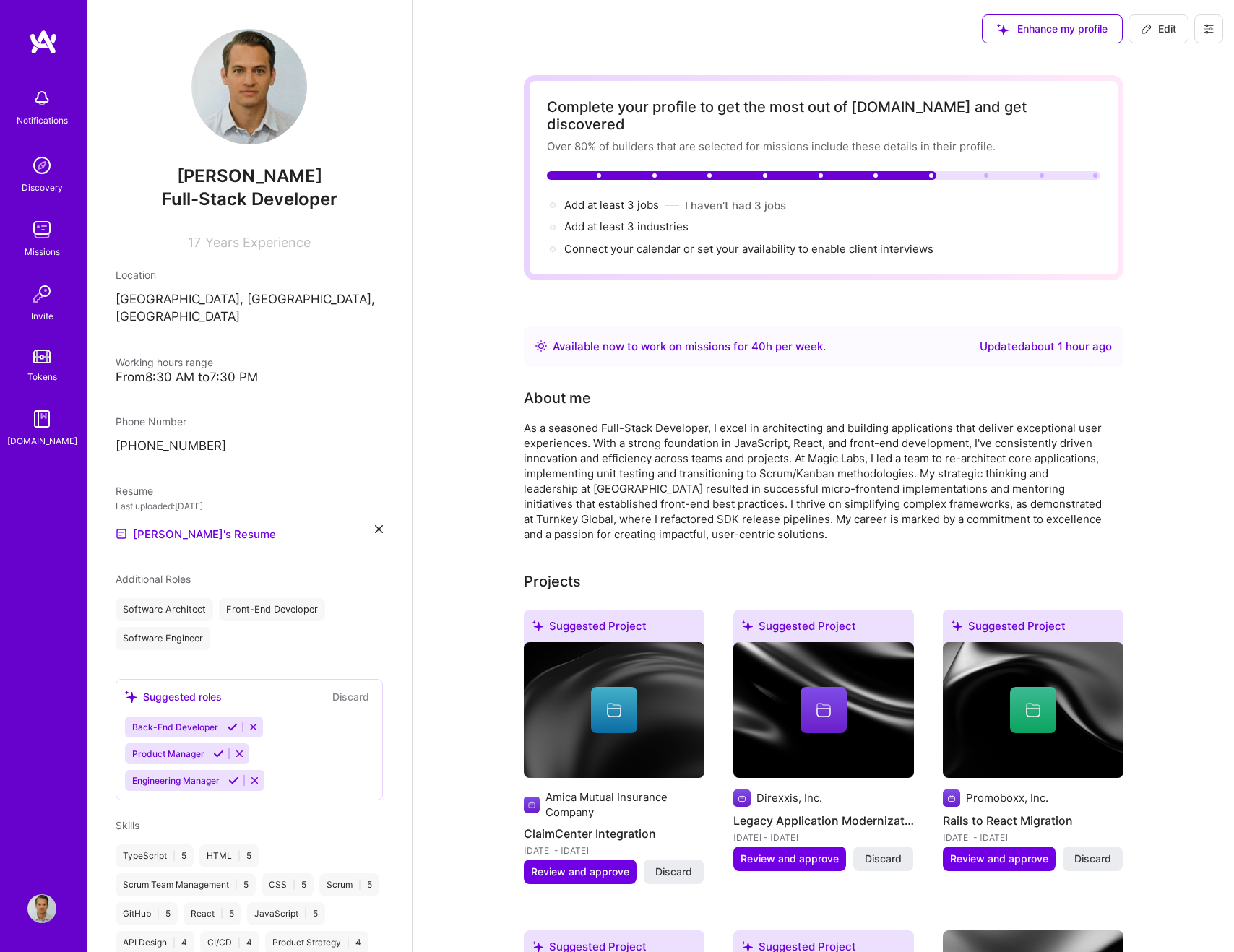
drag, startPoint x: 755, startPoint y: 410, endPoint x: 750, endPoint y: 397, distance: 13.9
click at [755, 421] on div "As a seasoned Full-Stack Developer, I excel in architecting and building applic…" at bounding box center [813, 481] width 578 height 122
click at [624, 219] on span "Add at least 3 industries →" at bounding box center [633, 226] width 137 height 14
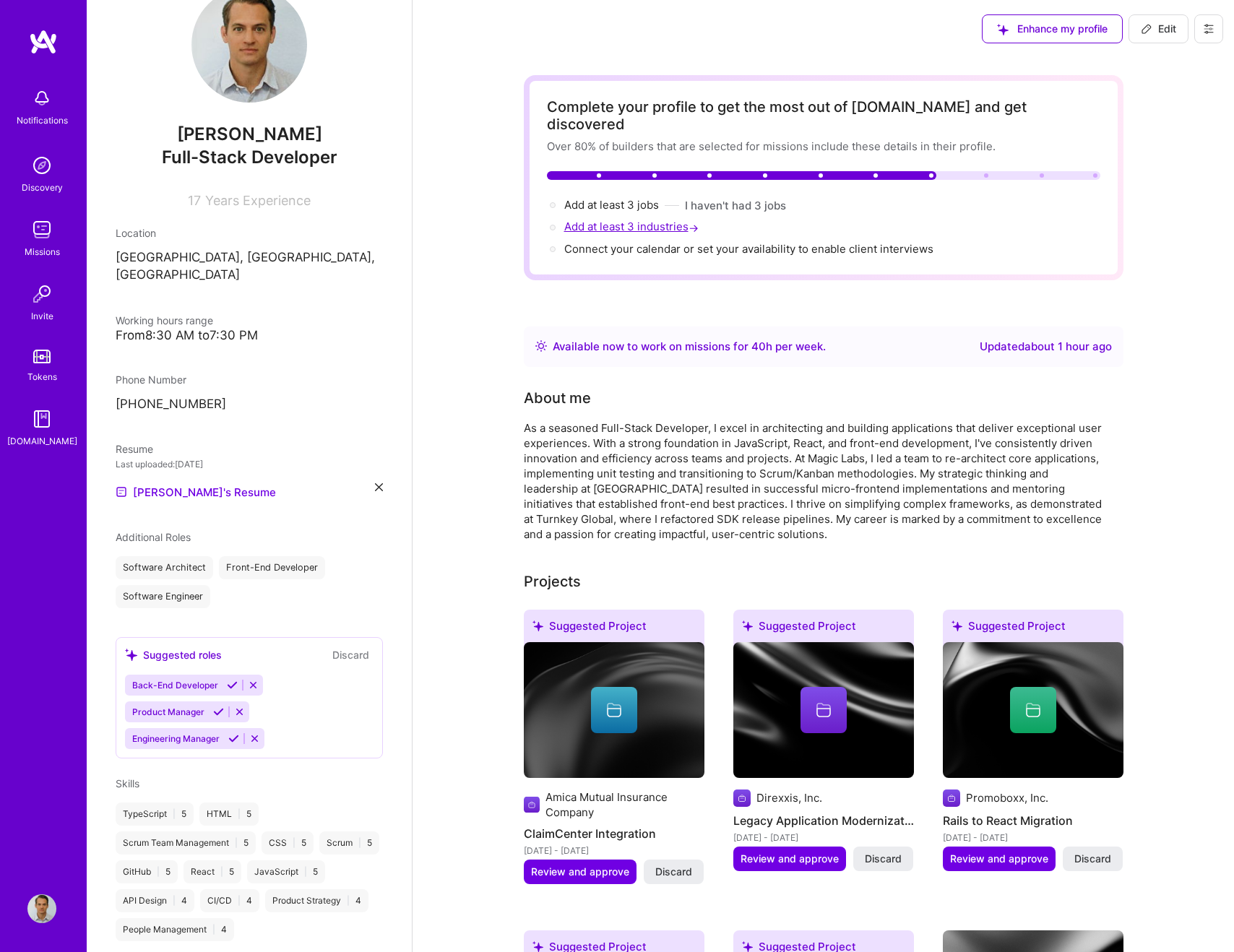
select select "US"
select select "Right Now"
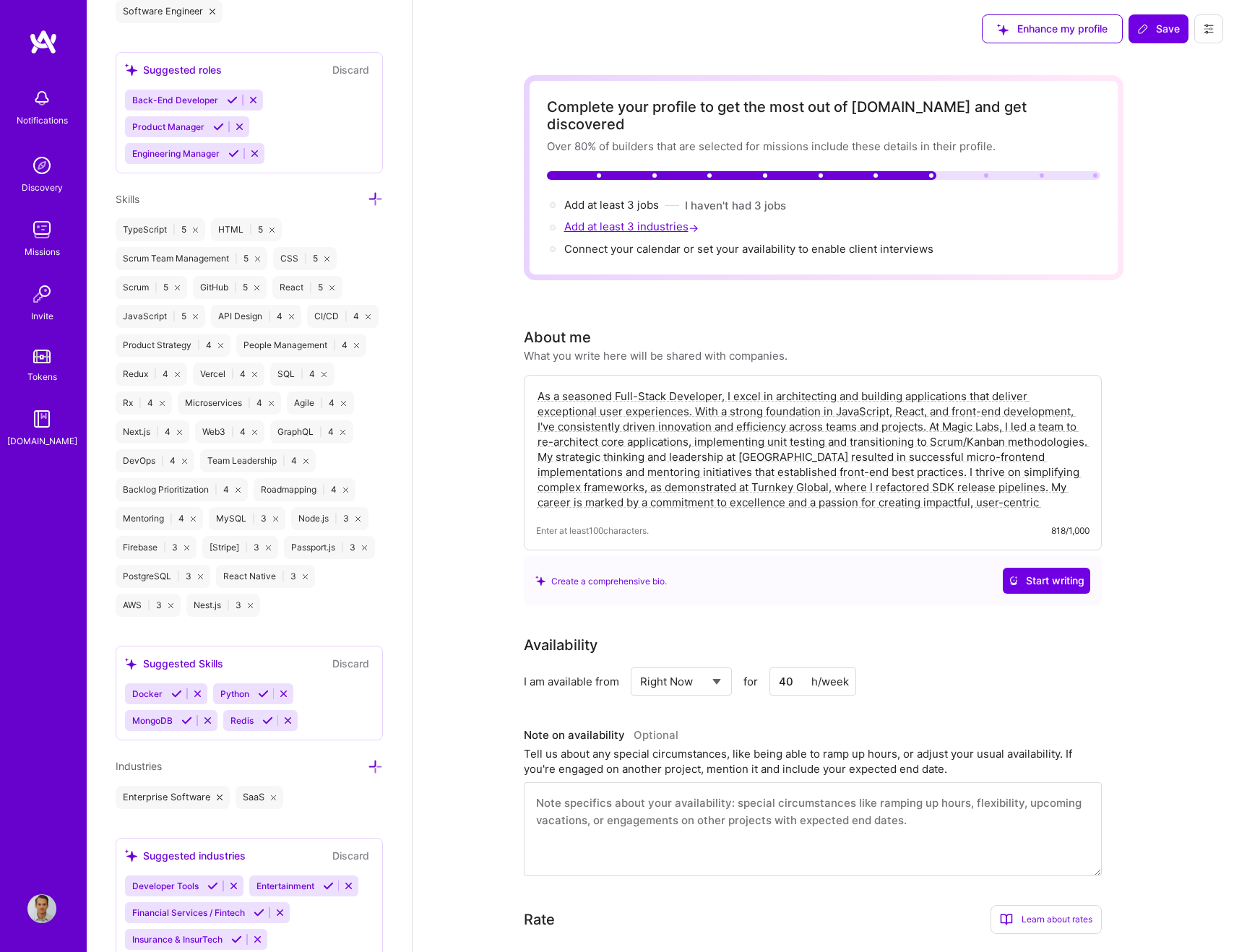
scroll to position [1068, 0]
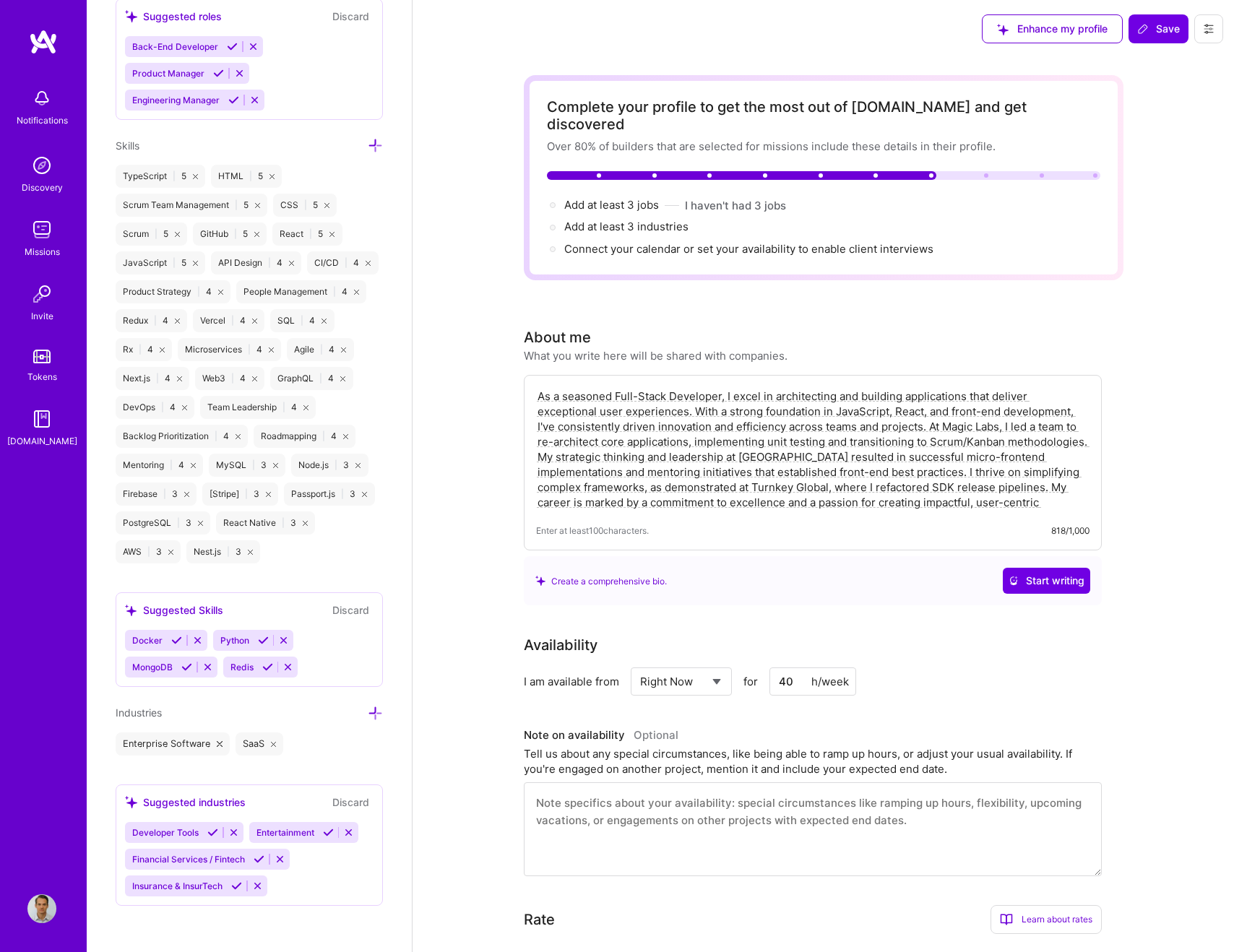
click at [257, 859] on icon at bounding box center [258, 858] width 11 height 11
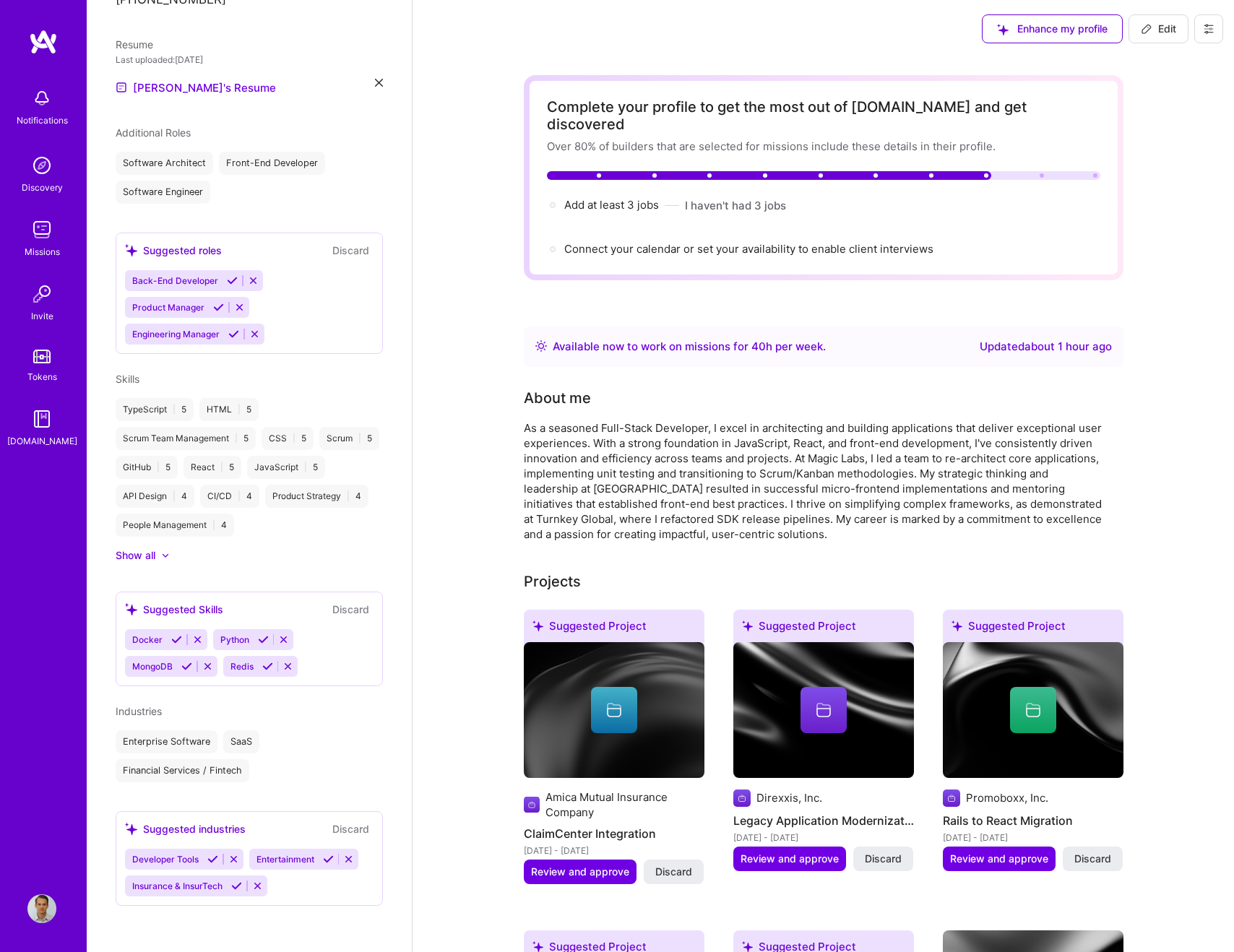
scroll to position [430, 0]
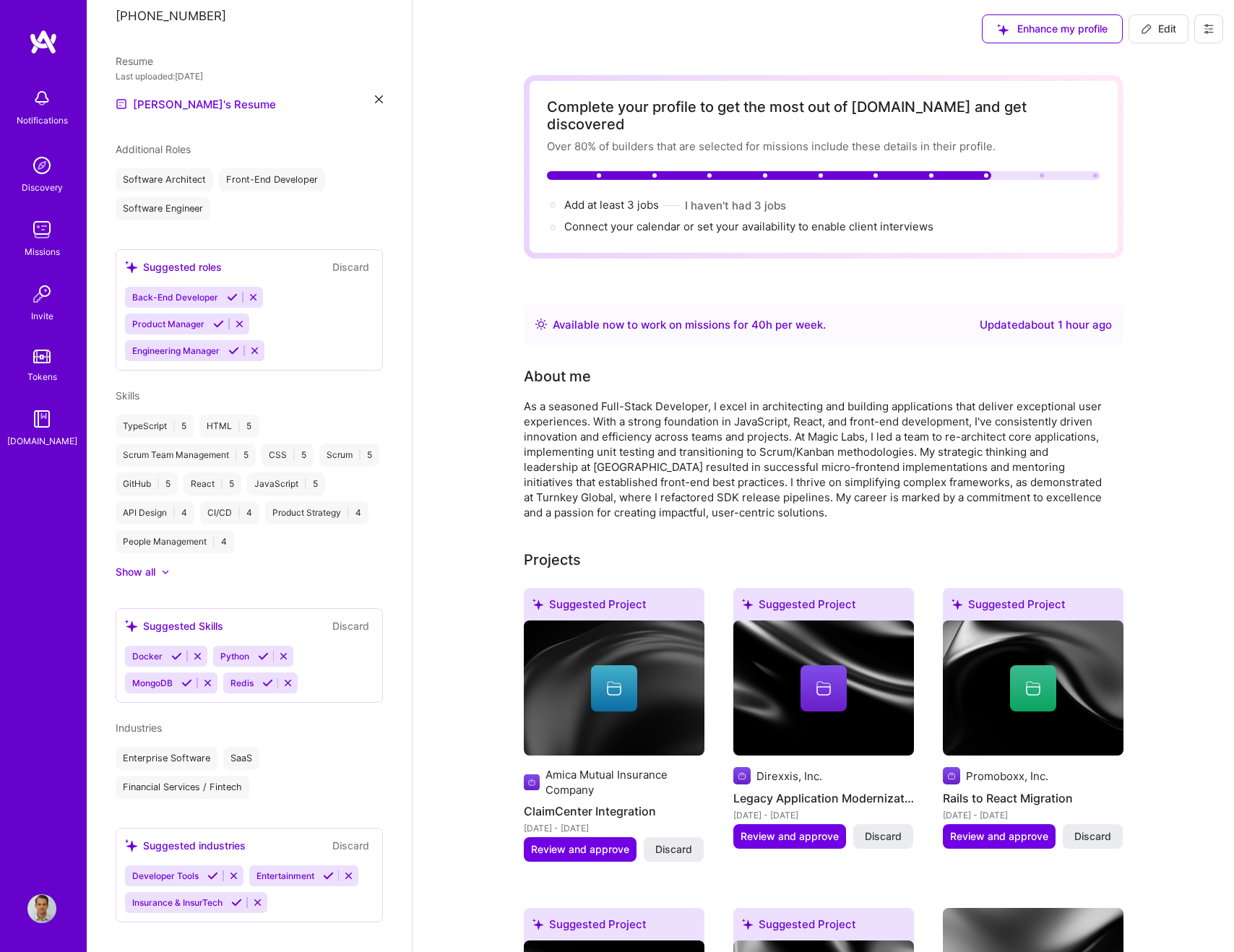
click at [294, 882] on div "Developer Tools Entertainment Insurance & InsurTech" at bounding box center [249, 889] width 248 height 48
drag, startPoint x: 272, startPoint y: 762, endPoint x: 253, endPoint y: 752, distance: 21.5
click at [267, 759] on div "Enterprise Software SaaS Financial Services / Fintech" at bounding box center [249, 772] width 268 height 52
click at [148, 722] on span "Industries" at bounding box center [139, 728] width 46 height 12
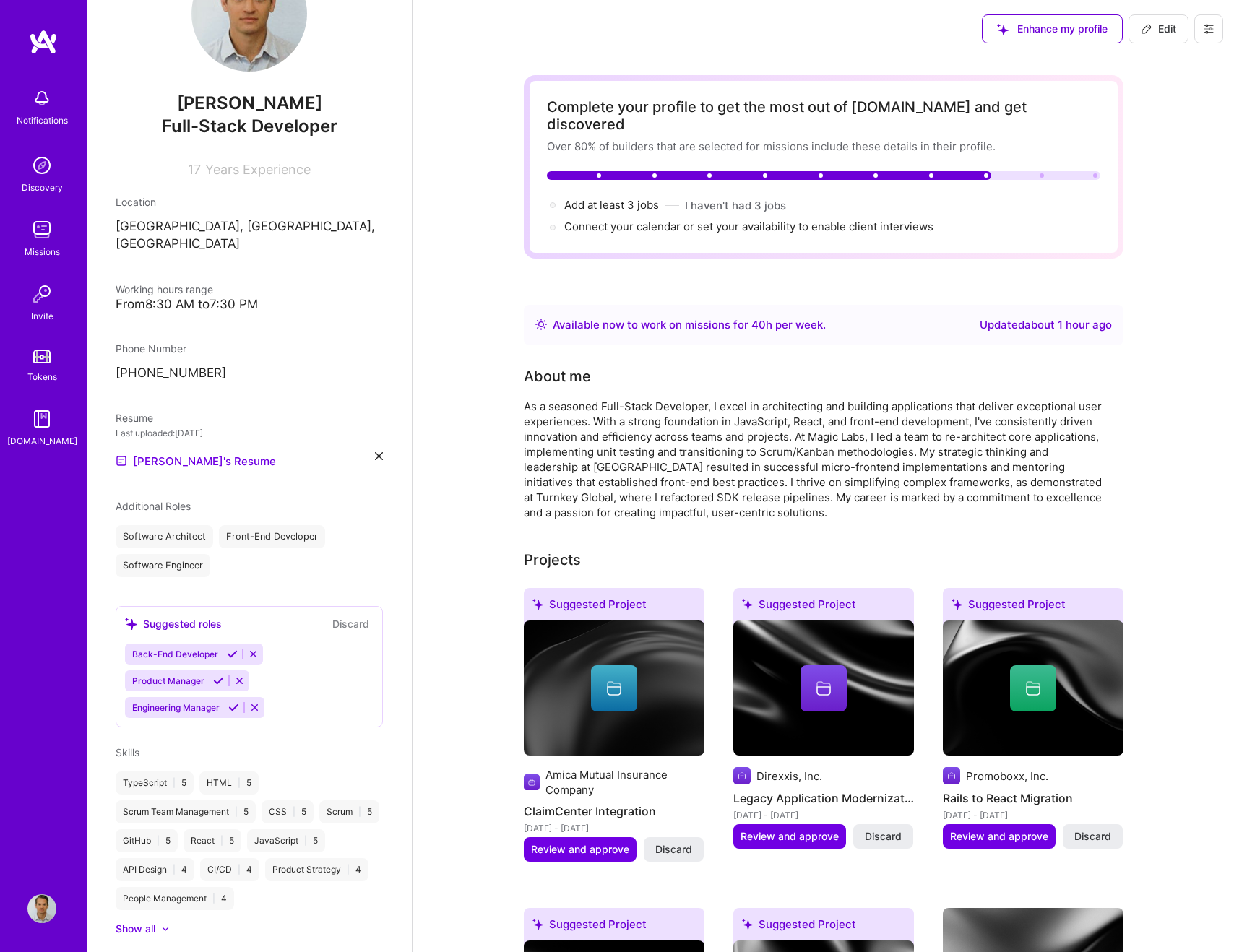
scroll to position [0, 0]
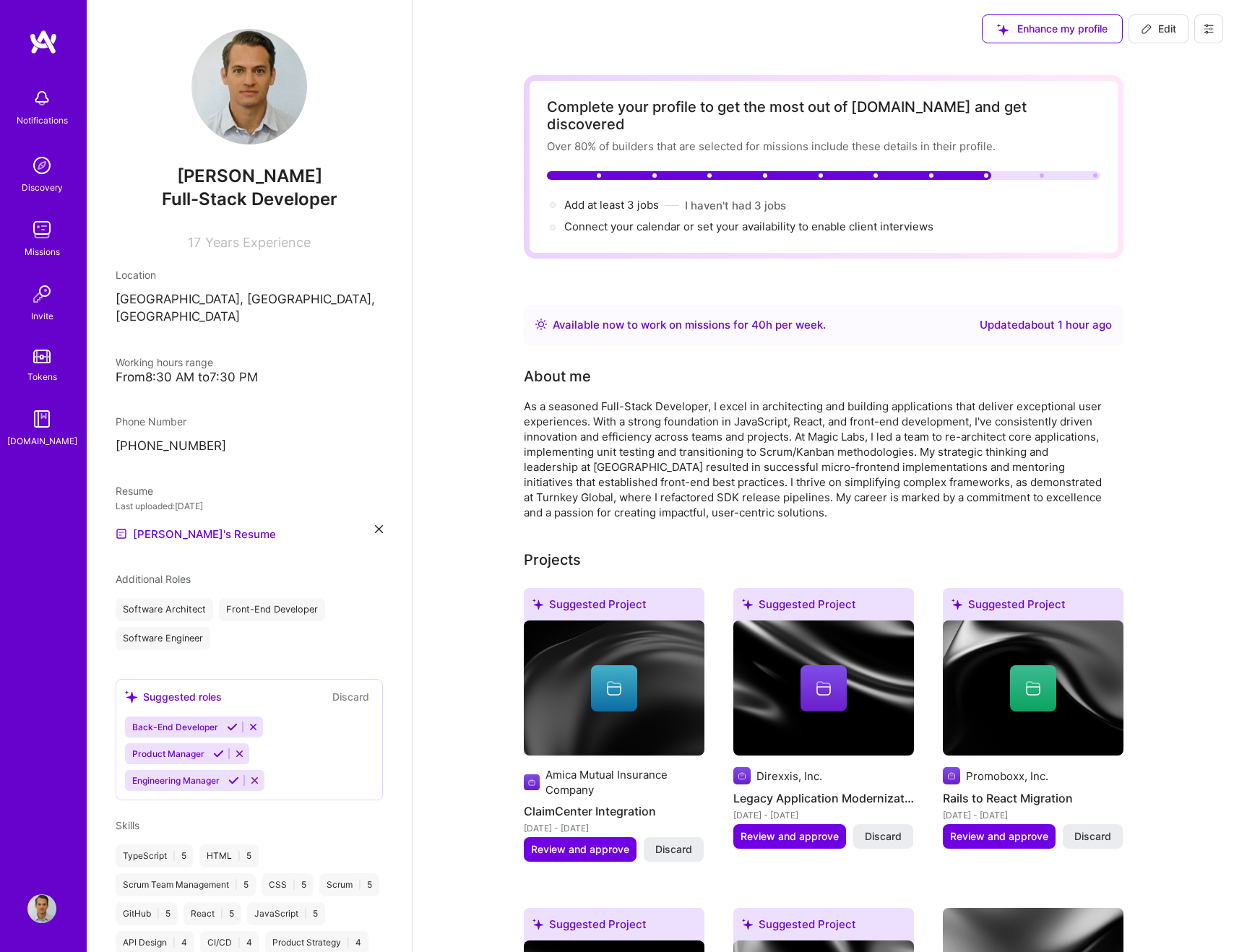
click at [745, 365] on div "About me" at bounding box center [813, 376] width 578 height 22
click at [777, 219] on span "Connect your calendar or set your availability to enable client interviews →" at bounding box center [755, 226] width 383 height 14
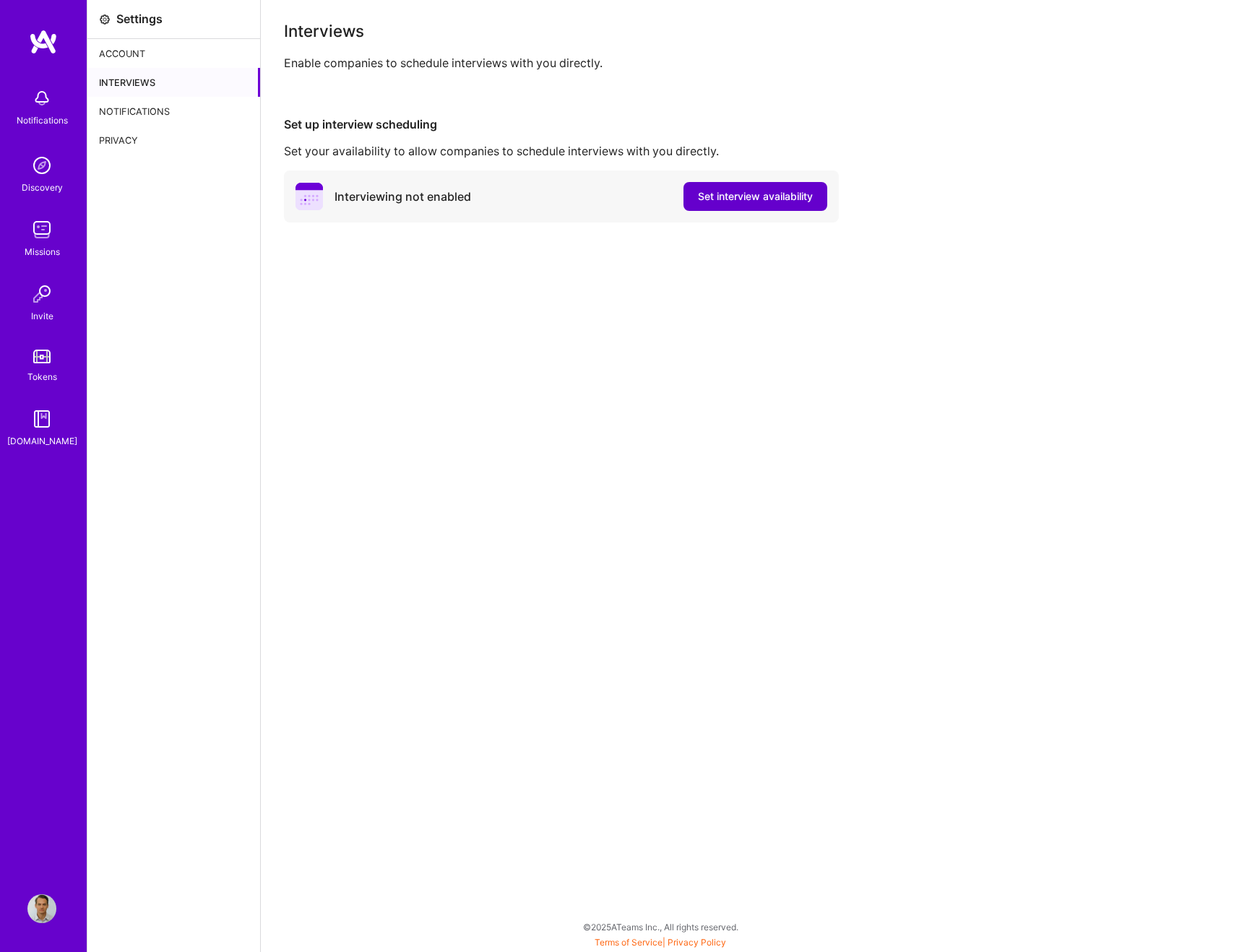
click at [767, 204] on button "Set interview availability" at bounding box center [755, 196] width 144 height 29
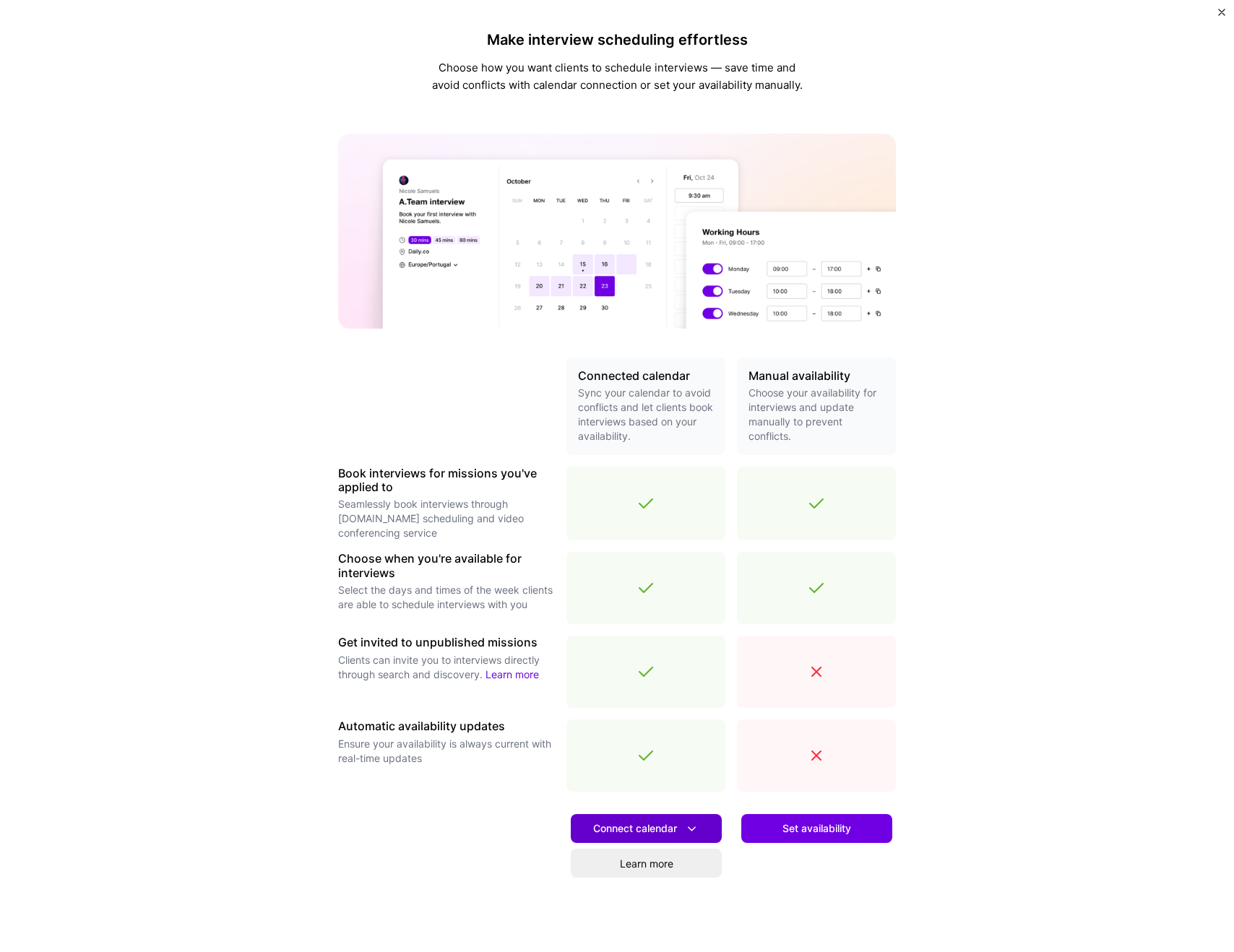
click at [659, 831] on span "Connect calendar" at bounding box center [646, 829] width 106 height 15
click at [644, 868] on button "Google calendar" at bounding box center [628, 869] width 188 height 38
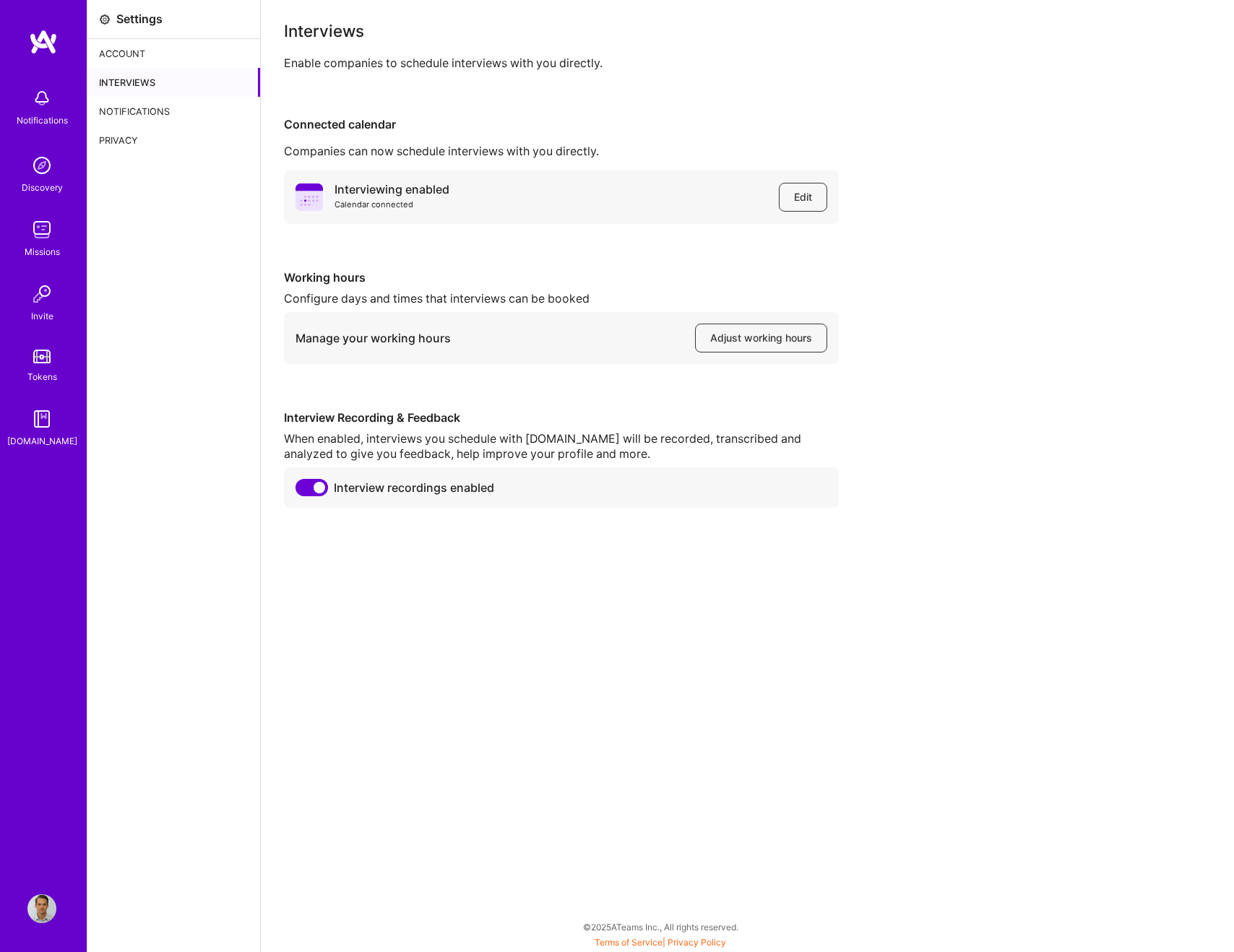
click at [407, 530] on div "Interviews Enable companies to schedule interviews with you directly. Connected…" at bounding box center [747, 476] width 973 height 952
click at [788, 195] on button "Edit" at bounding box center [803, 197] width 48 height 29
click at [149, 56] on div "Account" at bounding box center [174, 53] width 173 height 29
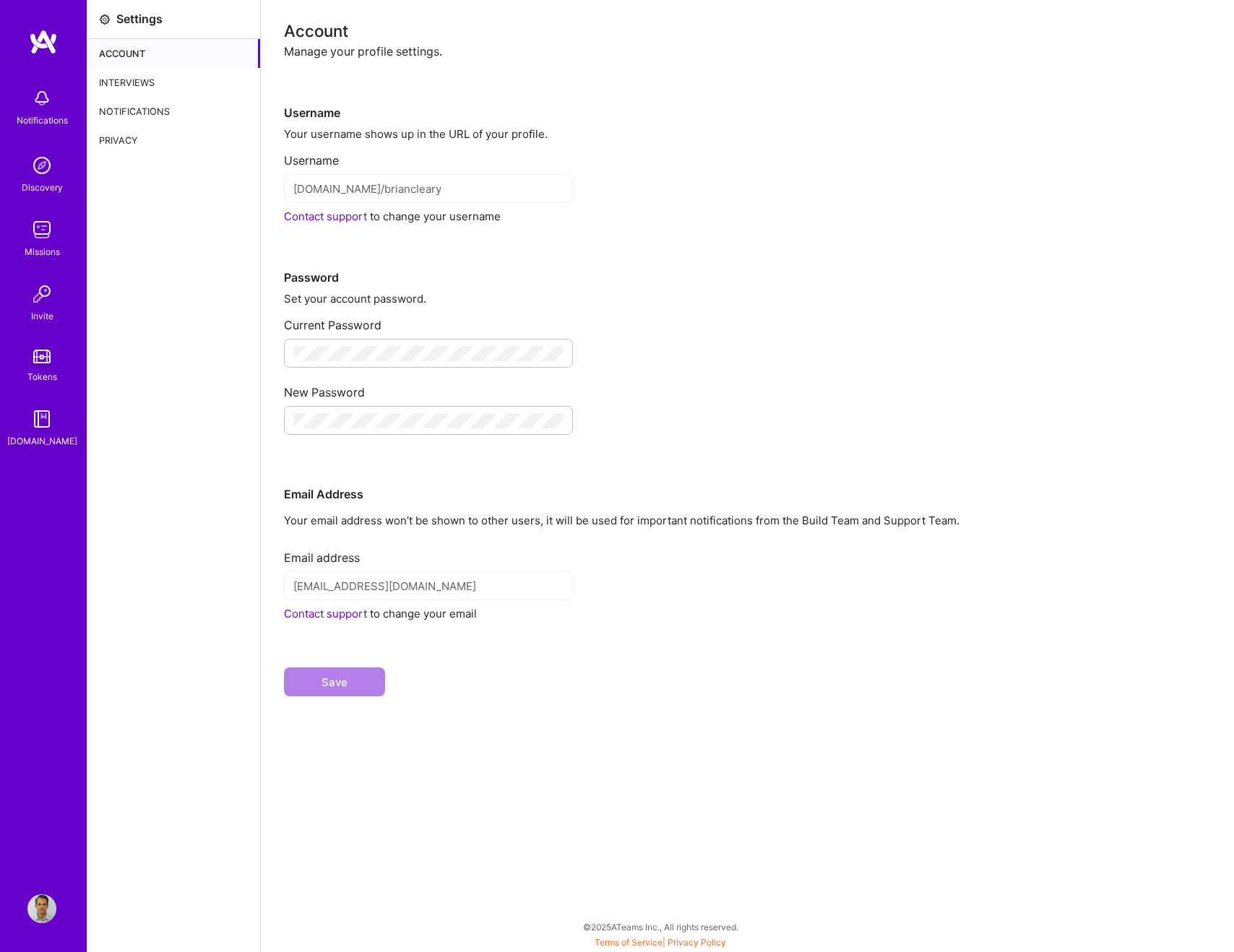
click at [137, 108] on div "Notifications" at bounding box center [174, 111] width 173 height 29
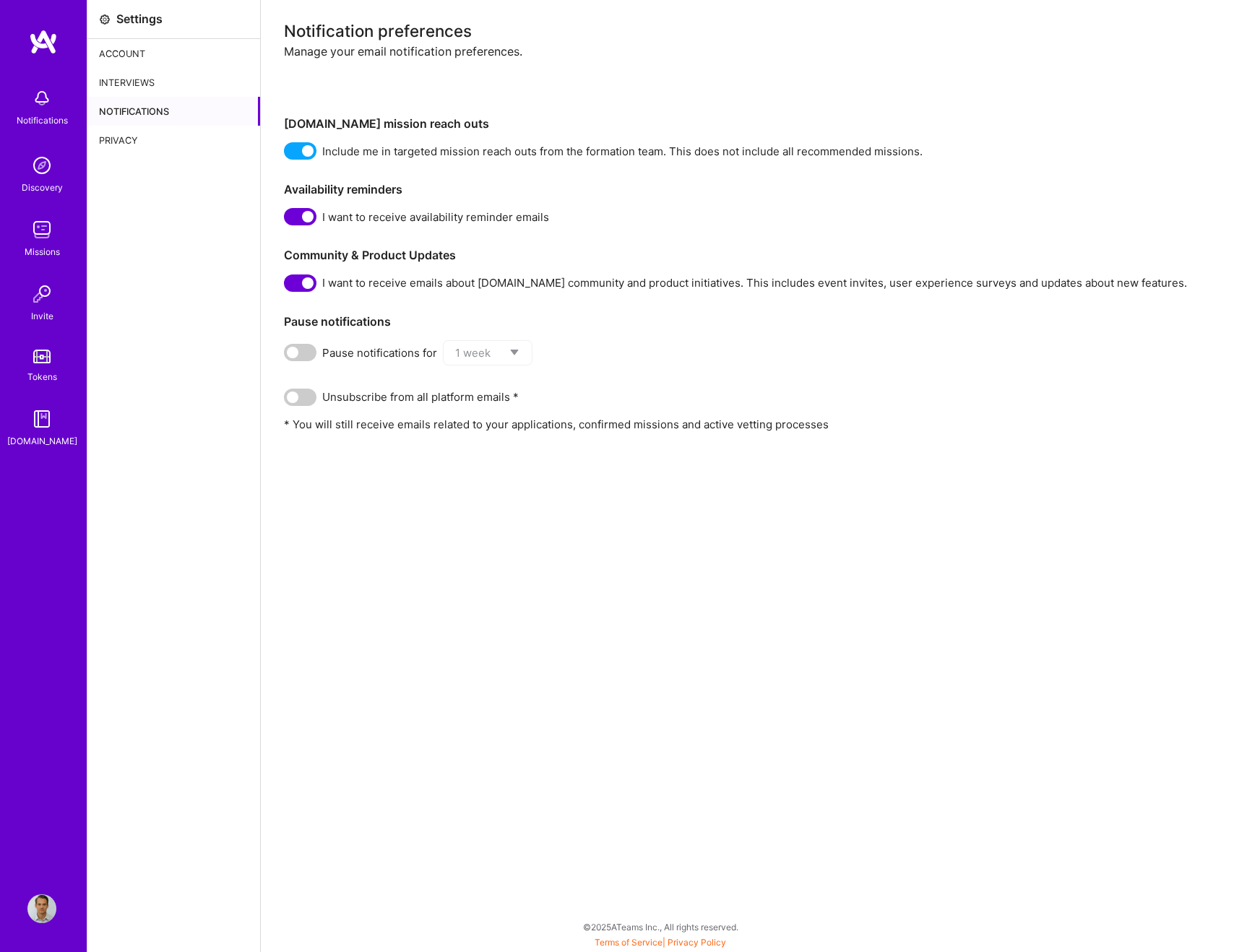
click at [147, 308] on div "Settings Account Interviews Notifications Privacy" at bounding box center [174, 476] width 173 height 952
click at [46, 36] on img at bounding box center [43, 41] width 29 height 26
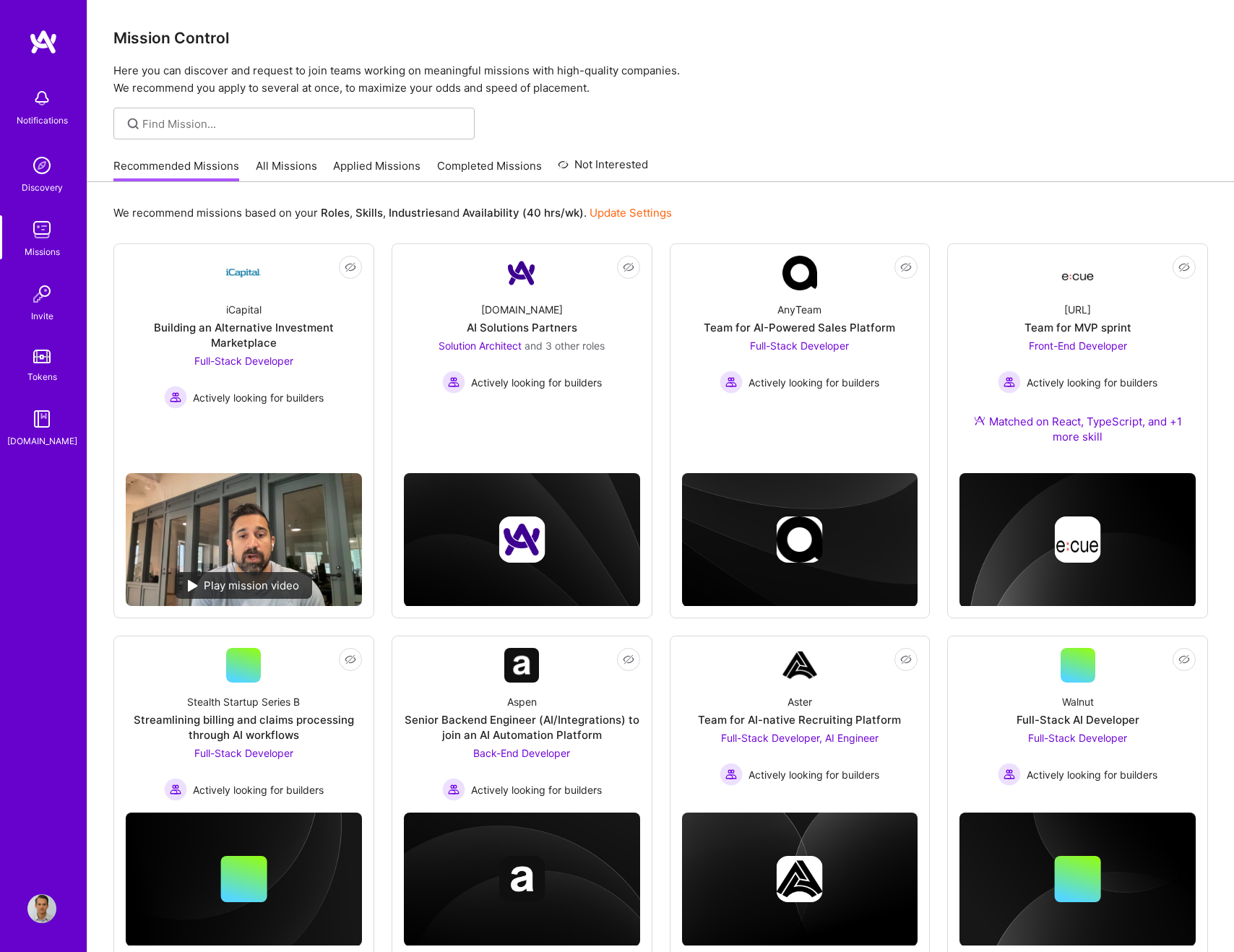
click at [851, 99] on div "Mission Control Here you can discover and request to join teams working on mean…" at bounding box center [661, 707] width 1147 height 1415
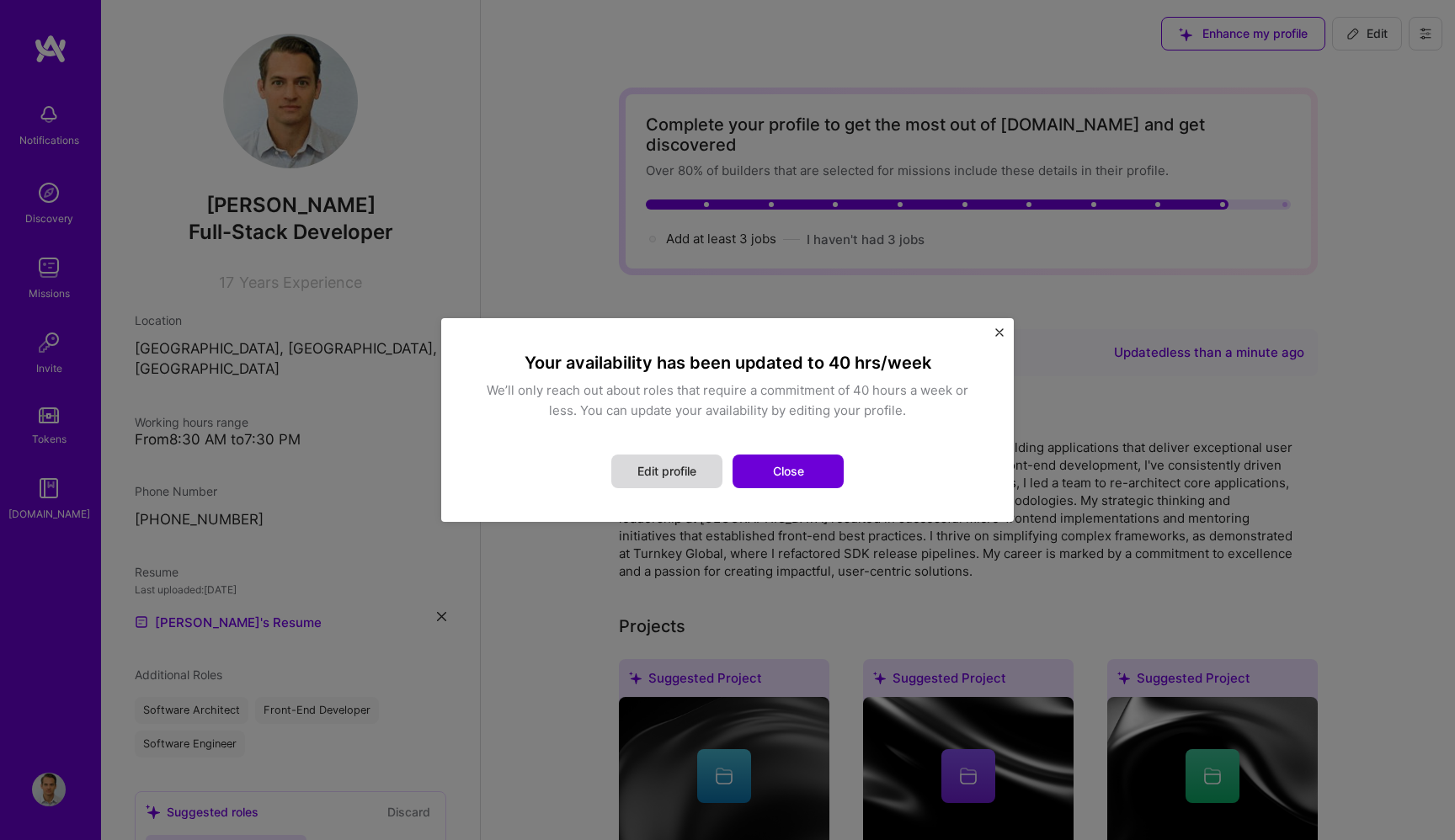
click at [682, 473] on button "Edit profile" at bounding box center [666, 471] width 111 height 34
select select "US"
select select "Right Now"
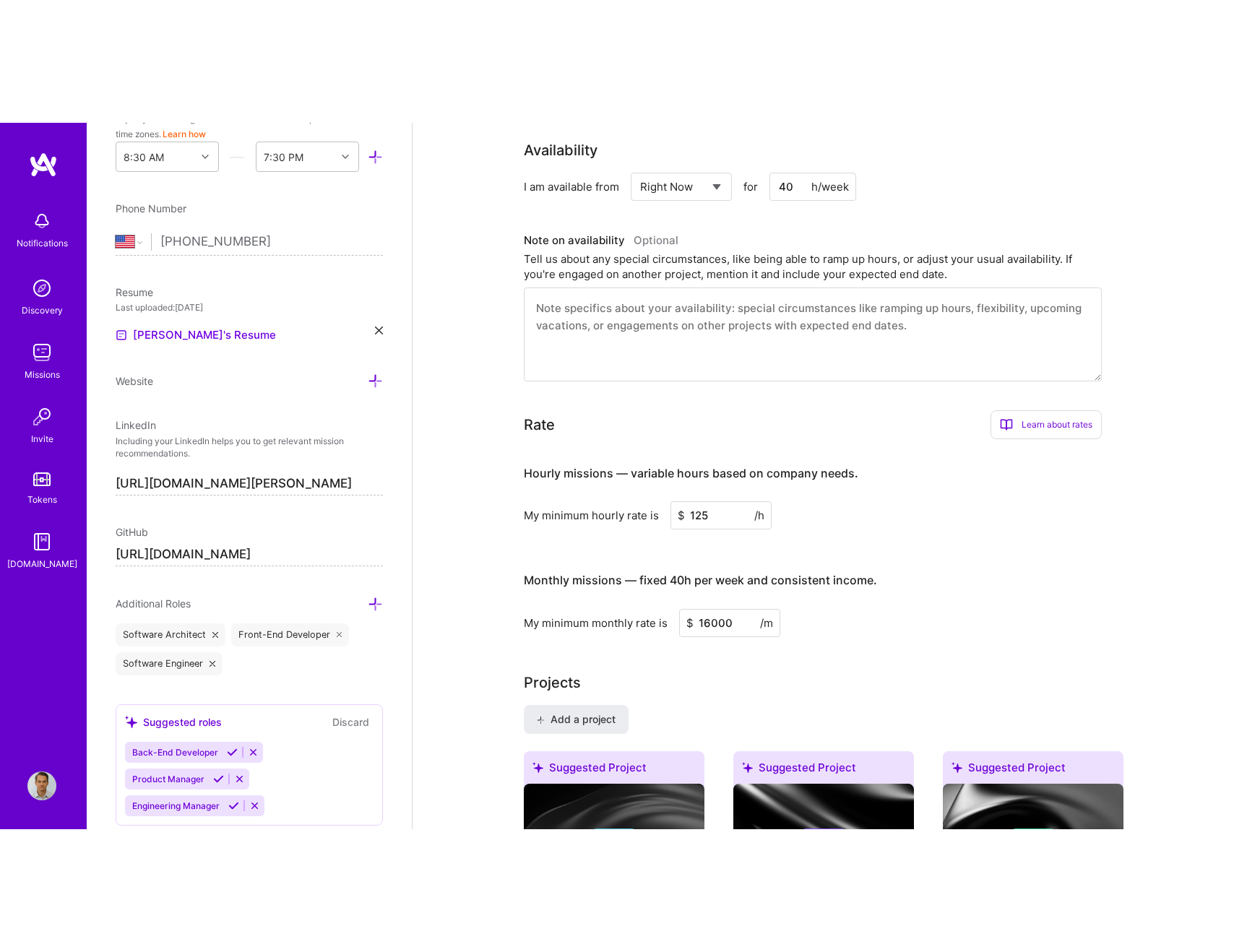
scroll to position [485, 0]
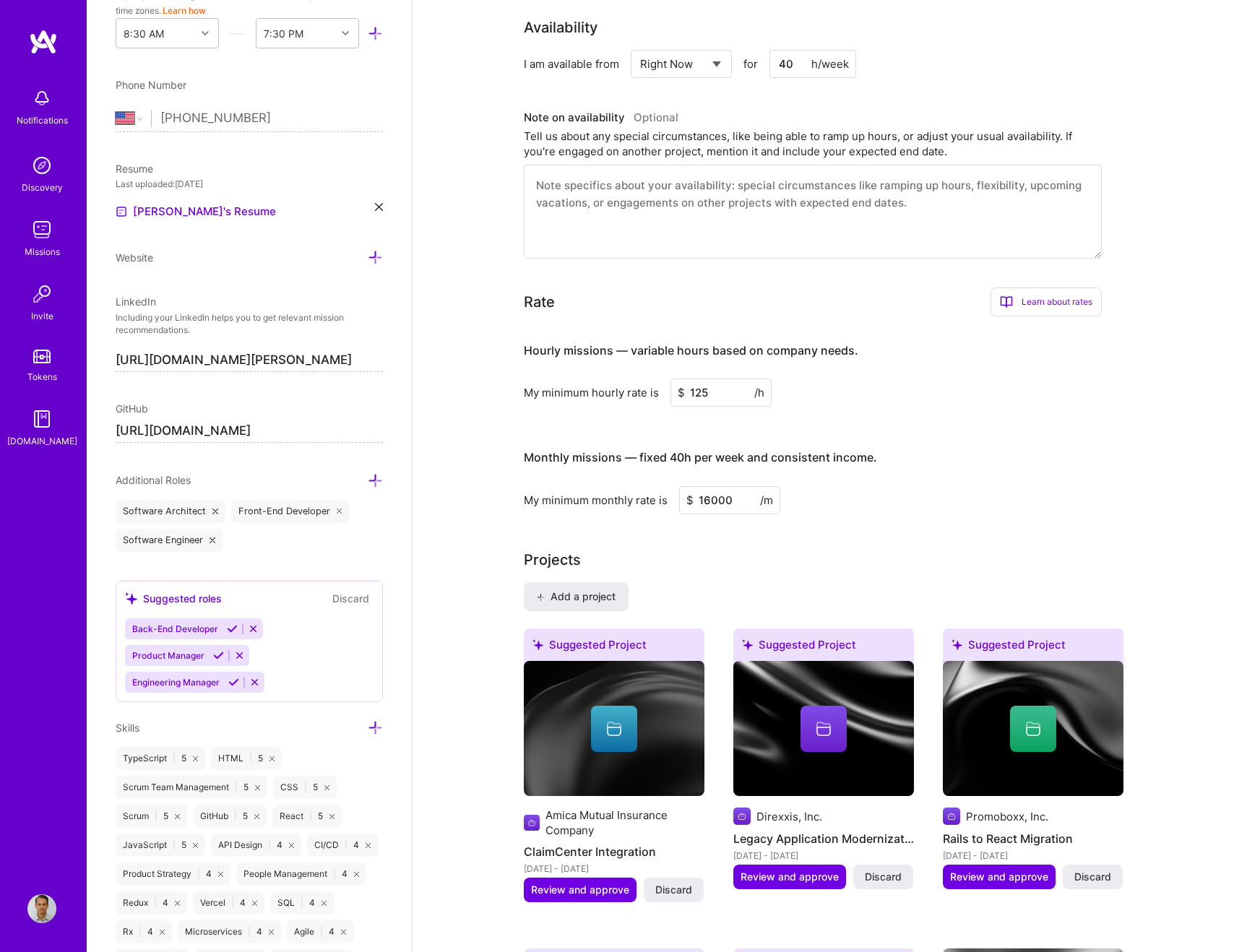
drag, startPoint x: 709, startPoint y: 379, endPoint x: 689, endPoint y: 378, distance: 20.0
click at [689, 379] on input "125" at bounding box center [721, 393] width 101 height 28
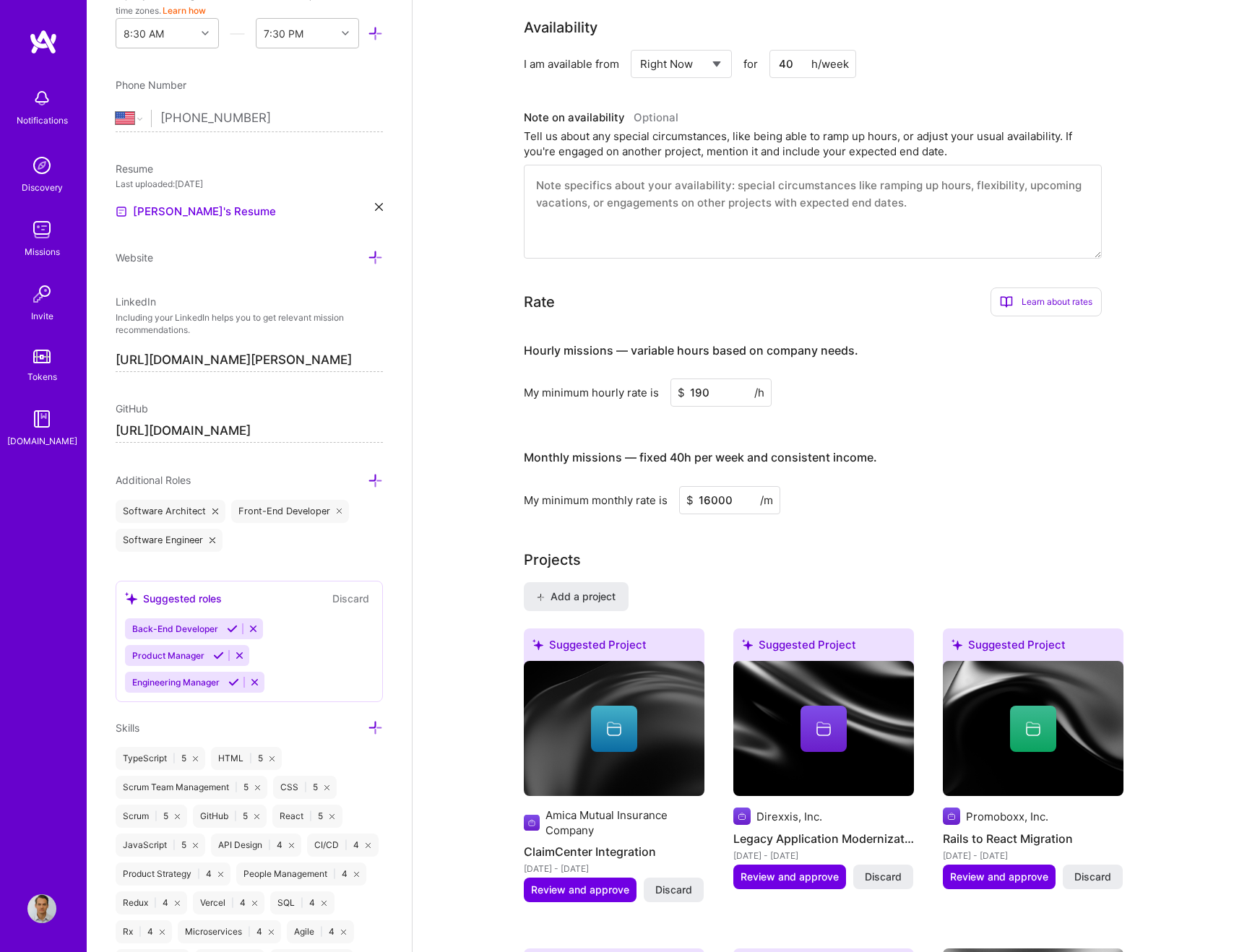
type input "190"
type input "31000"
click at [1094, 435] on h3 "Monthly missions — fixed 40h per week and consistent income." at bounding box center [813, 458] width 578 height 45
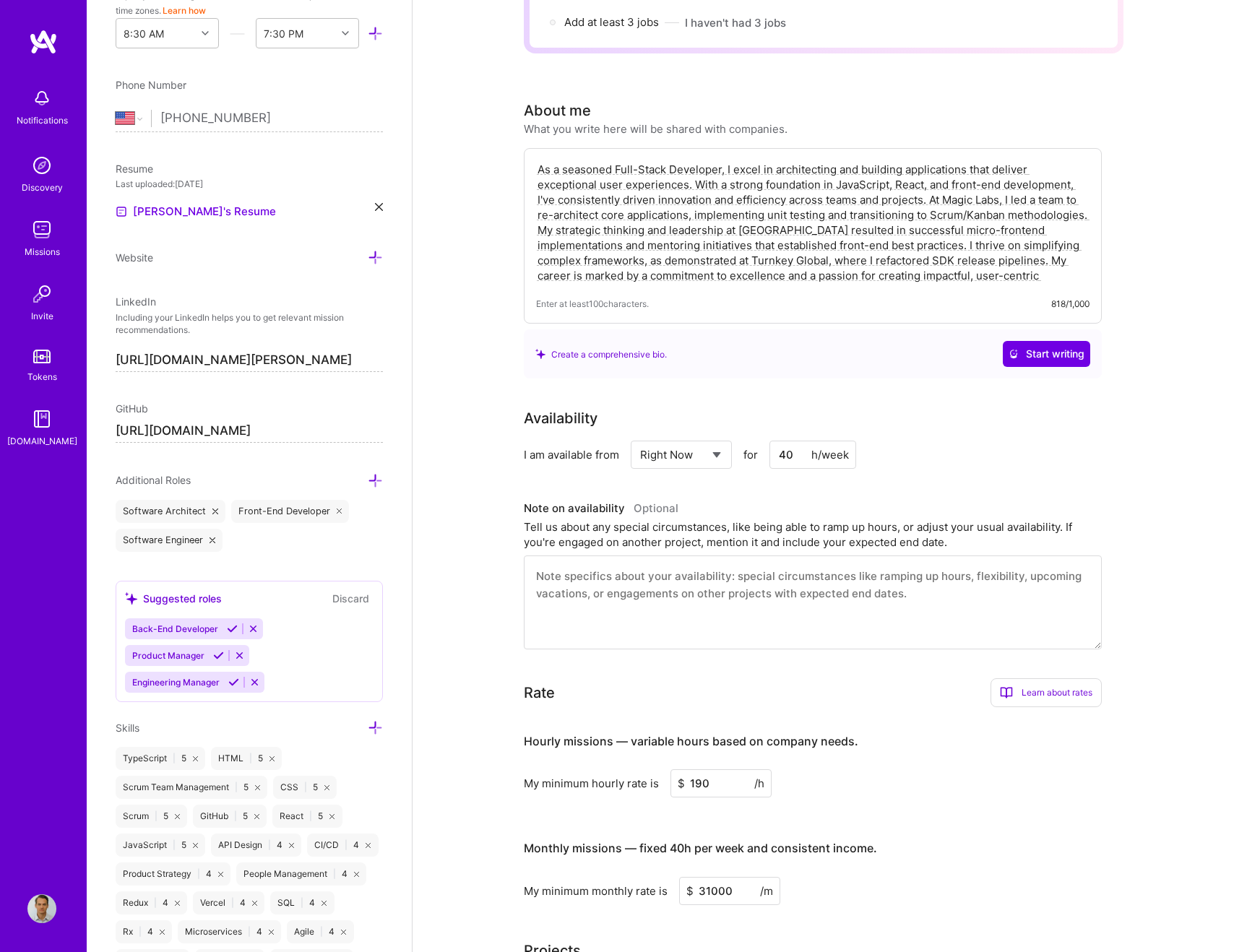
scroll to position [0, 0]
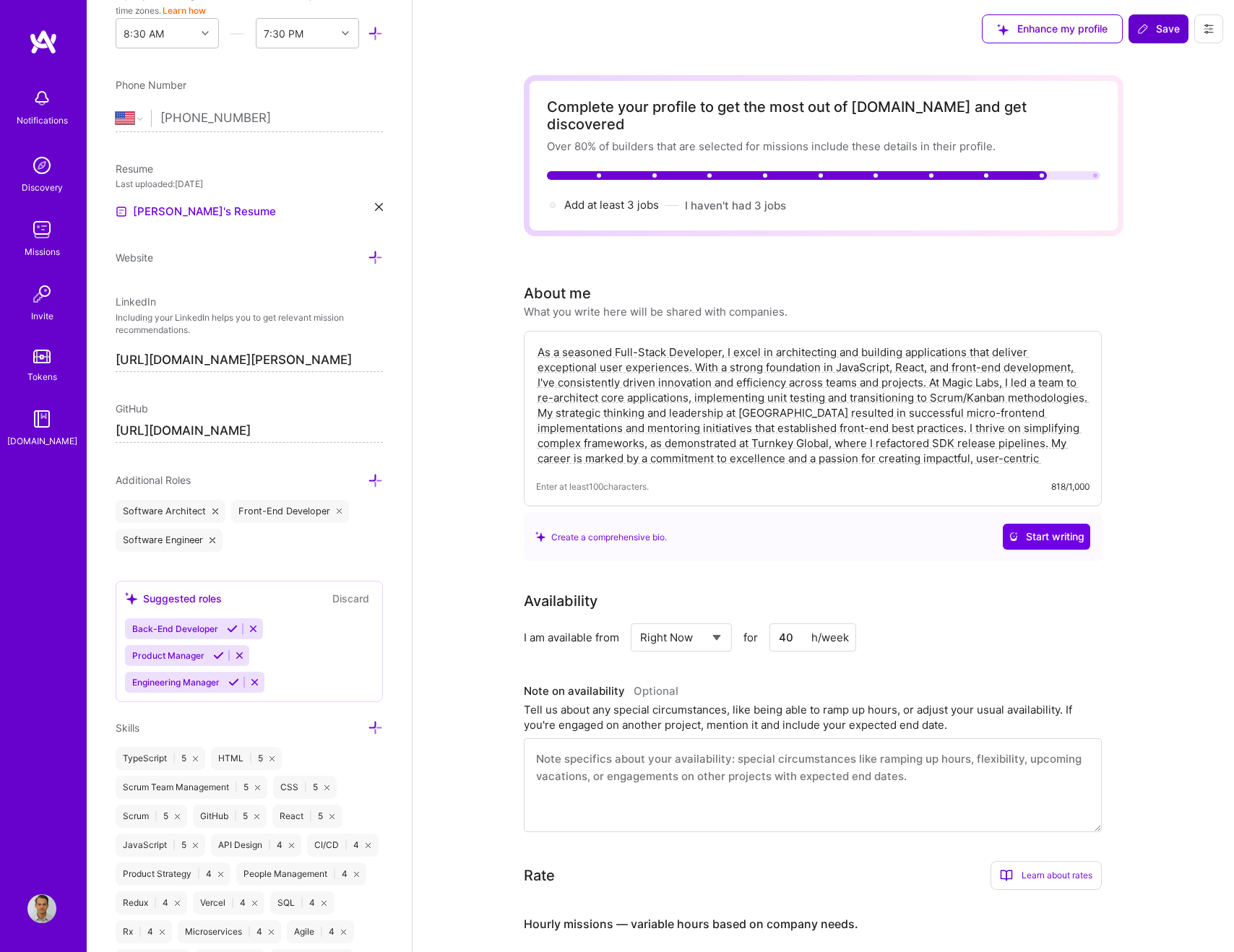
click at [1150, 38] on button "Save" at bounding box center [1159, 28] width 60 height 29
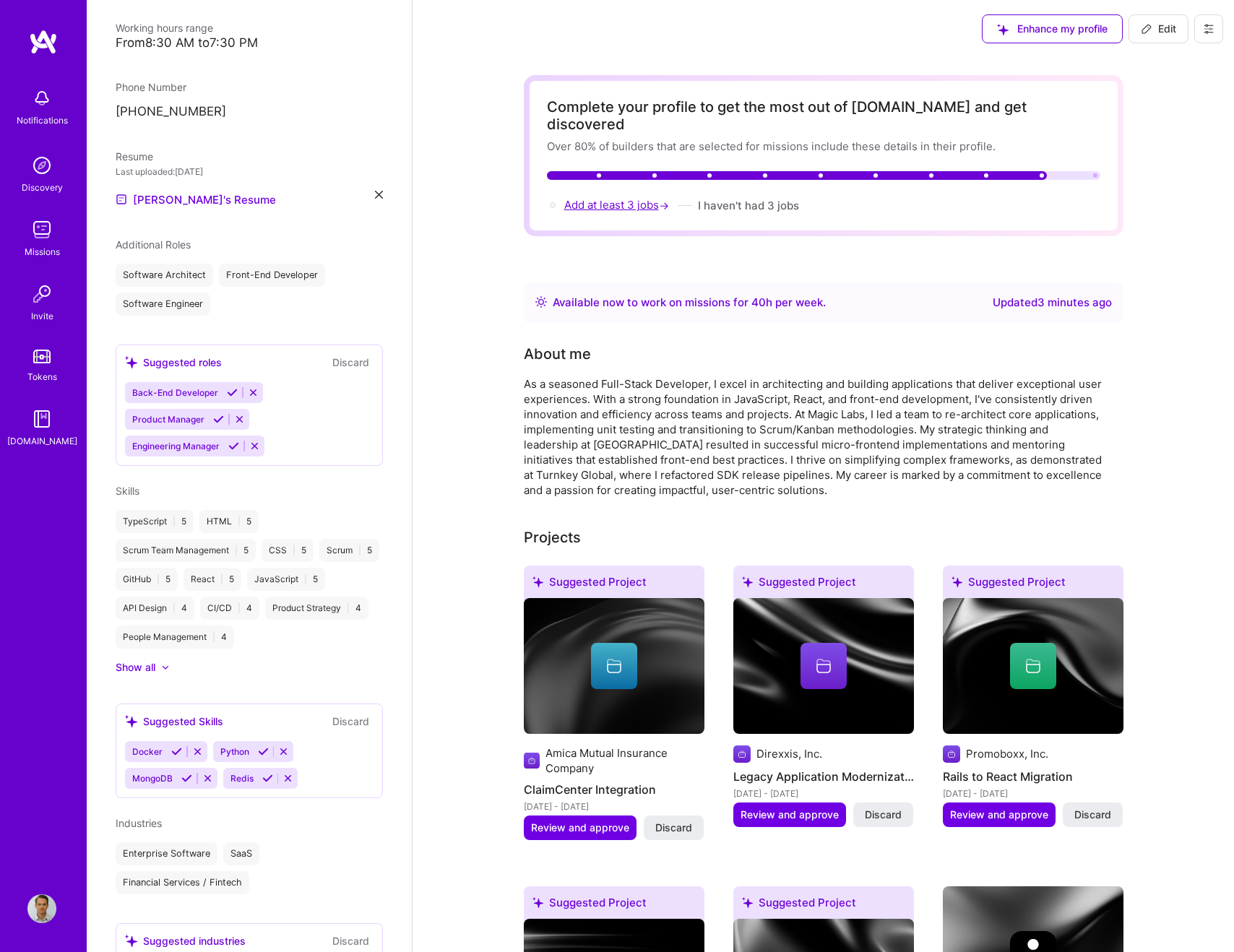
click at [628, 198] on span "Add at least 3 jobs →" at bounding box center [618, 204] width 108 height 14
select select "US"
select select "Right Now"
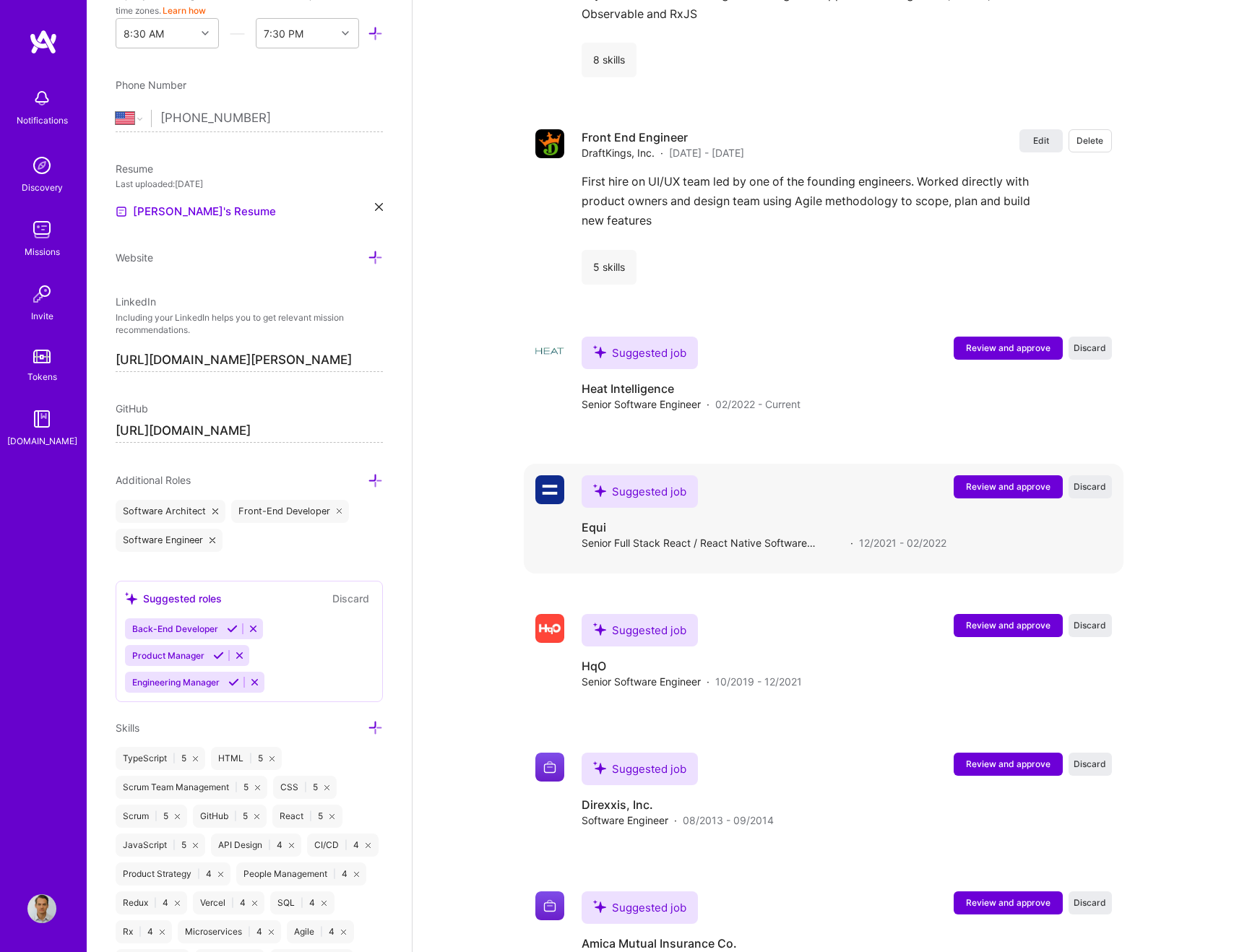
scroll to position [2301, 0]
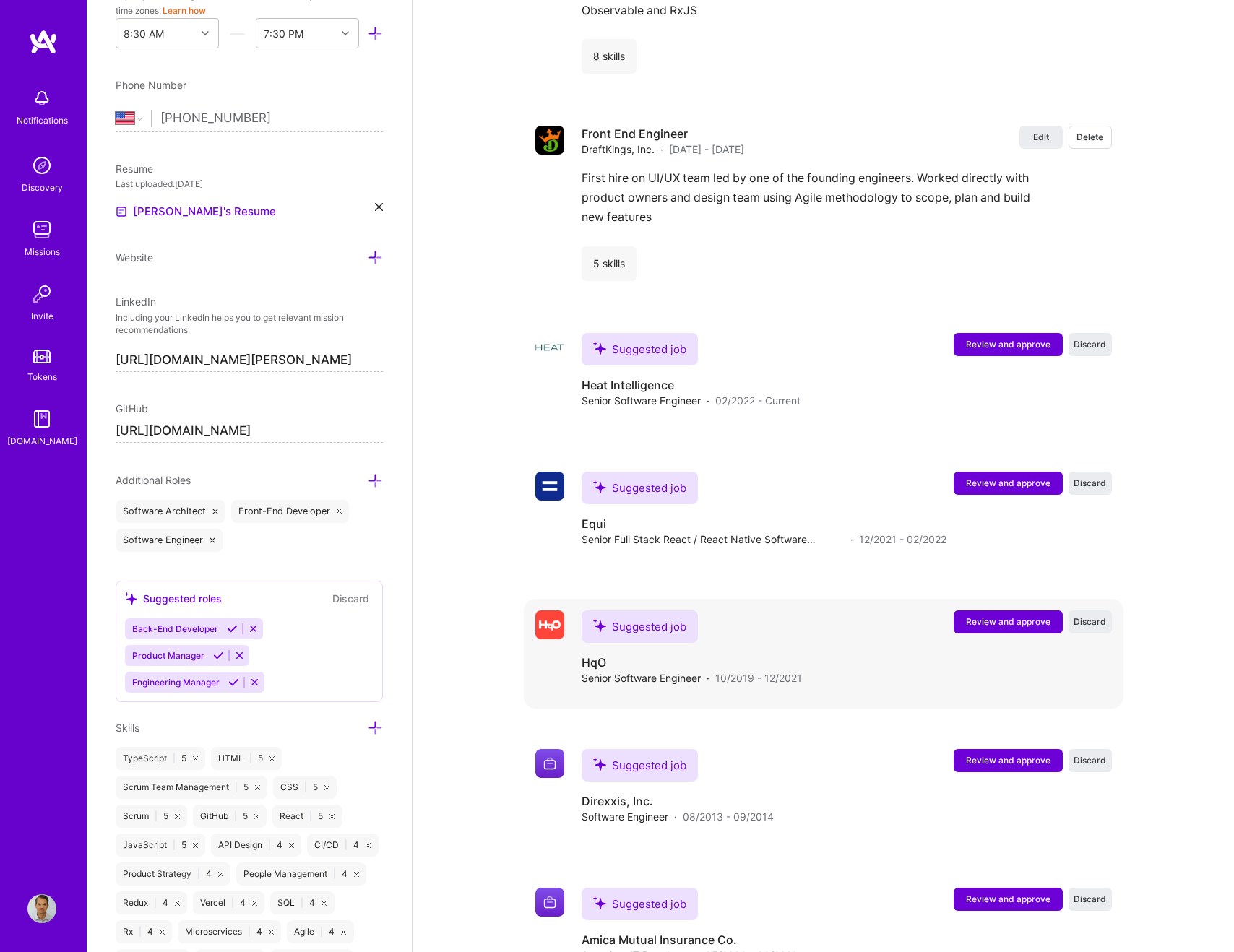
click at [1015, 615] on span "Review and approve" at bounding box center [1009, 621] width 84 height 12
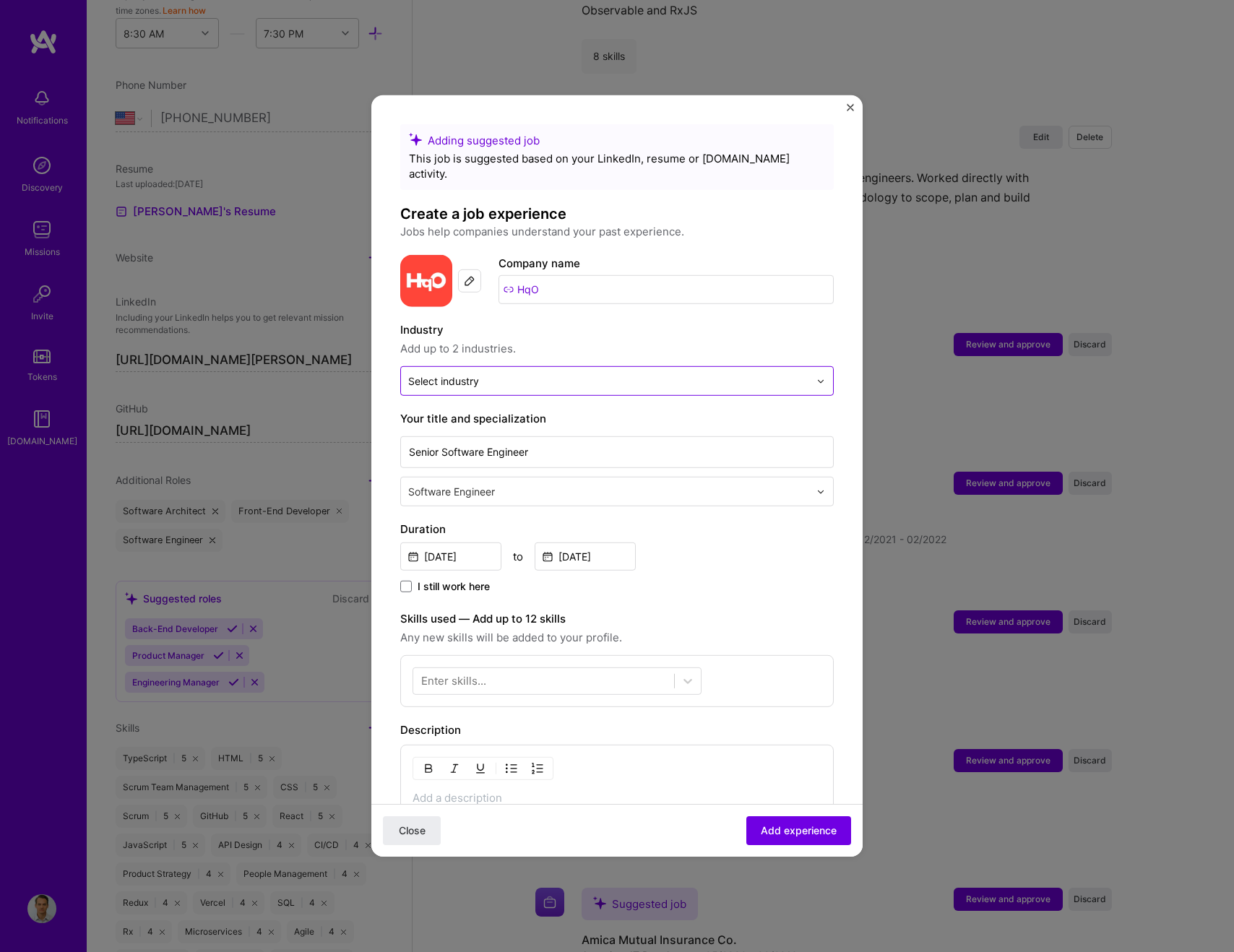
click at [500, 373] on input "text" at bounding box center [609, 381] width 401 height 15
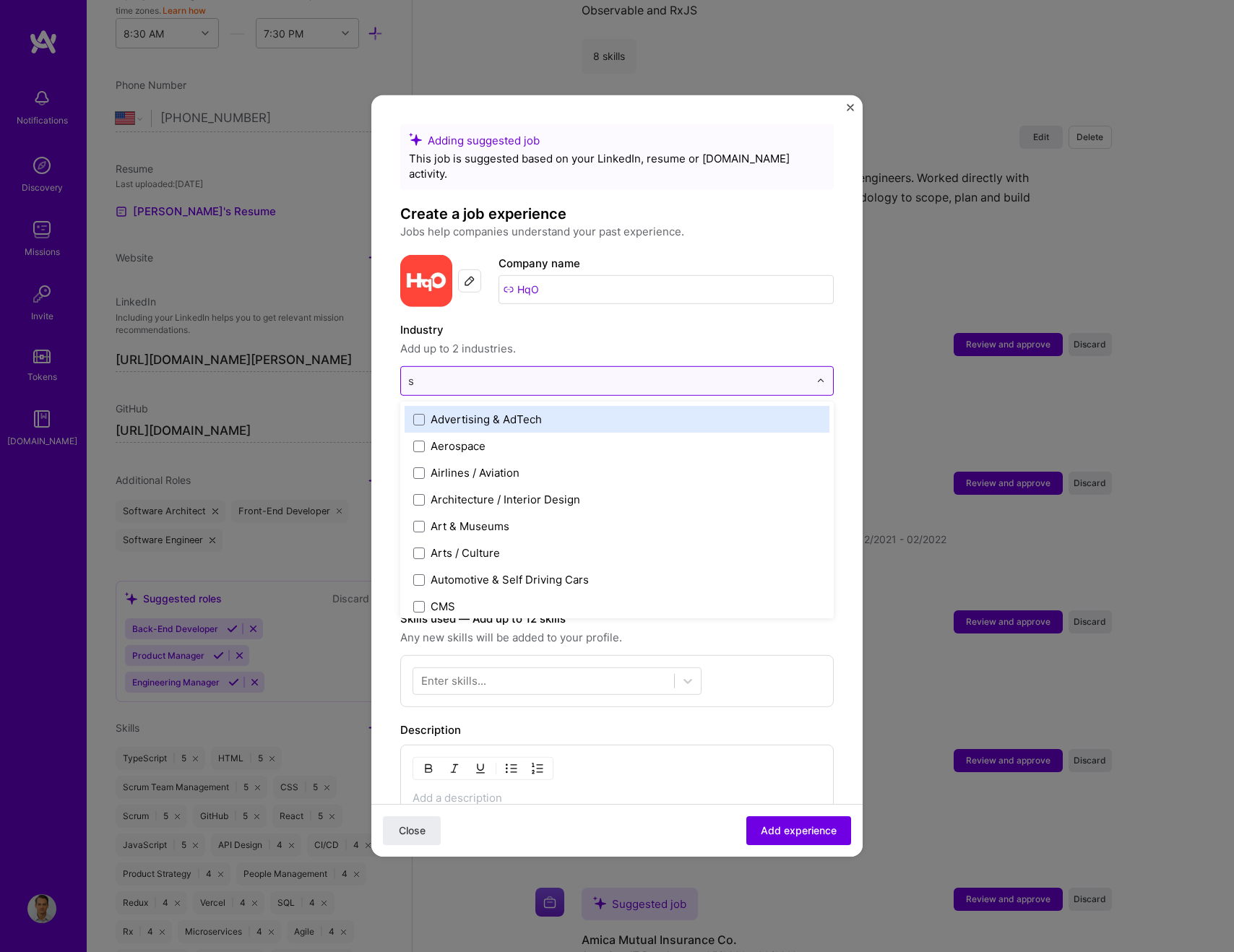
type input "sa"
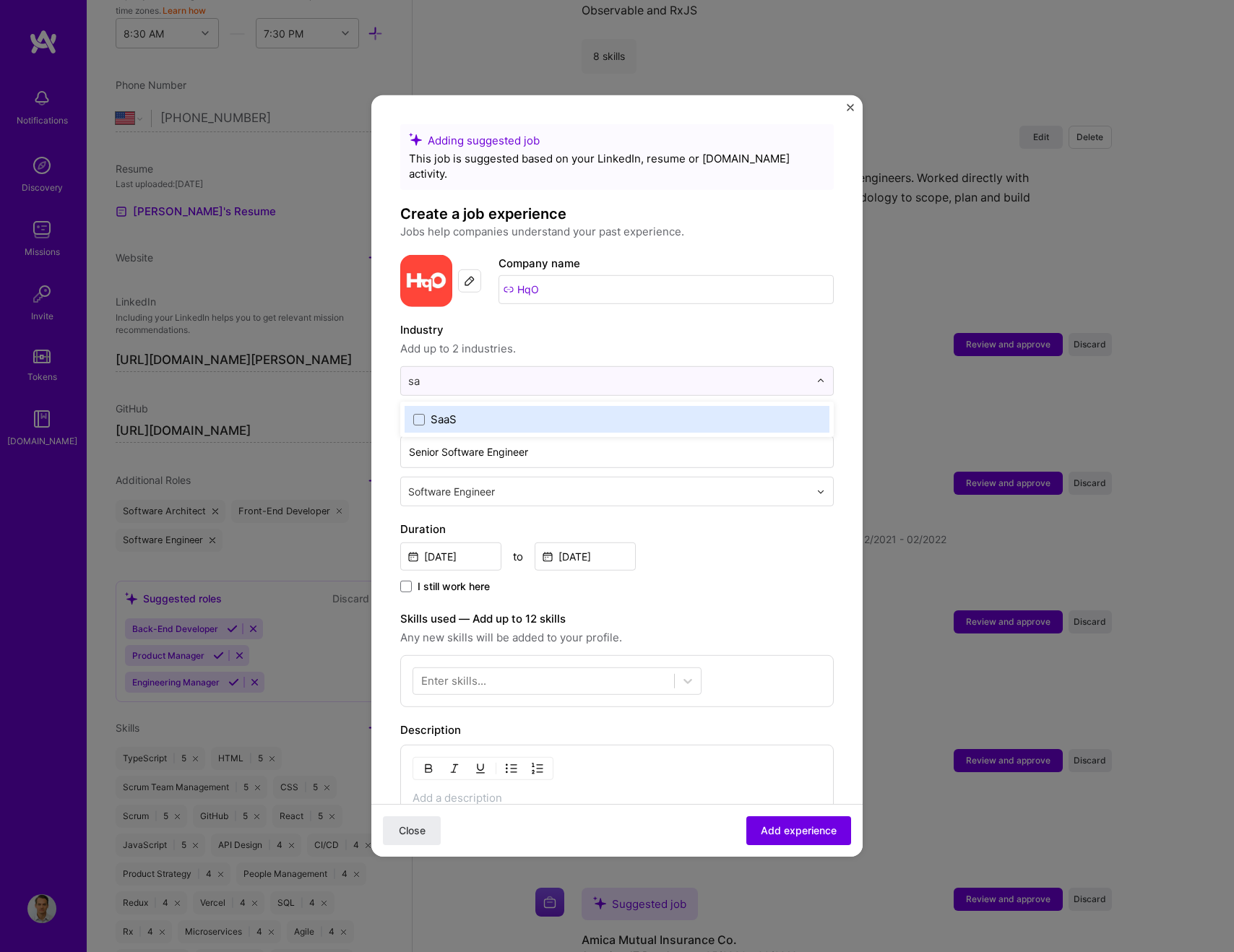
click at [412, 406] on div "SaaS" at bounding box center [617, 419] width 425 height 26
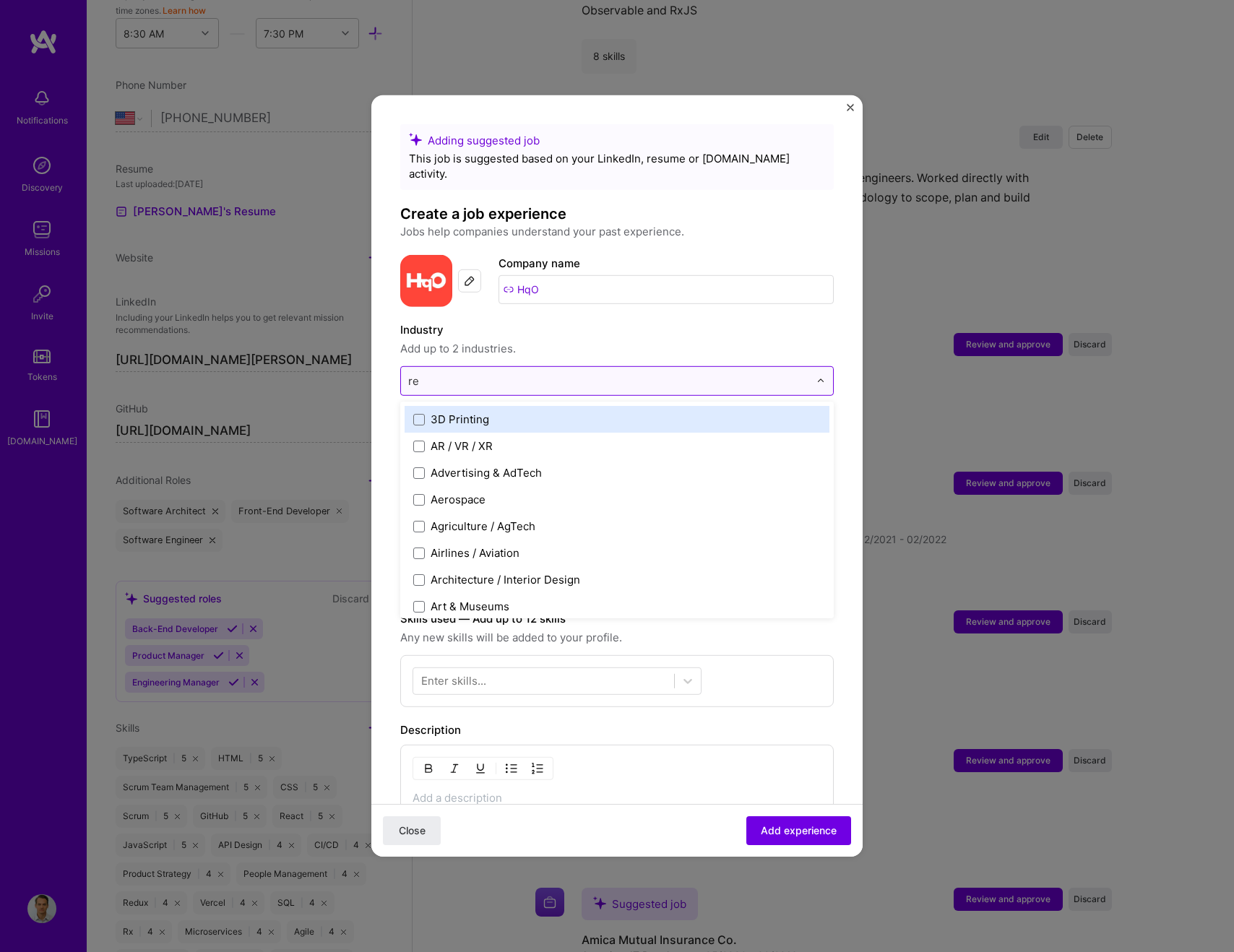
type input "rea"
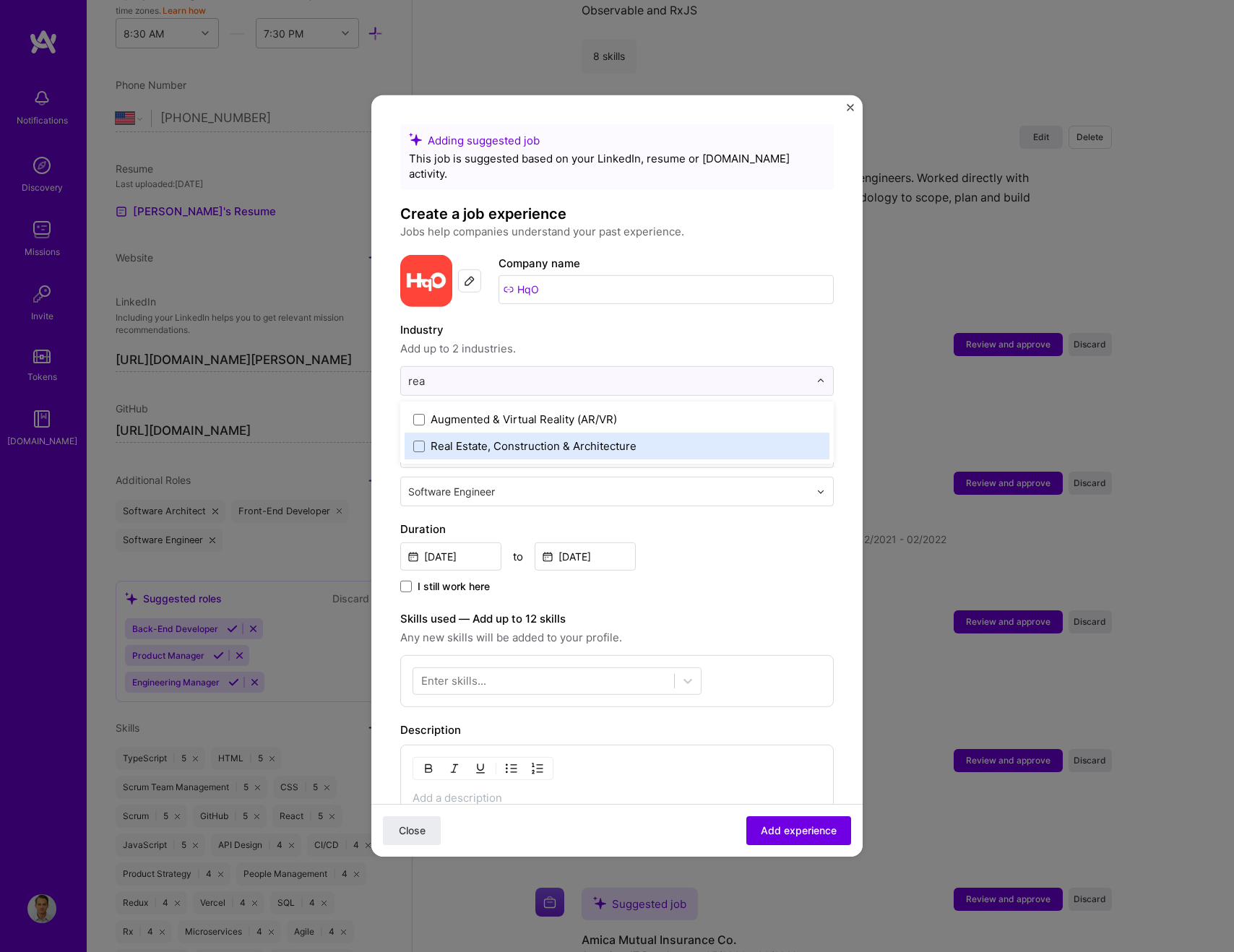
click at [427, 439] on label "Real Estate, Construction & Architecture" at bounding box center [617, 446] width 407 height 15
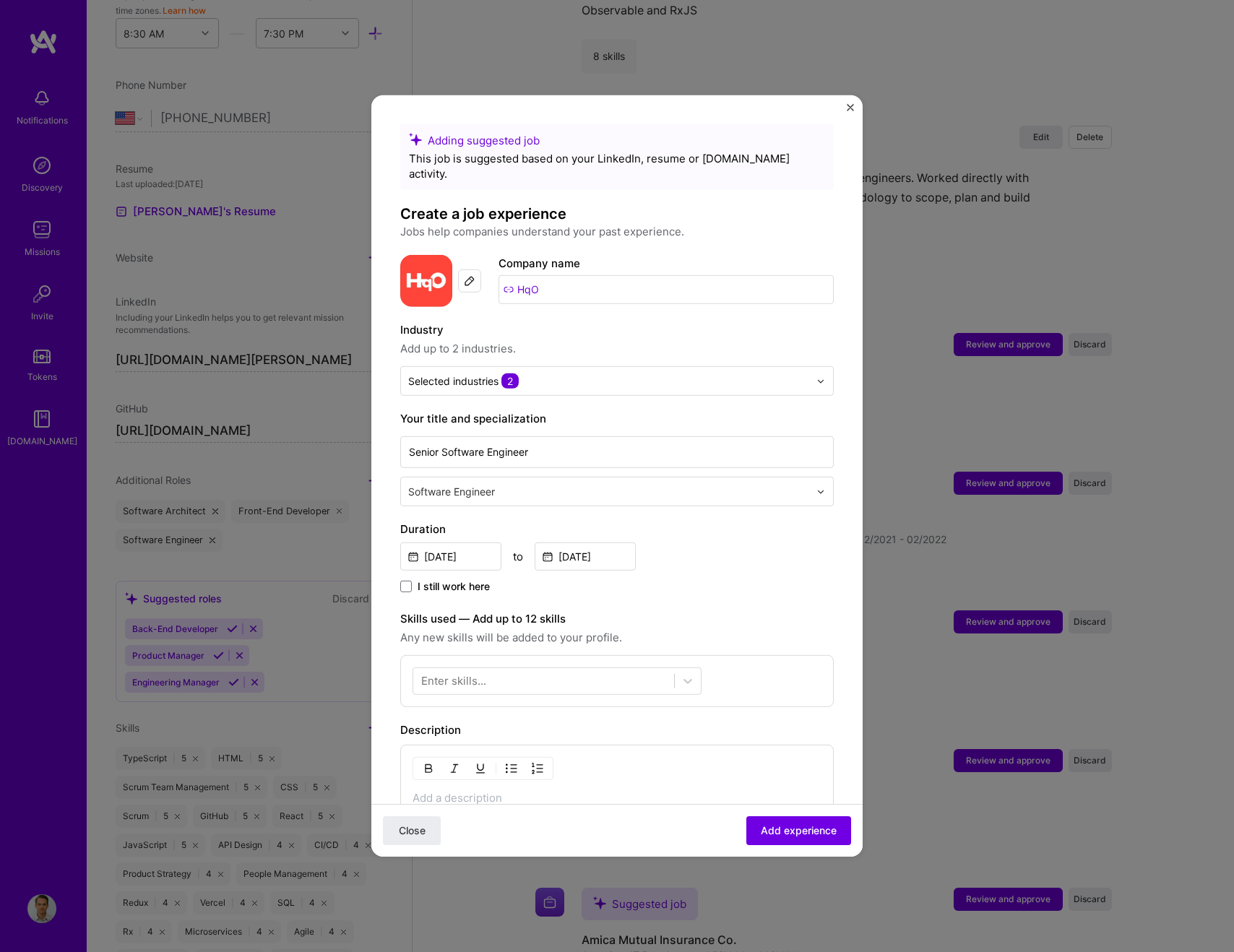
click at [571, 321] on label "Industry" at bounding box center [616, 329] width 433 height 17
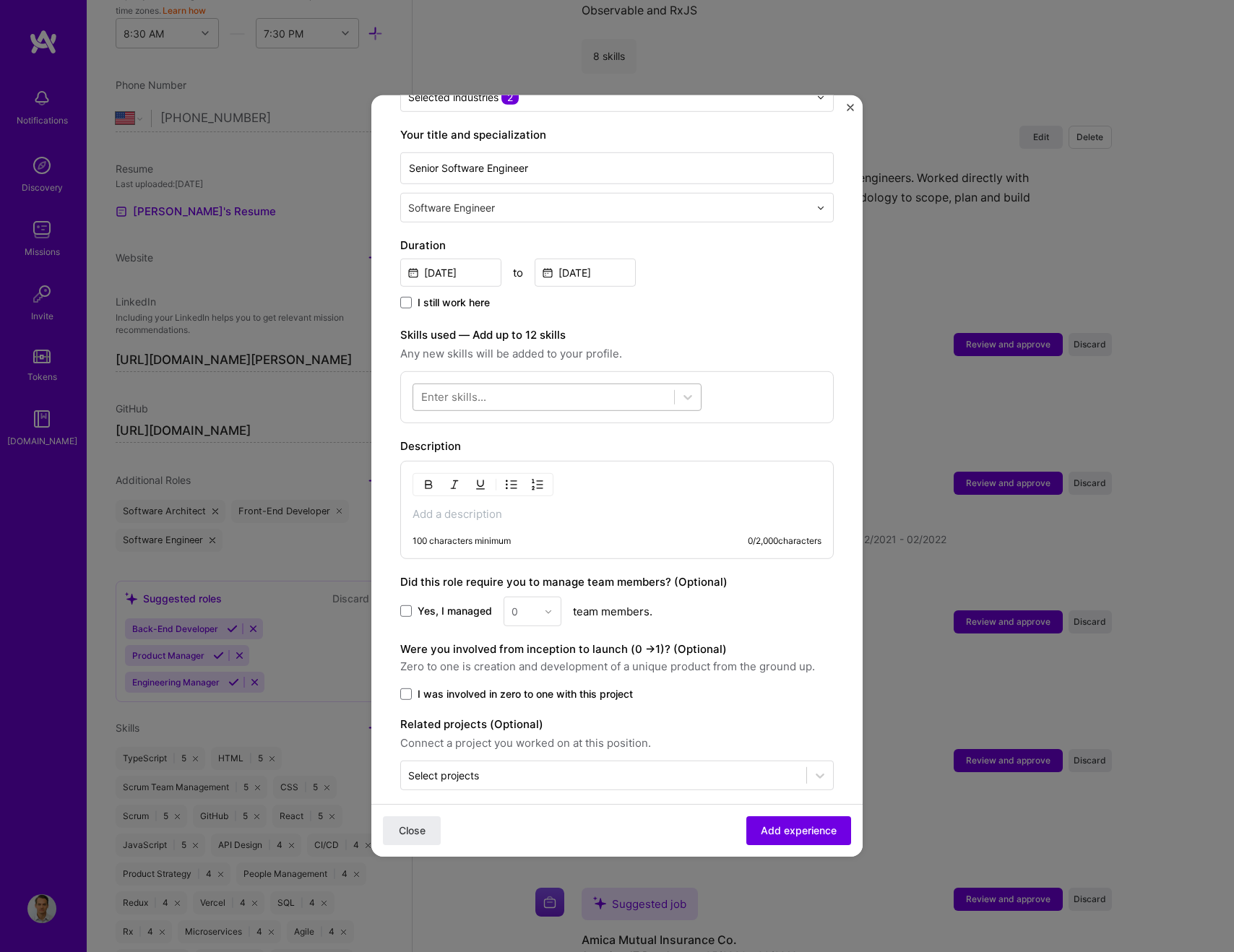
click at [598, 388] on div at bounding box center [543, 397] width 261 height 24
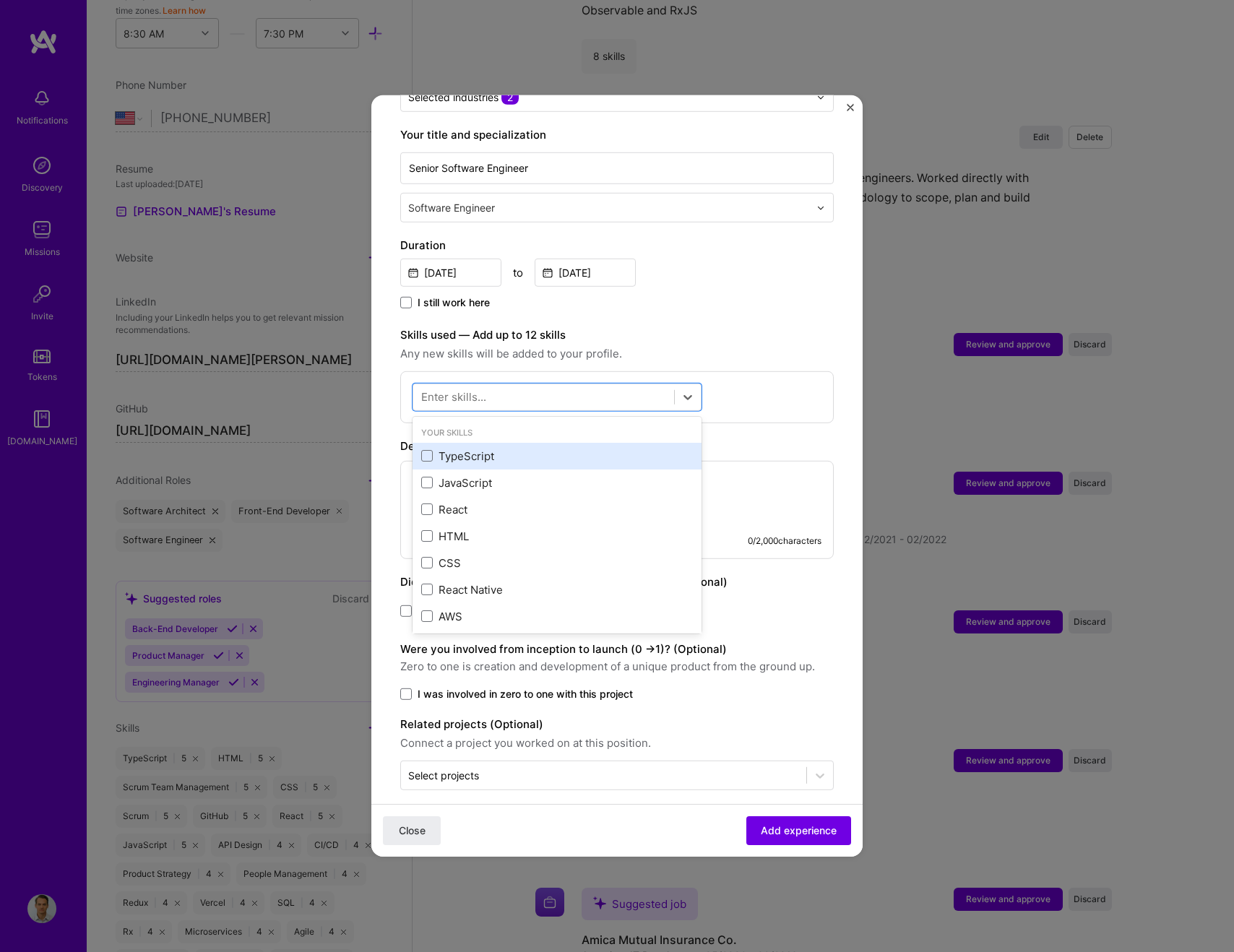
scroll to position [281, 0]
click at [430, 452] on span at bounding box center [427, 458] width 12 height 12
click at [0, 0] on input "checkbox" at bounding box center [0, 0] width 0 height 0
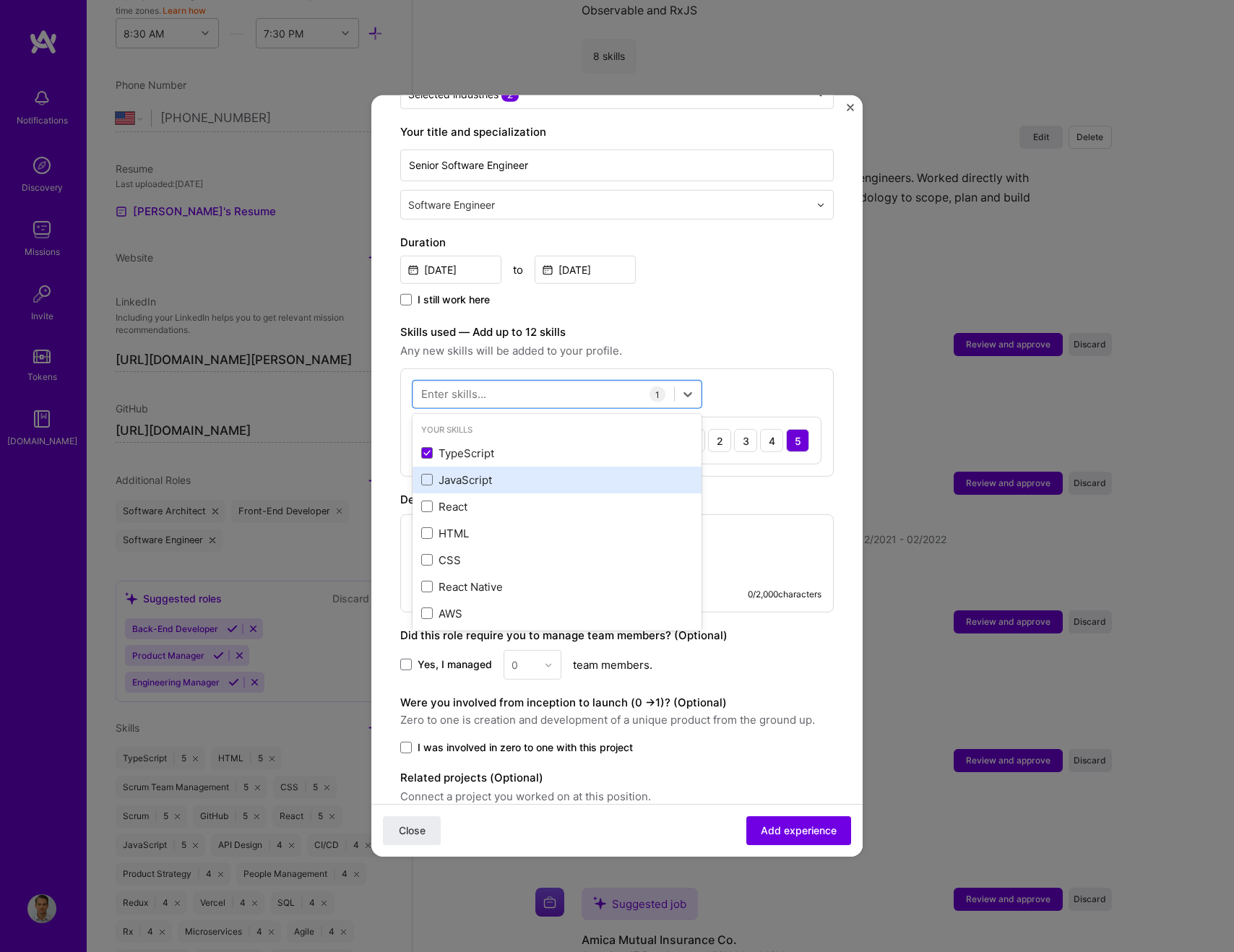
scroll to position [291, 0]
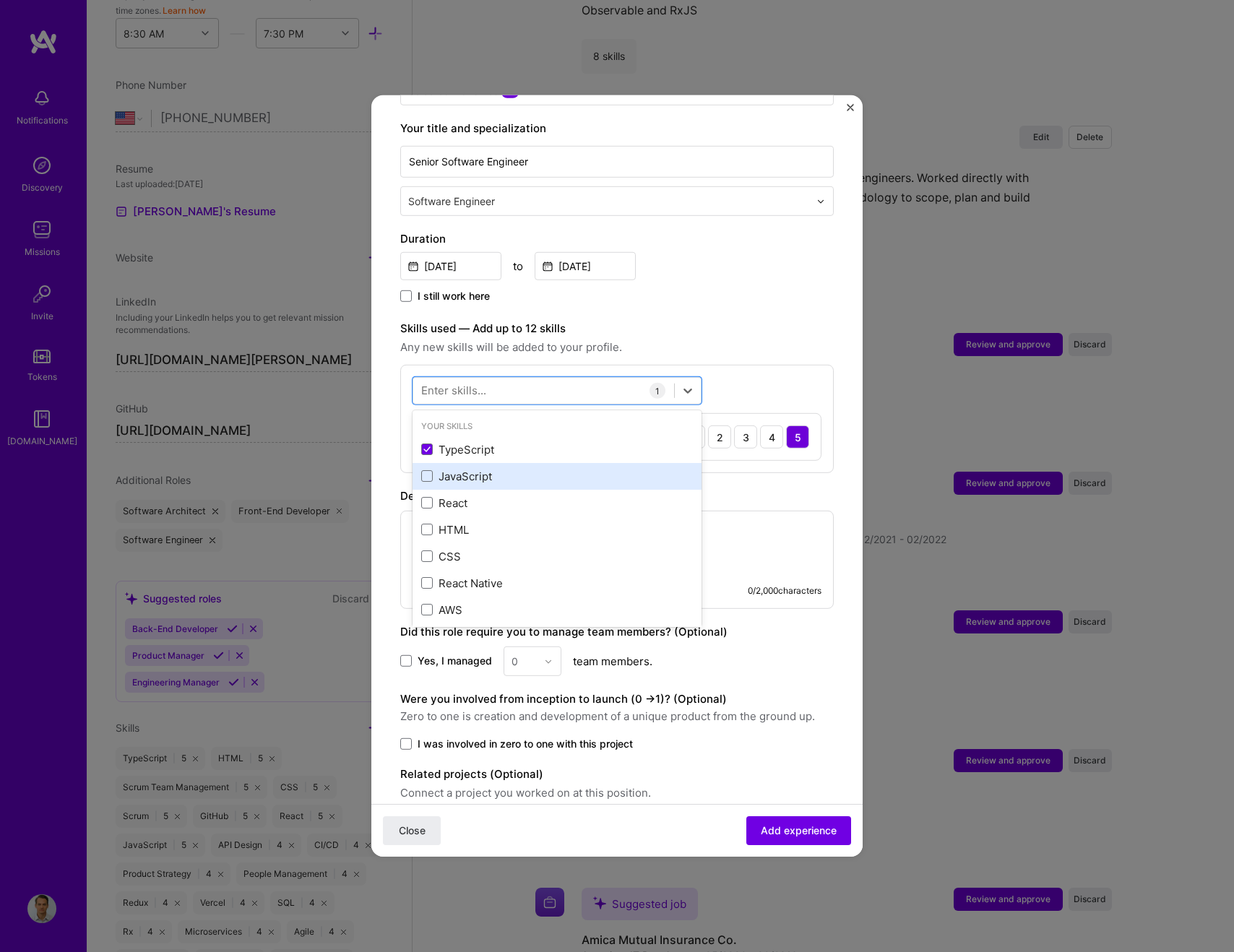
click at [429, 470] on span at bounding box center [427, 476] width 12 height 12
click at [0, 0] on input "checkbox" at bounding box center [0, 0] width 0 height 0
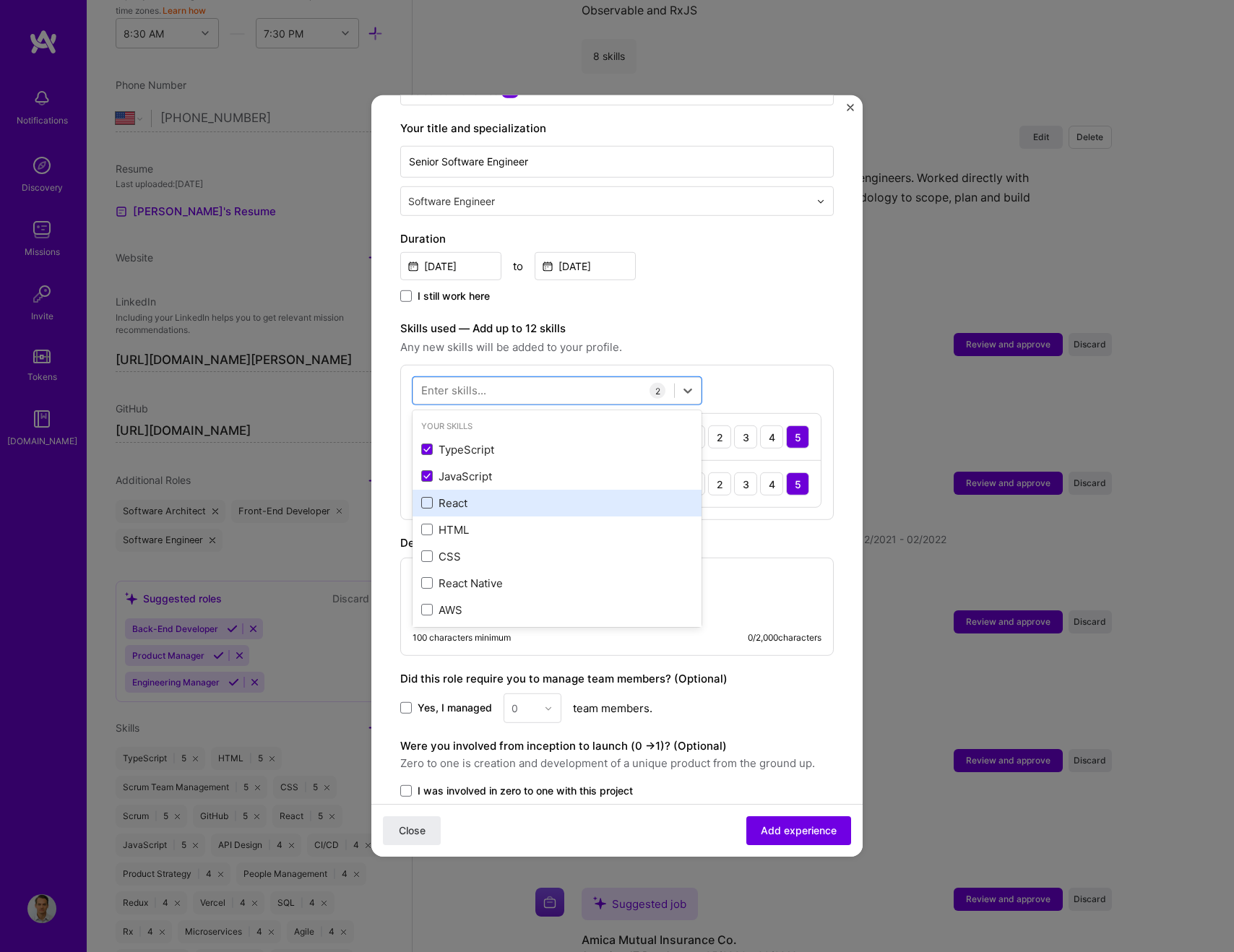
scroll to position [9, 0]
click at [427, 489] on span at bounding box center [427, 495] width 12 height 12
click at [0, 0] on input "checkbox" at bounding box center [0, 0] width 0 height 0
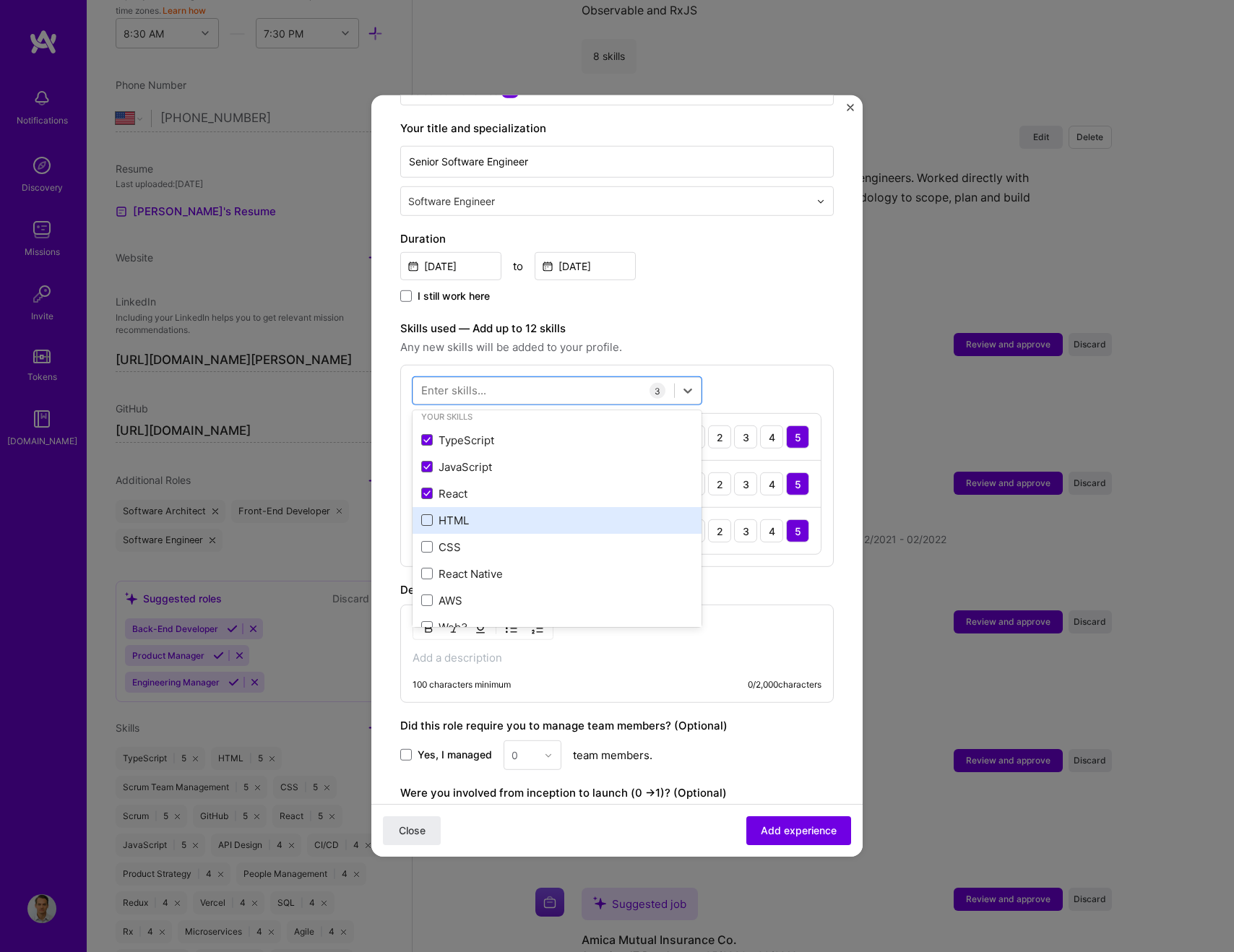
click at [426, 514] on span at bounding box center [427, 520] width 12 height 12
click at [0, 0] on input "checkbox" at bounding box center [0, 0] width 0 height 0
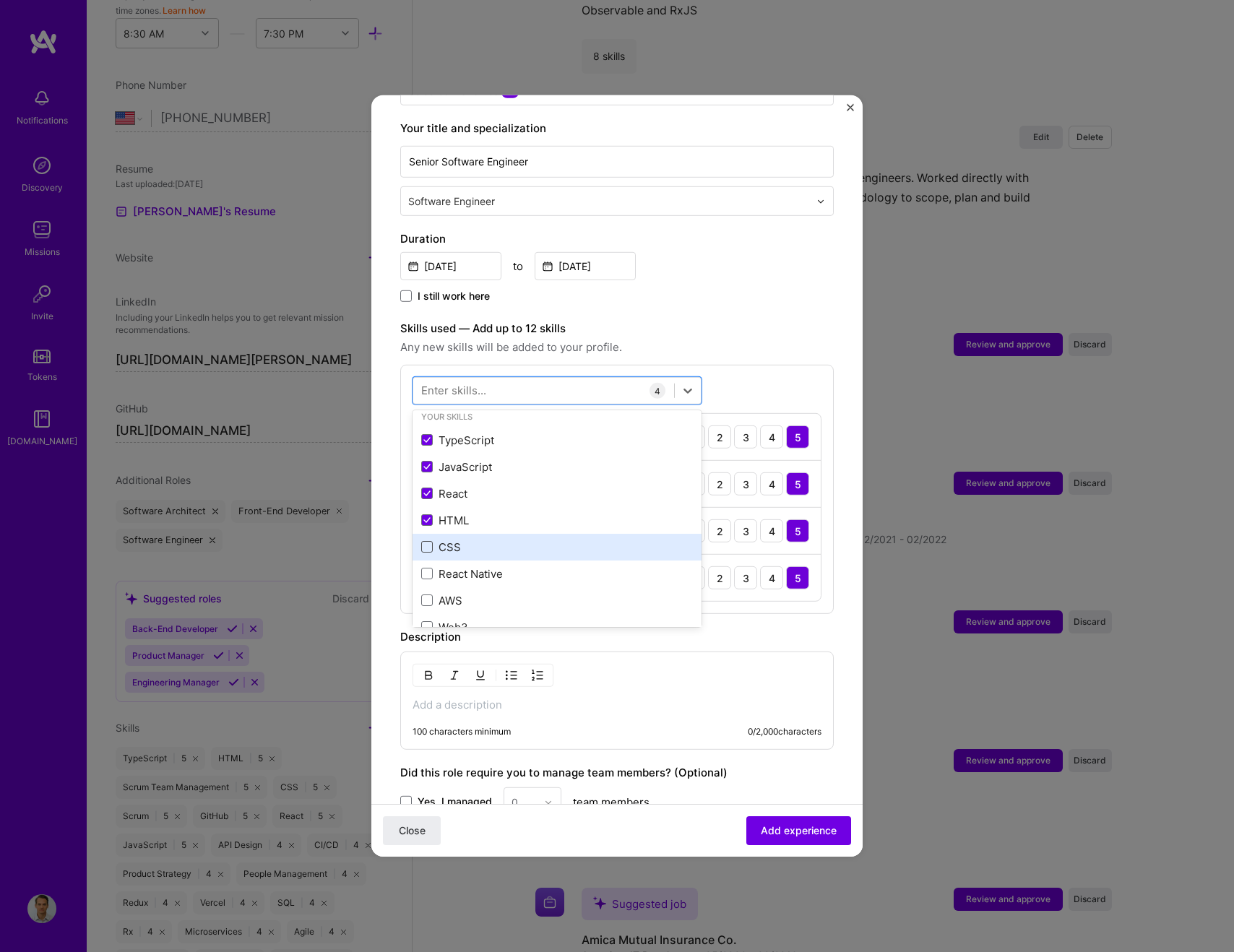
click at [425, 541] on span at bounding box center [427, 546] width 12 height 12
click at [0, 0] on input "checkbox" at bounding box center [0, 0] width 0 height 0
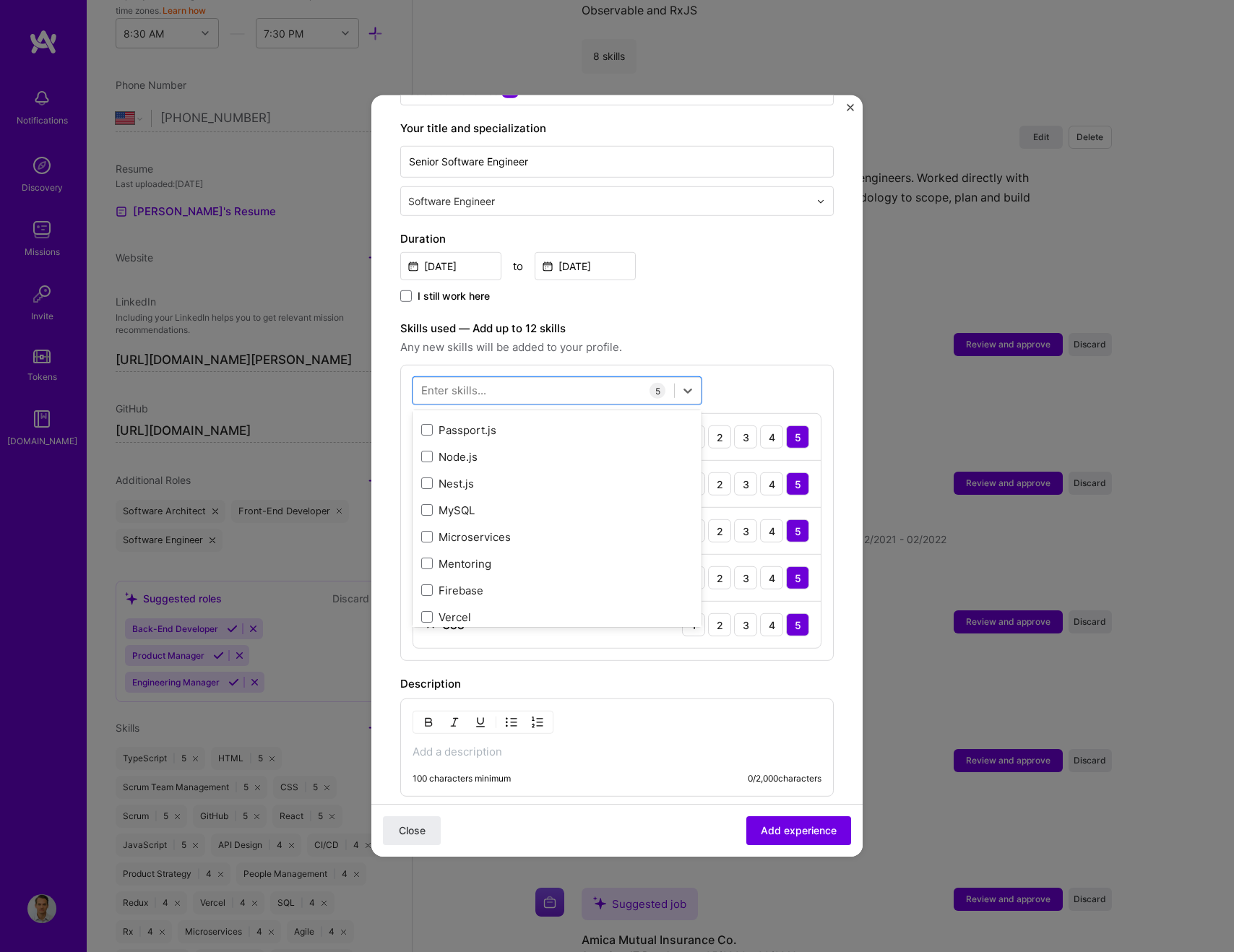
scroll to position [399, 0]
click at [428, 526] on span at bounding box center [427, 531] width 12 height 12
click at [0, 0] on input "checkbox" at bounding box center [0, 0] width 0 height 0
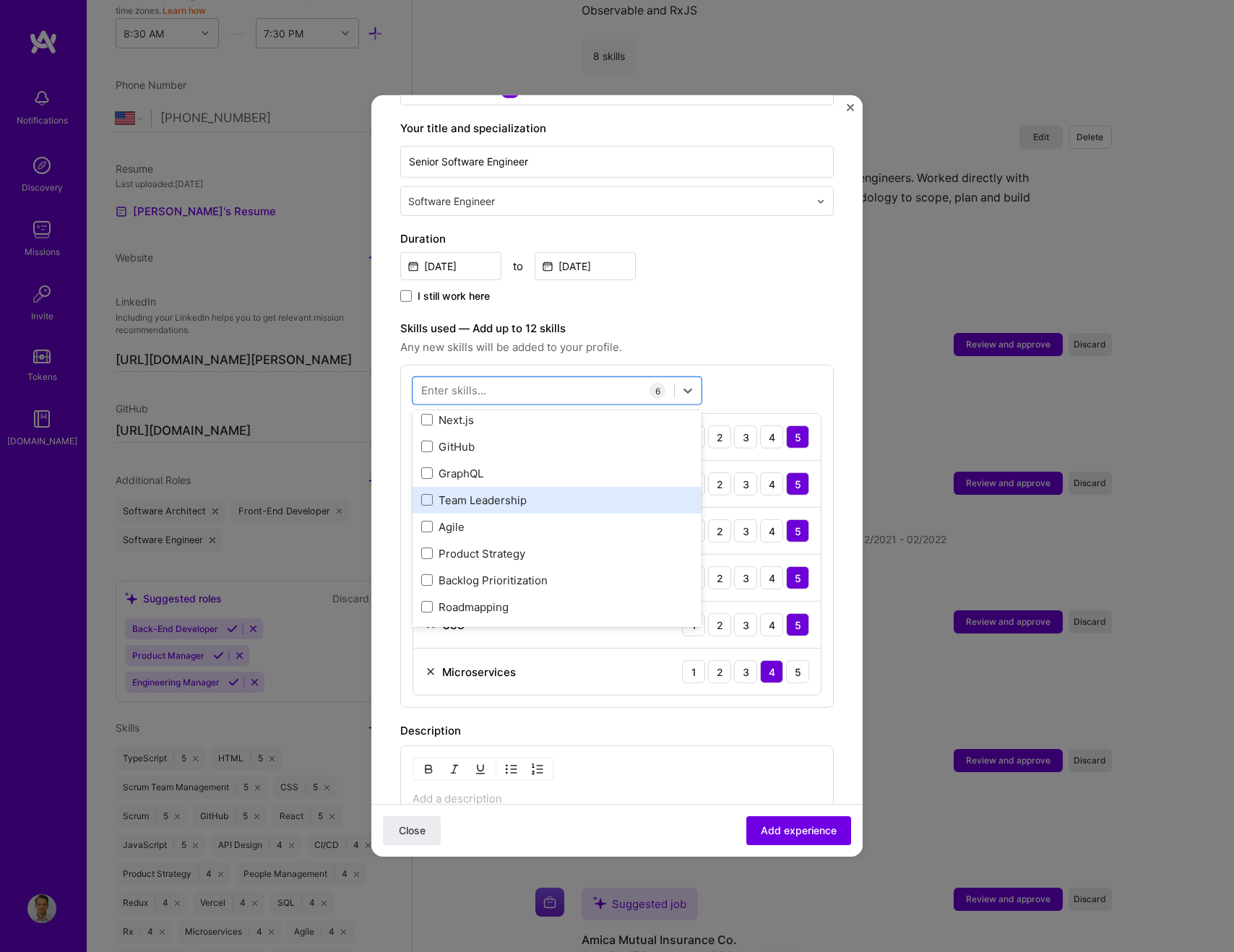
scroll to position [700, 0]
click at [710, 320] on label "Skills used — Add up to 12 skills" at bounding box center [616, 329] width 433 height 17
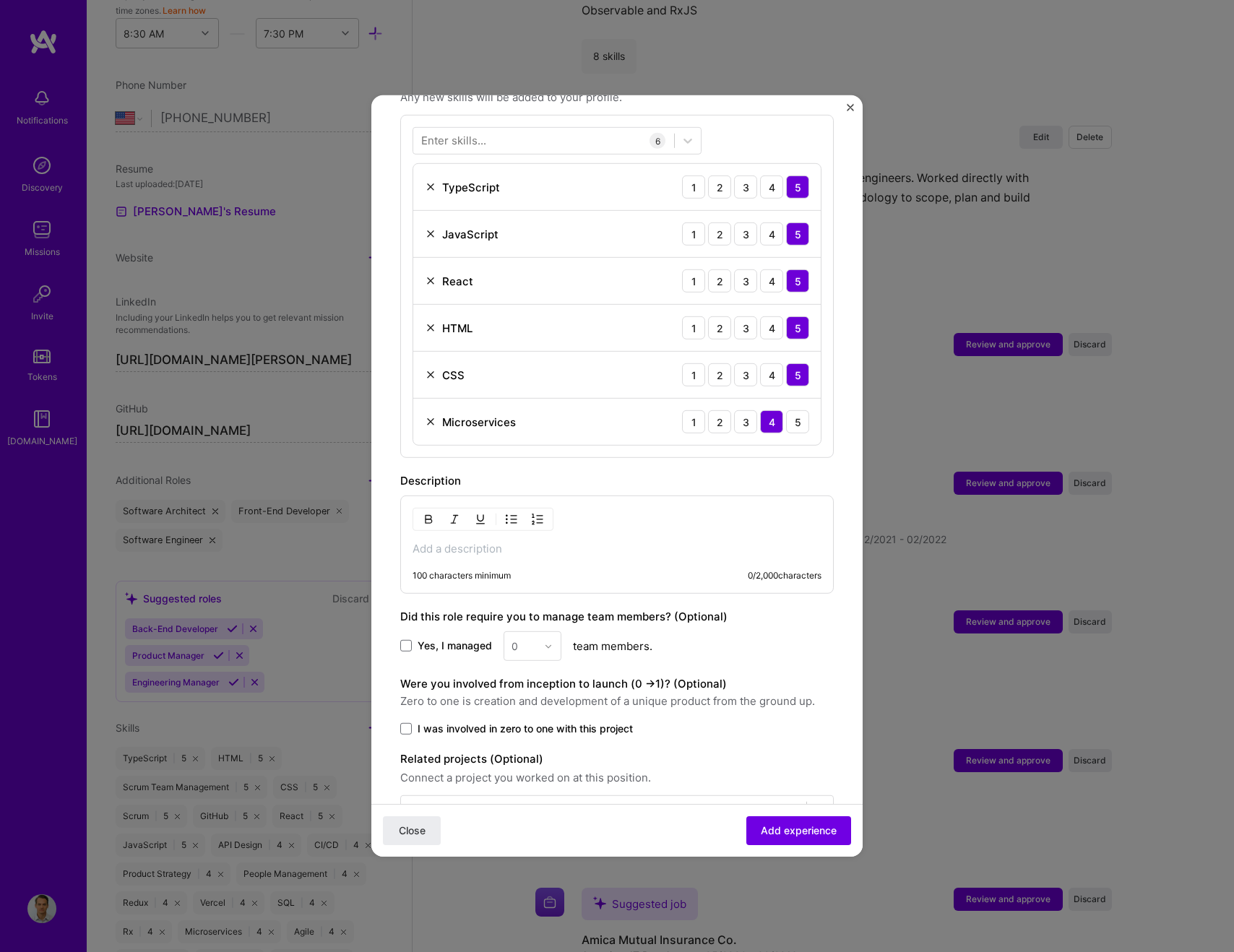
scroll to position [575, 0]
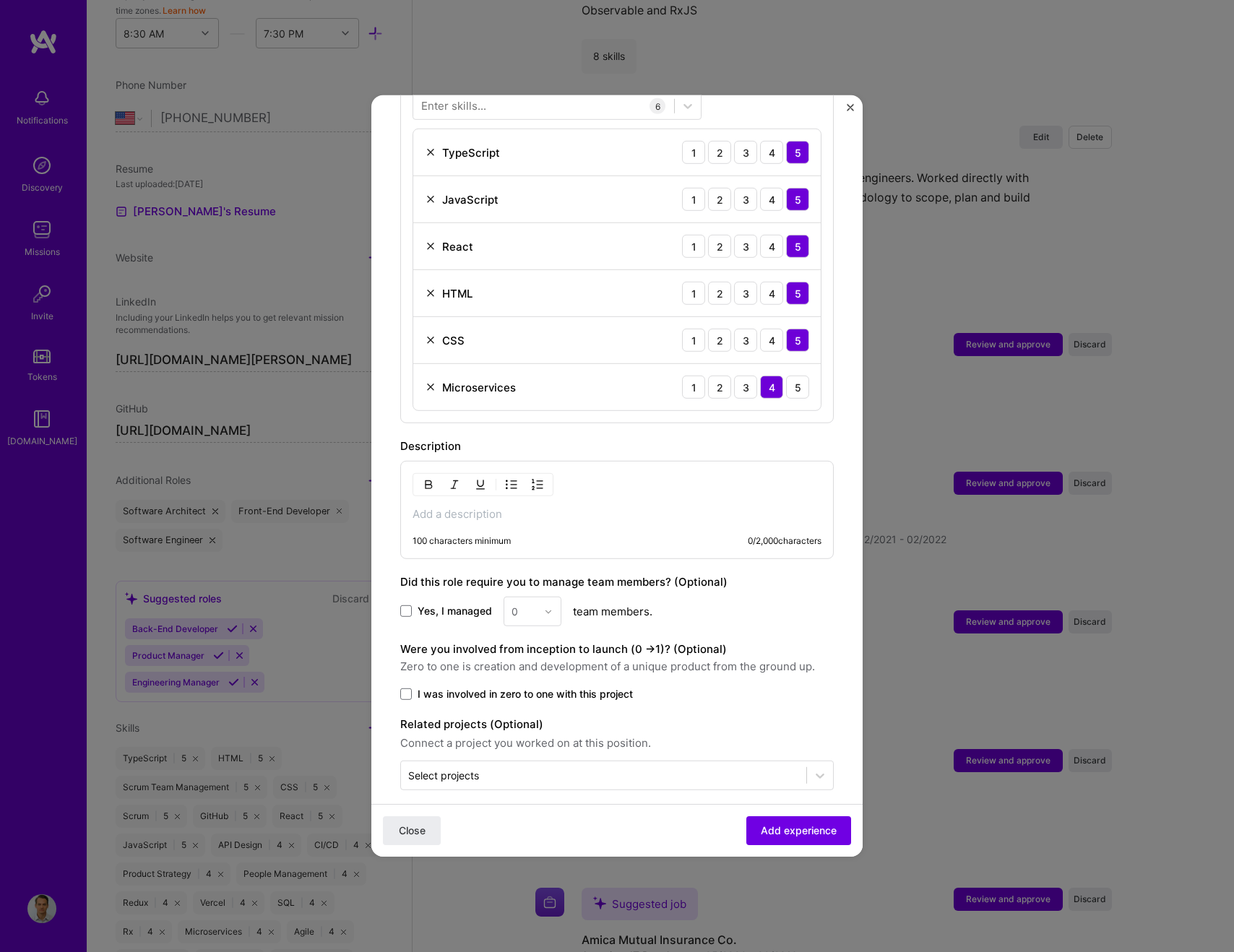
click at [478, 507] on p at bounding box center [617, 513] width 409 height 14
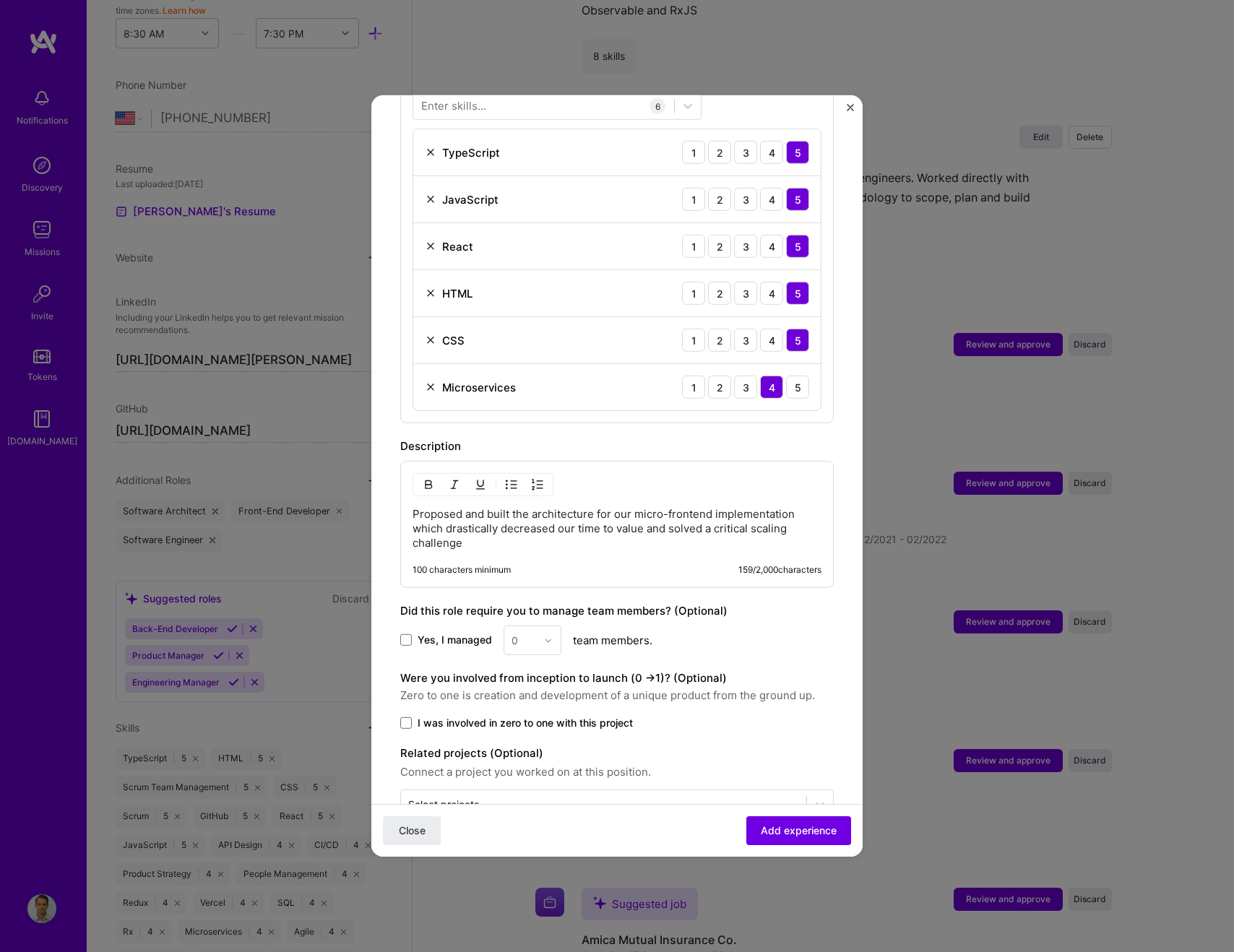
click at [533, 515] on p "Proposed and built the architecture for our micro-frontend implementation which…" at bounding box center [617, 528] width 409 height 43
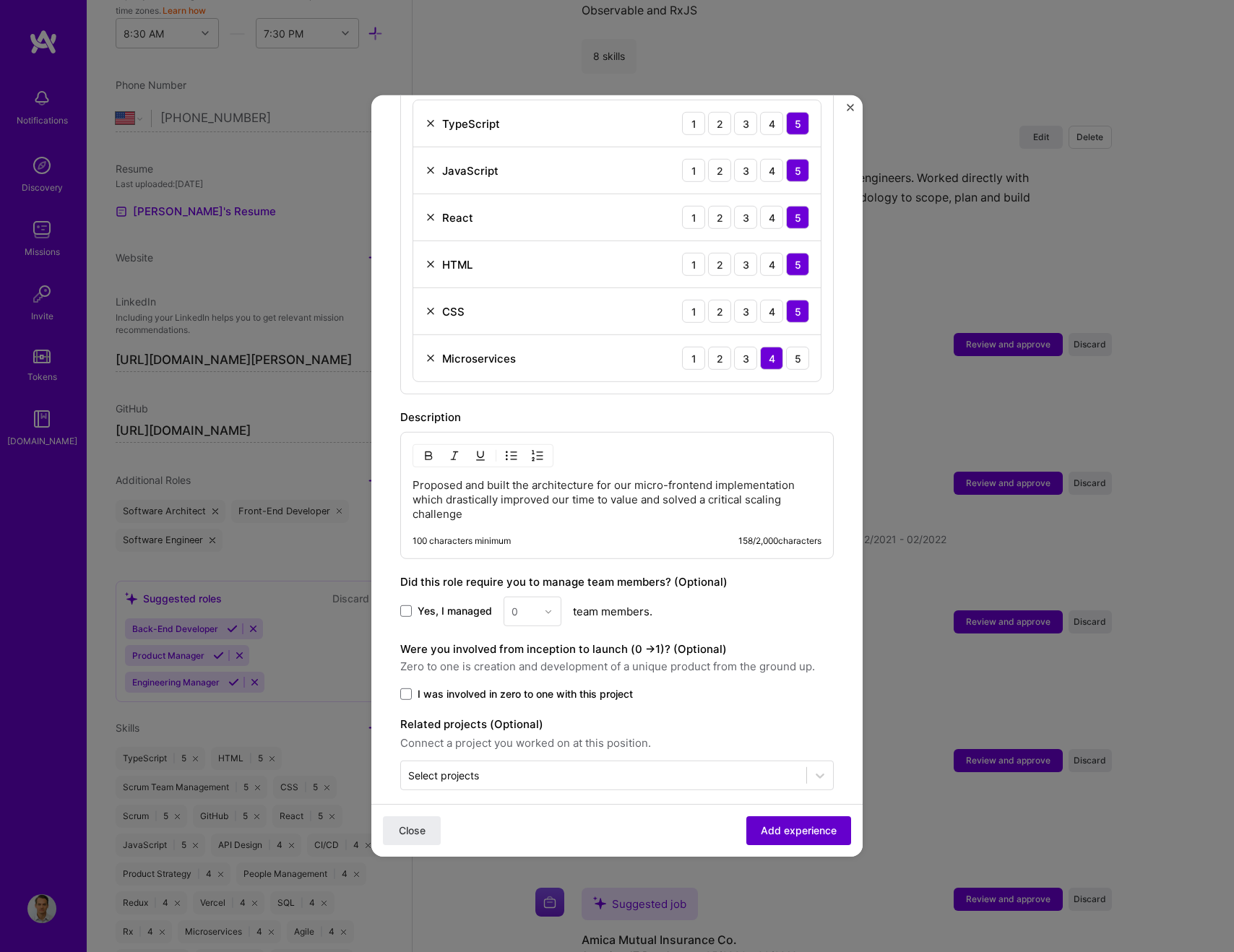
click at [802, 720] on span "Add experience" at bounding box center [799, 830] width 76 height 14
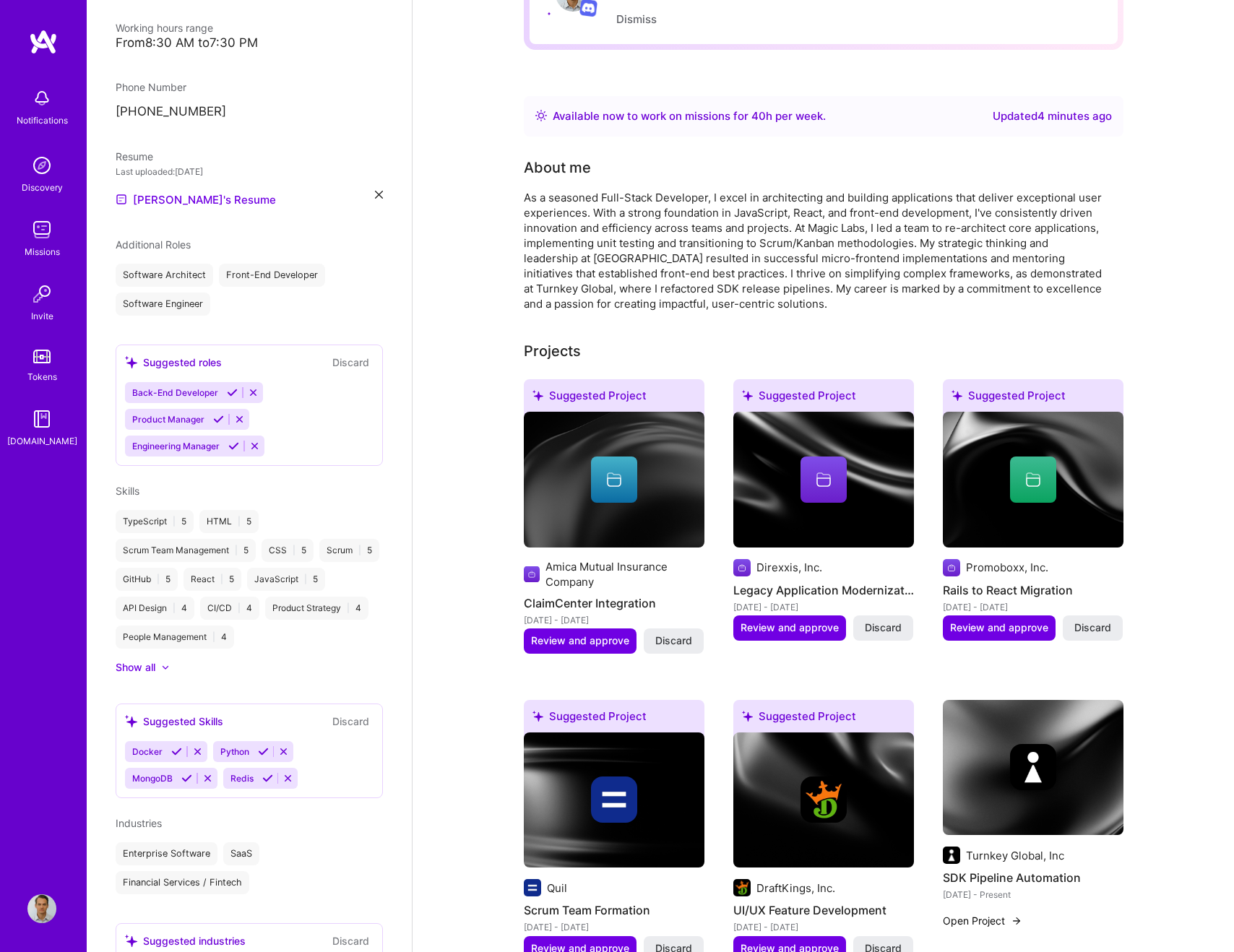
scroll to position [0, 0]
